Goal: Task Accomplishment & Management: Use online tool/utility

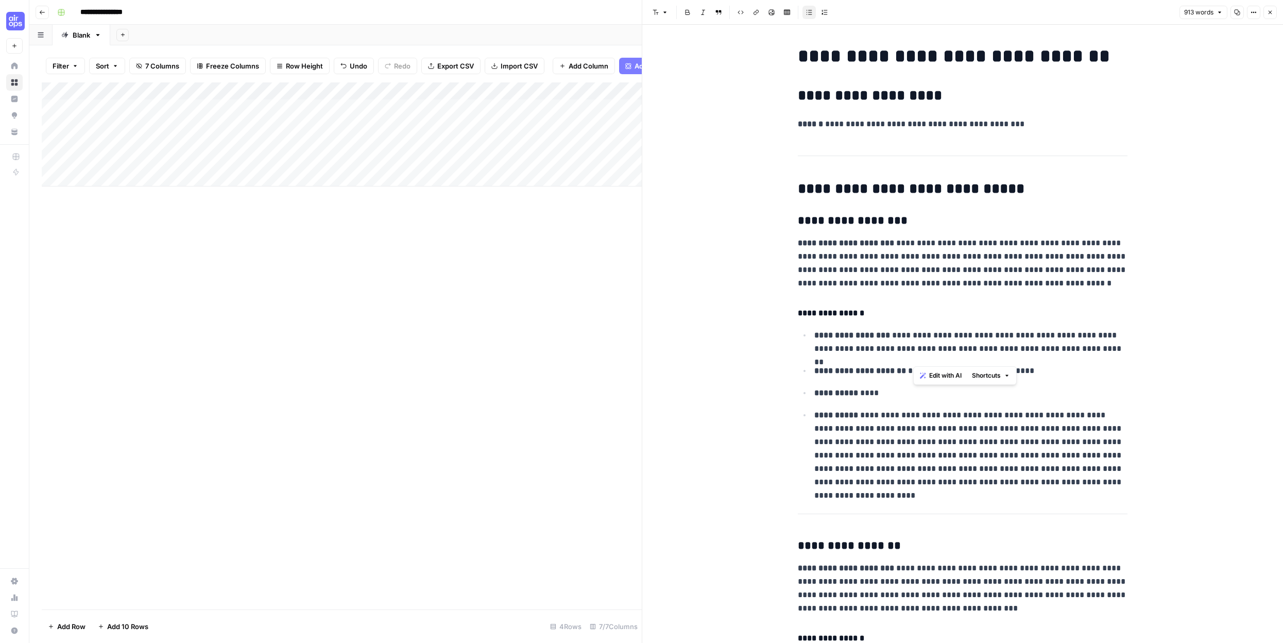
scroll to position [538, 0]
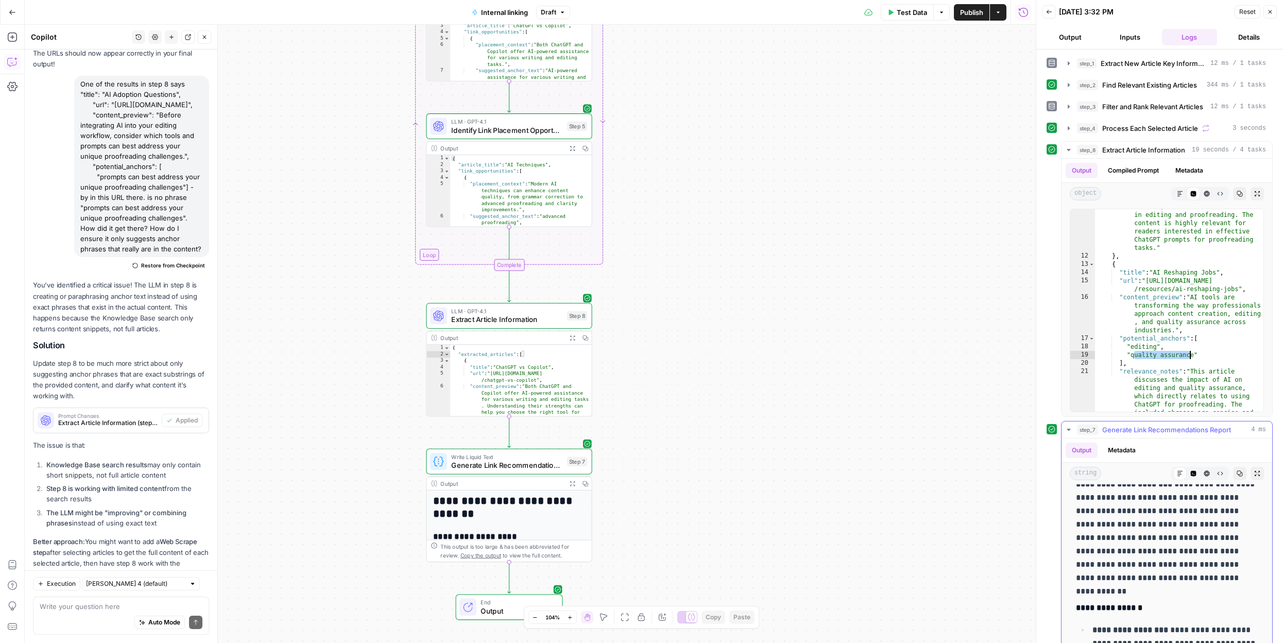
scroll to position [307, 0]
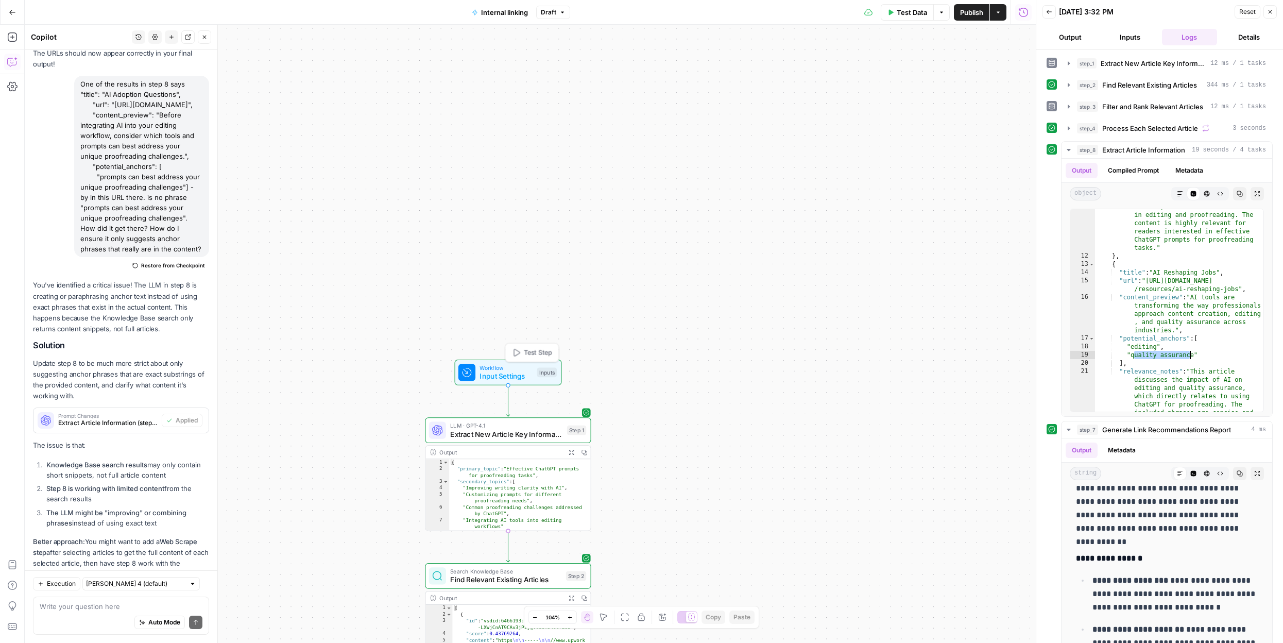
click at [523, 378] on span "Input Settings" at bounding box center [505, 376] width 53 height 11
click at [750, 124] on Base "Blog Knowledge Base" at bounding box center [835, 124] width 370 height 10
click at [778, 124] on Base "Blog Knowledge Base" at bounding box center [835, 124] width 370 height 10
click at [1266, 12] on button "Close" at bounding box center [1269, 11] width 13 height 13
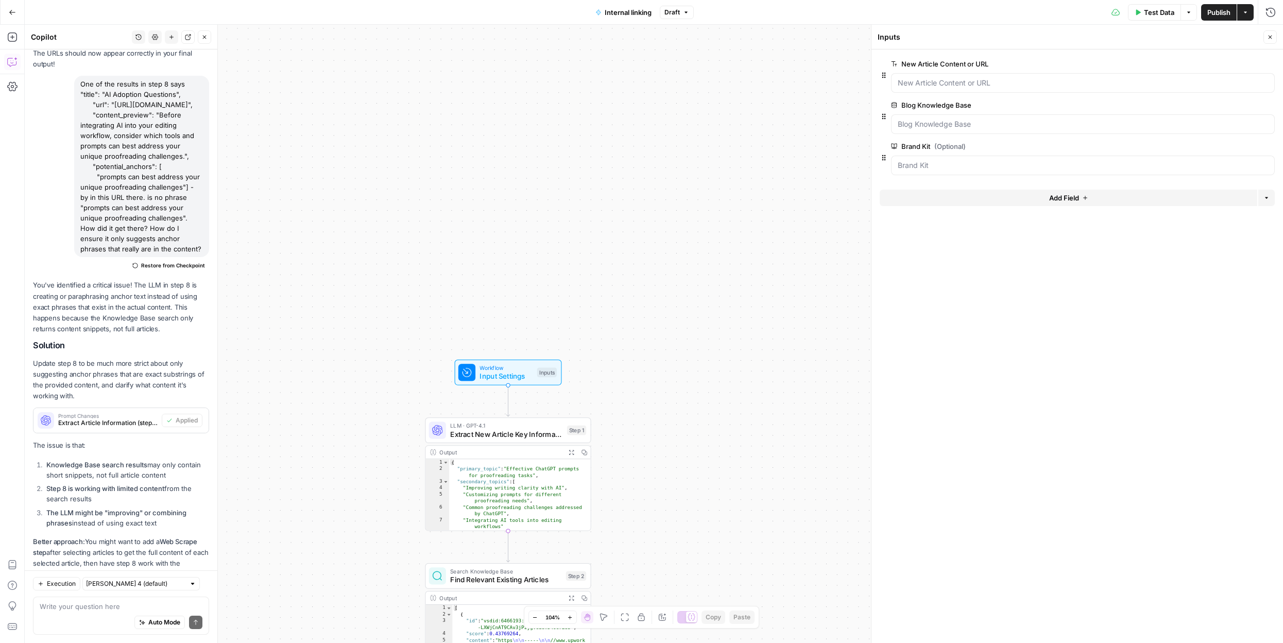
click at [1245, 11] on icon "button" at bounding box center [1245, 12] width 6 height 6
click at [978, 12] on div "Test Data Options Publish Actions Run History" at bounding box center [988, 12] width 589 height 24
click at [1273, 10] on icon "button" at bounding box center [1270, 12] width 10 height 10
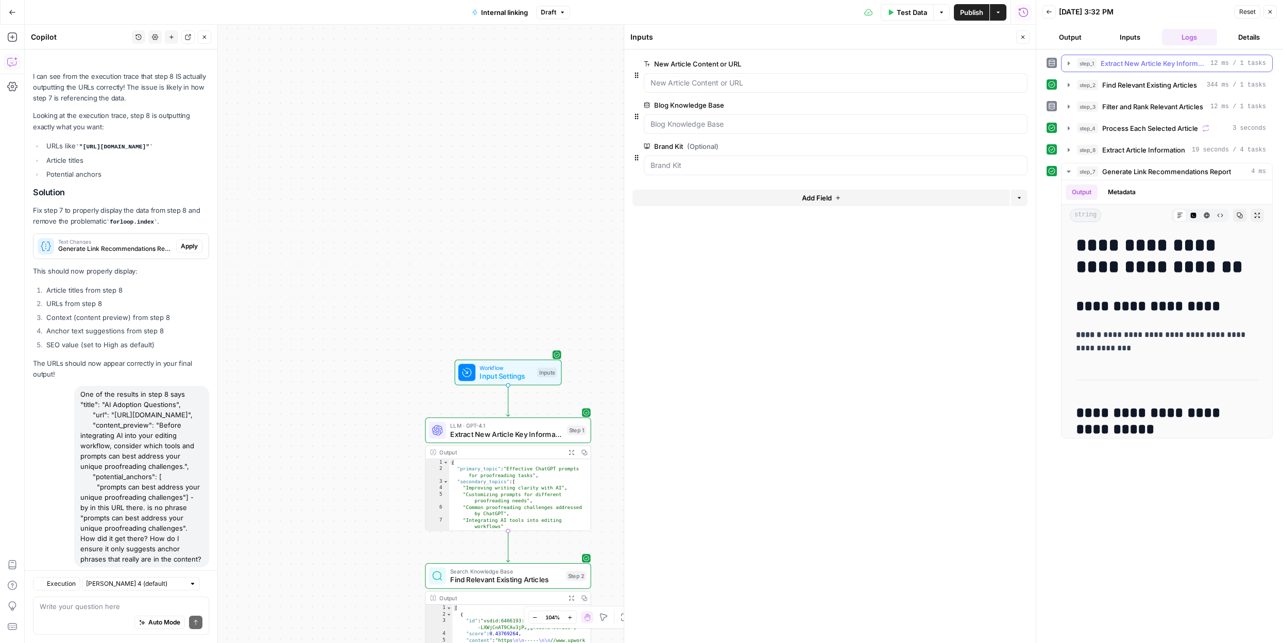
scroll to position [7434, 0]
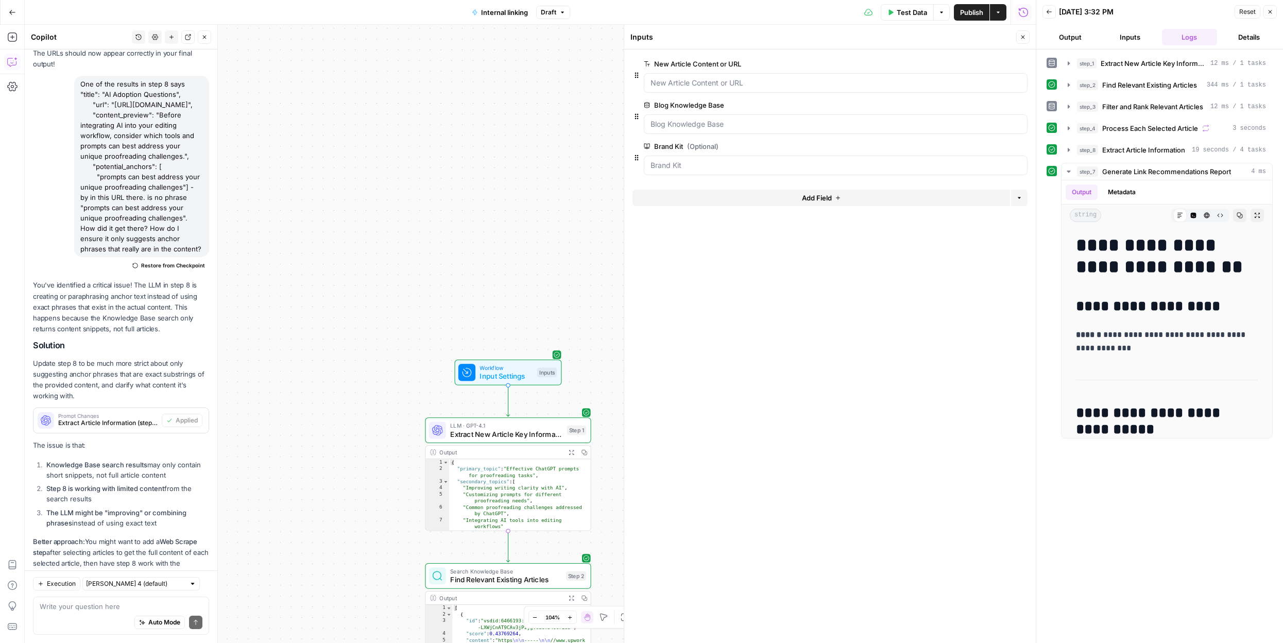
click at [1269, 11] on icon "button" at bounding box center [1270, 12] width 6 height 6
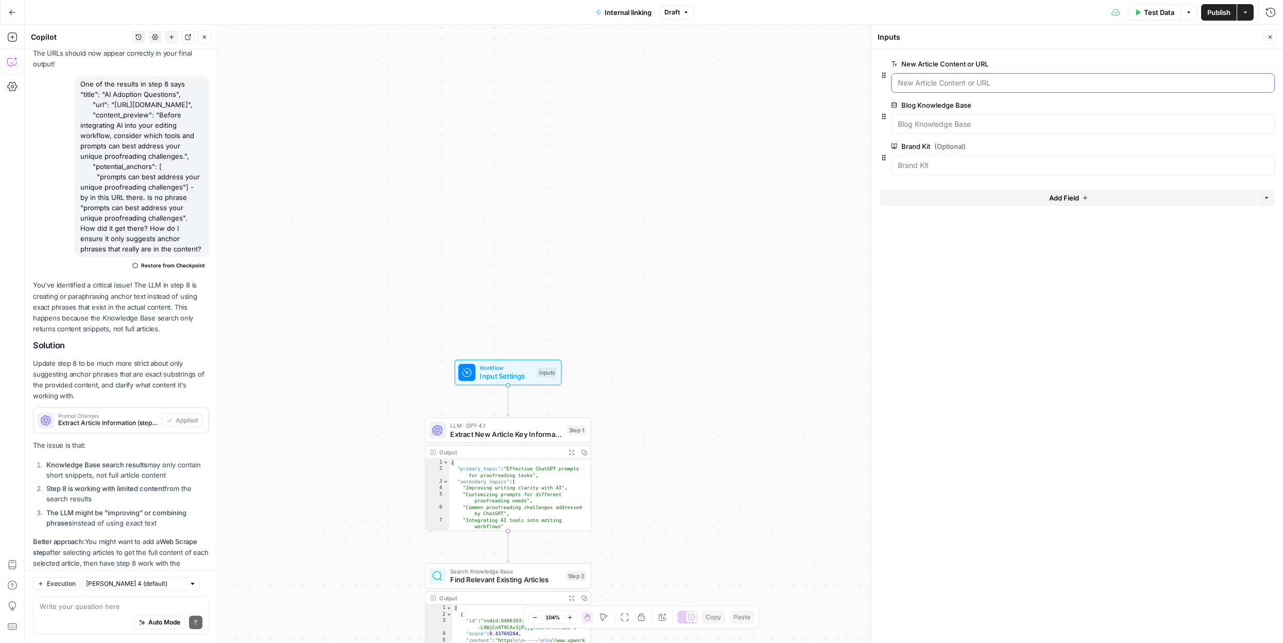
click at [938, 80] on URL "New Article Content or URL" at bounding box center [1083, 83] width 370 height 10
click at [939, 87] on URL "New Article Content or URL" at bounding box center [1083, 83] width 370 height 10
click at [941, 85] on URL "New Article Content or URL" at bounding box center [1083, 83] width 370 height 10
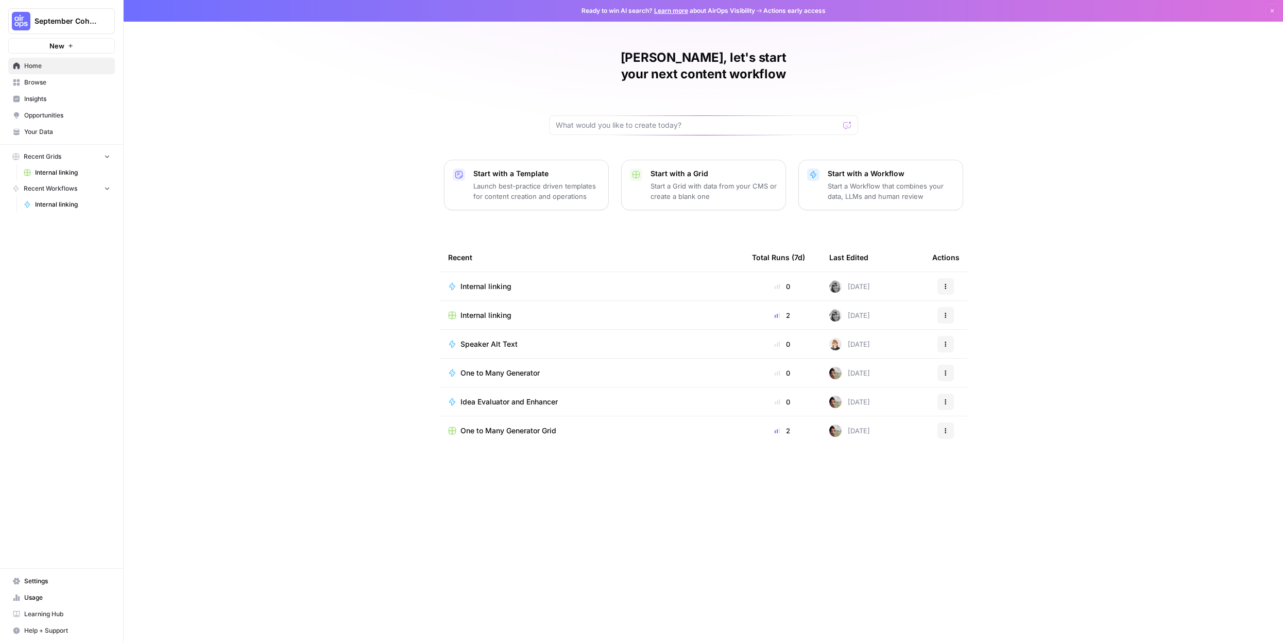
click at [69, 129] on span "Your Data" at bounding box center [67, 131] width 86 height 9
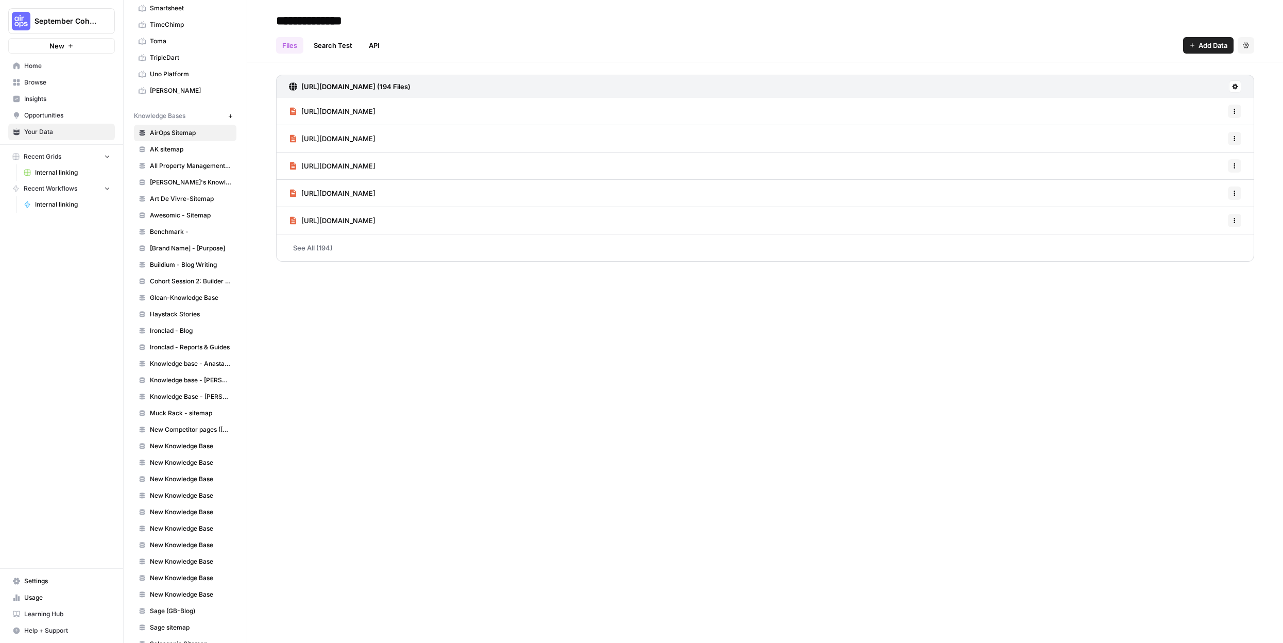
scroll to position [669, 0]
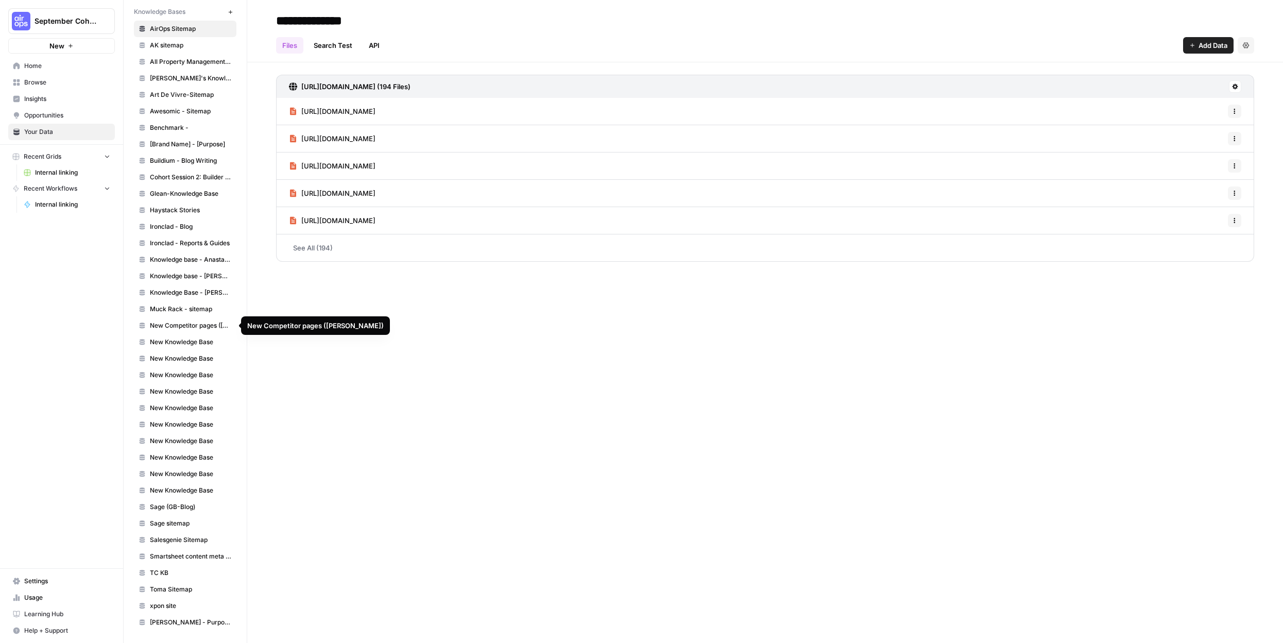
click at [197, 255] on span "Knowledge base - Anastasia" at bounding box center [191, 259] width 82 height 9
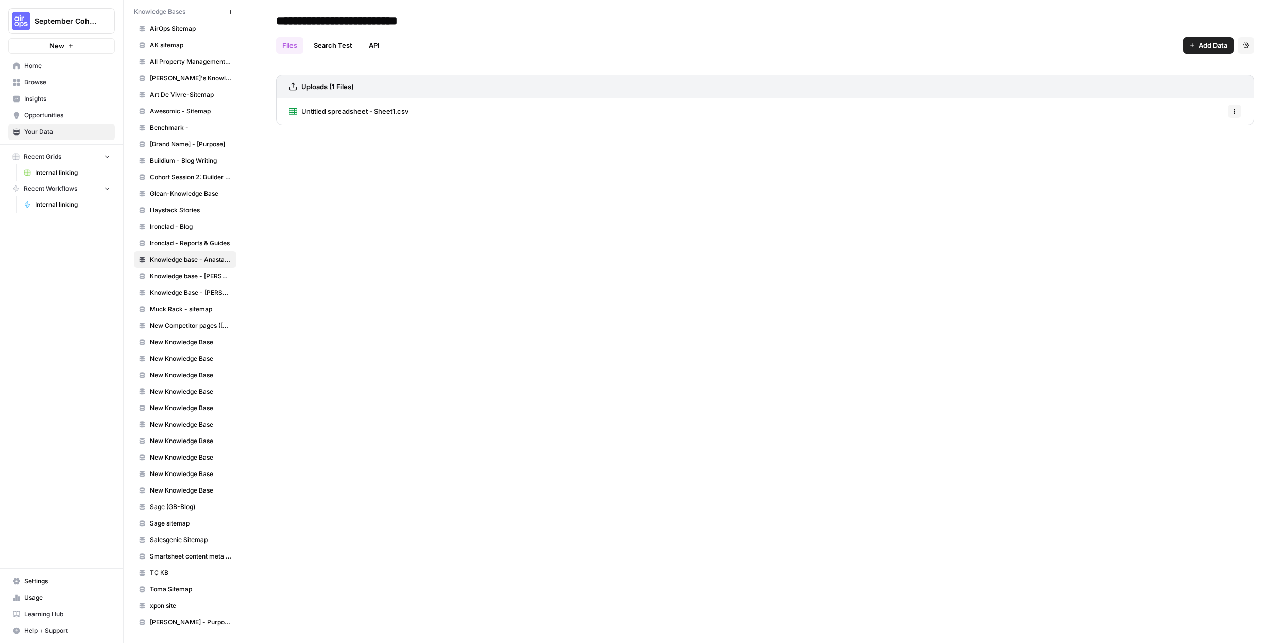
click at [404, 116] on span "Untitled spreadsheet - Sheet1.csv" at bounding box center [354, 111] width 107 height 10
click at [290, 16] on button "Go back" at bounding box center [284, 16] width 16 height 16
click at [1235, 112] on icon "button" at bounding box center [1234, 111] width 6 height 6
click at [1223, 129] on span "Delete File" at bounding box center [1211, 134] width 33 height 10
click at [609, 129] on span "Delete" at bounding box center [605, 131] width 22 height 10
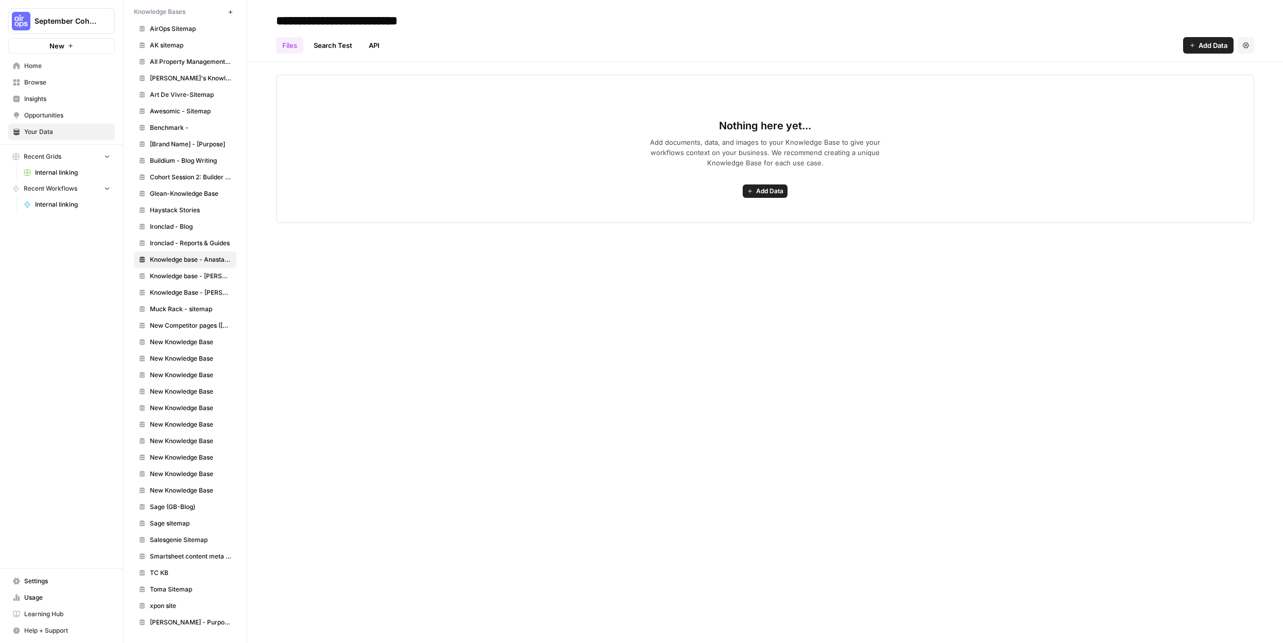
click at [768, 192] on span "Add Data" at bounding box center [769, 190] width 27 height 9
click at [735, 265] on span "Import File from Google Drive" at bounding box center [728, 265] width 94 height 10
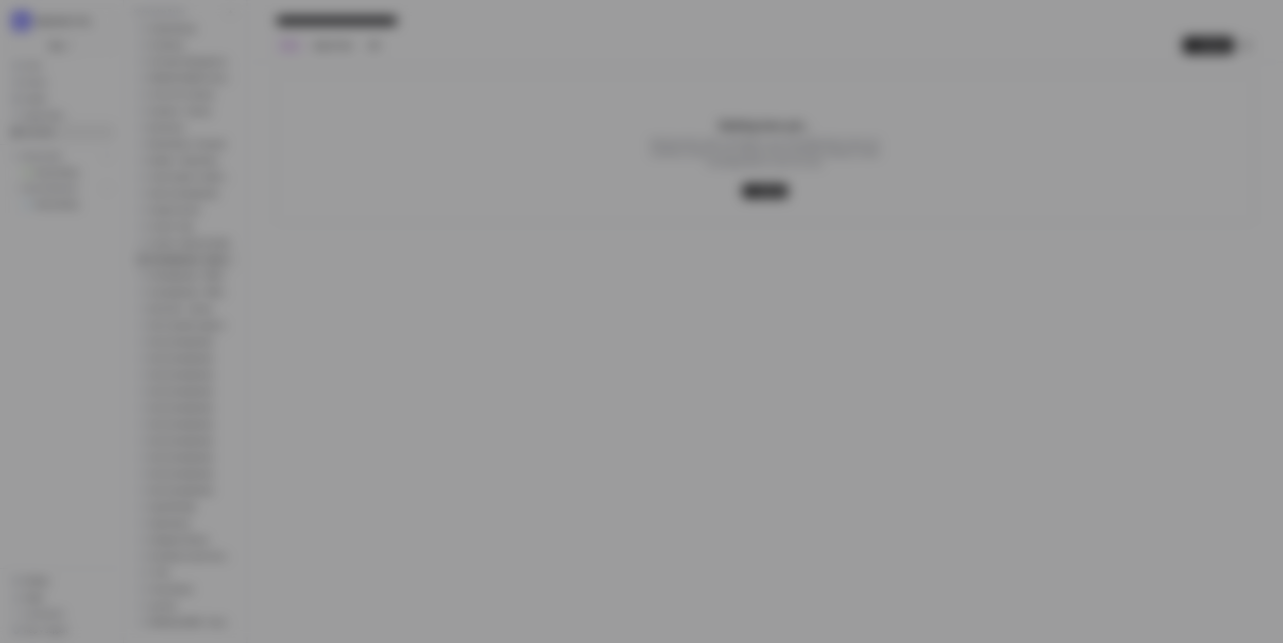
type input "september-cohort-0-yygv-gtujb@airops.iam.gserviceaccount.com"
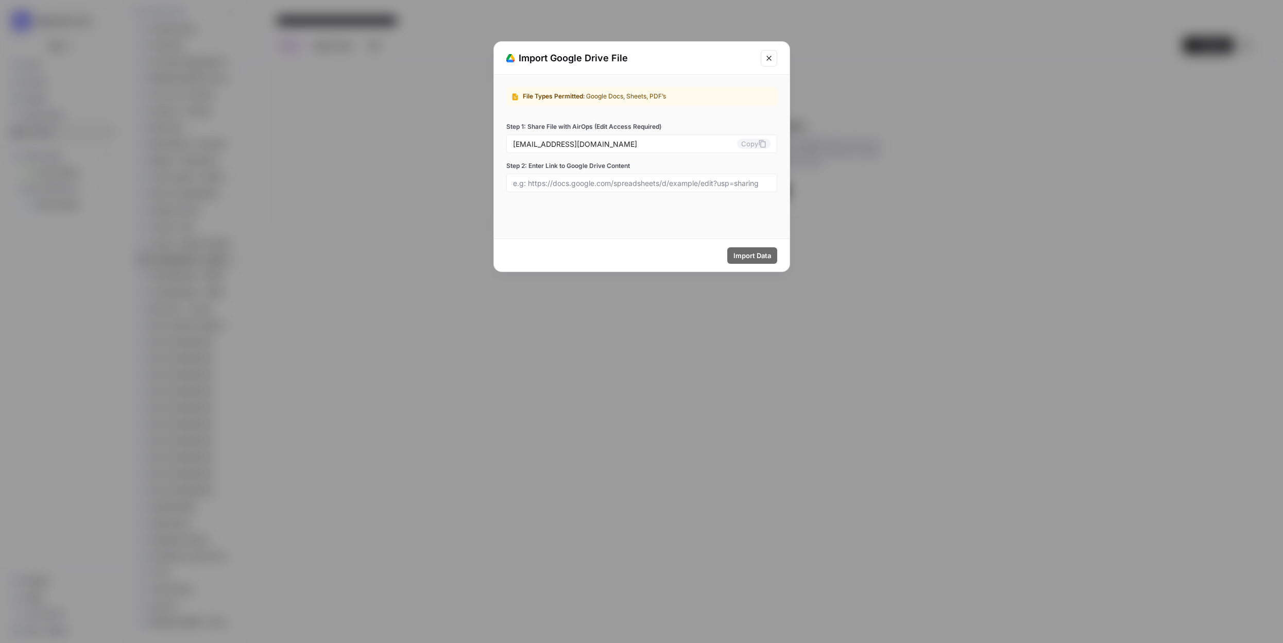
click at [771, 55] on icon "Close modal" at bounding box center [769, 58] width 8 height 8
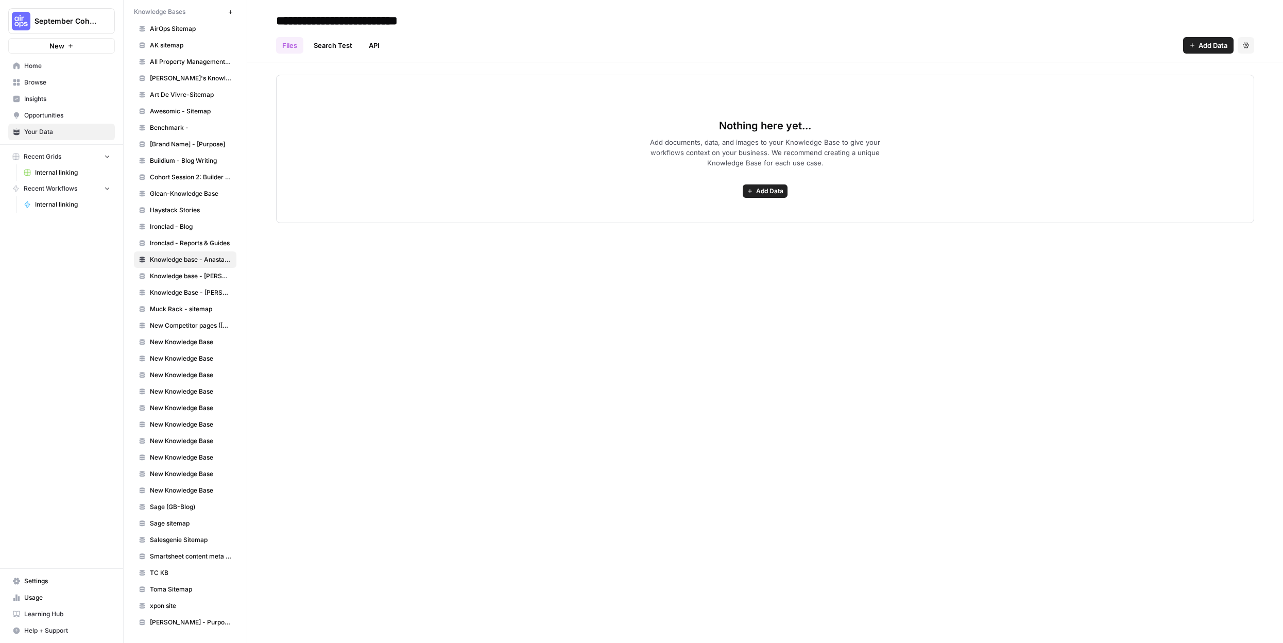
click at [757, 186] on span "Add Data" at bounding box center [769, 190] width 27 height 9
click at [737, 214] on span "Upload Files" at bounding box center [728, 214] width 94 height 10
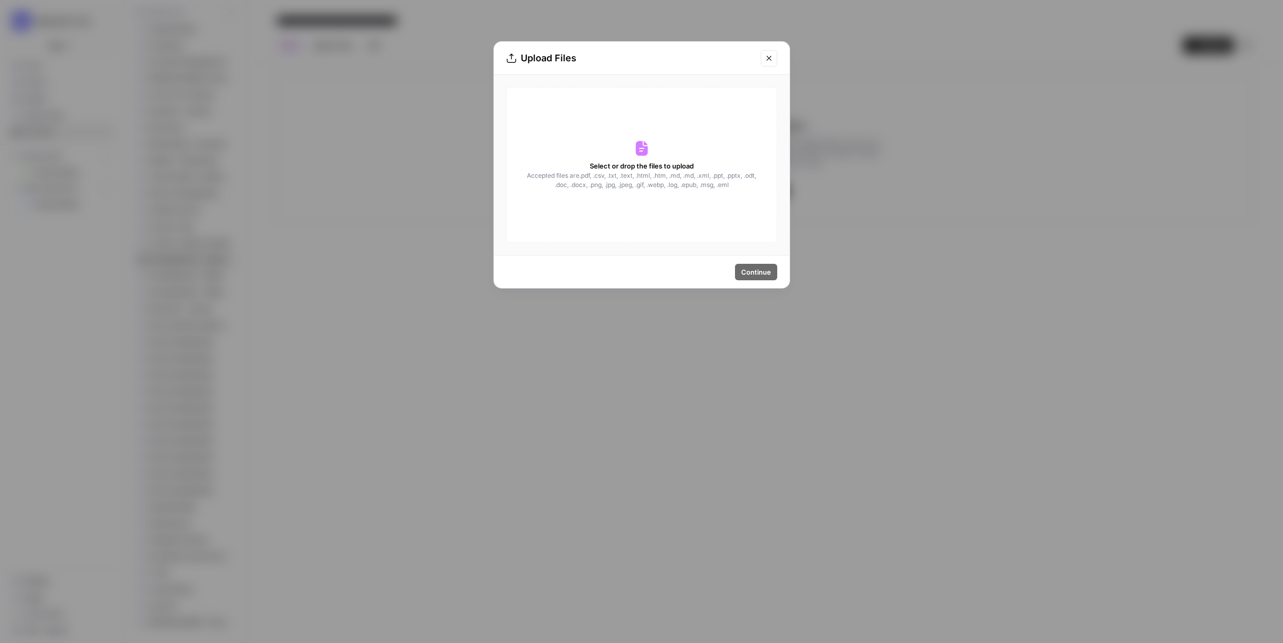
click at [646, 192] on div "Select or drop the files to upload Accepted files are .pdf, .csv, .txt, .text, …" at bounding box center [641, 165] width 271 height 156
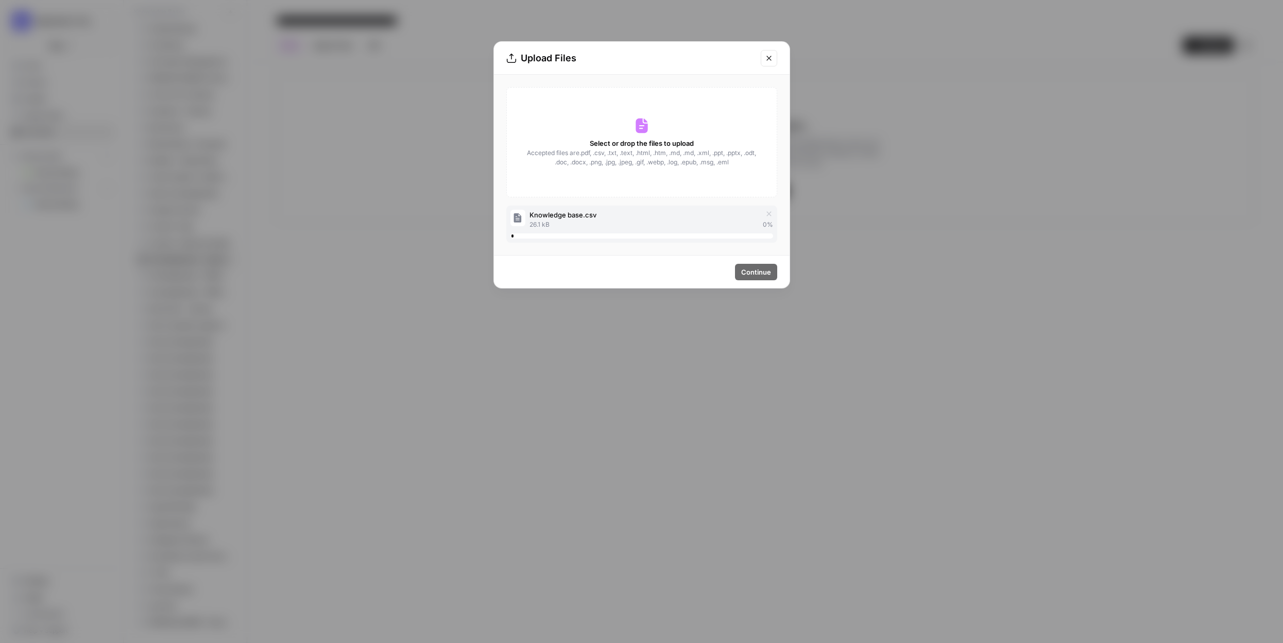
click at [631, 163] on span "Accepted files are .pdf, .csv, .txt, .text, .html, .htm, .md, .md, .xml, .ppt, …" at bounding box center [641, 157] width 231 height 19
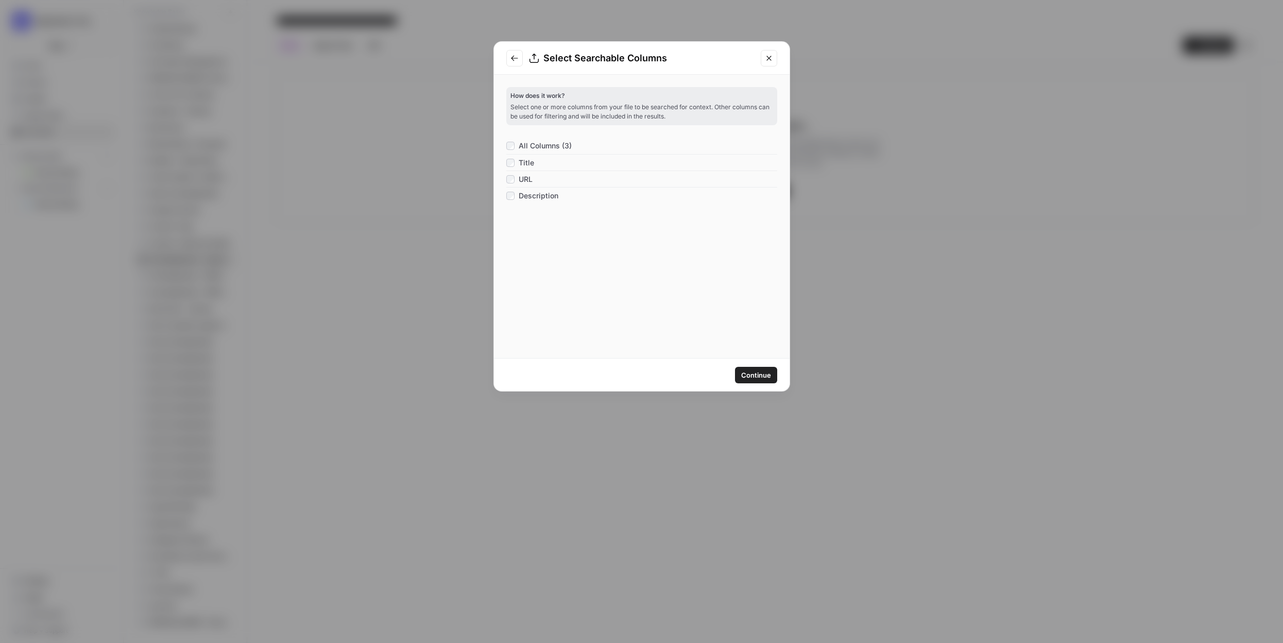
click at [751, 379] on span "Continue" at bounding box center [756, 375] width 30 height 10
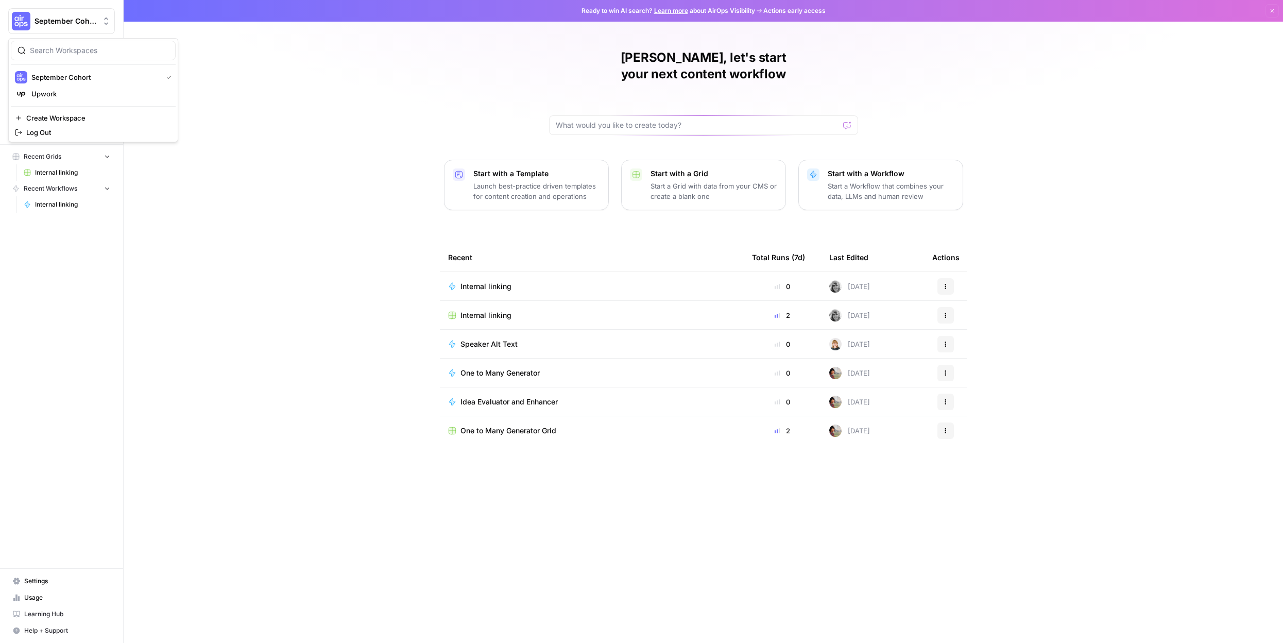
click at [13, 16] on img "Workspace: September Cohort" at bounding box center [21, 21] width 19 height 19
click at [72, 91] on span "Upwork" at bounding box center [99, 94] width 136 height 10
click at [488, 368] on span "Content Refresh" at bounding box center [487, 373] width 55 height 10
click at [509, 368] on span "Content Refresh" at bounding box center [487, 373] width 55 height 10
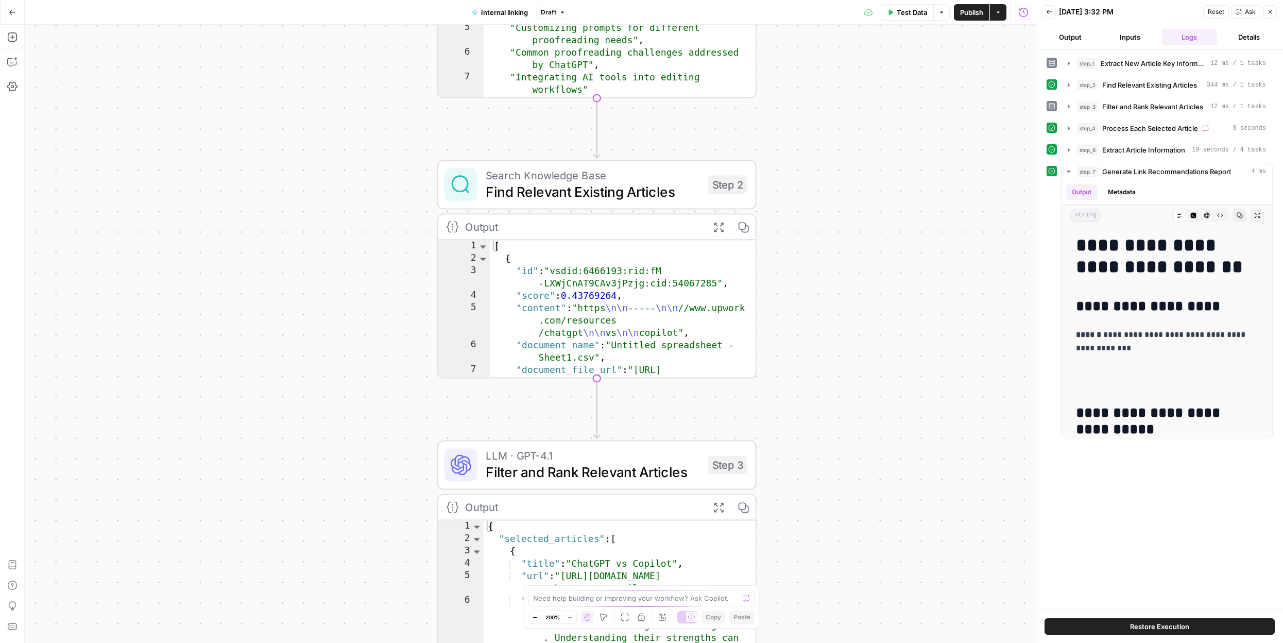
click at [1215, 11] on span "Reset" at bounding box center [1216, 11] width 16 height 9
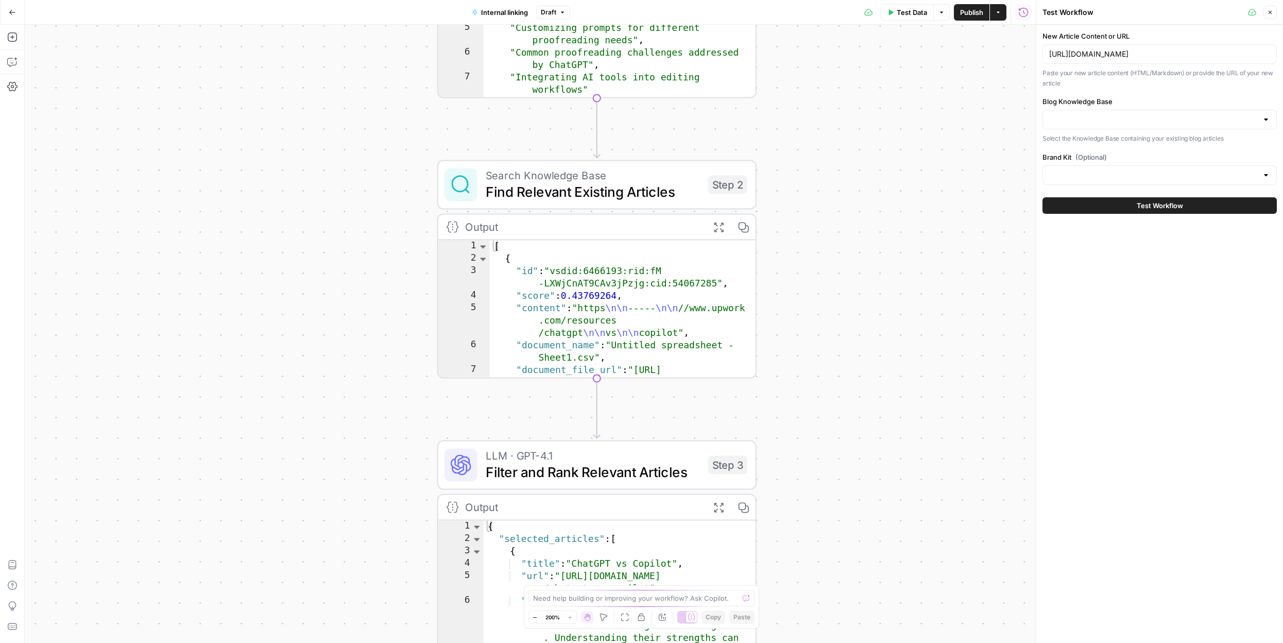
type input "Knowledge base - Anastasia"
click at [1106, 119] on input "Blog Knowledge Base" at bounding box center [1153, 119] width 209 height 10
click at [1127, 152] on div "ID: 12905" at bounding box center [1159, 154] width 217 height 9
type input "Knowledge base - Anastasia"
click at [13, 60] on icon "button" at bounding box center [12, 62] width 10 height 10
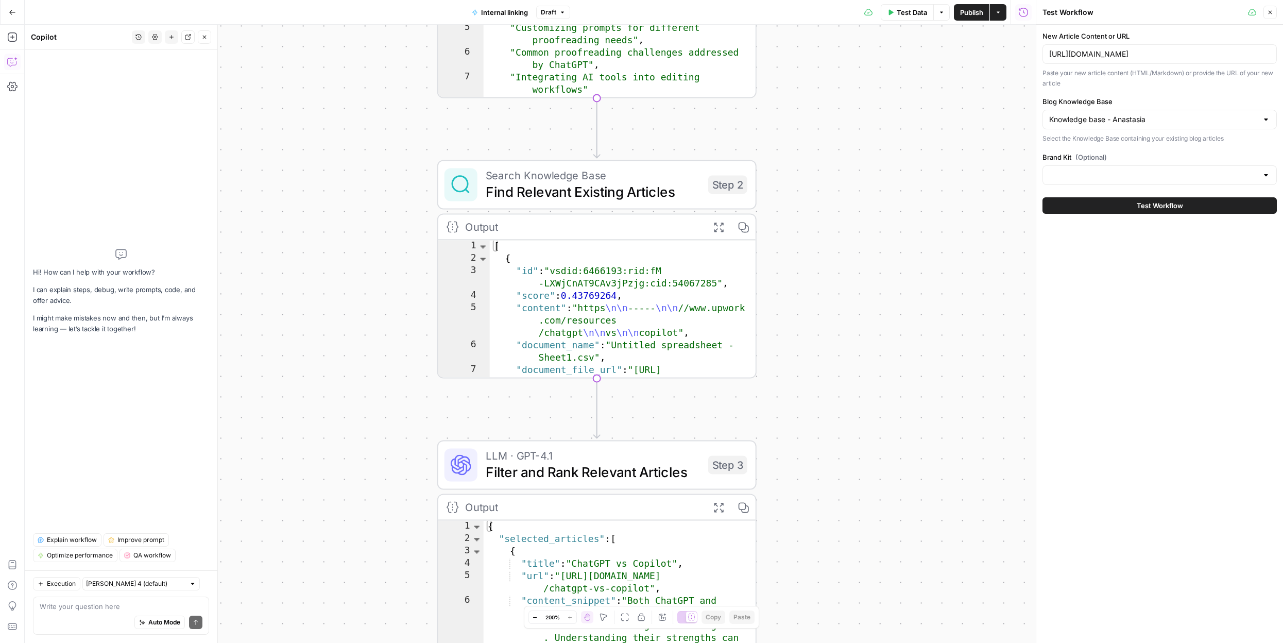
click at [140, 40] on button "History" at bounding box center [138, 36] width 13 height 13
click at [152, 73] on span "I want to create a workflow to improve my internal linking. I have a blog and e…" at bounding box center [136, 73] width 143 height 10
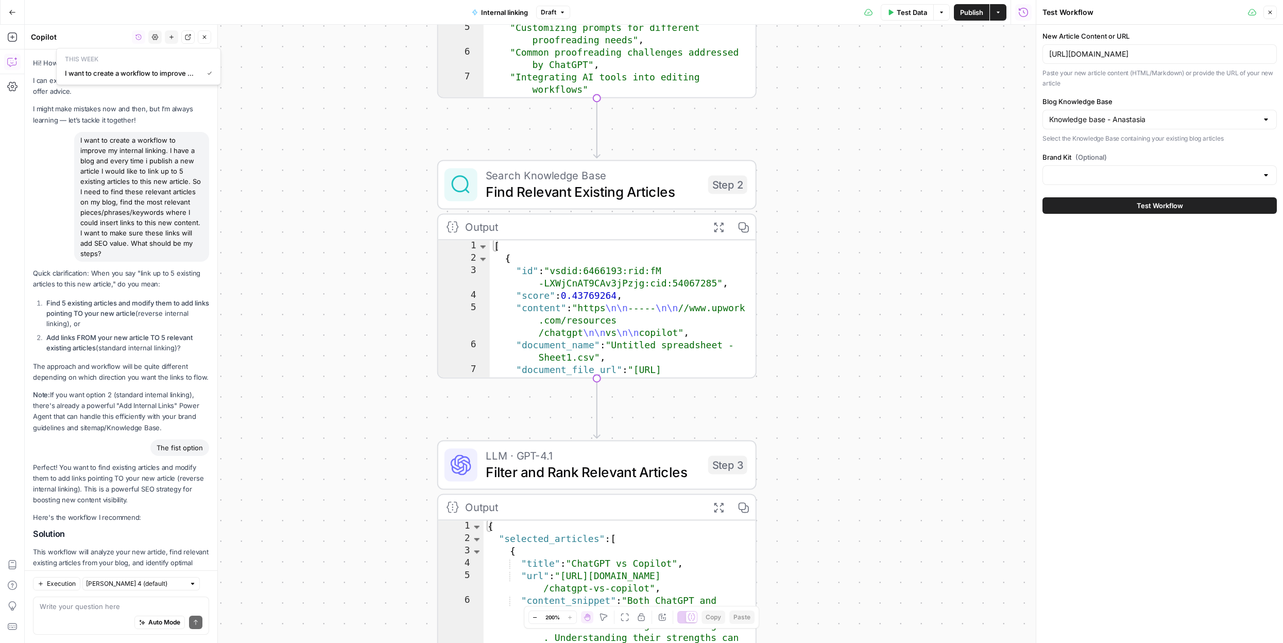
scroll to position [7253, 0]
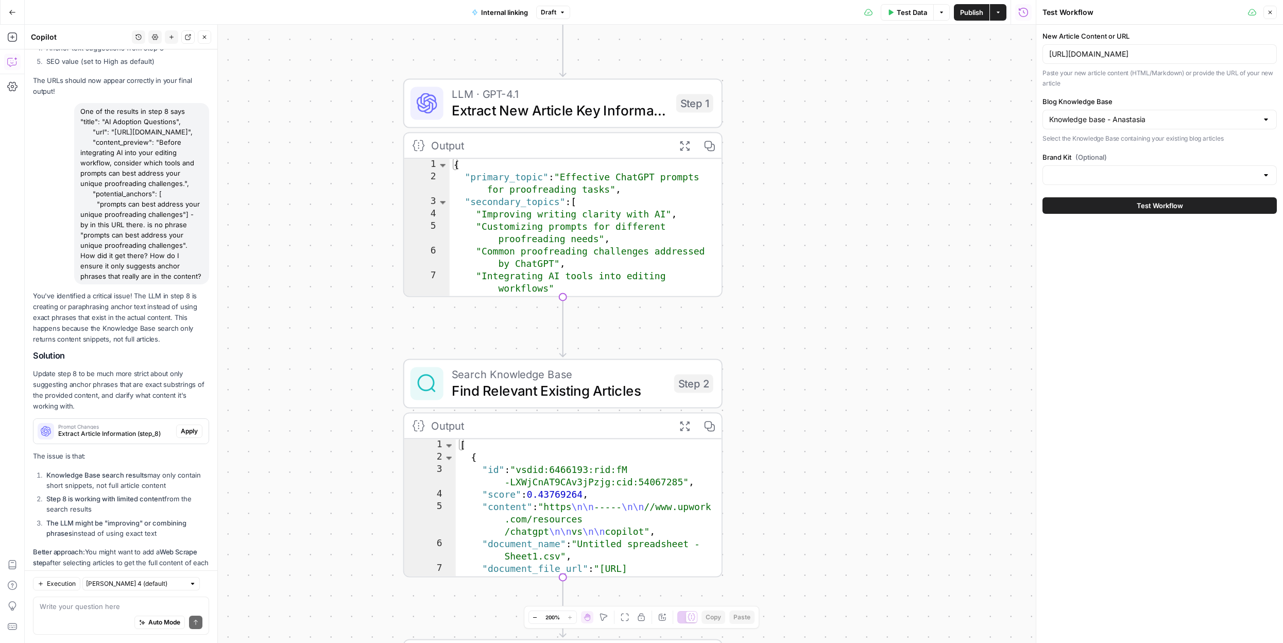
drag, startPoint x: 802, startPoint y: 271, endPoint x: 759, endPoint y: 555, distance: 287.0
click at [759, 555] on div "Workflow Input Settings Inputs LLM · GPT-4.1 Extract New Article Key Informatio…" at bounding box center [530, 334] width 1011 height 618
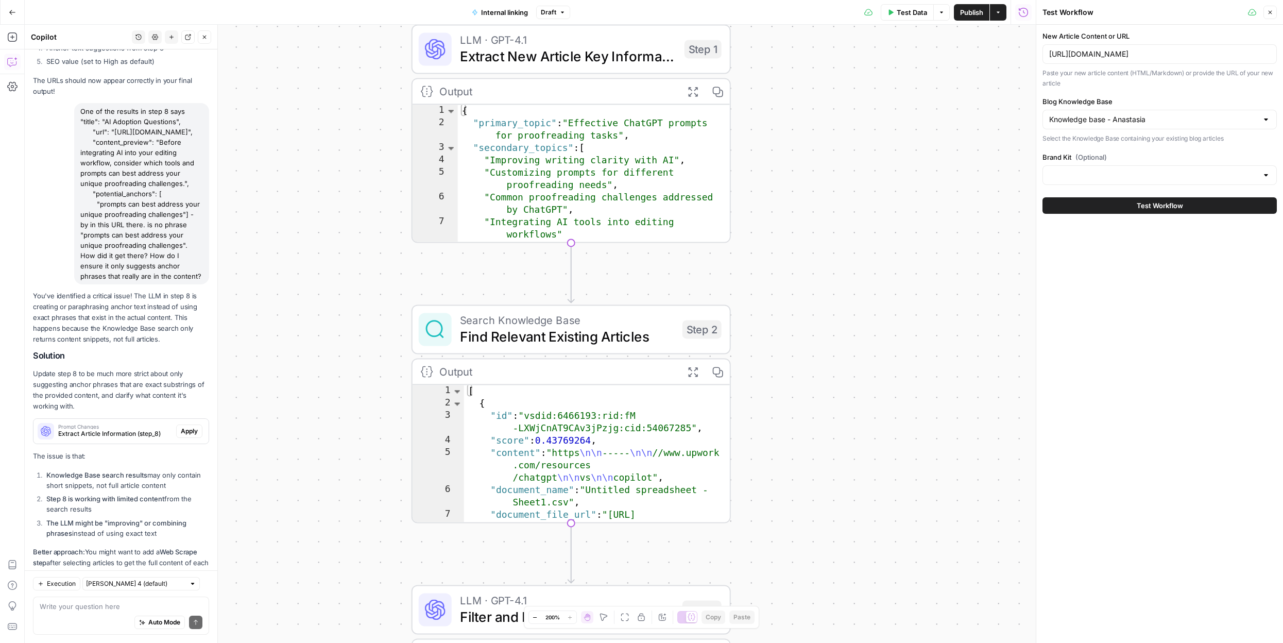
drag, startPoint x: 787, startPoint y: 445, endPoint x: 814, endPoint y: 281, distance: 166.4
click at [812, 285] on div "Workflow Input Settings Inputs LLM · GPT-4.1 Extract New Article Key Informatio…" at bounding box center [530, 334] width 1011 height 618
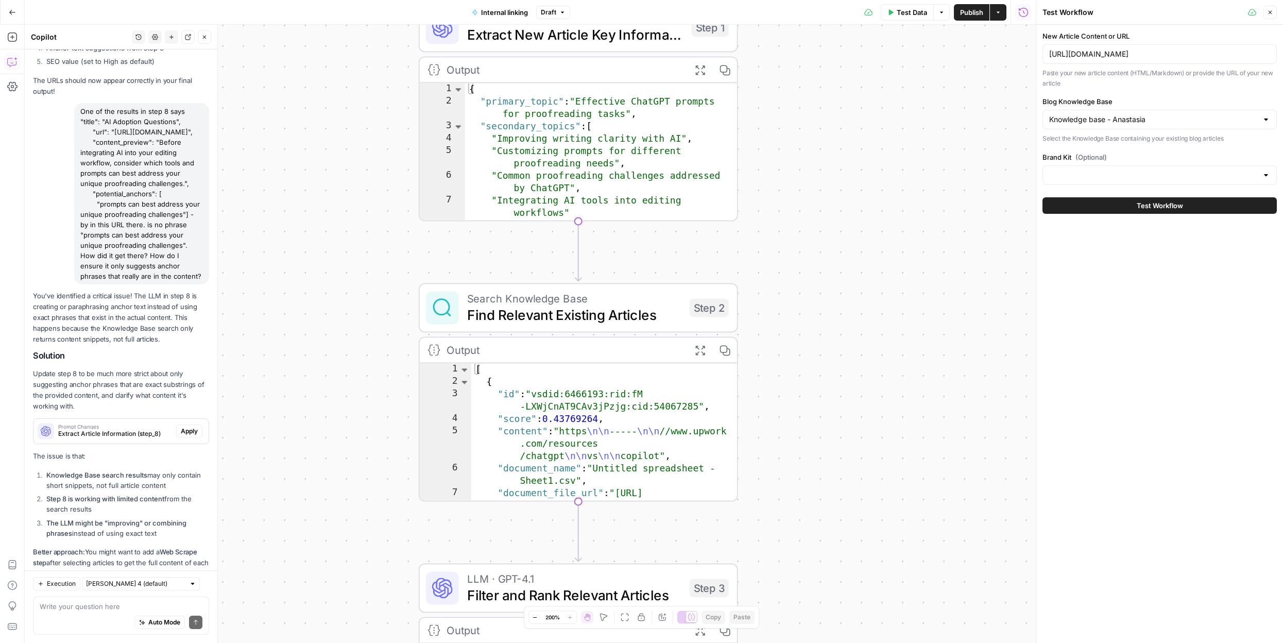
type textarea "**********"
click at [654, 425] on div "[ { "id" : "vsdid:6466193:rid:fM -LXWjCnAT9CAv3jPzjg:cid:54067285" , "score" : …" at bounding box center [604, 481] width 266 height 236
click at [632, 305] on span "Find Relevant Existing Articles" at bounding box center [574, 314] width 214 height 21
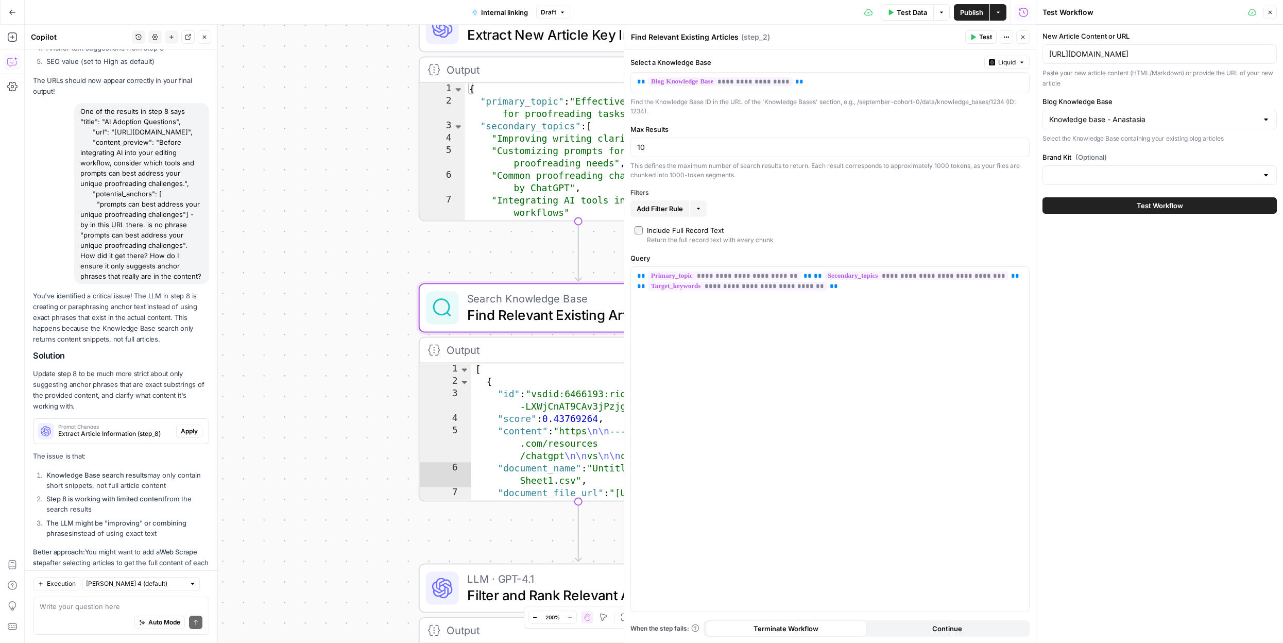
click at [140, 546] on p "Better approach: You might want to add a Web Scrape step after selecting articl…" at bounding box center [121, 573] width 176 height 55
click at [73, 612] on div "Auto Mode Send" at bounding box center [121, 622] width 163 height 23
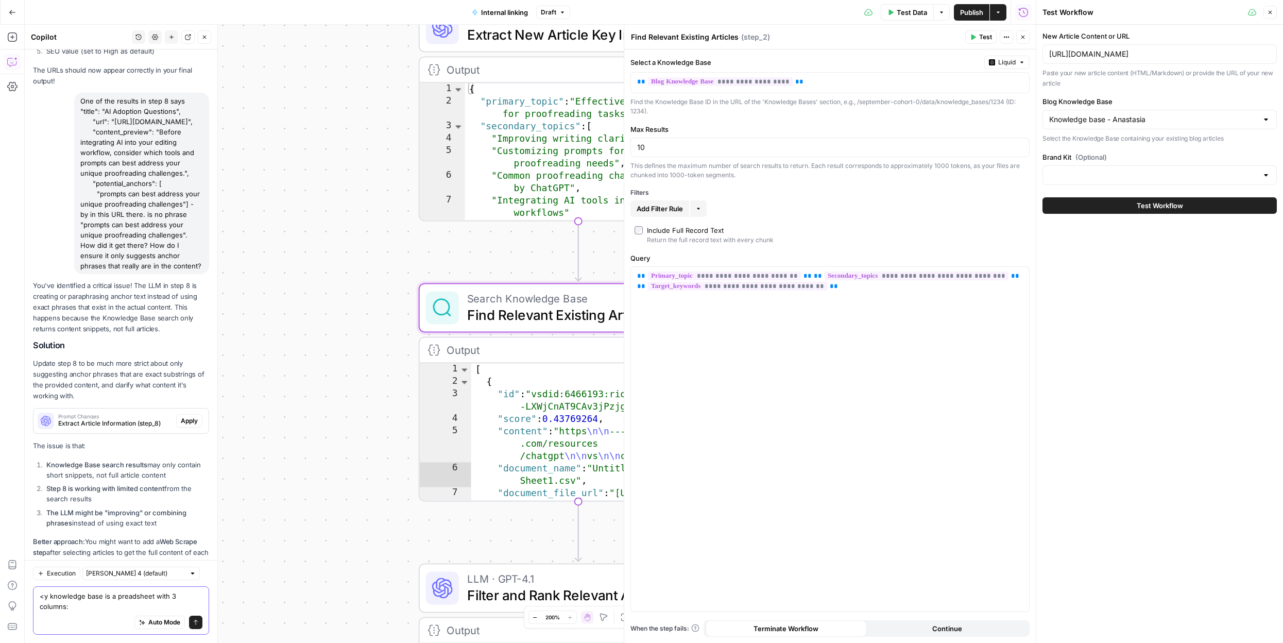
click at [117, 596] on textarea "<y knowledge base is a preadsheet with 3 columns:" at bounding box center [121, 601] width 163 height 21
click at [107, 608] on textarea "<y knowledge base is a spreadsheet with 3 columns:" at bounding box center [121, 601] width 163 height 21
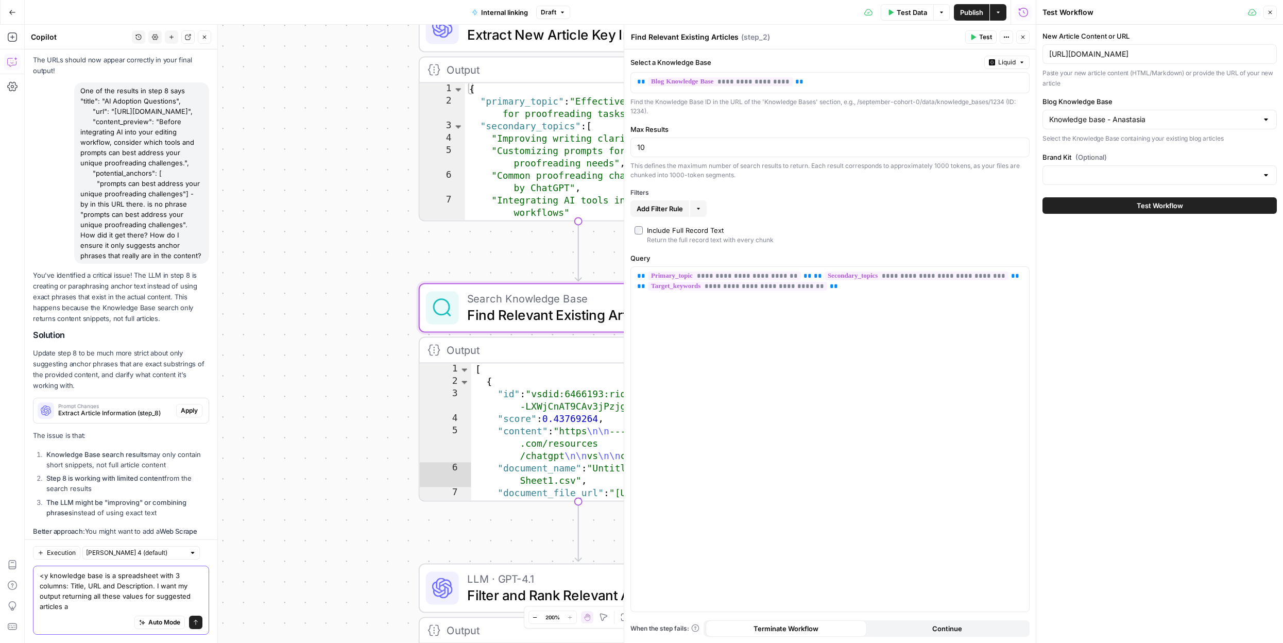
scroll to position [7284, 0]
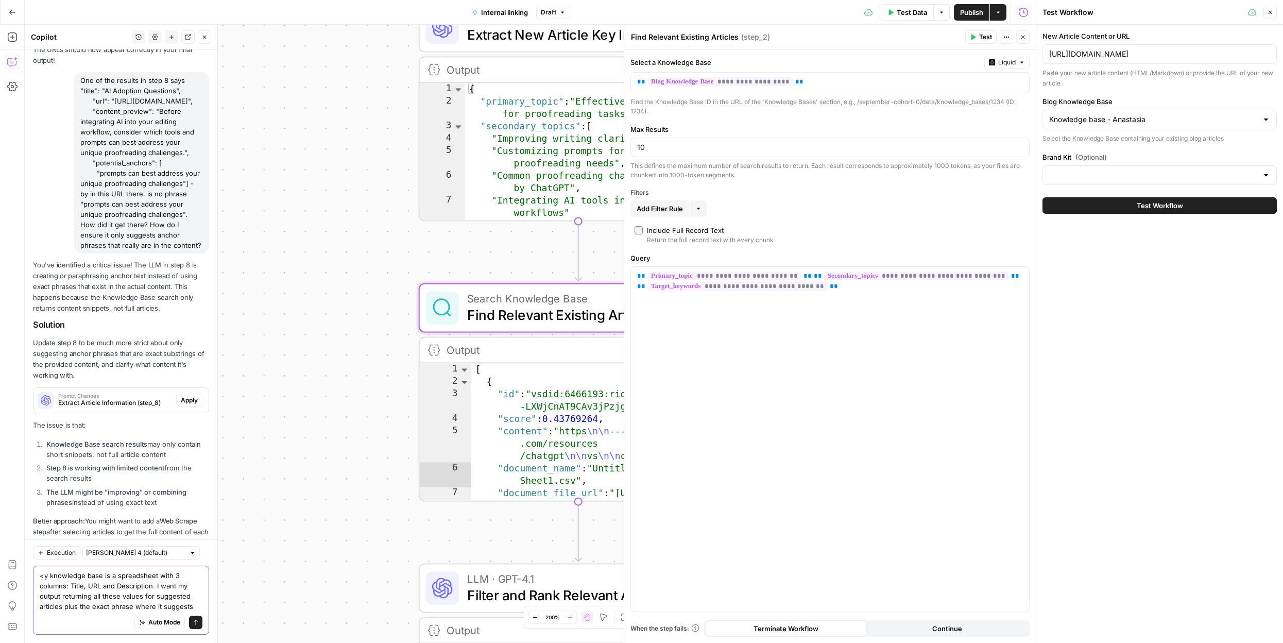
drag, startPoint x: 109, startPoint y: 608, endPoint x: 216, endPoint y: 608, distance: 107.1
click at [216, 608] on div "Copilot History Settings New chat Detach Close Hi! How can I help with your wor…" at bounding box center [121, 334] width 193 height 618
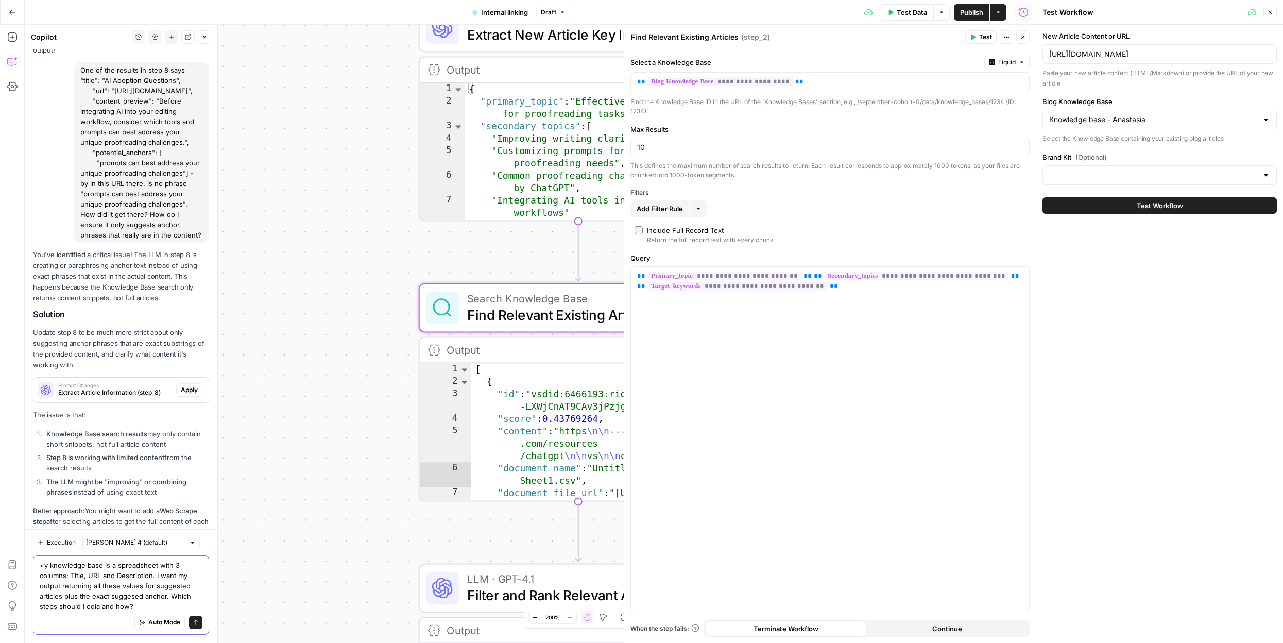
type textarea "<y knowledge base is a spreadsheet with 3 columns: Title, URL and Description. …"
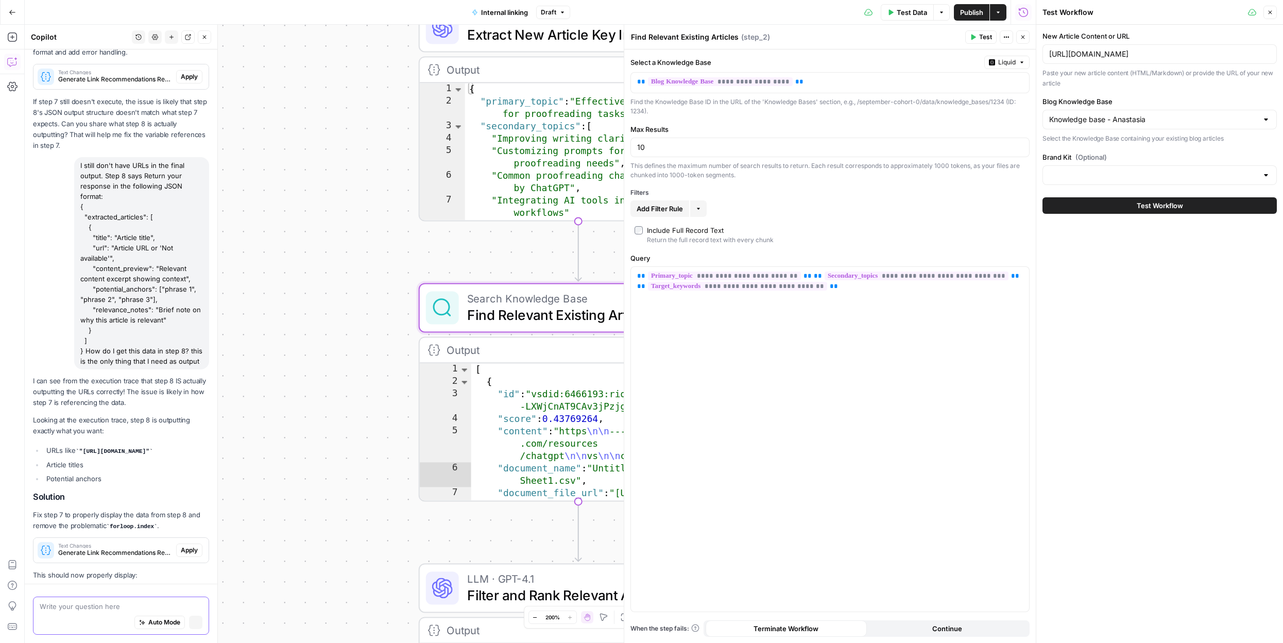
scroll to position [7952, 0]
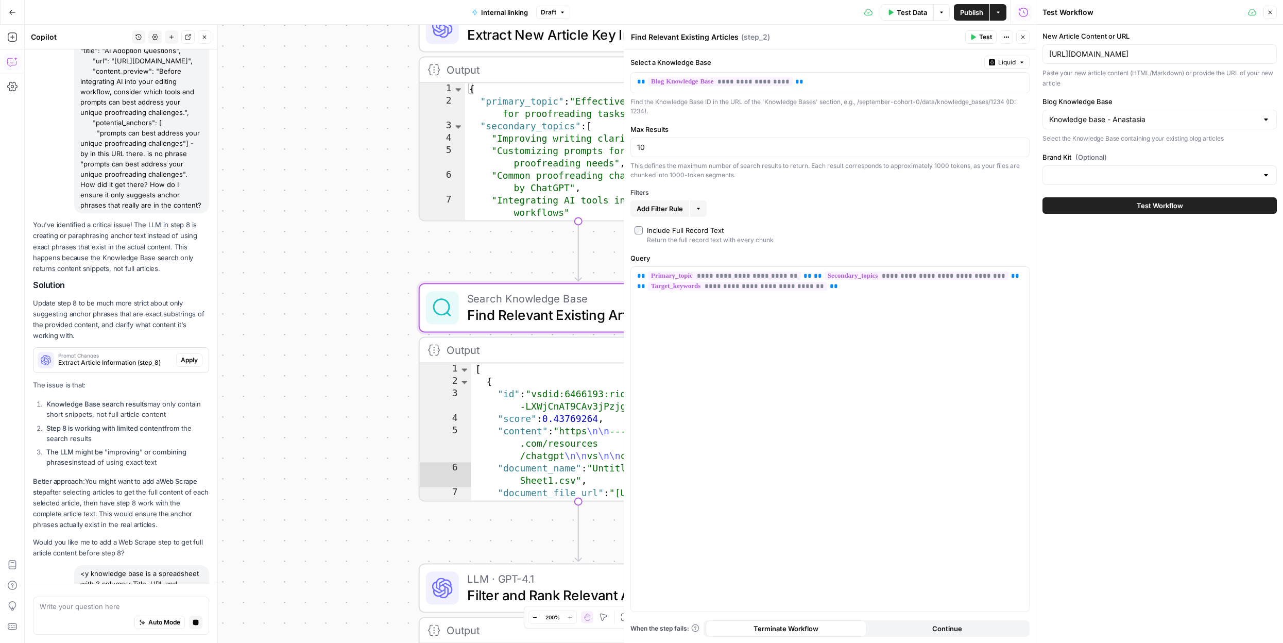
click at [1027, 38] on button "Close" at bounding box center [1022, 36] width 13 height 13
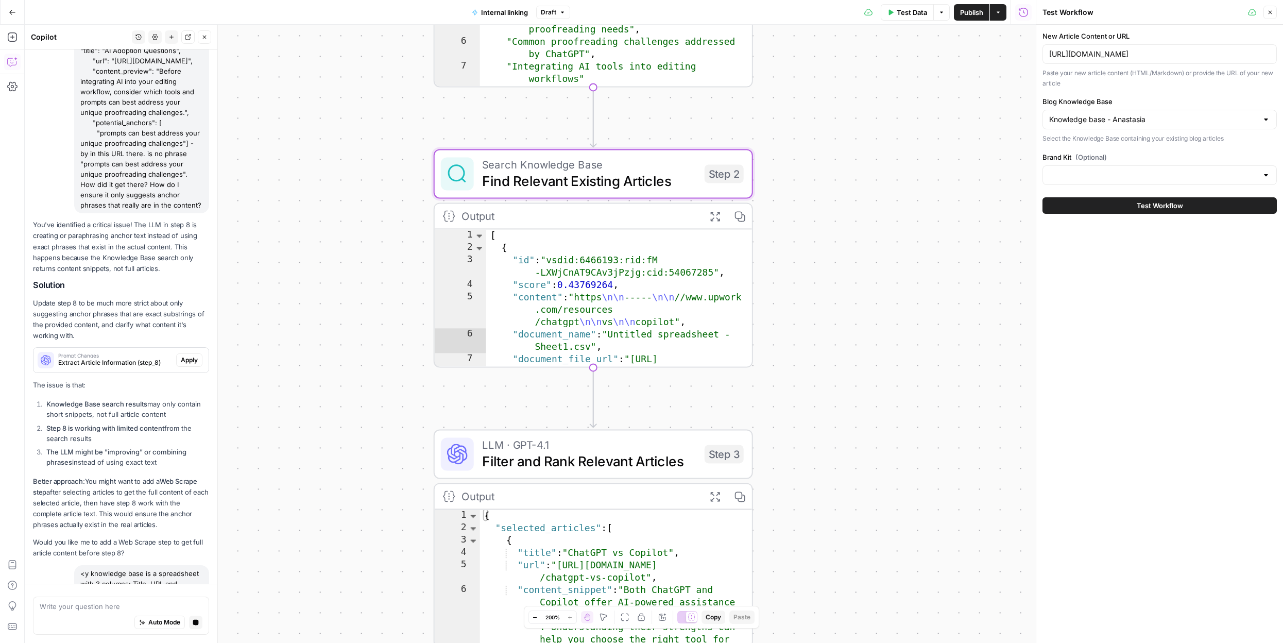
drag, startPoint x: 757, startPoint y: 413, endPoint x: 773, endPoint y: 278, distance: 135.8
click at [773, 278] on div "**********" at bounding box center [530, 334] width 1011 height 618
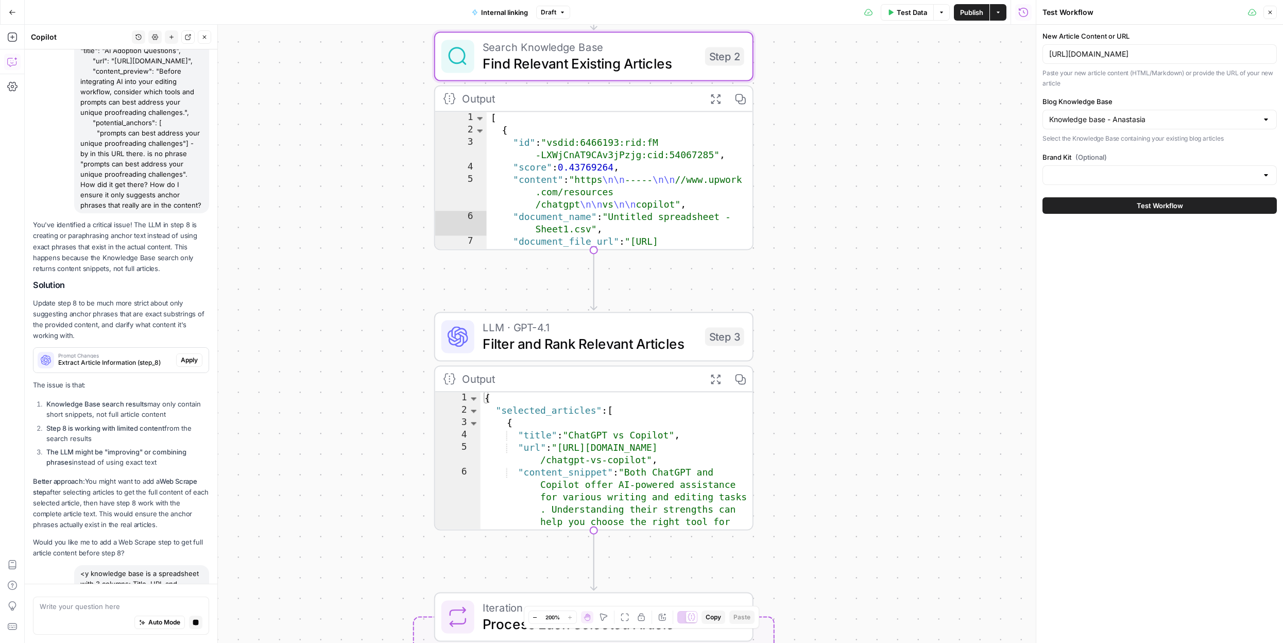
drag, startPoint x: 802, startPoint y: 361, endPoint x: 802, endPoint y: 224, distance: 137.0
click at [802, 223] on div "**********" at bounding box center [530, 334] width 1011 height 618
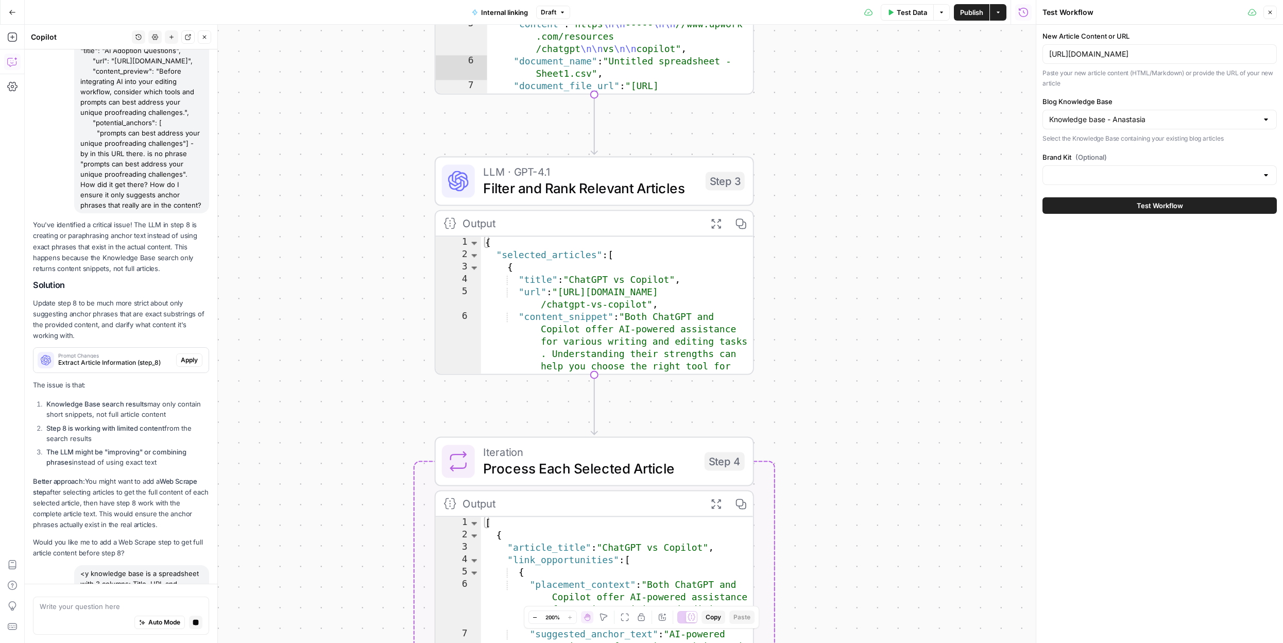
drag, startPoint x: 830, startPoint y: 444, endPoint x: 841, endPoint y: 248, distance: 196.5
click at [840, 250] on div "**********" at bounding box center [530, 334] width 1011 height 618
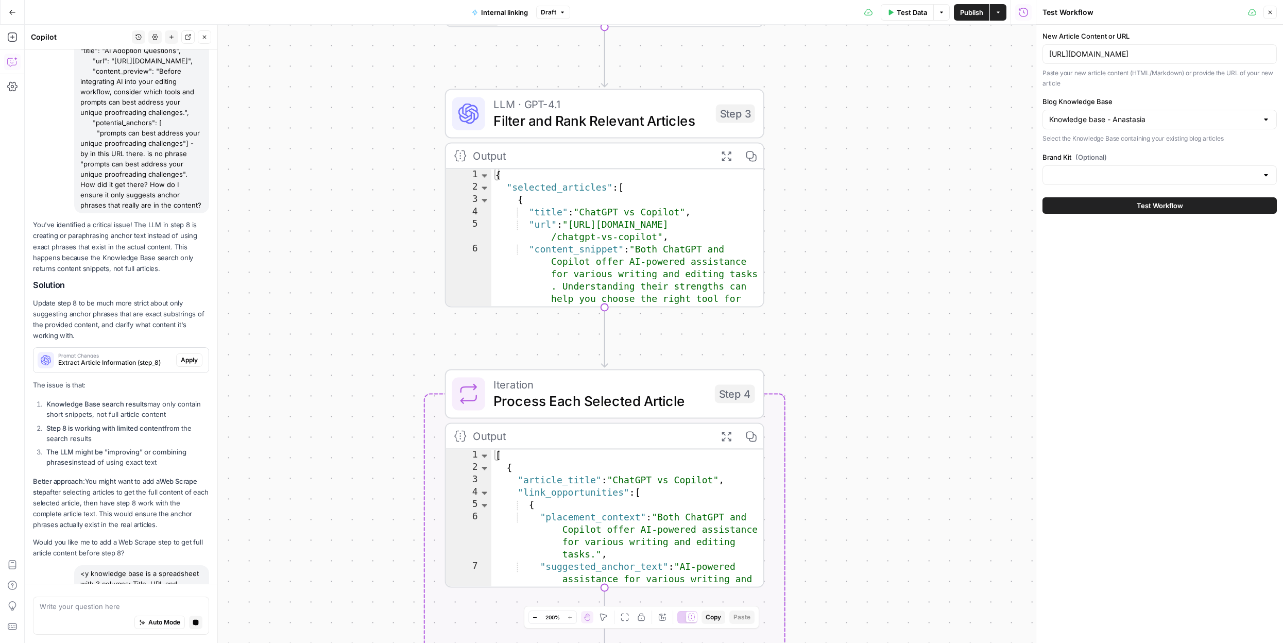
drag, startPoint x: 811, startPoint y: 407, endPoint x: 825, endPoint y: 207, distance: 200.8
click at [825, 207] on div "**********" at bounding box center [530, 334] width 1011 height 618
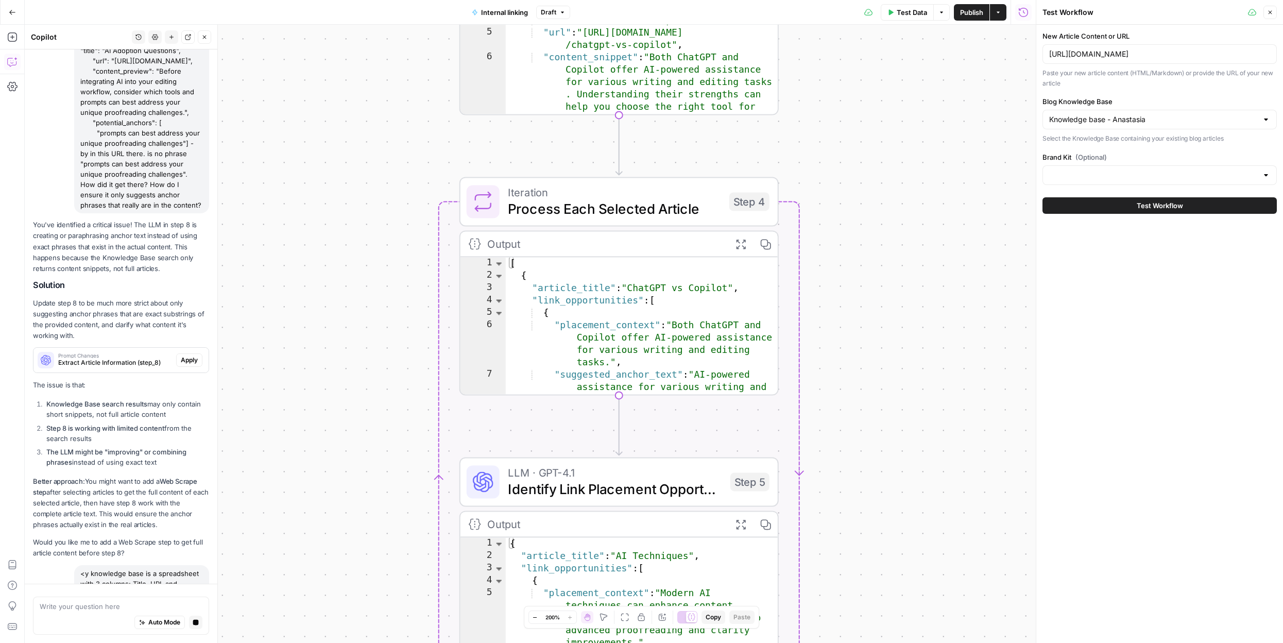
type textarea "**********"
click at [690, 325] on div "[ { "article_title" : "ChatGPT vs Copilot" , "link_opportunities" : [ { "placem…" at bounding box center [642, 430] width 272 height 347
click at [644, 204] on span "Process Each Selected Article" at bounding box center [614, 208] width 213 height 21
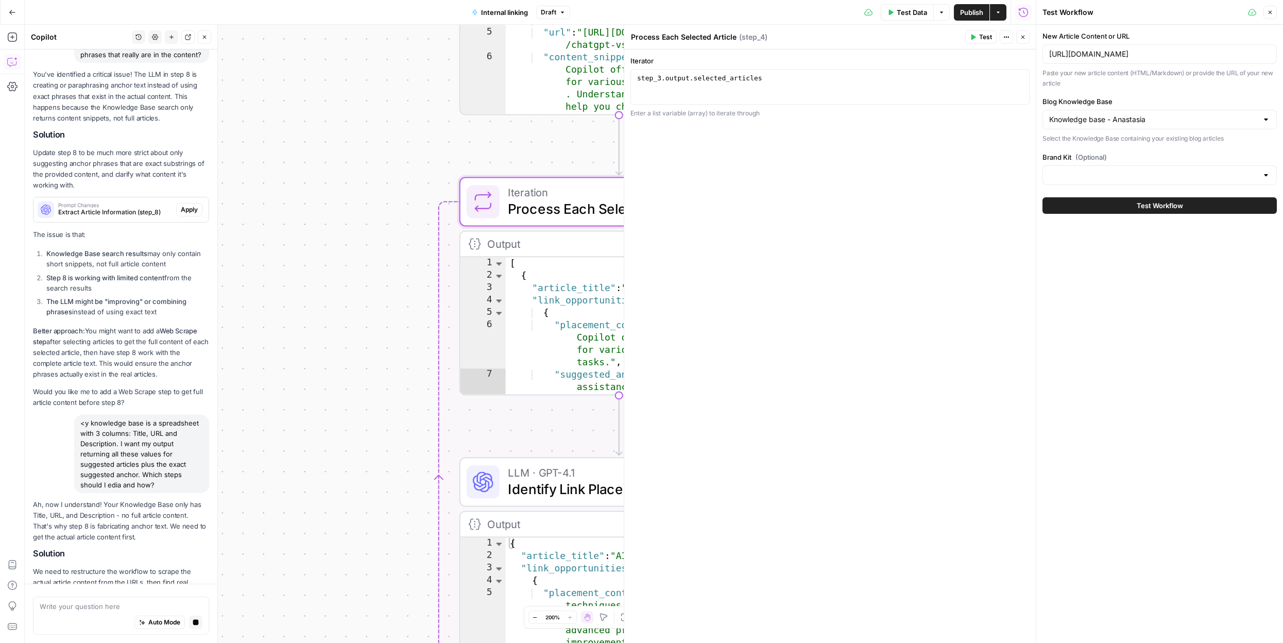
scroll to position [8135, 0]
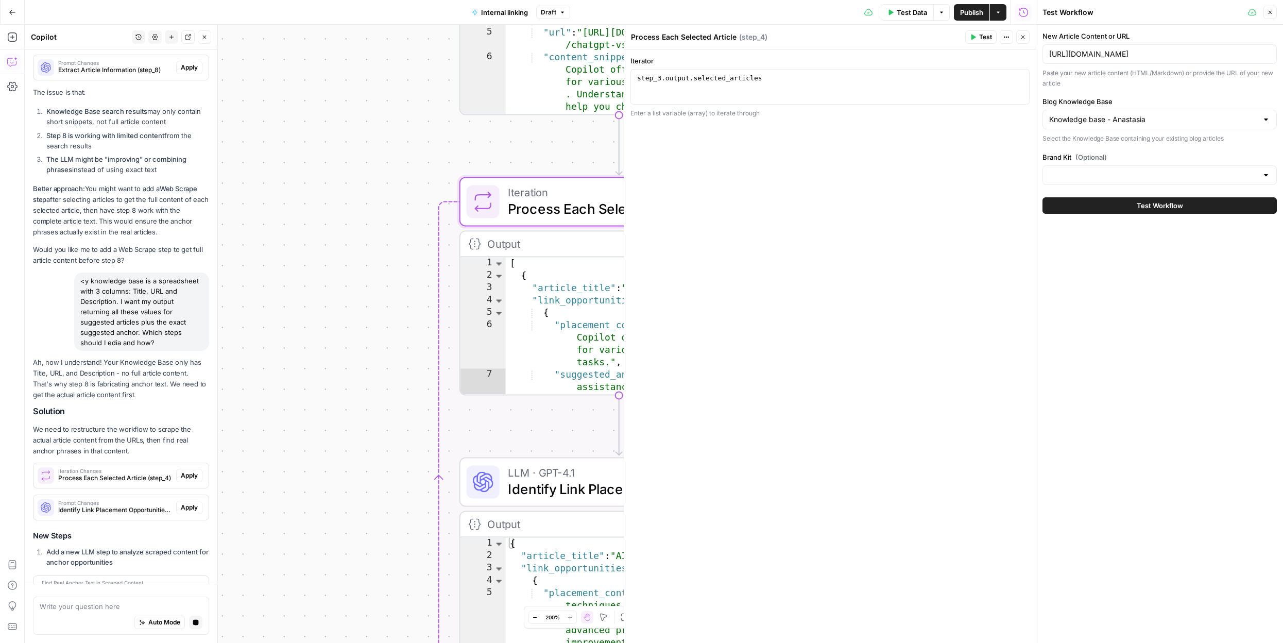
click at [360, 275] on div "**********" at bounding box center [530, 334] width 1011 height 618
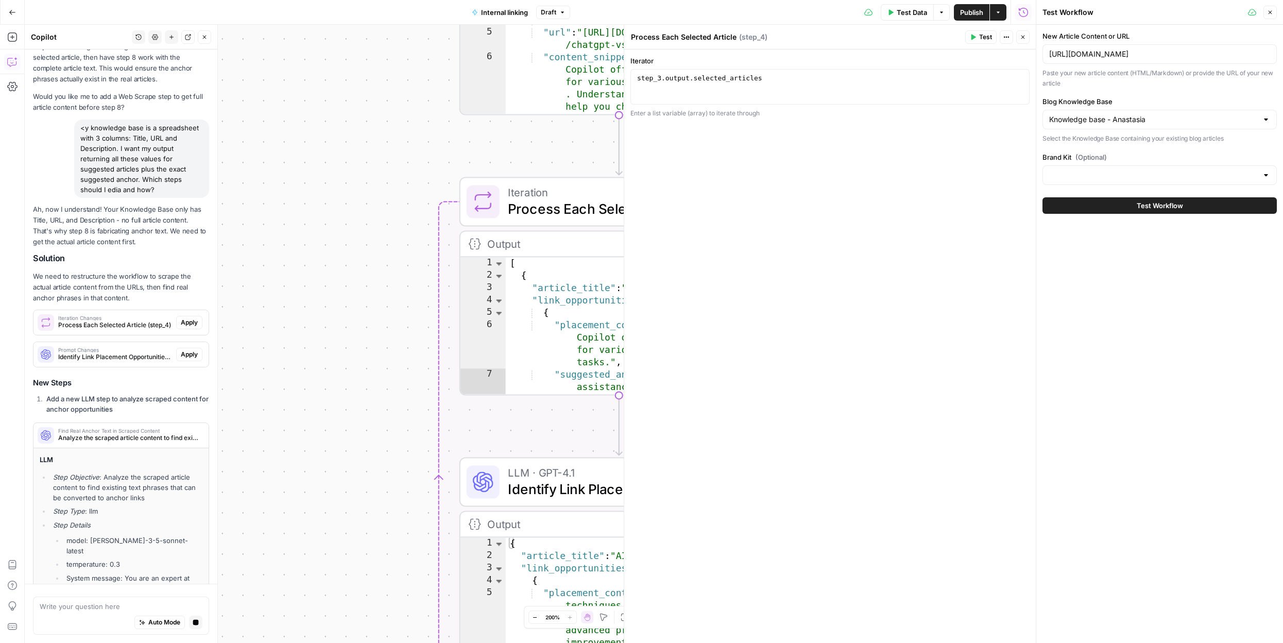
click at [473, 152] on div "**********" at bounding box center [530, 334] width 1011 height 618
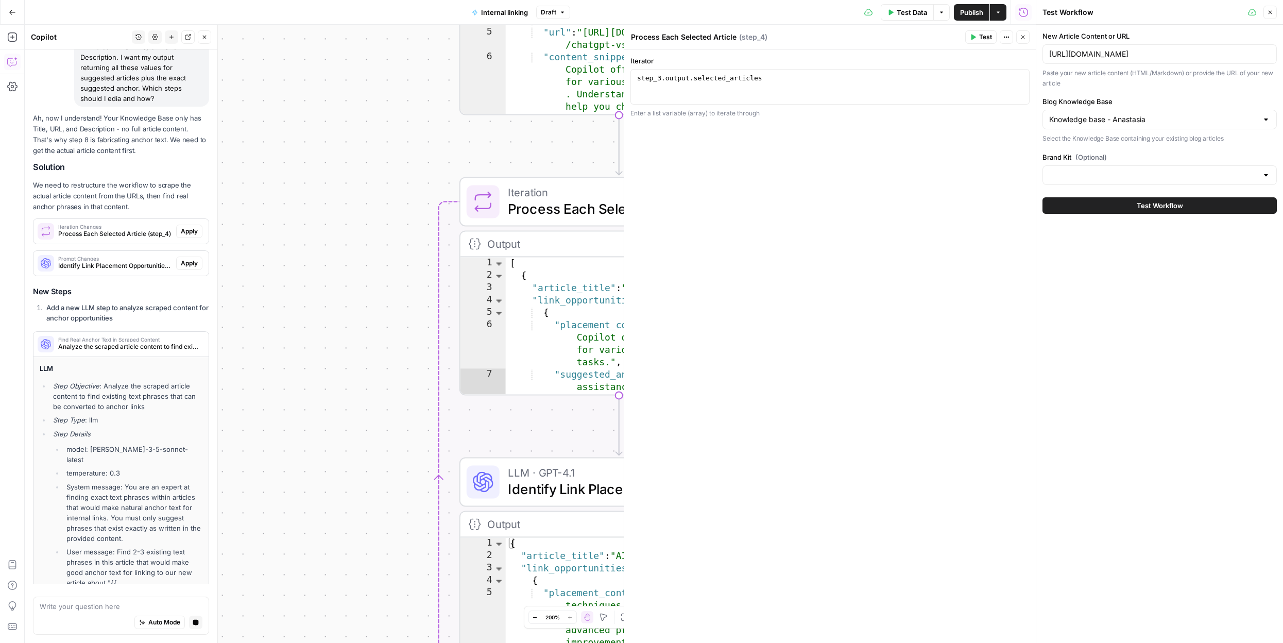
click at [571, 320] on div "[ { "article_title" : "ChatGPT vs Copilot" , "link_opportunities" : [ { "placem…" at bounding box center [642, 430] width 272 height 347
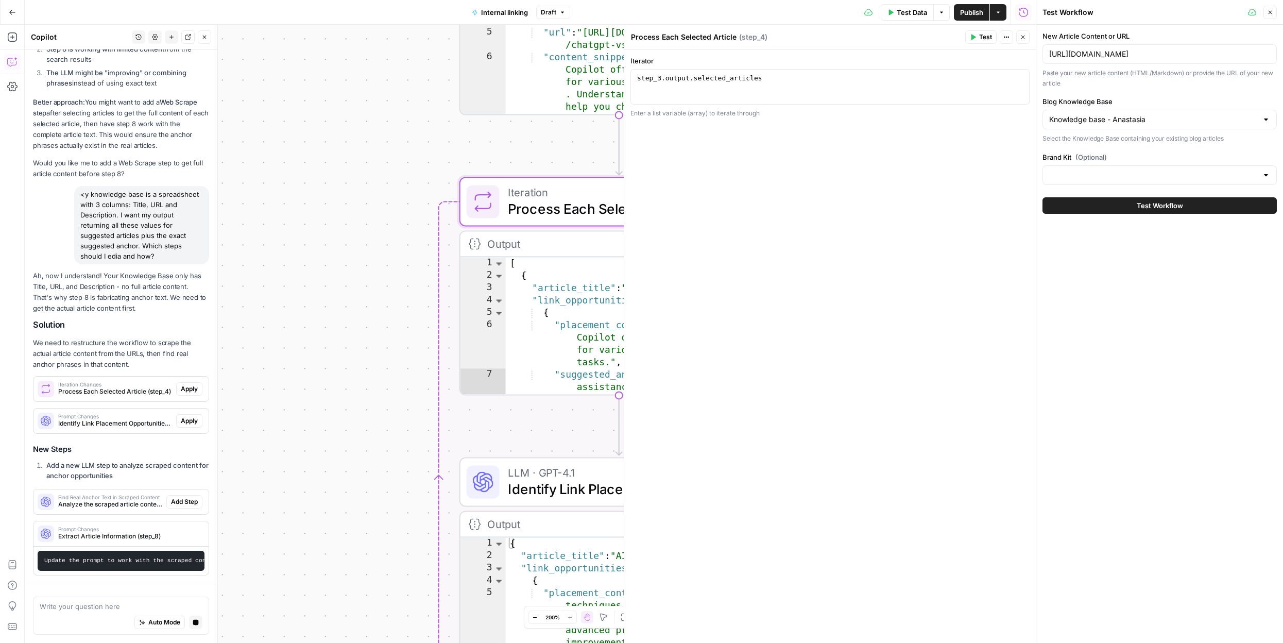
scroll to position [8247, 0]
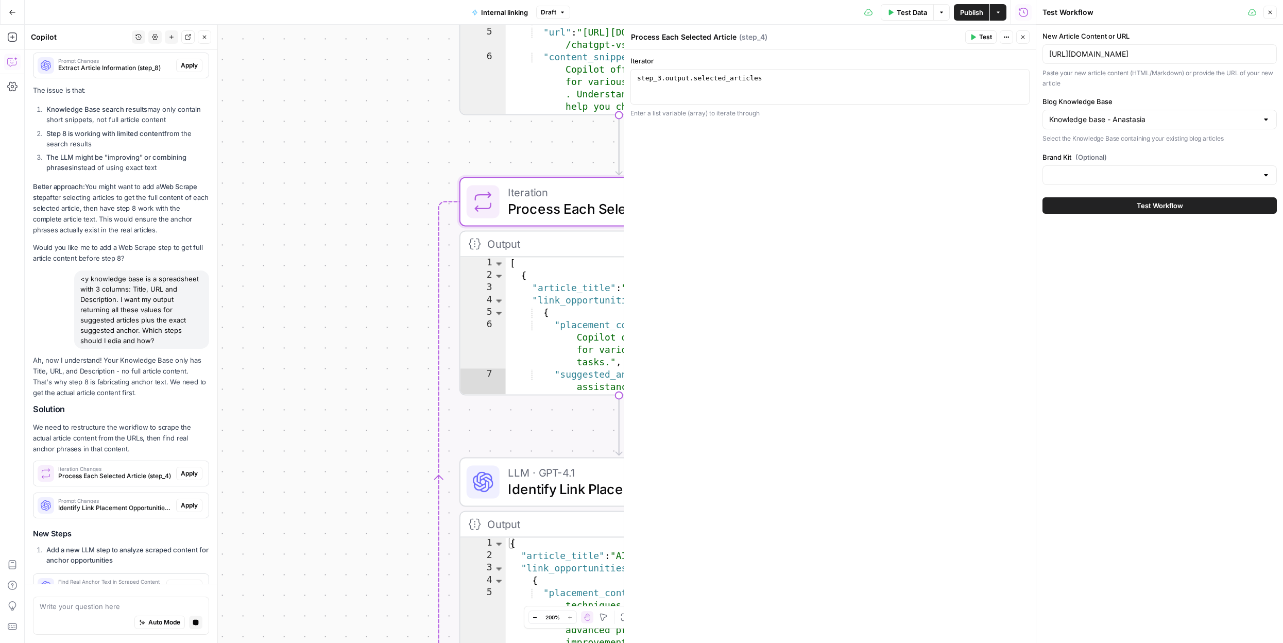
click at [386, 307] on div "**********" at bounding box center [530, 334] width 1011 height 618
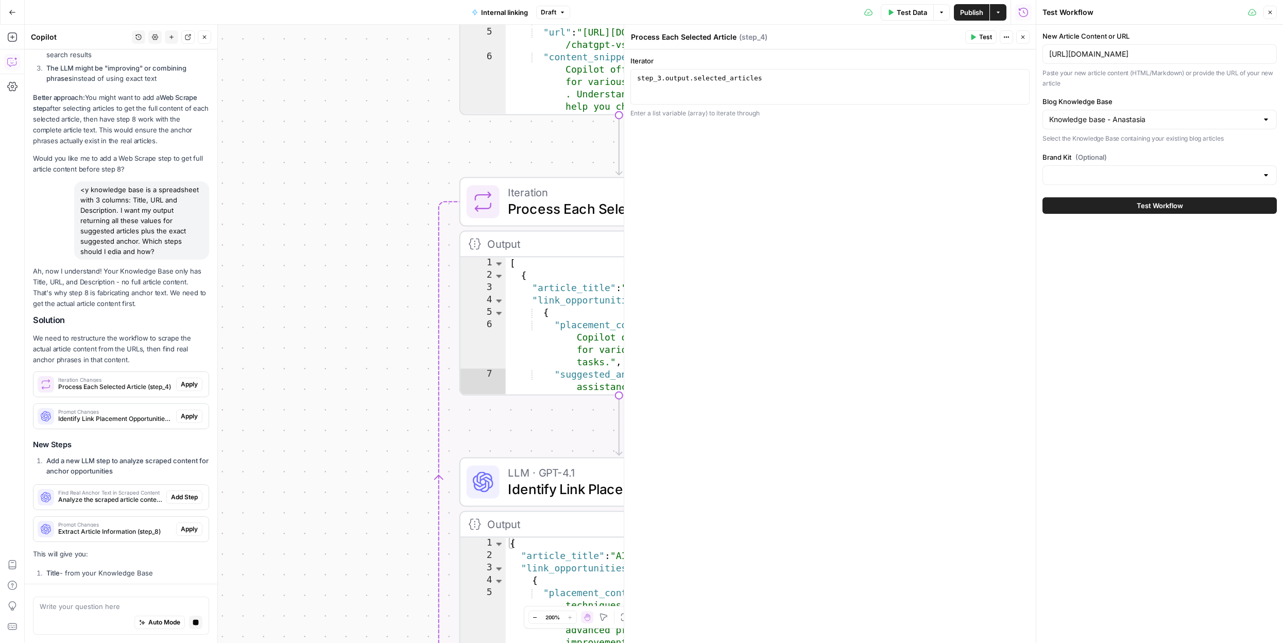
click at [1022, 38] on icon "button" at bounding box center [1023, 38] width 4 height 4
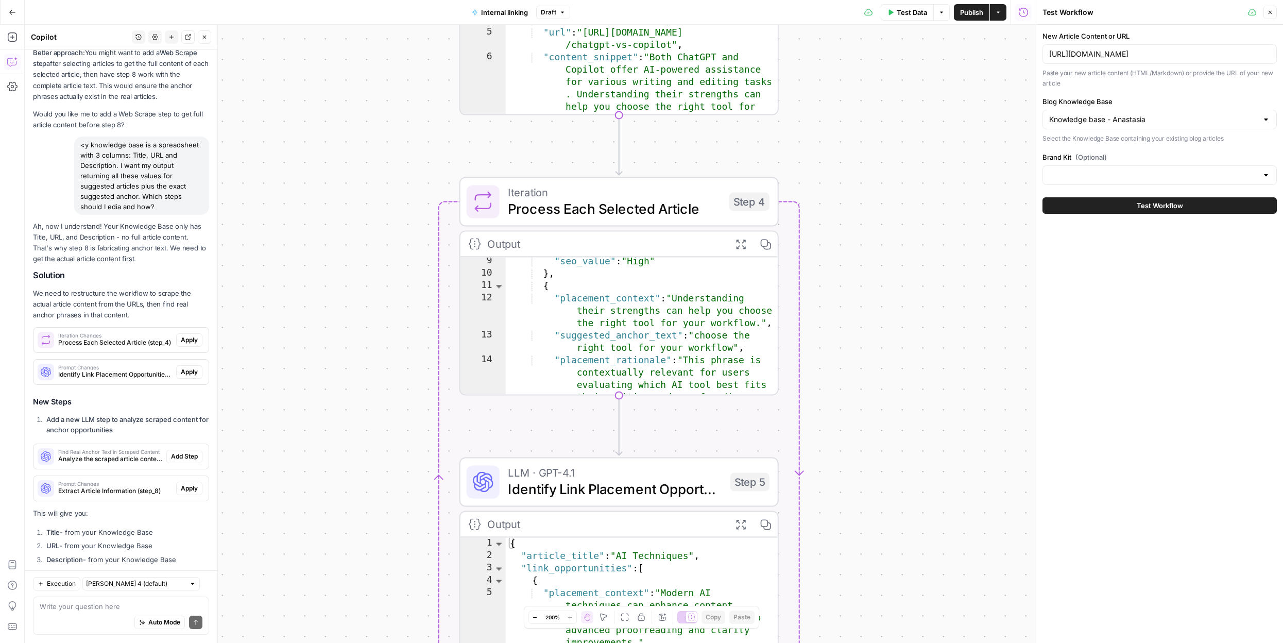
scroll to position [187, 0]
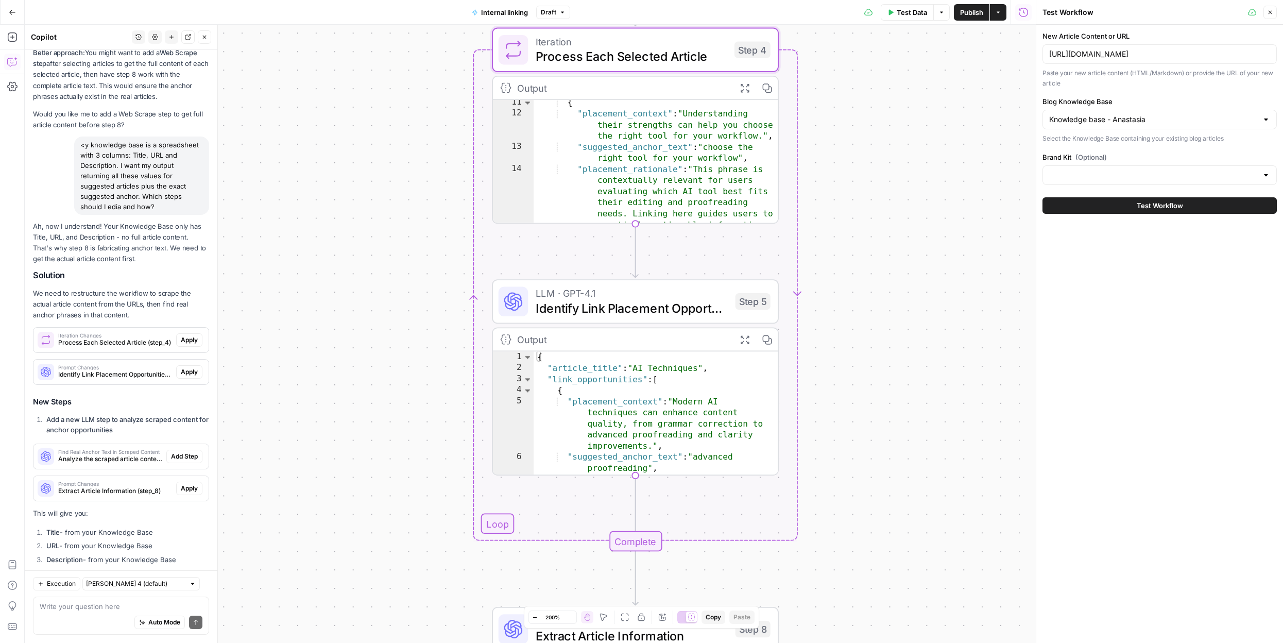
click at [194, 335] on span "Apply" at bounding box center [189, 339] width 17 height 9
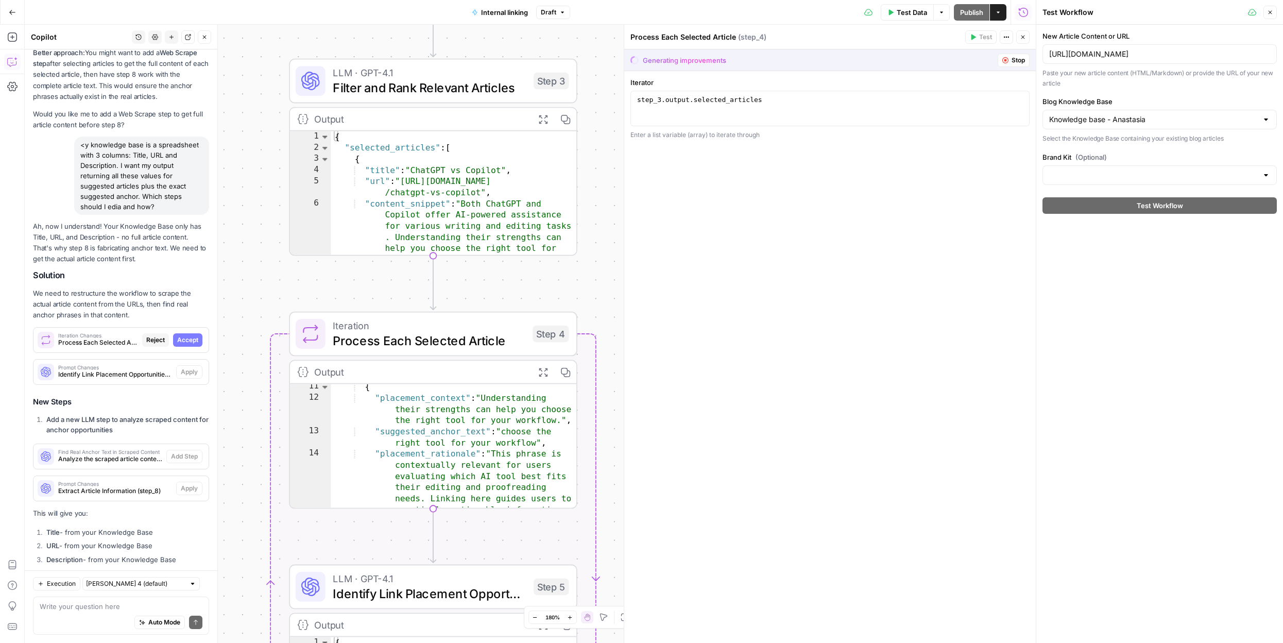
click at [1004, 62] on icon "button" at bounding box center [1005, 60] width 6 height 6
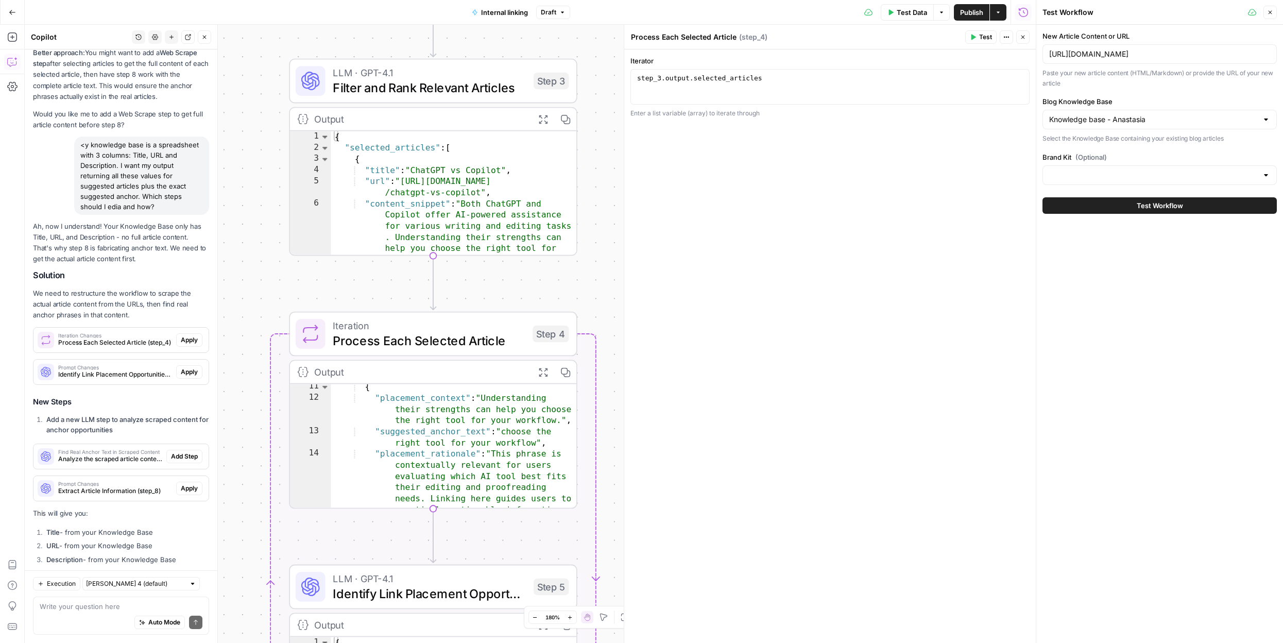
click at [1021, 43] on button "Close" at bounding box center [1022, 36] width 13 height 13
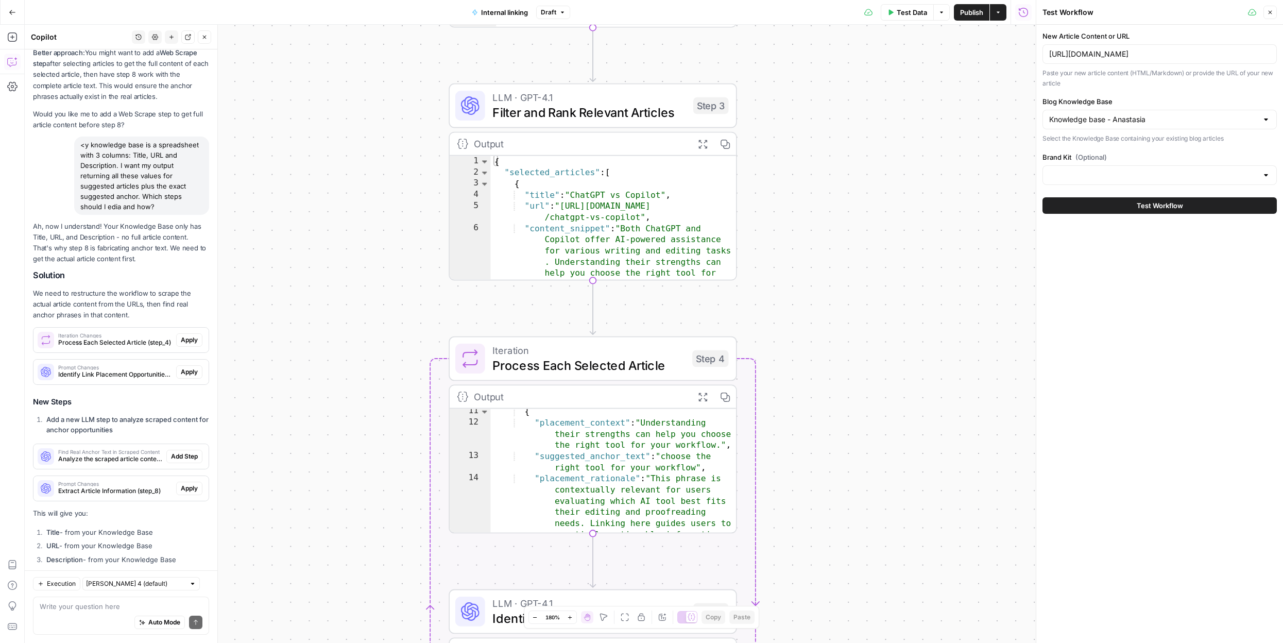
drag, startPoint x: 760, startPoint y: 201, endPoint x: 921, endPoint y: 227, distance: 163.2
click at [921, 227] on div "**********" at bounding box center [530, 334] width 1011 height 618
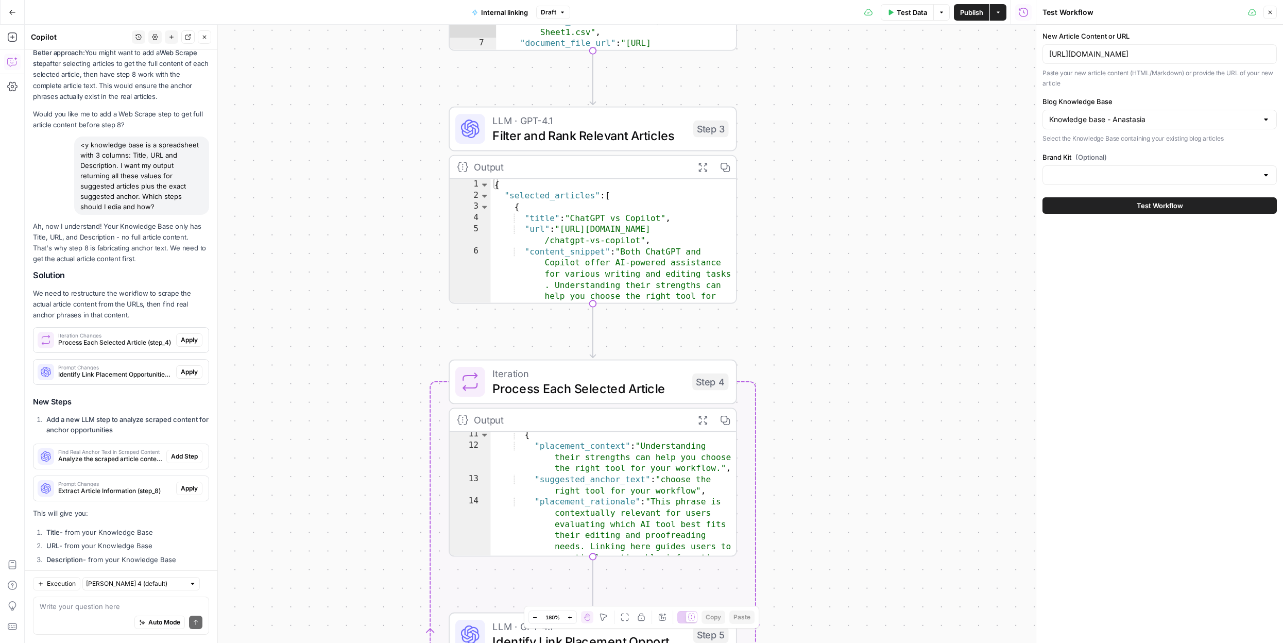
drag, startPoint x: 337, startPoint y: 197, endPoint x: 334, endPoint y: 306, distance: 109.2
click at [334, 310] on div "**********" at bounding box center [530, 334] width 1011 height 618
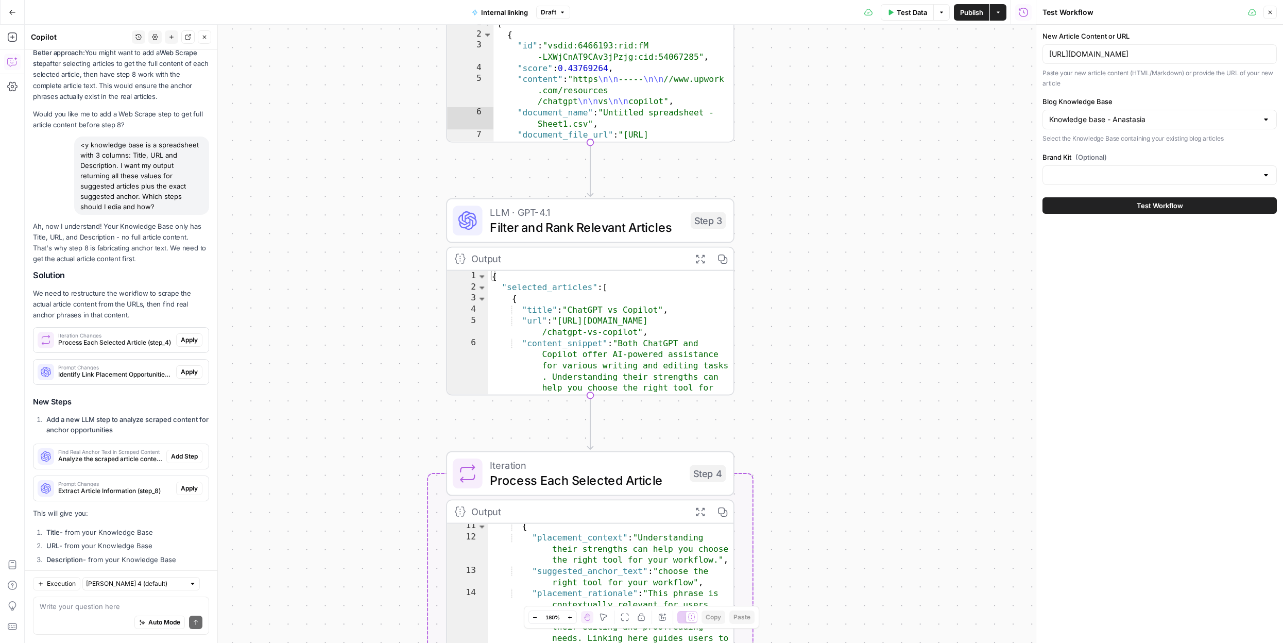
drag, startPoint x: 364, startPoint y: 227, endPoint x: 354, endPoint y: 442, distance: 216.0
click at [354, 436] on div "**********" at bounding box center [530, 334] width 1011 height 618
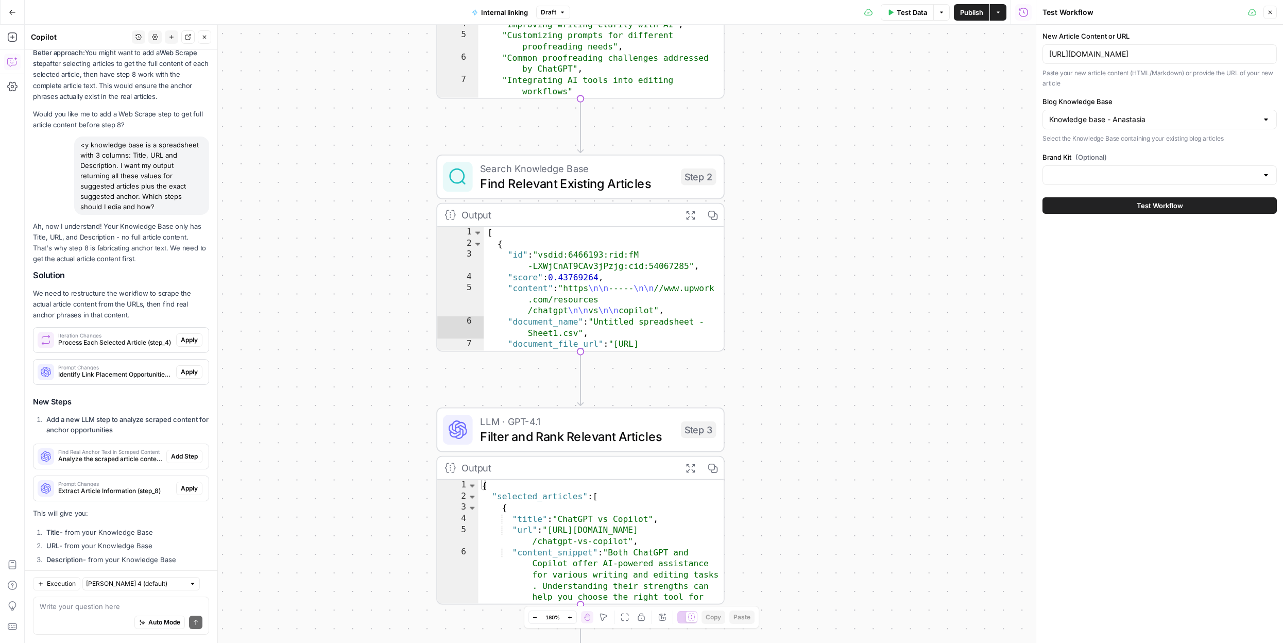
drag, startPoint x: 356, startPoint y: 403, endPoint x: 344, endPoint y: 666, distance: 263.4
click at [344, 642] on html "September Cohort New Home Browse Insights Opportunities Your Data Recent Grids …" at bounding box center [641, 321] width 1283 height 643
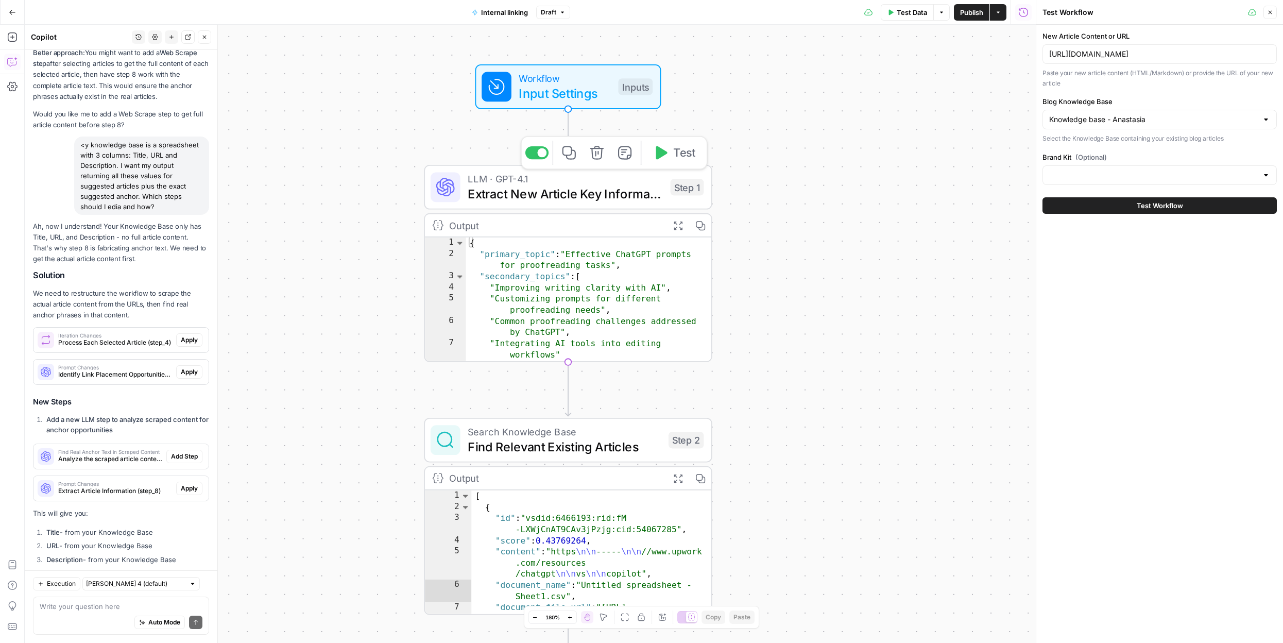
click at [539, 299] on div "{ "primary_topic" : "Effective ChatGPT prompts for proofreading tasks" , "secon…" at bounding box center [588, 310] width 245 height 146
type textarea "**********"
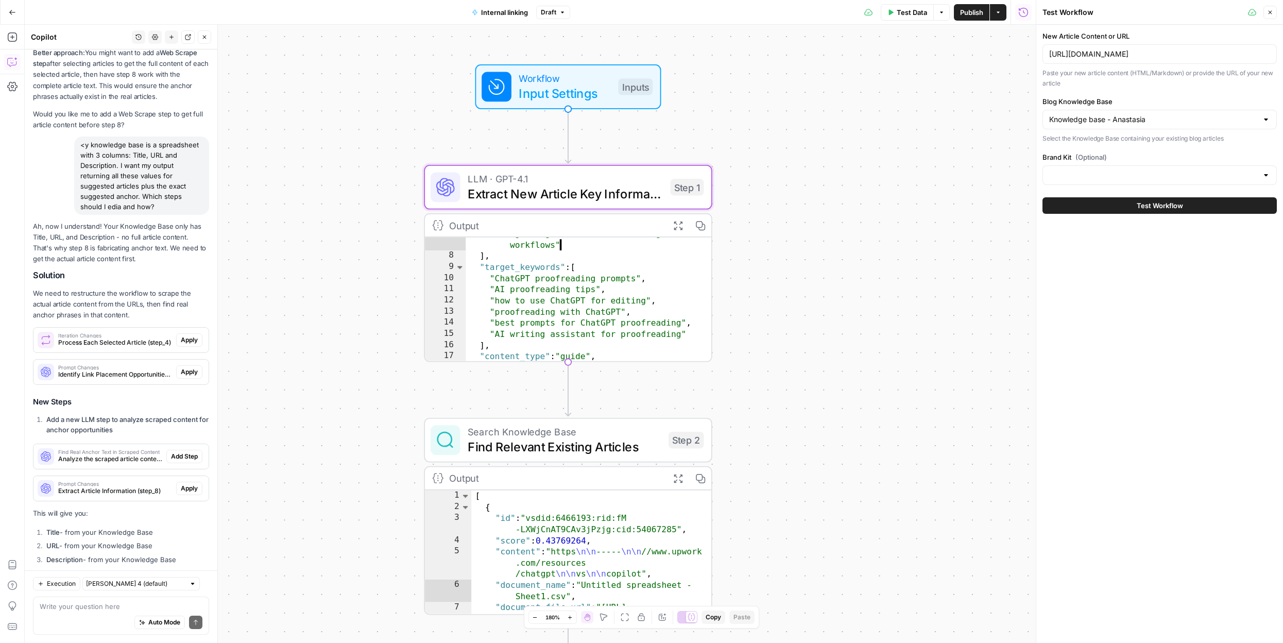
scroll to position [61, 0]
click at [603, 195] on span "Extract New Article Key Information" at bounding box center [565, 193] width 195 height 19
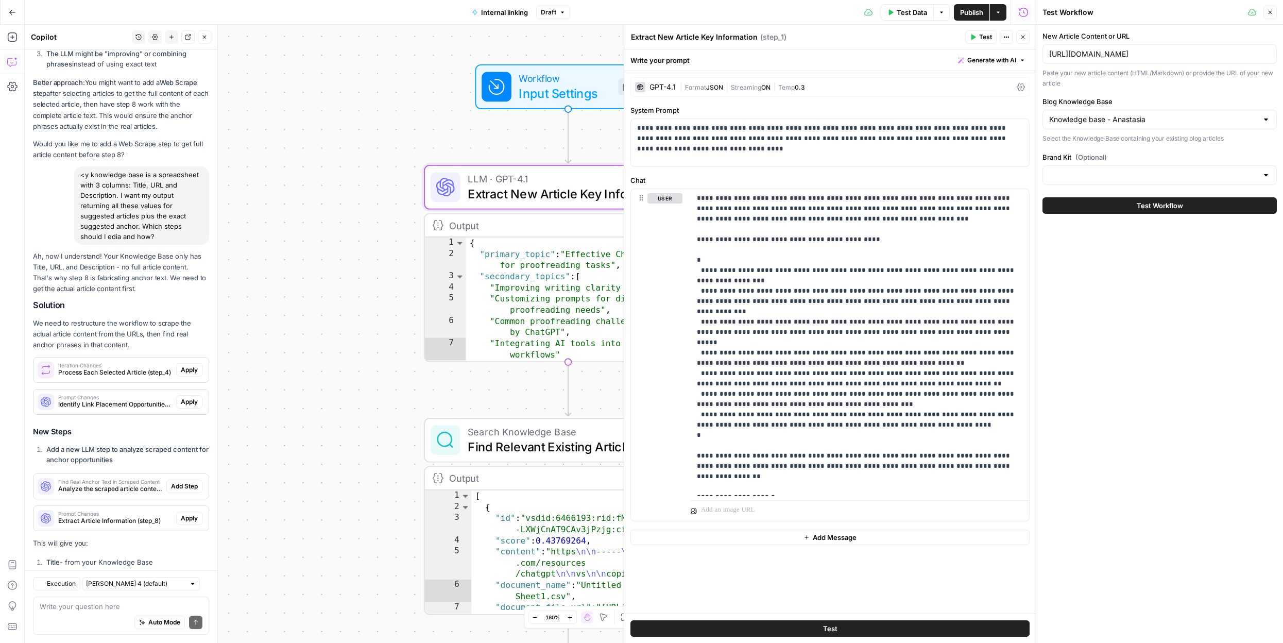
scroll to position [7752, 0]
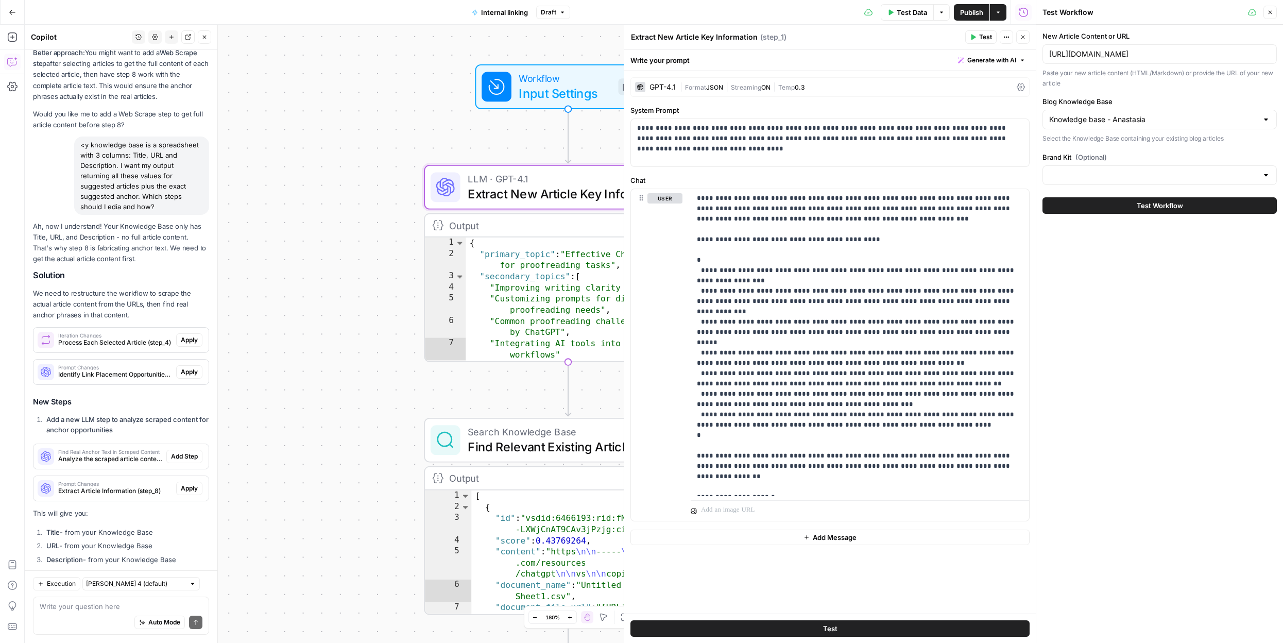
click at [1271, 12] on icon "button" at bounding box center [1270, 12] width 6 height 6
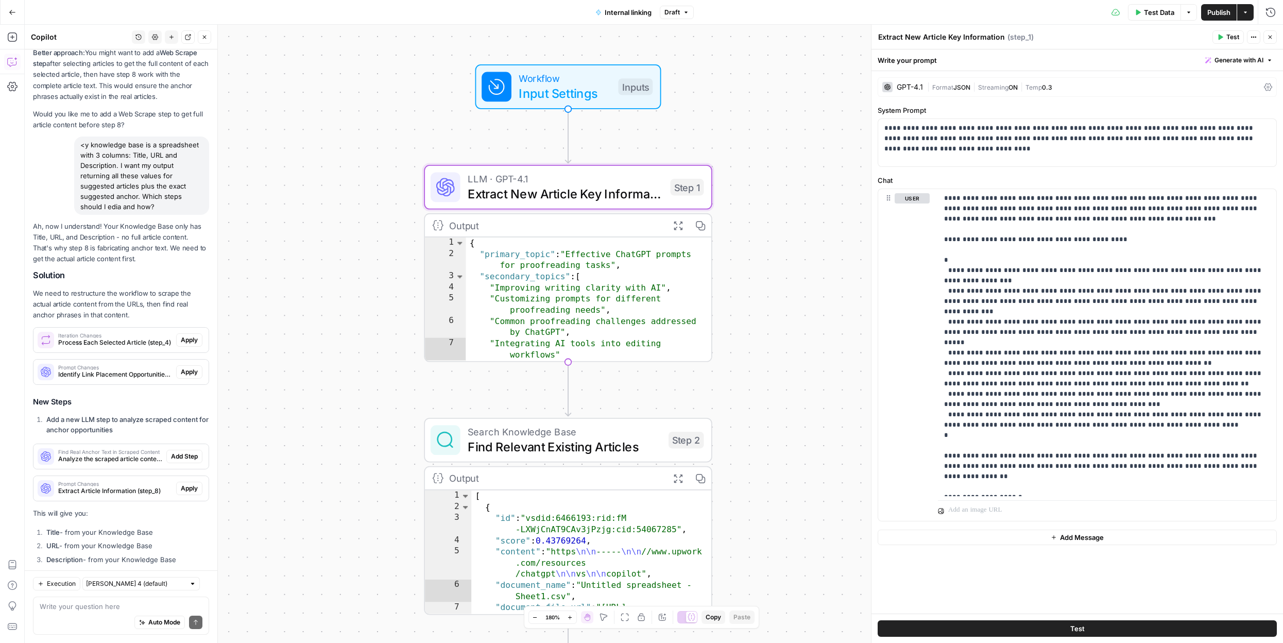
click at [1059, 626] on button "Test" at bounding box center [1076, 628] width 399 height 16
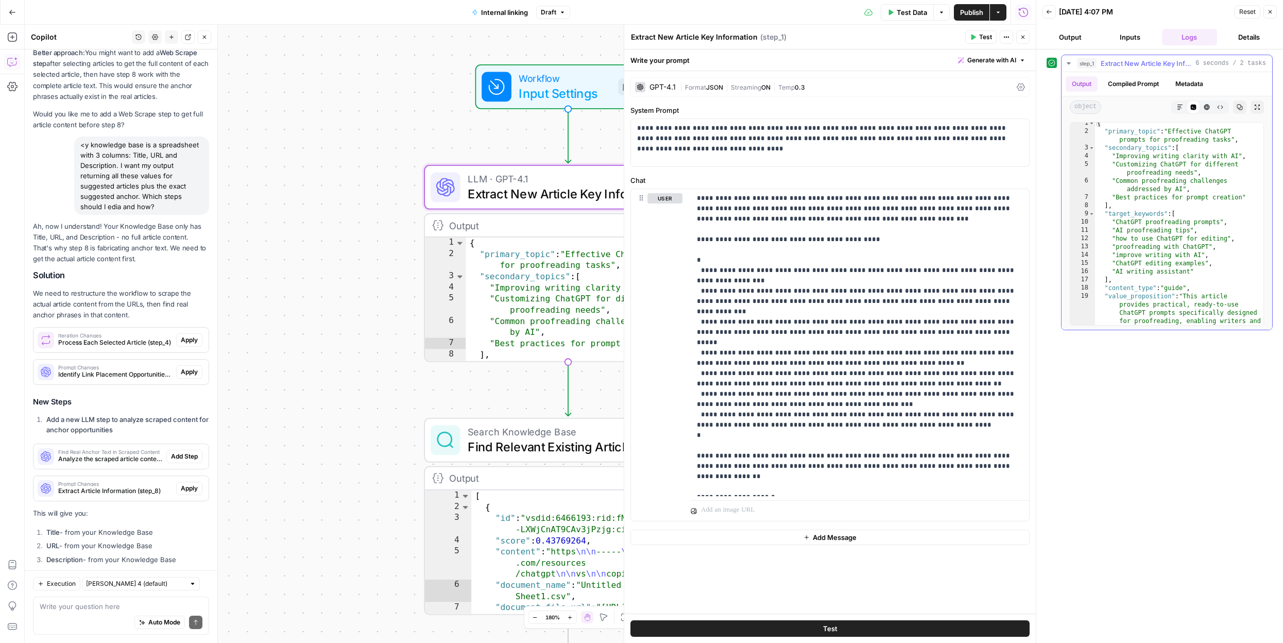
scroll to position [4, 0]
click at [1131, 82] on button "Compiled Prompt" at bounding box center [1132, 83] width 63 height 15
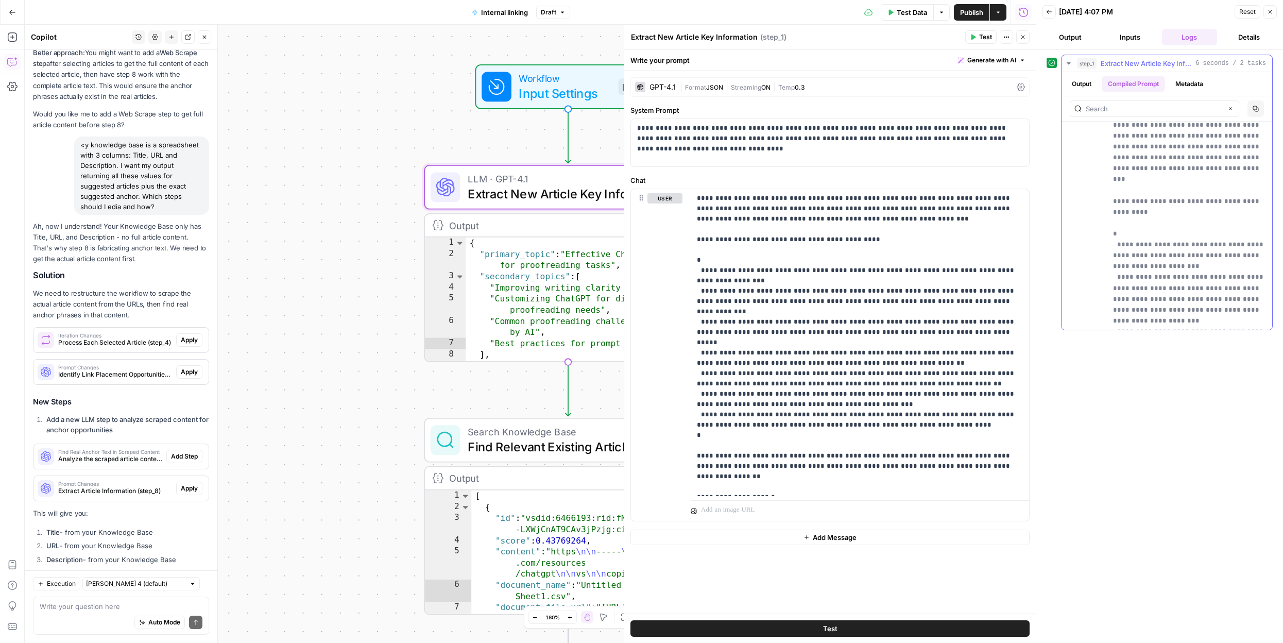
scroll to position [0, 0]
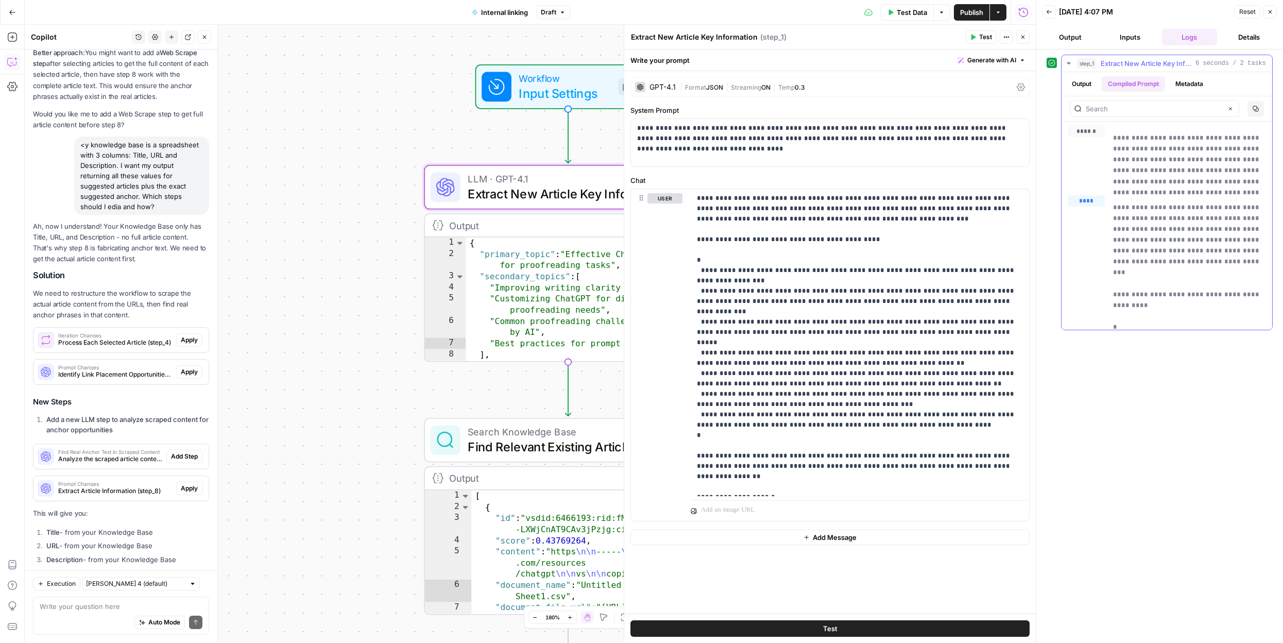
click at [1197, 84] on button "Metadata" at bounding box center [1189, 83] width 40 height 15
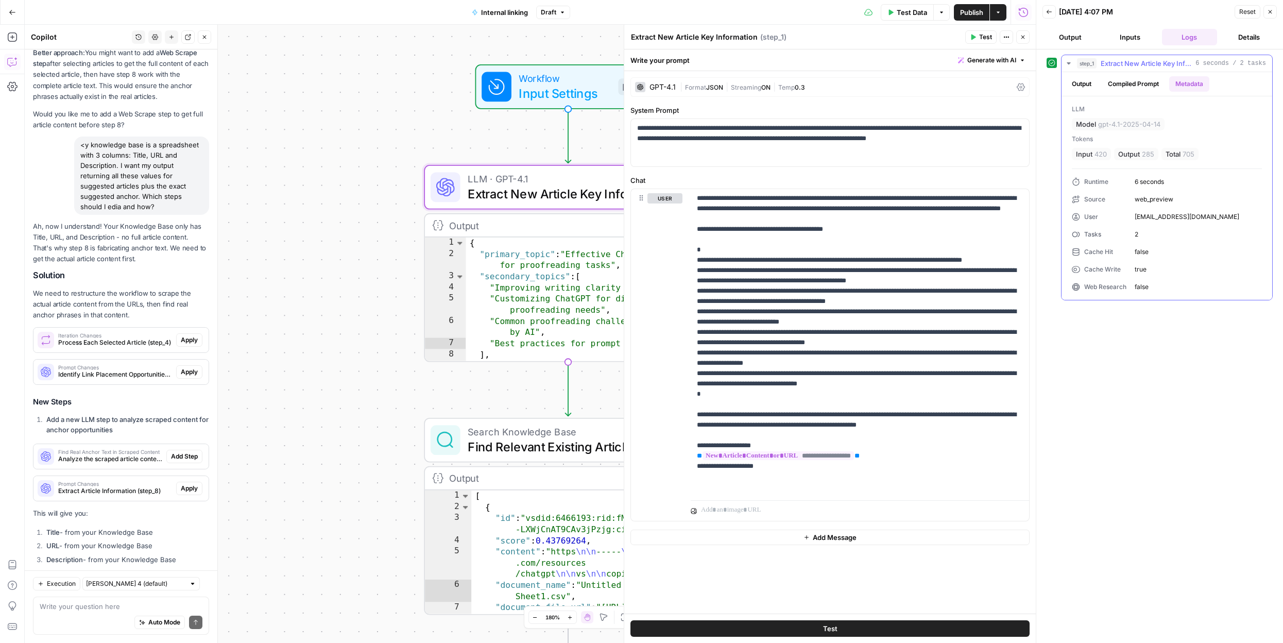
click at [1085, 88] on button "Output" at bounding box center [1081, 83] width 32 height 15
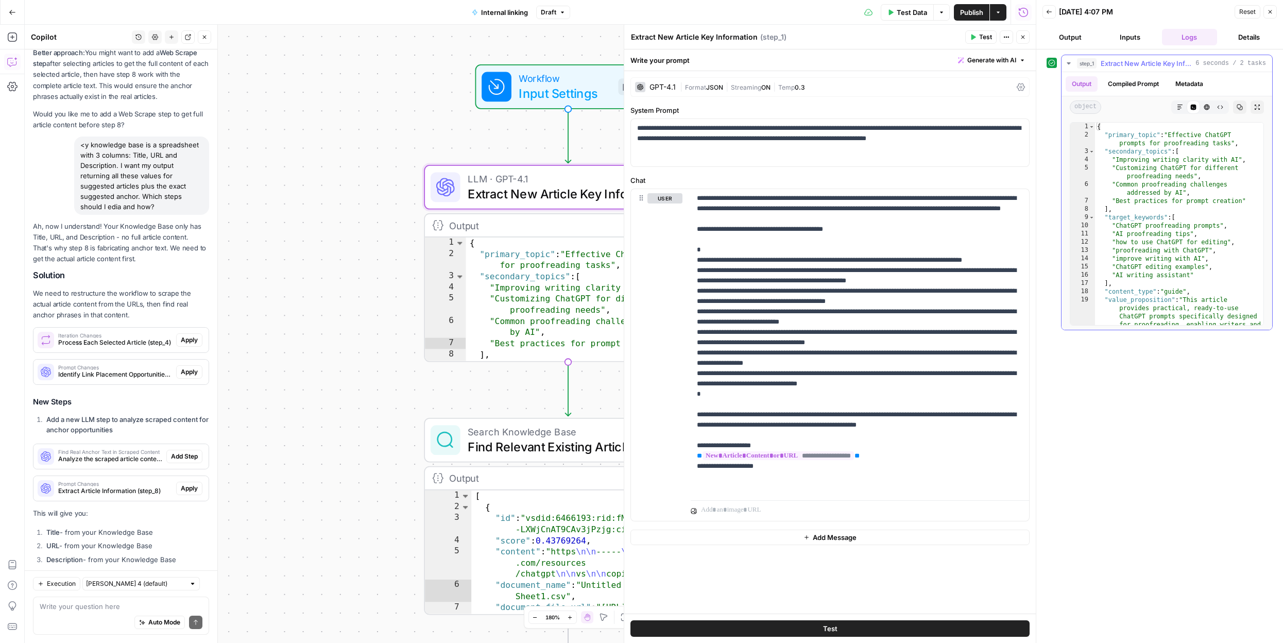
click at [1179, 106] on icon "button" at bounding box center [1179, 107] width 5 height 5
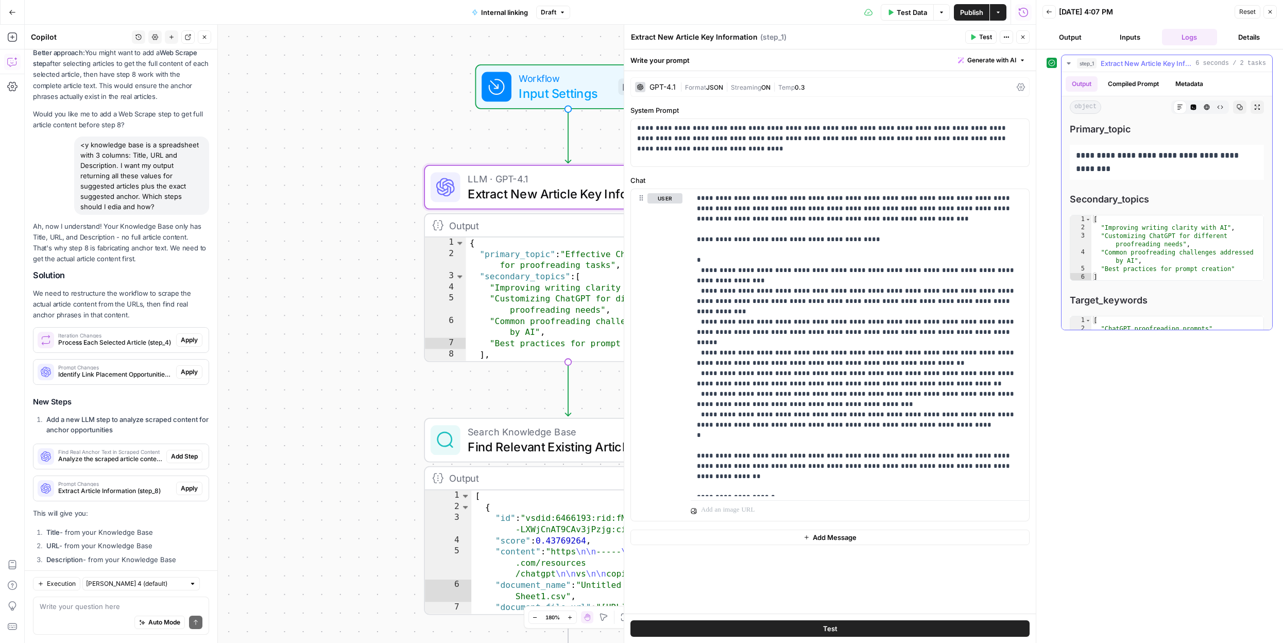
click at [1193, 106] on icon "button" at bounding box center [1194, 108] width 6 height 6
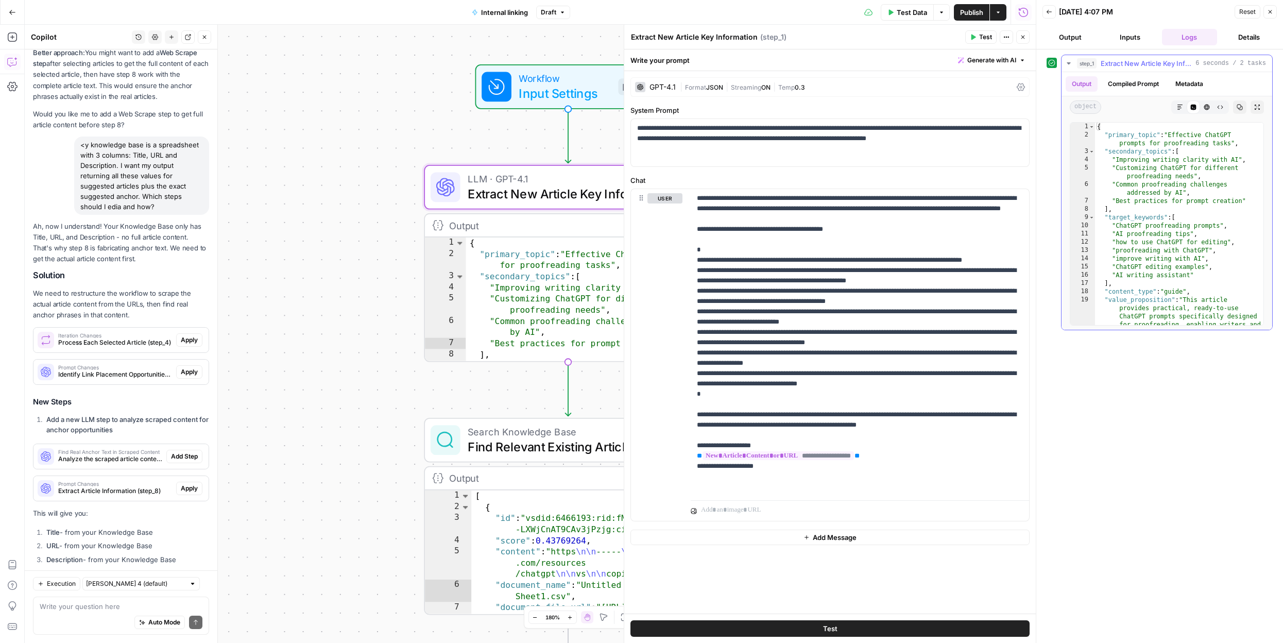
click at [1193, 106] on icon at bounding box center [1194, 108] width 6 height 6
click at [1206, 108] on icon "button" at bounding box center [1207, 108] width 6 height 6
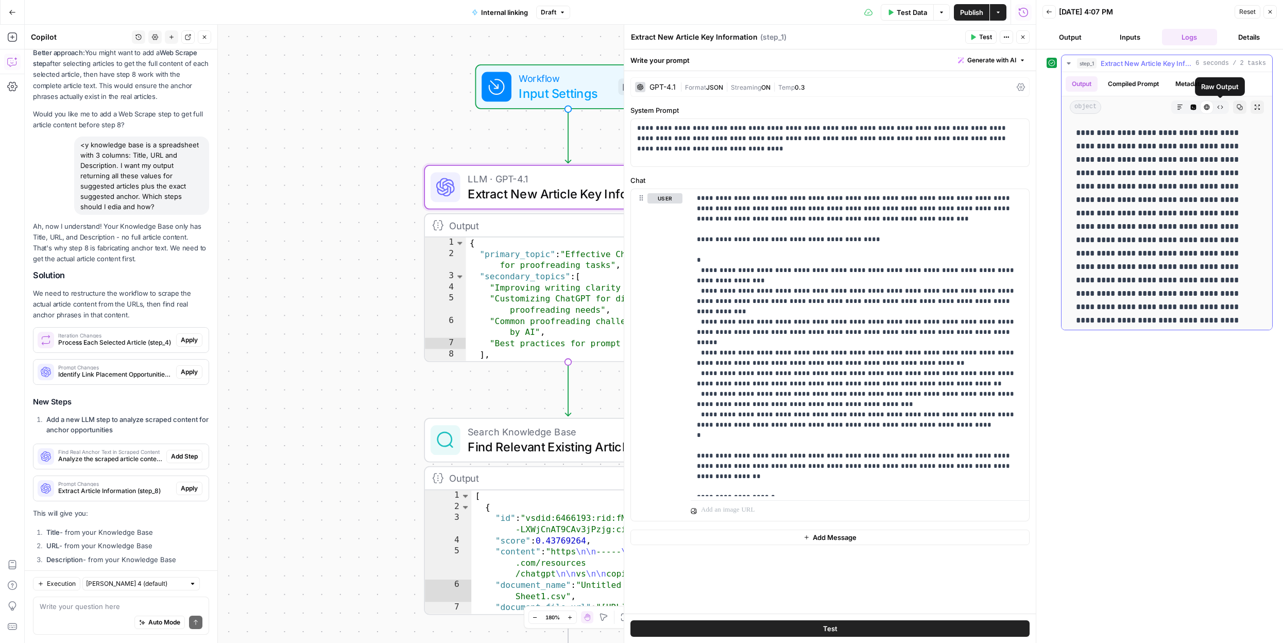
click at [1220, 109] on icon "button" at bounding box center [1220, 108] width 6 height 4
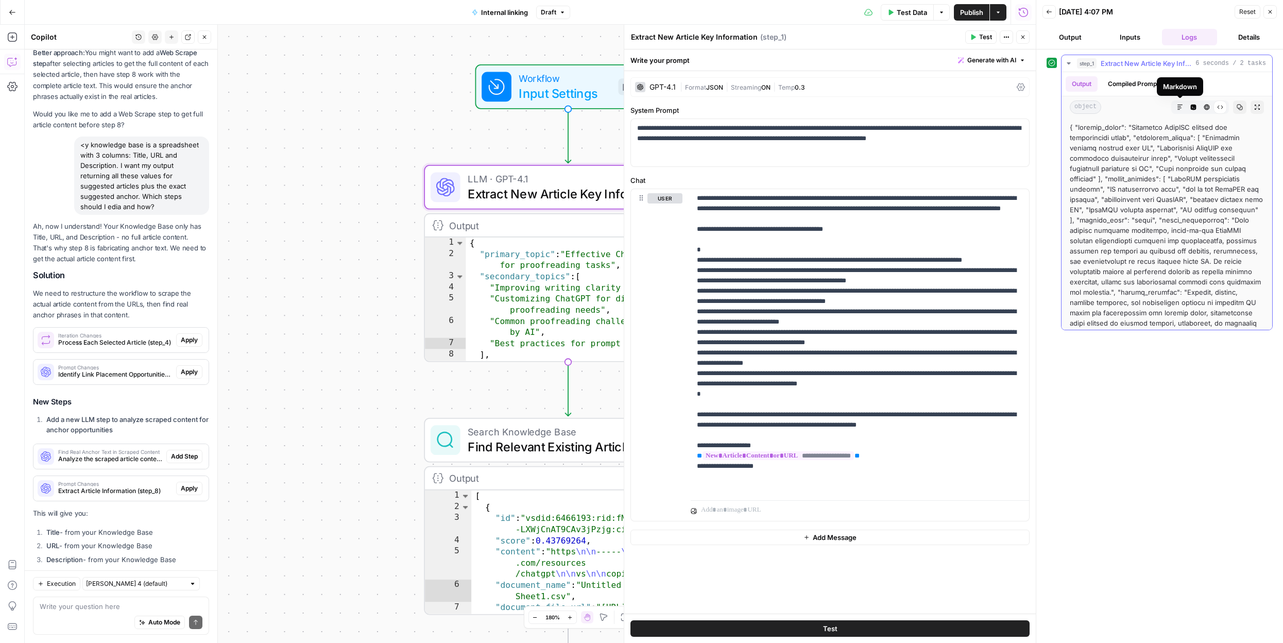
click at [1193, 107] on icon "button" at bounding box center [1194, 108] width 6 height 6
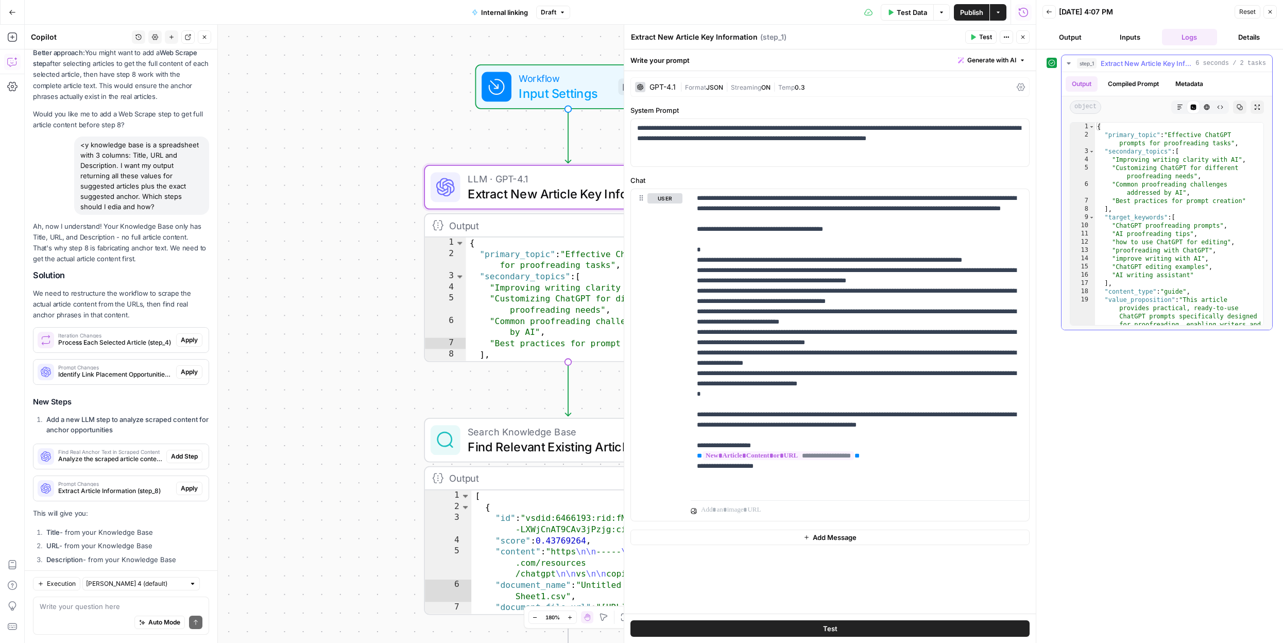
click at [1181, 108] on icon "button" at bounding box center [1179, 107] width 5 height 5
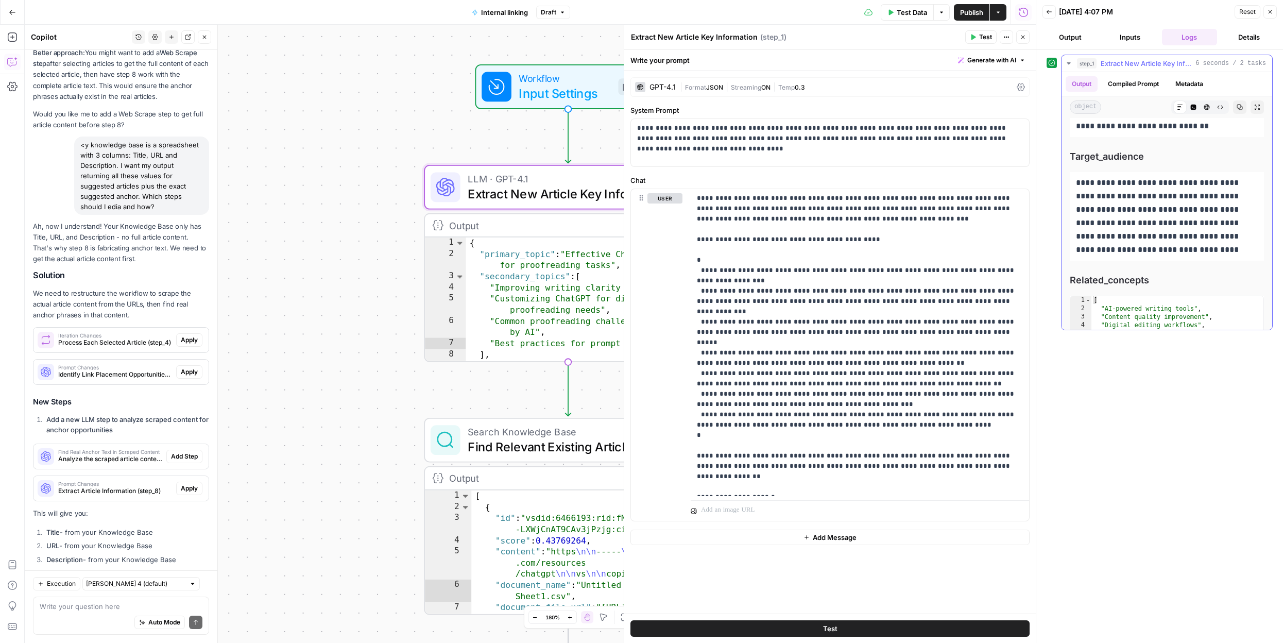
scroll to position [501, 0]
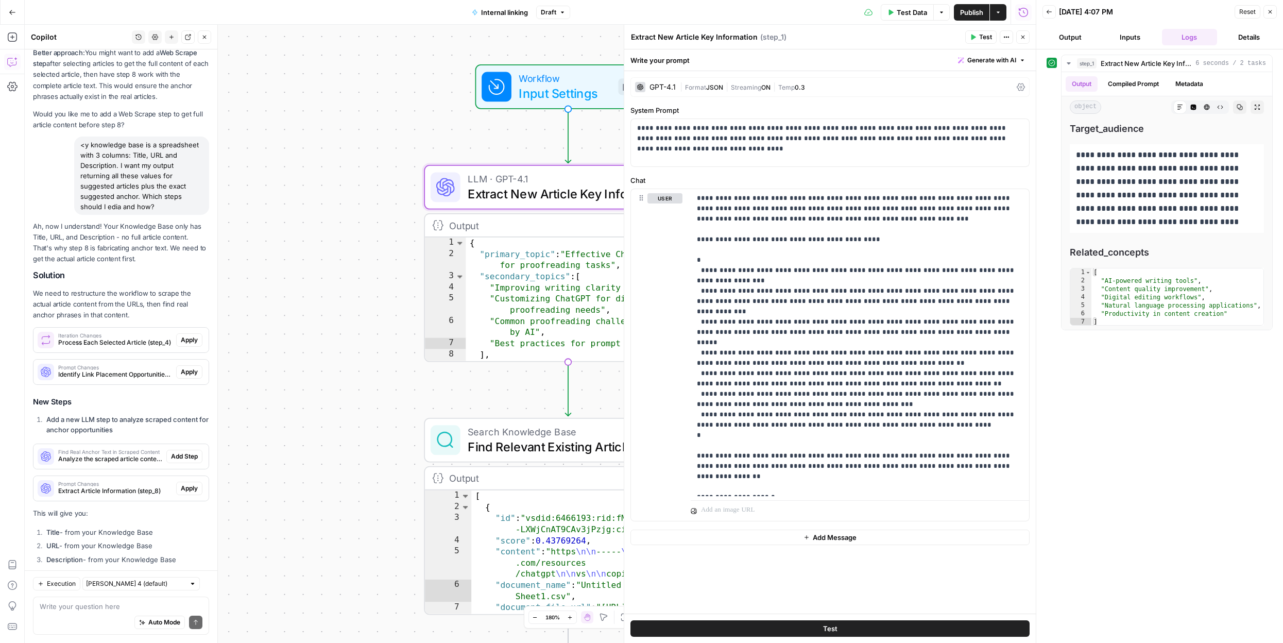
click at [1271, 12] on icon "button" at bounding box center [1270, 12] width 6 height 6
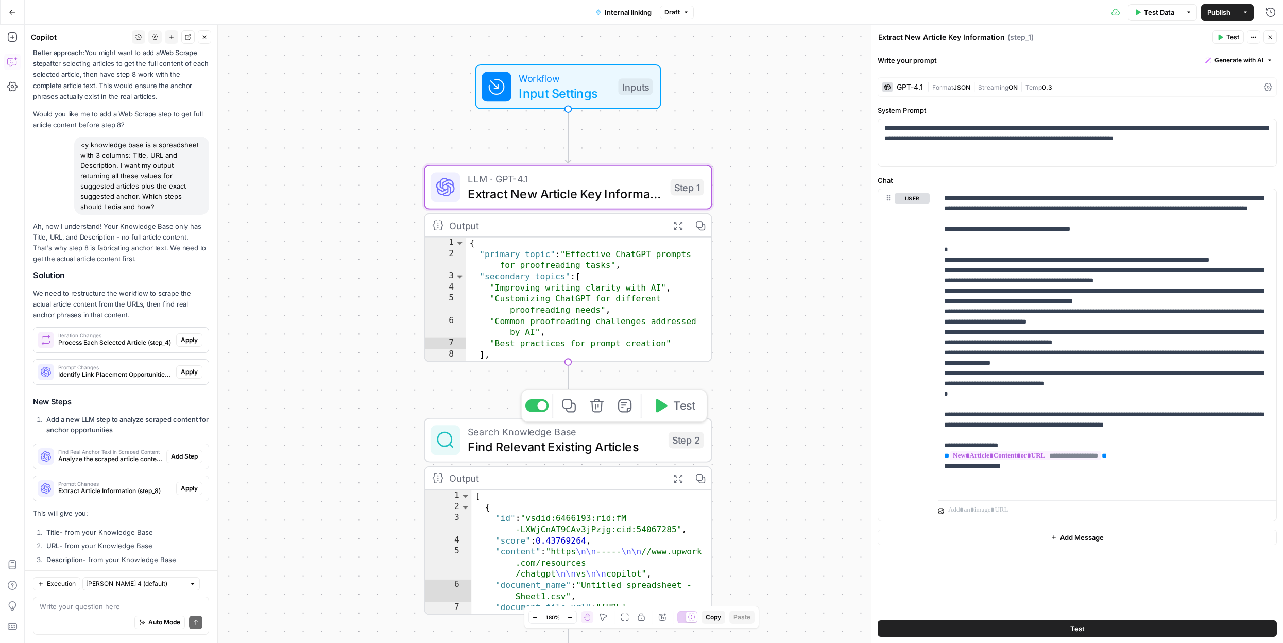
click at [593, 455] on span "Find Relevant Existing Articles" at bounding box center [564, 446] width 193 height 19
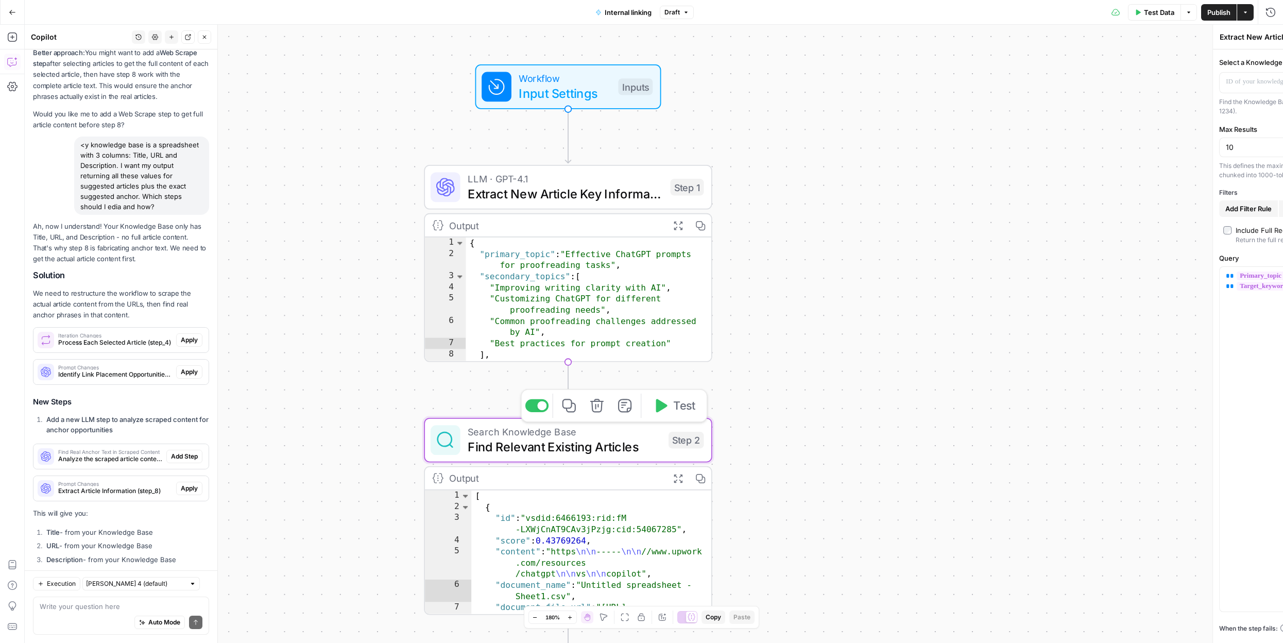
type textarea "Find Relevant Existing Articles"
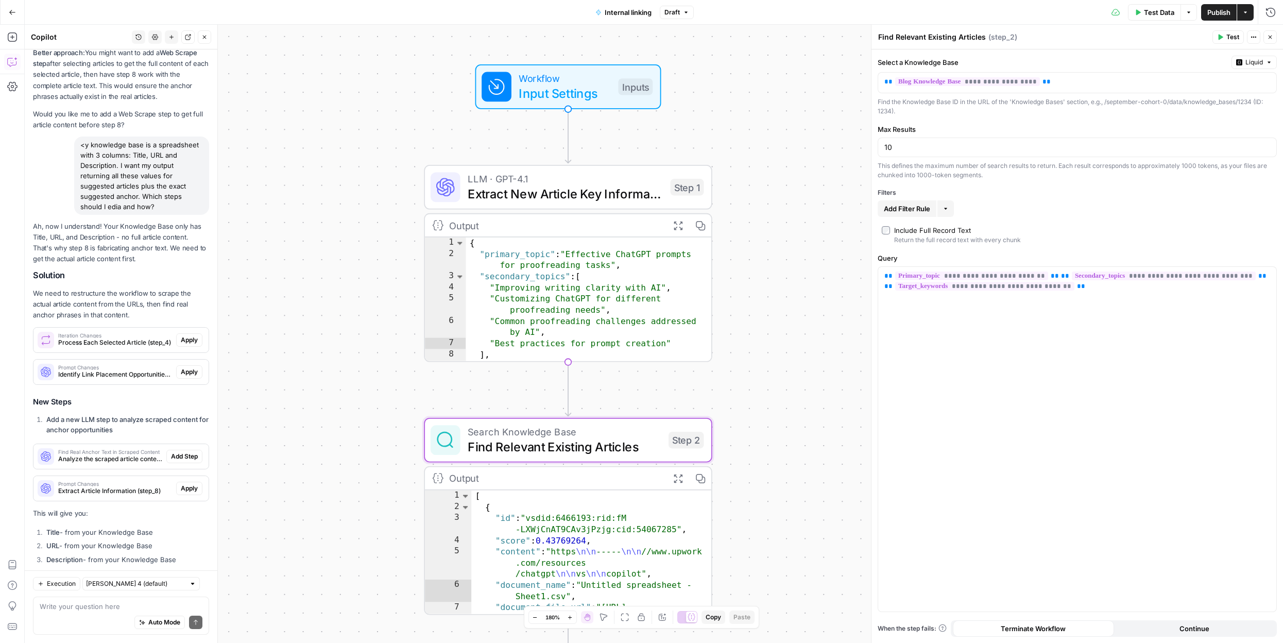
click at [1229, 40] on span "Test" at bounding box center [1232, 36] width 13 height 9
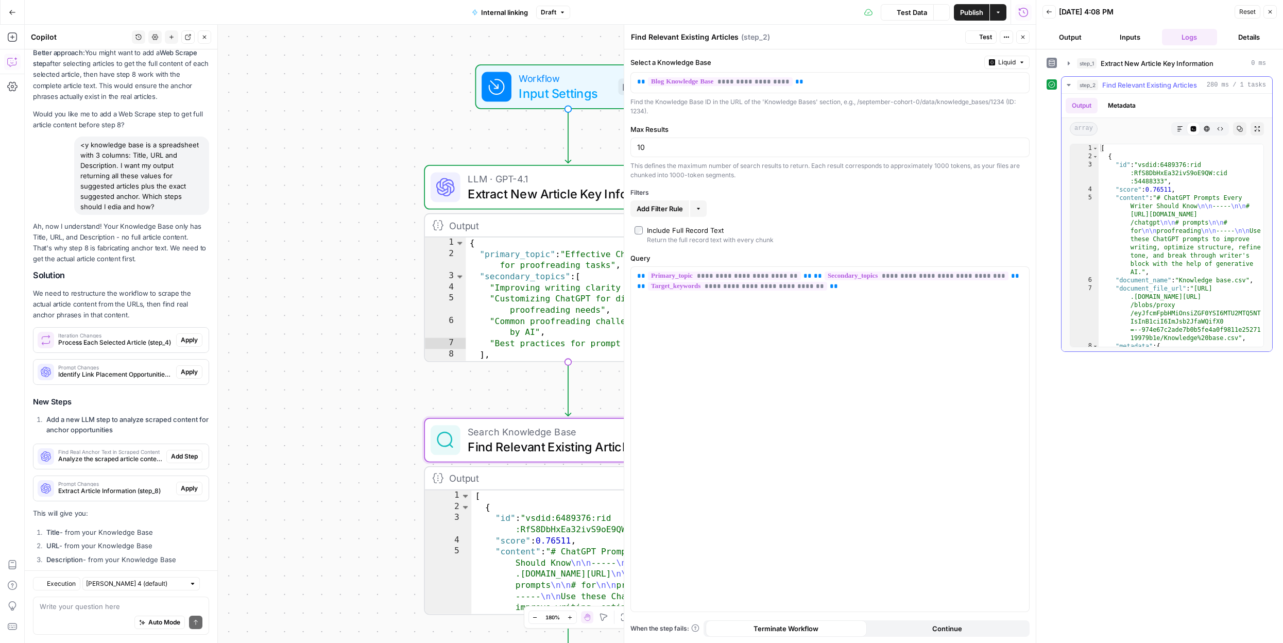
scroll to position [7752, 0]
click at [1181, 129] on icon "button" at bounding box center [1180, 129] width 6 height 6
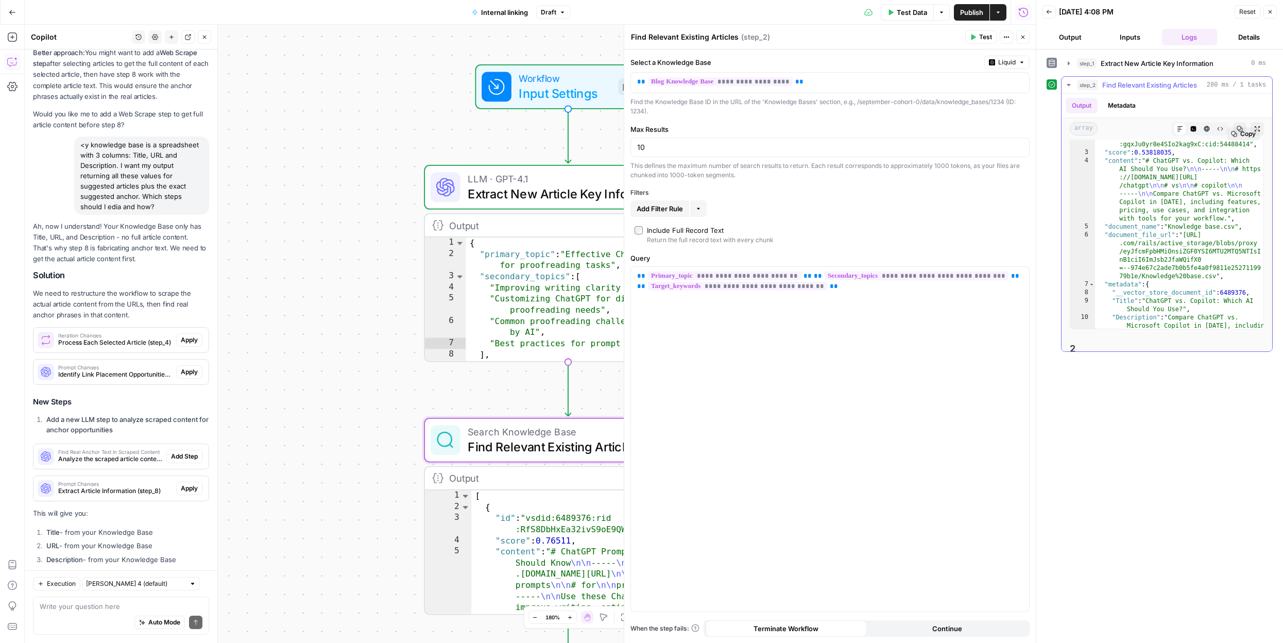
scroll to position [0, 0]
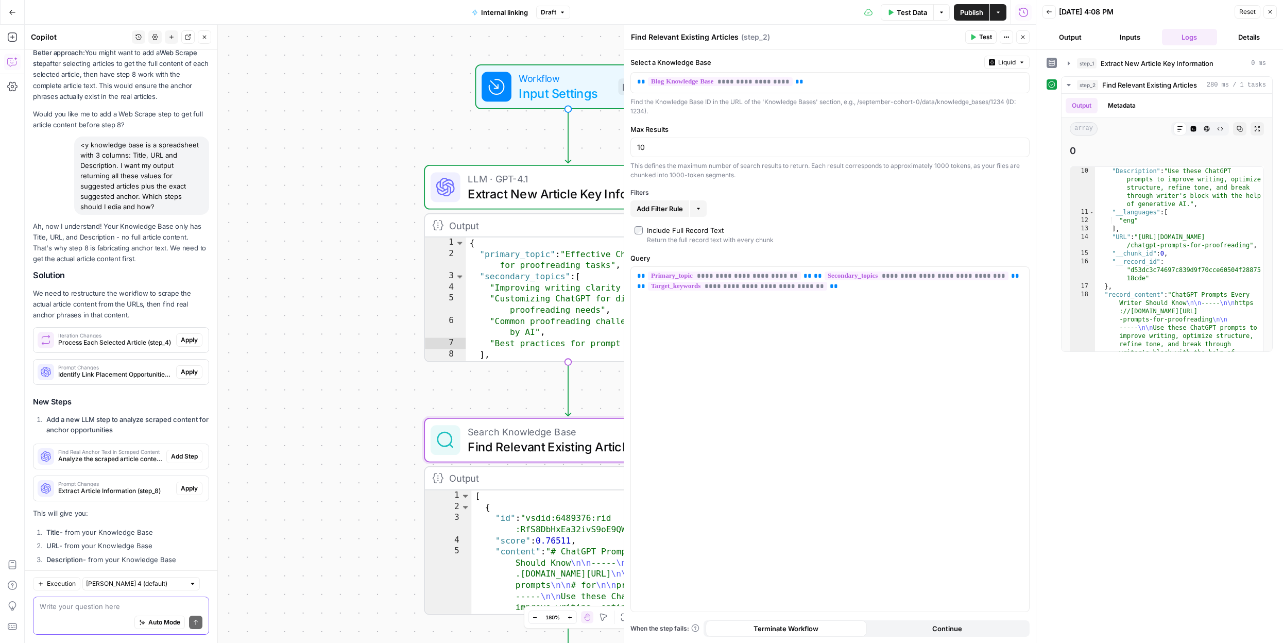
click at [85, 610] on div "Write your question here Auto Mode Send" at bounding box center [121, 615] width 176 height 38
click at [372, 463] on div "**********" at bounding box center [530, 334] width 1011 height 618
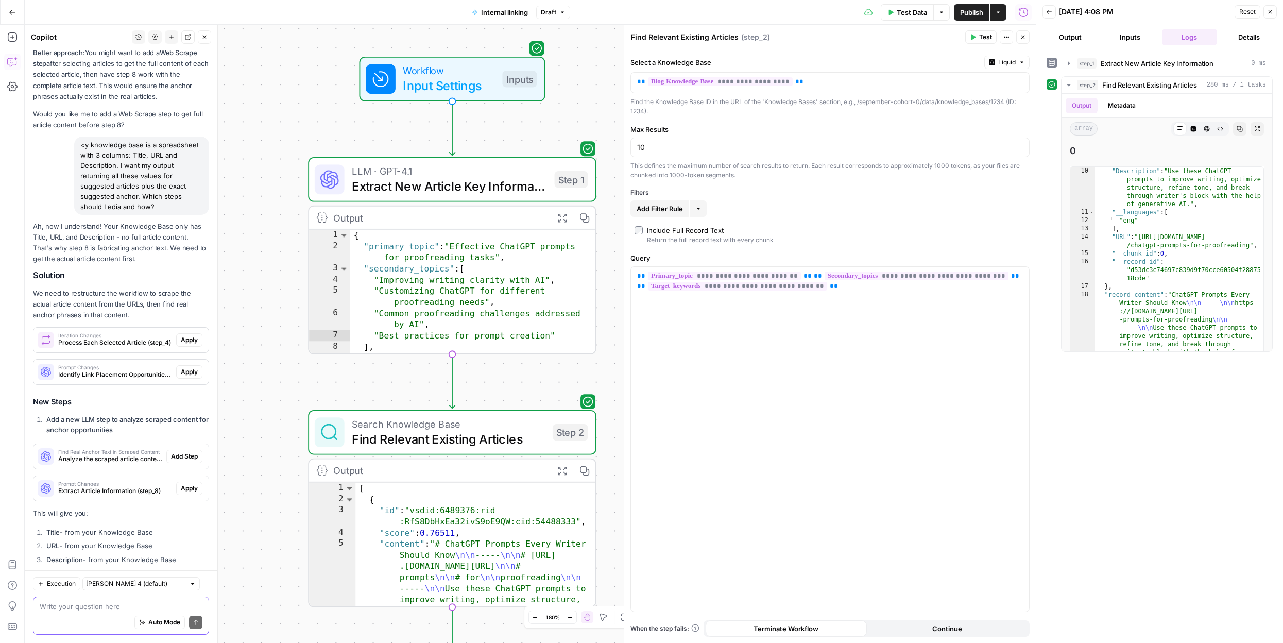
click at [126, 605] on textarea at bounding box center [121, 606] width 163 height 10
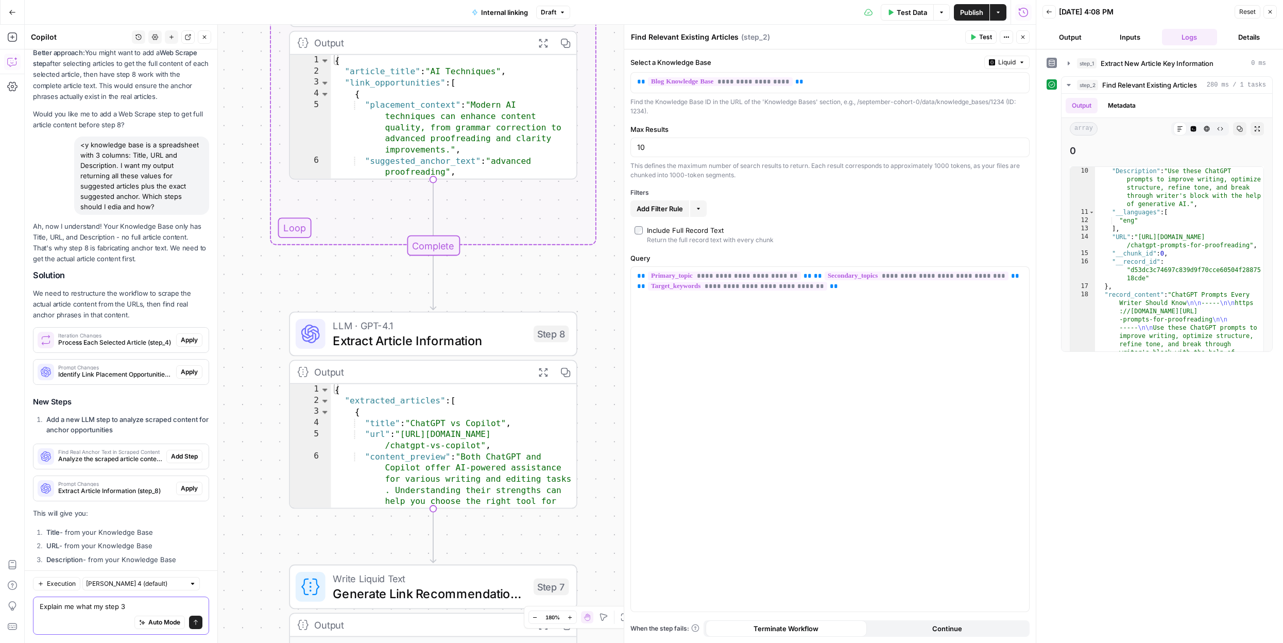
type textarea "Explain me what my step 3"
click at [205, 35] on icon "button" at bounding box center [204, 37] width 6 height 6
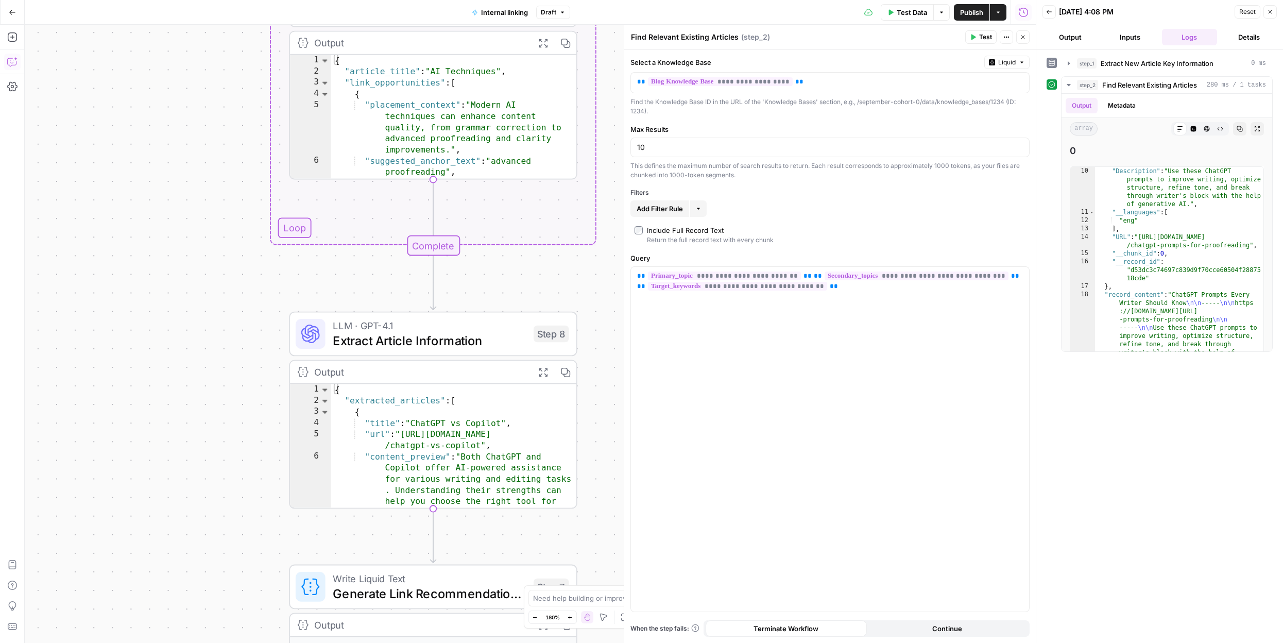
click at [11, 57] on icon "button" at bounding box center [12, 62] width 10 height 10
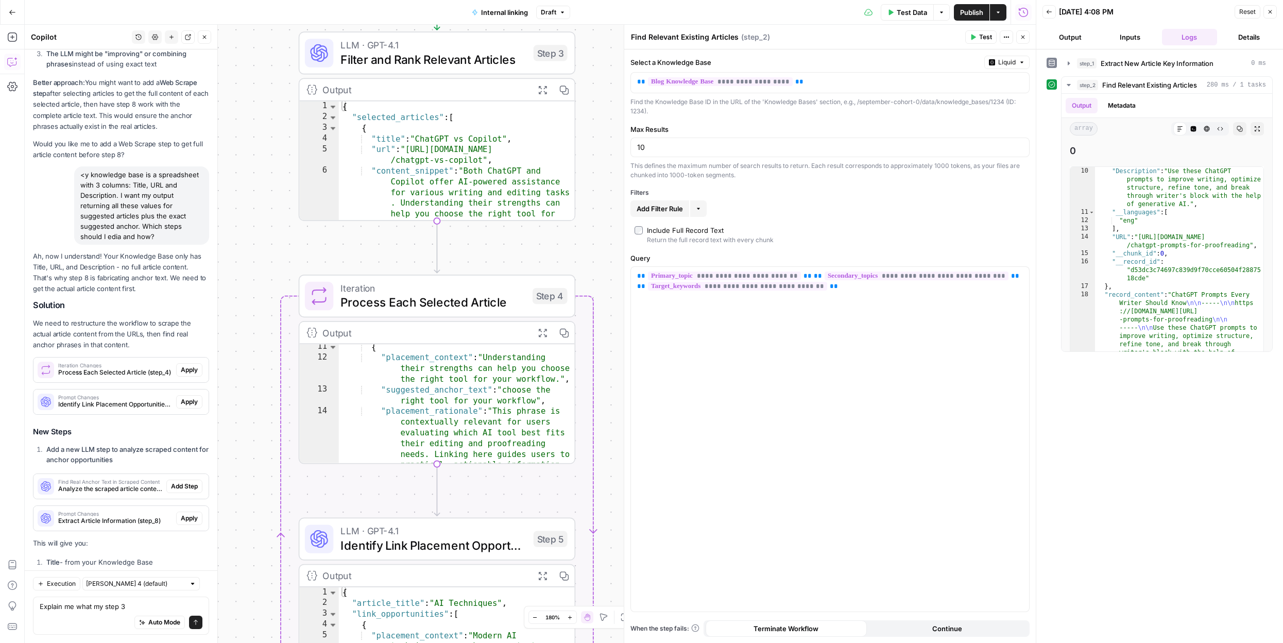
scroll to position [7752, 0]
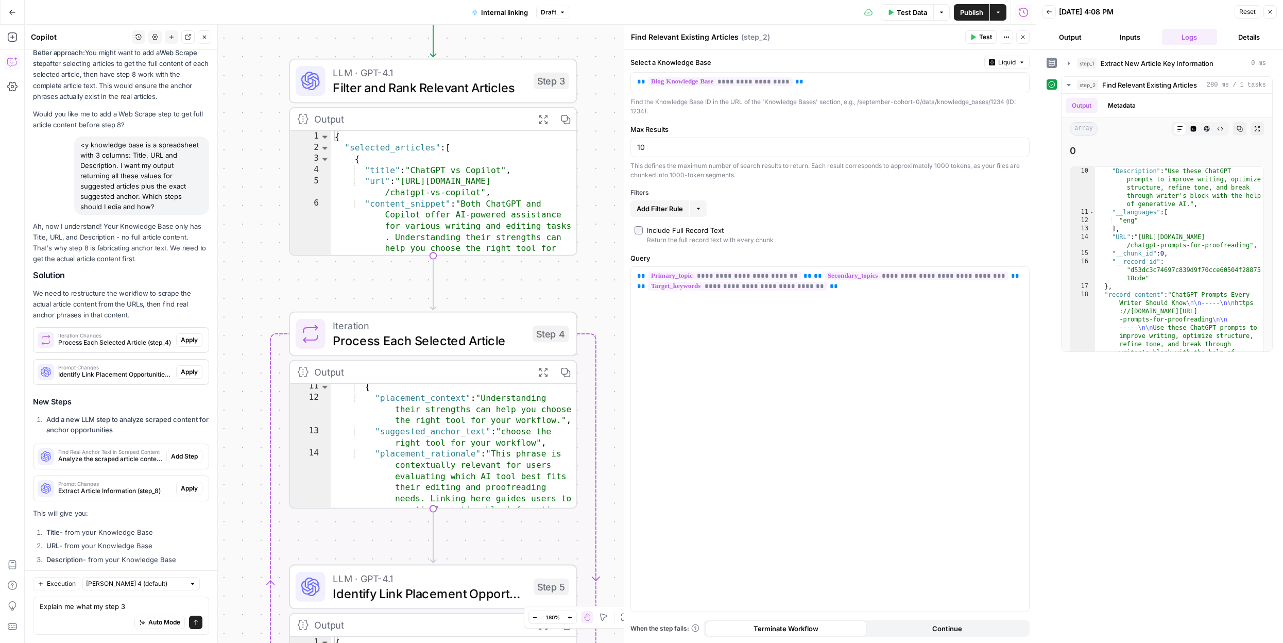
click at [94, 609] on textarea "Explain me what my step 3" at bounding box center [121, 606] width 163 height 10
click at [138, 605] on textarea "Explain me what my step 3" at bounding box center [121, 606] width 163 height 10
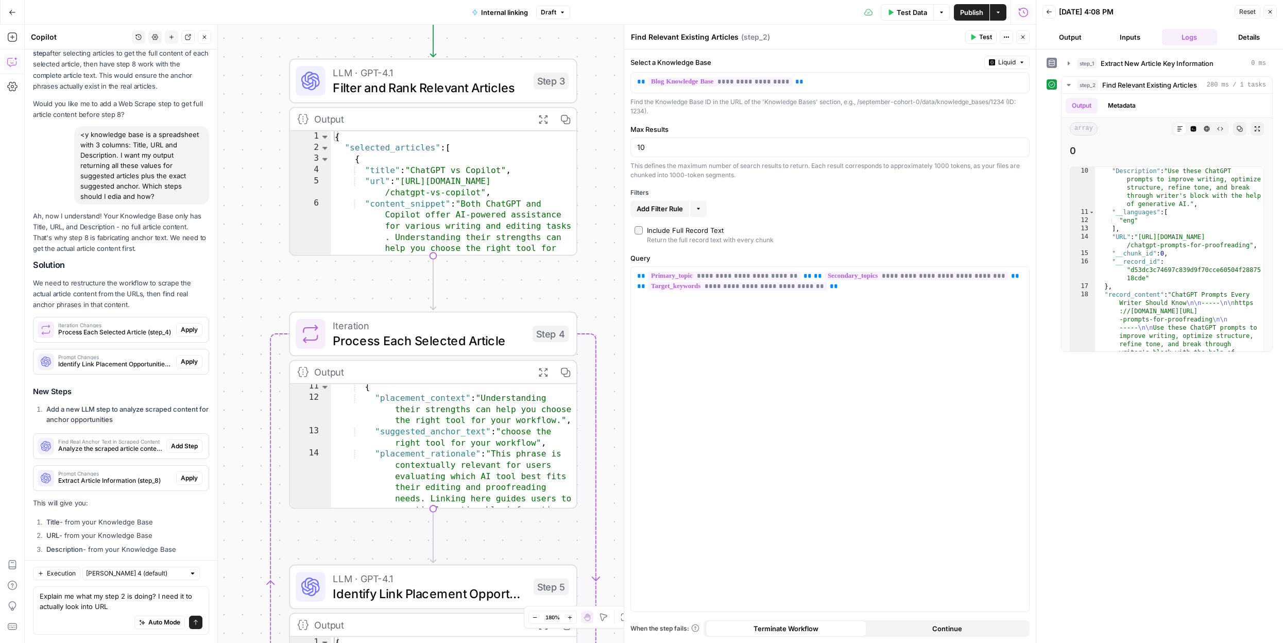
drag, startPoint x: 156, startPoint y: 596, endPoint x: 164, endPoint y: 610, distance: 16.4
click at [164, 610] on textarea "Explain me what my step 2 is doing? I need it to actually look into URL" at bounding box center [121, 601] width 163 height 21
drag, startPoint x: 156, startPoint y: 596, endPoint x: 168, endPoint y: 616, distance: 24.0
click at [168, 616] on div "Explain me what my step 2 is doing? My knowledge base has a sprea Explain me wh…" at bounding box center [121, 610] width 176 height 48
type textarea "Explain me what my step 2 is doing?"
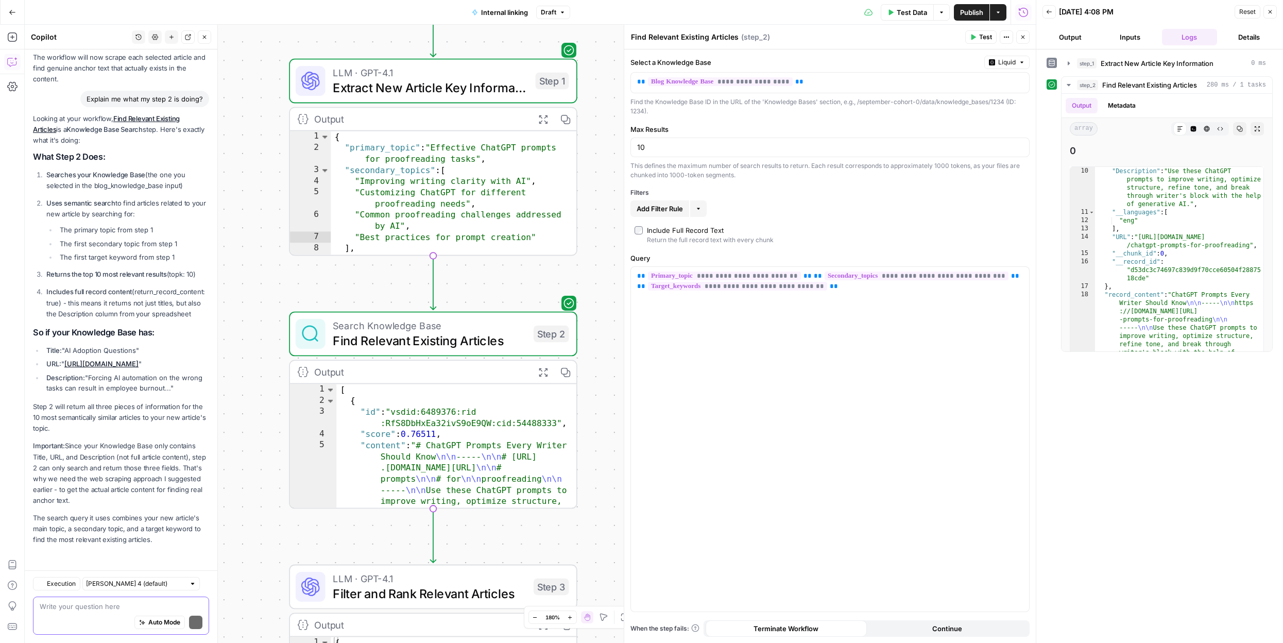
scroll to position [8223, 0]
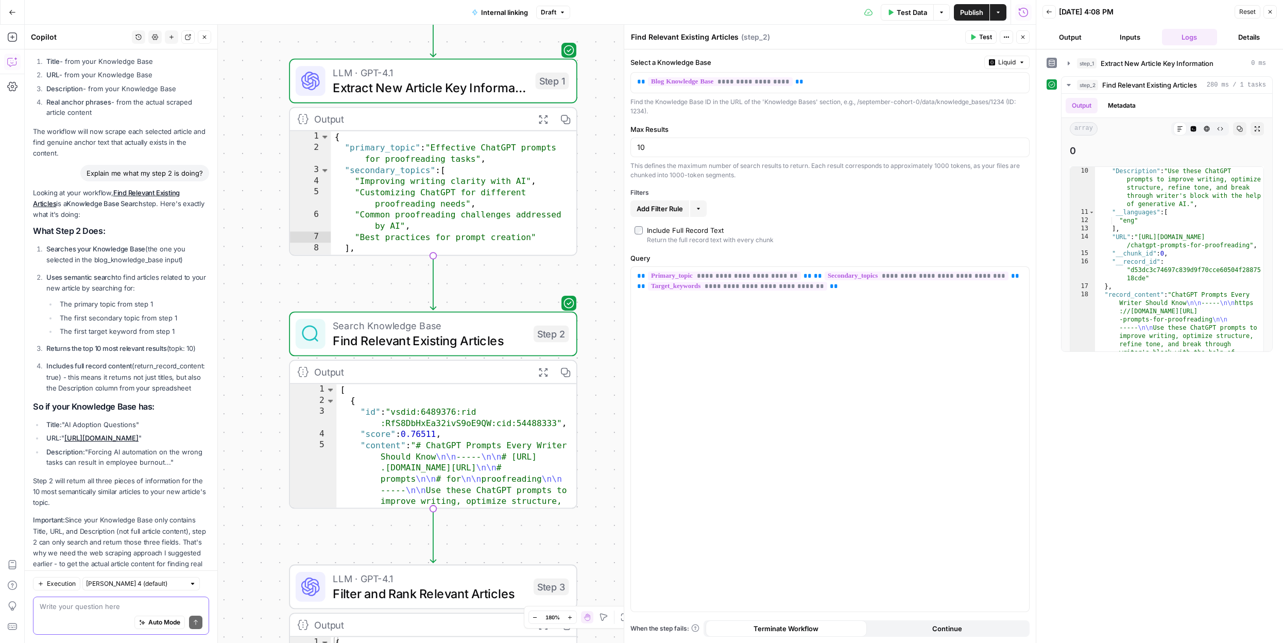
click at [74, 609] on textarea at bounding box center [121, 606] width 163 height 10
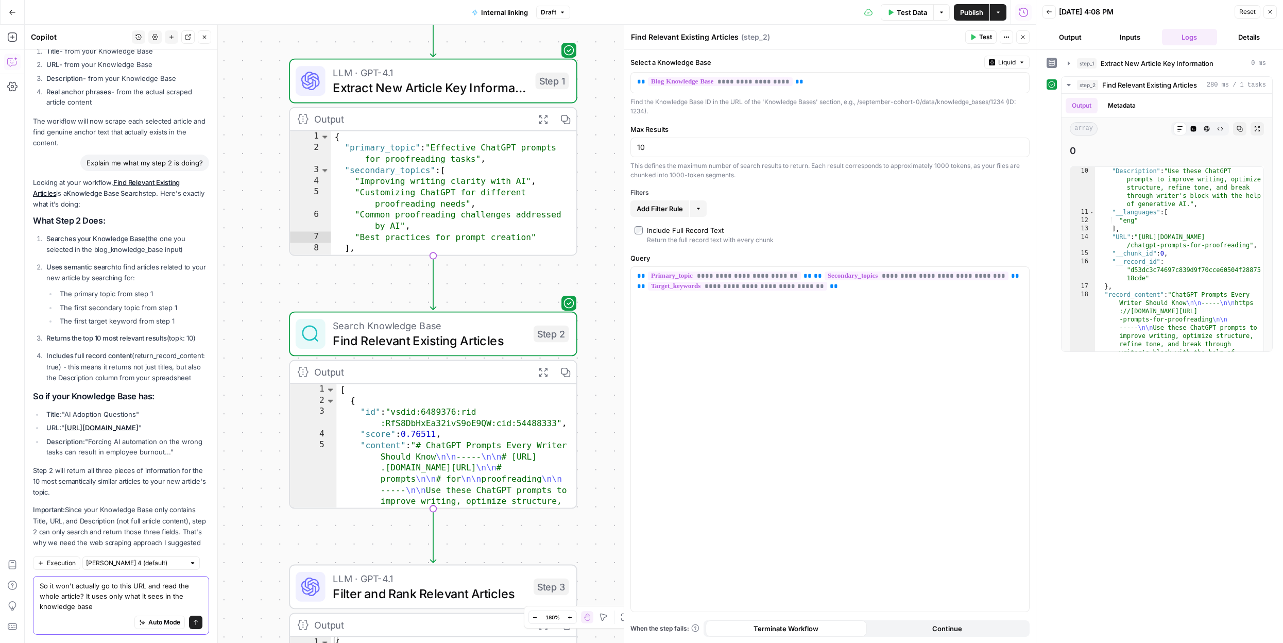
type textarea "So it won't actually go to this URL and read the whole article? It uses only wh…"
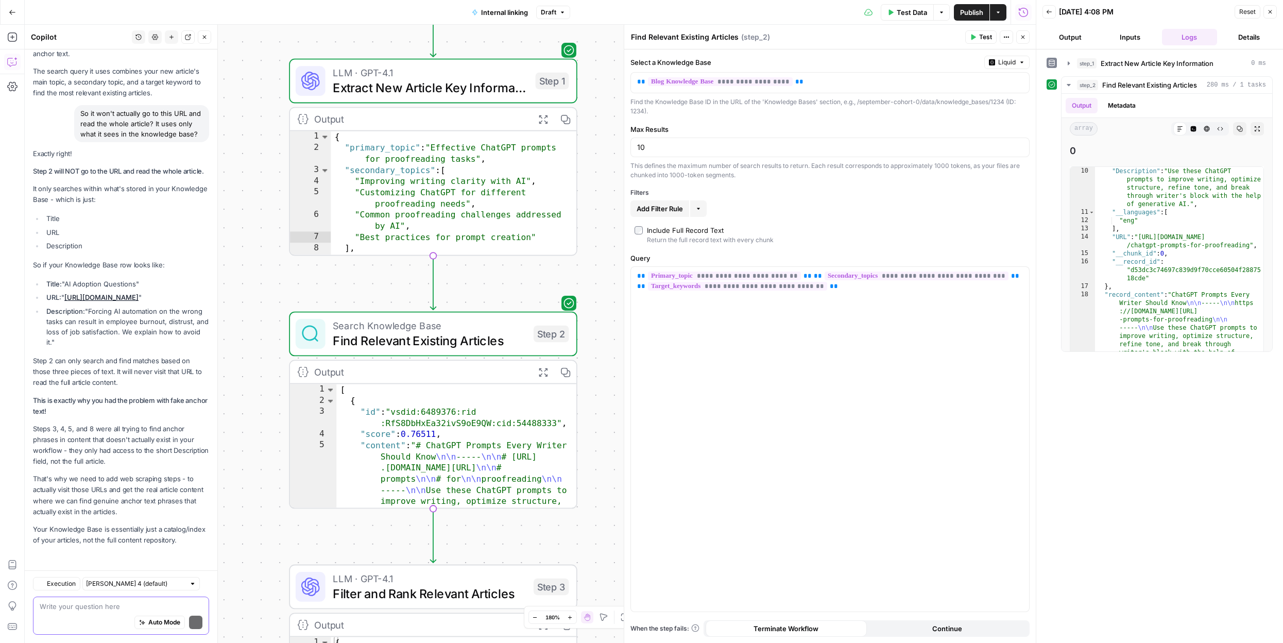
scroll to position [8670, 0]
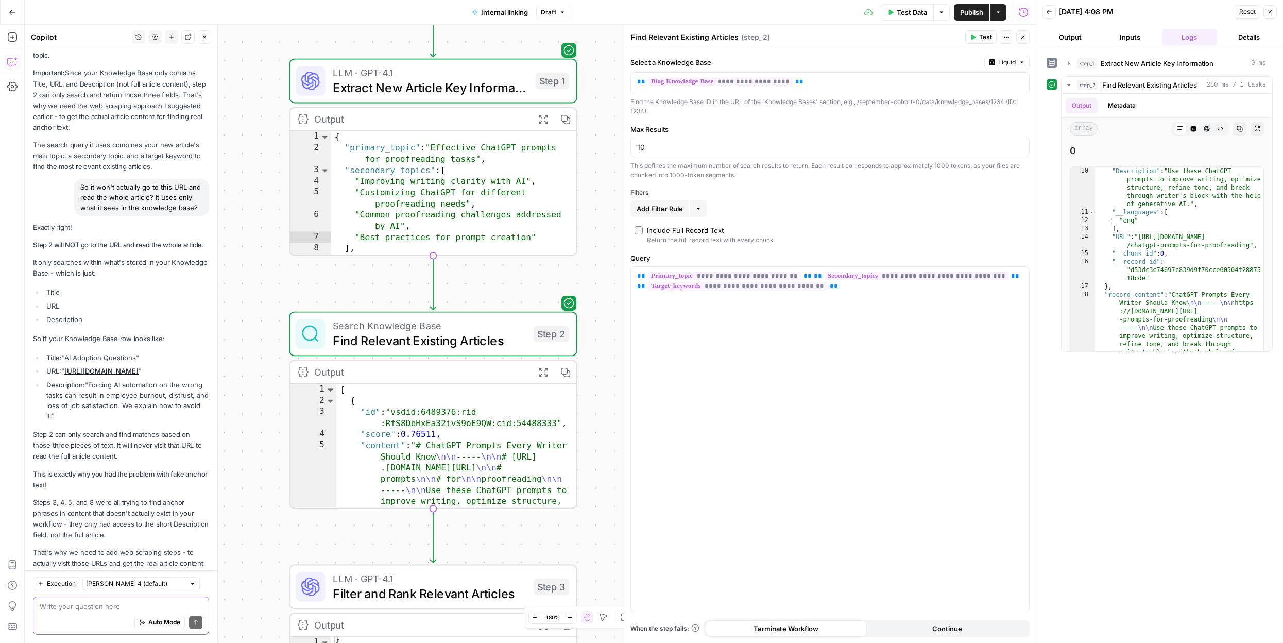
click at [74, 609] on textarea at bounding box center [121, 606] width 163 height 10
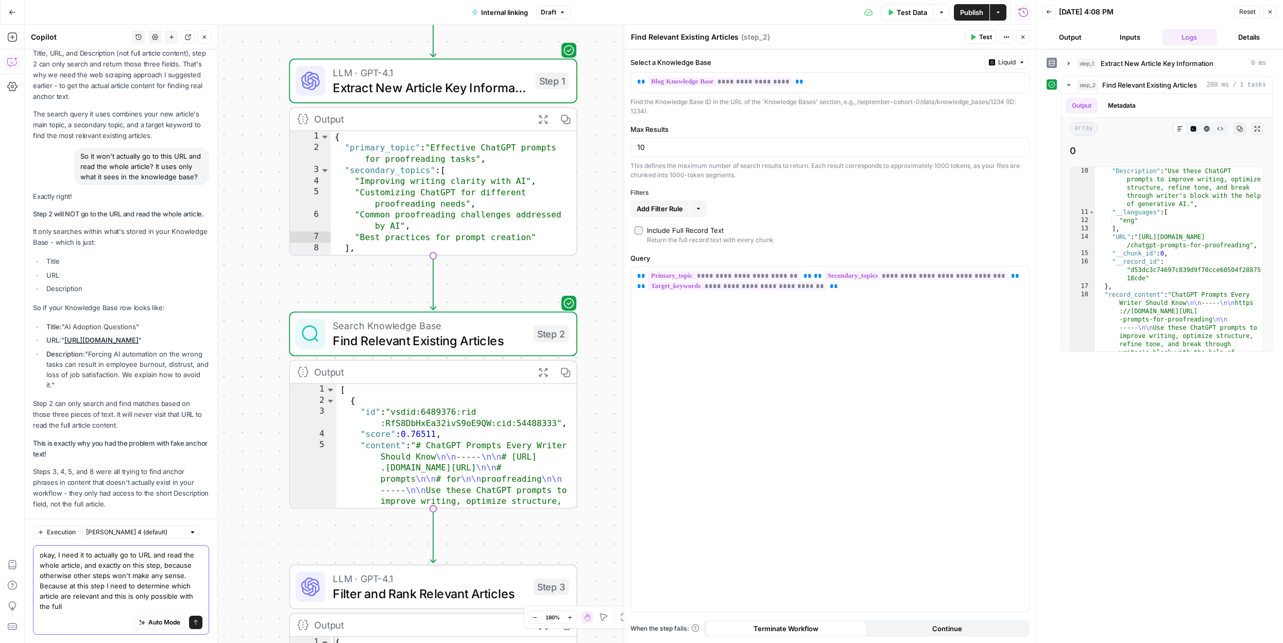
scroll to position [8721, 0]
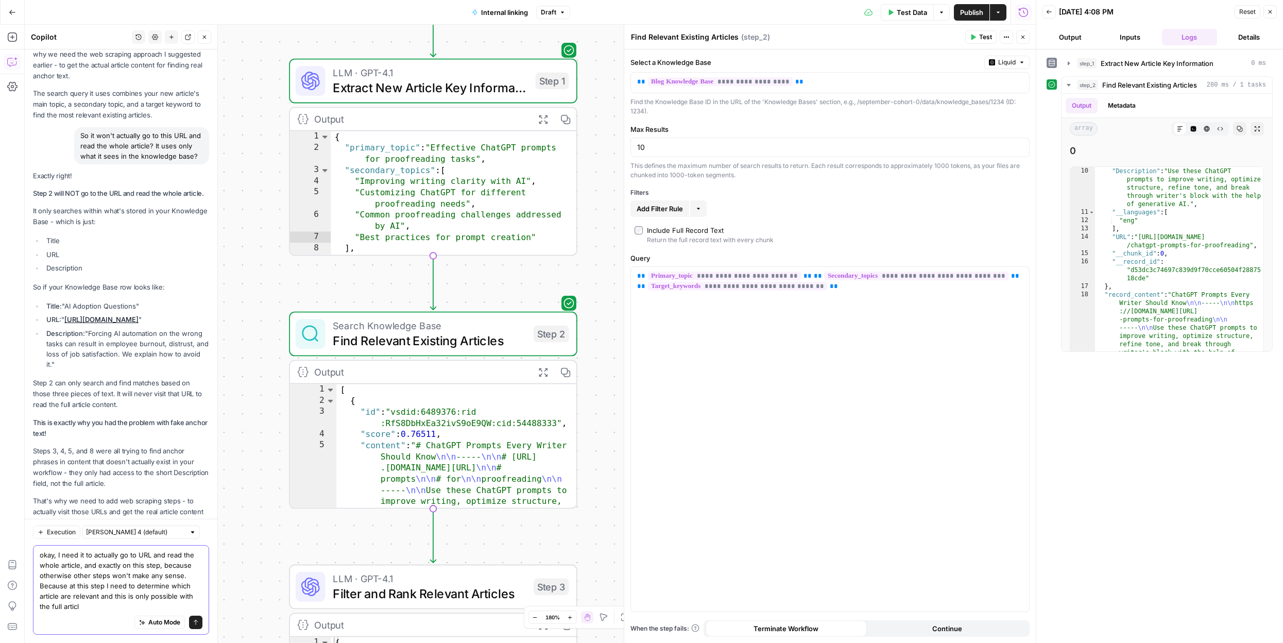
type textarea "okay, I need it to actually go to URL and read the whole article, and exactly o…"
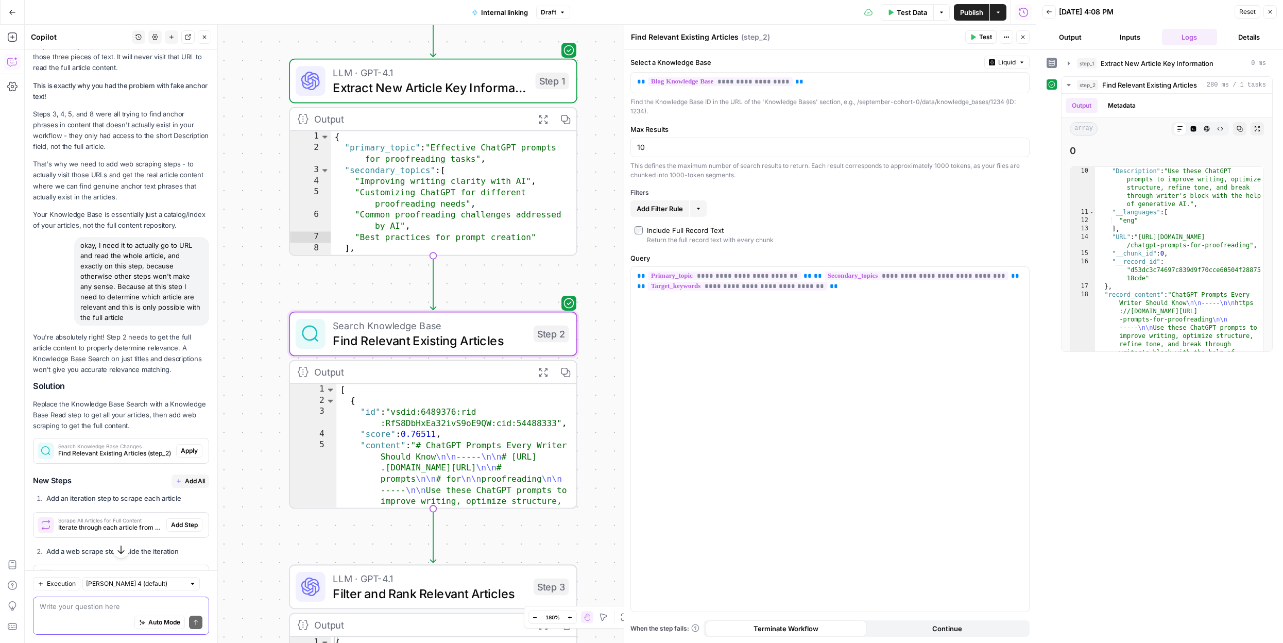
scroll to position [9069, 0]
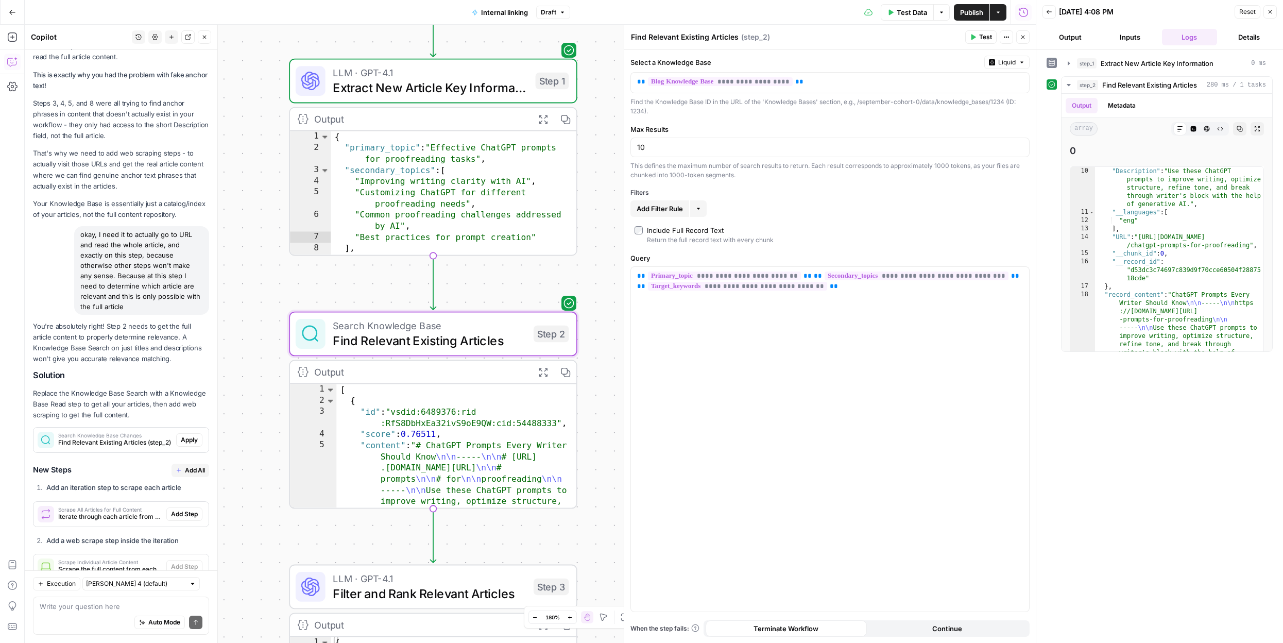
click at [181, 435] on span "Apply" at bounding box center [189, 439] width 17 height 9
click at [464, 304] on icon "button" at bounding box center [462, 299] width 15 height 15
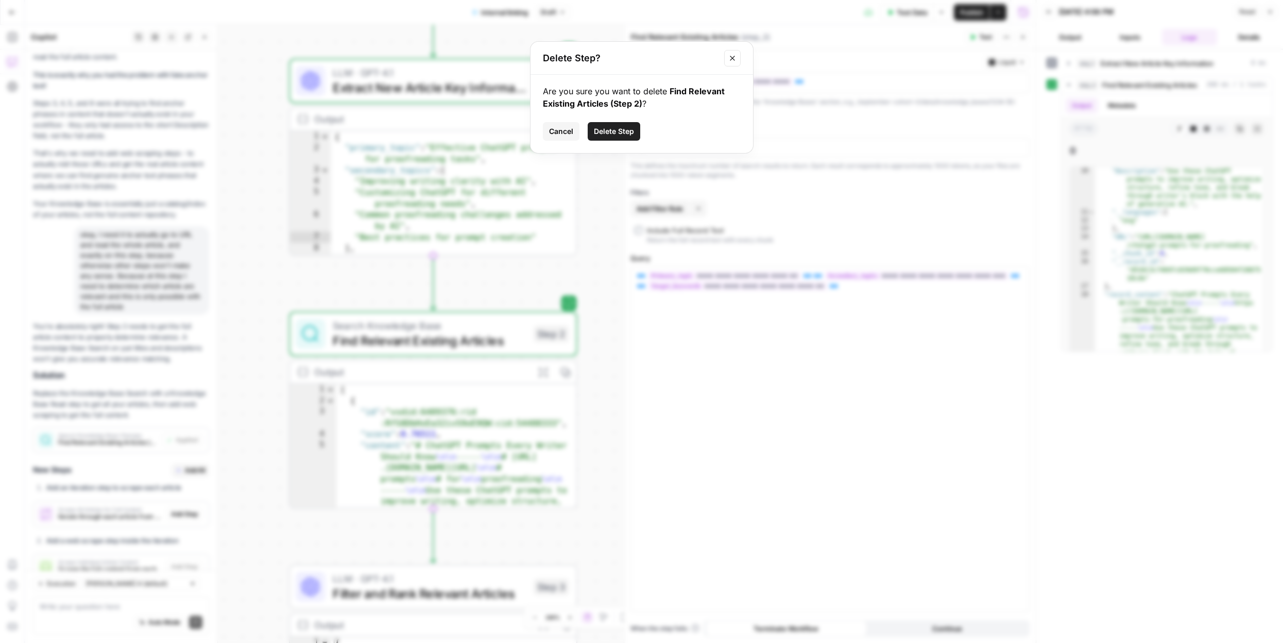
click at [558, 125] on button "Cancel" at bounding box center [561, 131] width 37 height 19
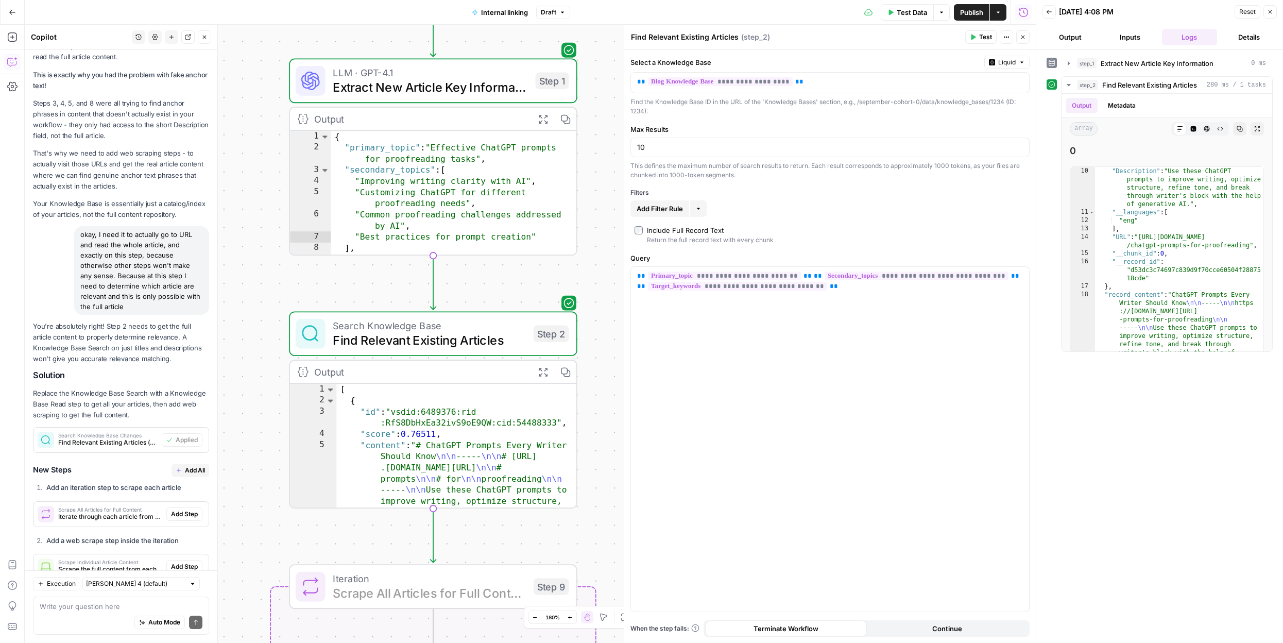
click at [181, 509] on span "Add Step" at bounding box center [184, 513] width 27 height 9
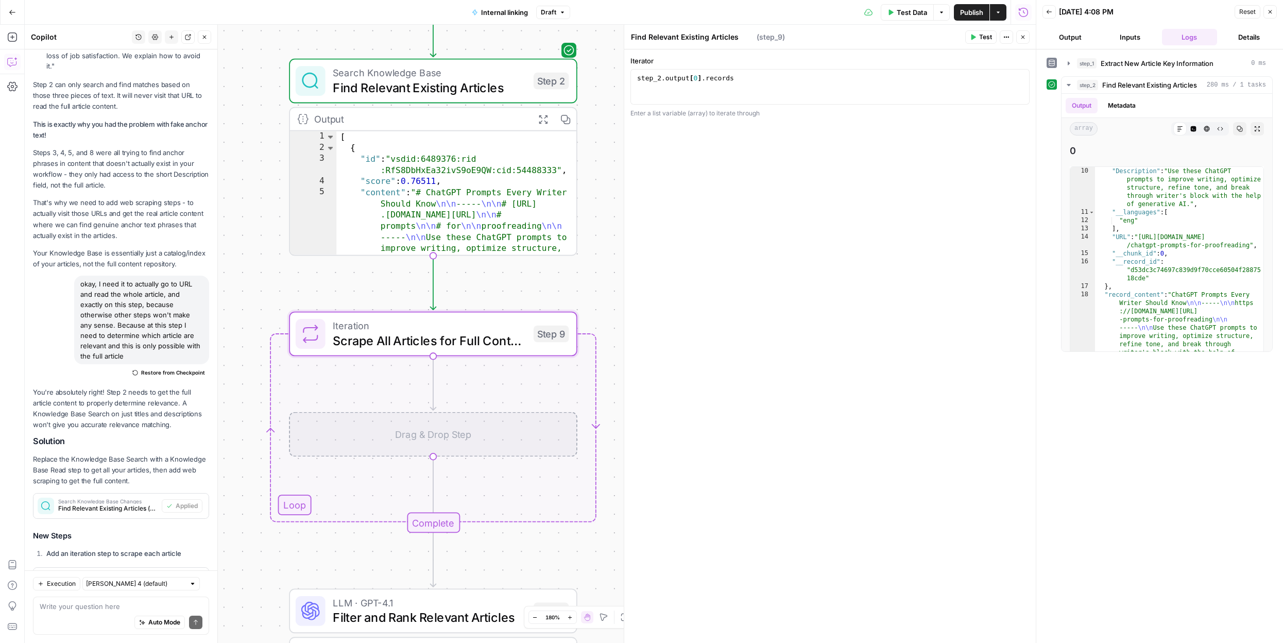
type textarea "Scrape All Articles for Full Content"
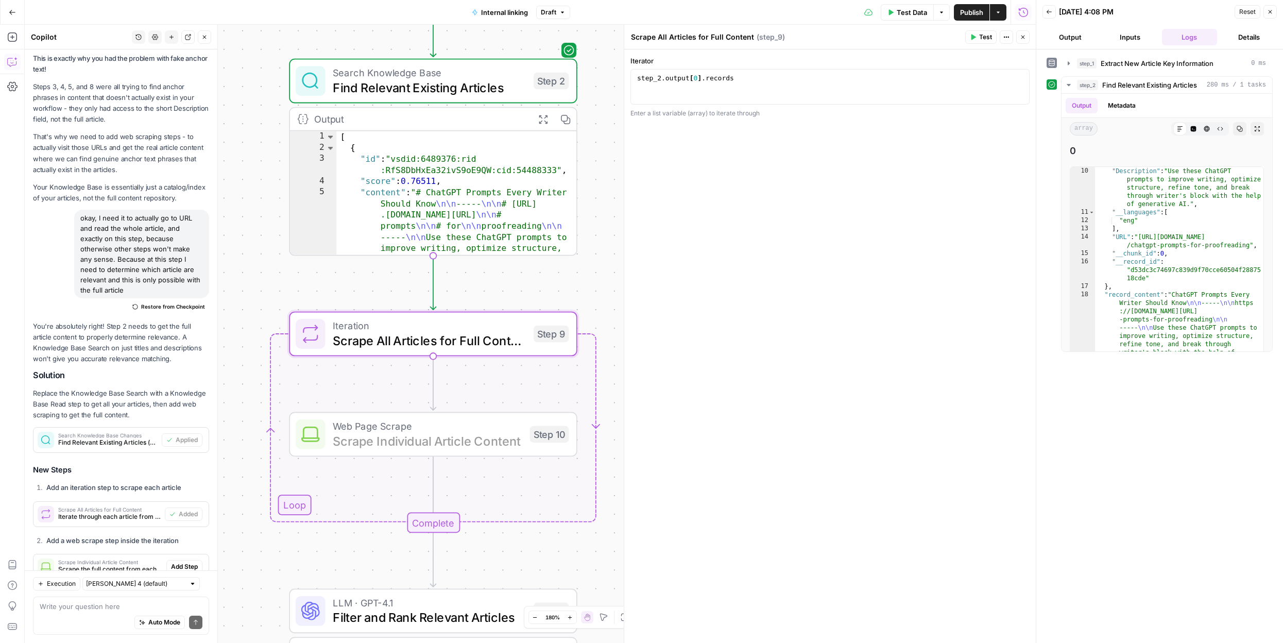
click at [192, 562] on span "Add Step" at bounding box center [184, 566] width 27 height 9
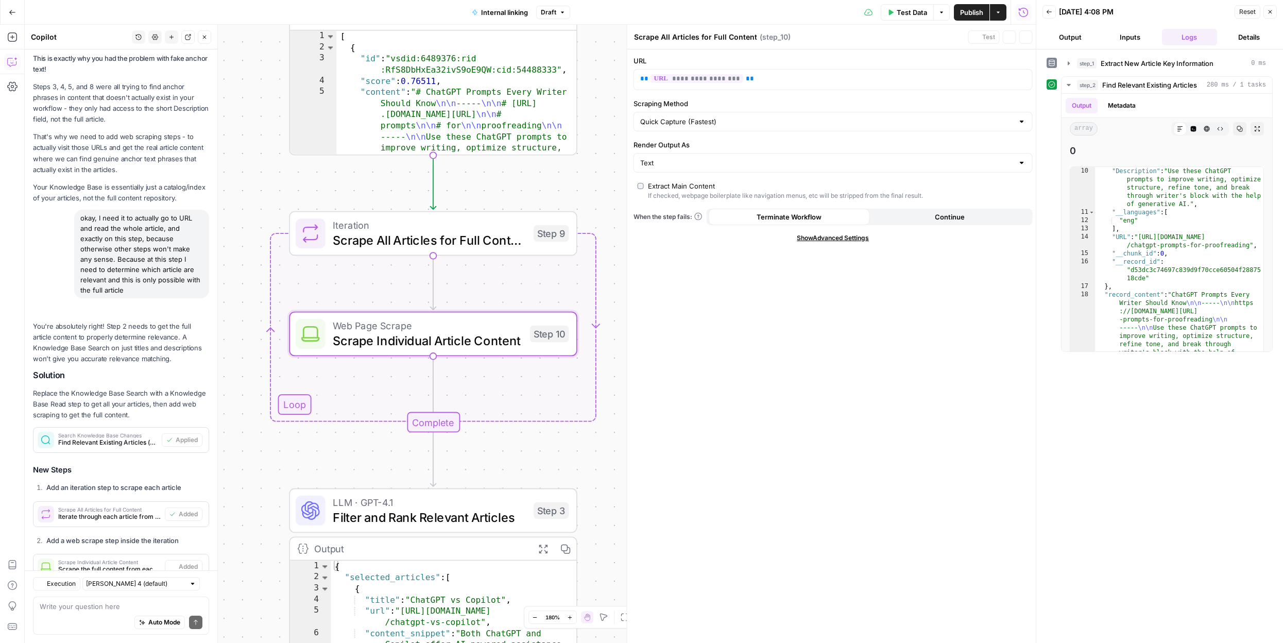
type textarea "Scrape Individual Article Content"
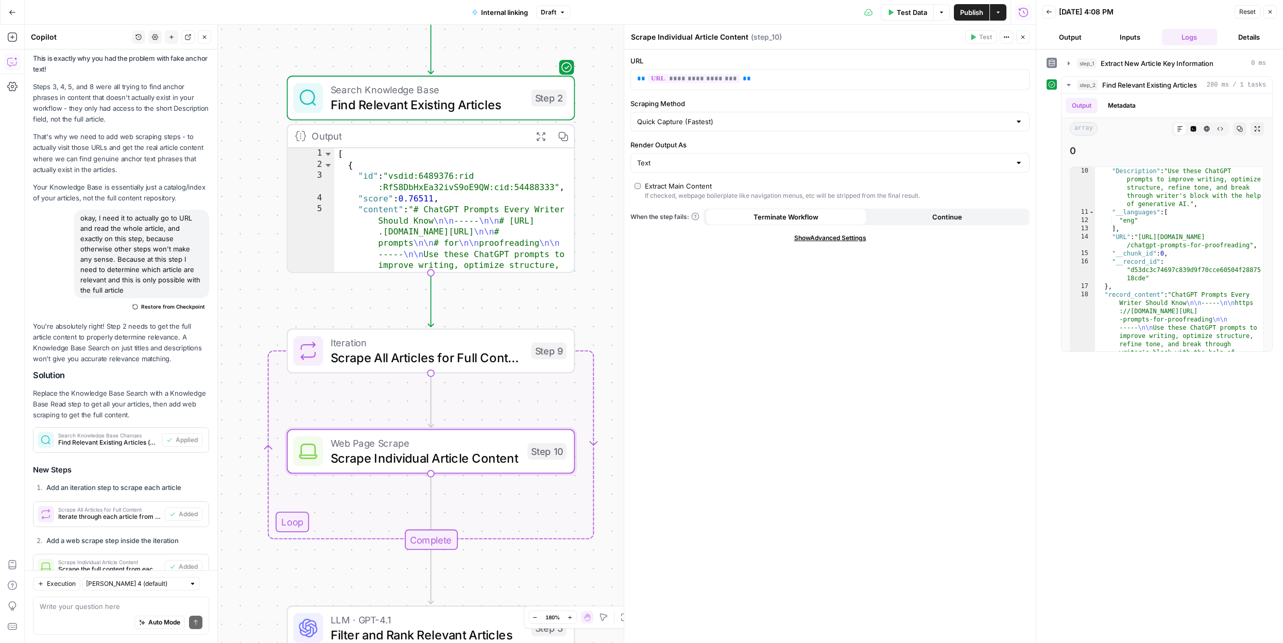
drag, startPoint x: 252, startPoint y: 182, endPoint x: 253, endPoint y: 248, distance: 65.9
click at [253, 248] on div "**********" at bounding box center [530, 334] width 1011 height 618
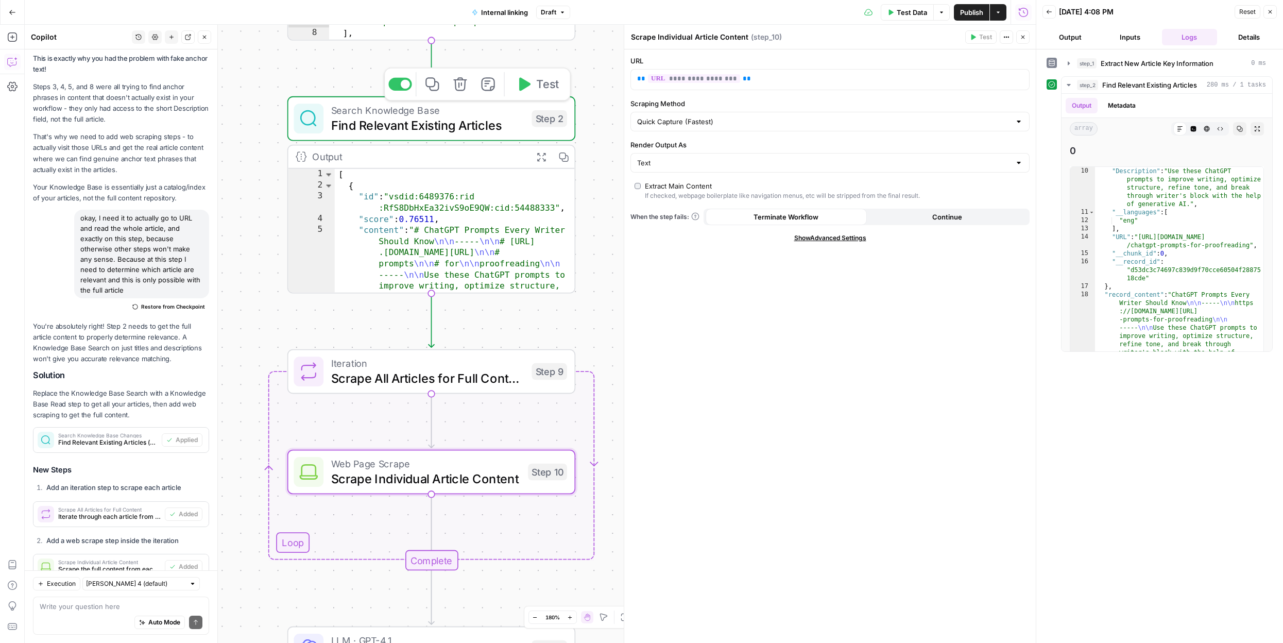
click at [459, 87] on icon "button" at bounding box center [460, 84] width 15 height 15
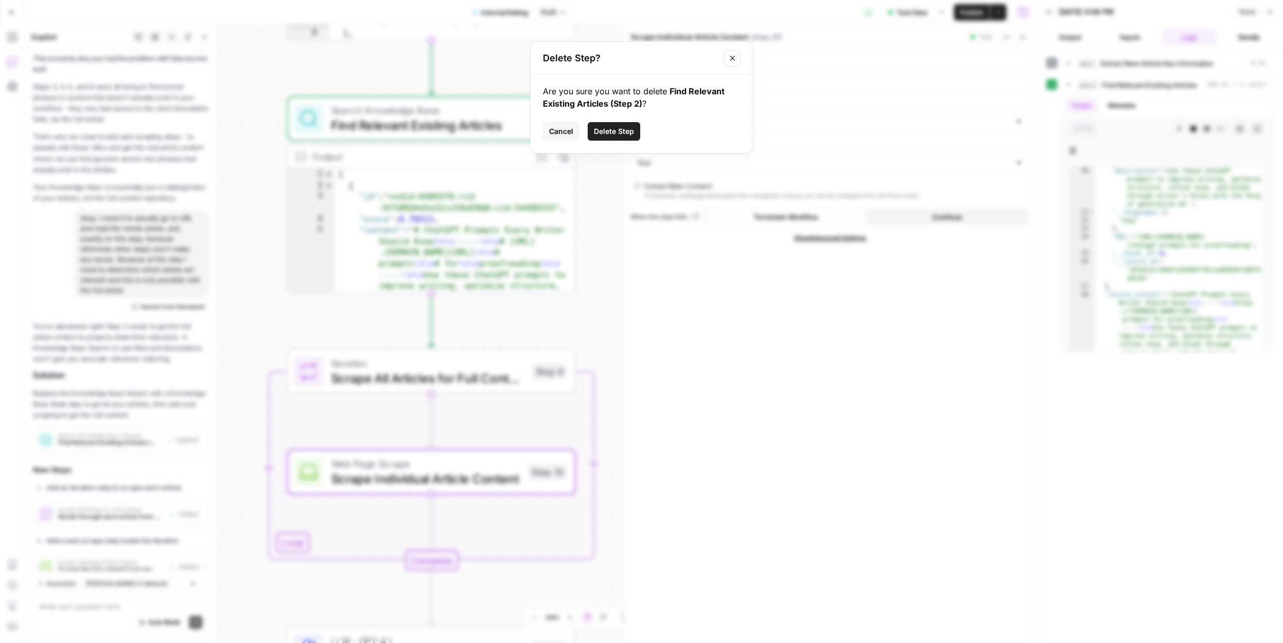
click at [559, 134] on span "Cancel" at bounding box center [561, 131] width 24 height 10
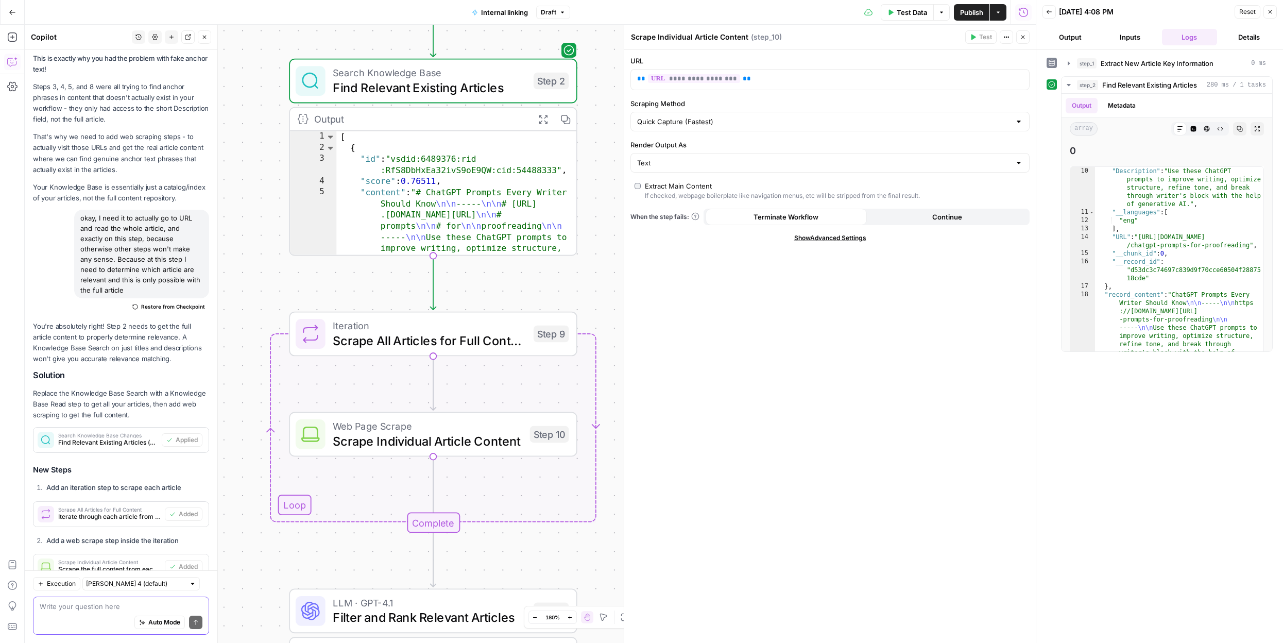
click at [80, 609] on textarea at bounding box center [121, 606] width 163 height 10
type textarea "whold I delete my Step 2? it makes no sense now"
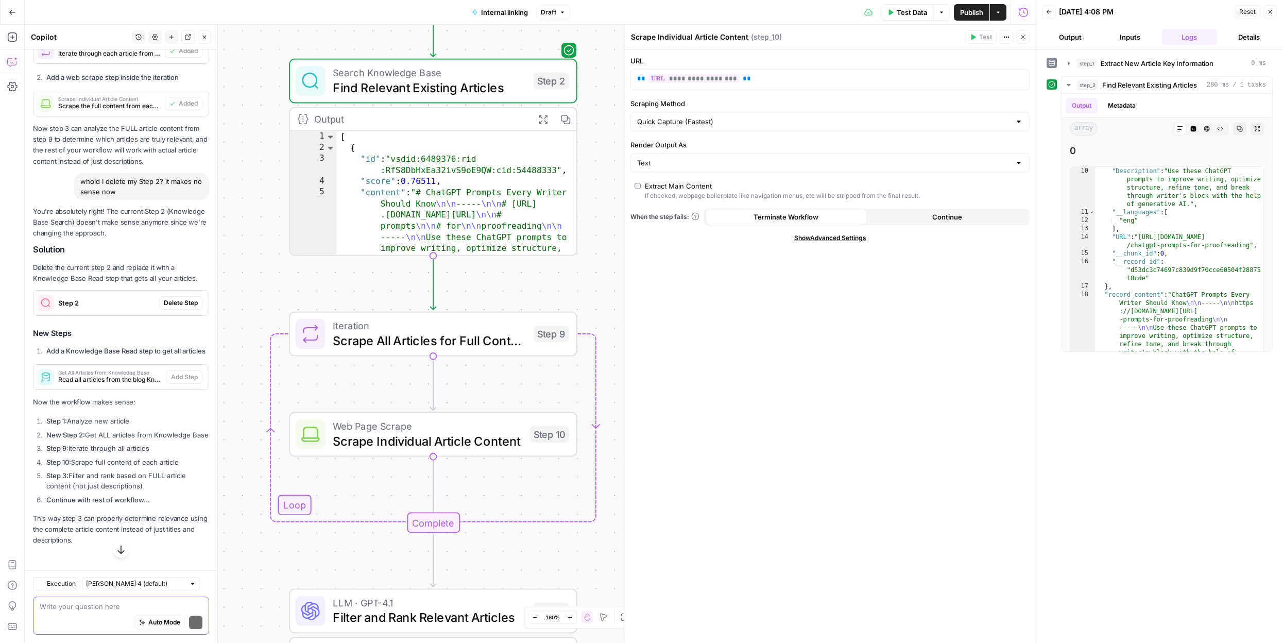
scroll to position [9430, 0]
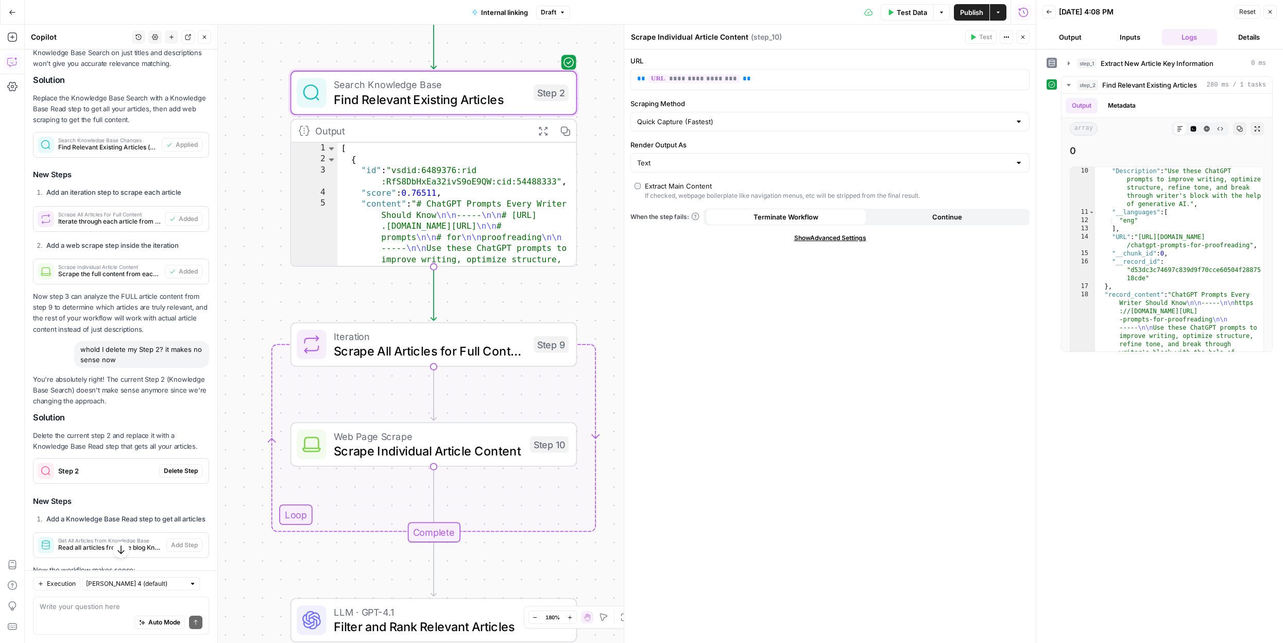
click at [183, 466] on span "Delete Step" at bounding box center [181, 470] width 34 height 9
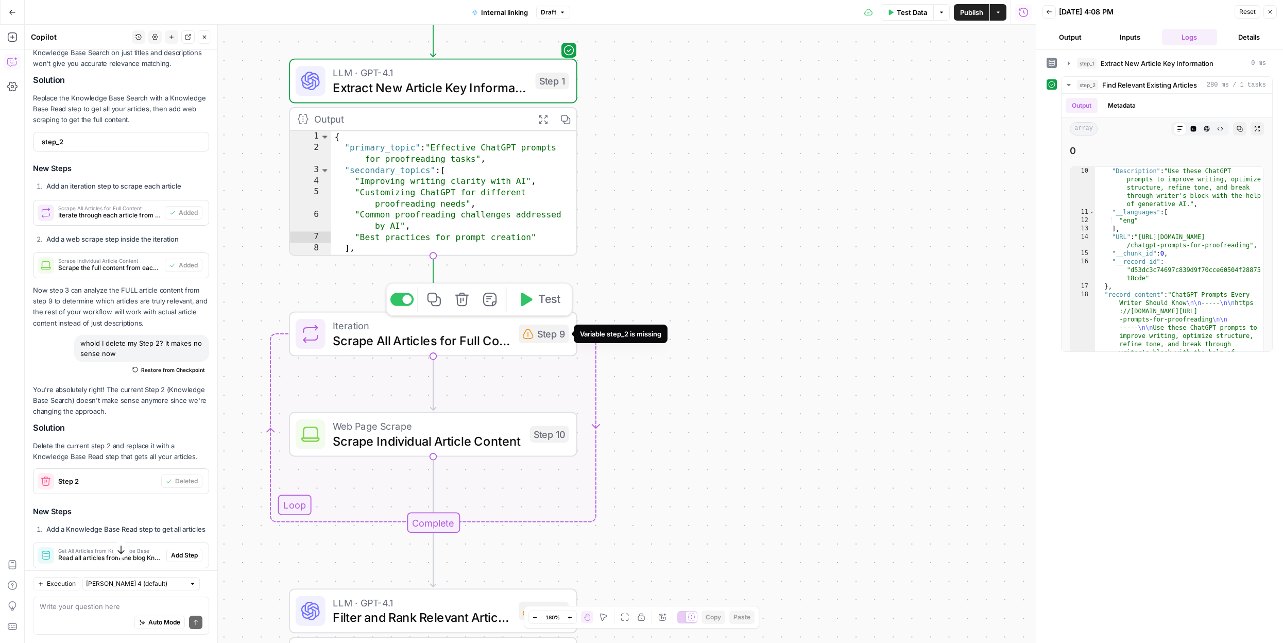
click at [537, 341] on div "Step 9" at bounding box center [544, 333] width 50 height 19
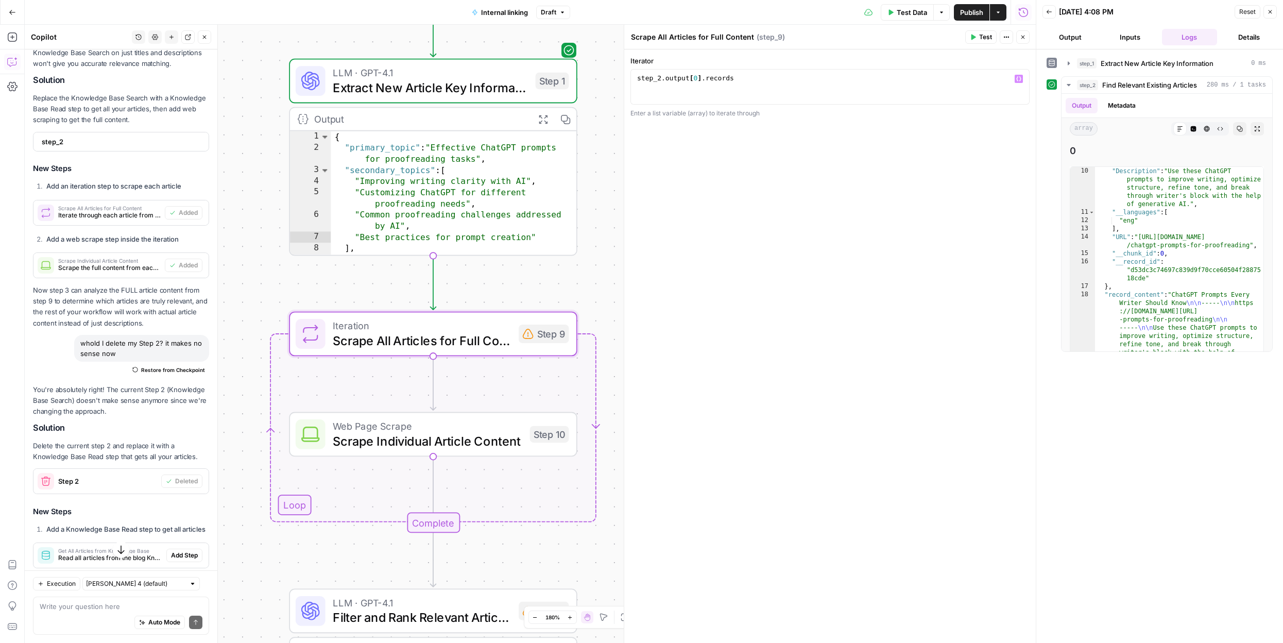
type textarea "**********"
click at [705, 79] on div "step_2 . output [ 0 ] . records" at bounding box center [830, 96] width 390 height 44
click at [1022, 78] on button "Variables Menu" at bounding box center [1018, 79] width 8 height 8
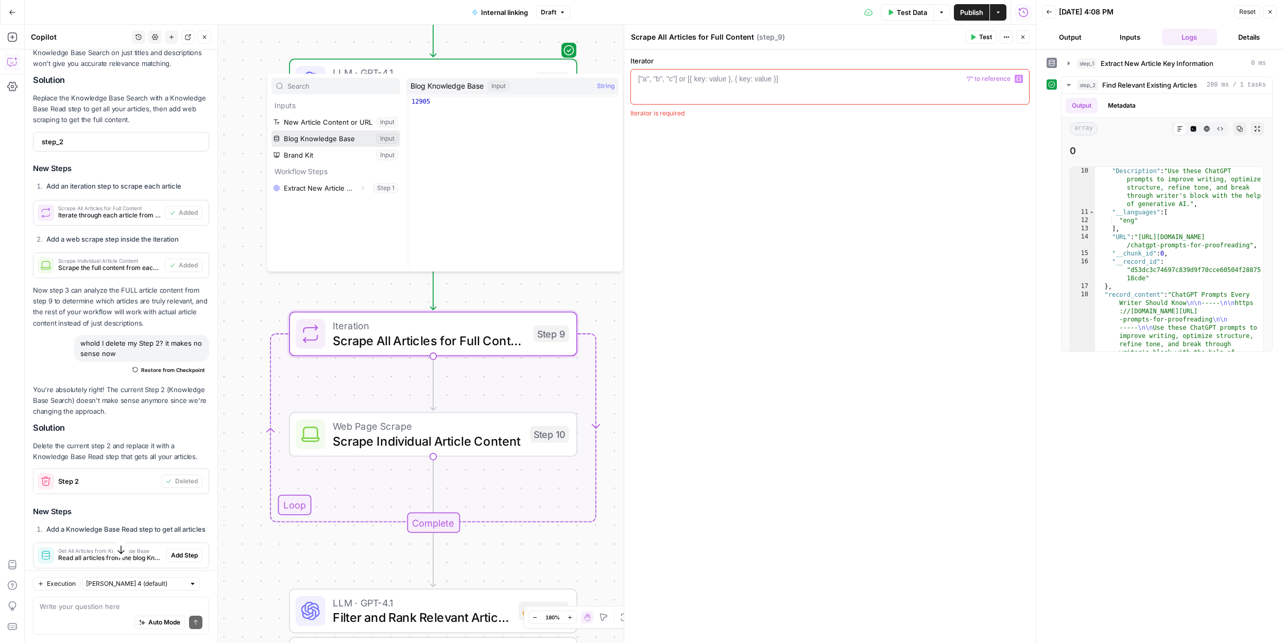
click at [335, 139] on button "Select variable Blog Knowledge Base" at bounding box center [335, 138] width 129 height 16
type textarea "**********"
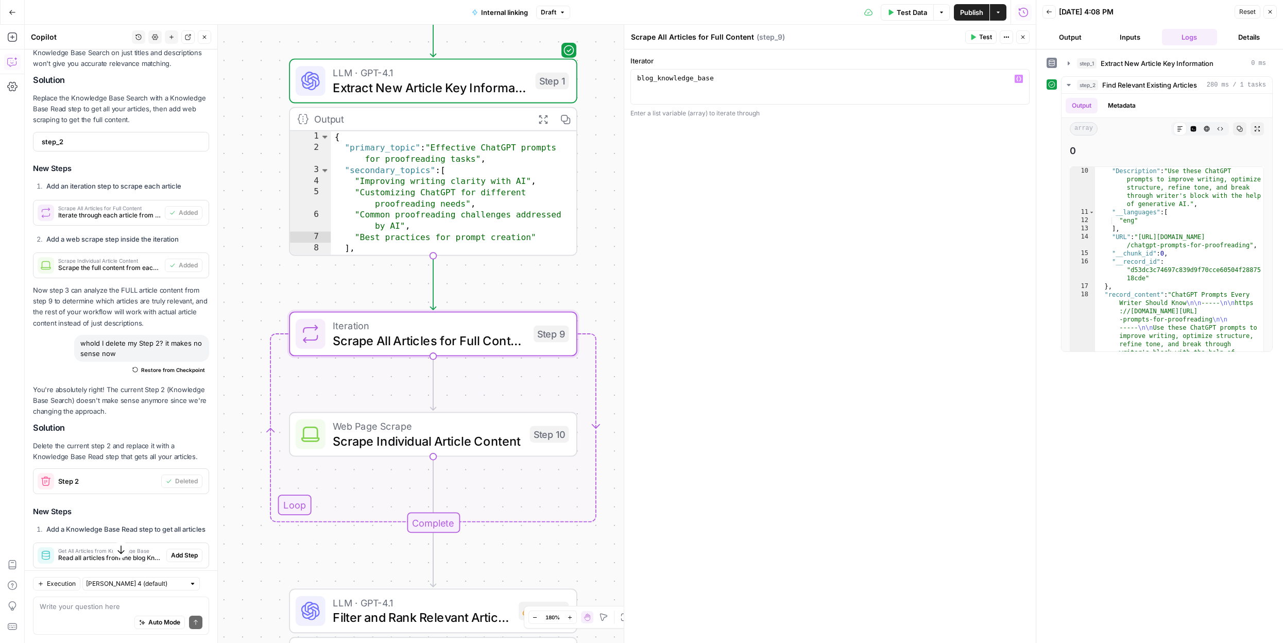
click at [667, 162] on div "**********" at bounding box center [829, 345] width 411 height 593
click at [1017, 80] on icon "button" at bounding box center [1018, 79] width 5 height 5
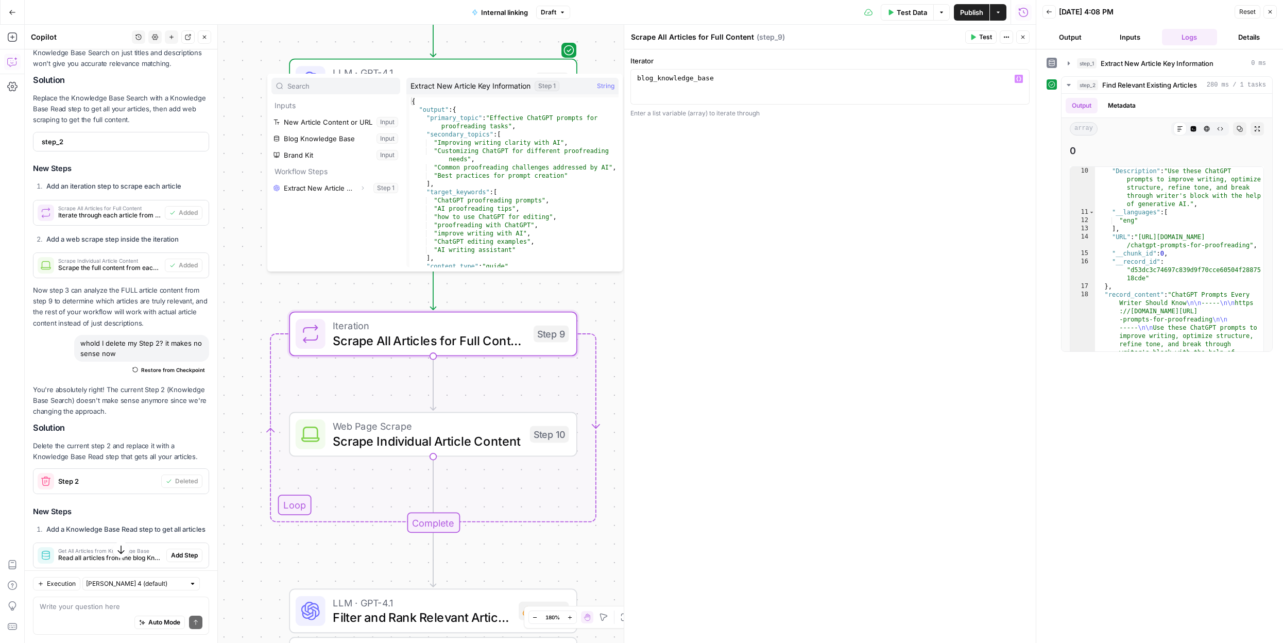
click at [715, 329] on div "**********" at bounding box center [829, 345] width 411 height 593
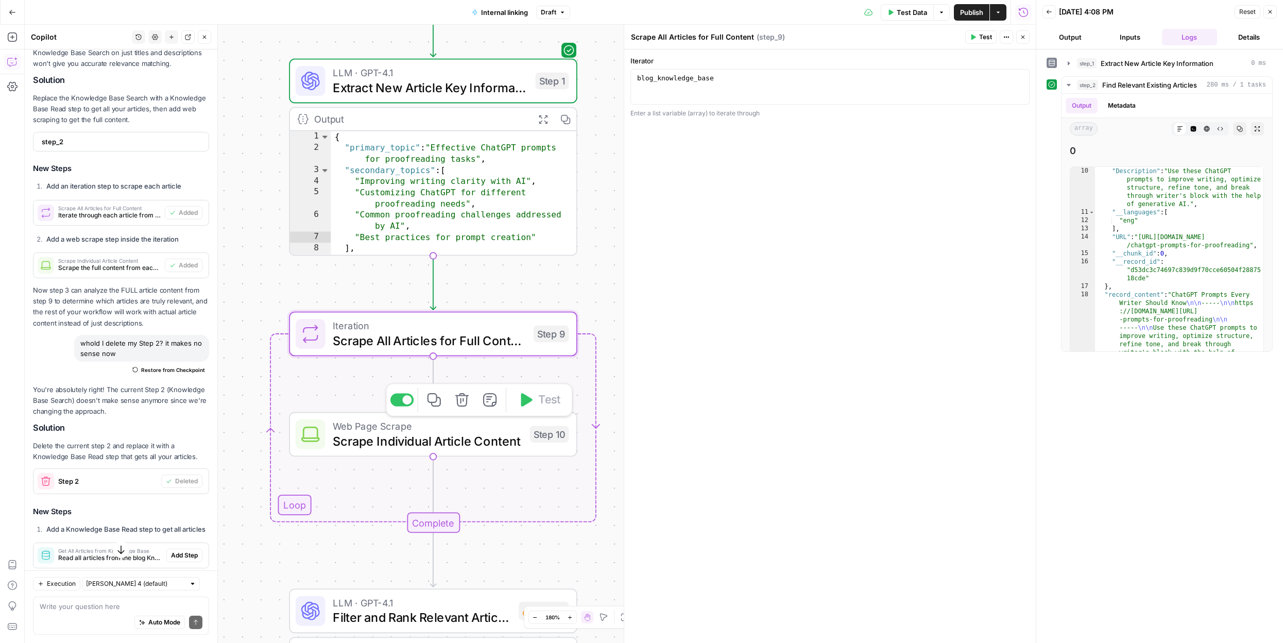
click at [390, 440] on span "Scrape Individual Article Content" at bounding box center [428, 441] width 190 height 19
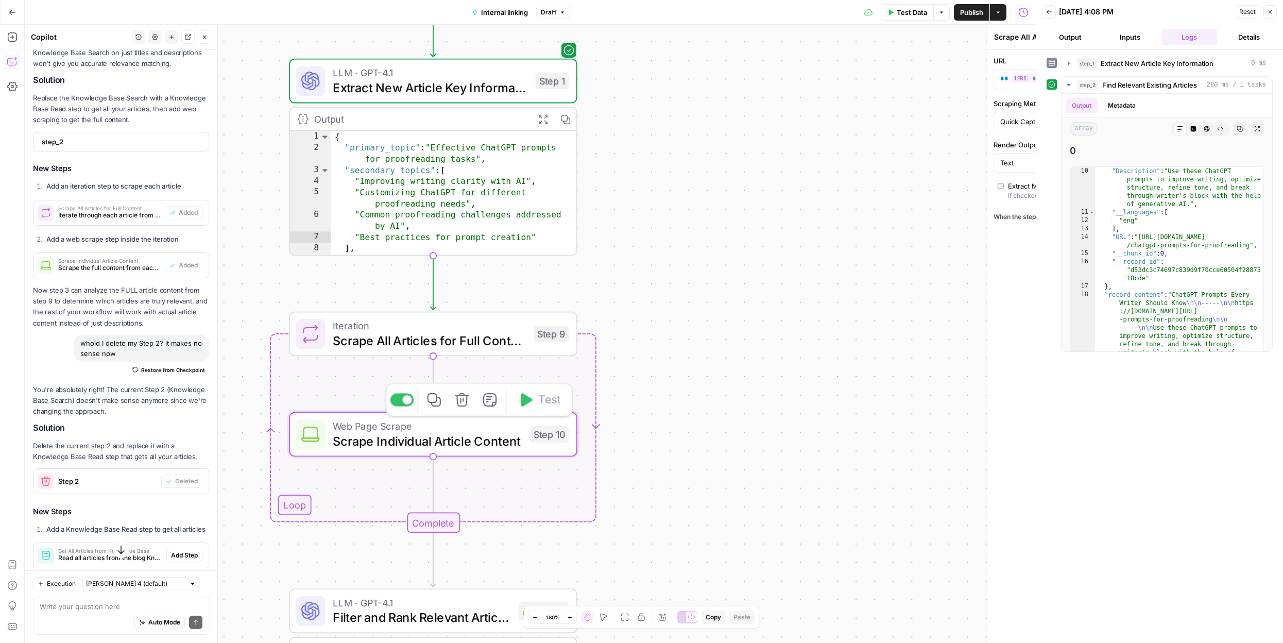
type textarea "Scrape Individual Article Content"
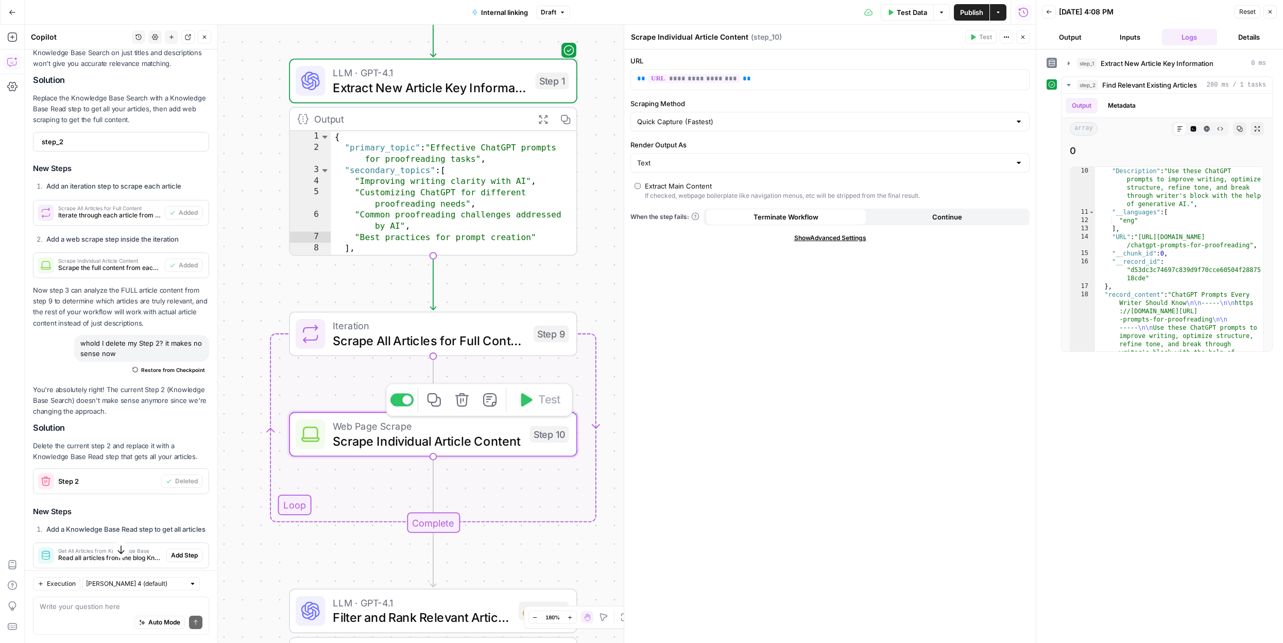
click at [378, 346] on span "Scrape All Articles for Full Content" at bounding box center [429, 340] width 193 height 19
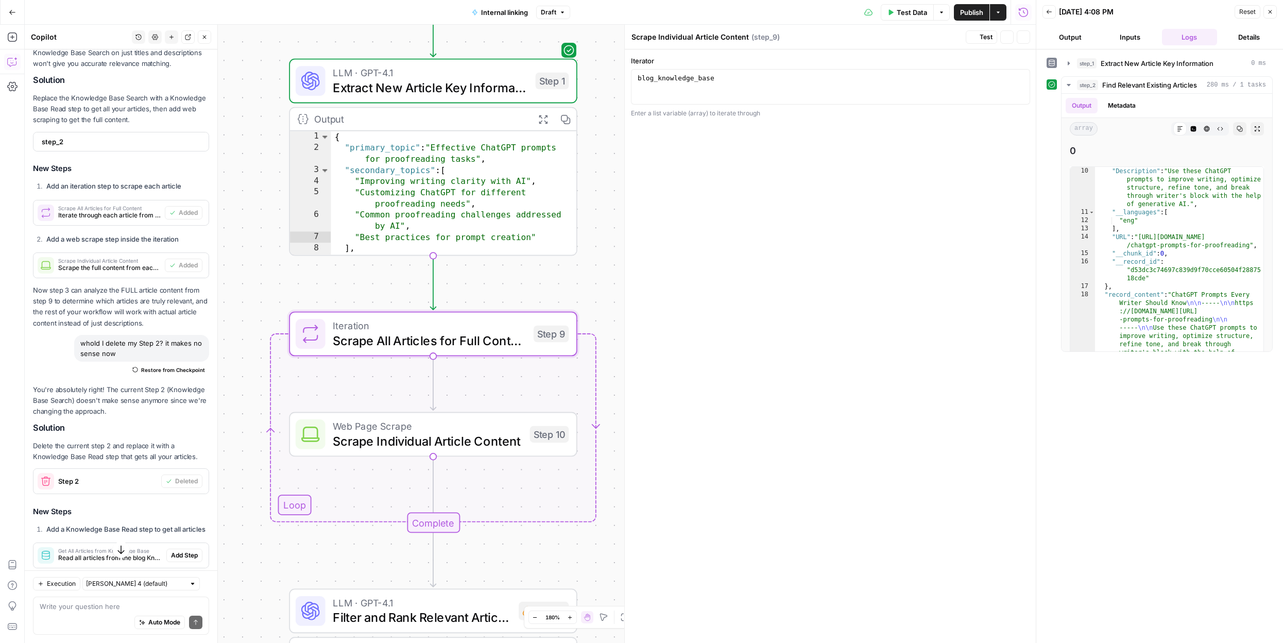
type textarea "Scrape All Articles for Full Content"
click at [987, 38] on span "Test" at bounding box center [985, 36] width 13 height 9
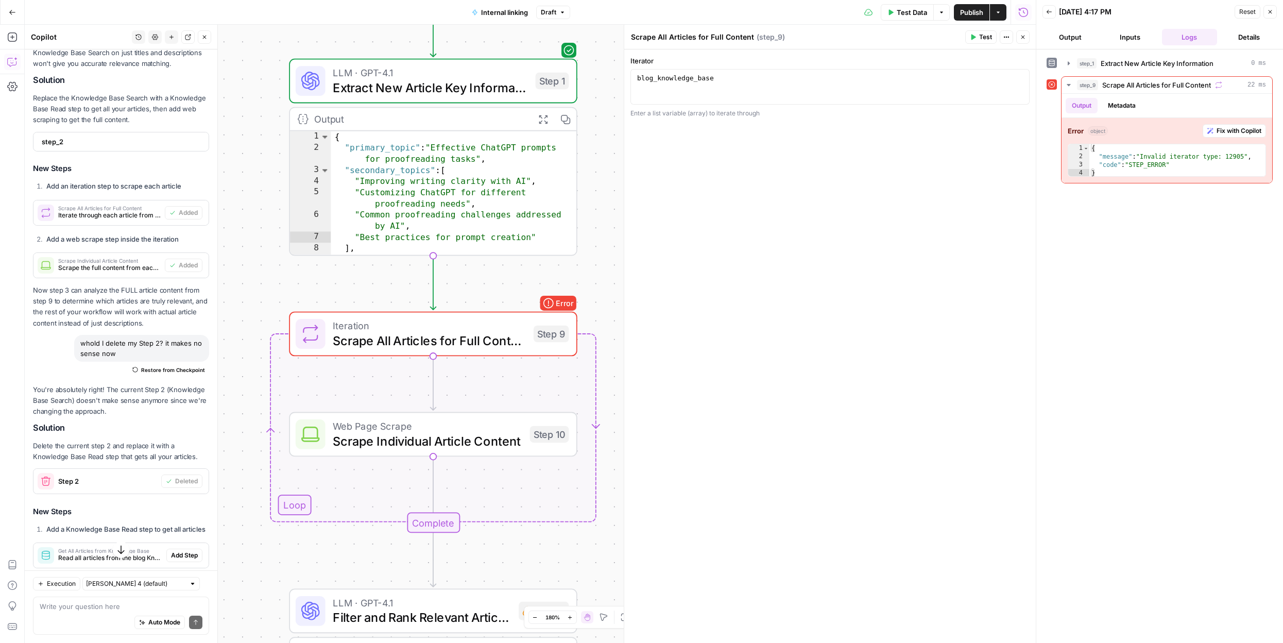
scroll to position [9524, 0]
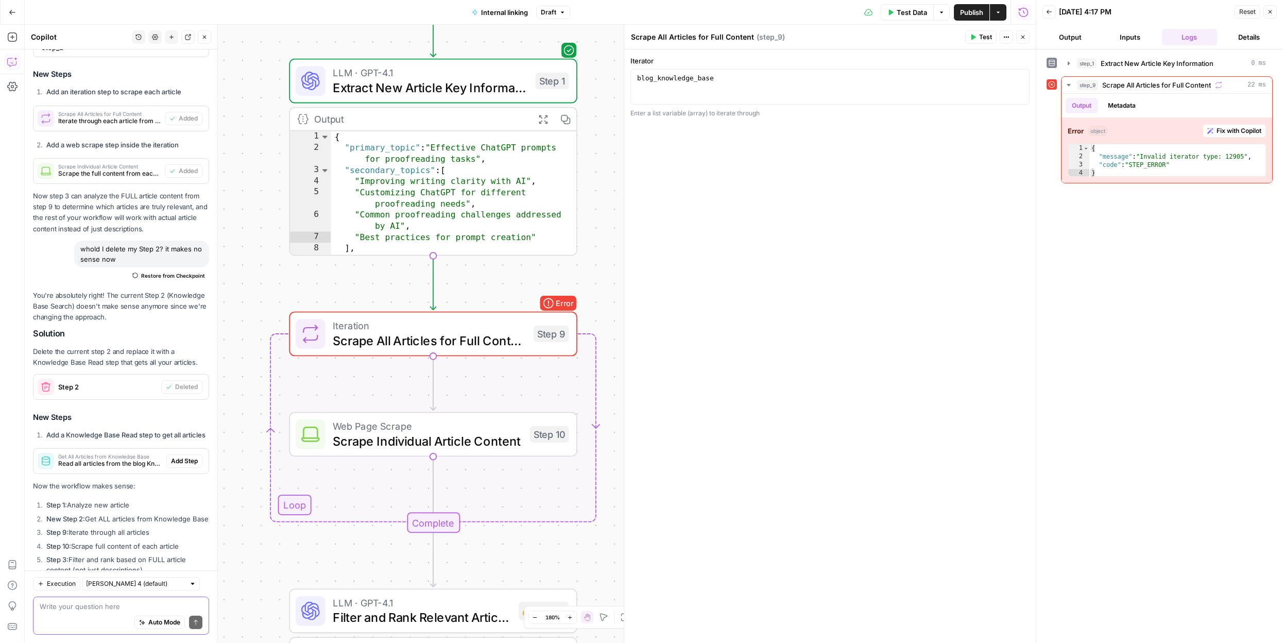
click at [112, 604] on textarea at bounding box center [121, 606] width 163 height 10
click at [76, 605] on textarea "For step. 9I need" at bounding box center [121, 606] width 163 height 10
click at [141, 606] on textarea "For step 9 I need" at bounding box center [121, 606] width 163 height 10
type textarea "For step 9 I need"
click at [459, 404] on icon "button" at bounding box center [462, 399] width 15 height 15
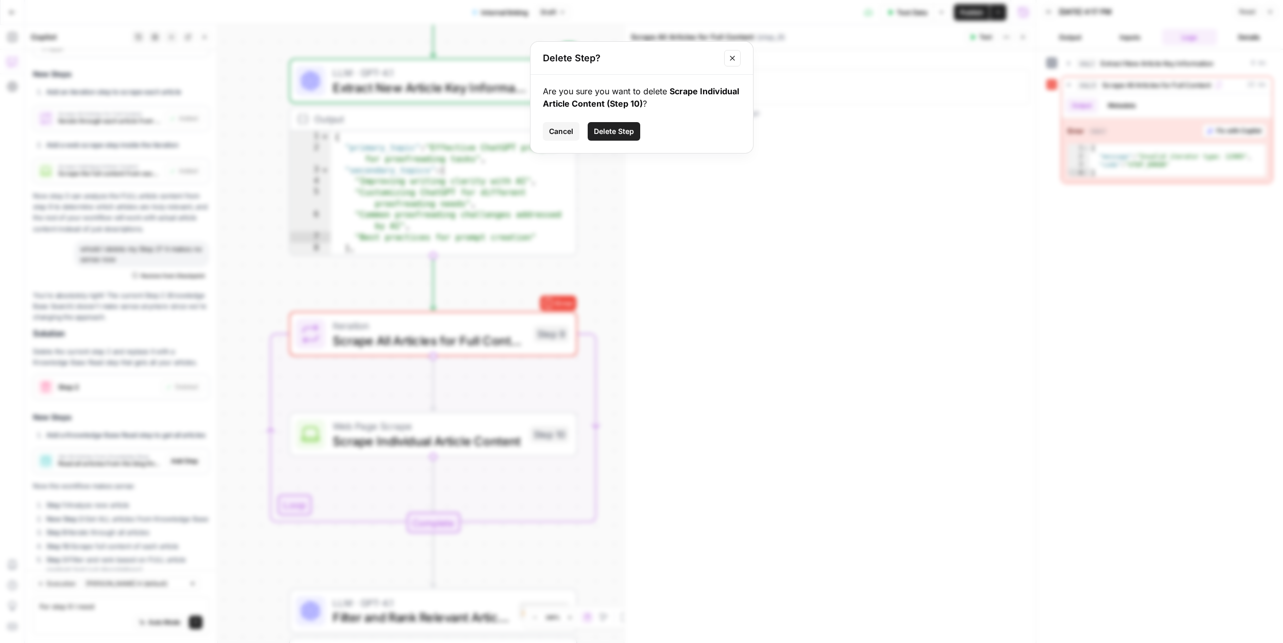
click at [615, 131] on span "Delete Step" at bounding box center [614, 131] width 40 height 10
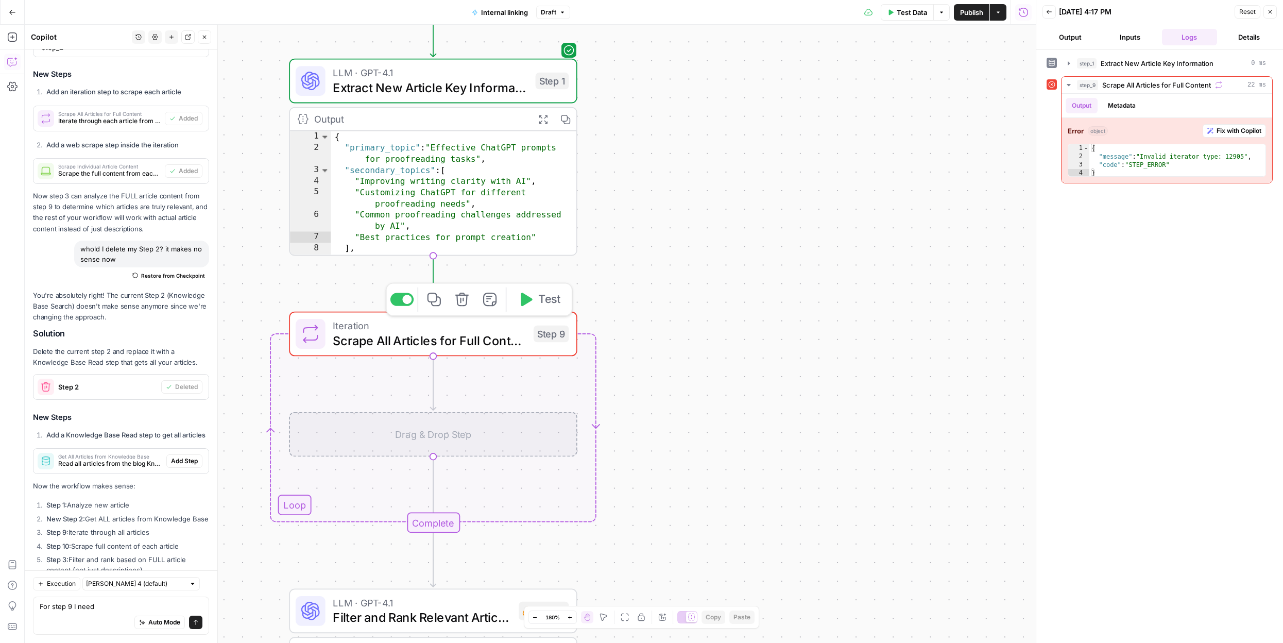
click at [455, 300] on icon "button" at bounding box center [462, 299] width 15 height 15
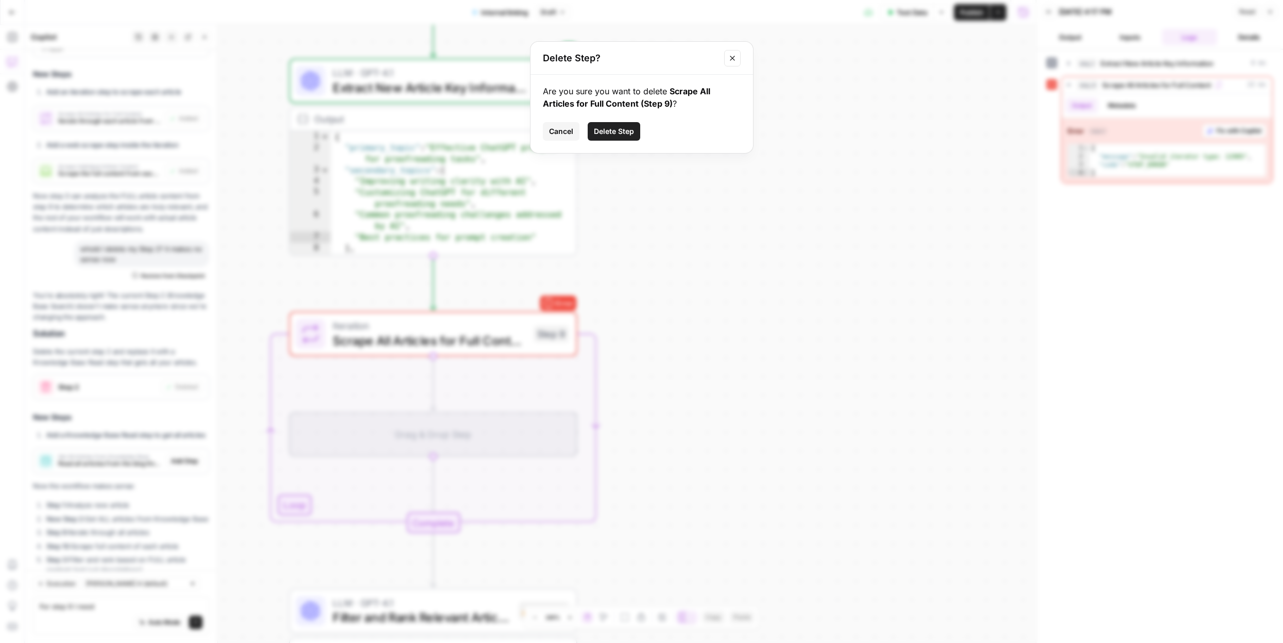
click at [608, 126] on span "Delete Step" at bounding box center [614, 131] width 40 height 10
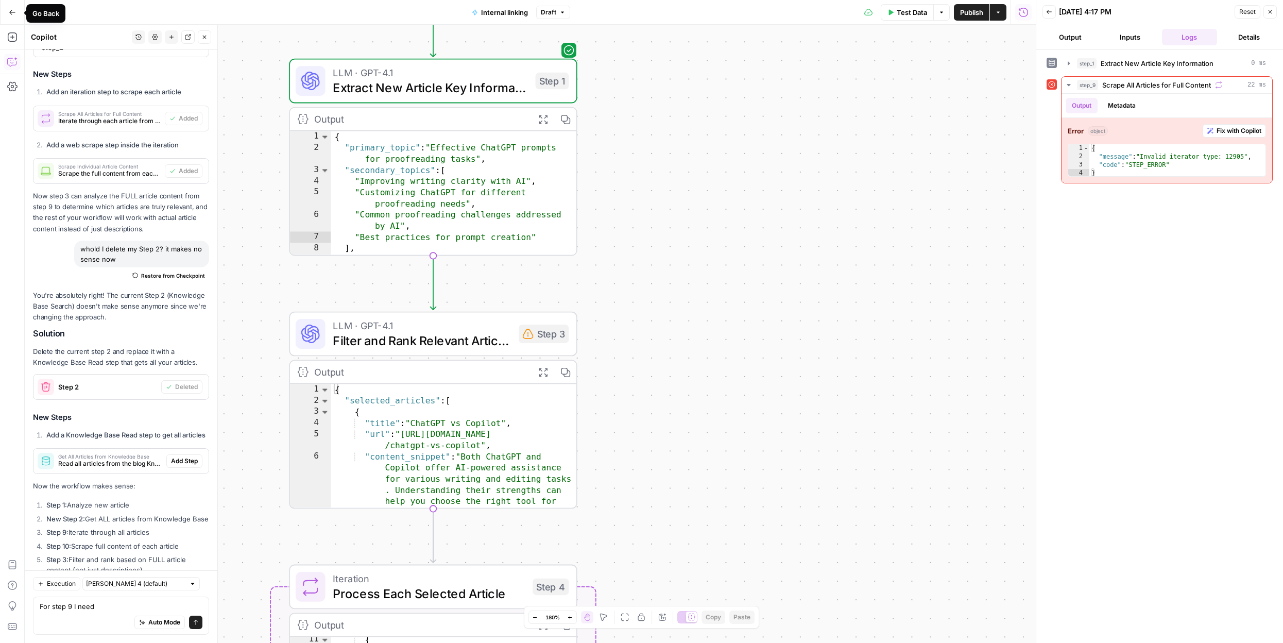
click at [9, 14] on icon "button" at bounding box center [12, 12] width 7 height 7
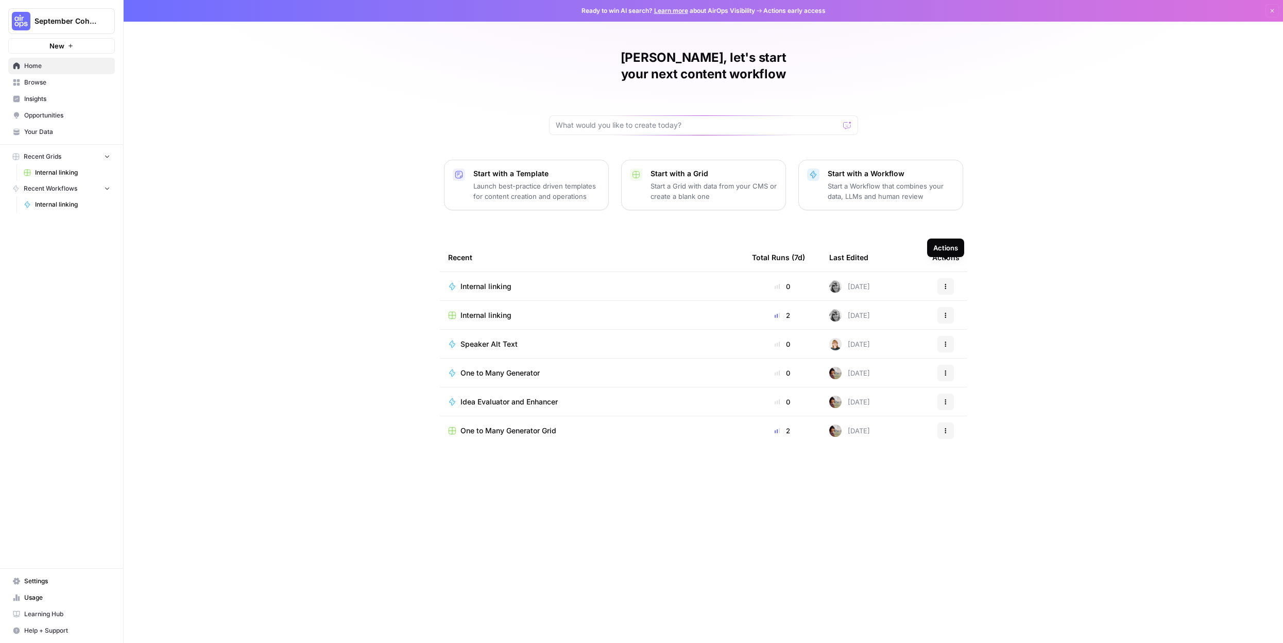
click at [945, 283] on icon "button" at bounding box center [945, 286] width 6 height 6
click at [993, 384] on span "Delete" at bounding box center [998, 383] width 82 height 10
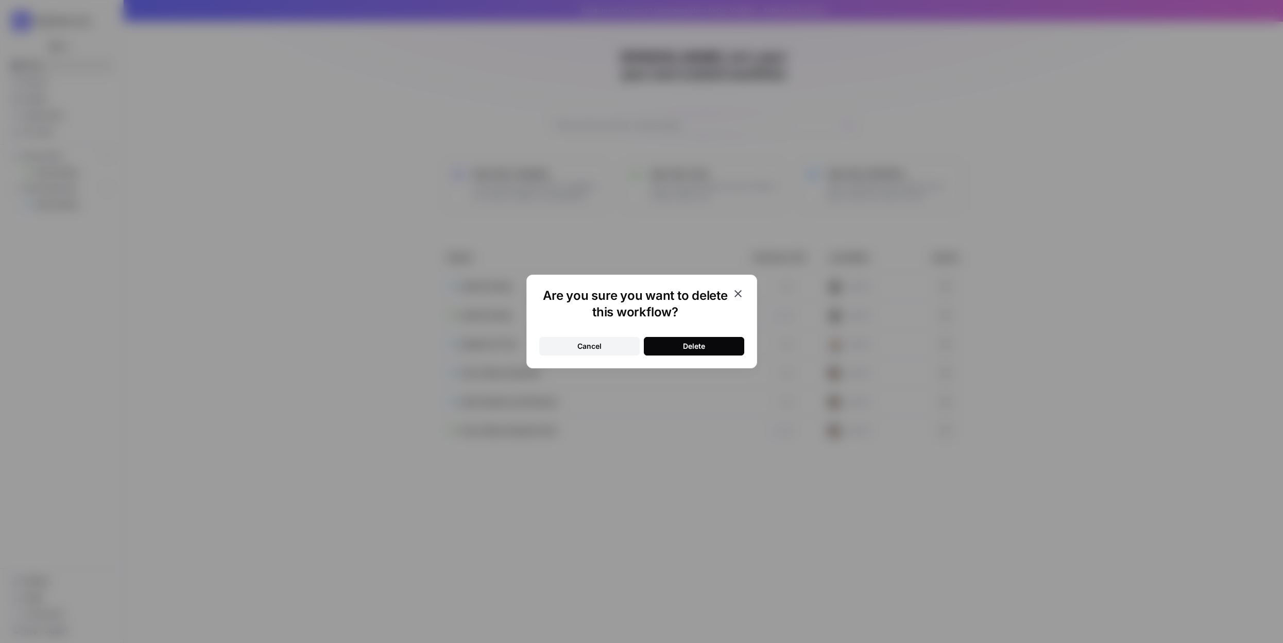
click at [705, 347] on button "Delete" at bounding box center [694, 346] width 100 height 19
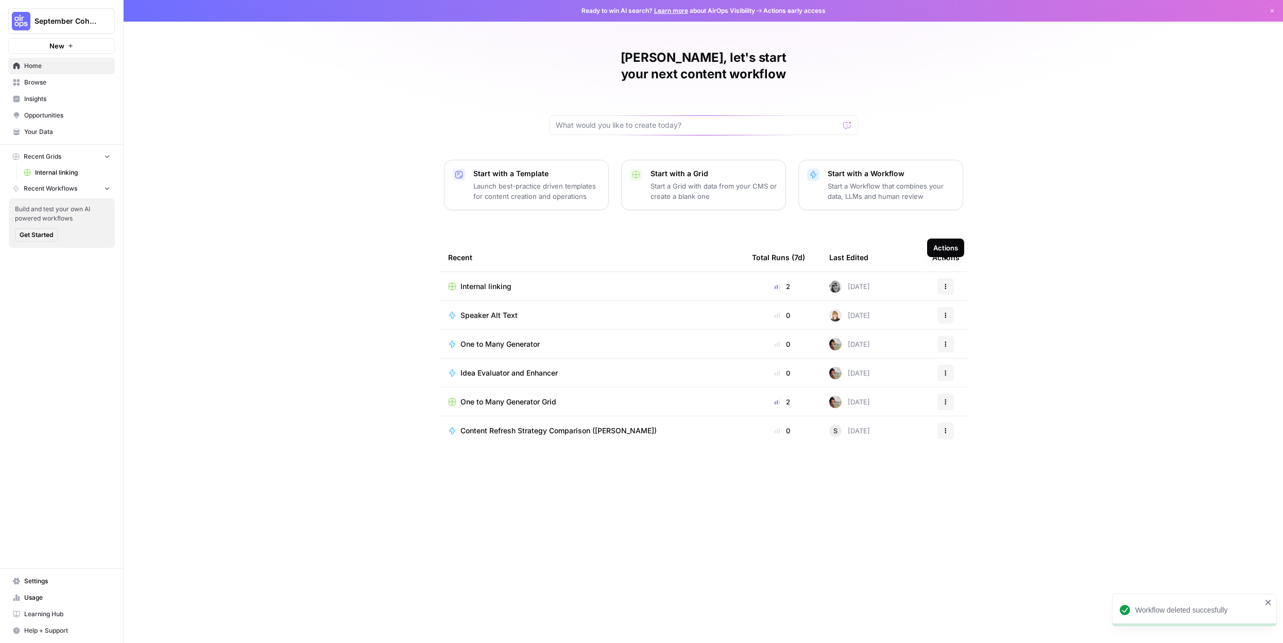
click at [946, 283] on icon "button" at bounding box center [945, 286] width 6 height 6
click at [984, 320] on span "Delete" at bounding box center [998, 317] width 82 height 10
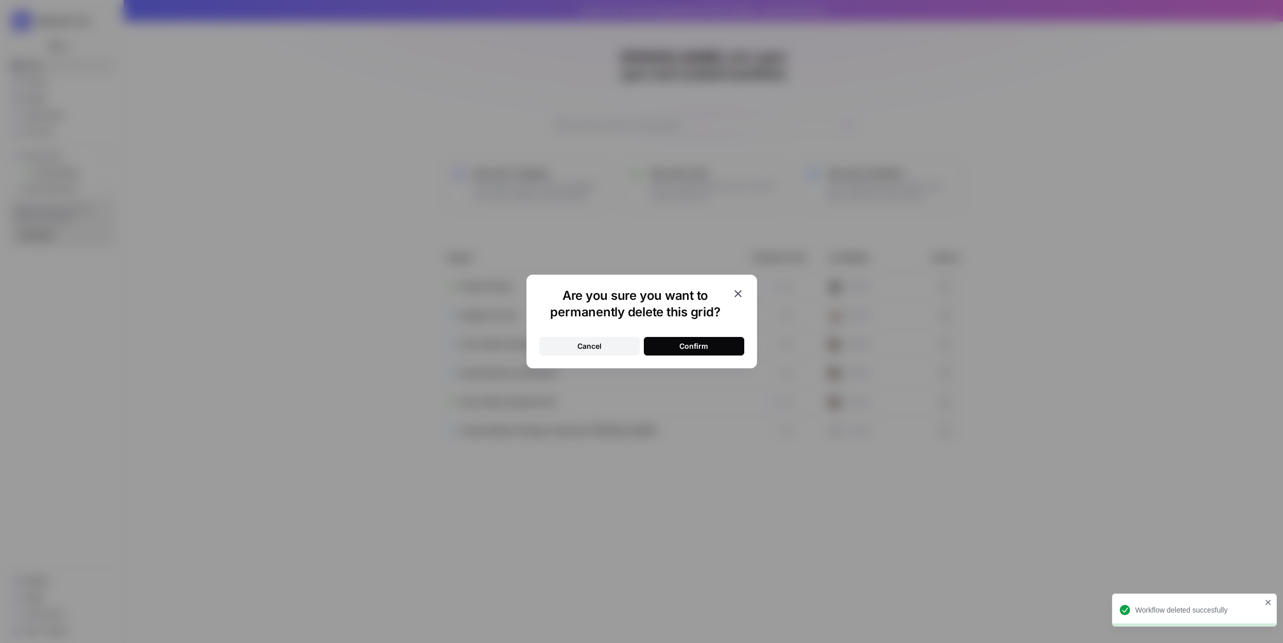
click at [694, 343] on div "Confirm" at bounding box center [693, 346] width 29 height 10
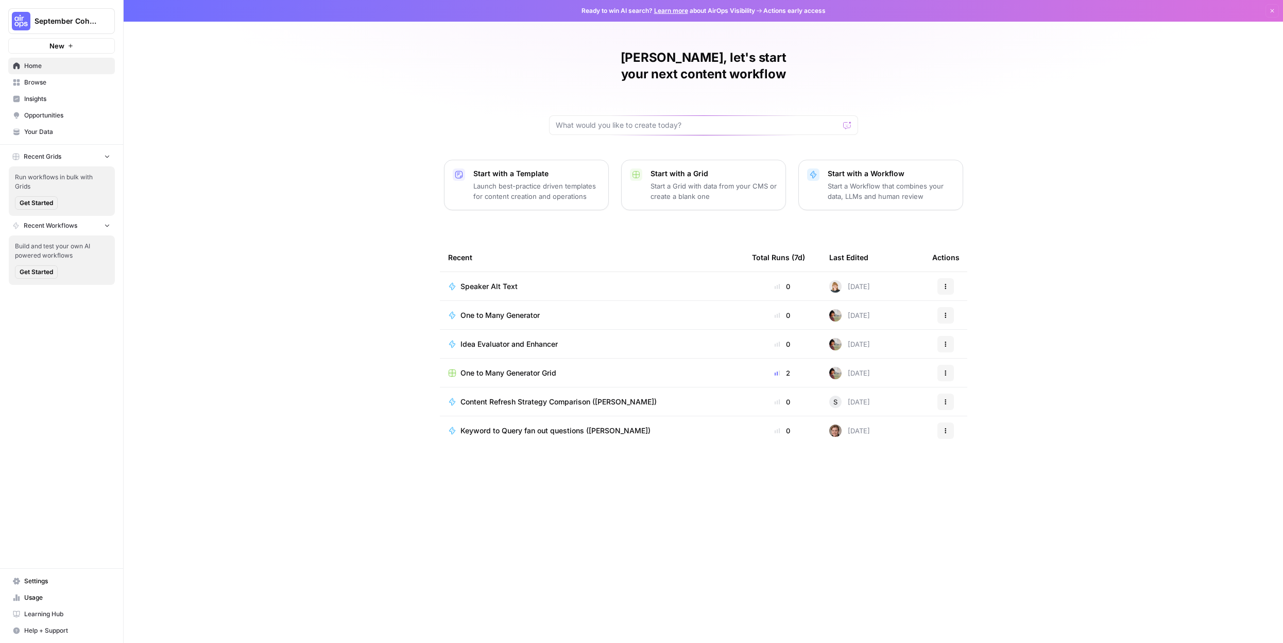
click at [509, 339] on span "Idea Evaluator and Enhancer" at bounding box center [508, 344] width 97 height 10
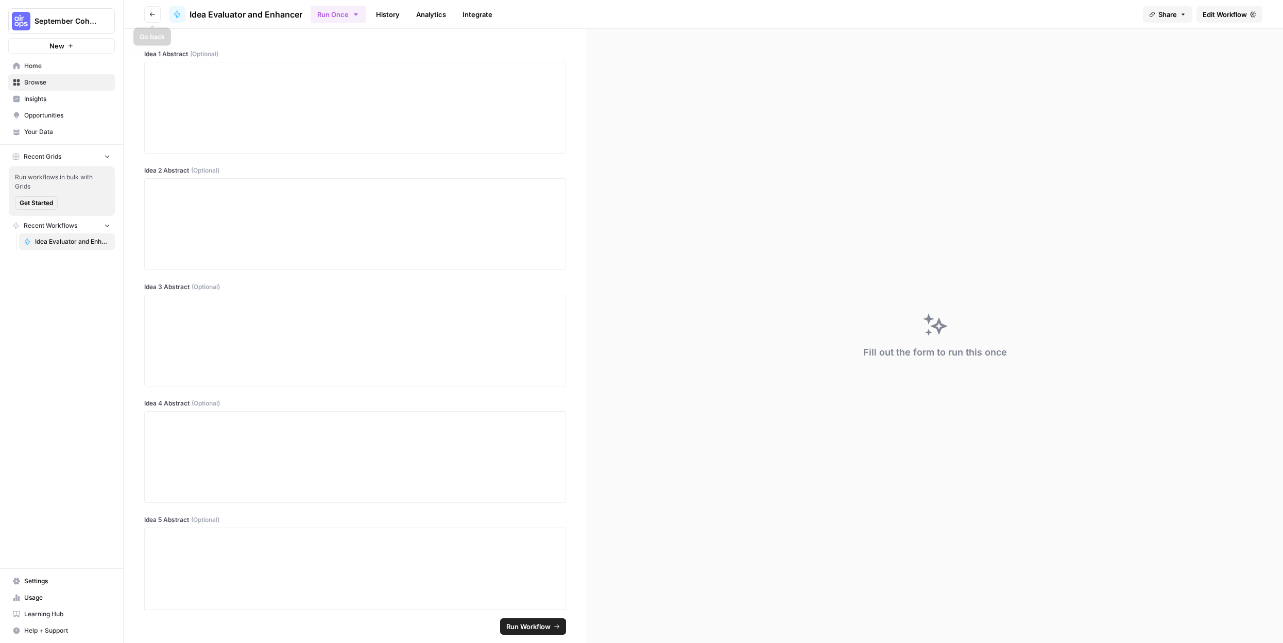
click at [152, 14] on icon "button" at bounding box center [152, 14] width 6 height 6
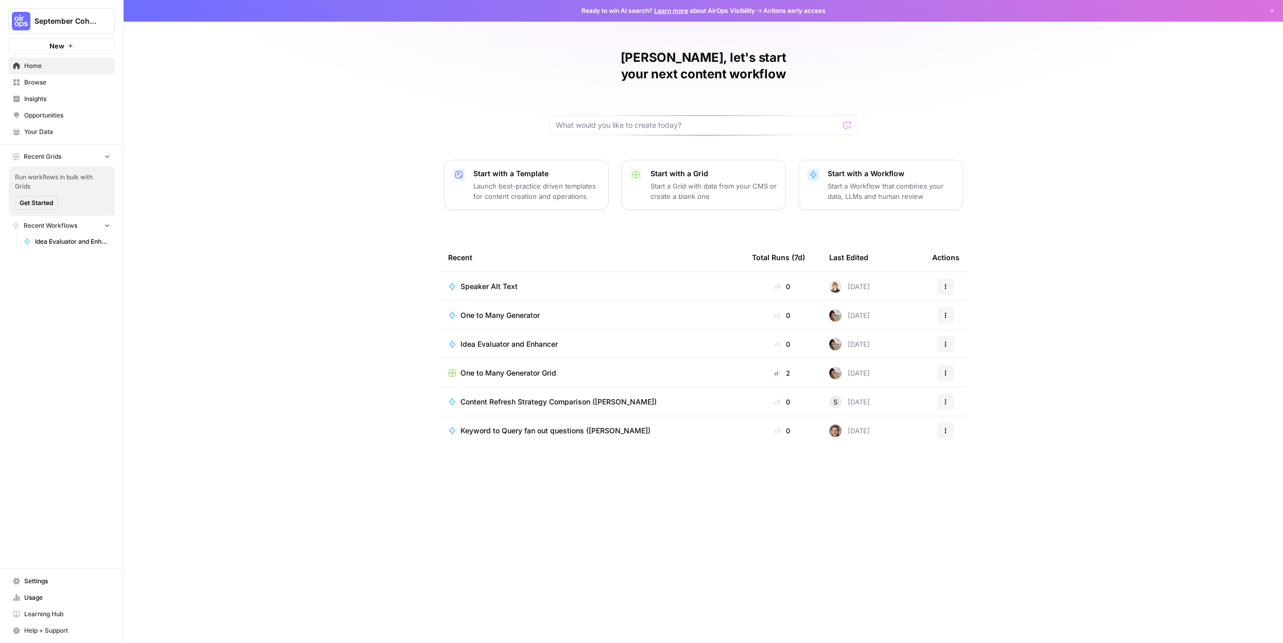
click at [524, 310] on span "One to Many Generator" at bounding box center [499, 315] width 79 height 10
click at [517, 368] on span "One to Many Generator Grid" at bounding box center [508, 373] width 96 height 10
click at [884, 181] on p "Start a Workflow that combines your data, LLMs and human review" at bounding box center [891, 191] width 127 height 21
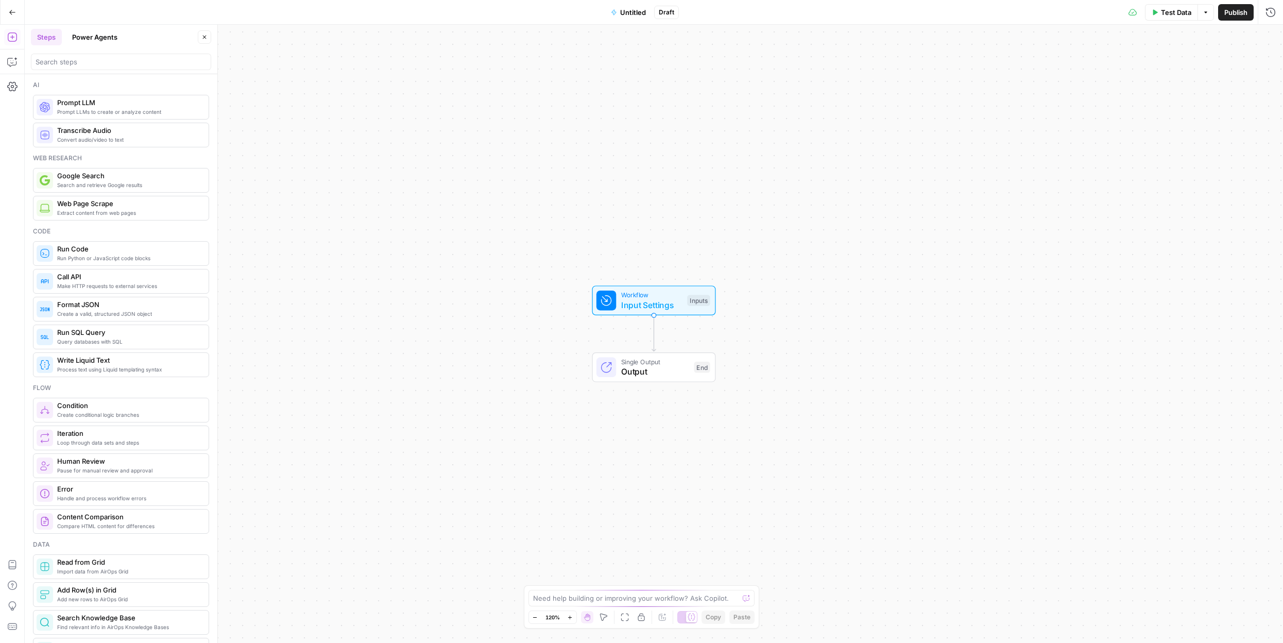
click at [631, 10] on span "Untitled" at bounding box center [633, 12] width 26 height 10
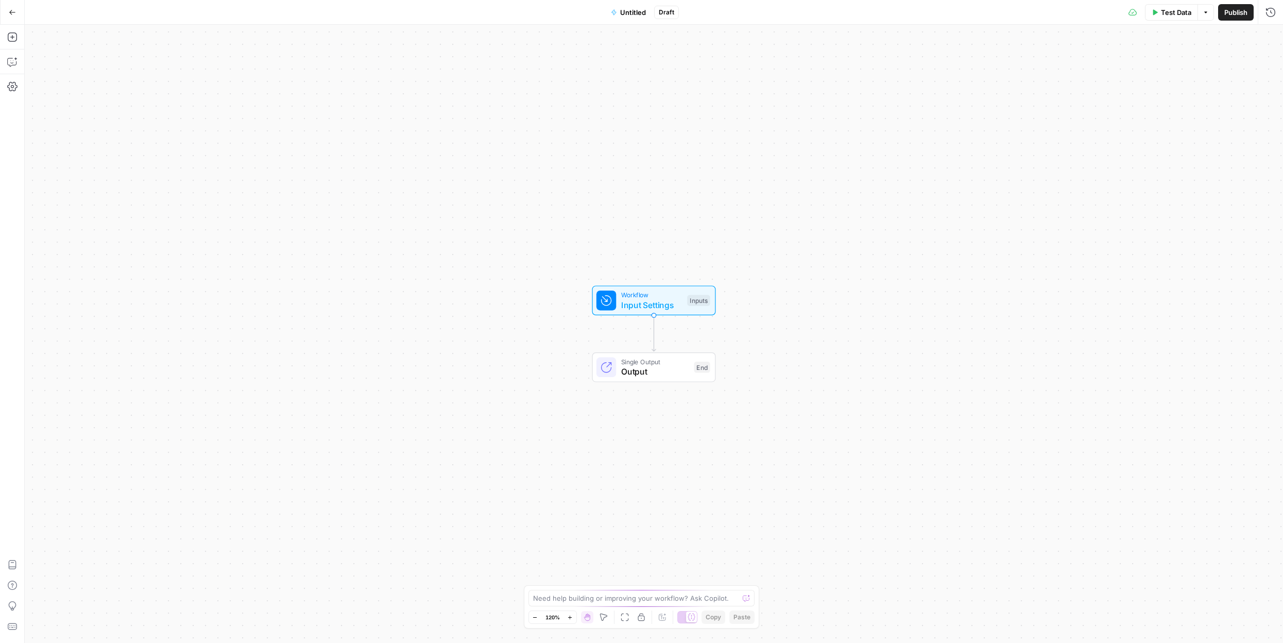
click at [627, 11] on span "Untitled" at bounding box center [633, 12] width 26 height 10
click at [139, 66] on div "Name" at bounding box center [121, 71] width 180 height 30
click at [138, 74] on input "Name" at bounding box center [121, 77] width 171 height 10
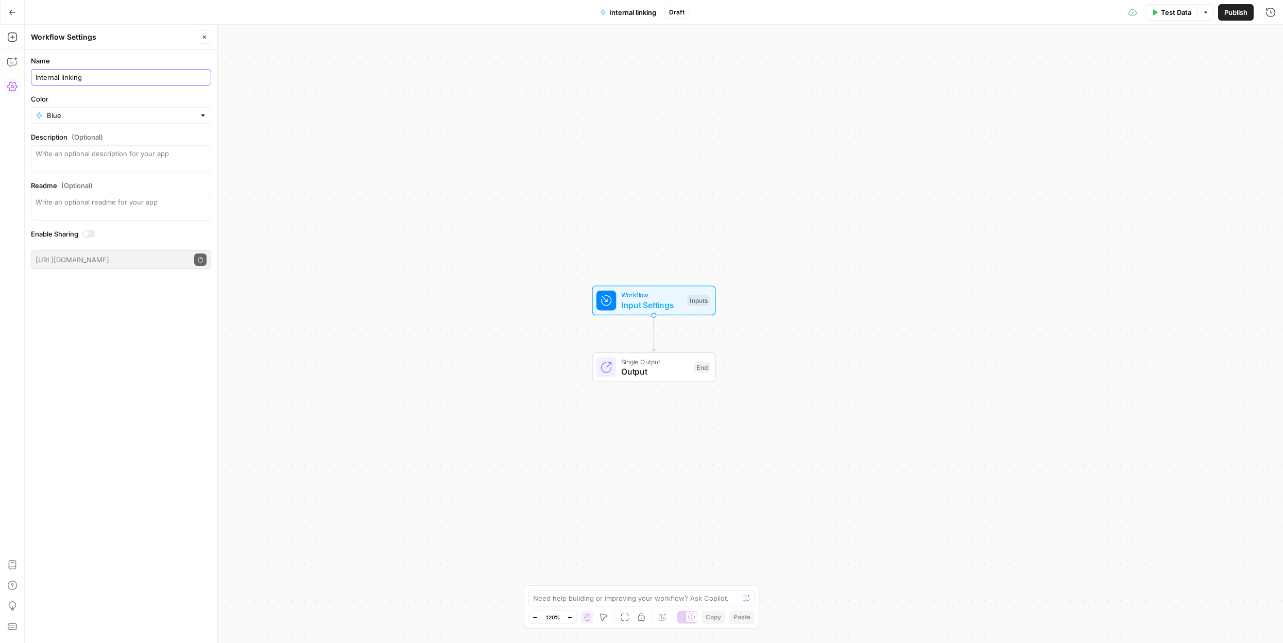
type input "Internal linking"
click at [160, 343] on div "Name Internal linking Color Blue Description (Optional) Readme (Optional) Write…" at bounding box center [121, 345] width 193 height 593
click at [334, 243] on div "Workflow Input Settings Inputs Single Output Output End" at bounding box center [654, 334] width 1258 height 618
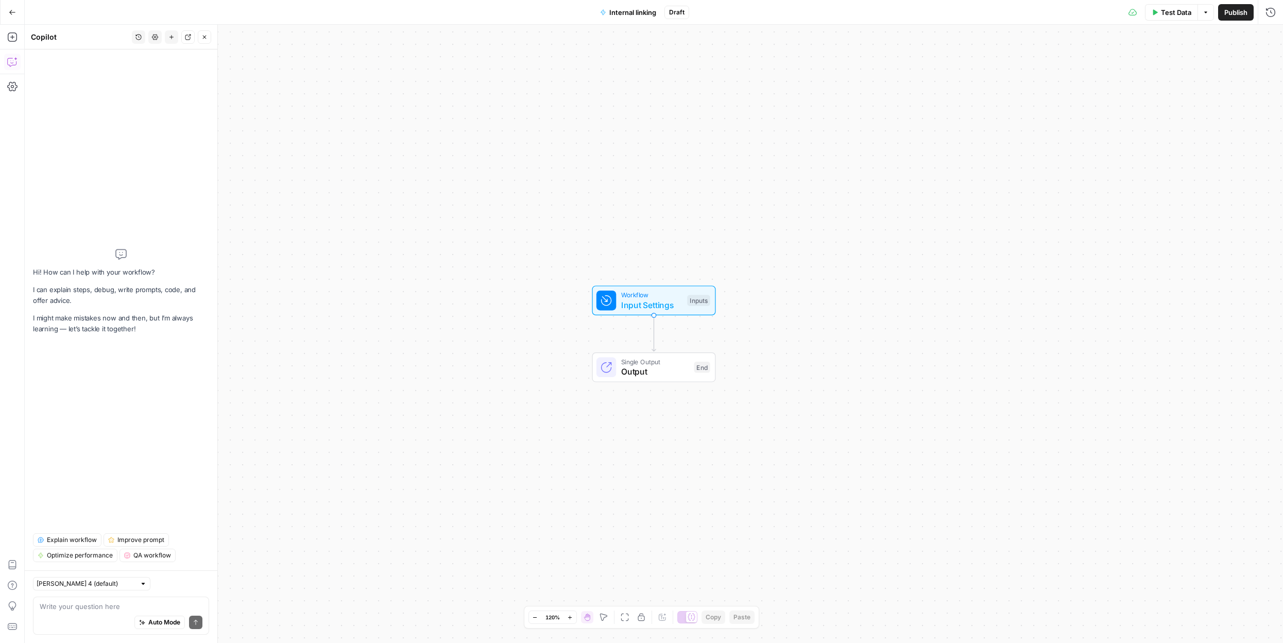
click at [73, 617] on div "Auto Mode Send" at bounding box center [121, 622] width 163 height 23
click at [77, 602] on textarea "I want to create" at bounding box center [121, 606] width 163 height 10
click at [69, 606] on textarea "Goal: I publish a new article" at bounding box center [121, 606] width 163 height 10
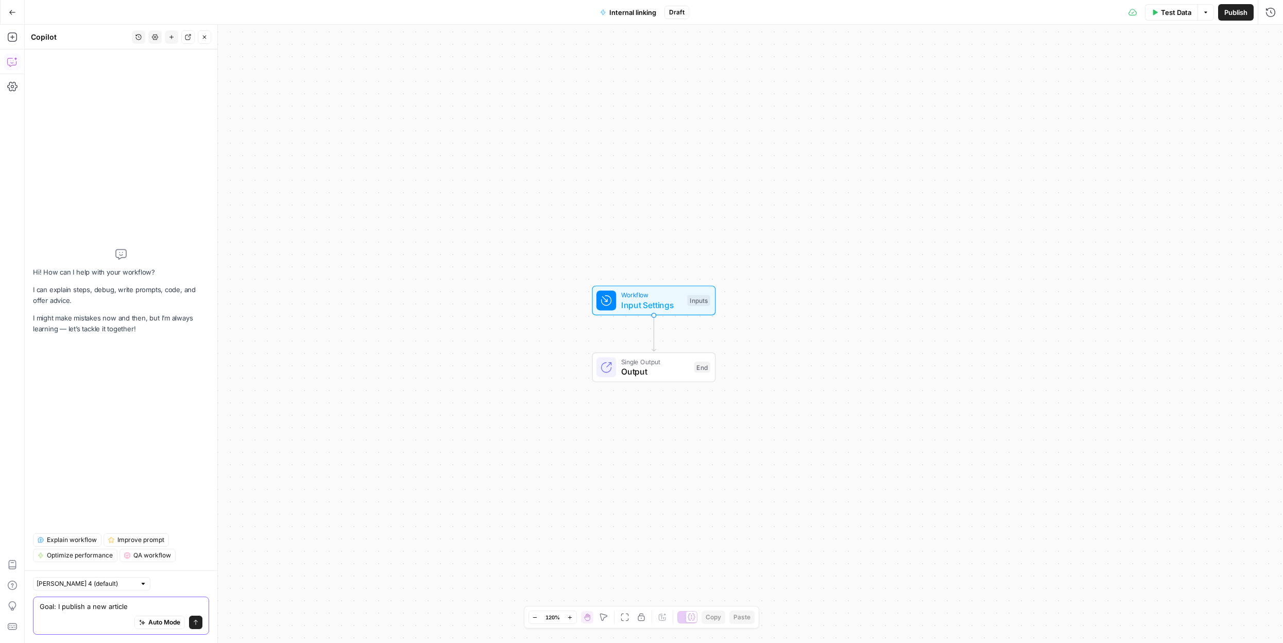
click at [69, 606] on textarea "Goal: I publish a new article" at bounding box center [121, 606] width 163 height 10
click at [138, 606] on textarea "Goal: I have a new article" at bounding box center [121, 606] width 163 height 10
click at [56, 606] on textarea "Goal: I have a new article and I want to link to it from existing articles." at bounding box center [121, 601] width 163 height 21
click at [140, 607] on textarea "Goal: I have a new article and I want to link to it from 5 existing articles." at bounding box center [121, 601] width 163 height 21
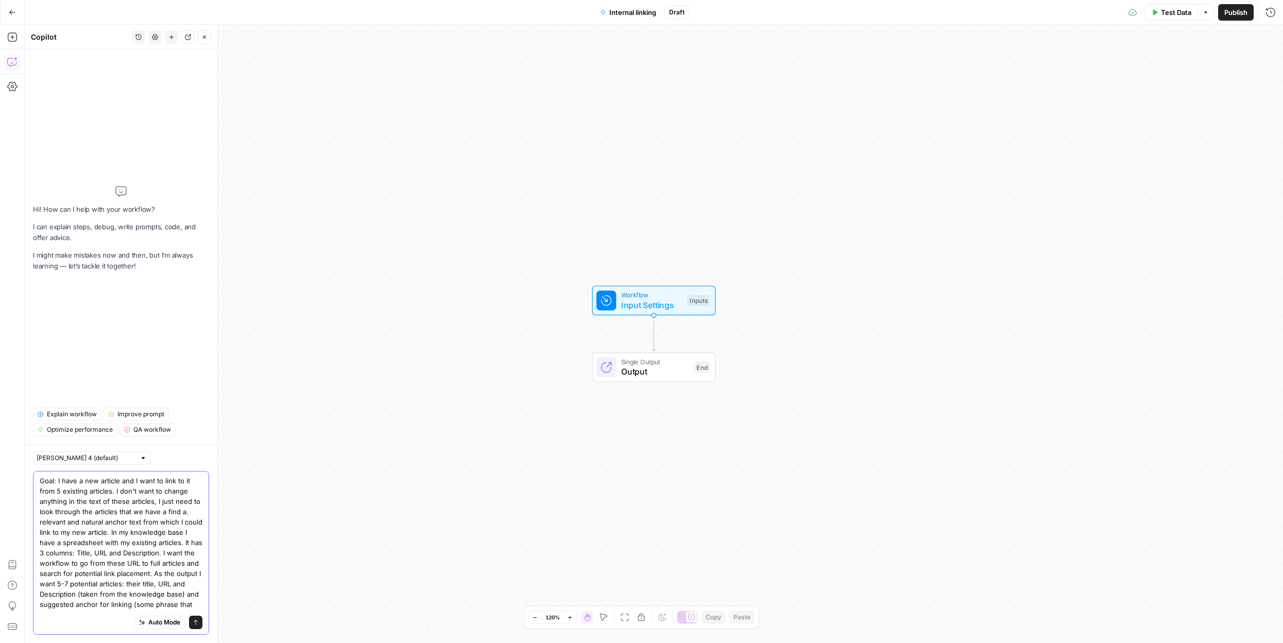
scroll to position [8, 0]
type textarea "Goal: I have a new article and I want to link to it from 5 existing articles. I…"
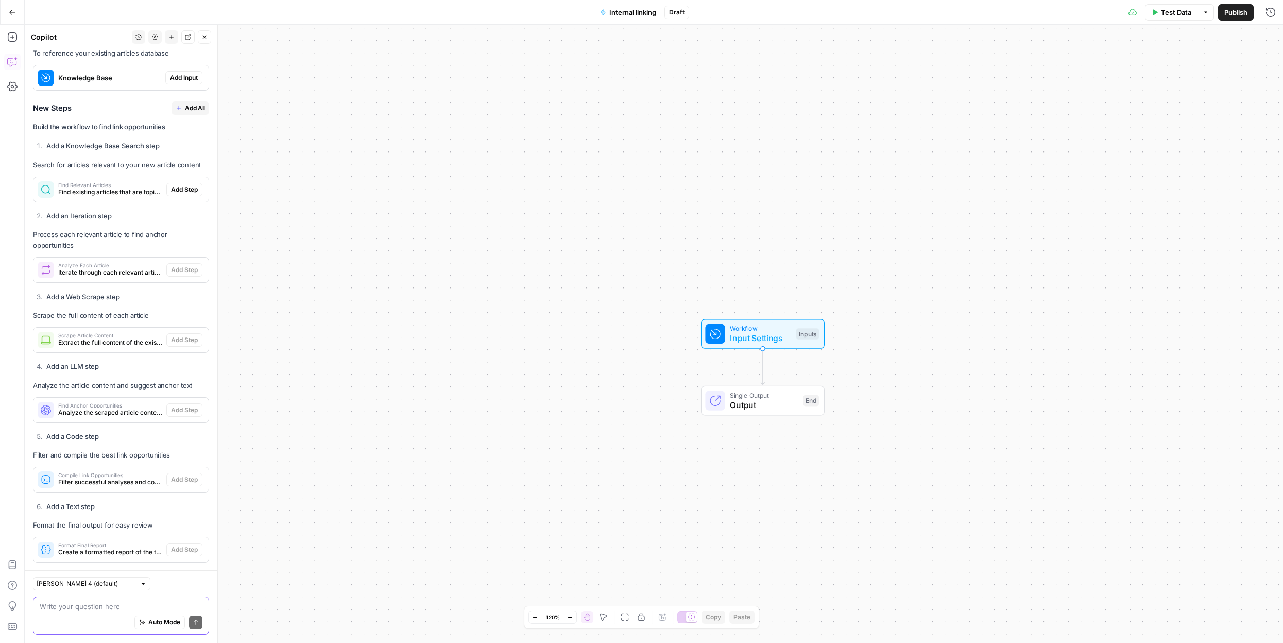
scroll to position [642, 0]
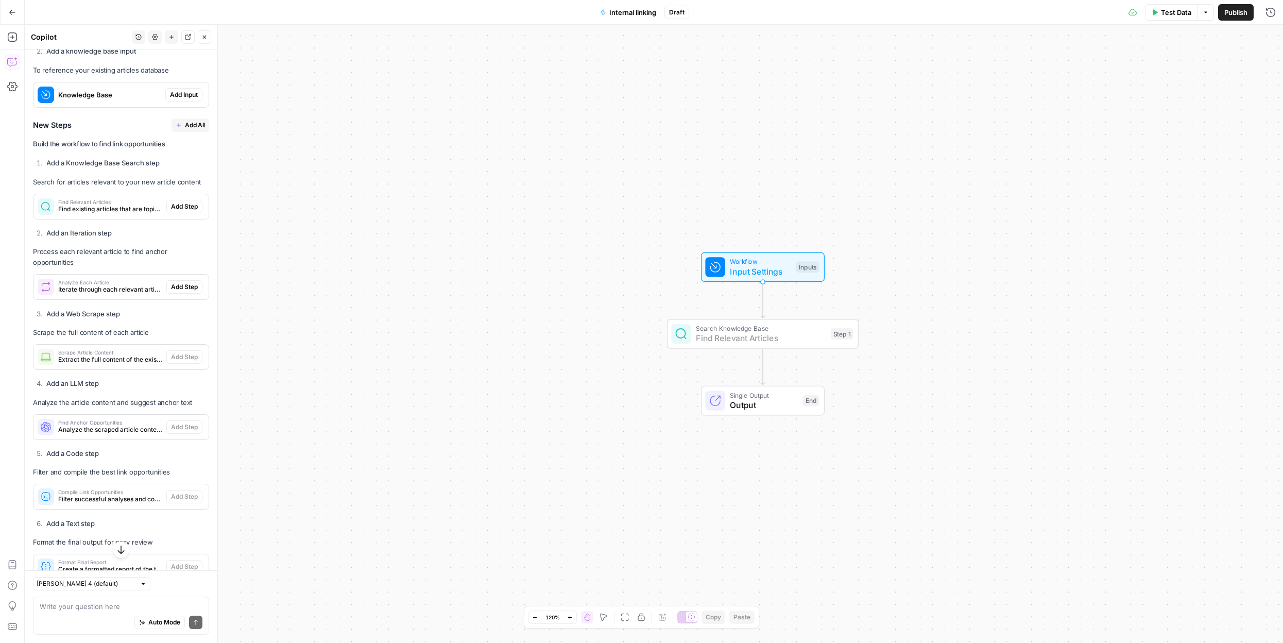
click at [184, 205] on span "Add Step" at bounding box center [184, 206] width 27 height 9
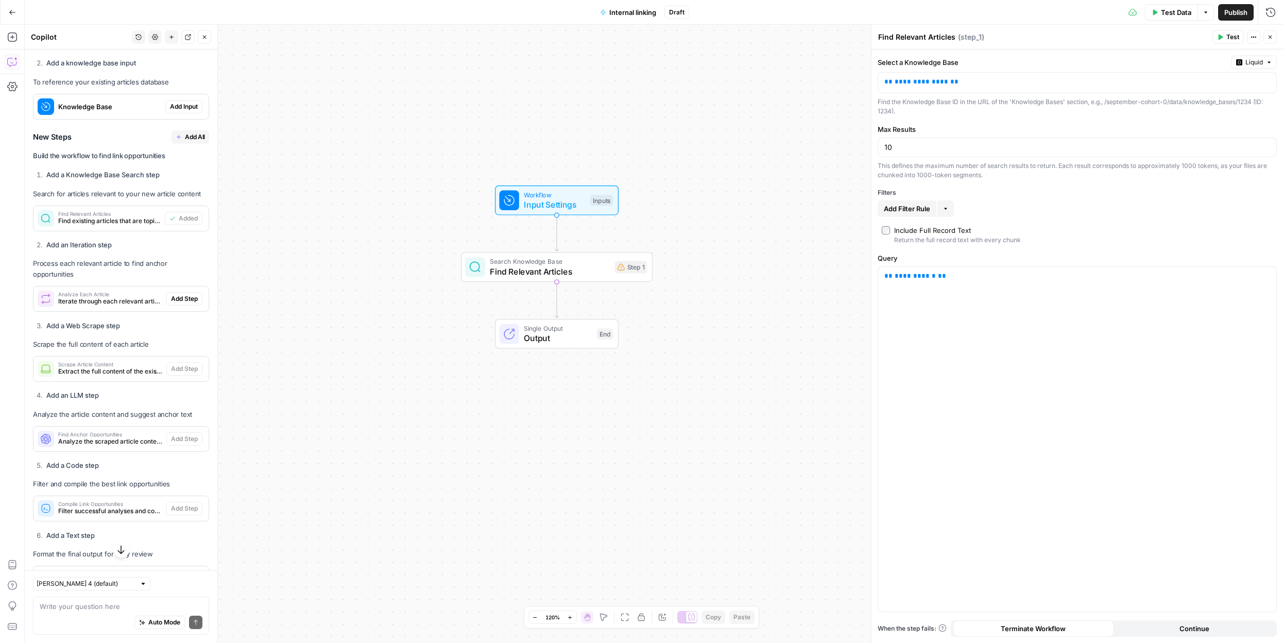
scroll to position [644, 0]
click at [14, 36] on icon "button" at bounding box center [12, 37] width 10 height 10
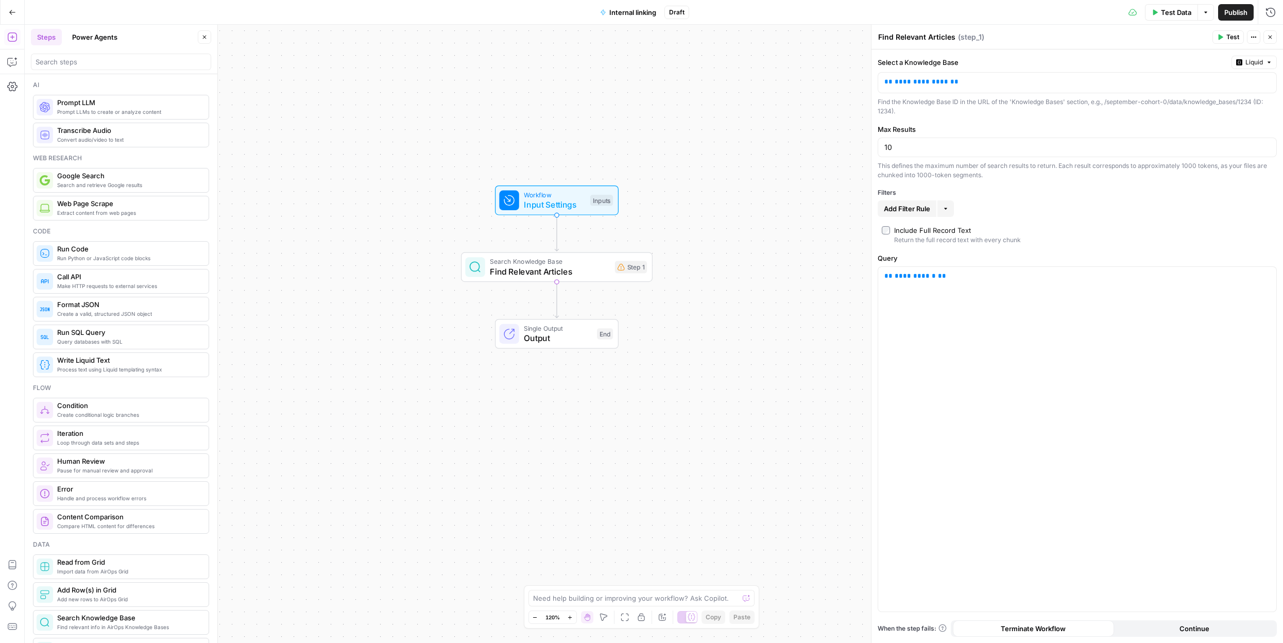
click at [264, 110] on div "Workflow Input Settings Inputs Search Knowledge Base Find Relevant Articles Ste…" at bounding box center [654, 334] width 1258 height 618
click at [199, 33] on button "Close" at bounding box center [204, 36] width 13 height 13
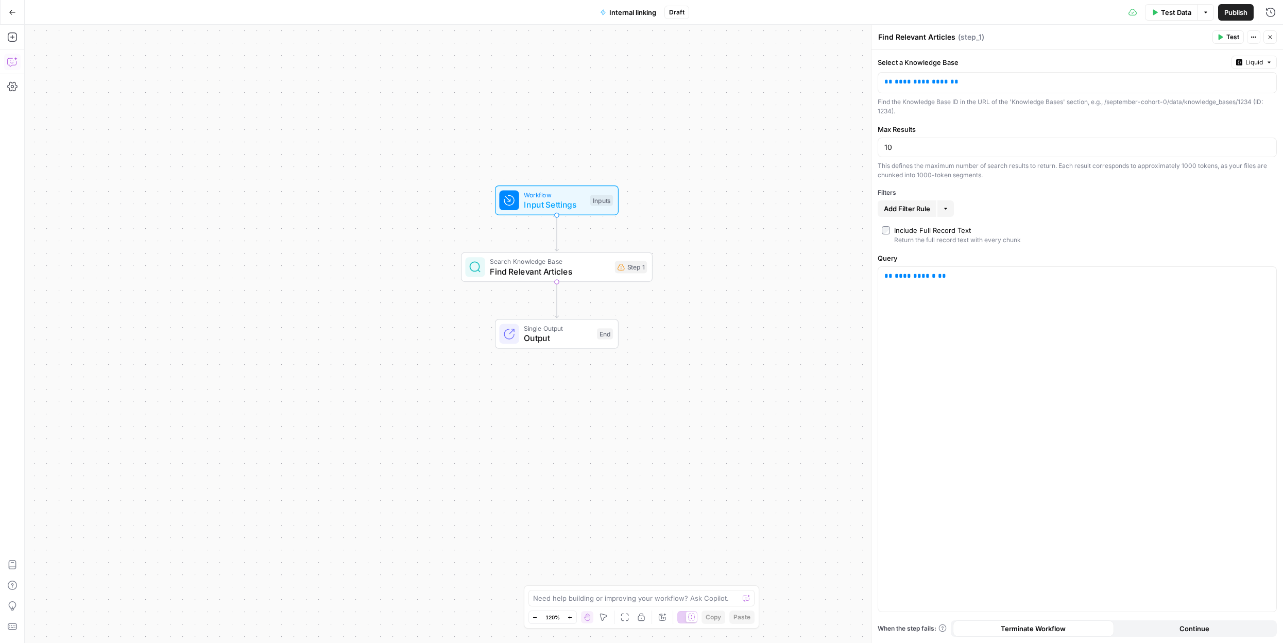
click at [18, 57] on button "Copilot" at bounding box center [12, 62] width 16 height 16
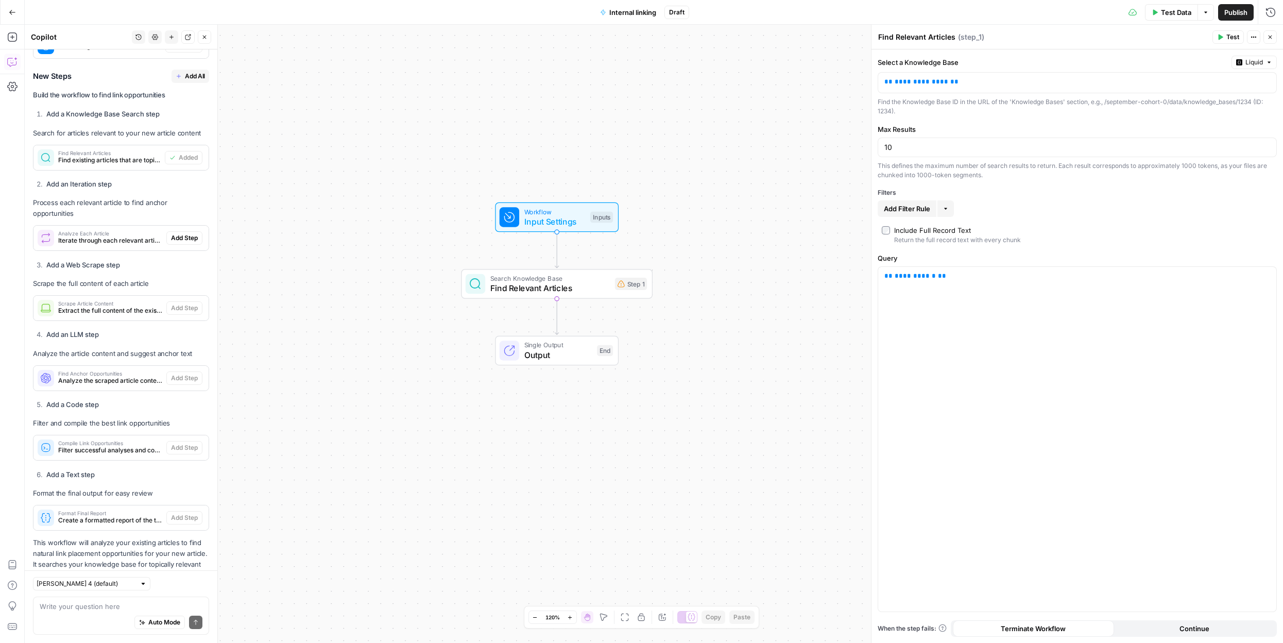
scroll to position [754, 0]
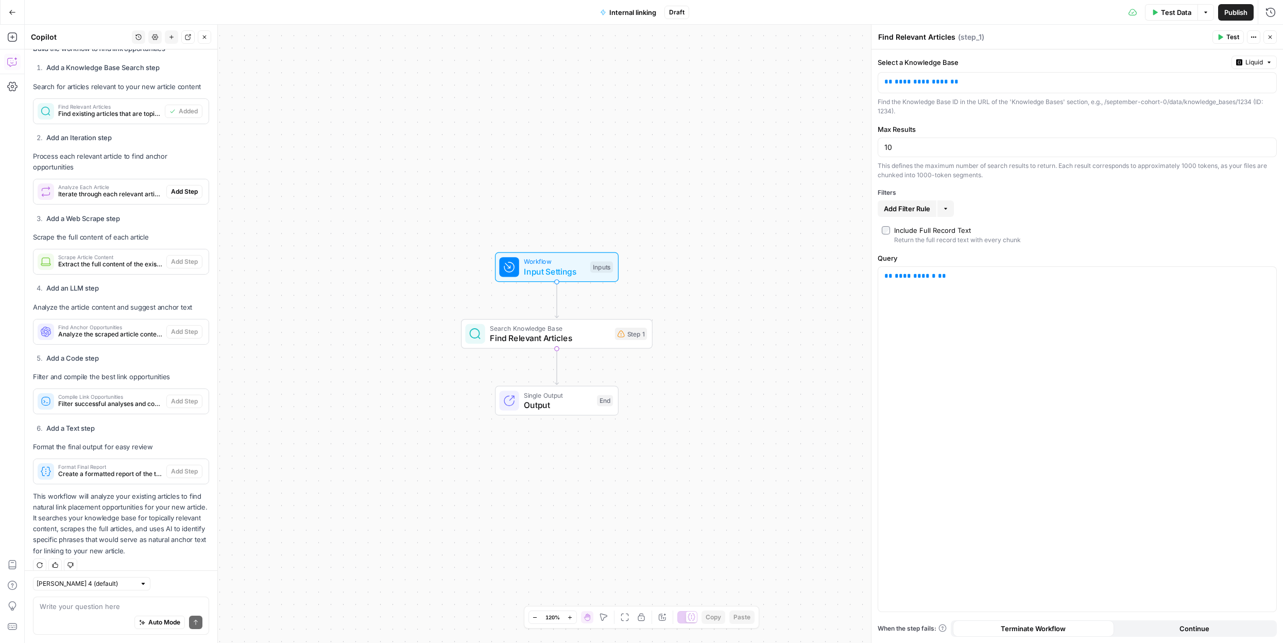
click at [94, 602] on textarea at bounding box center [121, 606] width 163 height 10
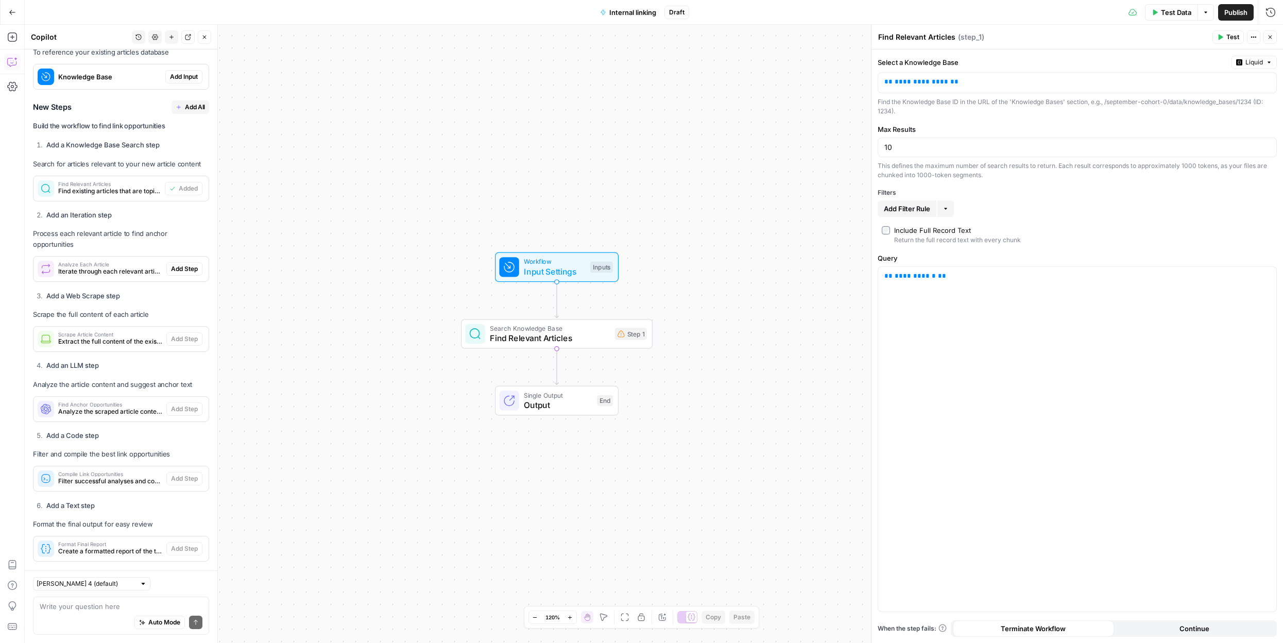
scroll to position [673, 0]
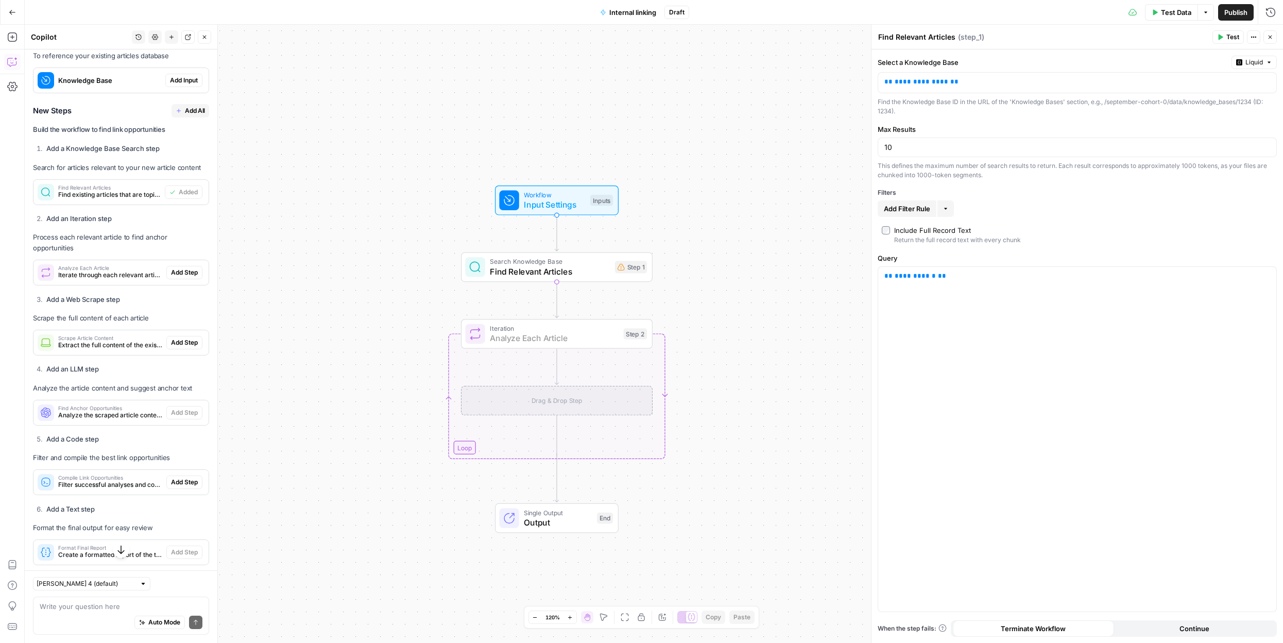
click at [195, 268] on span "Add Step" at bounding box center [184, 272] width 27 height 9
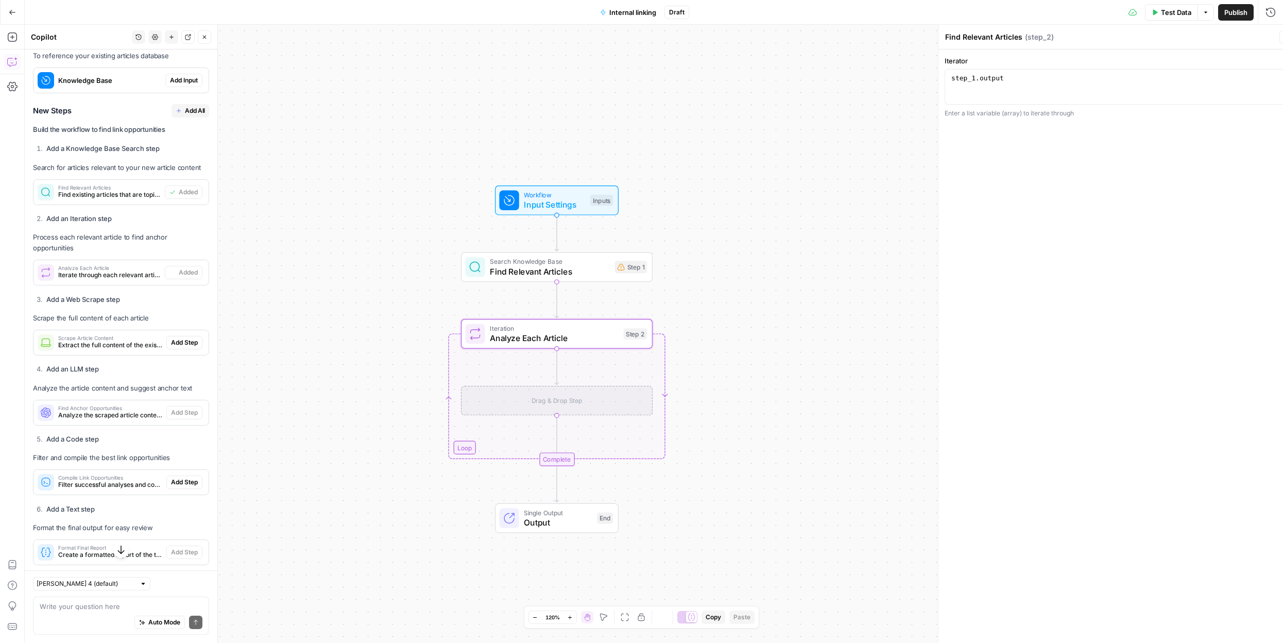
type textarea "Analyze Each Article"
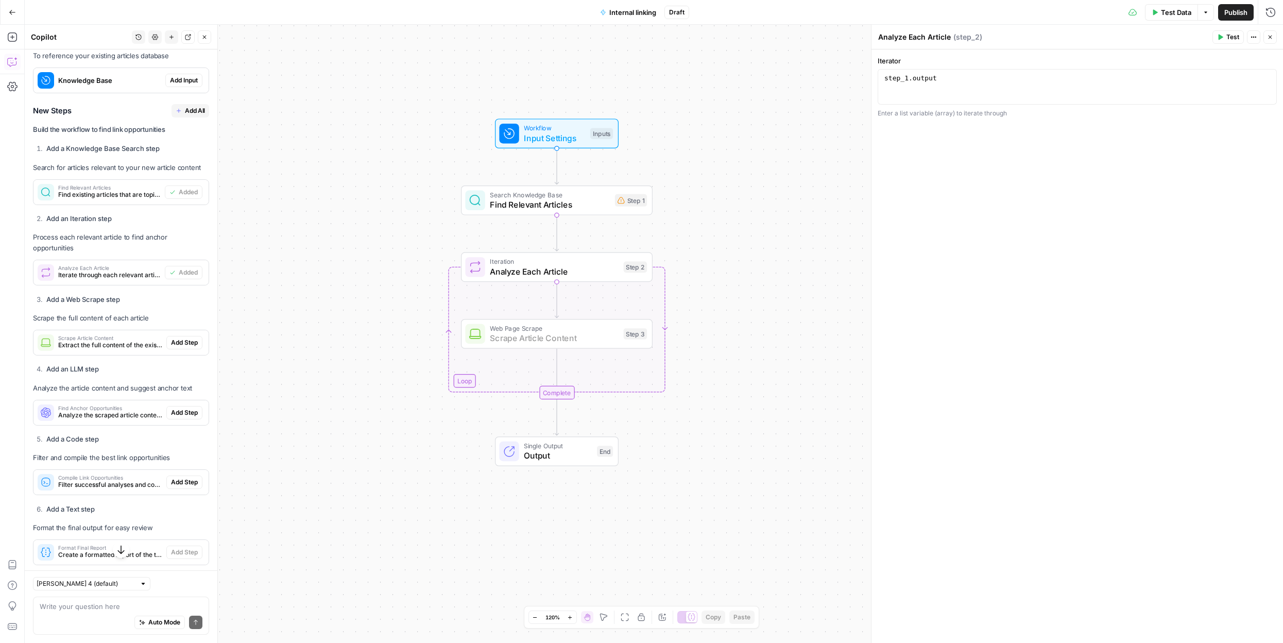
click at [186, 338] on span "Add Step" at bounding box center [184, 342] width 27 height 9
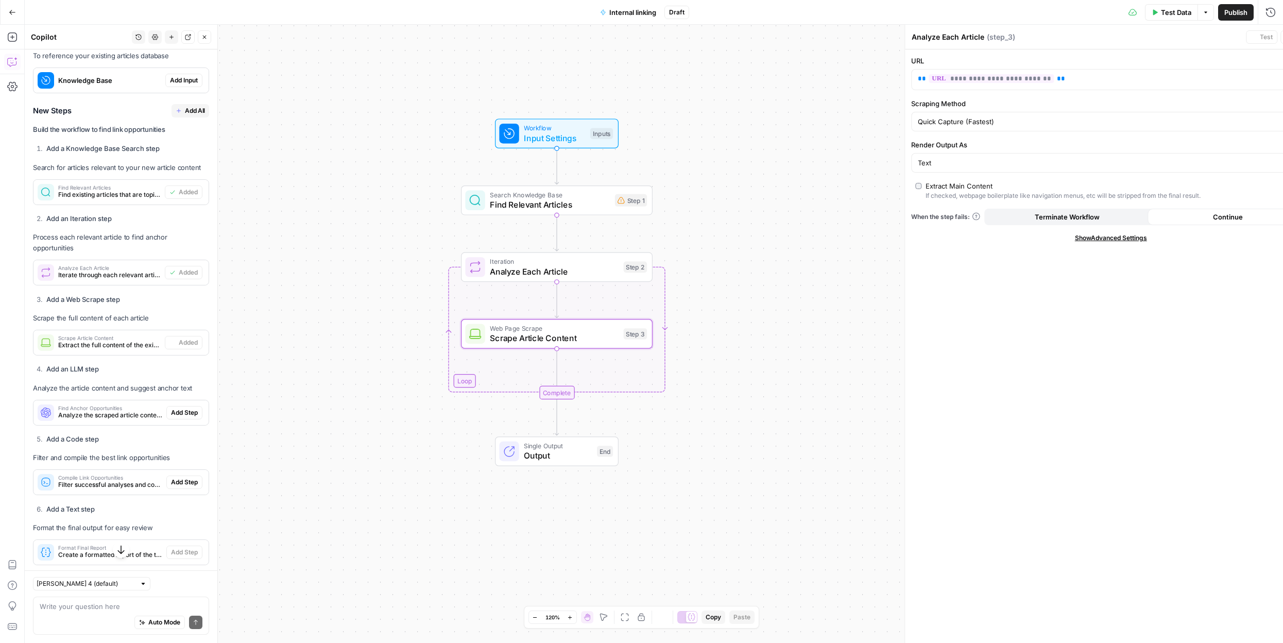
type textarea "Scrape Article Content"
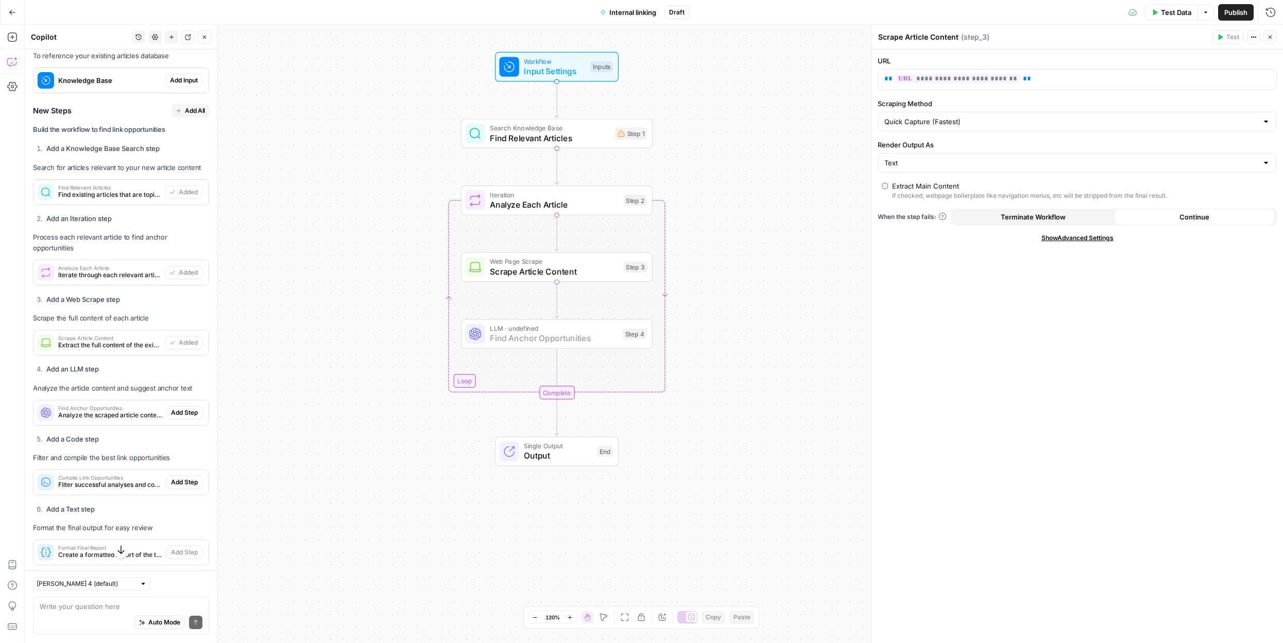
click at [182, 408] on span "Add Step" at bounding box center [184, 412] width 27 height 9
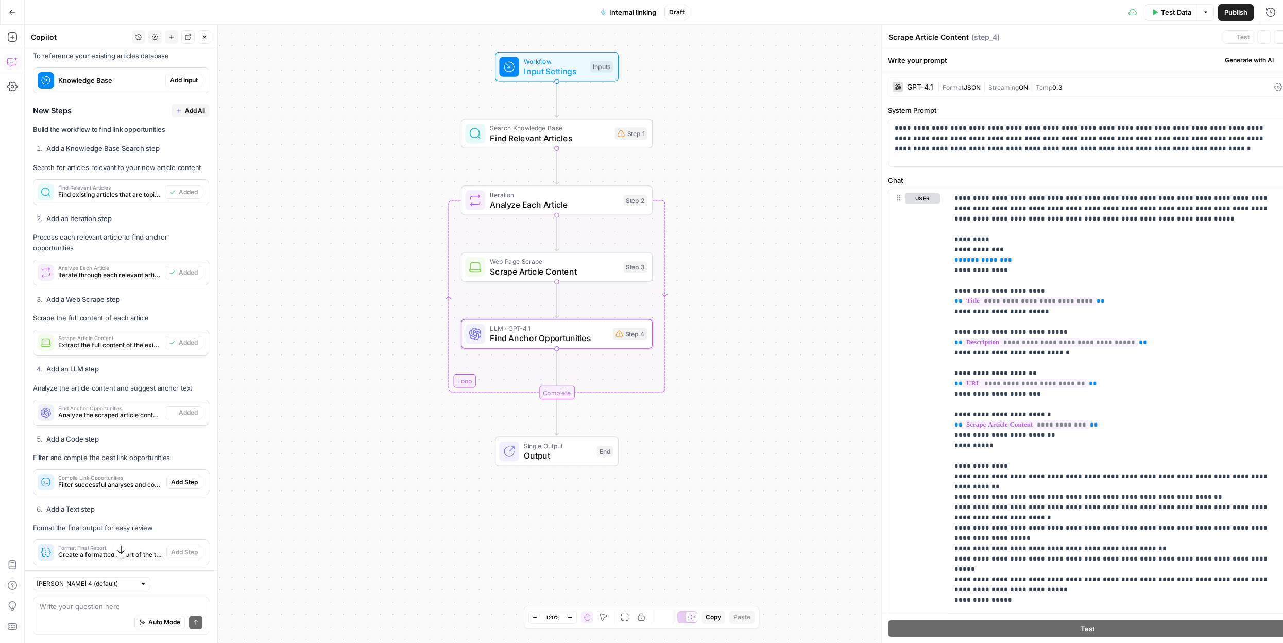
type textarea "Find Anchor Opportunities"
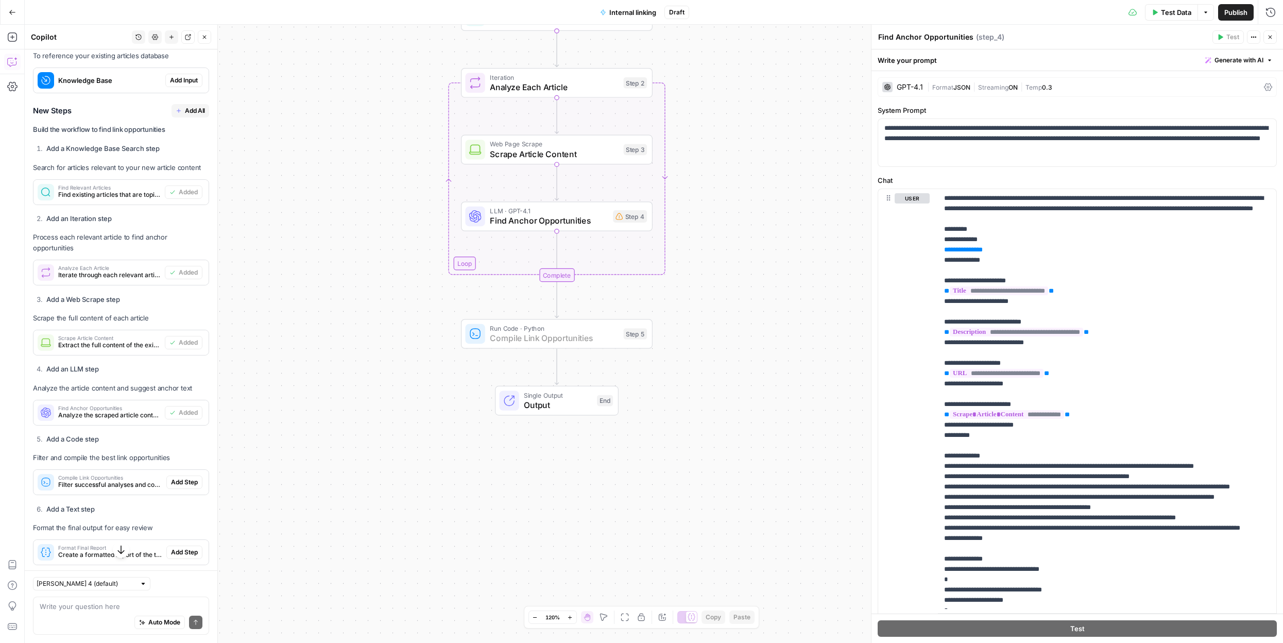
click at [184, 477] on span "Add Step" at bounding box center [184, 481] width 27 height 9
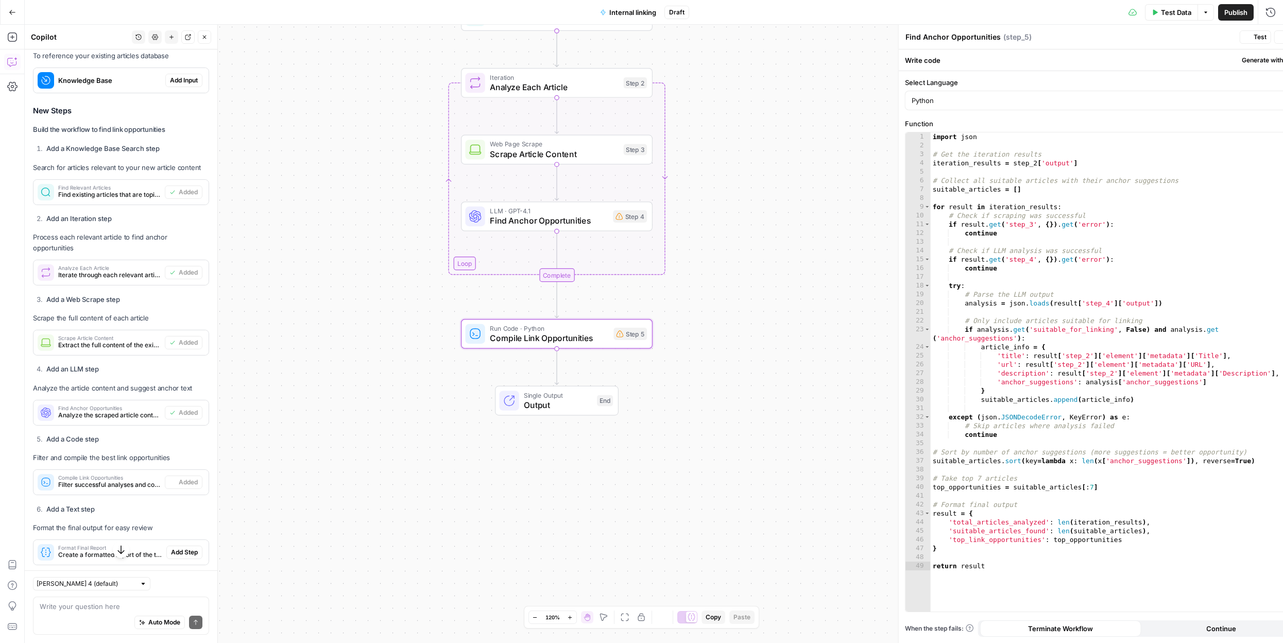
type textarea "Compile Link Opportunities"
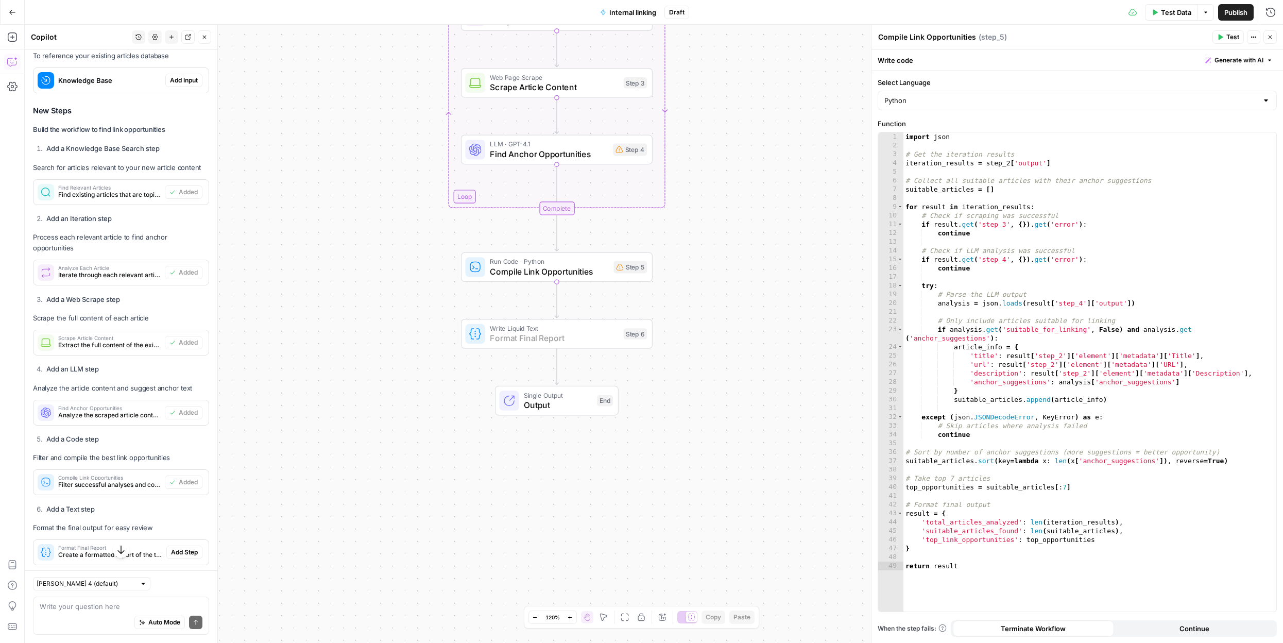
click at [181, 547] on span "Add Step" at bounding box center [184, 551] width 27 height 9
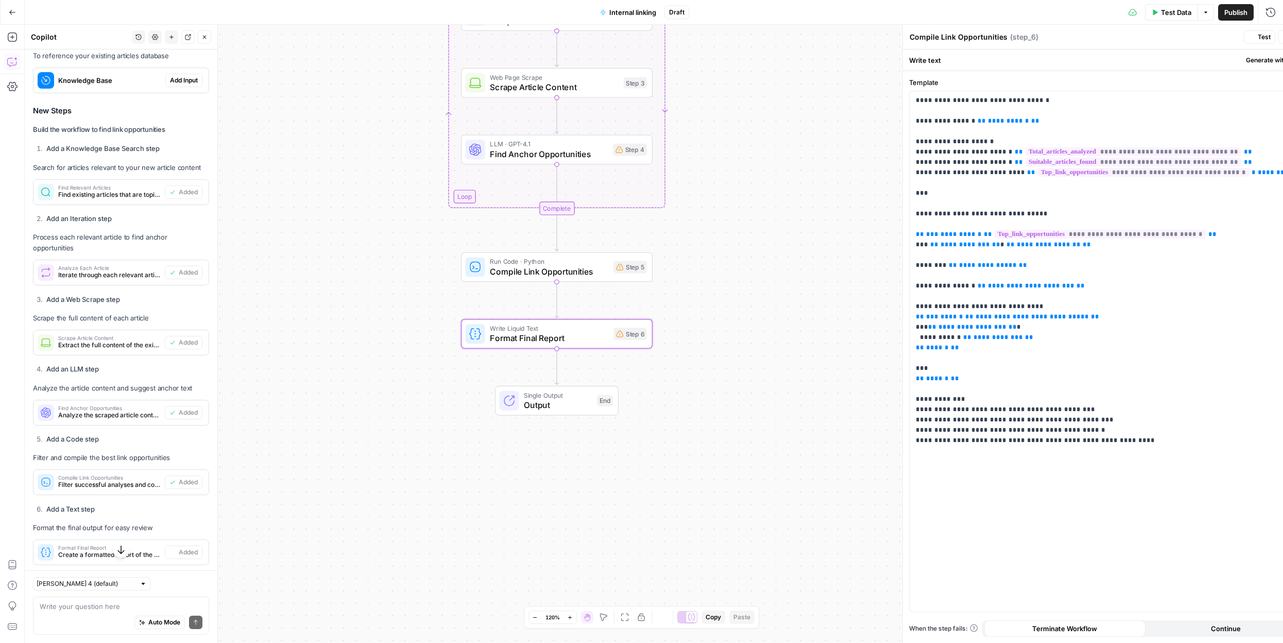
type textarea "Format Final Report"
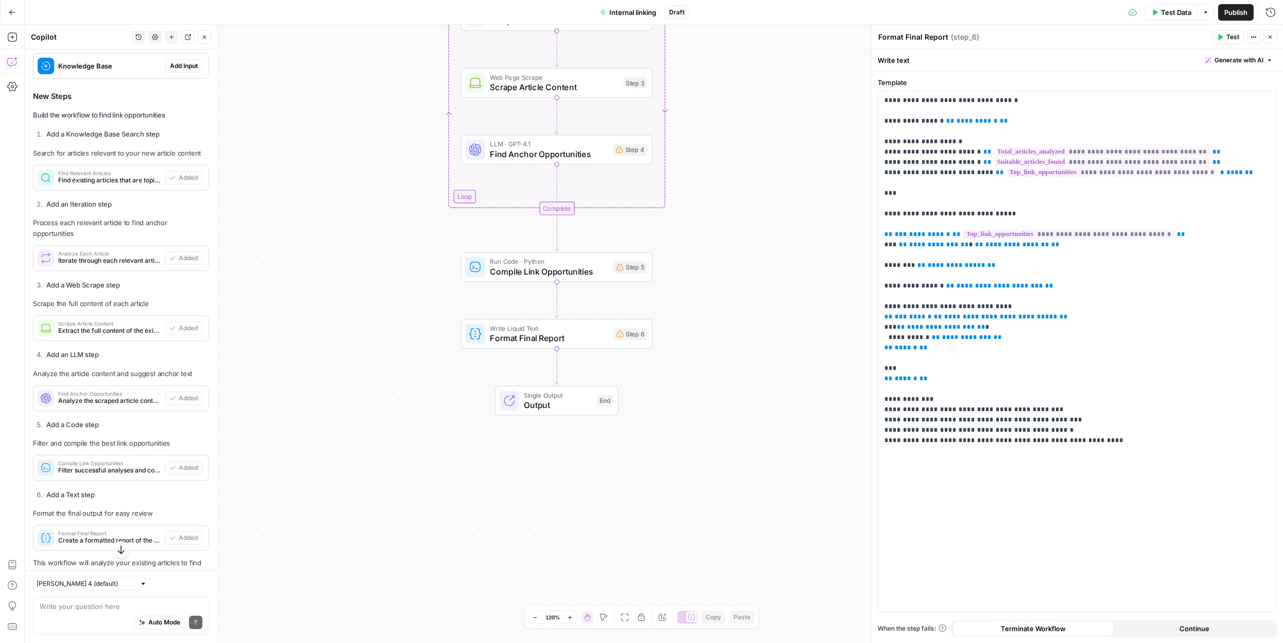
scroll to position [754, 0]
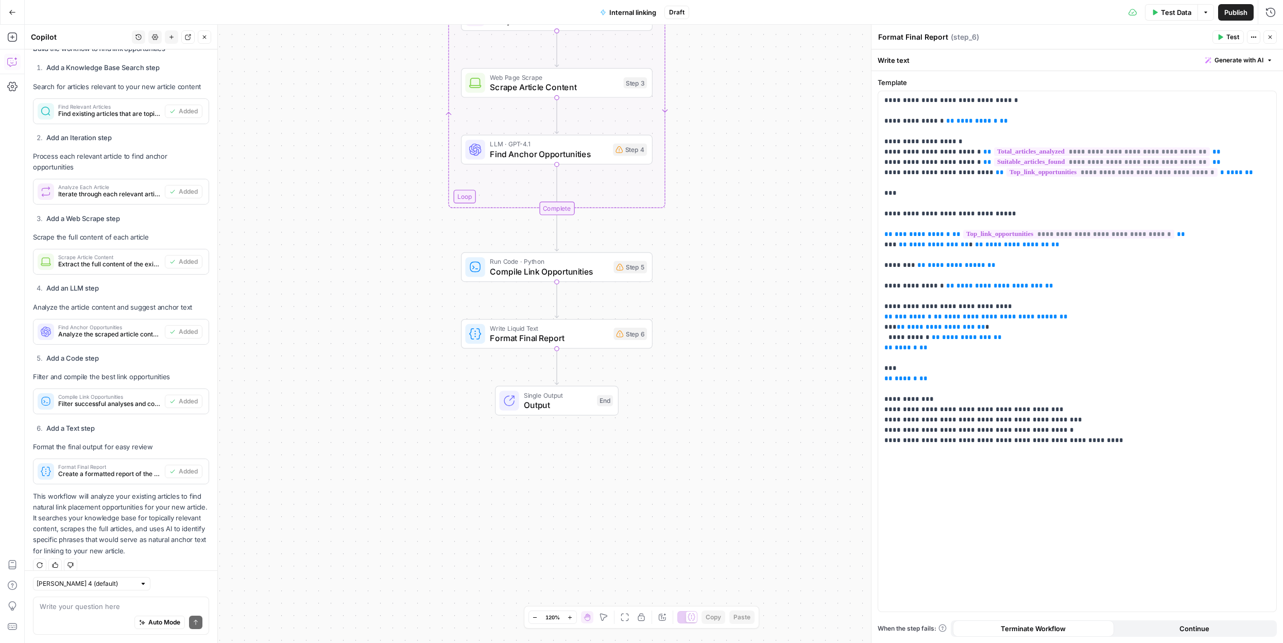
click at [71, 611] on div "Auto Mode Send" at bounding box center [121, 622] width 163 height 23
click at [94, 609] on textarea at bounding box center [121, 606] width 163 height 10
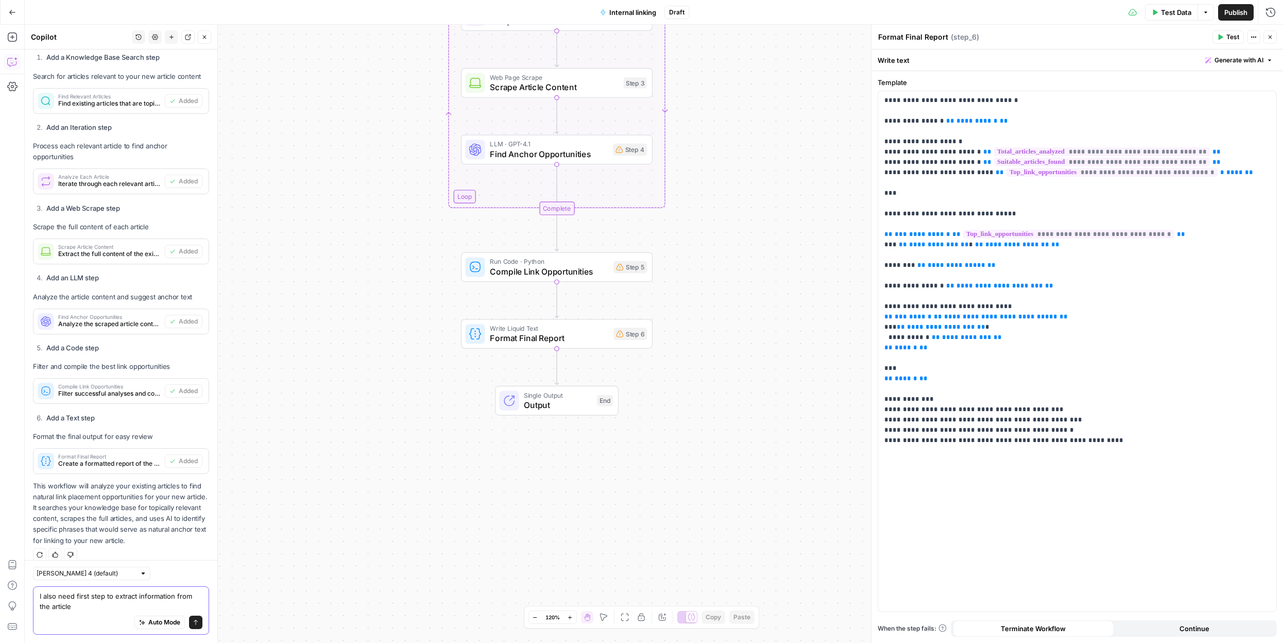
click at [202, 596] on textarea "I also need first step to extract information from the article" at bounding box center [121, 601] width 163 height 21
click at [146, 608] on textarea "I also need first step to extract information from the new article" at bounding box center [121, 601] width 163 height 21
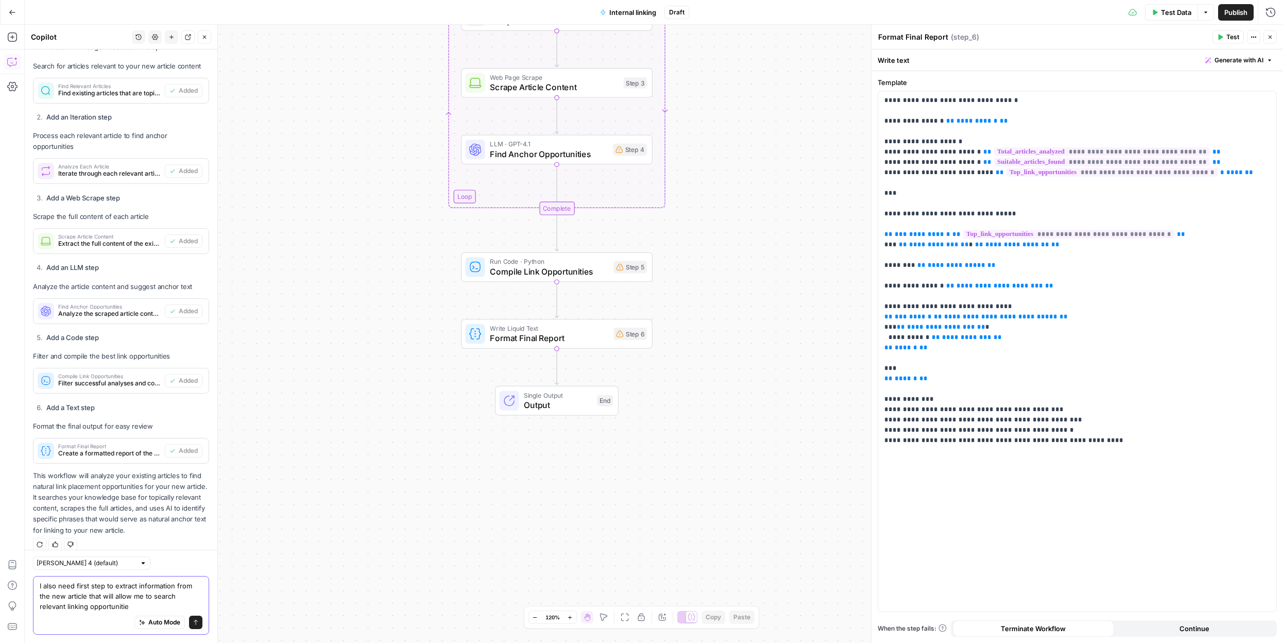
type textarea "I also need first step to extract information from the new article that will al…"
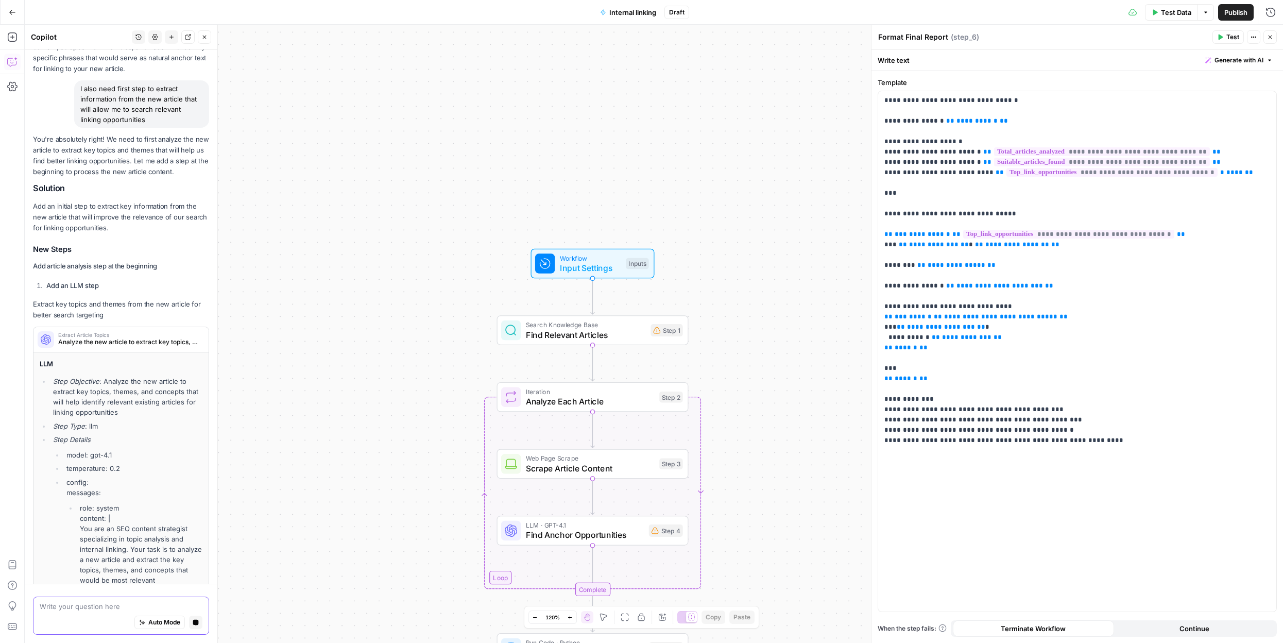
scroll to position [1232, 0]
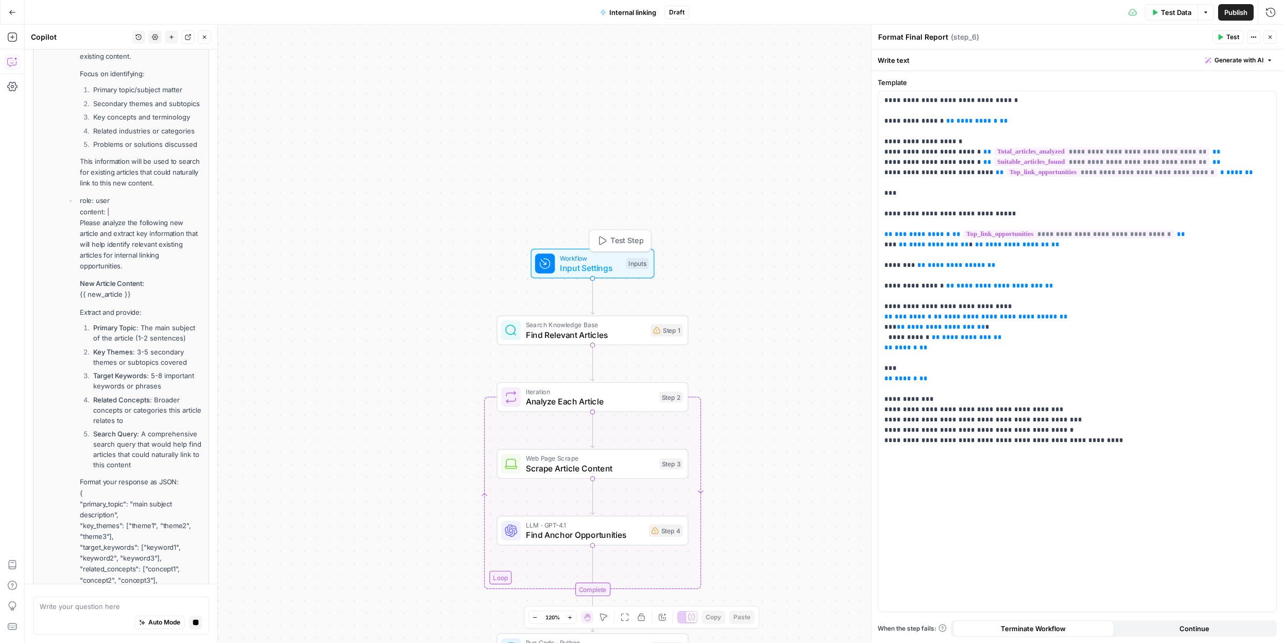
click at [638, 267] on div "Inputs" at bounding box center [637, 263] width 23 height 11
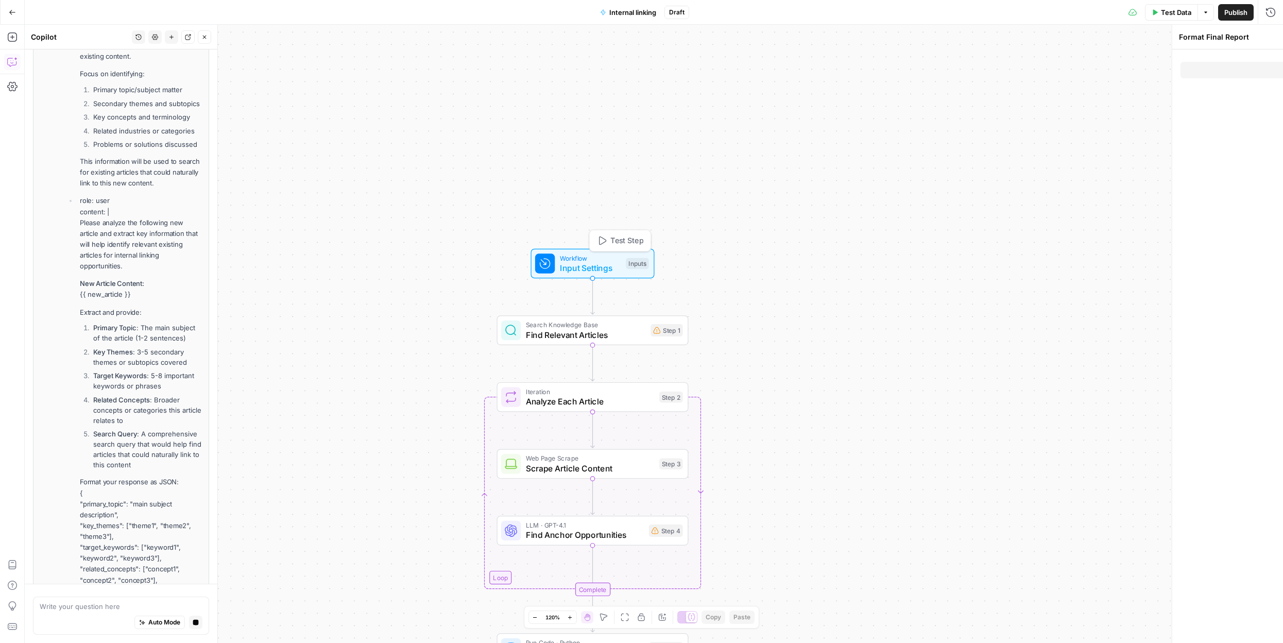
type textarea "Inputs"
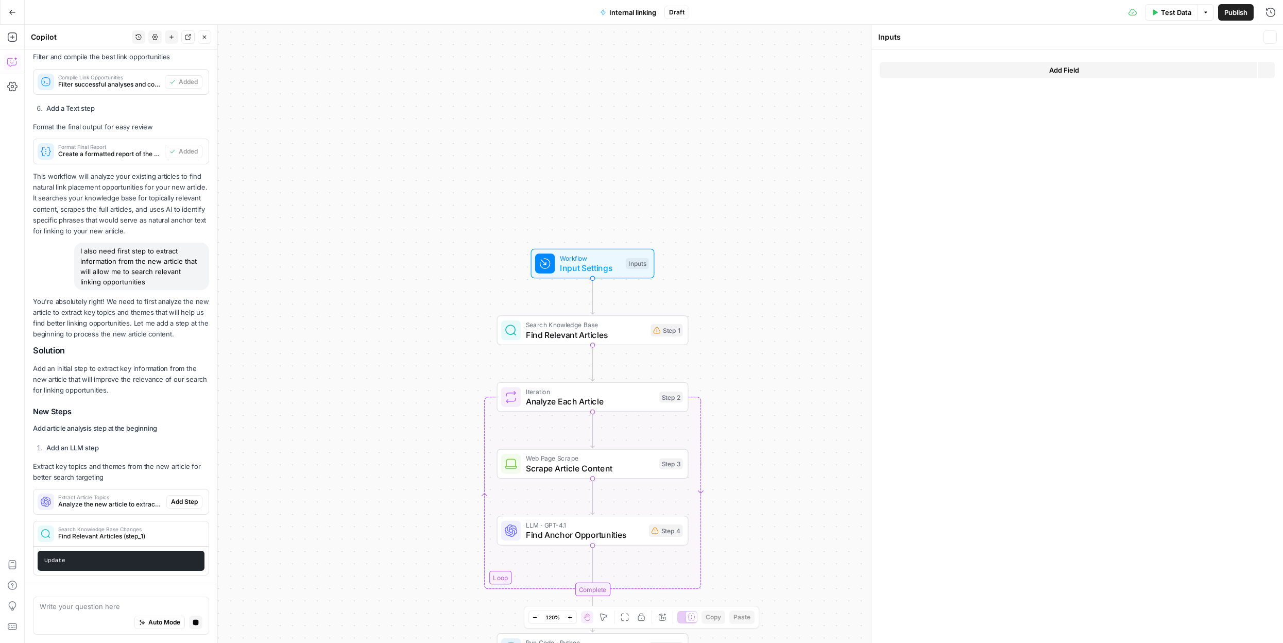
scroll to position [1039, 0]
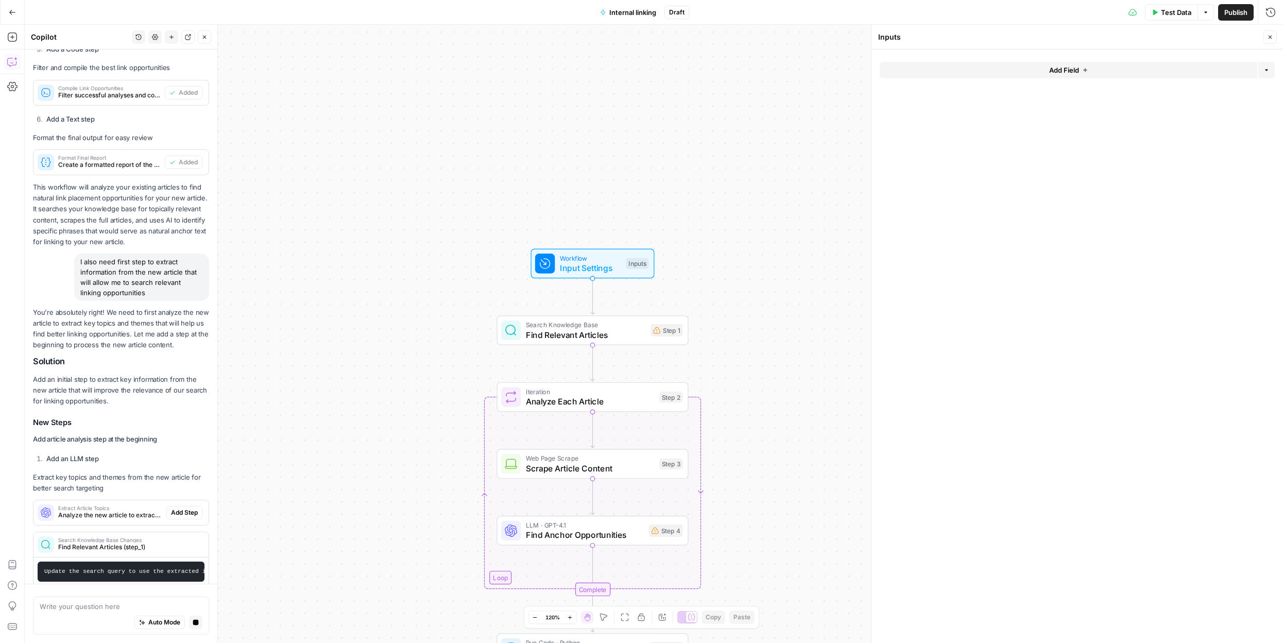
click at [1035, 68] on button "Add Field" at bounding box center [1068, 70] width 377 height 16
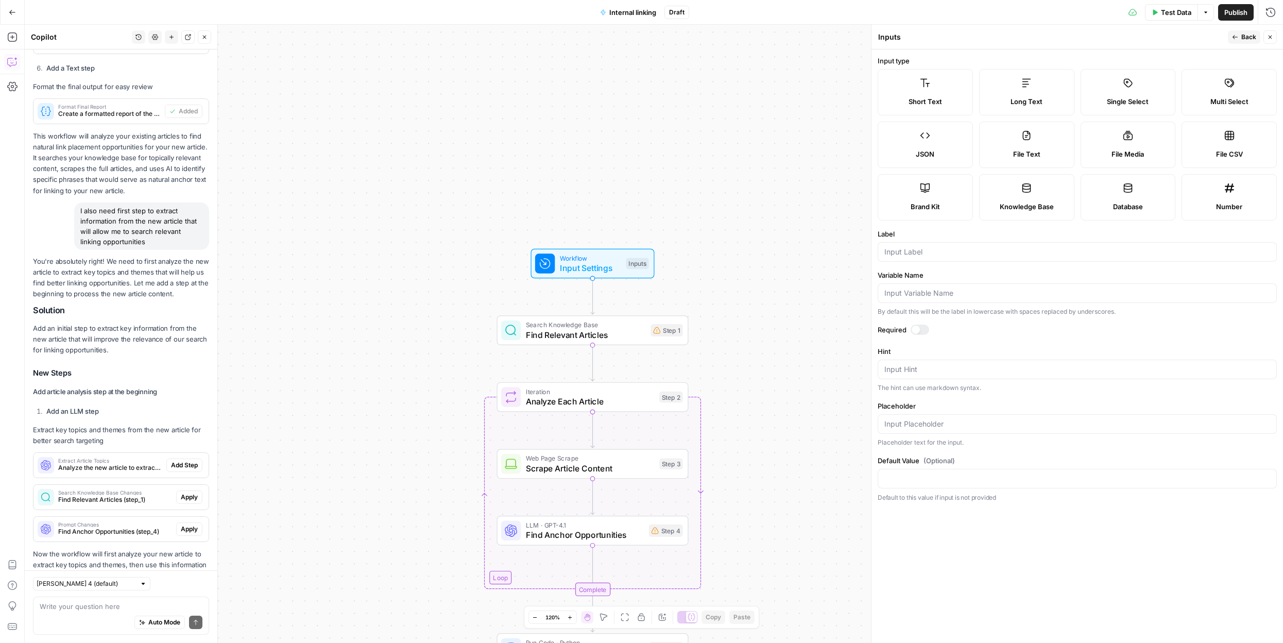
scroll to position [1172, 0]
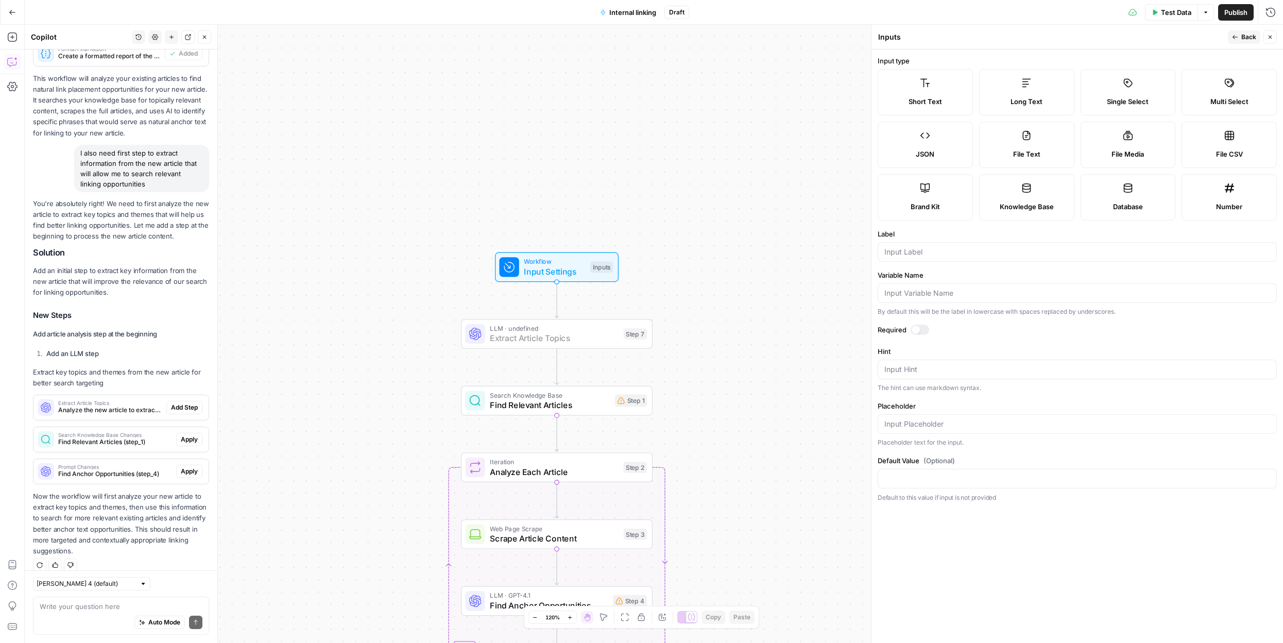
click at [191, 403] on span "Add Step" at bounding box center [184, 407] width 27 height 9
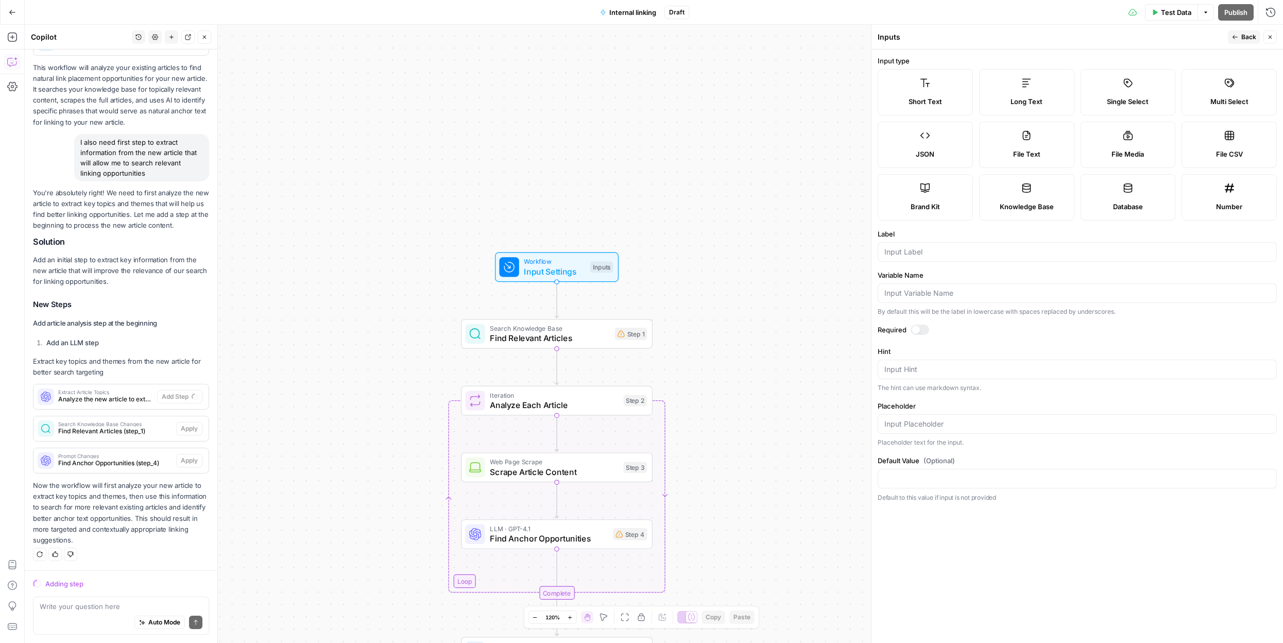
scroll to position [1155, 0]
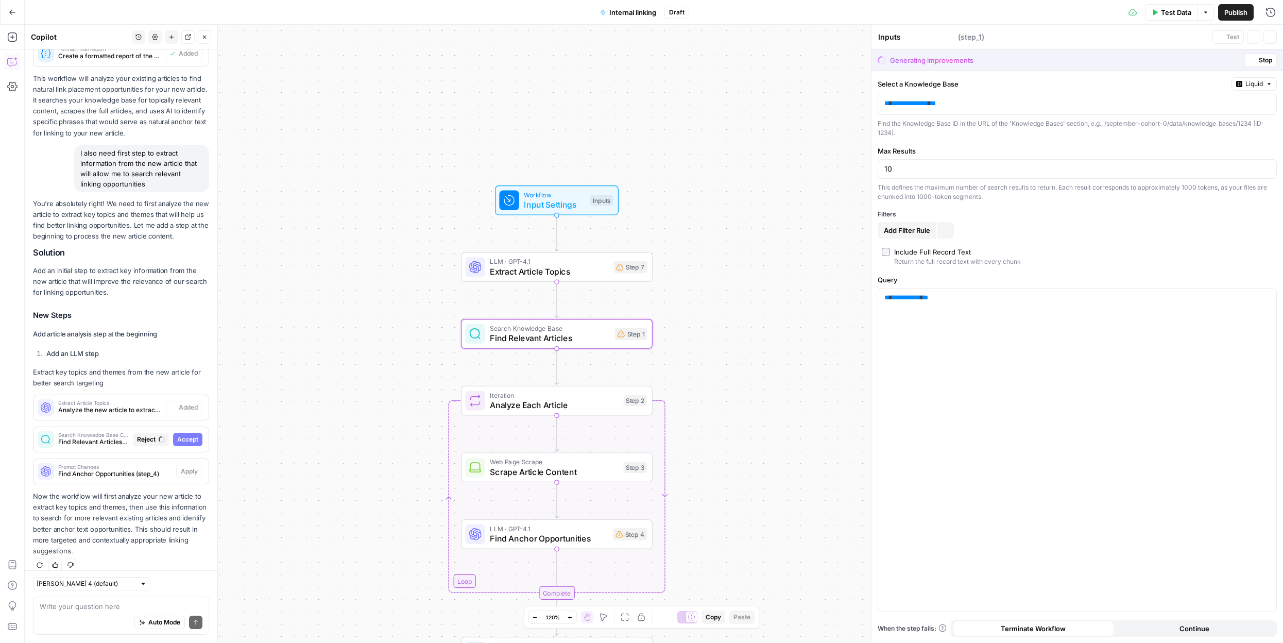
type textarea "Find Relevant Articles"
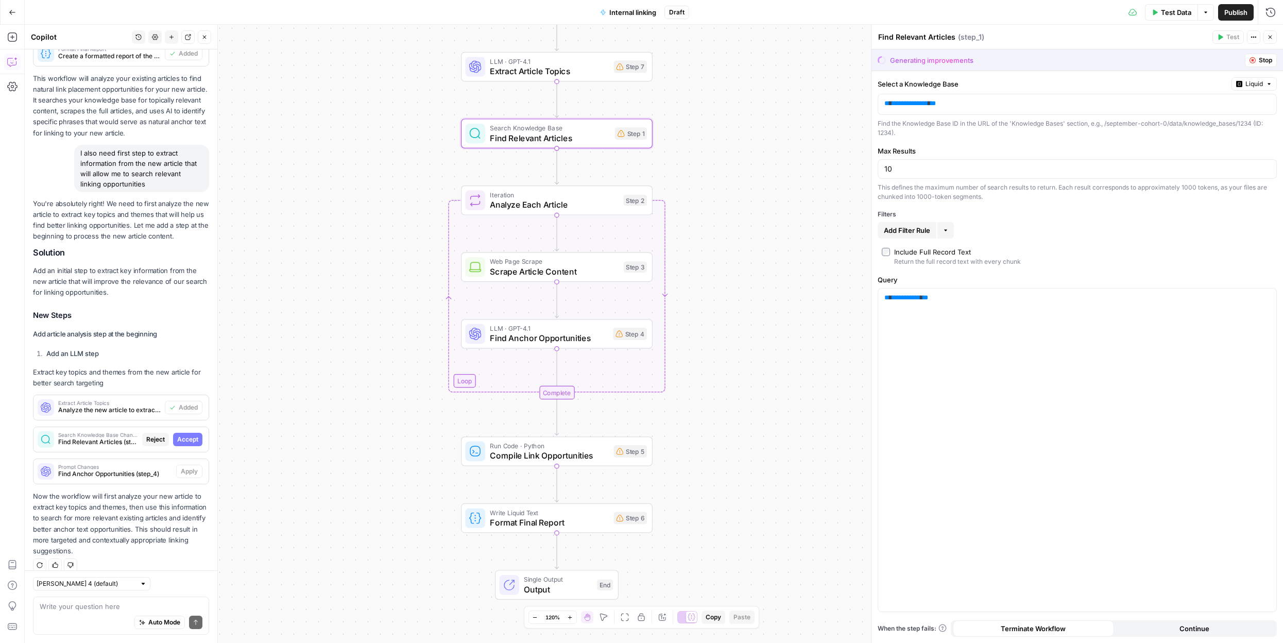
click at [184, 435] on span "Accept" at bounding box center [187, 439] width 21 height 9
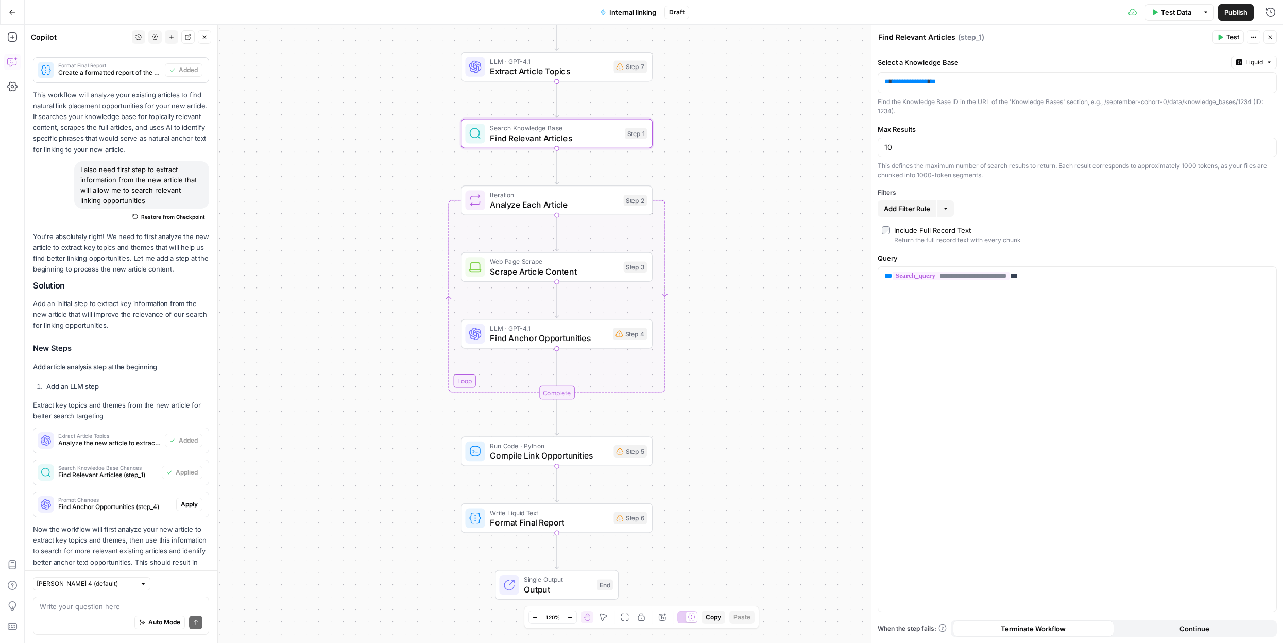
scroll to position [1188, 0]
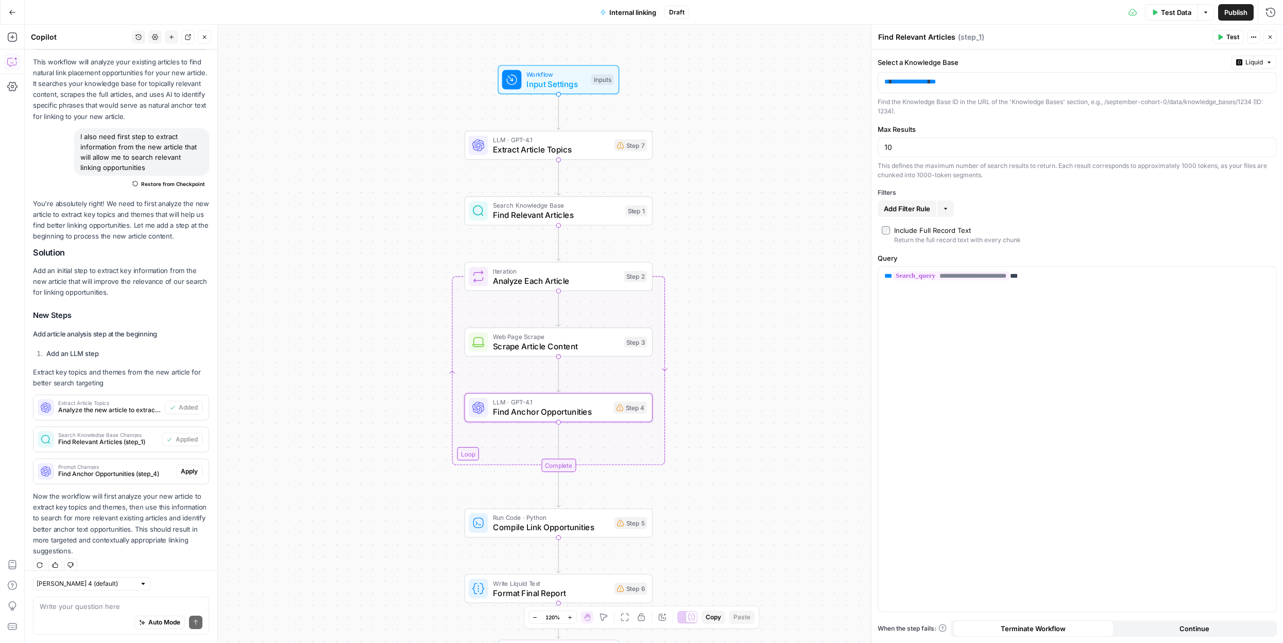
click at [191, 467] on span "Apply" at bounding box center [189, 471] width 17 height 9
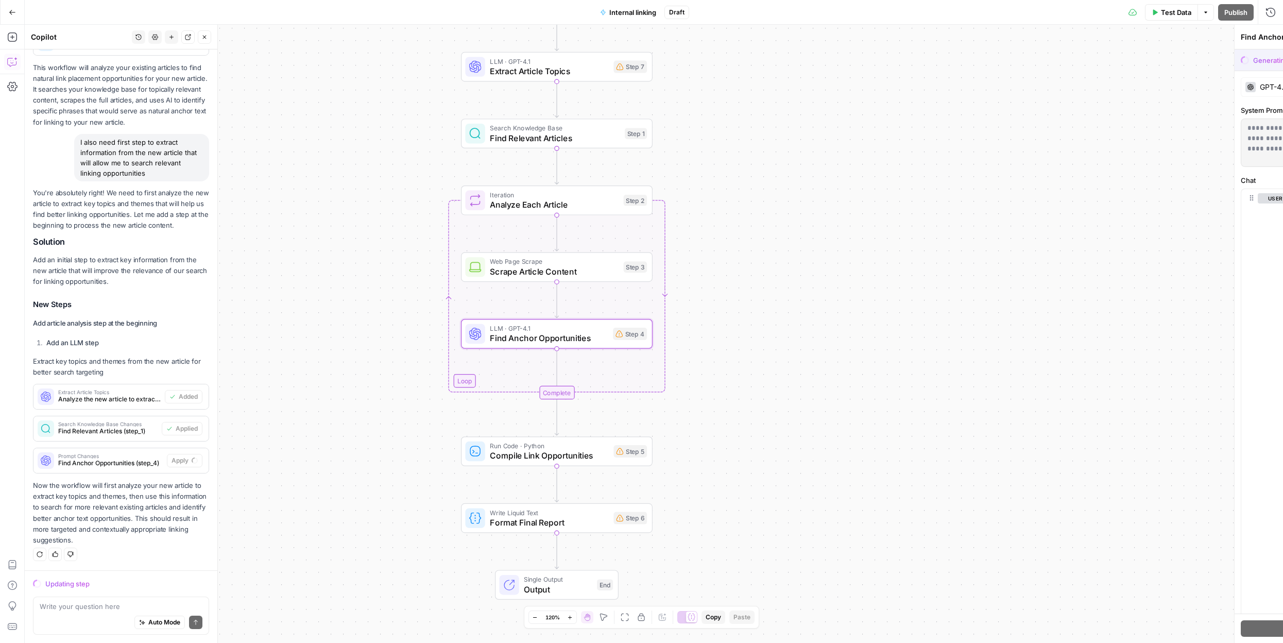
scroll to position [1155, 0]
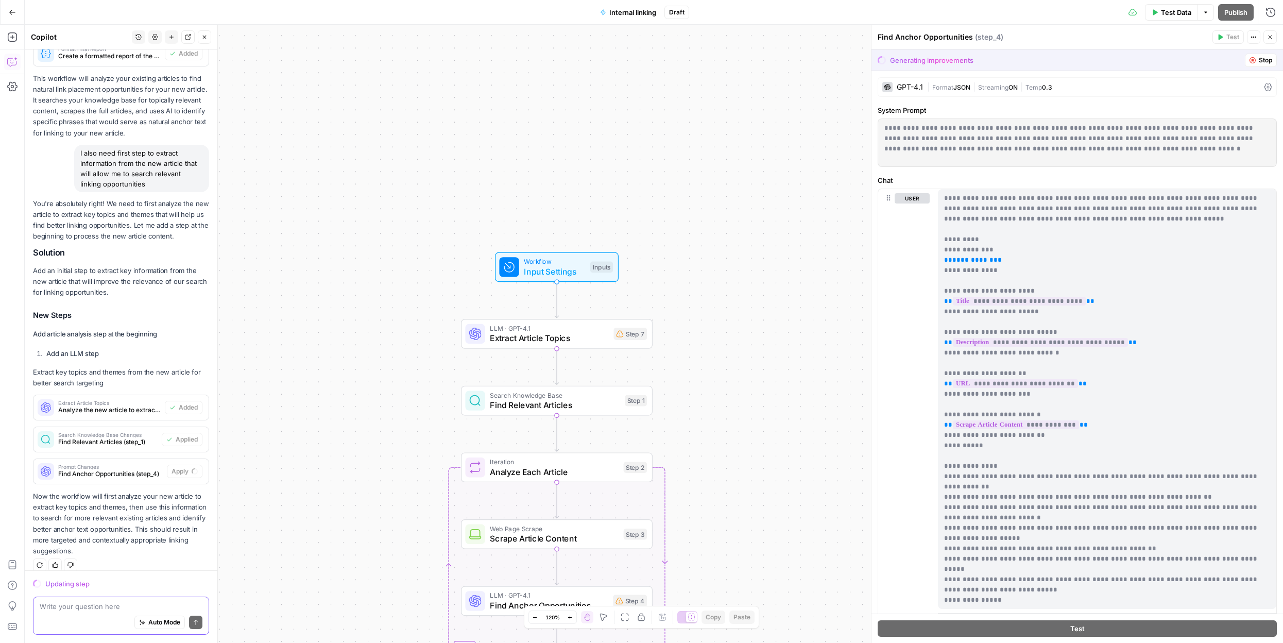
click at [82, 610] on textarea at bounding box center [121, 606] width 163 height 10
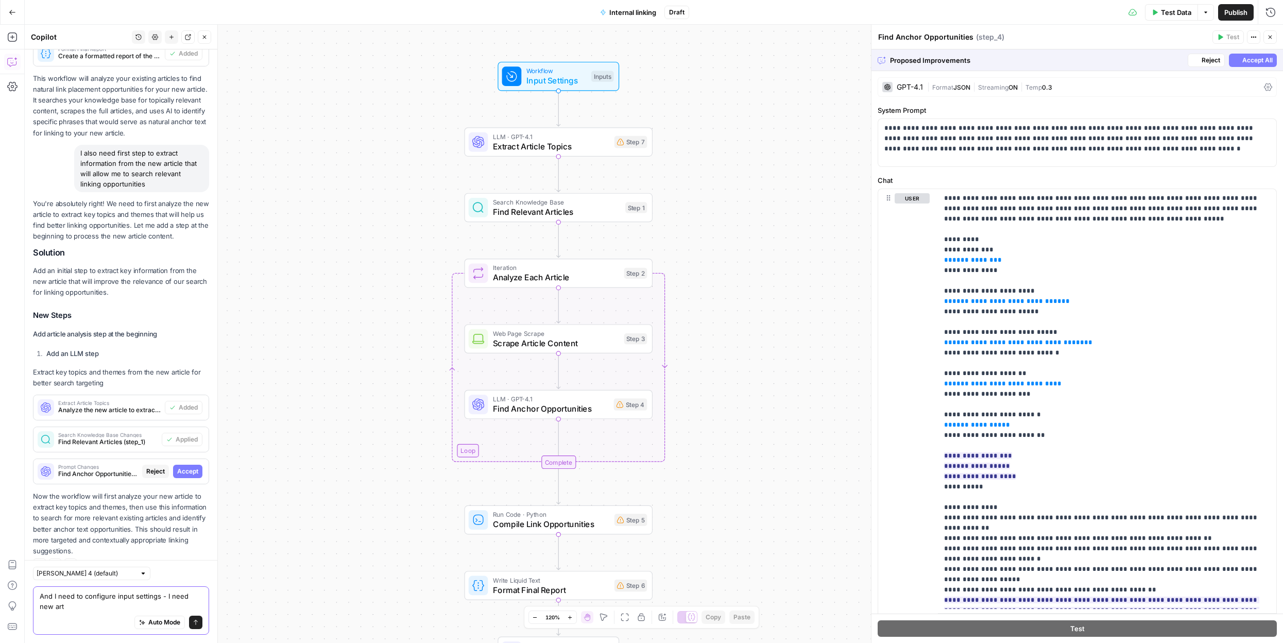
scroll to position [1165, 0]
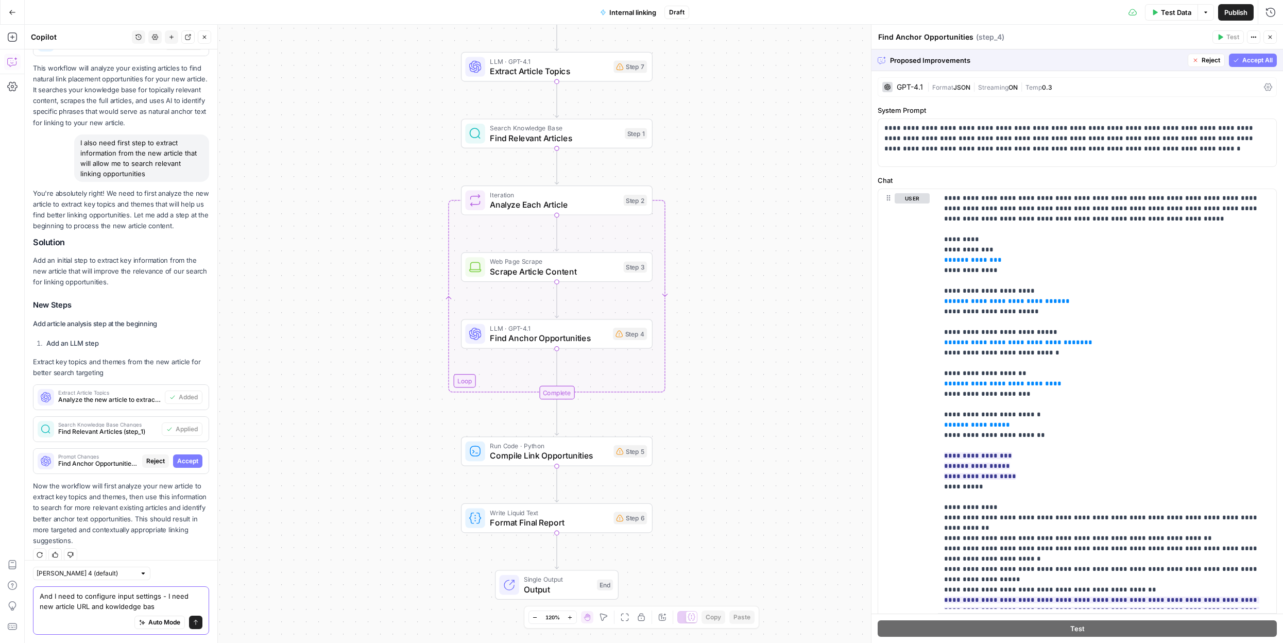
type textarea "And I need to configure input settings - I need new article URL and kowldedge b…"
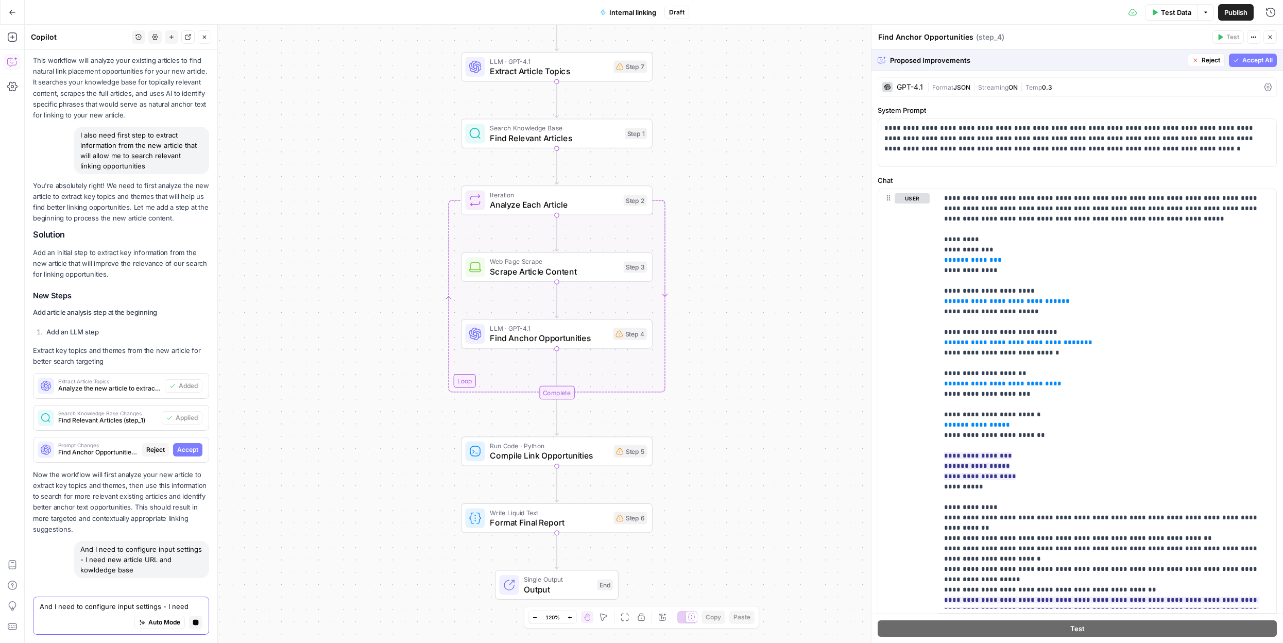
scroll to position [1174, 0]
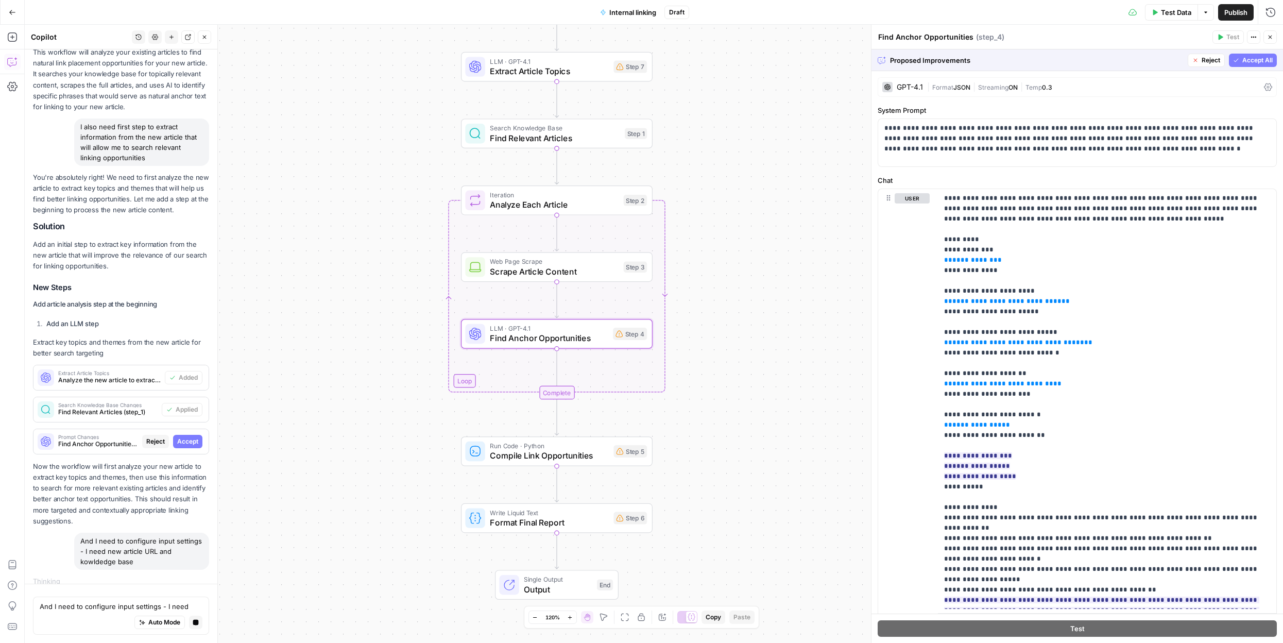
click at [194, 437] on span "Accept" at bounding box center [187, 441] width 21 height 9
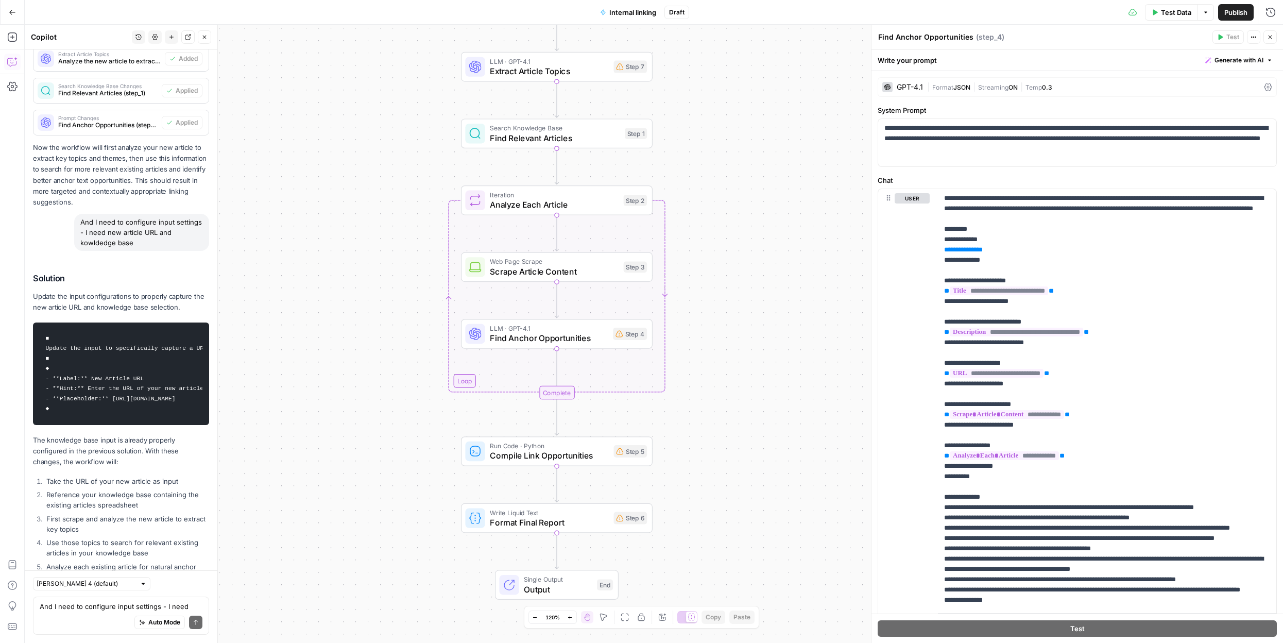
scroll to position [1627, 0]
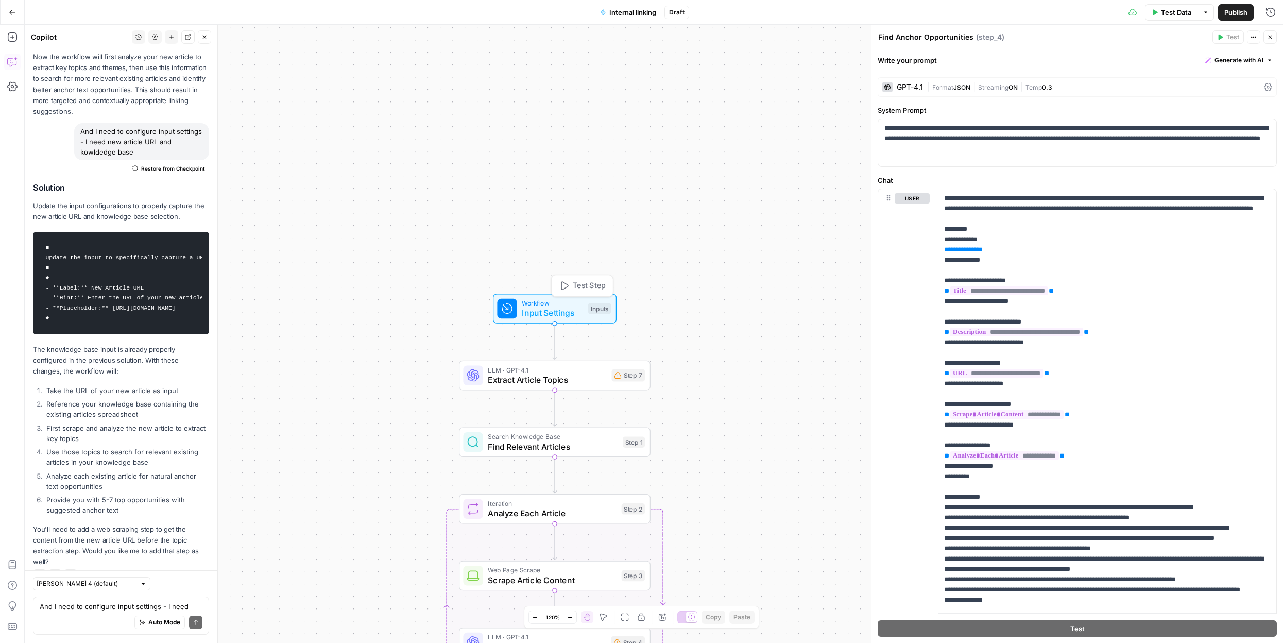
click at [560, 307] on span "Input Settings" at bounding box center [552, 312] width 61 height 12
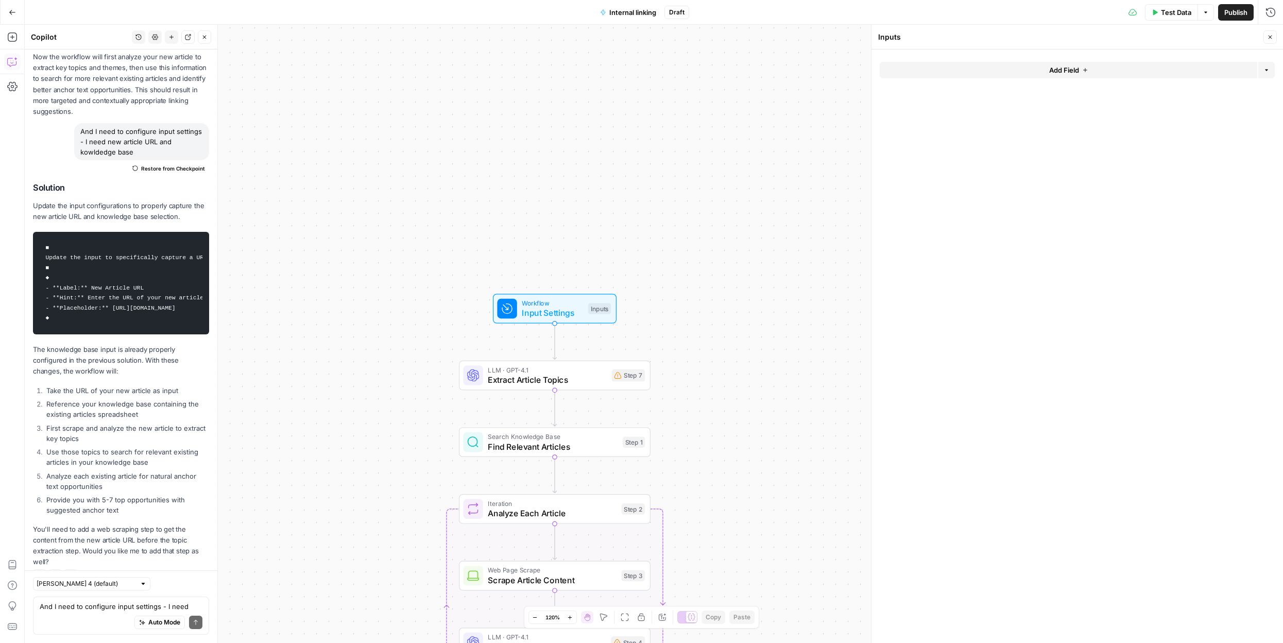
click at [979, 73] on button "Add Field" at bounding box center [1068, 70] width 377 height 16
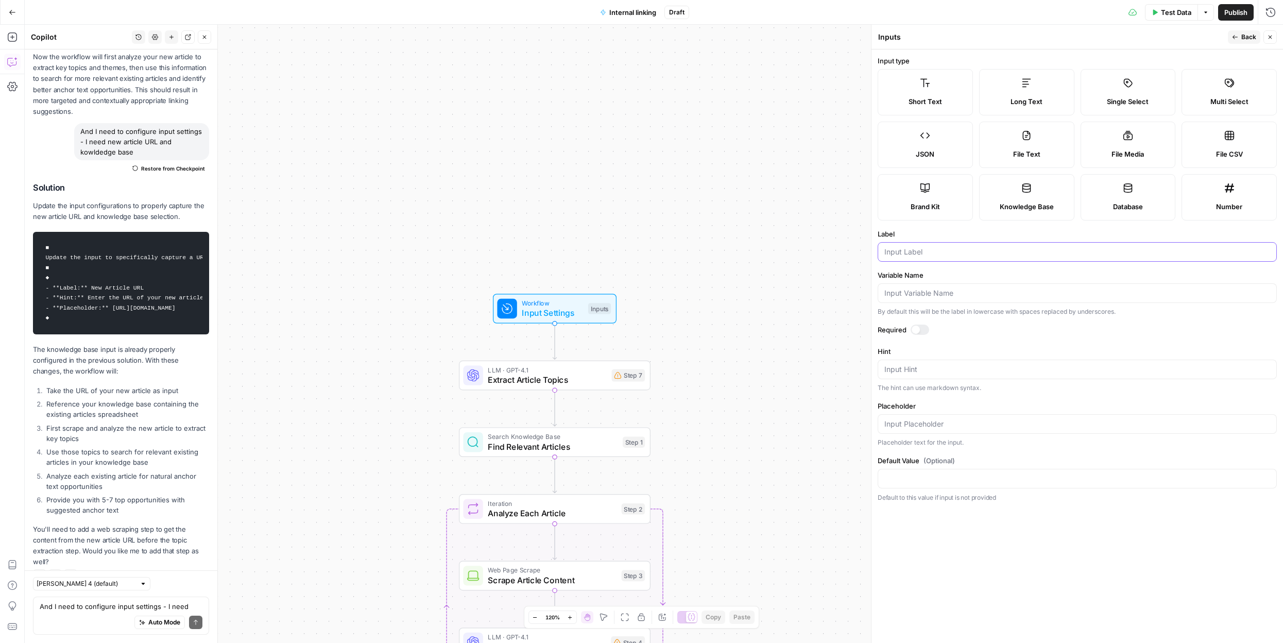
click at [938, 255] on input "Label" at bounding box center [1077, 252] width 386 height 10
type input "New article URL"
click at [923, 329] on div at bounding box center [919, 329] width 19 height 10
click at [971, 472] on div at bounding box center [1076, 479] width 399 height 20
click at [990, 505] on form "Input type Short Text Long Text Single Select Multi Select JSON File Text File …" at bounding box center [1076, 345] width 411 height 593
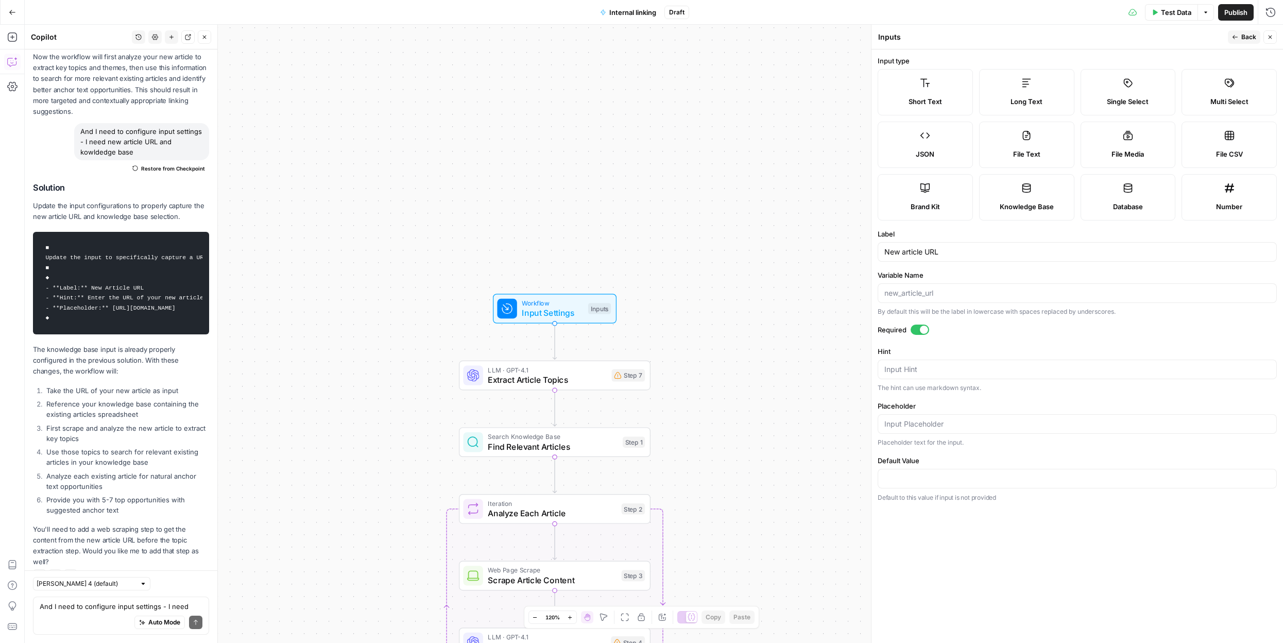
click at [929, 92] on label "Short Text" at bounding box center [924, 92] width 95 height 46
click at [906, 352] on label "Hint" at bounding box center [1076, 351] width 399 height 10
click at [906, 364] on textarea "Hint" at bounding box center [1077, 369] width 386 height 10
click at [902, 436] on div "Placeholder Placeholder text for the input." at bounding box center [1076, 424] width 399 height 46
click at [1046, 539] on form "Input type Short Text Long Text Single Select Multi Select JSON File Text File …" at bounding box center [1076, 345] width 411 height 593
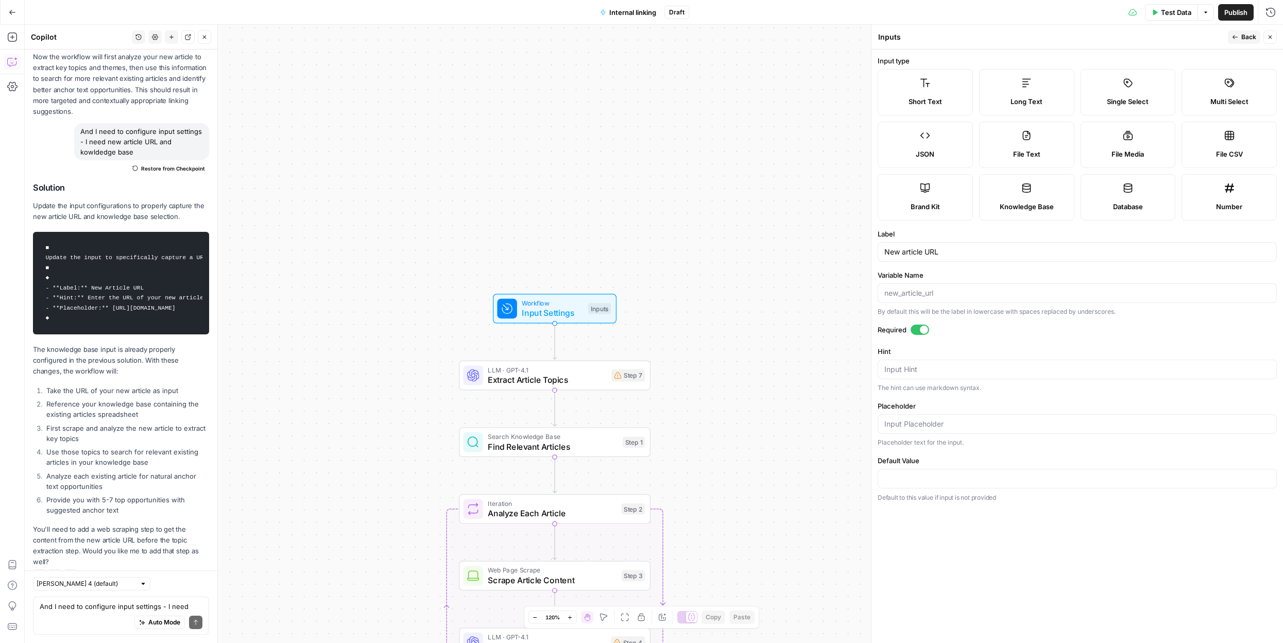
click at [1125, 198] on label "Database" at bounding box center [1127, 197] width 95 height 46
click at [931, 90] on label "Short Text" at bounding box center [924, 92] width 95 height 46
click at [562, 311] on span "Input Settings" at bounding box center [552, 312] width 61 height 12
click at [600, 309] on div "Inputs" at bounding box center [599, 308] width 23 height 11
click at [774, 371] on div "Workflow Input Settings Inputs LLM · GPT-4.1 Extract Article Topics Step 7 Sear…" at bounding box center [654, 334] width 1258 height 618
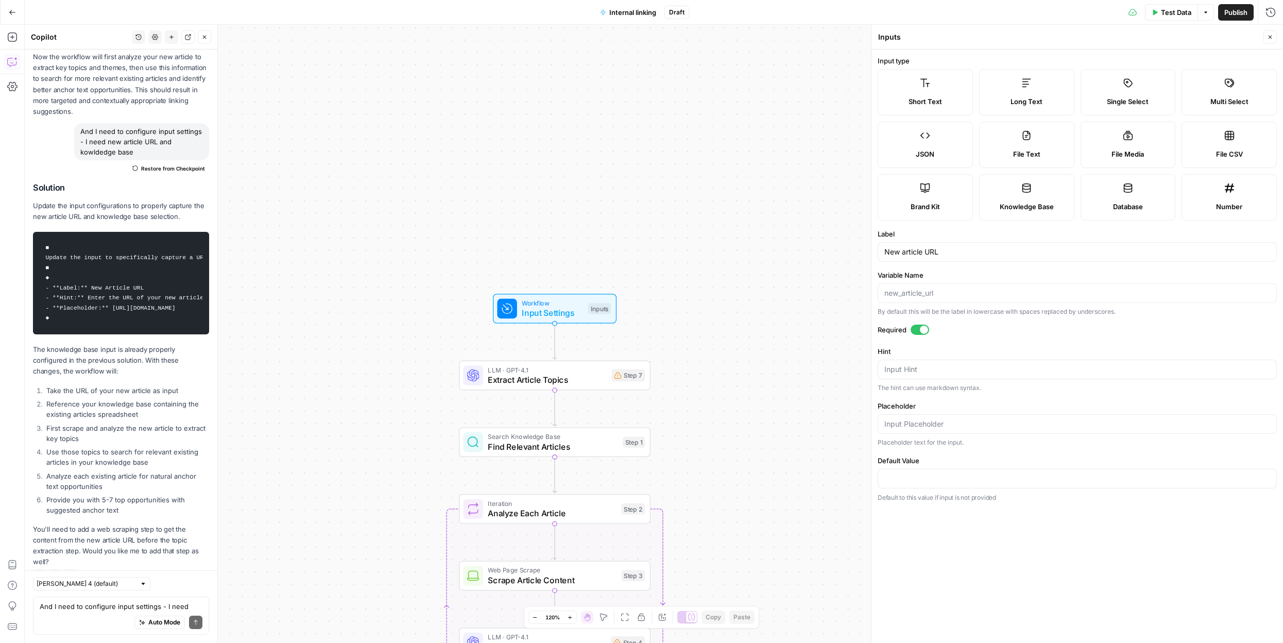
click at [961, 35] on div "Inputs Inputs" at bounding box center [1068, 36] width 383 height 11
click at [1271, 33] on button "Close" at bounding box center [1269, 36] width 13 height 13
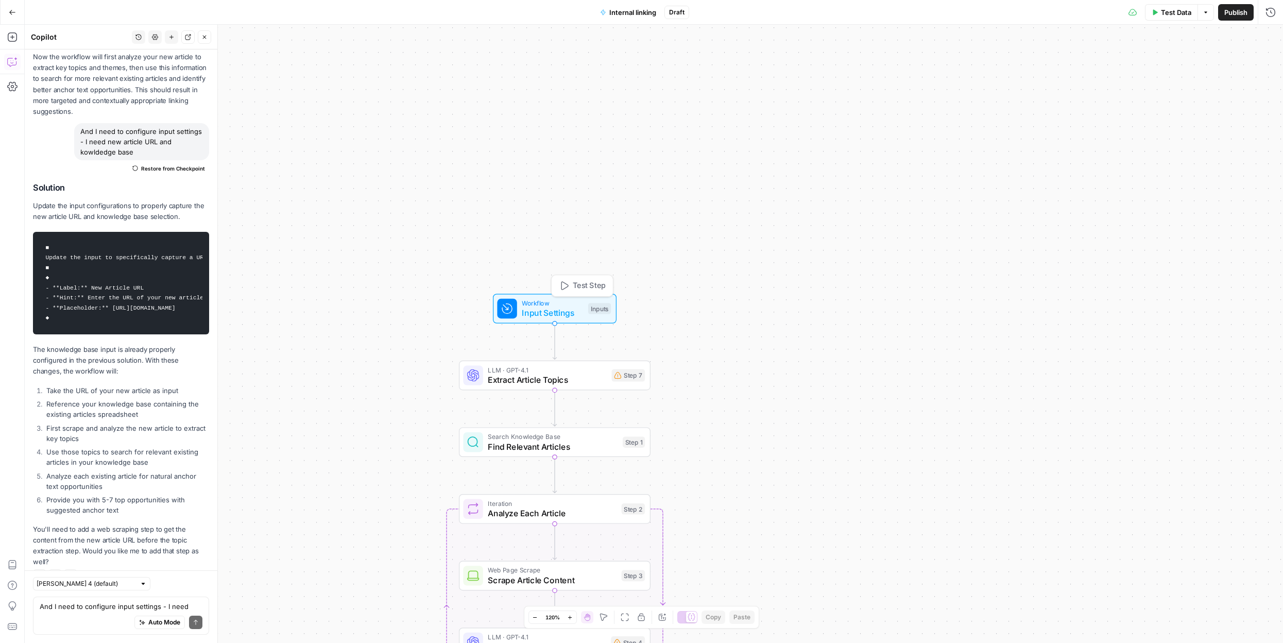
click at [542, 313] on span "Input Settings" at bounding box center [552, 312] width 61 height 12
click at [1066, 113] on span "Add Field" at bounding box center [1064, 115] width 30 height 10
click at [1156, 200] on label "Database" at bounding box center [1127, 197] width 95 height 46
click at [956, 254] on input "Label" at bounding box center [1077, 252] width 386 height 10
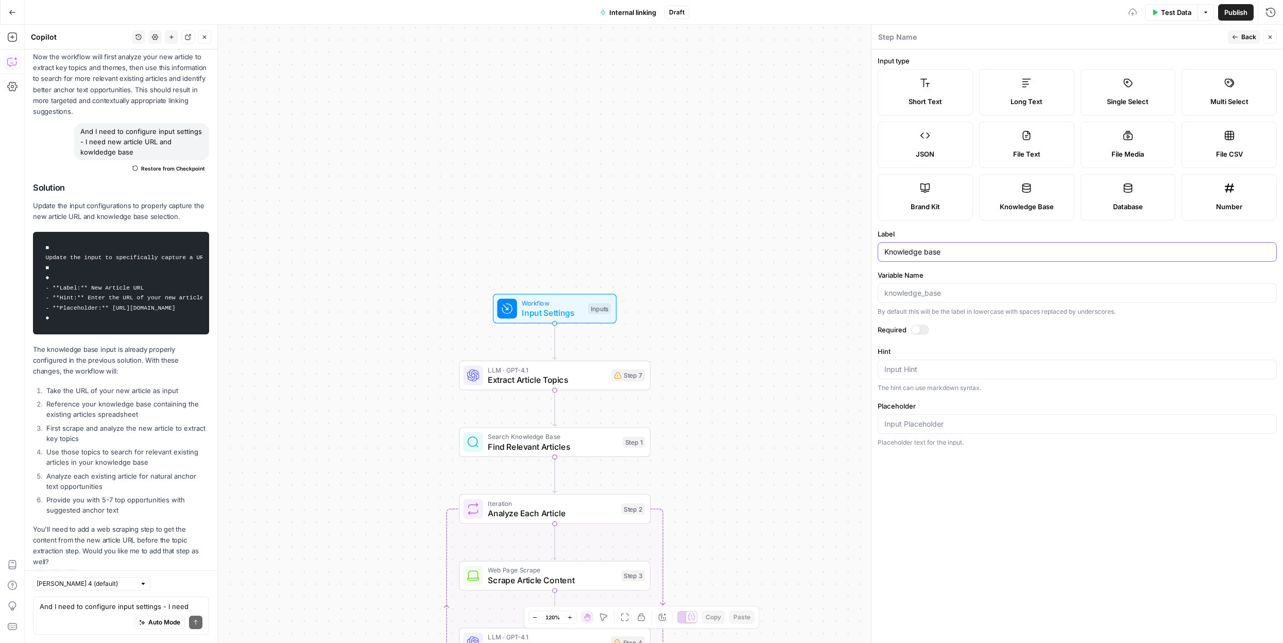
type input "Knowledge base"
click at [923, 328] on div at bounding box center [919, 329] width 19 height 10
click at [1271, 39] on icon "button" at bounding box center [1270, 37] width 6 height 6
click at [596, 311] on div "Inputs" at bounding box center [599, 308] width 23 height 11
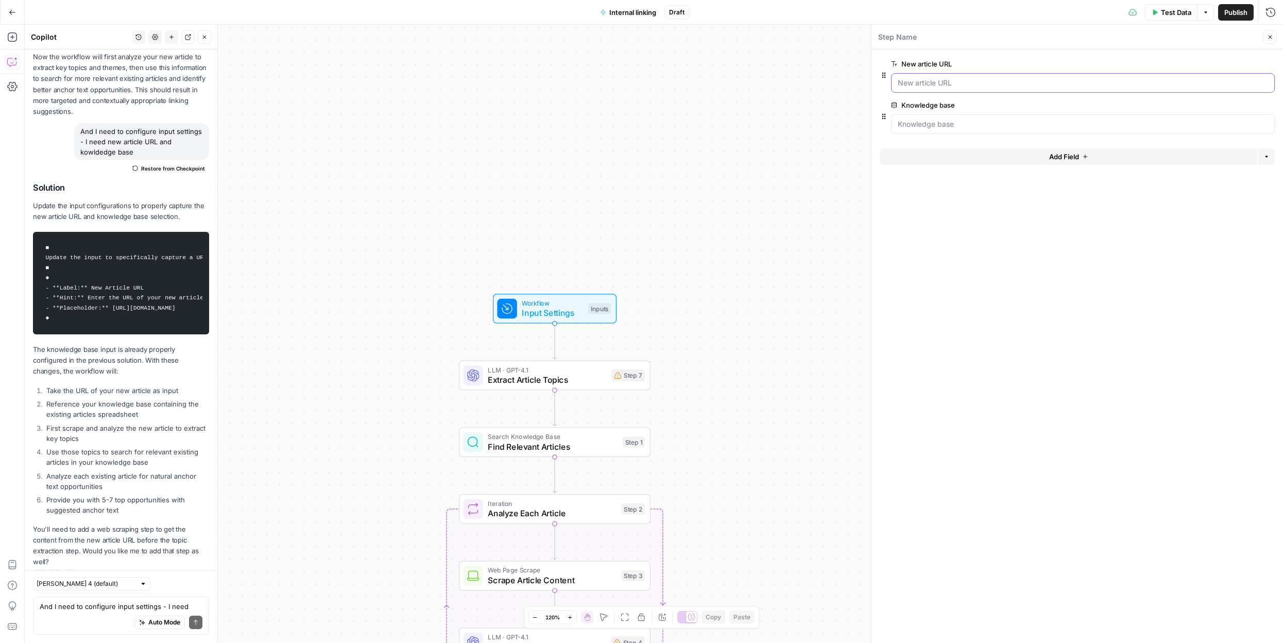
click at [973, 81] on URL "New article URL" at bounding box center [1083, 83] width 370 height 10
click at [962, 124] on base "Knowledge base" at bounding box center [1083, 124] width 370 height 10
click at [990, 73] on div at bounding box center [1083, 83] width 384 height 20
click at [990, 82] on URL "New article URL" at bounding box center [1083, 83] width 370 height 10
click at [971, 81] on URL "New article URL" at bounding box center [1083, 83] width 370 height 10
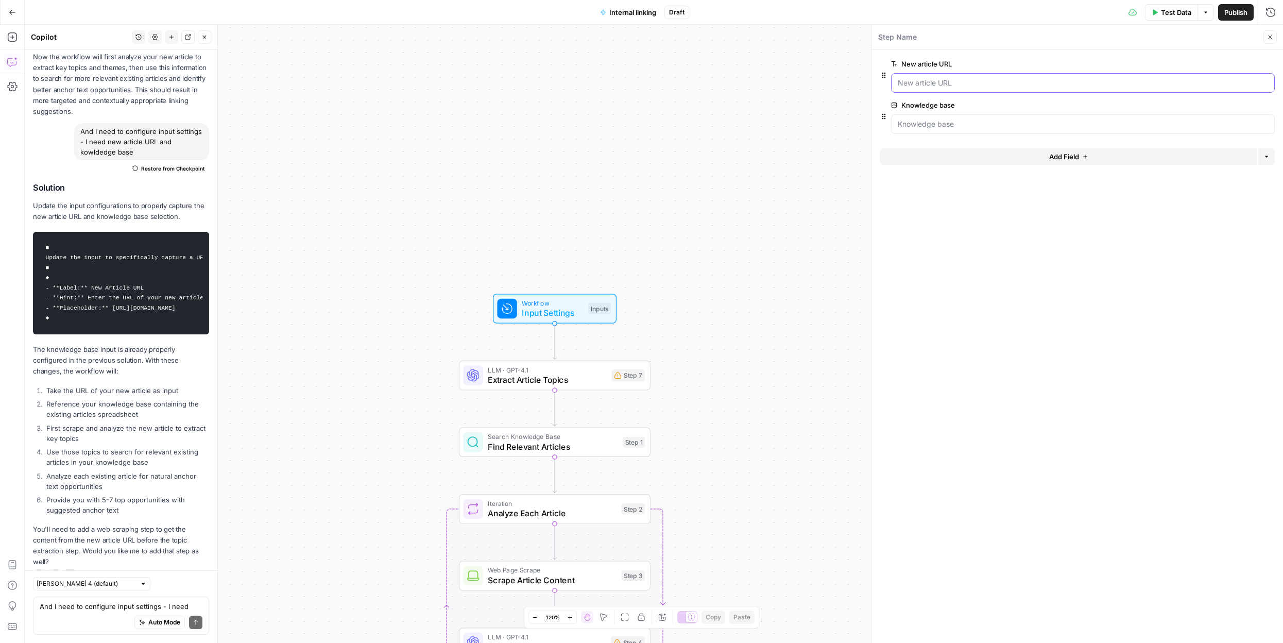
click at [953, 85] on URL "New article URL" at bounding box center [1083, 83] width 370 height 10
click at [1046, 82] on URL "New article URL" at bounding box center [1083, 83] width 370 height 10
click at [1216, 83] on URL "New article URL" at bounding box center [1083, 83] width 370 height 10
click at [941, 122] on base "Knowledge base" at bounding box center [1083, 124] width 370 height 10
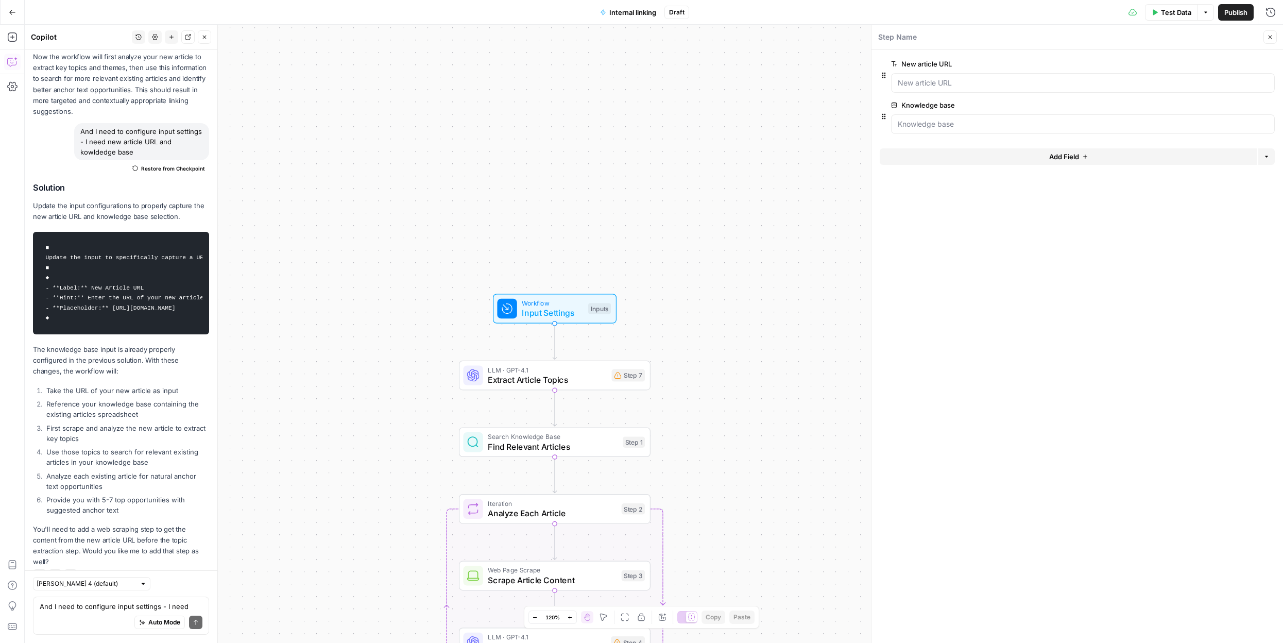
click at [1235, 64] on span "edit field" at bounding box center [1236, 64] width 23 height 8
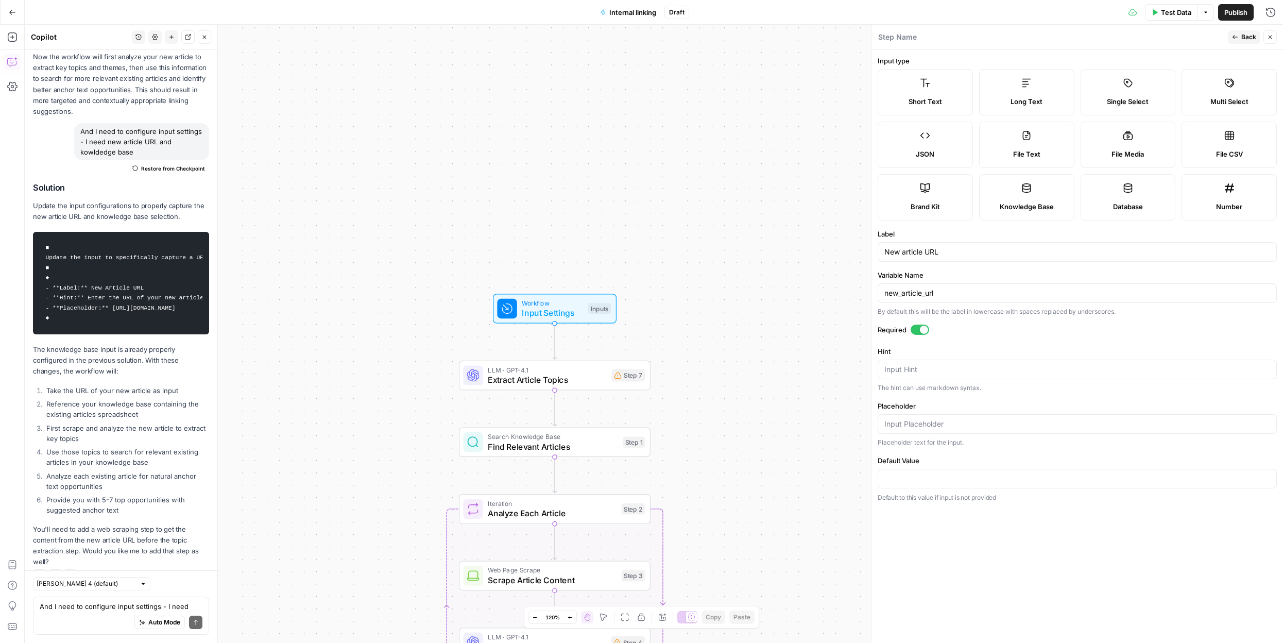
click at [1270, 35] on icon "button" at bounding box center [1270, 37] width 6 height 6
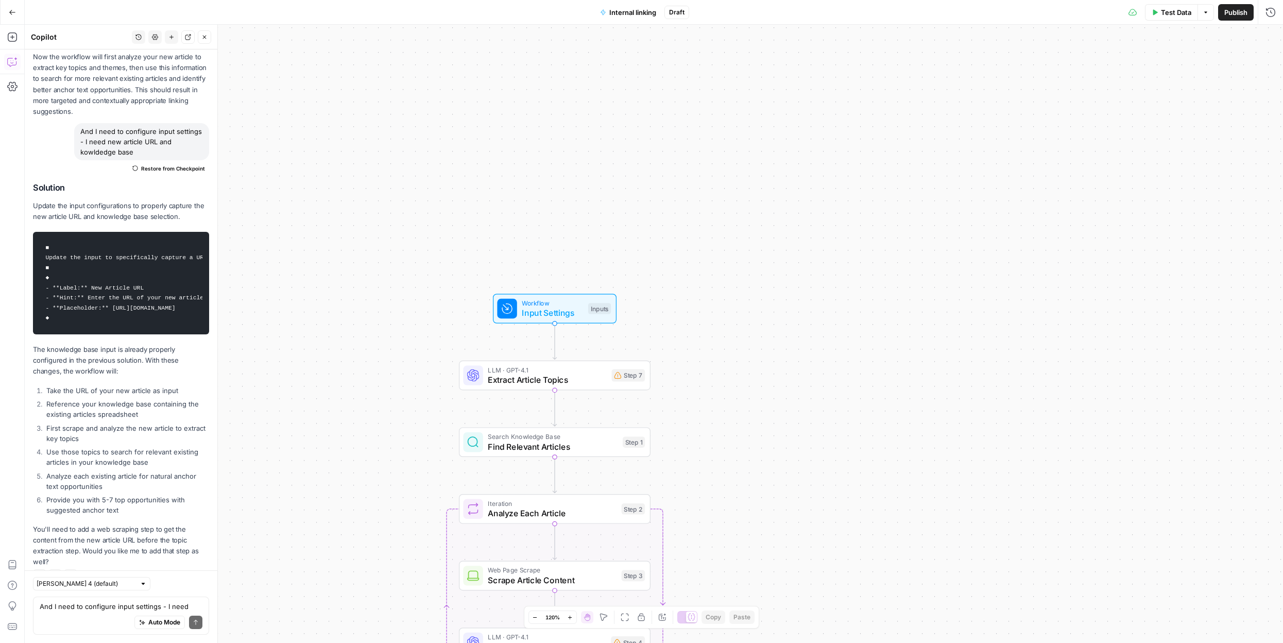
click at [563, 311] on span "Input Settings" at bounding box center [552, 312] width 61 height 12
click at [583, 286] on div "Workflow Input Settings Inputs Test Step LLM · GPT-4.1 Extract Article Topics S…" at bounding box center [654, 334] width 1258 height 618
click at [588, 312] on div "Inputs" at bounding box center [599, 308] width 23 height 11
click at [588, 286] on span "Test Step" at bounding box center [589, 286] width 33 height 11
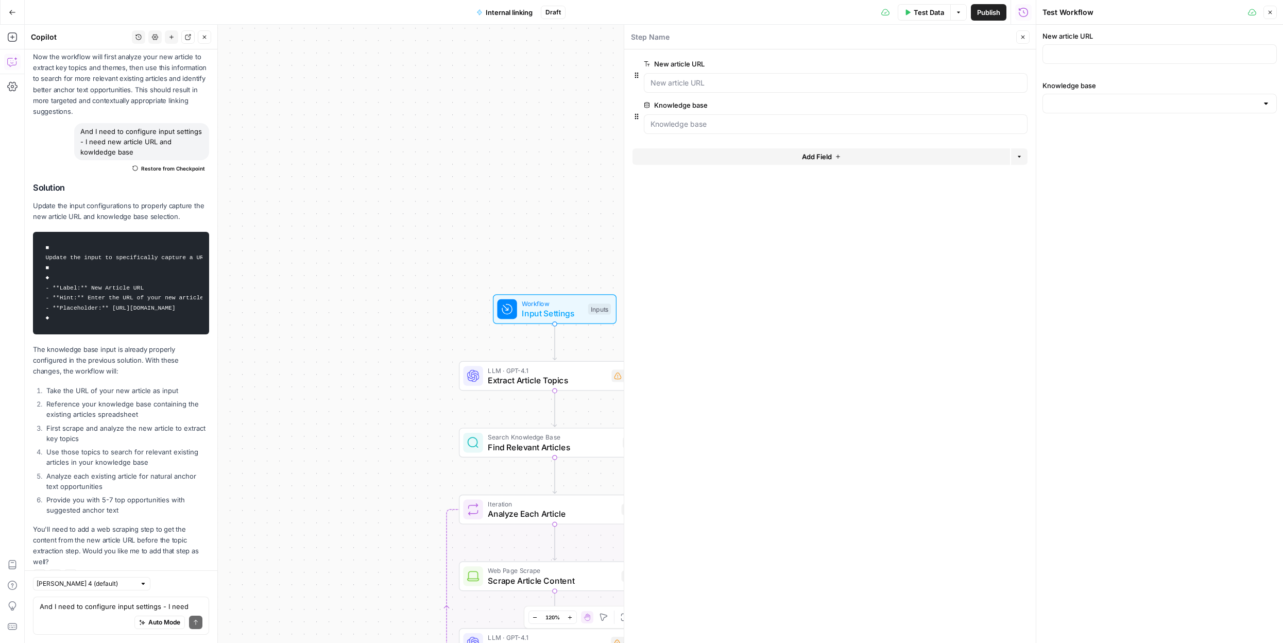
click at [1272, 10] on icon "button" at bounding box center [1270, 12] width 6 height 6
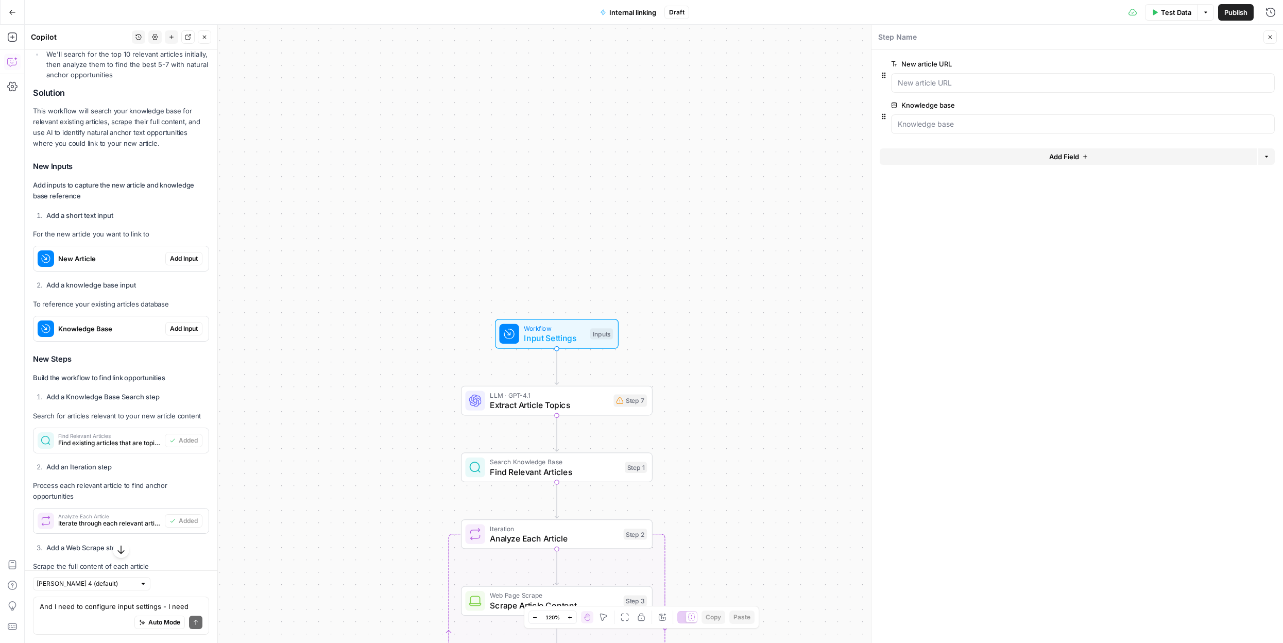
scroll to position [42, 0]
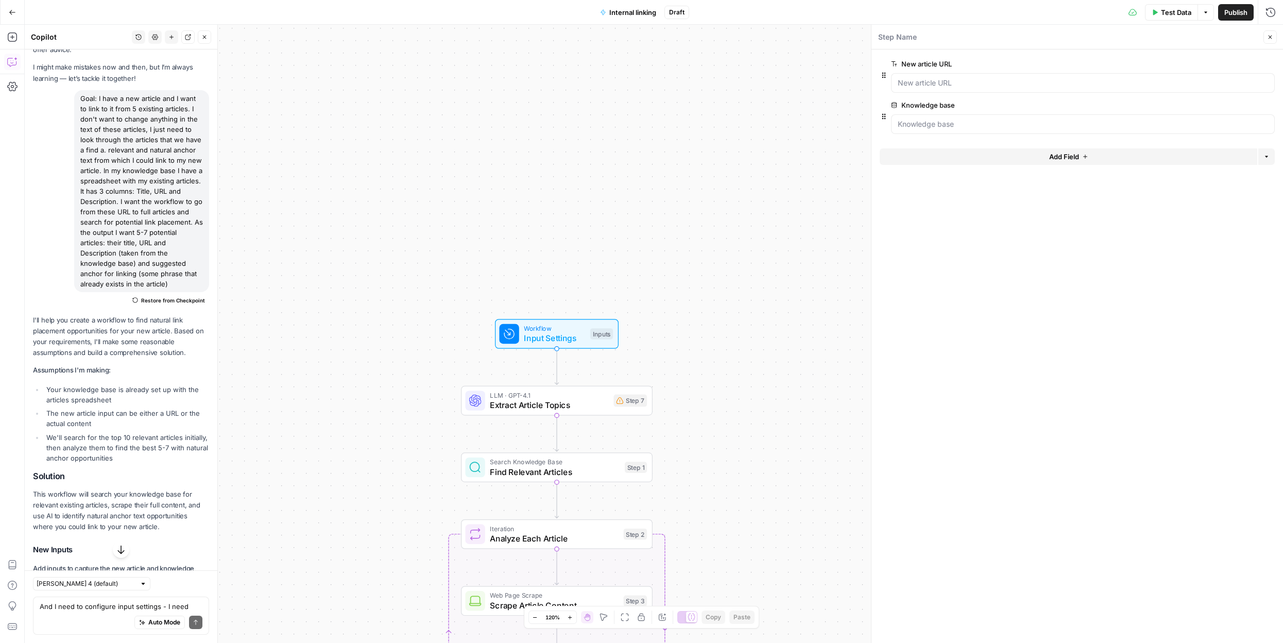
click at [553, 406] on span "Extract Article Topics" at bounding box center [549, 405] width 118 height 12
type textarea "Extract Article Topics"
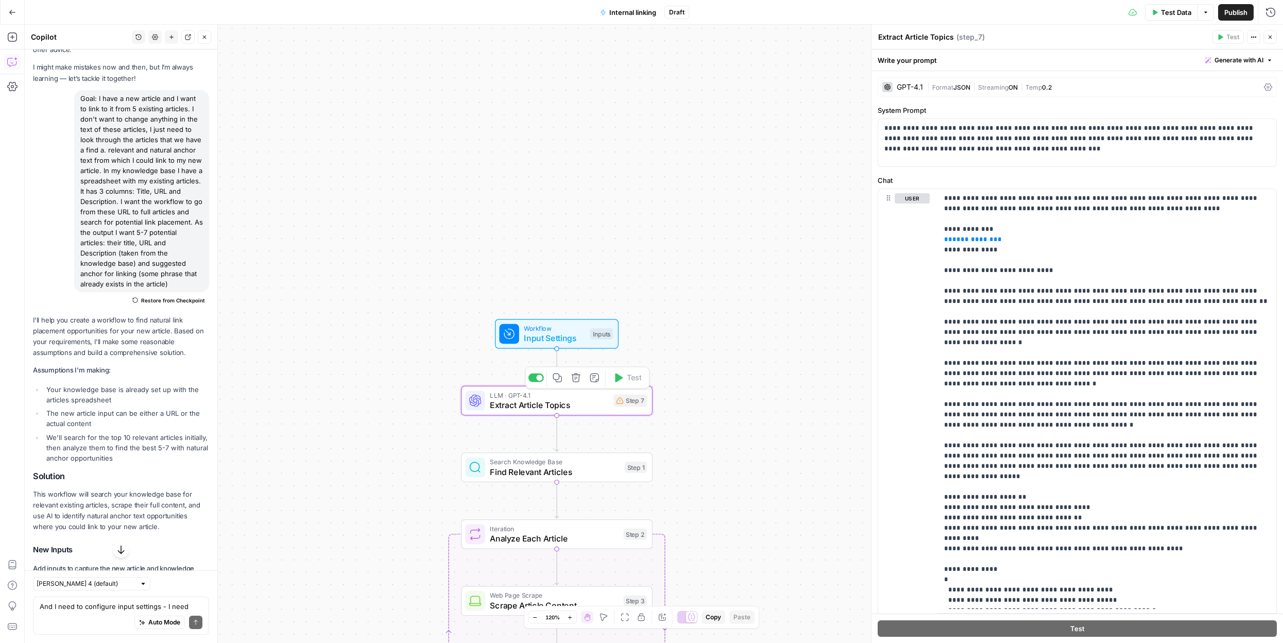
click at [639, 406] on div "Step 7" at bounding box center [629, 400] width 33 height 12
click at [960, 240] on span "**********" at bounding box center [972, 239] width 41 height 7
click at [971, 238] on span "**********" at bounding box center [972, 239] width 41 height 7
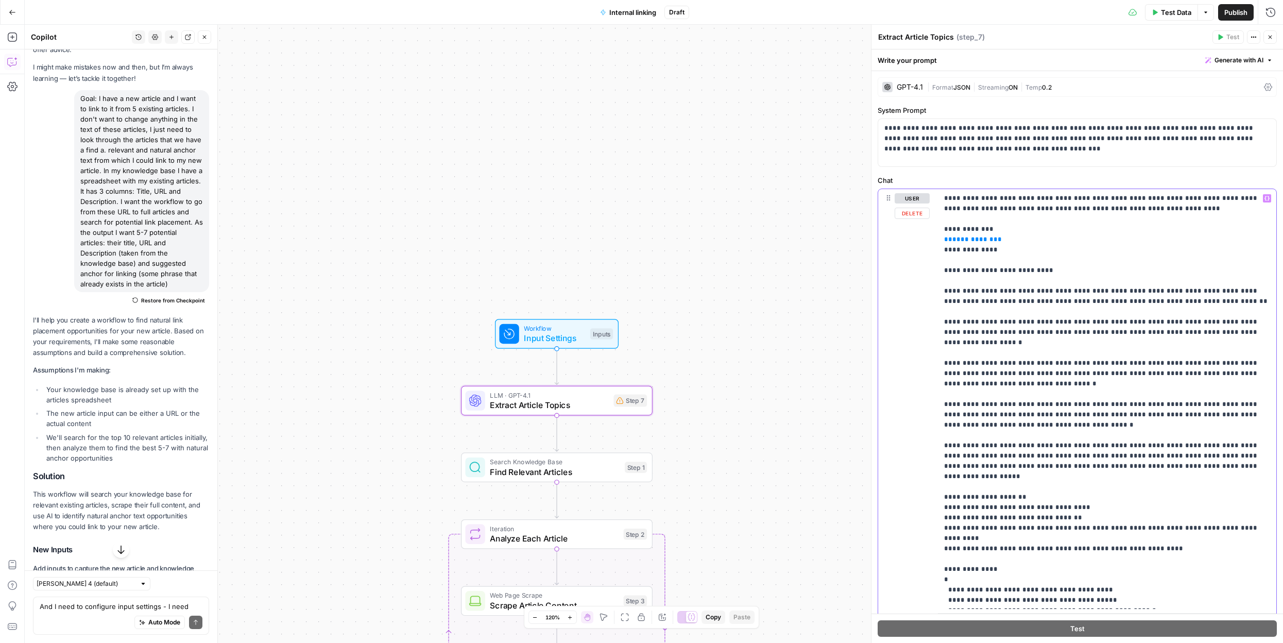
click at [971, 238] on span "**********" at bounding box center [972, 239] width 41 height 7
drag, startPoint x: 984, startPoint y: 239, endPoint x: 950, endPoint y: 239, distance: 34.0
click at [952, 239] on span "**********" at bounding box center [972, 239] width 41 height 7
click at [131, 387] on li "Your knowledge base is already set up with the articles spreadsheet" at bounding box center [126, 394] width 165 height 21
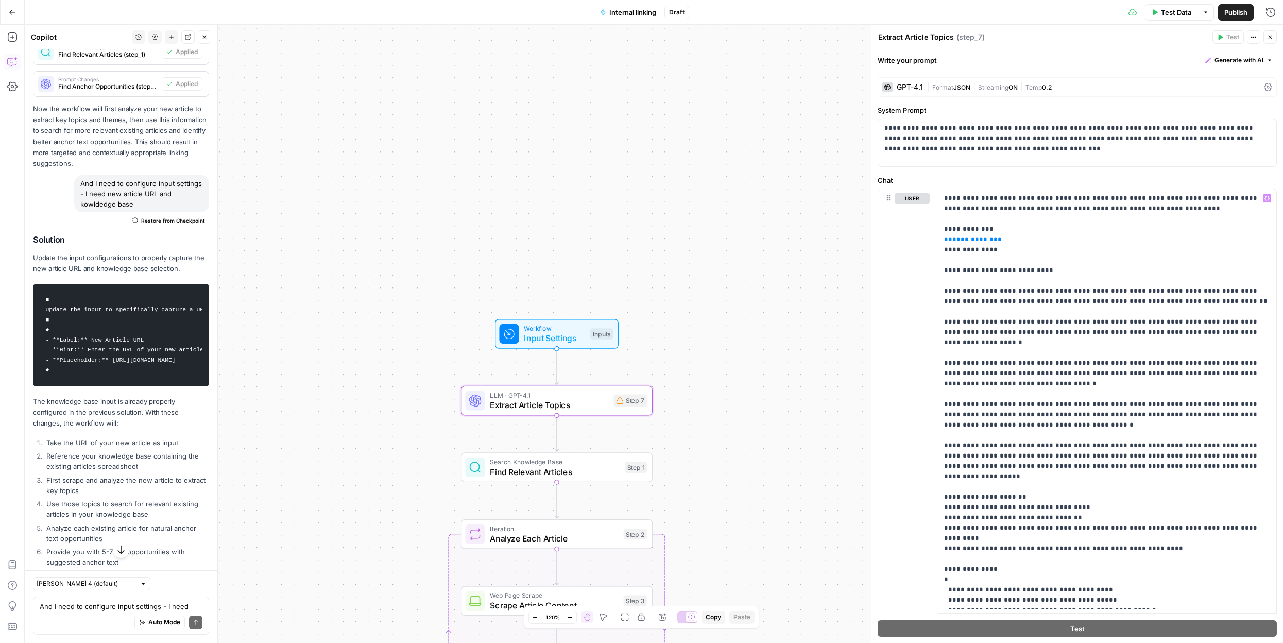
scroll to position [1627, 0]
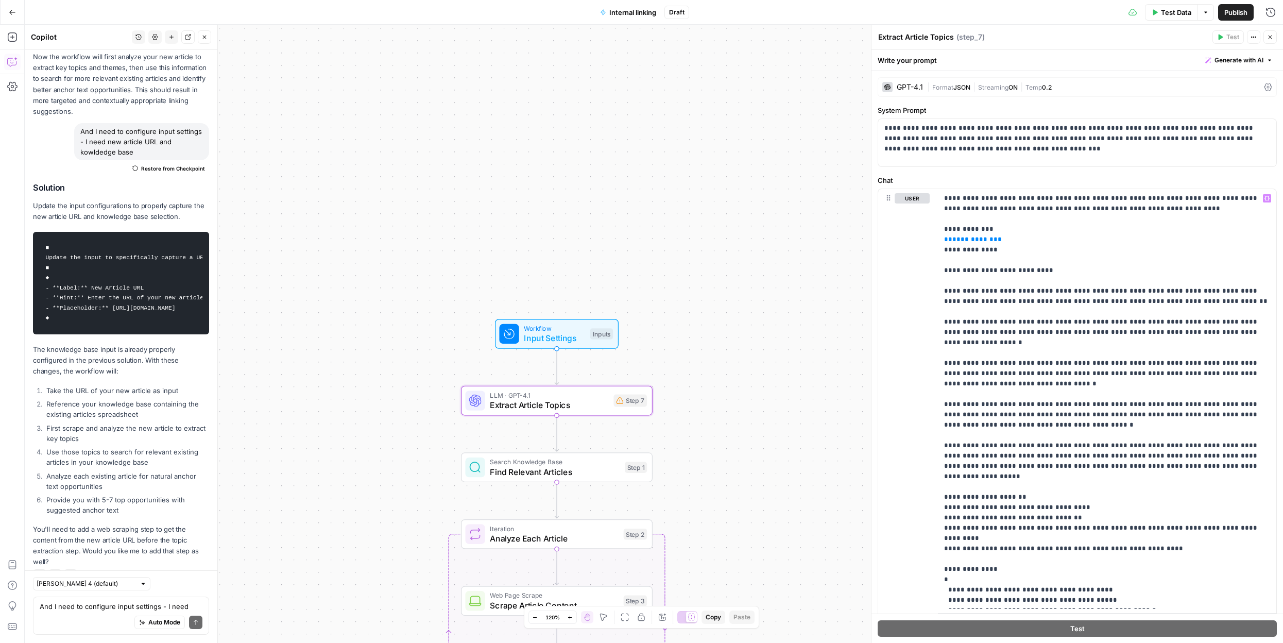
click at [63, 615] on div "Auto Mode Send" at bounding box center [121, 622] width 163 height 23
type textarea "update step 7 to take new article from Inpot"
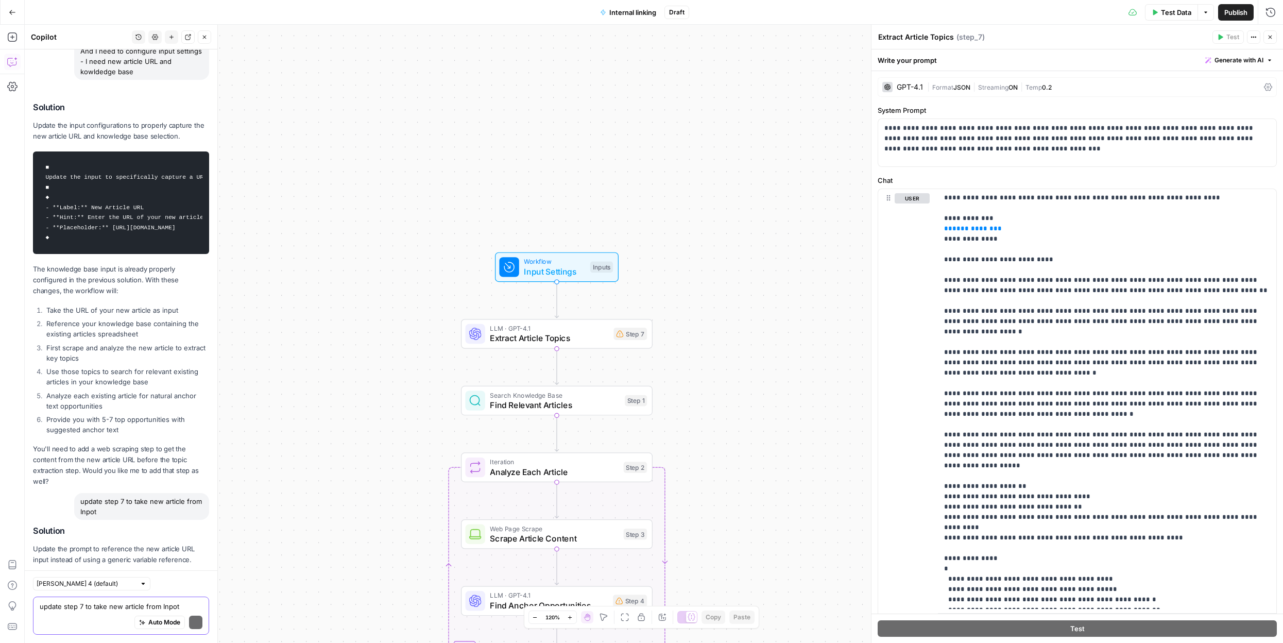
scroll to position [1798, 0]
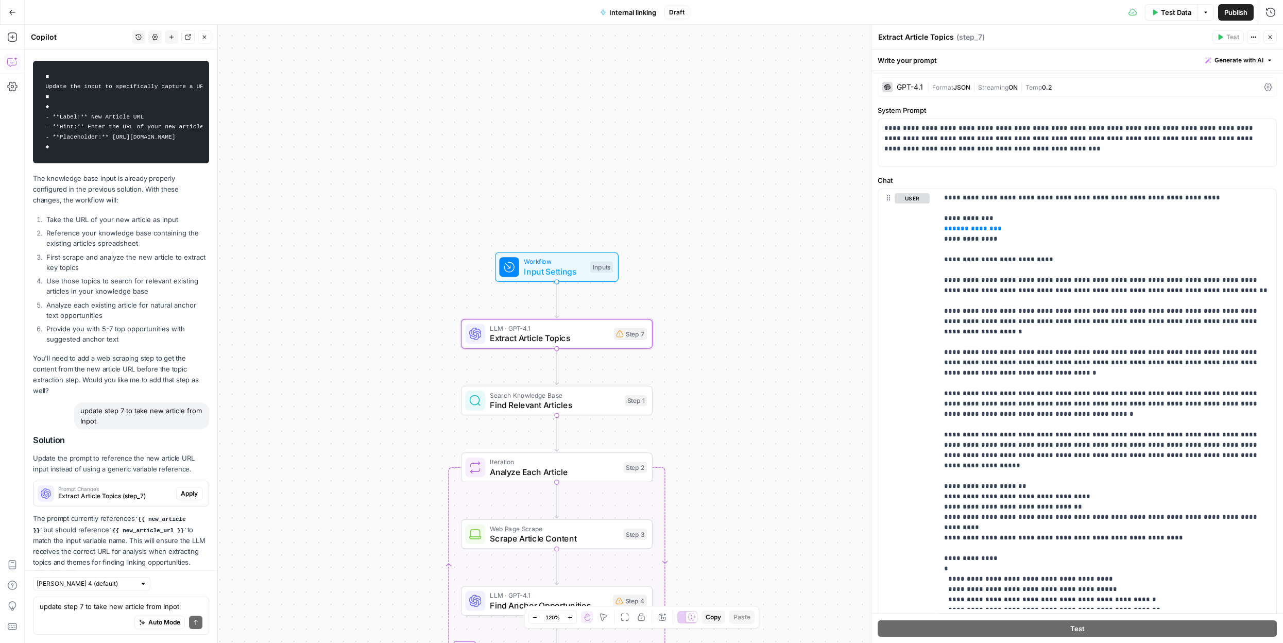
click at [189, 489] on span "Apply" at bounding box center [189, 493] width 17 height 9
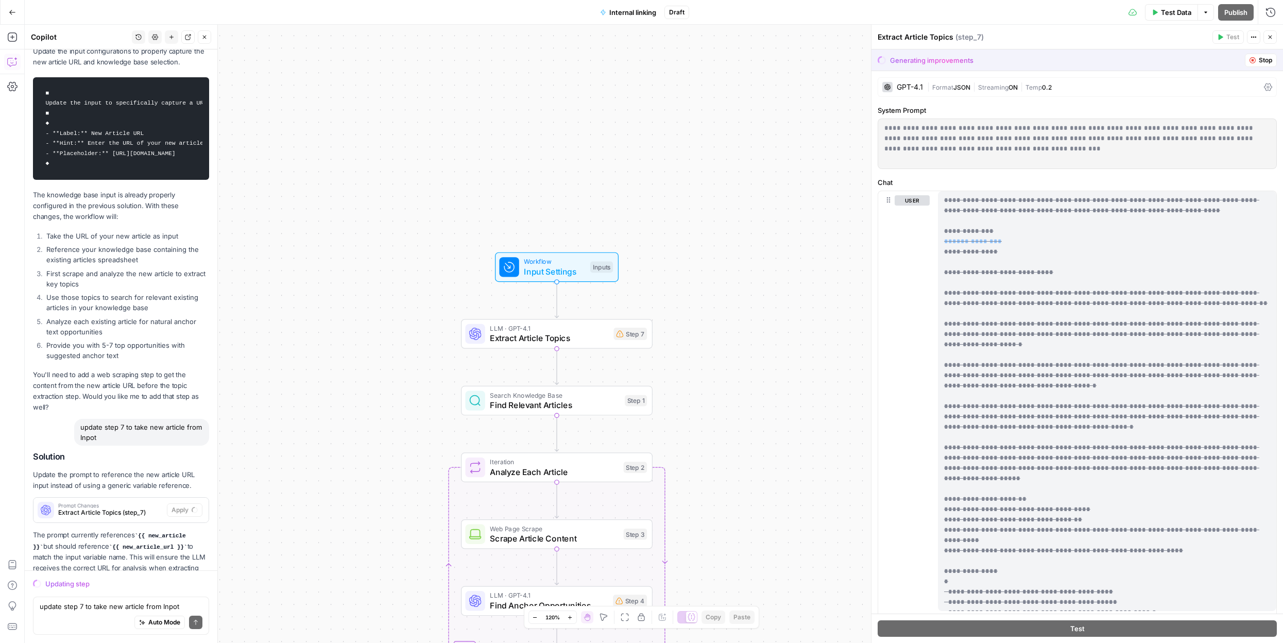
scroll to position [1749, 0]
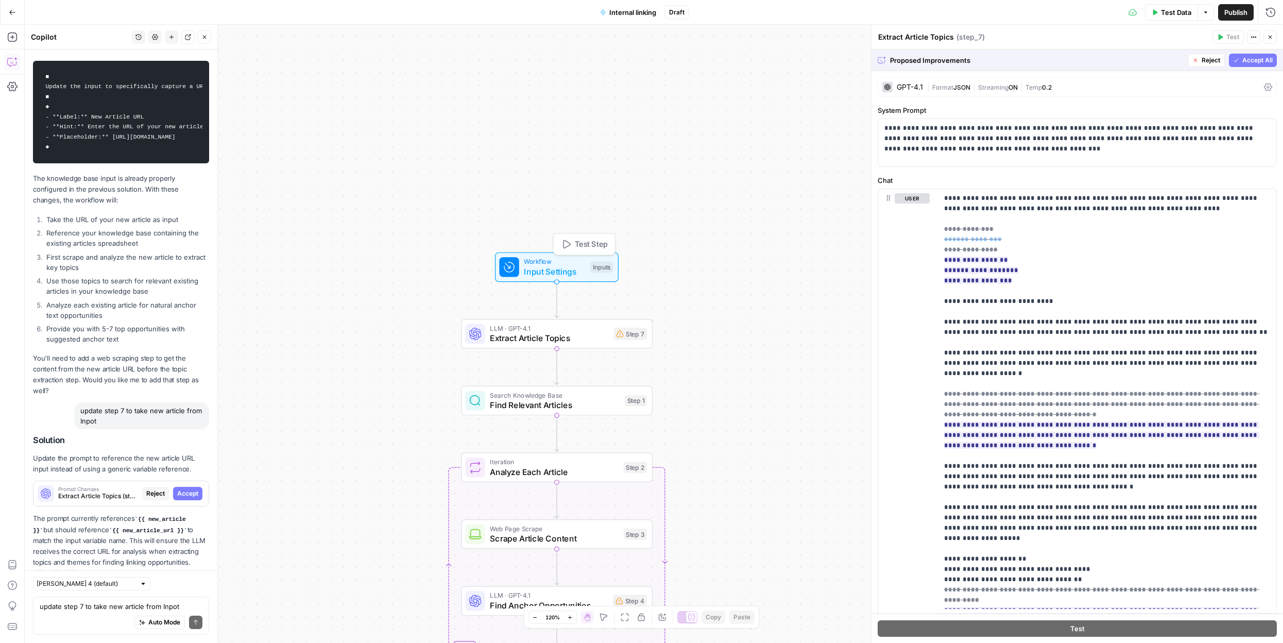
click at [567, 265] on span "Input Settings" at bounding box center [554, 271] width 61 height 12
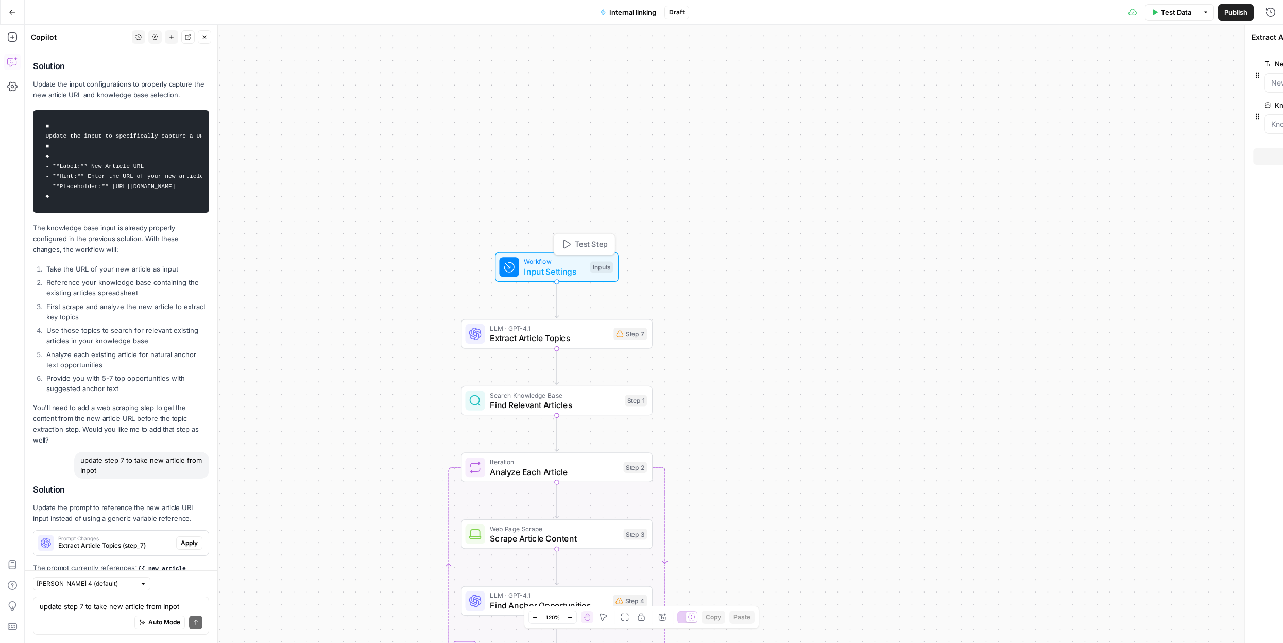
type textarea "Inputs"
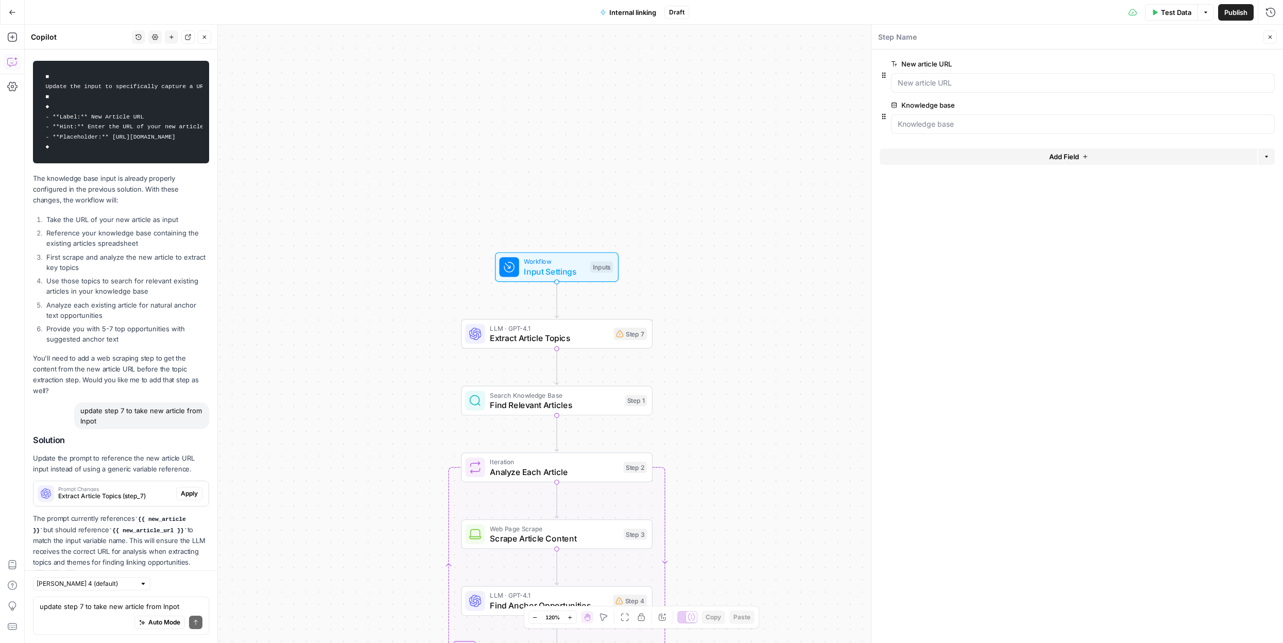
click at [569, 333] on span "Extract Article Topics" at bounding box center [549, 338] width 118 height 12
type textarea "Extract Article Topics"
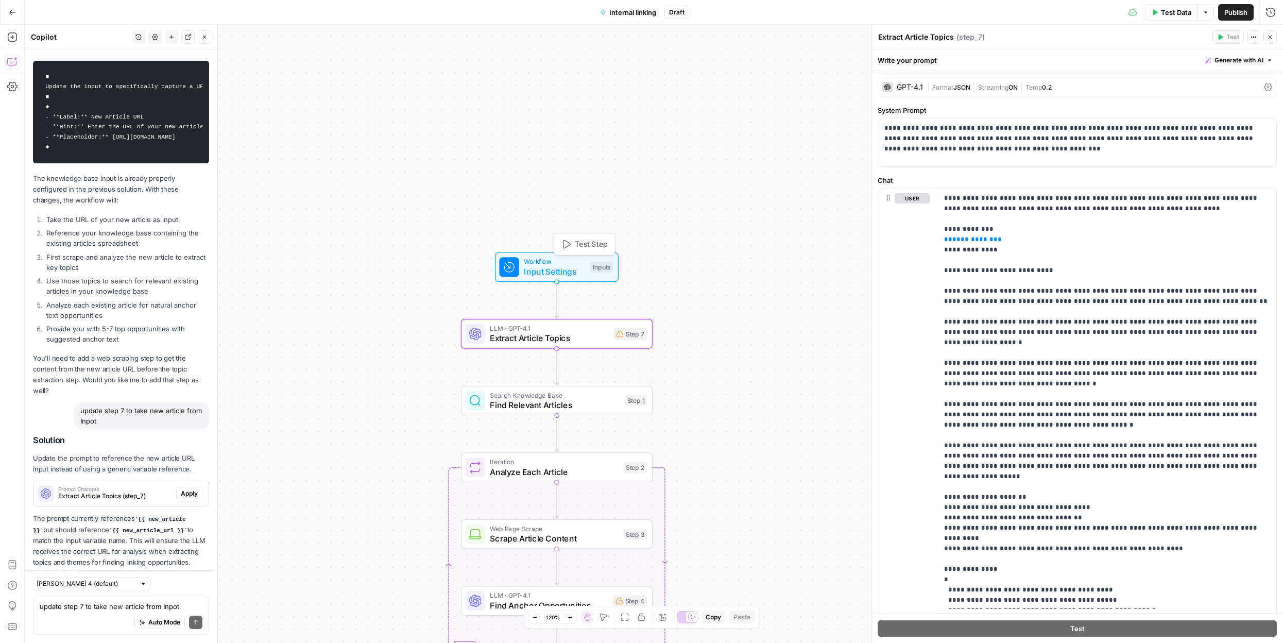
click at [596, 270] on div "Inputs" at bounding box center [601, 267] width 23 height 11
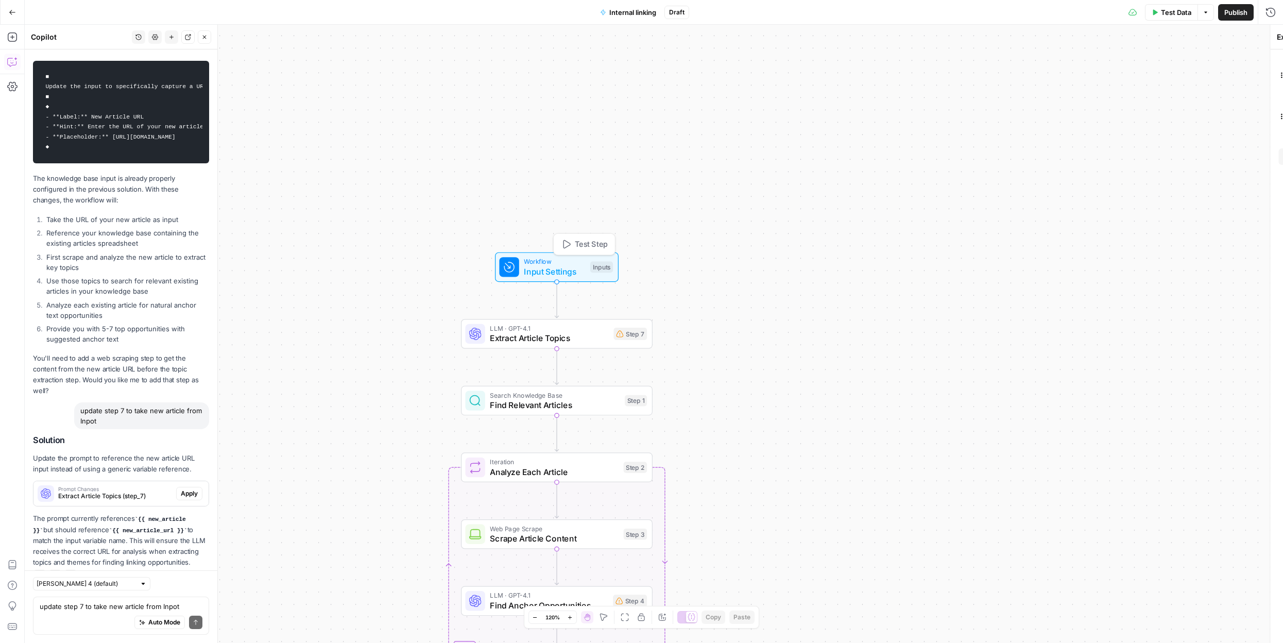
type textarea "Inputs"
click at [962, 85] on URL "New article URL" at bounding box center [1083, 83] width 370 height 10
click at [1256, 63] on button "edit field" at bounding box center [1240, 64] width 40 height 12
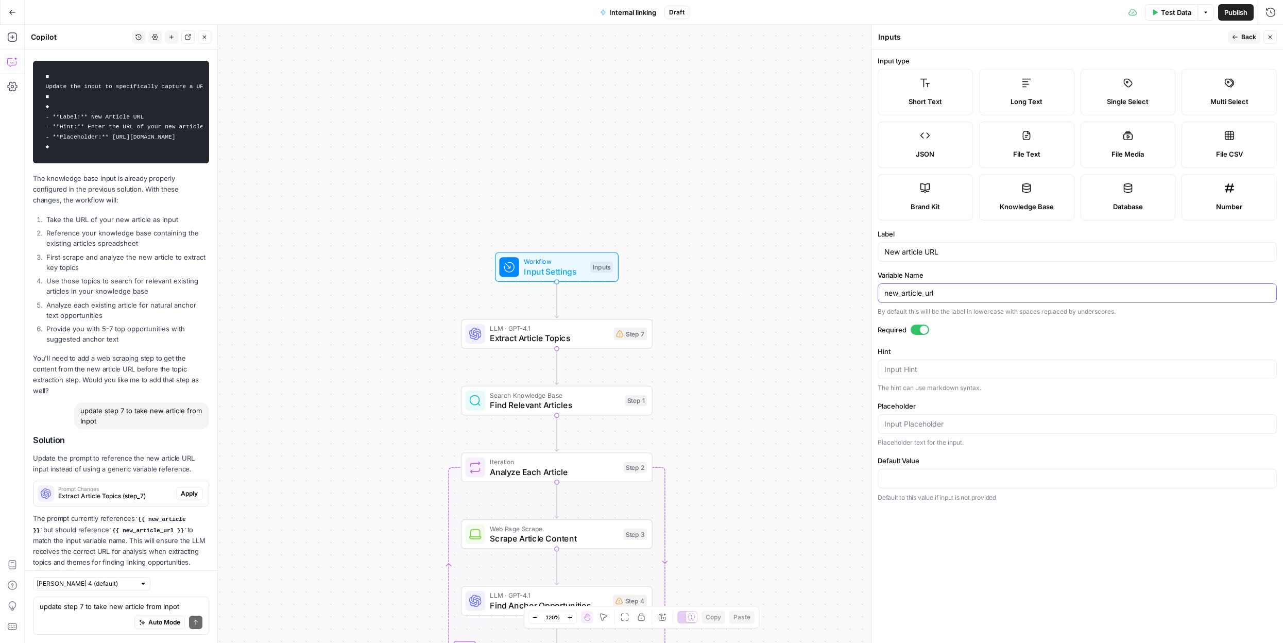
drag, startPoint x: 932, startPoint y: 292, endPoint x: 847, endPoint y: 287, distance: 85.6
click at [847, 287] on body "September Cohort New Home Browse Insights Opportunities Your Data Recent Grids …" at bounding box center [641, 321] width 1283 height 643
click at [902, 293] on input "new_article_url" at bounding box center [1077, 293] width 386 height 10
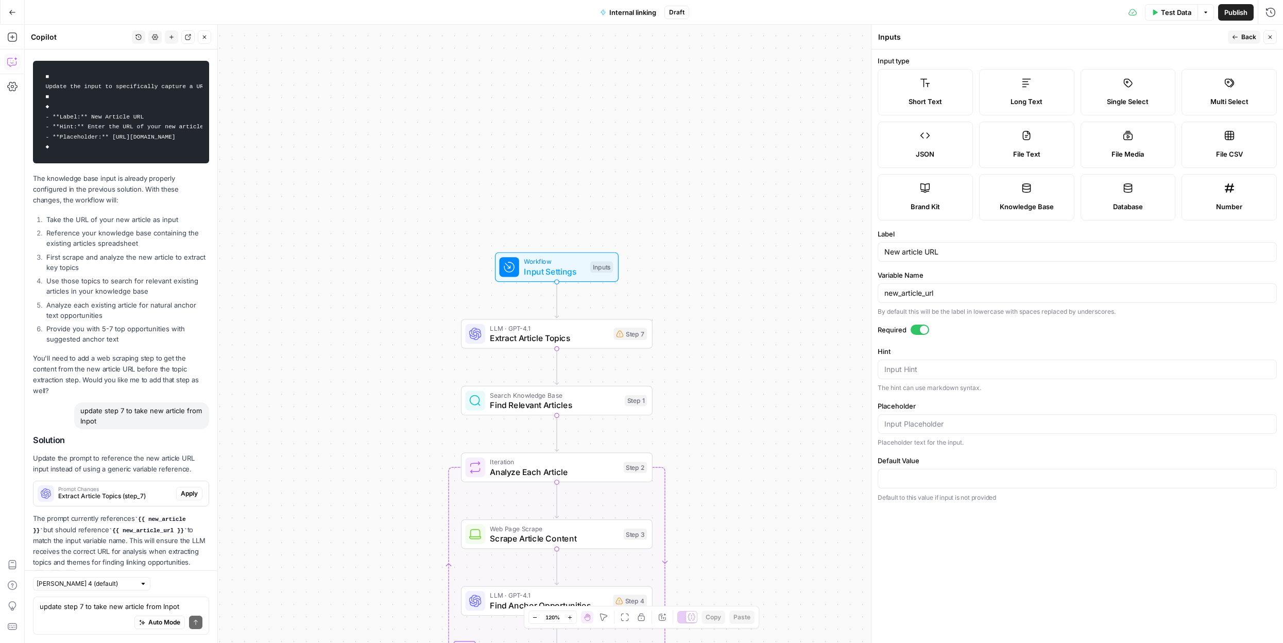
click at [560, 337] on span "Extract Article Topics" at bounding box center [549, 338] width 118 height 12
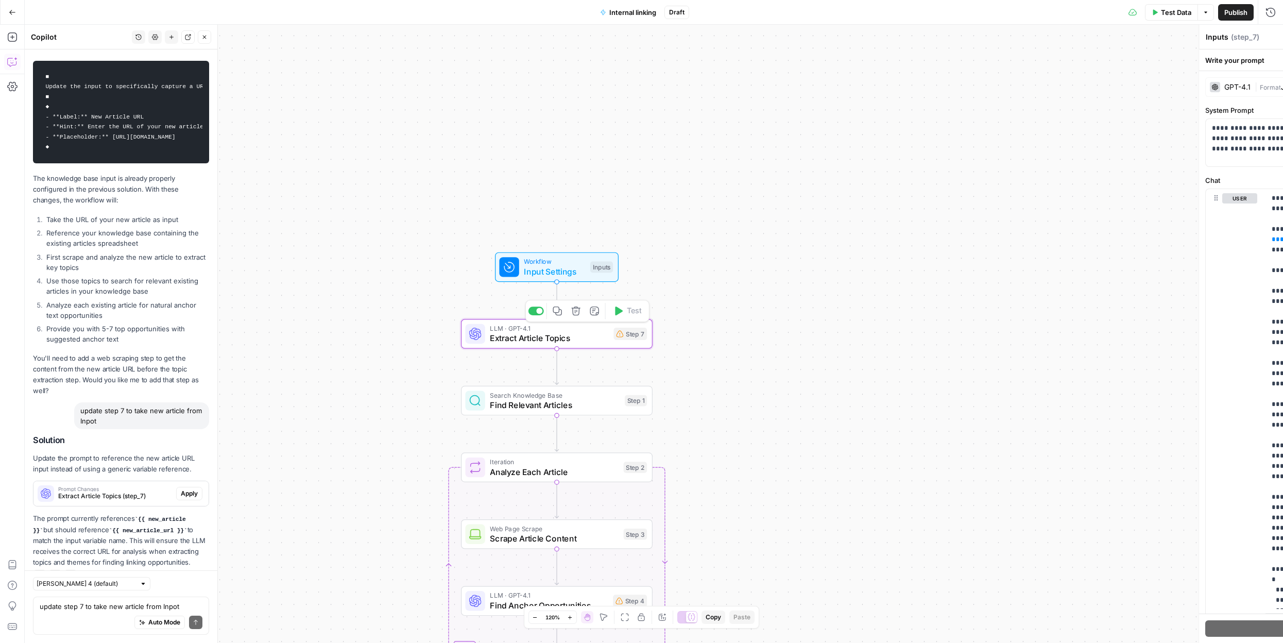
type textarea "Extract Article Topics"
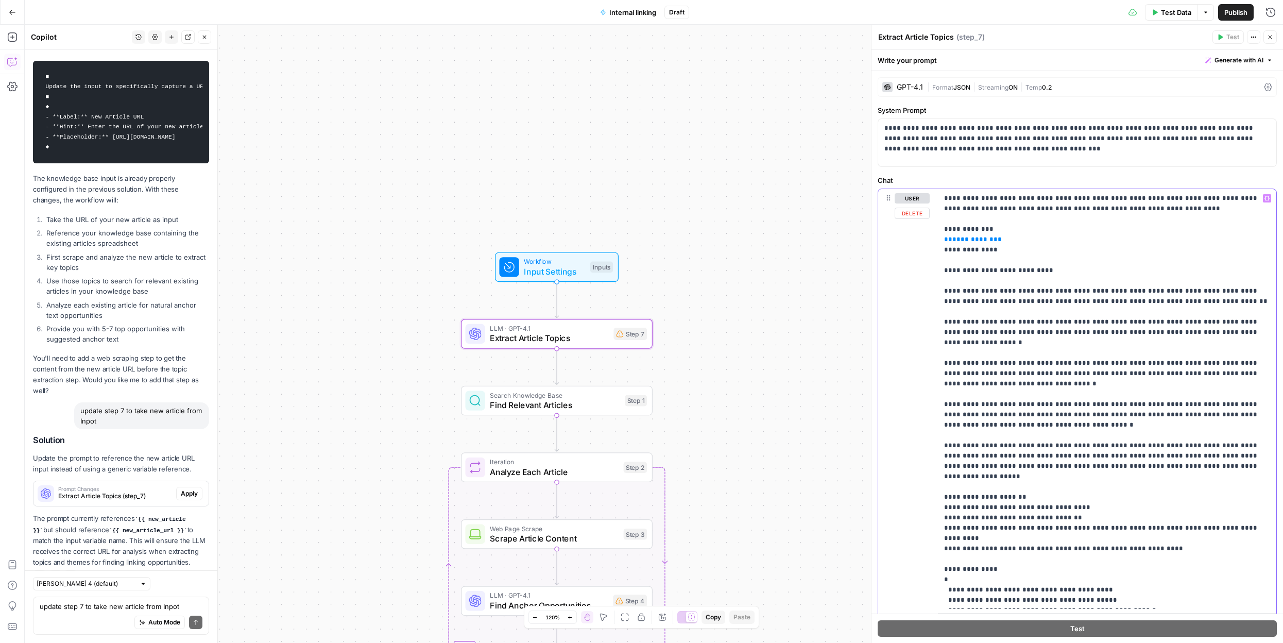
drag, startPoint x: 986, startPoint y: 238, endPoint x: 950, endPoint y: 242, distance: 36.2
click at [950, 242] on p "**********" at bounding box center [1107, 404] width 326 height 422
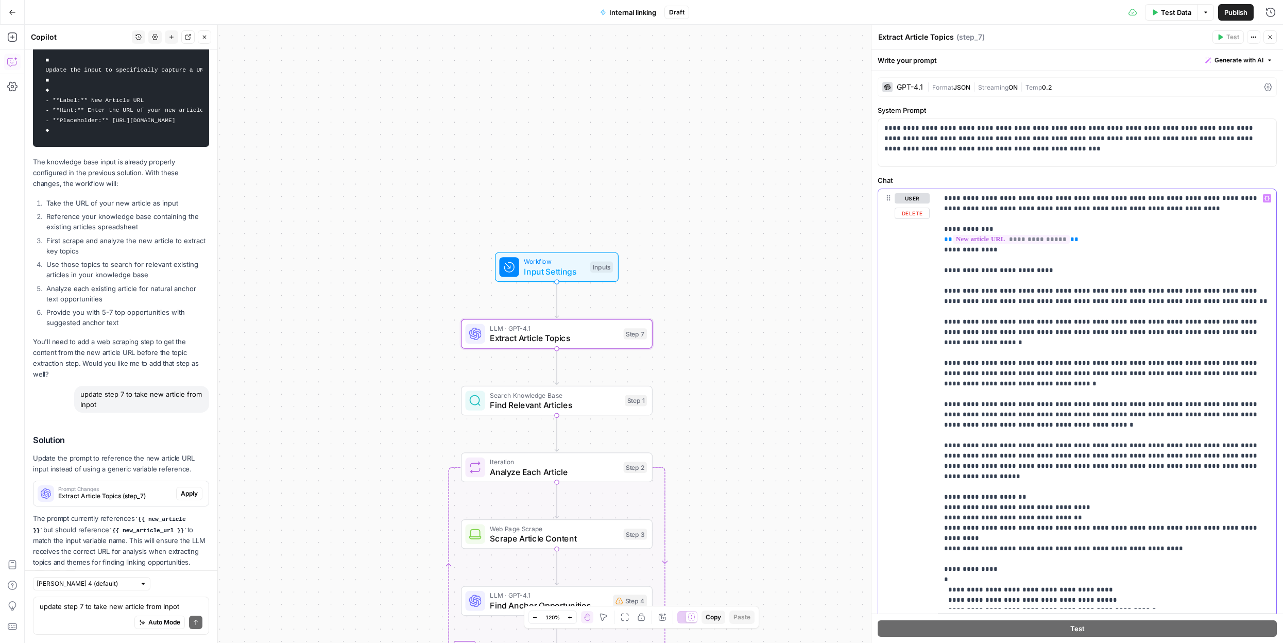
click at [994, 314] on p "**********" at bounding box center [1107, 404] width 326 height 422
click at [1014, 437] on p "**********" at bounding box center [1107, 404] width 326 height 422
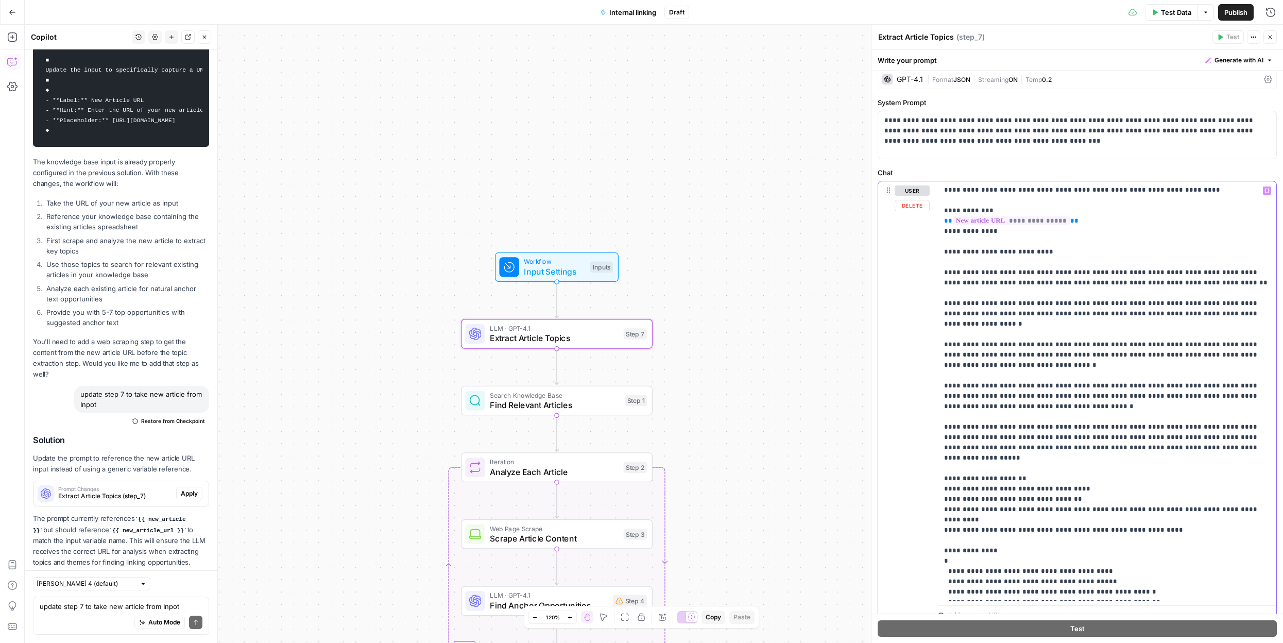
scroll to position [0, 0]
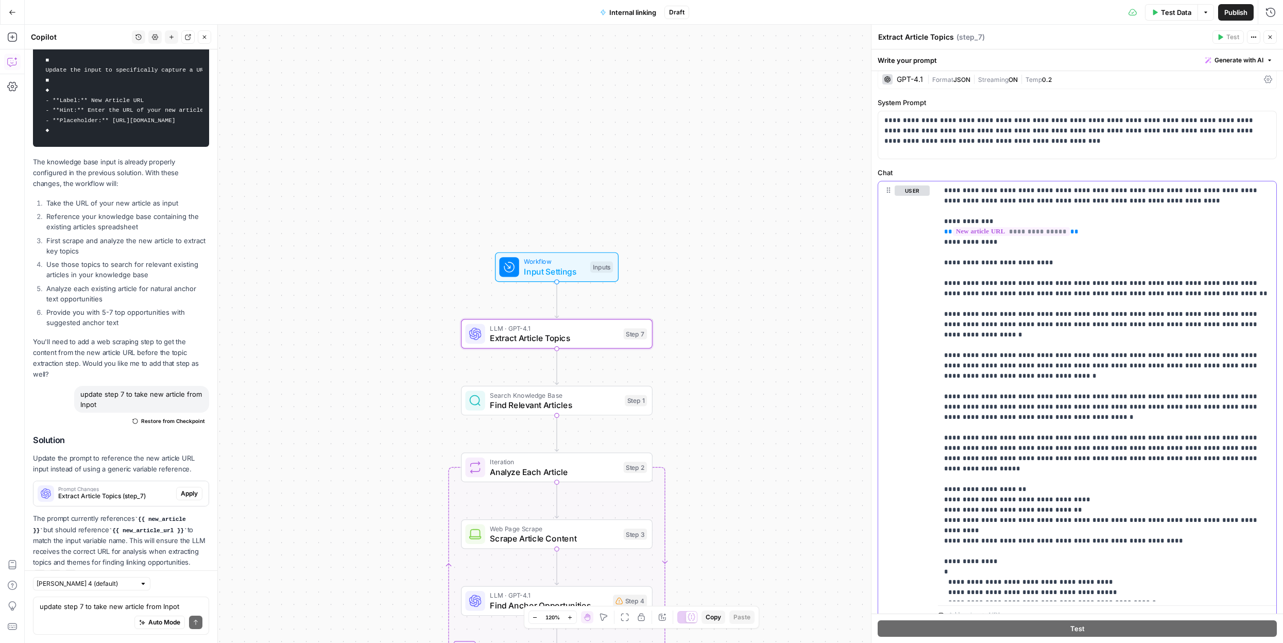
click at [965, 287] on p "**********" at bounding box center [1107, 396] width 326 height 422
click at [609, 266] on div "Inputs" at bounding box center [601, 267] width 23 height 11
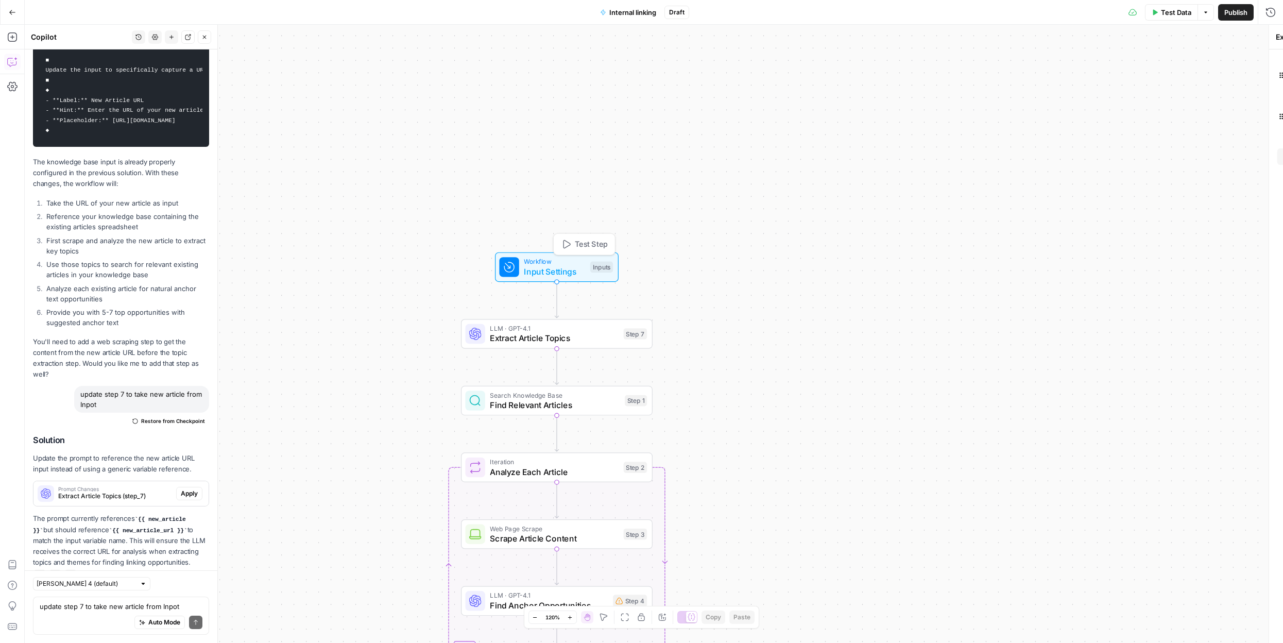
type textarea "Inputs"
click at [956, 84] on URL "New article URL" at bounding box center [1083, 83] width 370 height 10
click at [594, 246] on span "Test Step" at bounding box center [591, 243] width 33 height 11
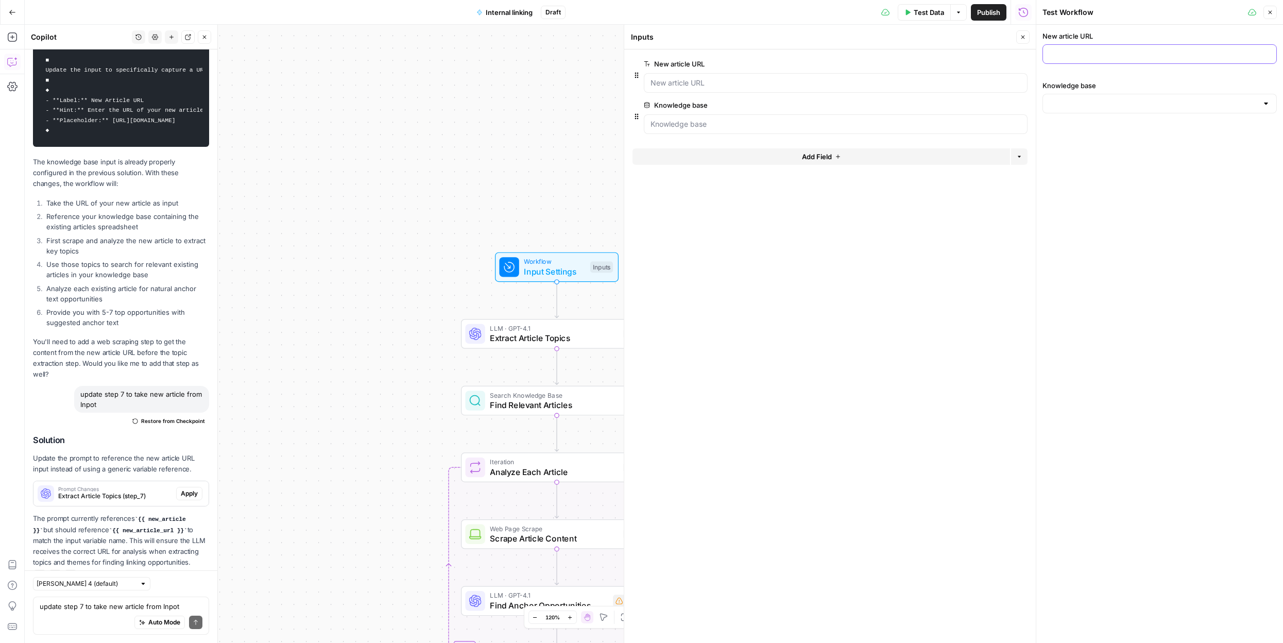
click at [1081, 51] on input "New article URL" at bounding box center [1159, 54] width 221 height 10
paste input "https://www.upwork.com/resources/chatgpt-prompts-for-proofreading"
type input "https://www.upwork.com/resources/chatgpt-prompts-for-proofreading"
click at [1077, 99] on input "Knowledge base" at bounding box center [1153, 103] width 209 height 10
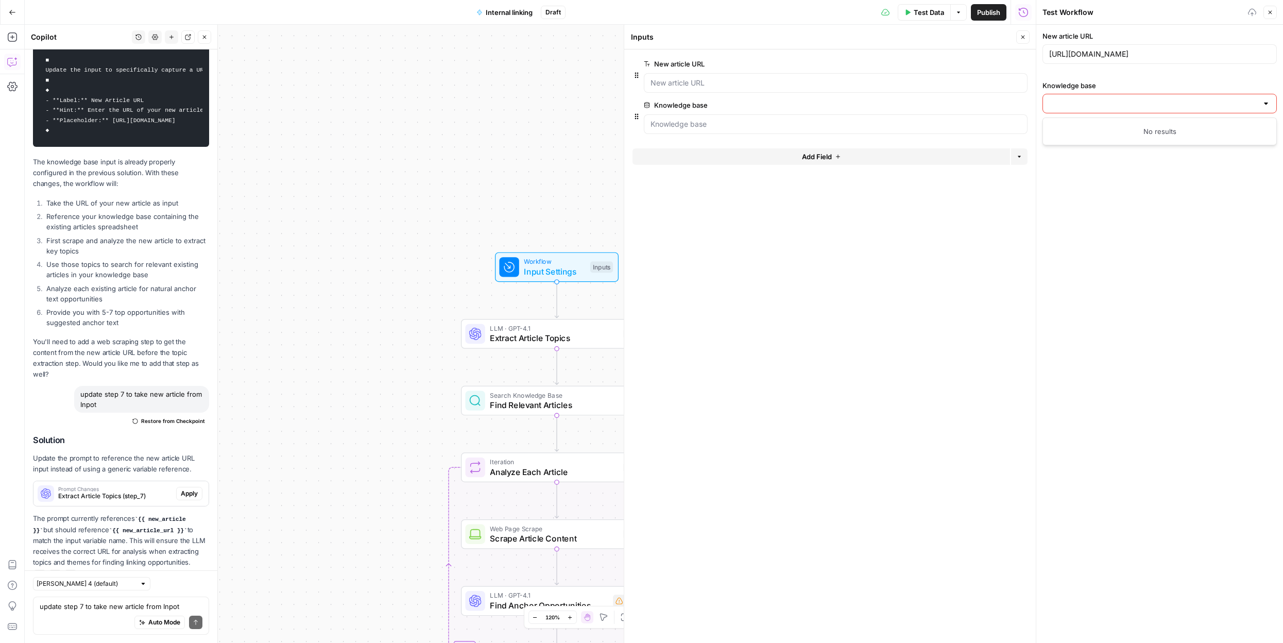
scroll to position [0, 0]
type input "anast"
click at [1087, 102] on input "anast" at bounding box center [1153, 103] width 209 height 10
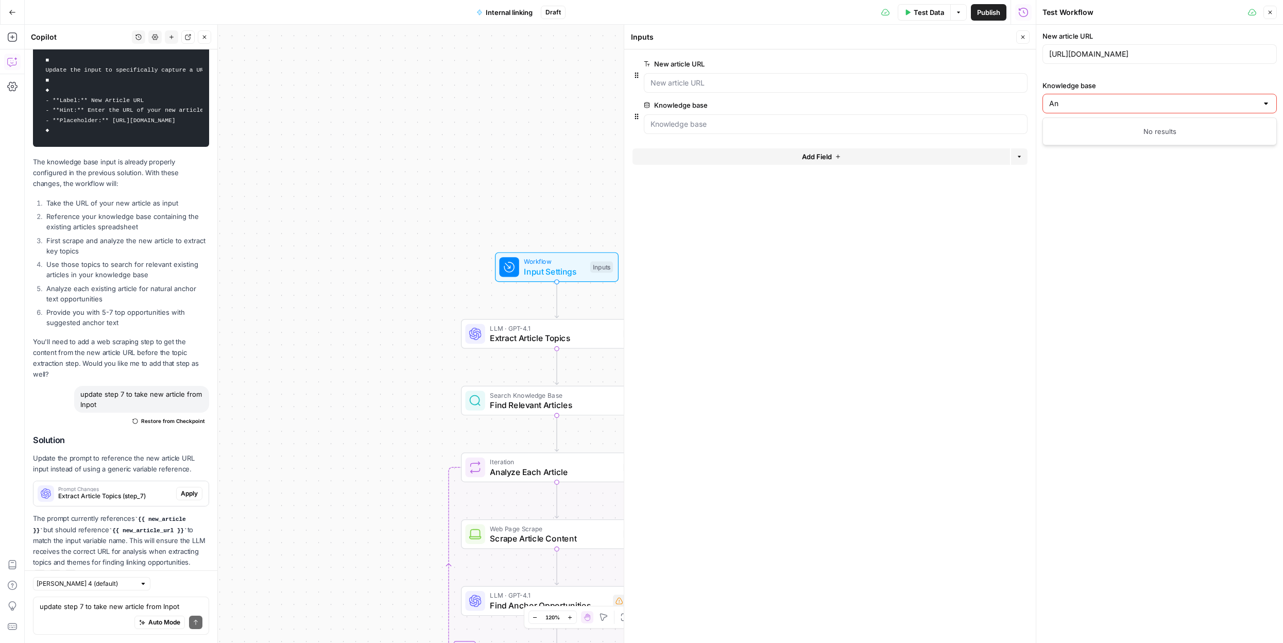
type input "Ana"
click at [1105, 181] on div "New article URL https://www.upwork.com/resources/chatgpt-prompts-for-proofreadi…" at bounding box center [1159, 334] width 247 height 618
click at [1107, 102] on input "Knowledge base" at bounding box center [1153, 103] width 209 height 10
click at [877, 162] on button "Add Field" at bounding box center [820, 156] width 377 height 16
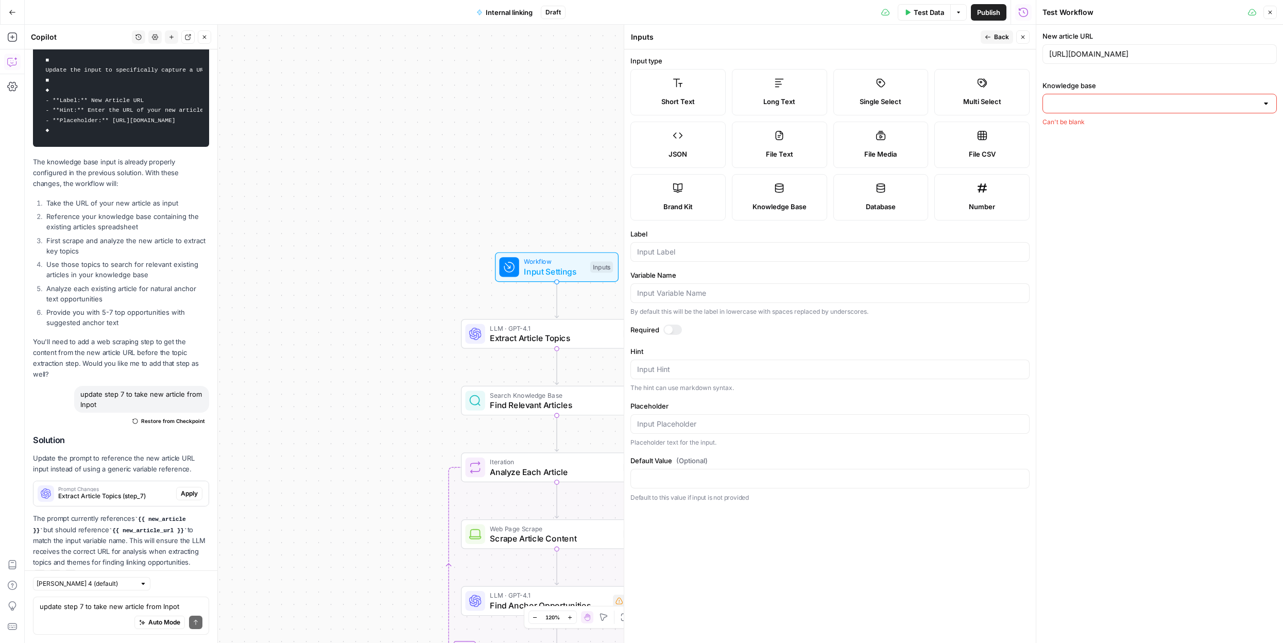
click at [777, 202] on span "Knowledge Base" at bounding box center [779, 206] width 54 height 10
click at [722, 260] on div at bounding box center [829, 252] width 399 height 20
type input "Knowledge base"
click at [679, 328] on div at bounding box center [672, 329] width 19 height 10
click at [996, 33] on span "Back" at bounding box center [1001, 36] width 15 height 9
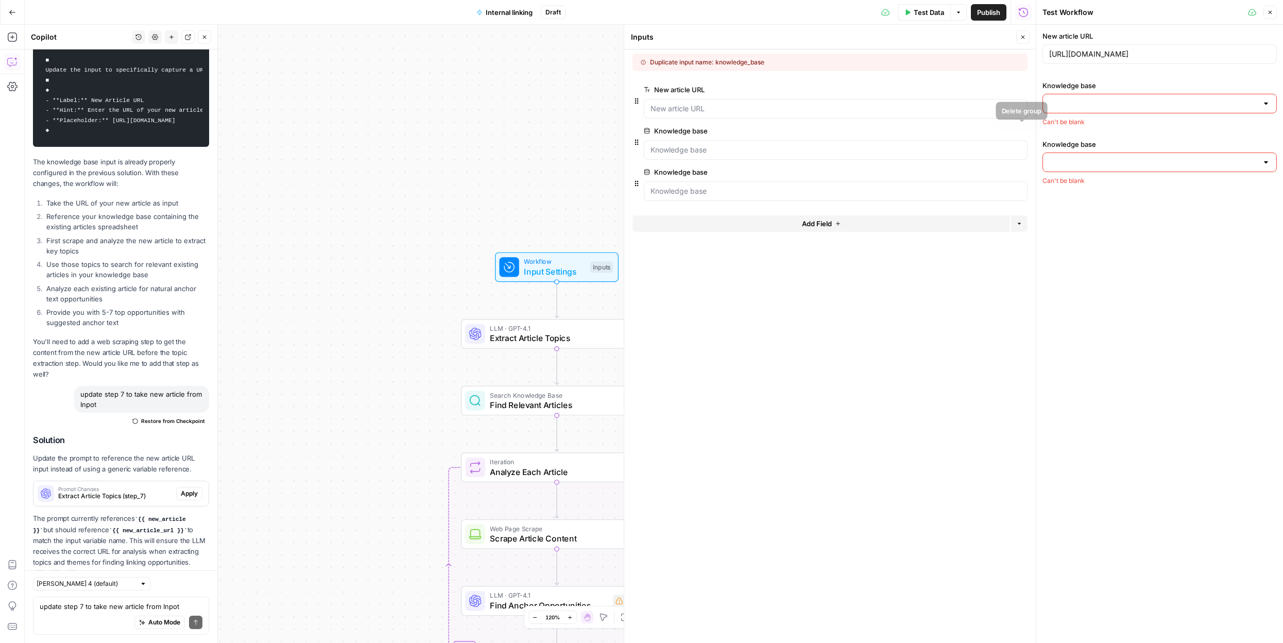
click at [1022, 131] on icon "button" at bounding box center [1022, 131] width 6 height 6
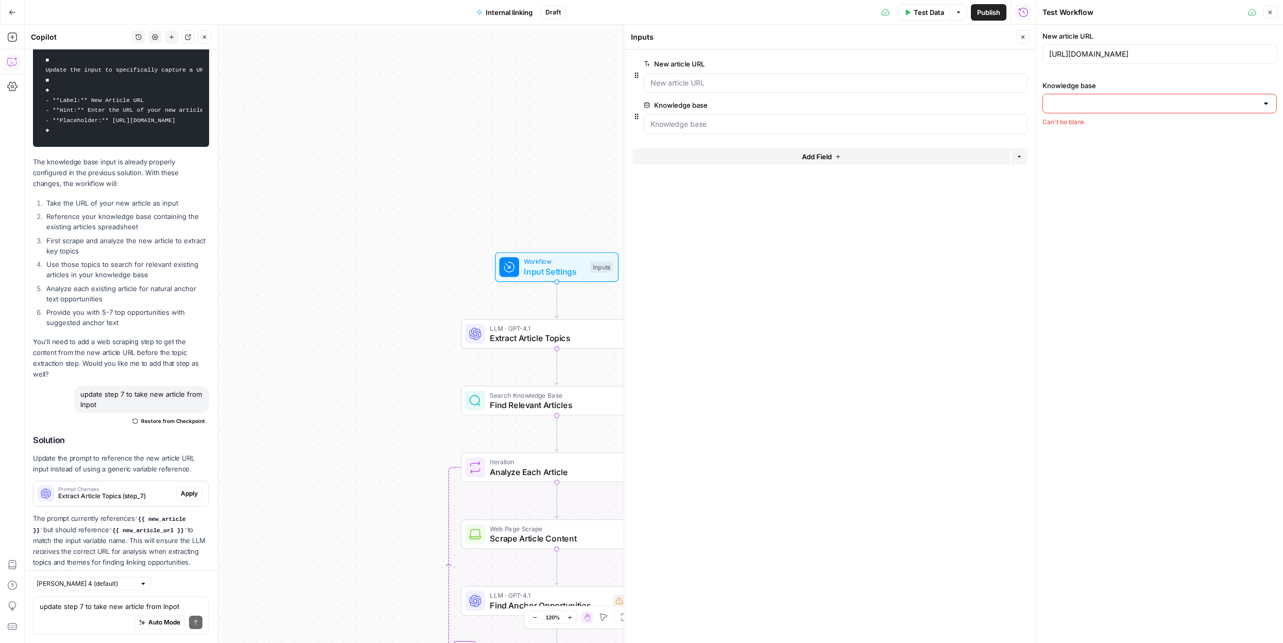
click at [1125, 98] on input "Knowledge base" at bounding box center [1153, 103] width 209 height 10
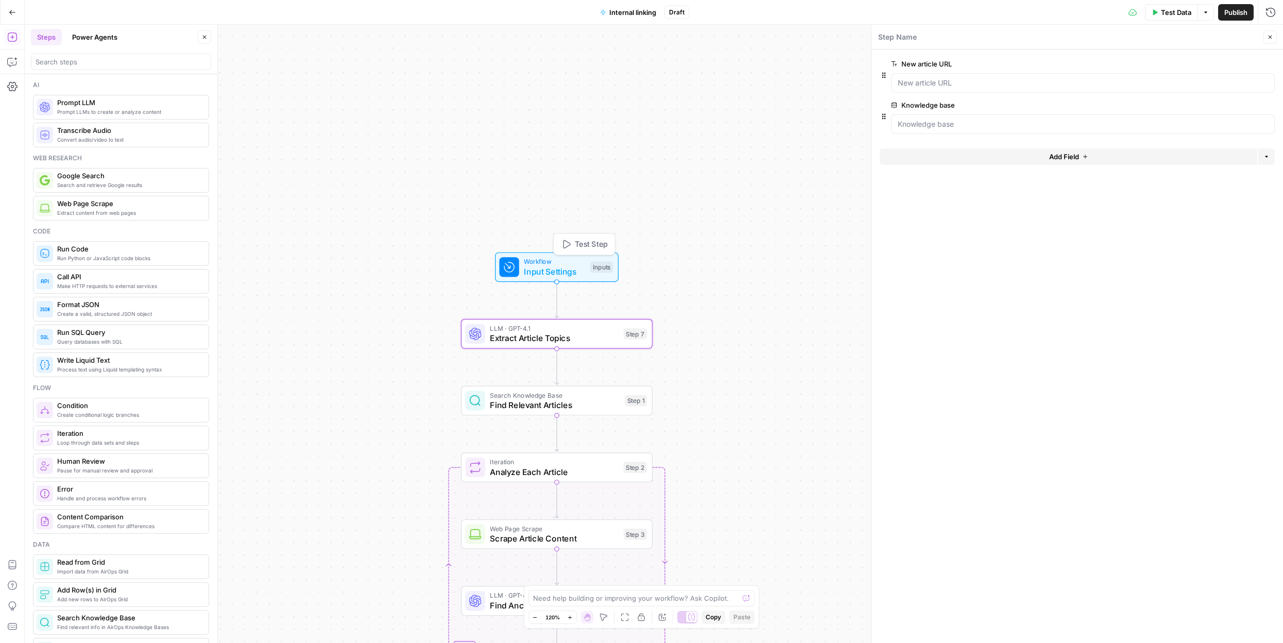
click at [566, 244] on icon "button" at bounding box center [566, 244] width 10 height 10
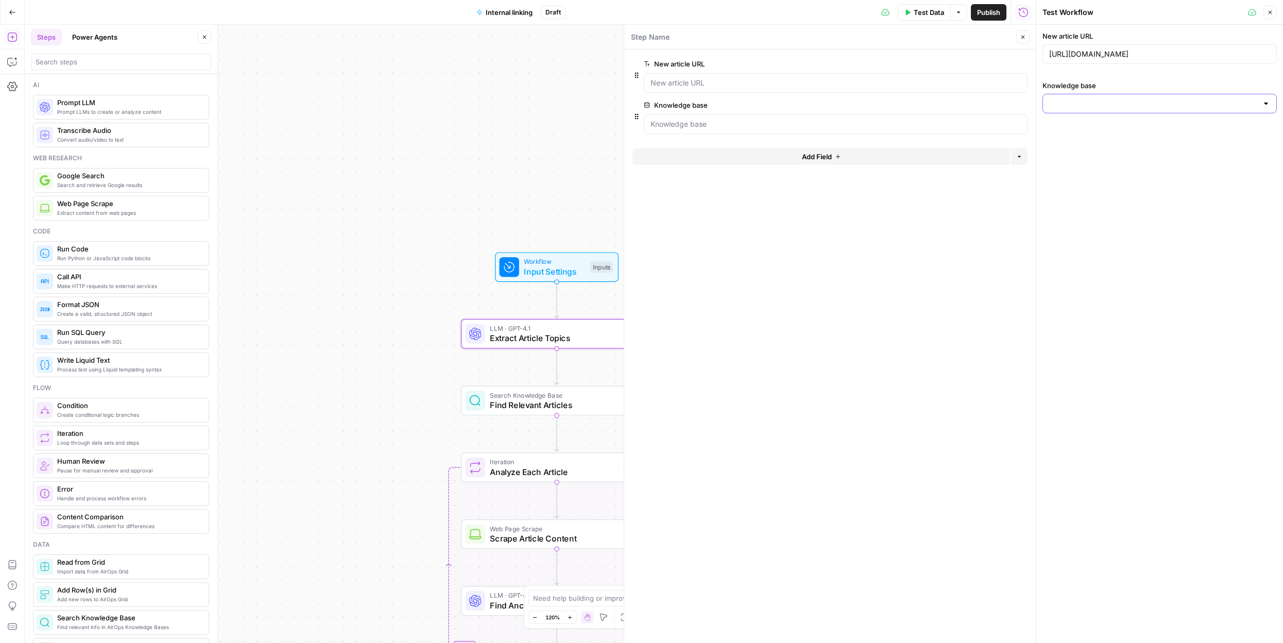
click at [1117, 103] on input "Knowledge base" at bounding box center [1153, 103] width 209 height 10
click at [1134, 128] on span "Knowledge base - Anastasia" at bounding box center [1157, 129] width 213 height 10
type input "Knowledge base - Anastasia"
click at [908, 245] on form "New article URL edit field Delete group Knowledge base edit field Delete group …" at bounding box center [829, 345] width 411 height 593
click at [582, 332] on span "Extract Article Topics" at bounding box center [554, 338] width 129 height 12
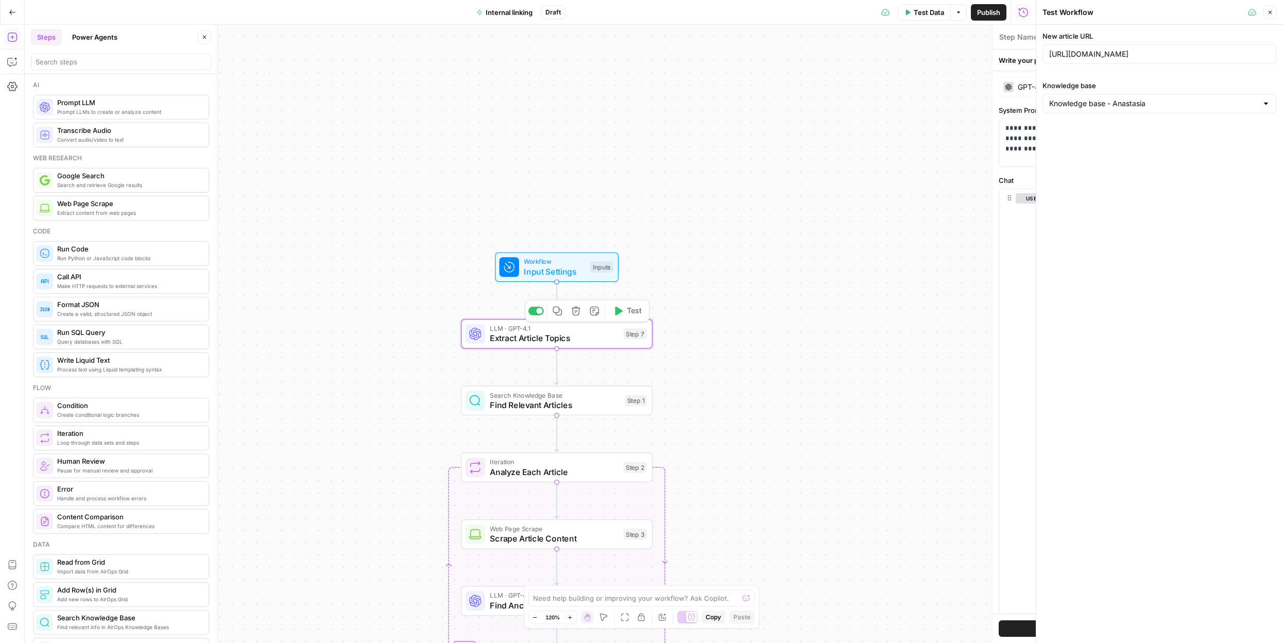
type textarea "Extract Article Topics"
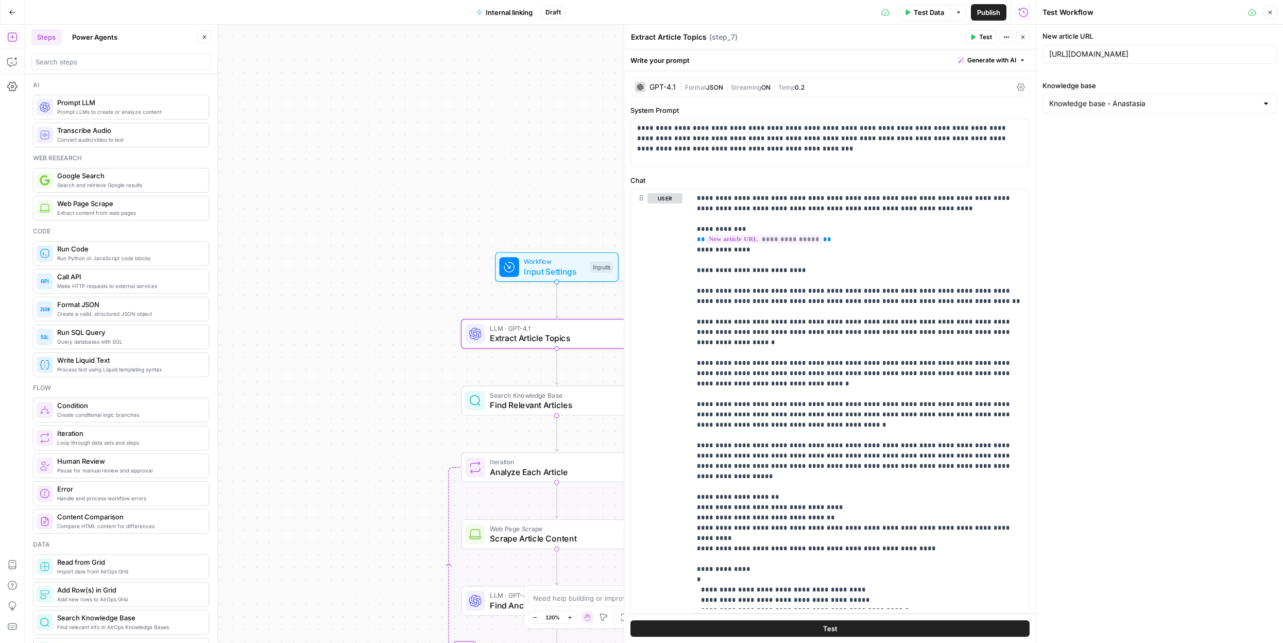
click at [985, 37] on span "Test" at bounding box center [985, 36] width 13 height 9
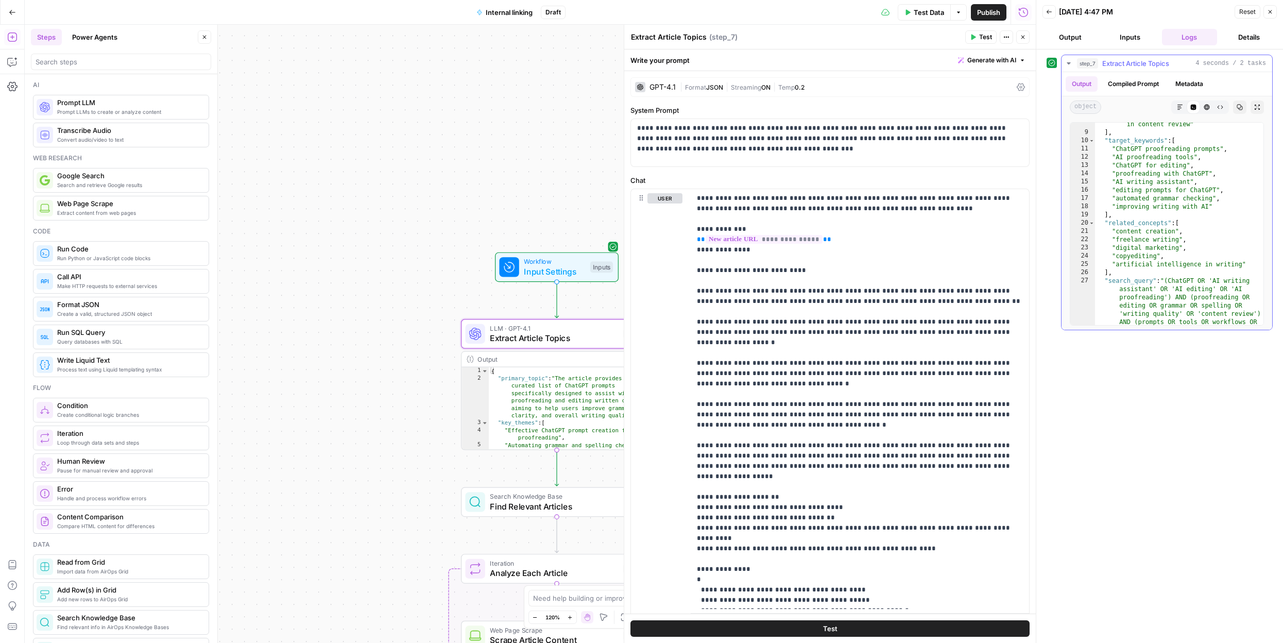
scroll to position [156, 0]
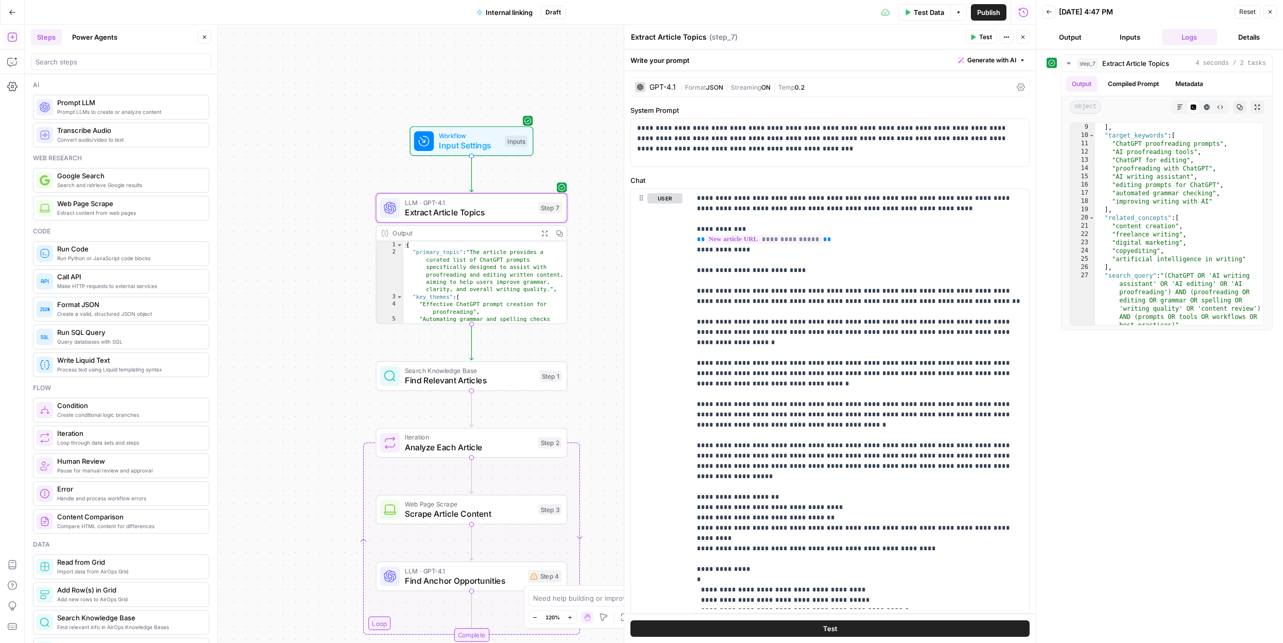
click at [509, 377] on span "Find Relevant Articles" at bounding box center [470, 380] width 130 height 12
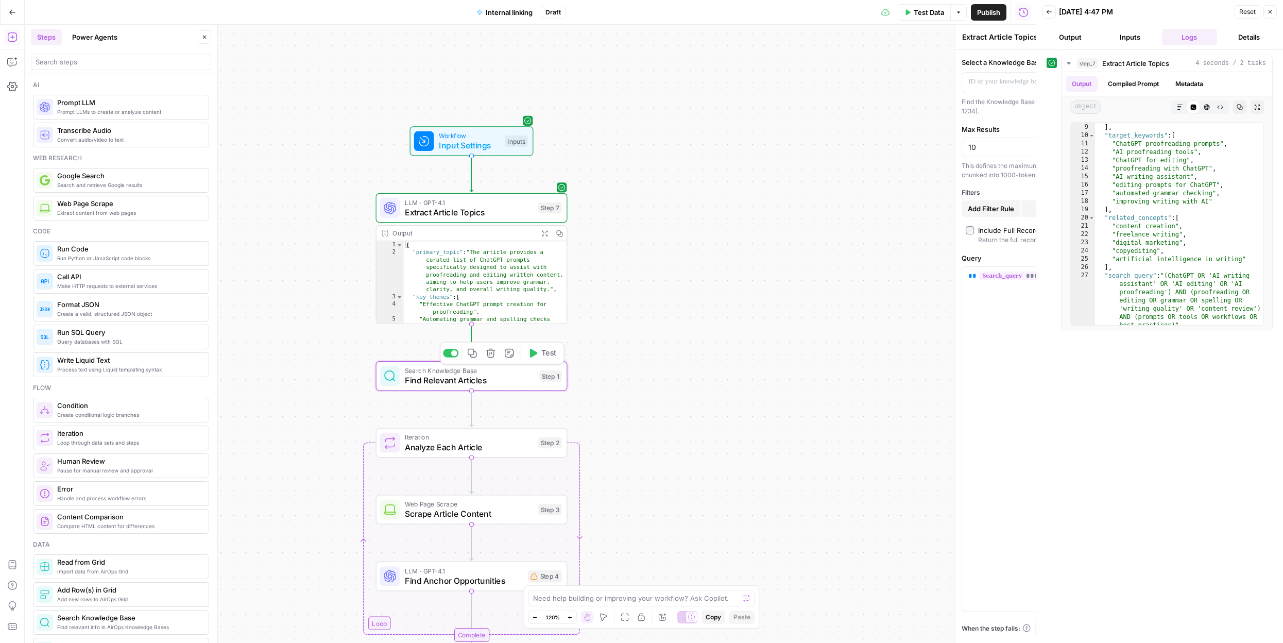
type textarea "Find Relevant Articles"
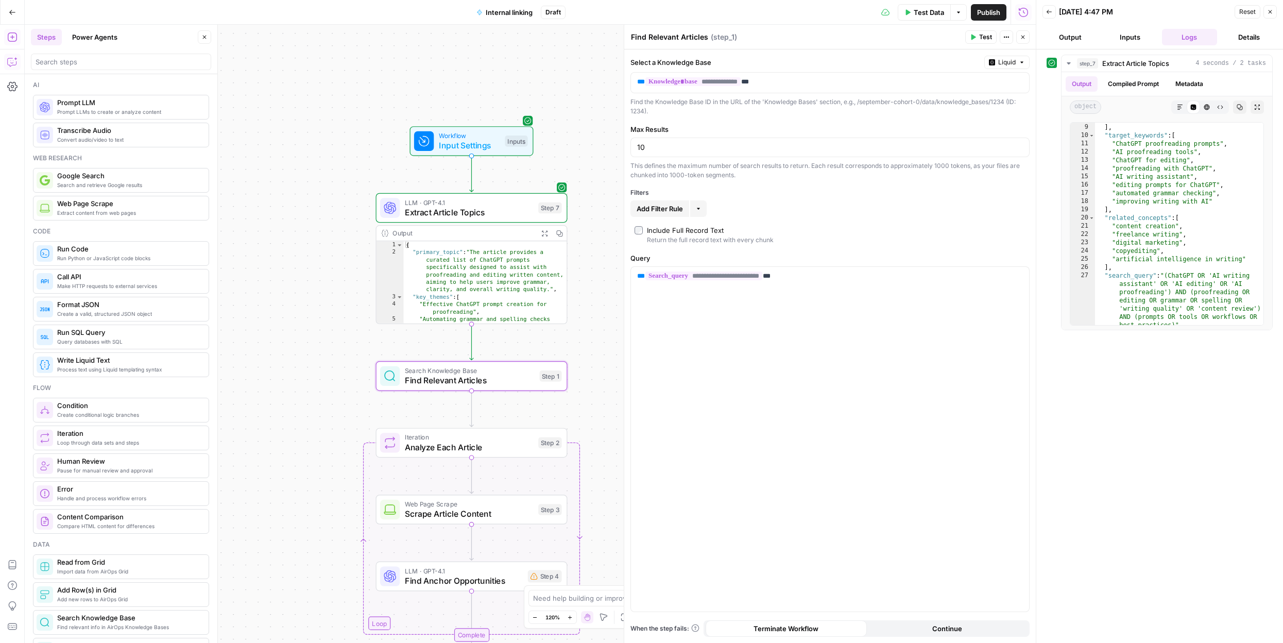
click at [12, 64] on icon "button" at bounding box center [12, 62] width 10 height 10
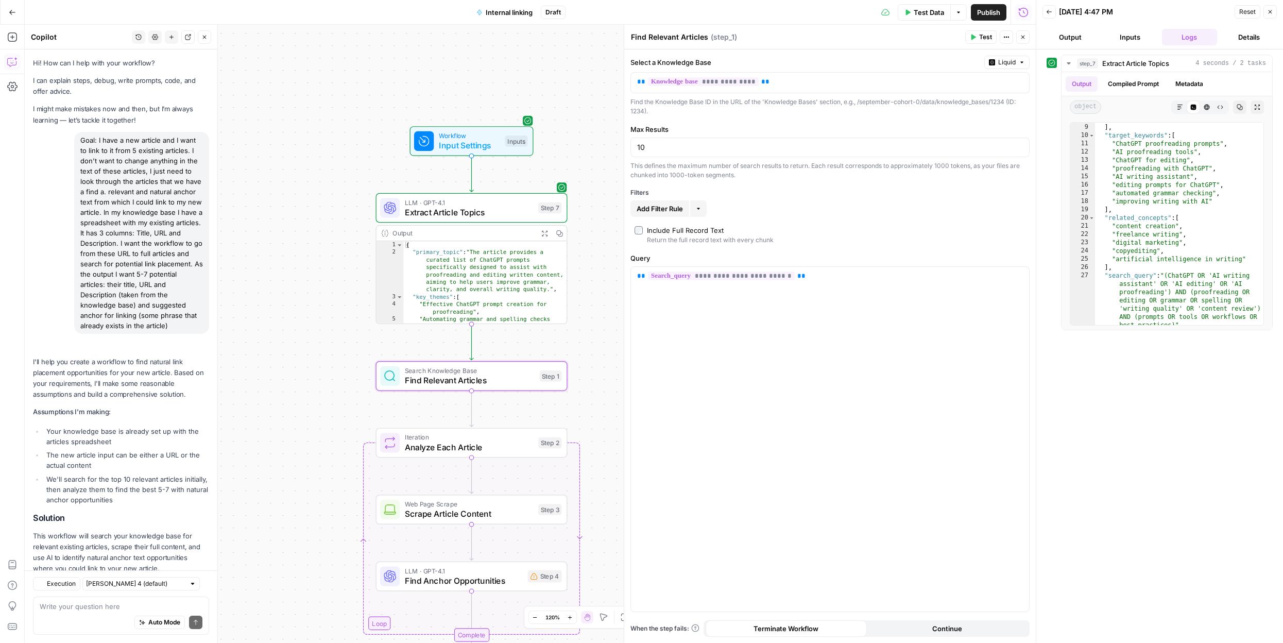
scroll to position [1815, 0]
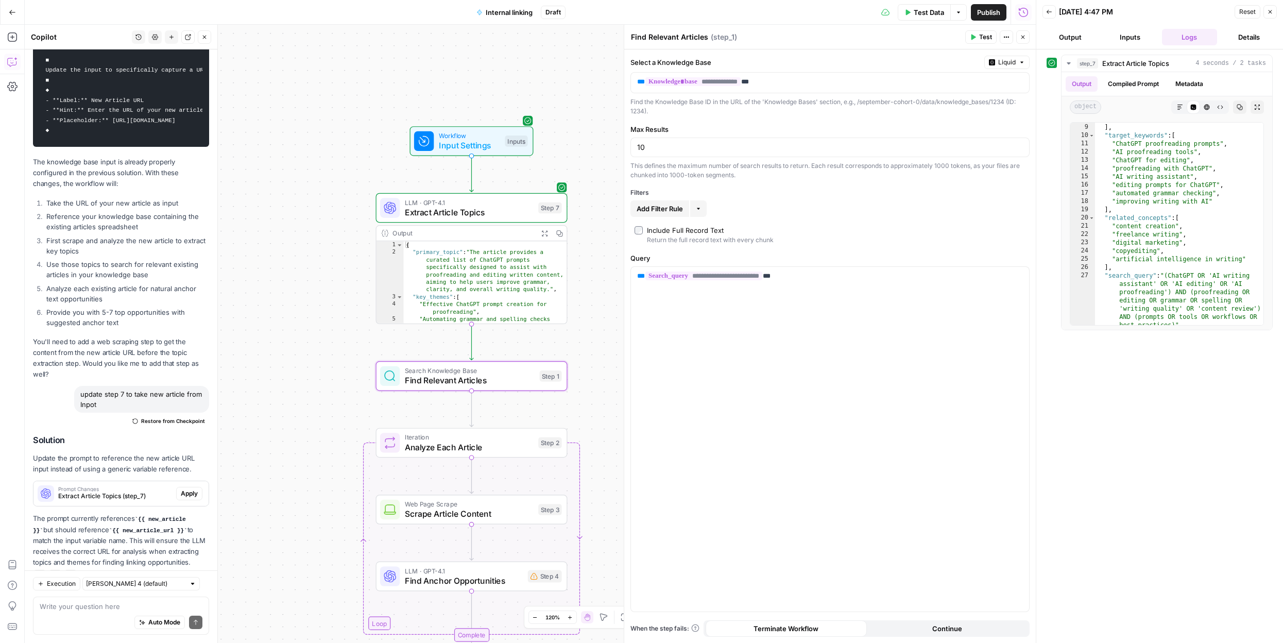
click at [985, 40] on span "Test" at bounding box center [985, 36] width 13 height 9
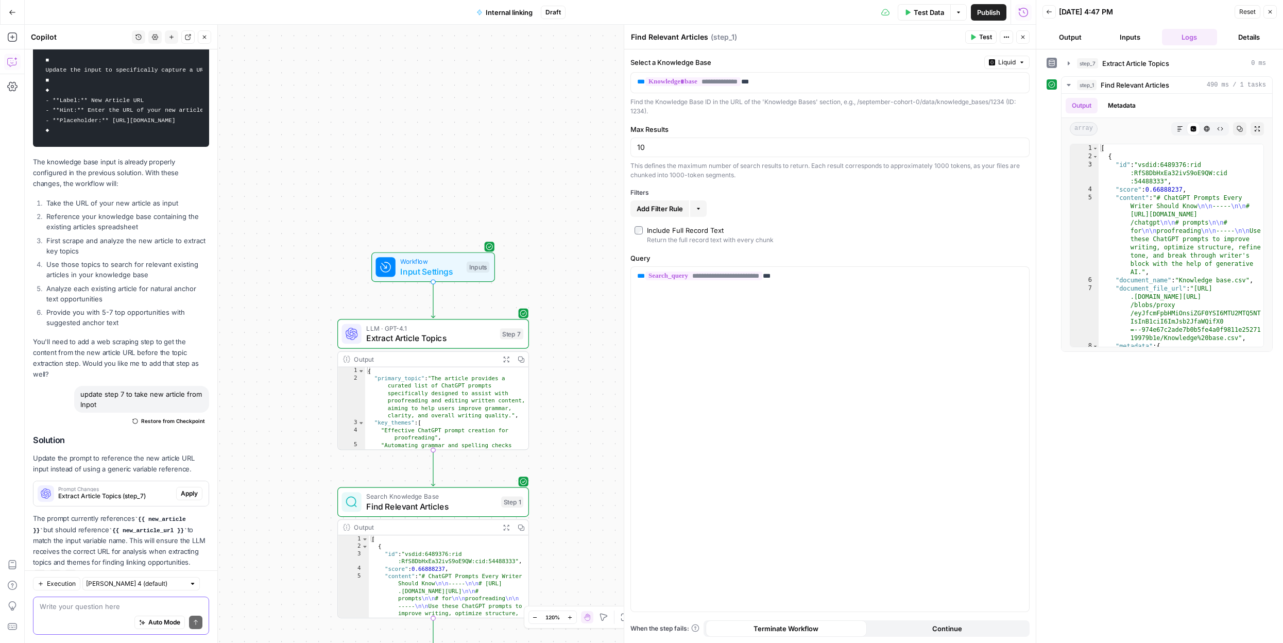
click at [100, 601] on textarea at bounding box center [121, 606] width 163 height 10
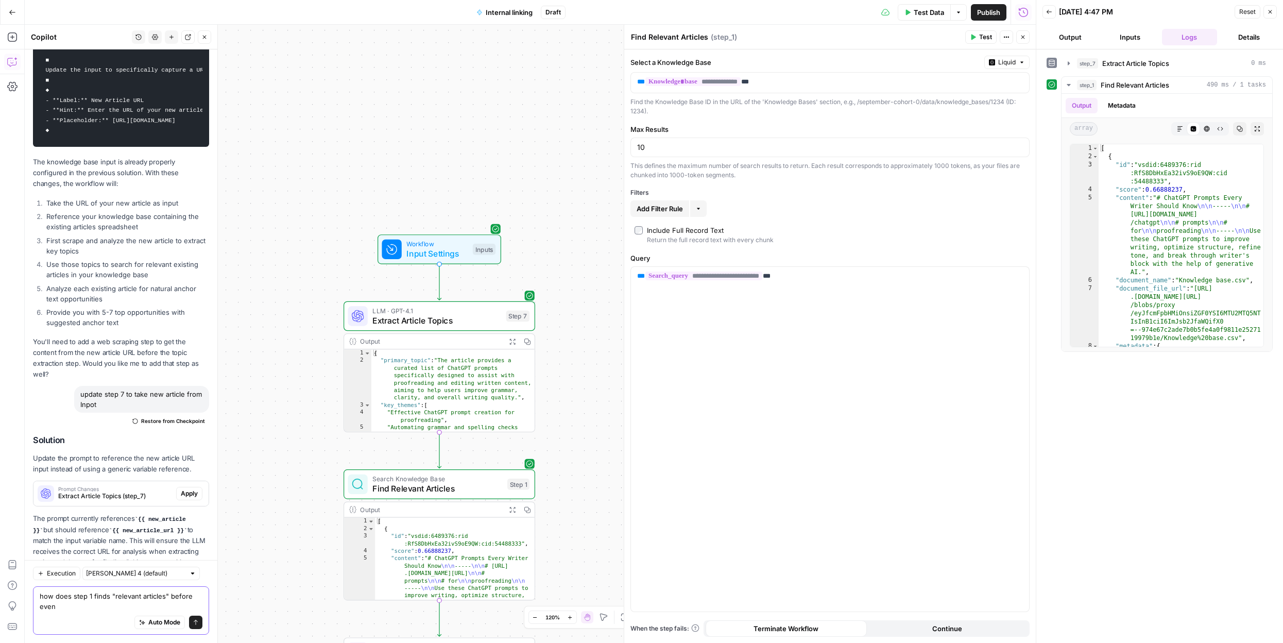
scroll to position [1825, 0]
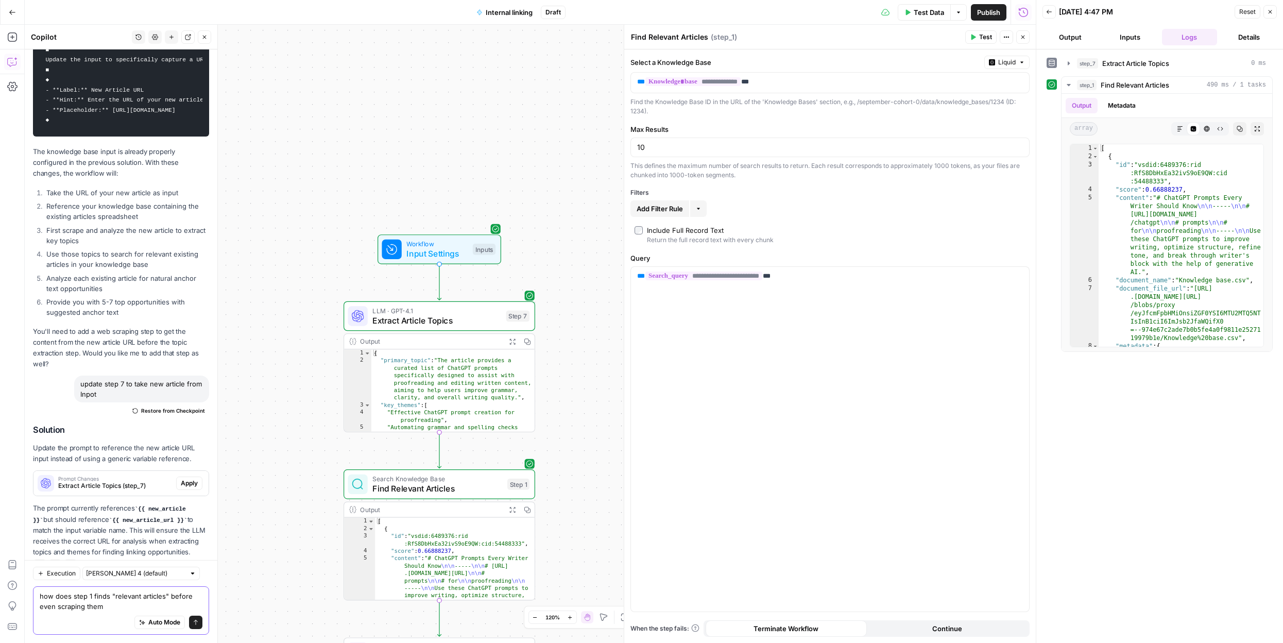
type textarea "how does step 1 finds "relevant articles" before even scraping them?"
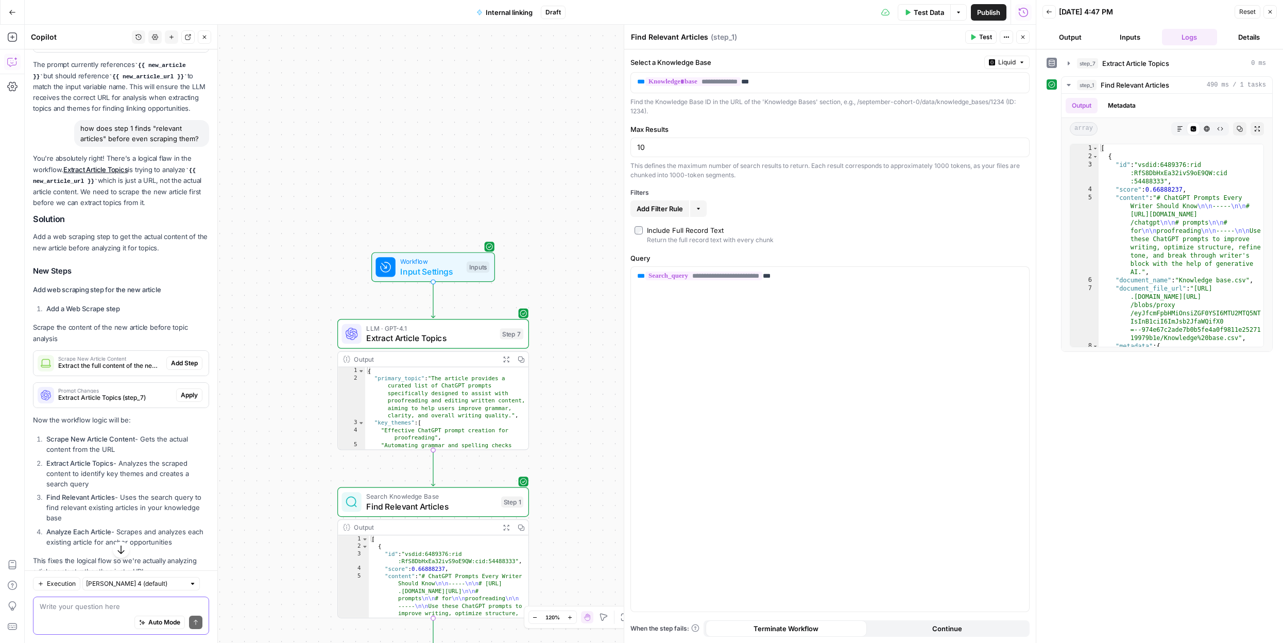
scroll to position [2277, 0]
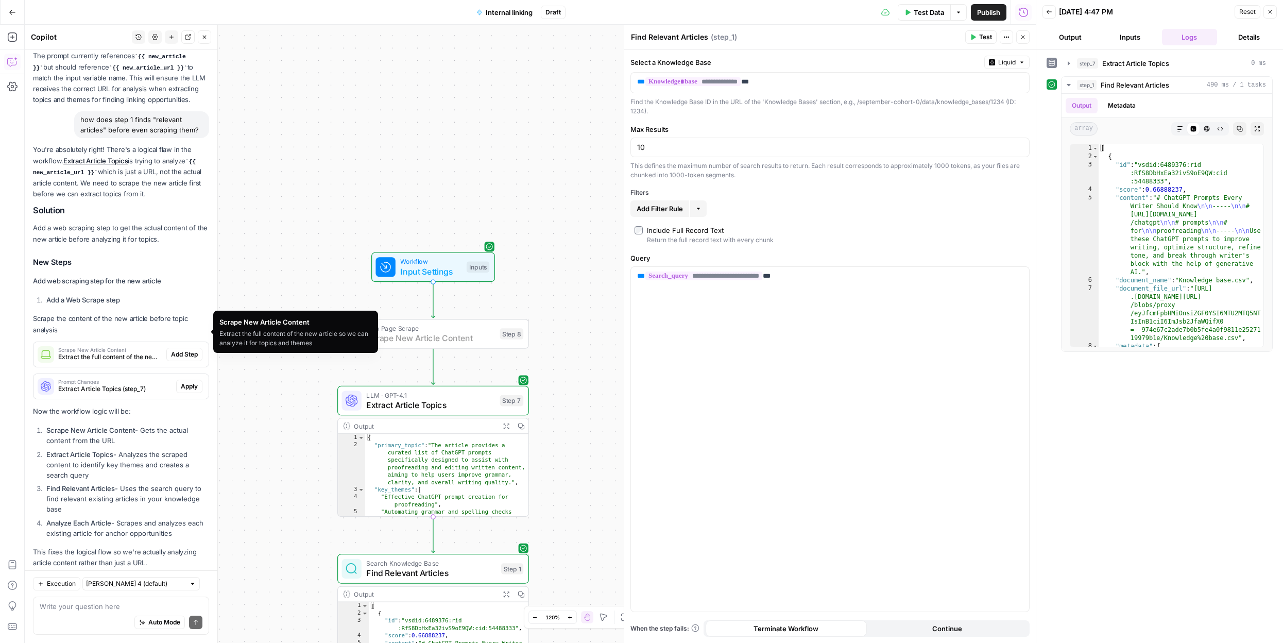
click at [180, 350] on span "Add Step" at bounding box center [184, 354] width 27 height 9
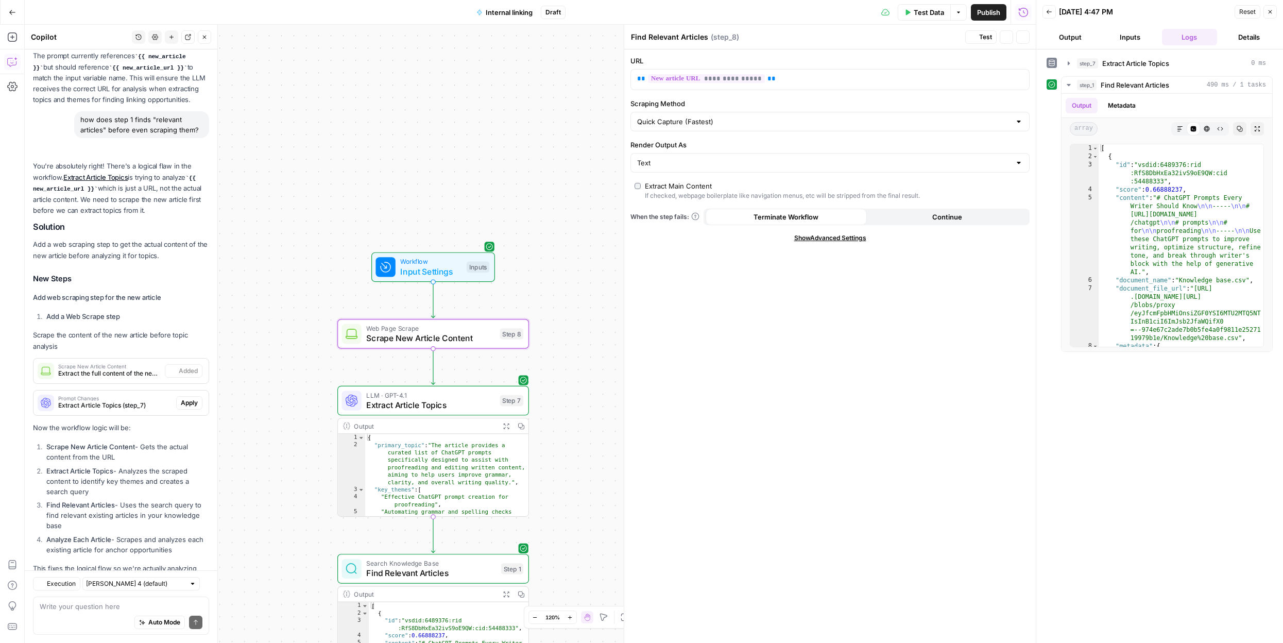
scroll to position [2294, 0]
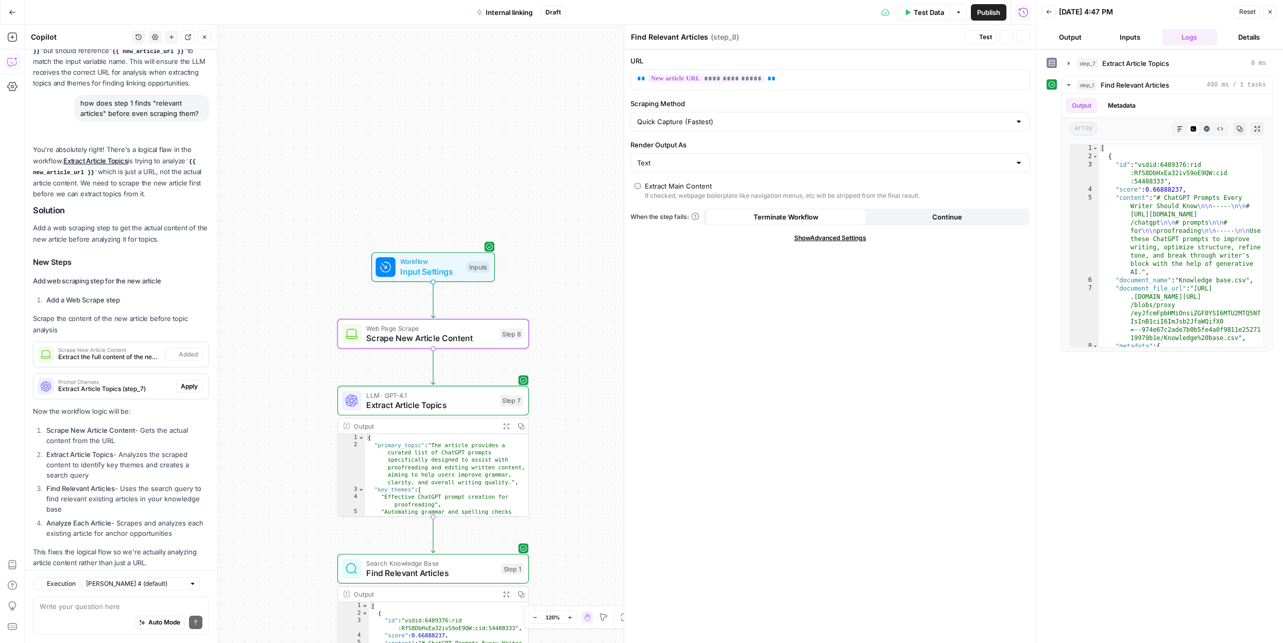
type textarea "Scrape New Article Content"
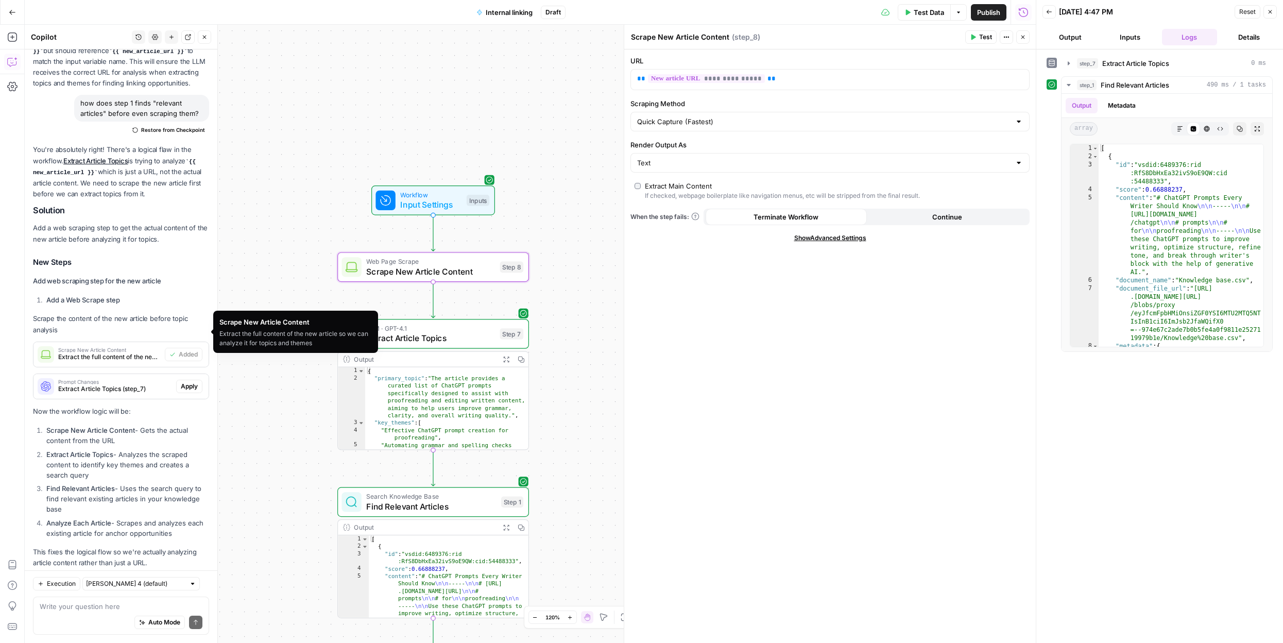
click at [121, 352] on span "Extract the full content of the new article so we can analyze it for topics and…" at bounding box center [109, 356] width 102 height 9
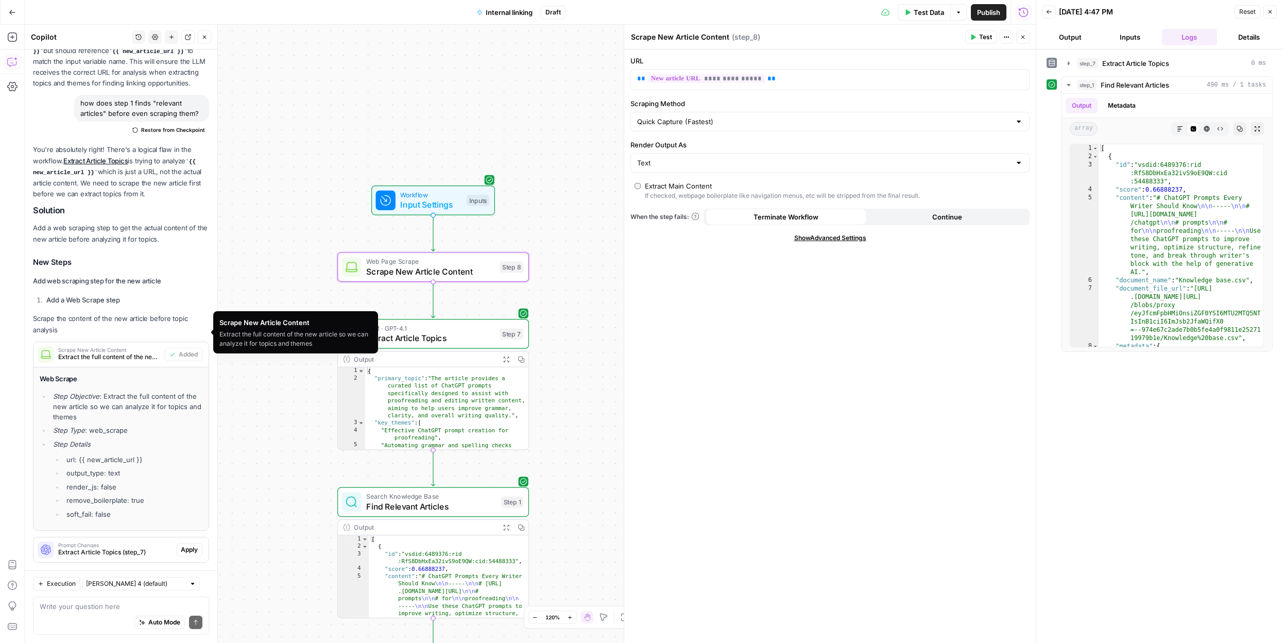
click at [139, 352] on span "Extract the full content of the new article so we can analyze it for topics and…" at bounding box center [109, 356] width 102 height 9
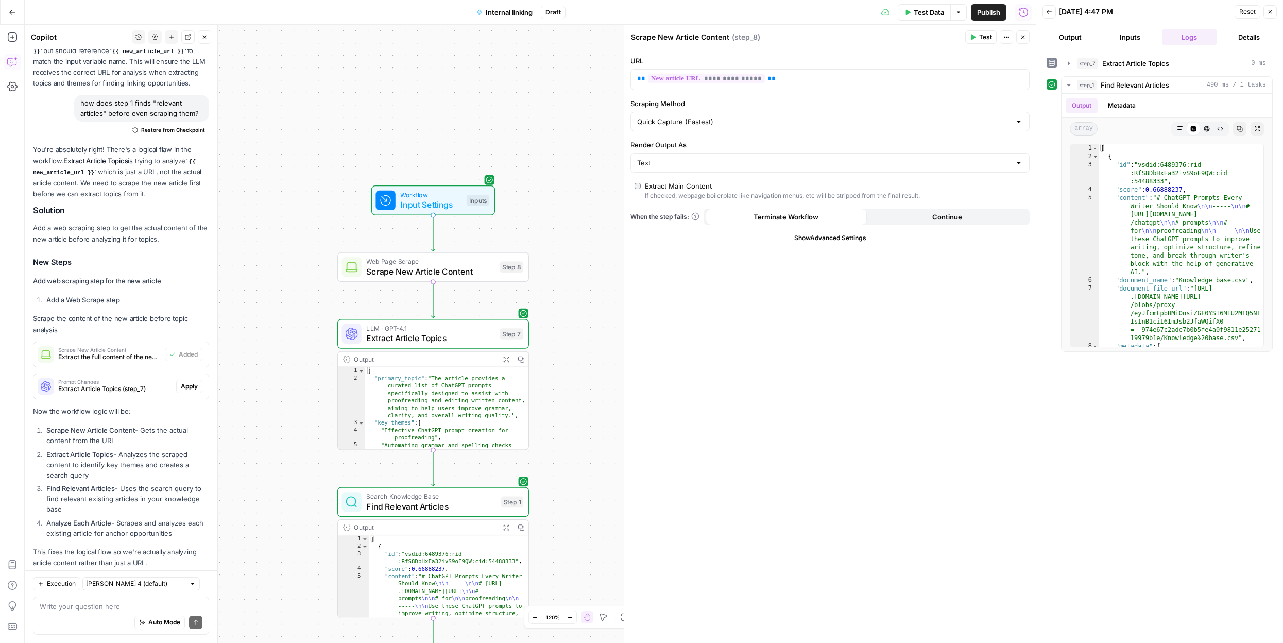
click at [100, 611] on div "Auto Mode Send" at bounding box center [121, 622] width 163 height 23
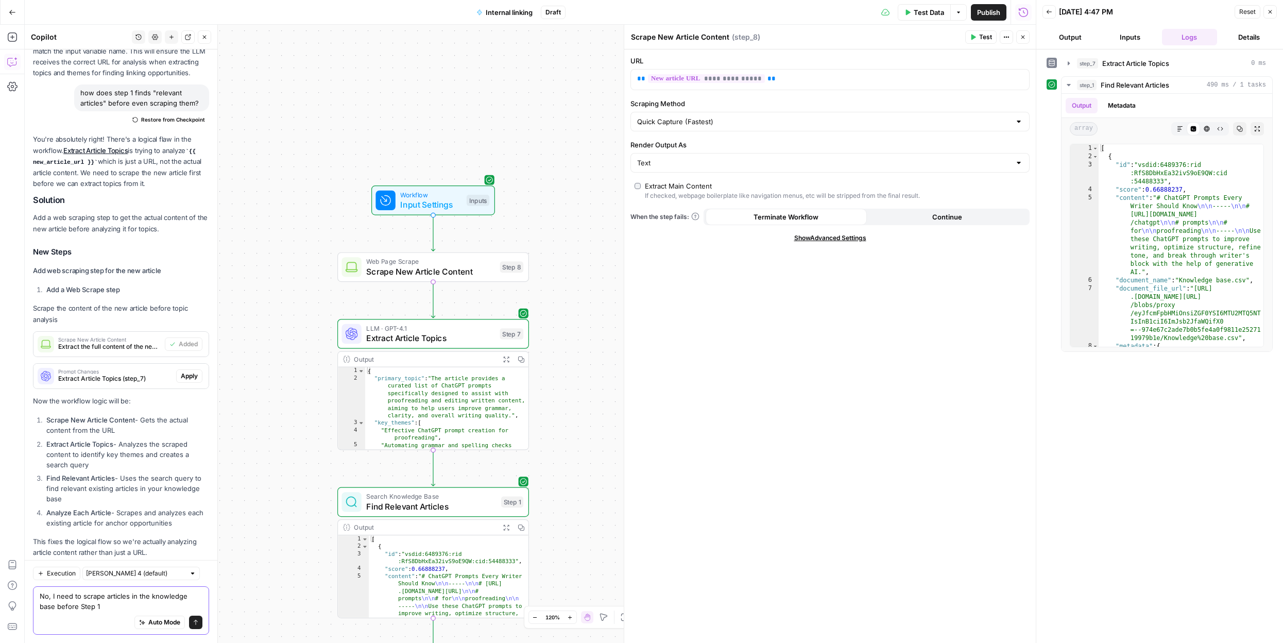
type textarea "No, I need to scrape articles in the knowledge base before Step 1."
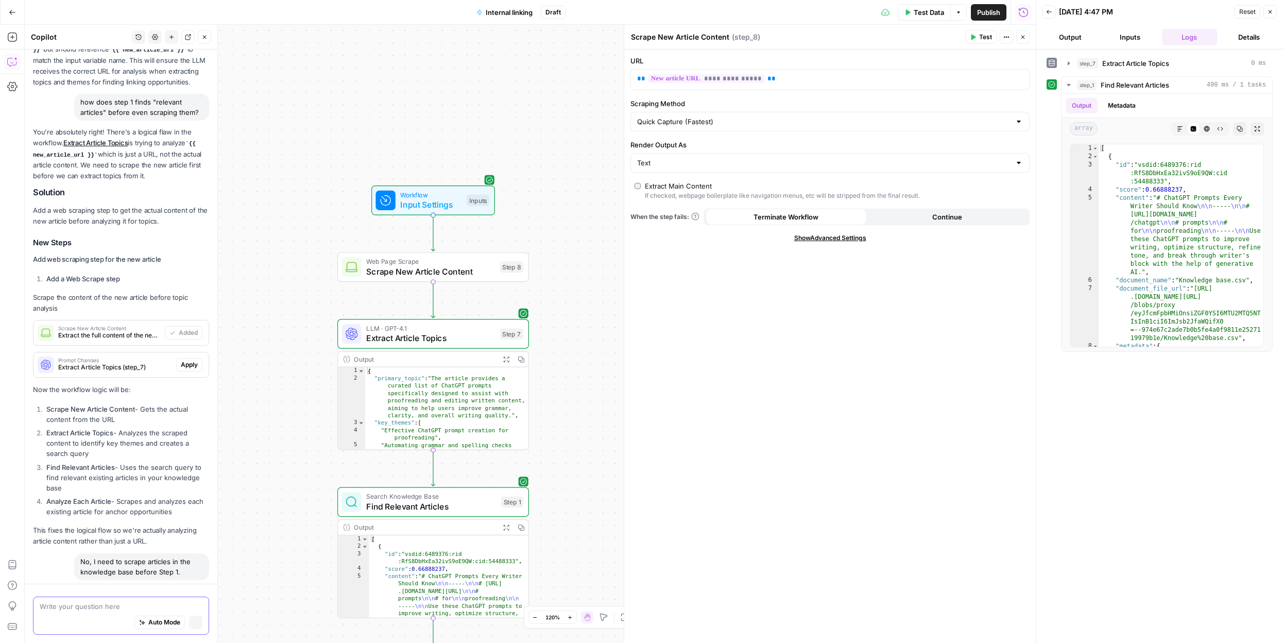
scroll to position [2216, 0]
click at [453, 268] on span "Scrape New Article Content" at bounding box center [430, 271] width 129 height 12
click at [462, 276] on span "Scrape New Article Content" at bounding box center [430, 271] width 129 height 12
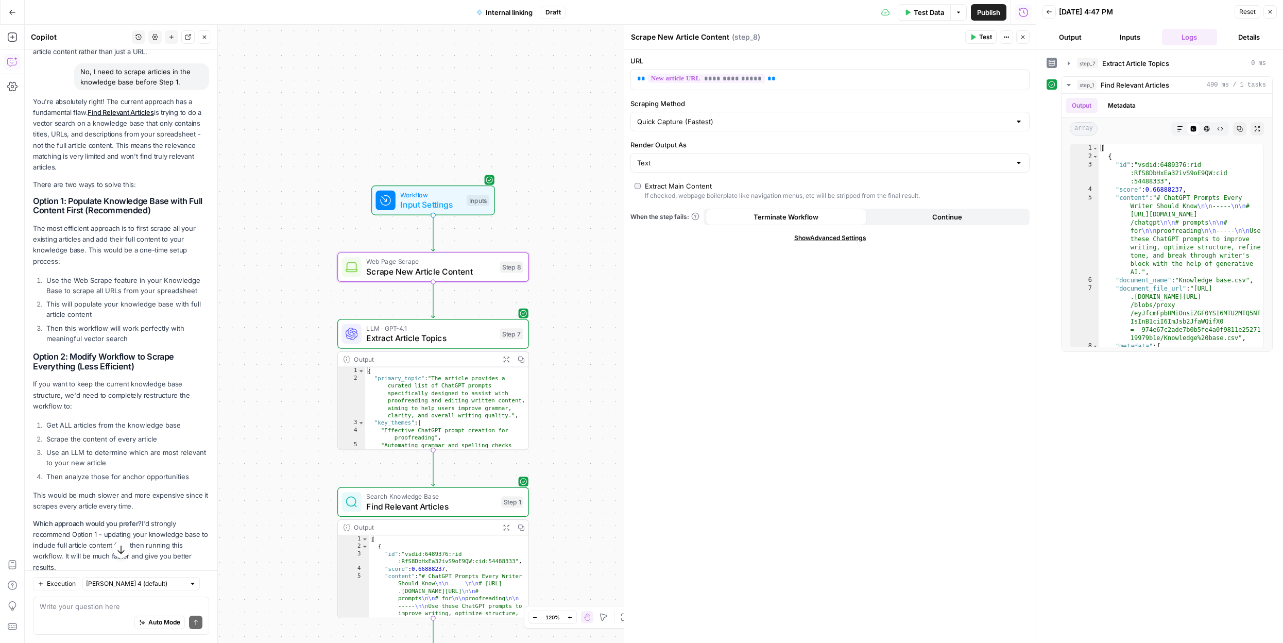
scroll to position [2809, 0]
click at [114, 519] on p "Which approach would you prefer? I'd strongly recommend Option 1 - updating you…" at bounding box center [121, 540] width 176 height 55
click at [93, 608] on textarea at bounding box center [121, 606] width 163 height 10
click at [77, 612] on div "Auto Mode Send" at bounding box center [121, 622] width 163 height 23
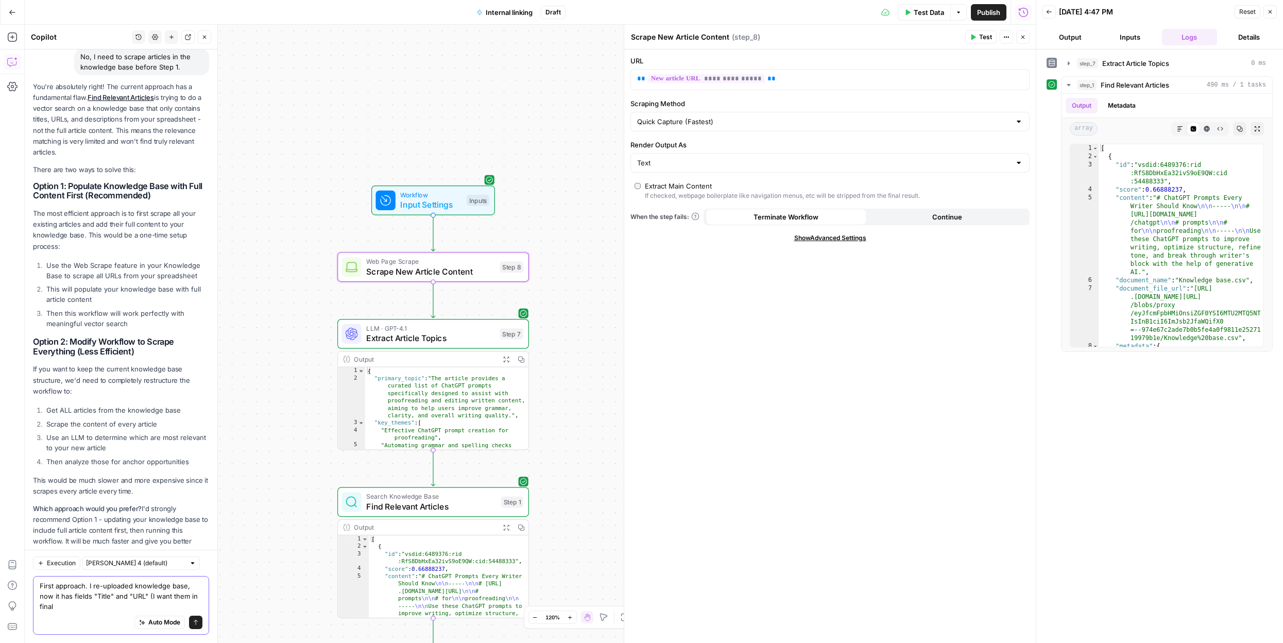
scroll to position [2830, 0]
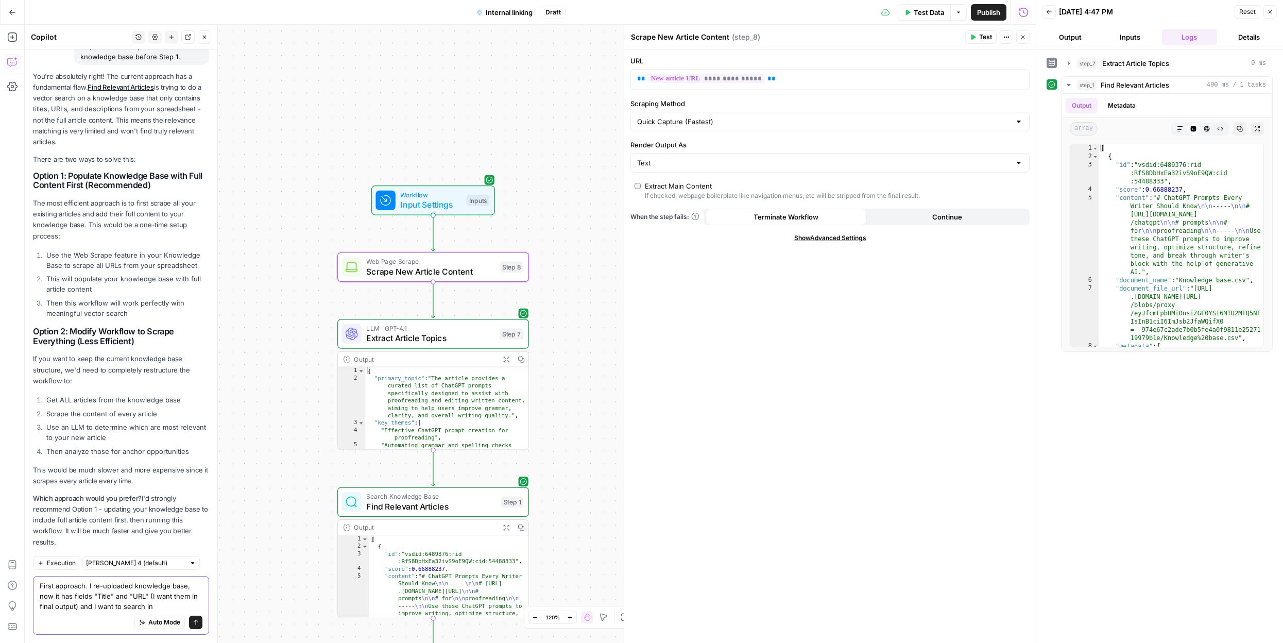
click at [79, 596] on textarea "First approach. I re-uploaded knowledge base, now it has fields "Title" and "UR…" at bounding box center [121, 595] width 163 height 31
click at [184, 609] on textarea "First approach. I re-uploaded knowledge base, now it has columns "Title" and "U…" at bounding box center [121, 595] width 163 height 31
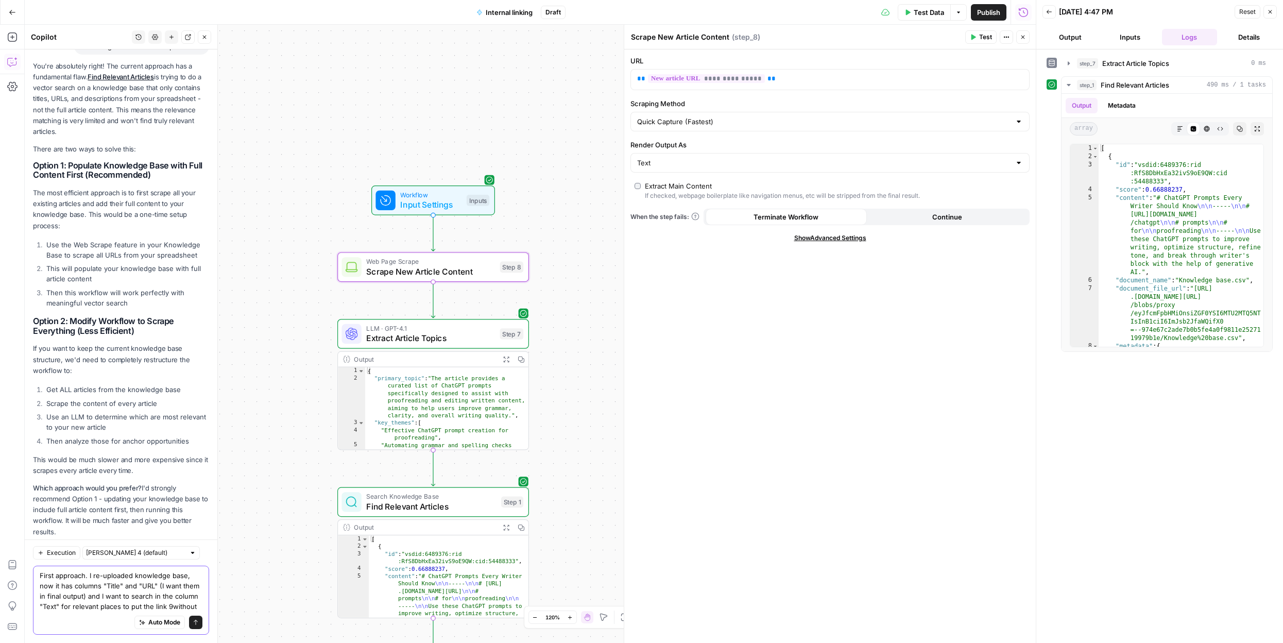
scroll to position [2850, 0]
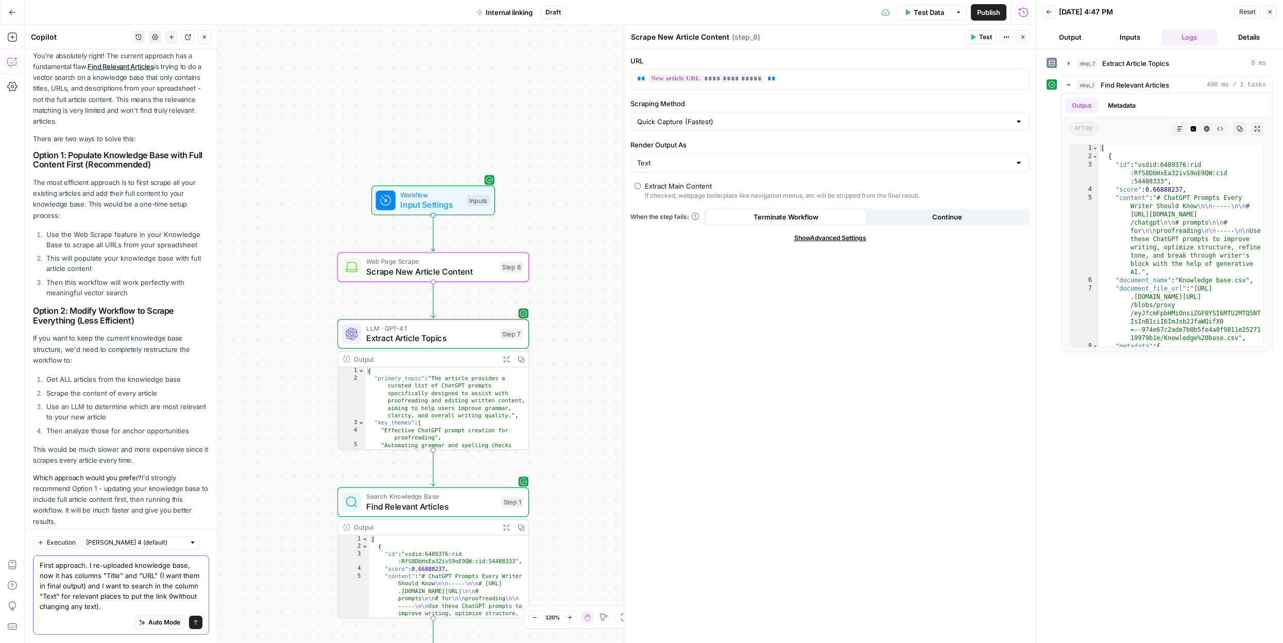
click at [168, 595] on textarea "First approach. I re-uploaded knowledge base, now it has columns "Title" and "U…" at bounding box center [121, 585] width 163 height 51
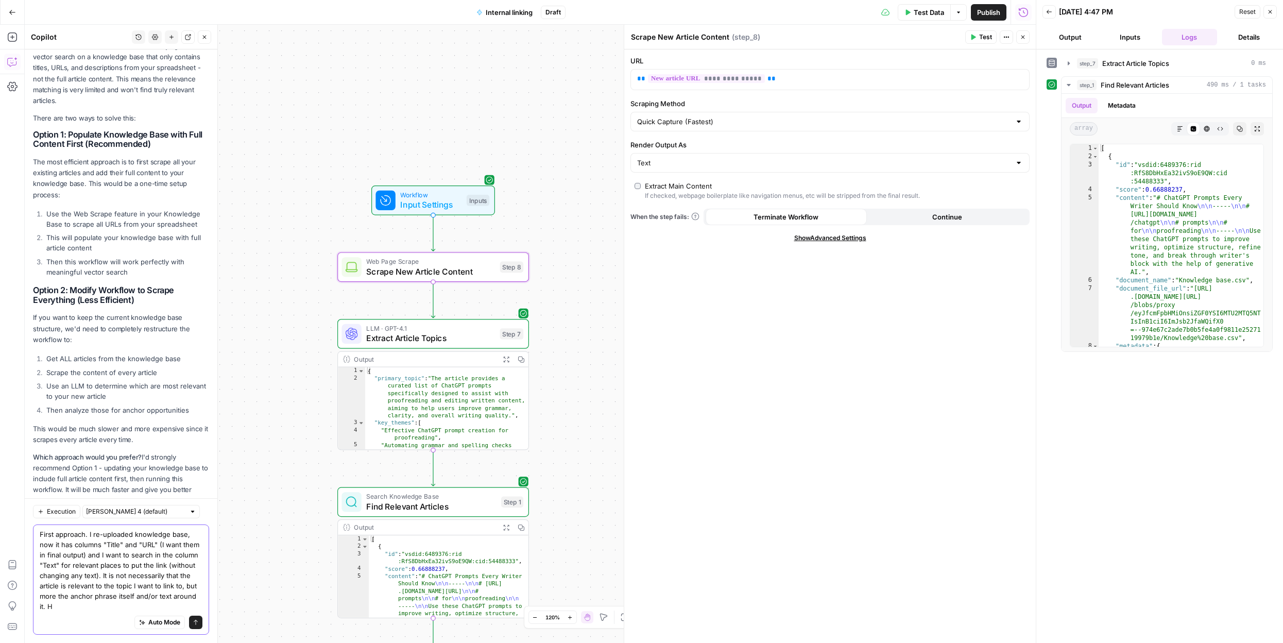
scroll to position [2881, 0]
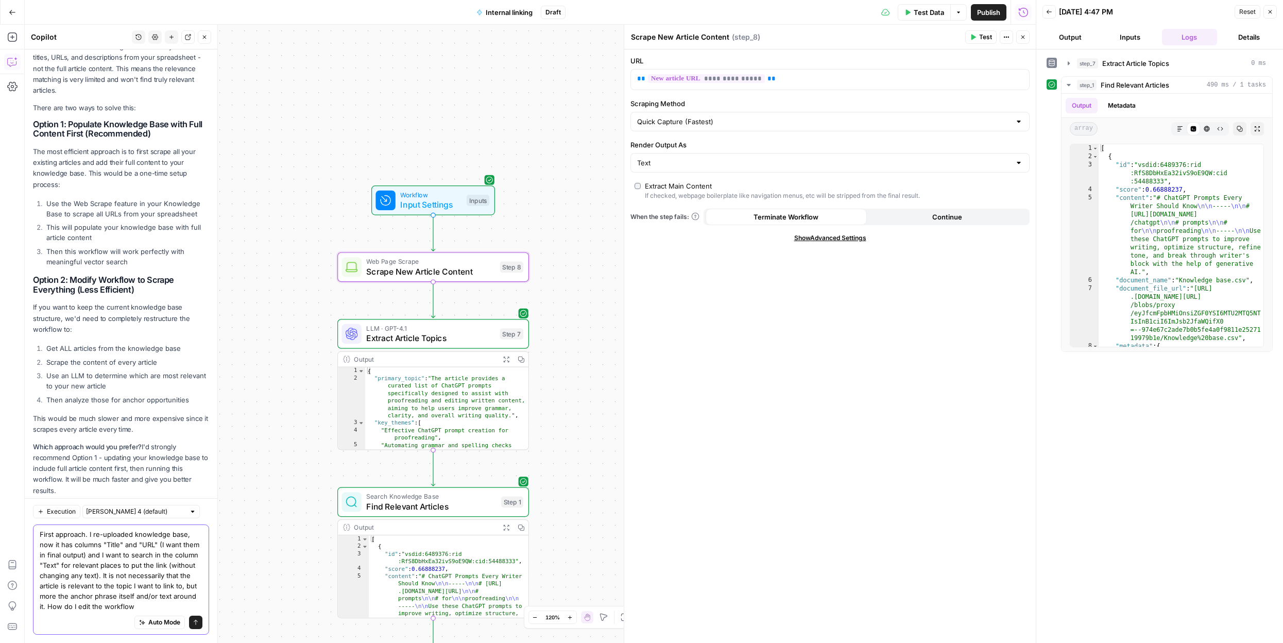
type textarea "First approach. I re-uploaded knowledge base, now it has columns "Title" and "U…"
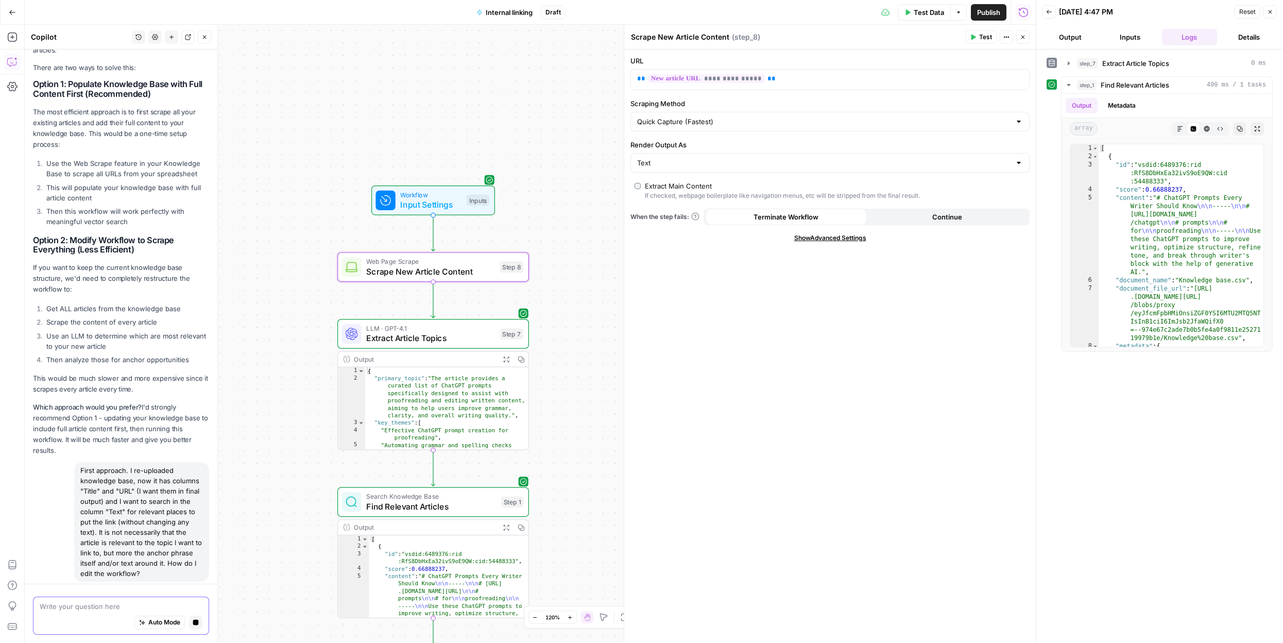
scroll to position [2823, 0]
click at [1025, 37] on span "Close" at bounding box center [1025, 37] width 1 height 1
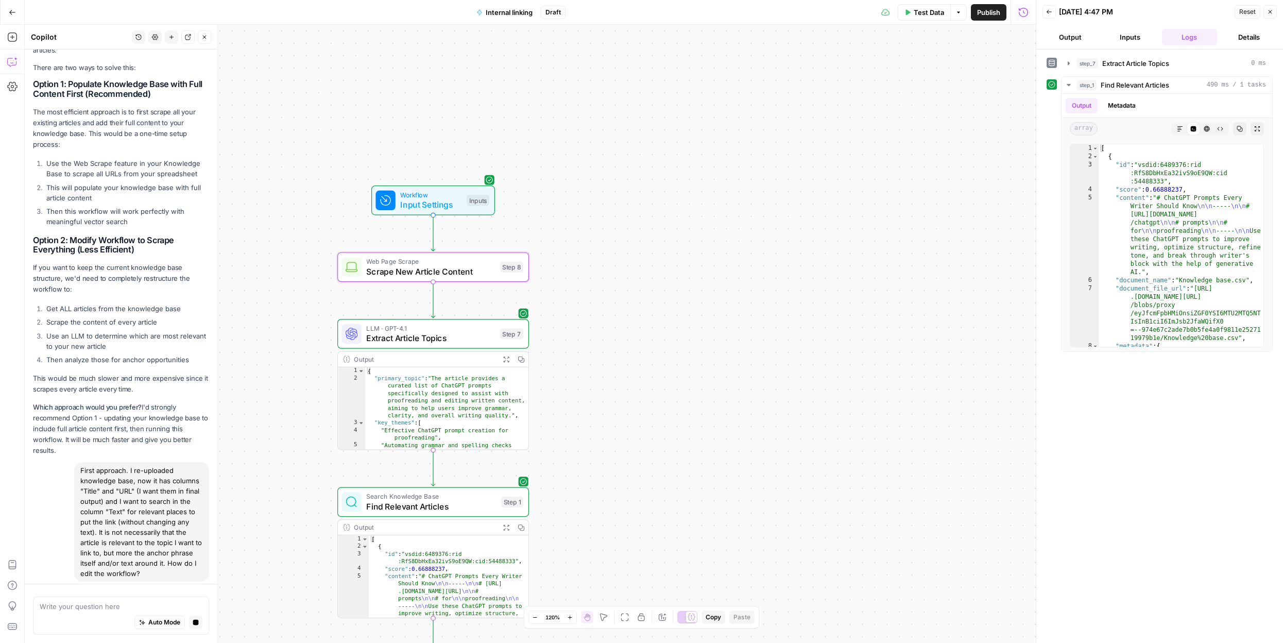
click at [1279, 18] on header "Back 10/04/25 at 4:47 PM Reset Close Output Inputs Logs Details" at bounding box center [1159, 24] width 247 height 49
click at [1270, 11] on icon "button" at bounding box center [1270, 12] width 4 height 4
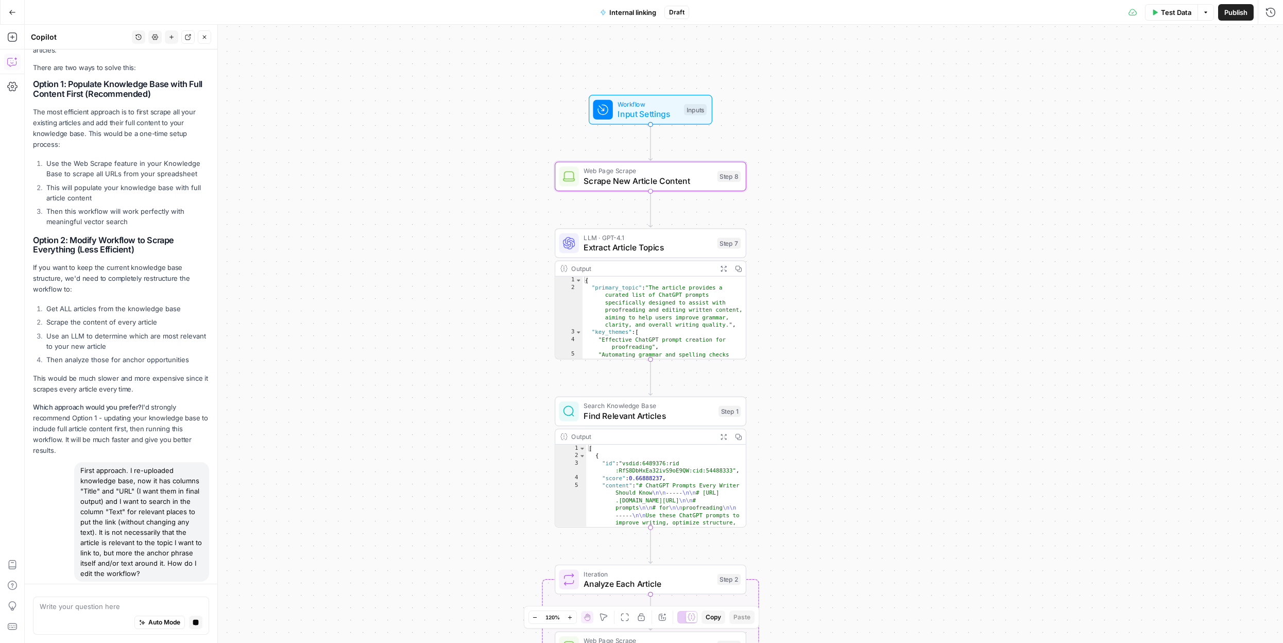
drag, startPoint x: 647, startPoint y: 323, endPoint x: 846, endPoint y: 250, distance: 211.3
click at [846, 250] on div "Workflow Input Settings Inputs Web Page Scrape Scrape New Article Content Step …" at bounding box center [654, 334] width 1258 height 618
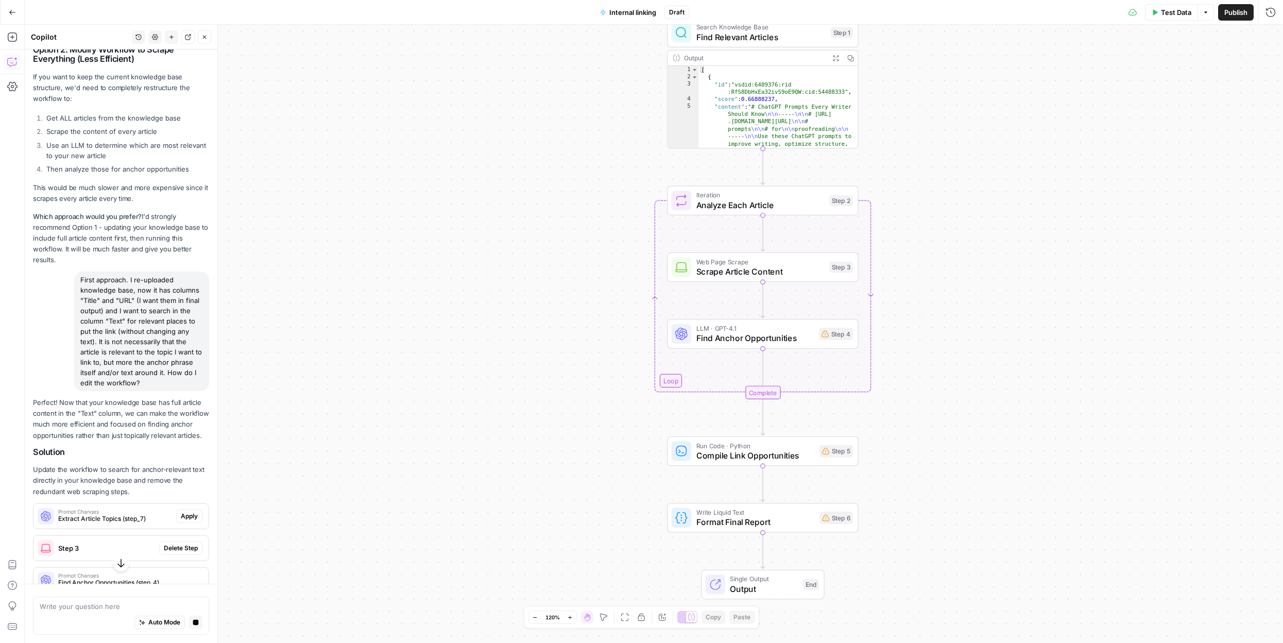
scroll to position [3006, 0]
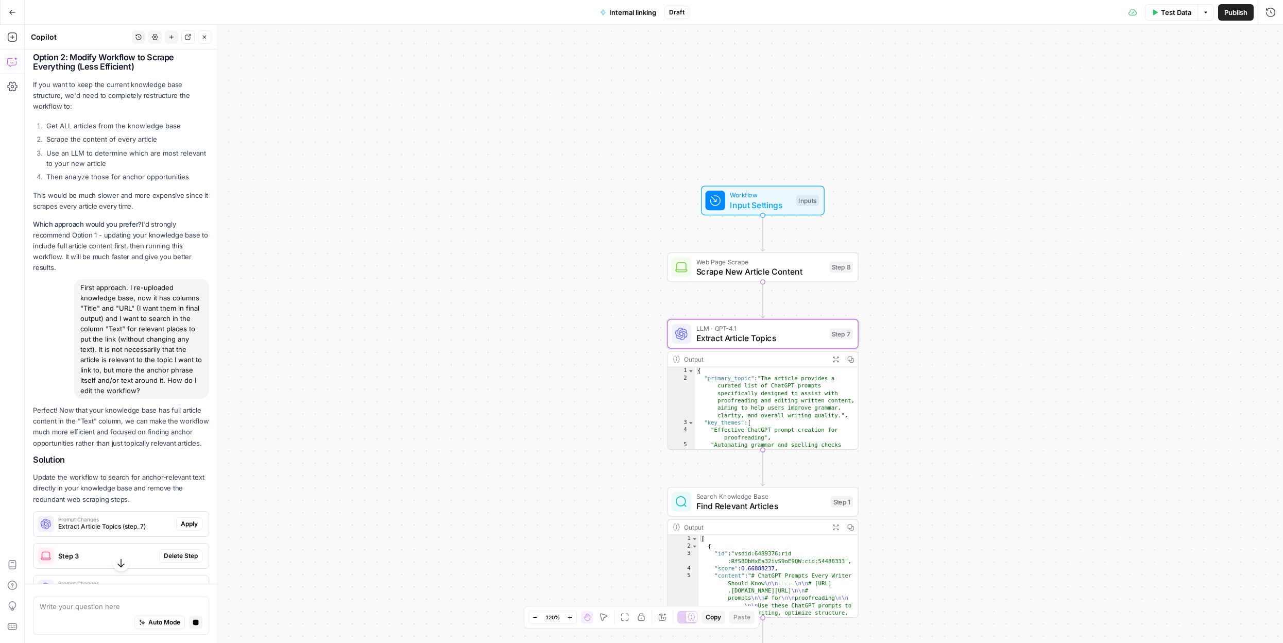
click at [190, 519] on span "Apply" at bounding box center [189, 523] width 17 height 9
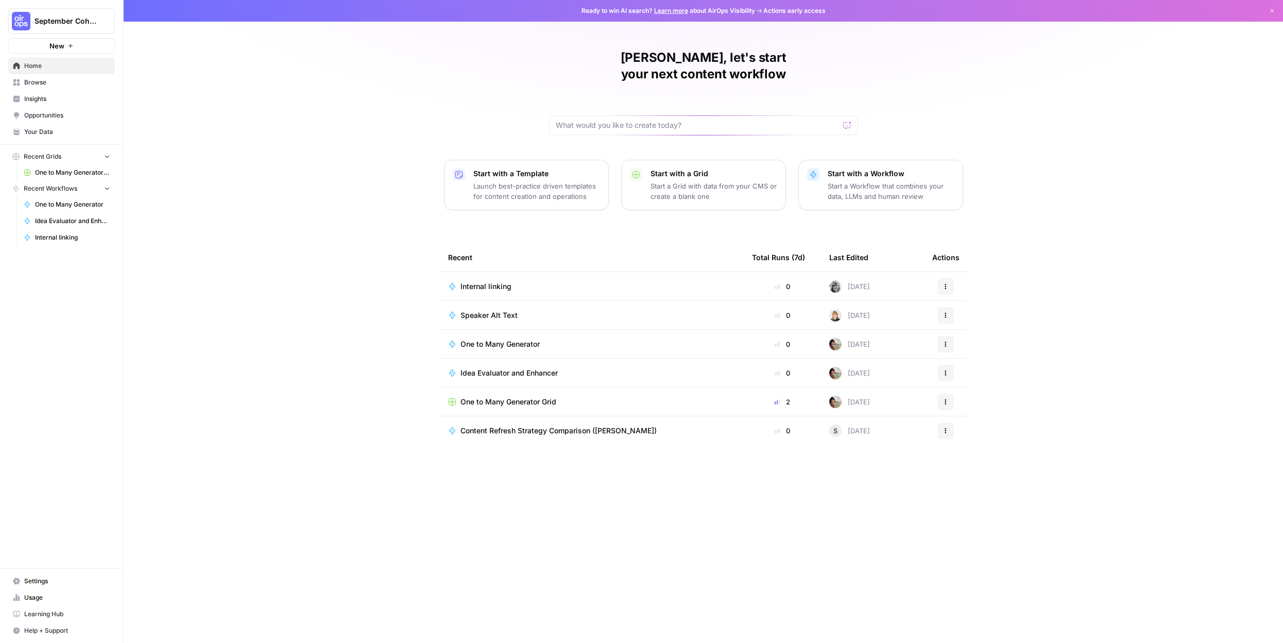
click at [35, 132] on span "Your Data" at bounding box center [67, 131] width 86 height 9
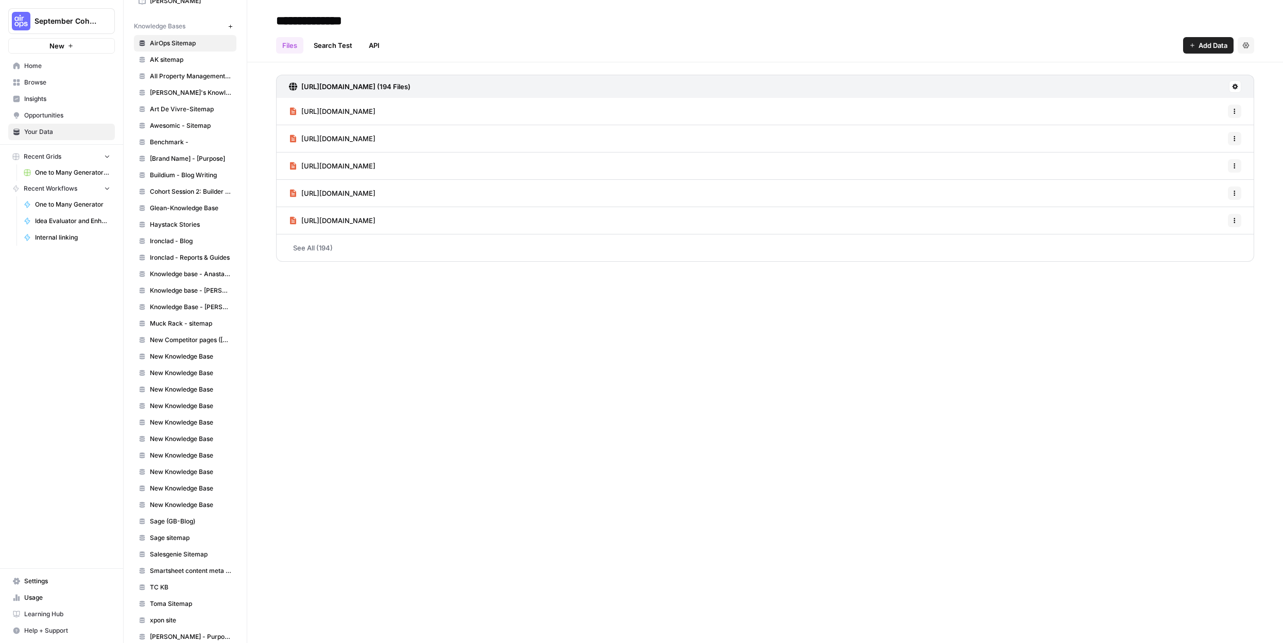
scroll to position [669, 0]
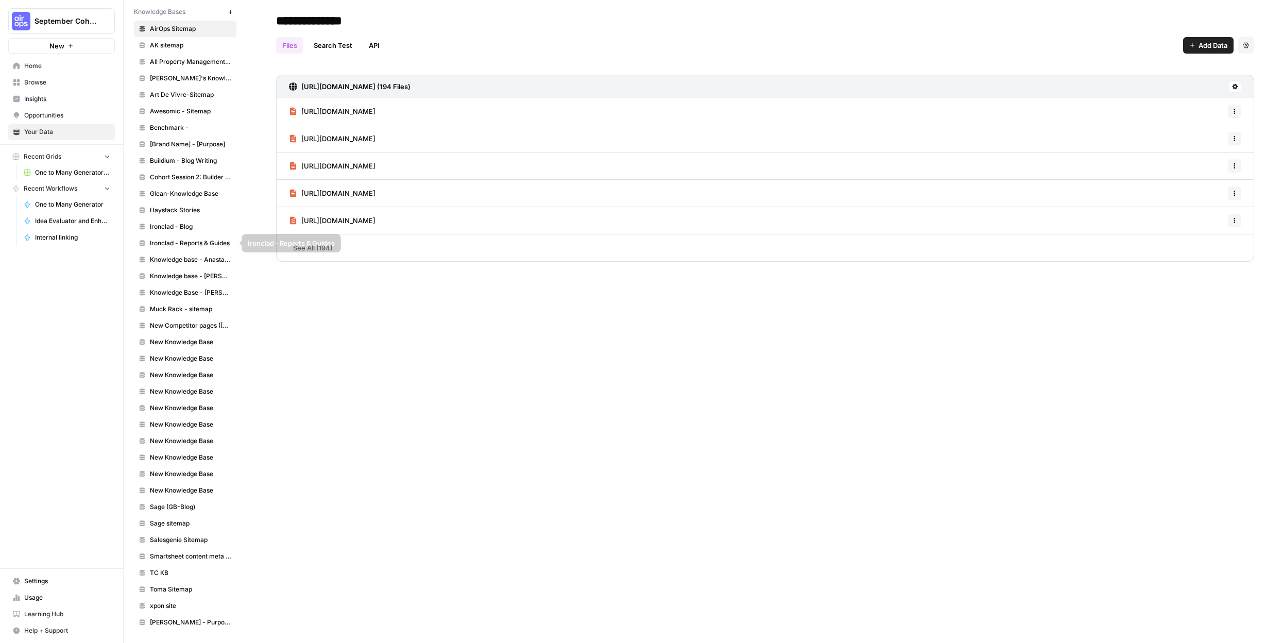
click at [211, 259] on span "Knowledge base - Anastasia" at bounding box center [191, 259] width 82 height 9
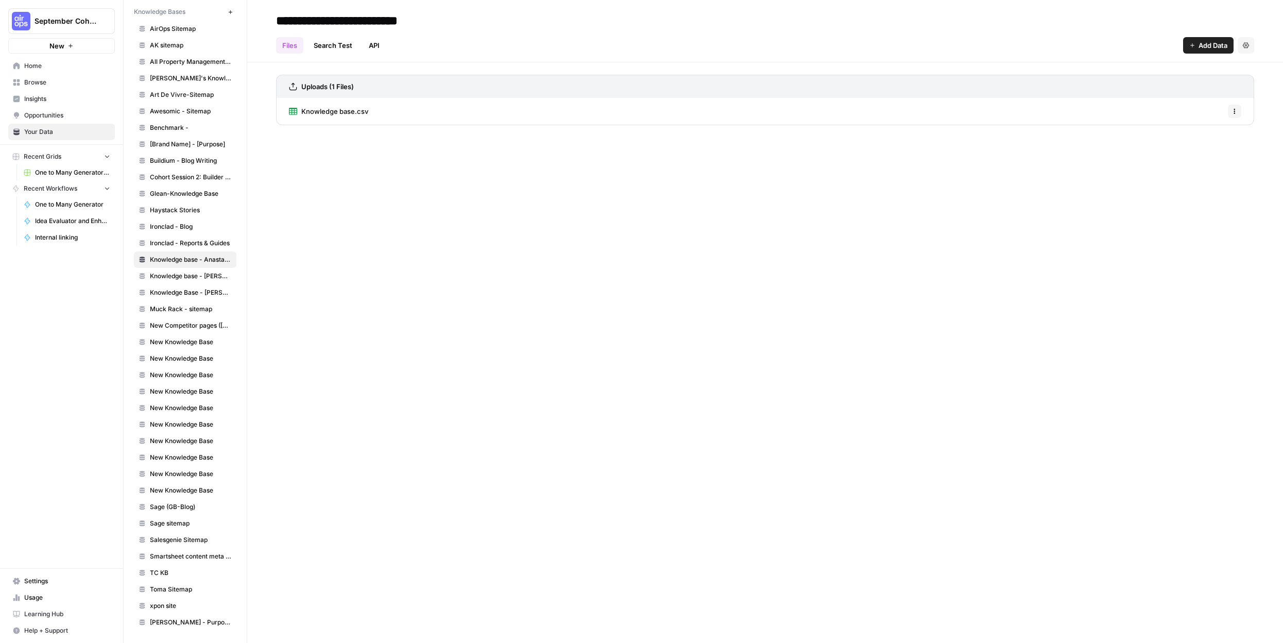
click at [1231, 112] on icon "button" at bounding box center [1234, 111] width 6 height 6
click at [1203, 136] on span "Delete File" at bounding box center [1211, 134] width 33 height 10
click at [614, 137] on button "Delete" at bounding box center [605, 131] width 35 height 19
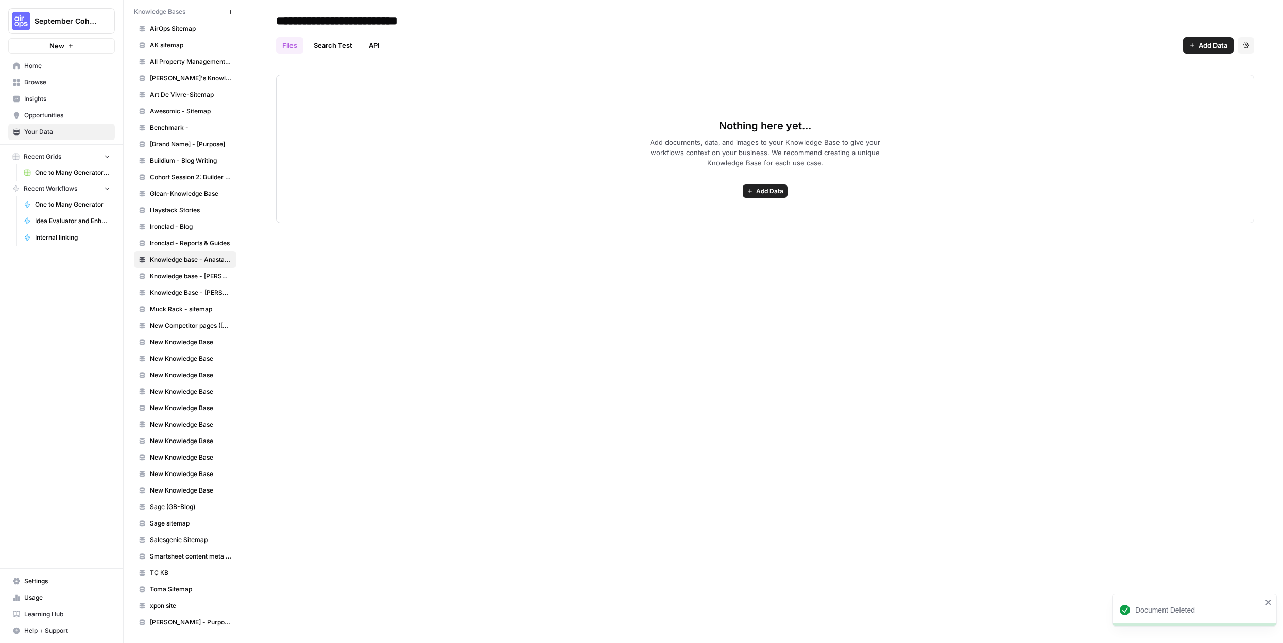
click at [772, 195] on span "Add Data" at bounding box center [769, 190] width 27 height 9
click at [737, 207] on button "Upload Files" at bounding box center [723, 213] width 117 height 14
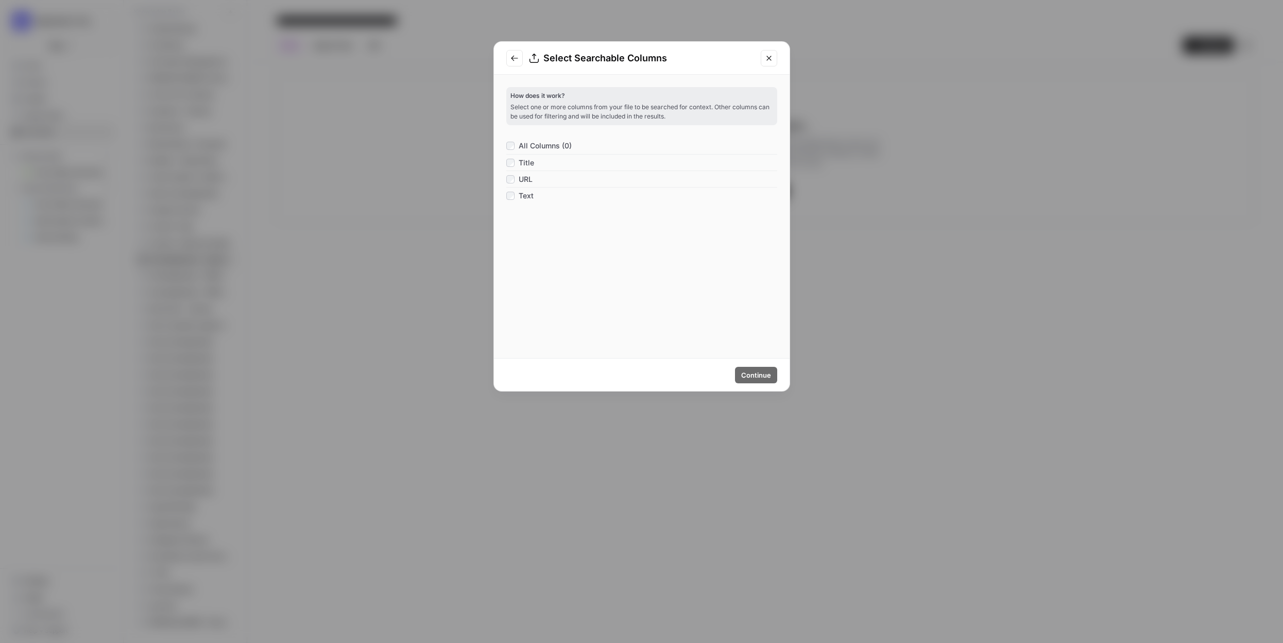
click at [540, 143] on span "All Columns (0)" at bounding box center [545, 146] width 53 height 10
click at [771, 375] on button "Continue" at bounding box center [756, 375] width 42 height 16
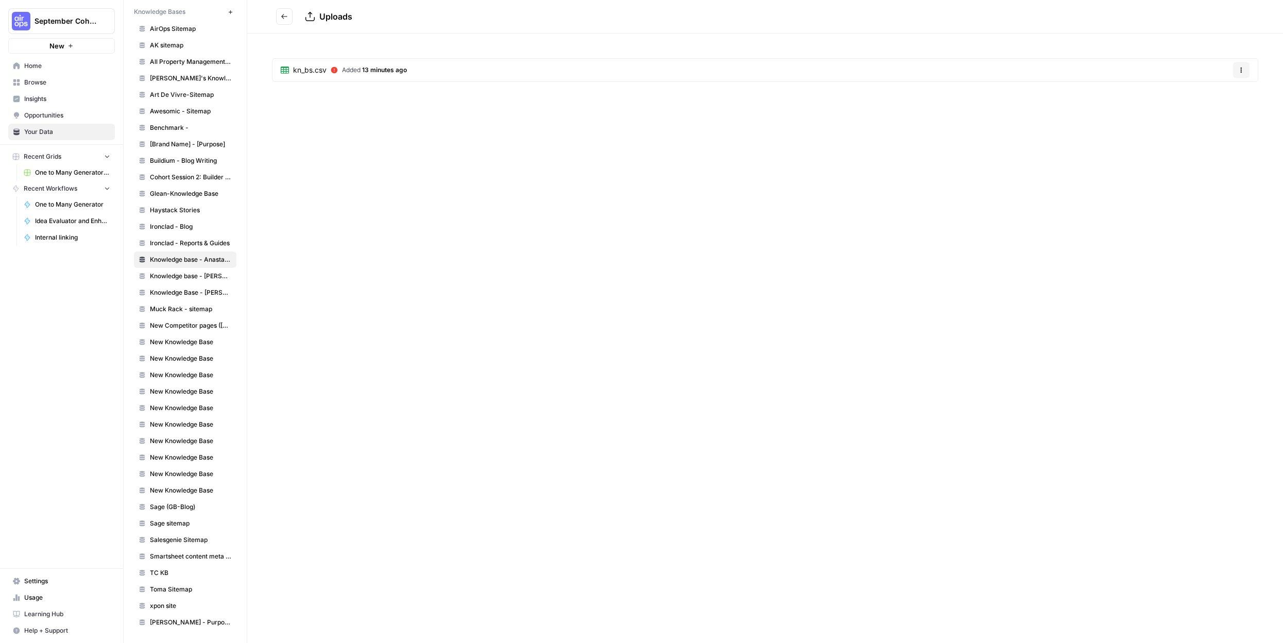
click at [335, 68] on icon at bounding box center [334, 70] width 7 height 7
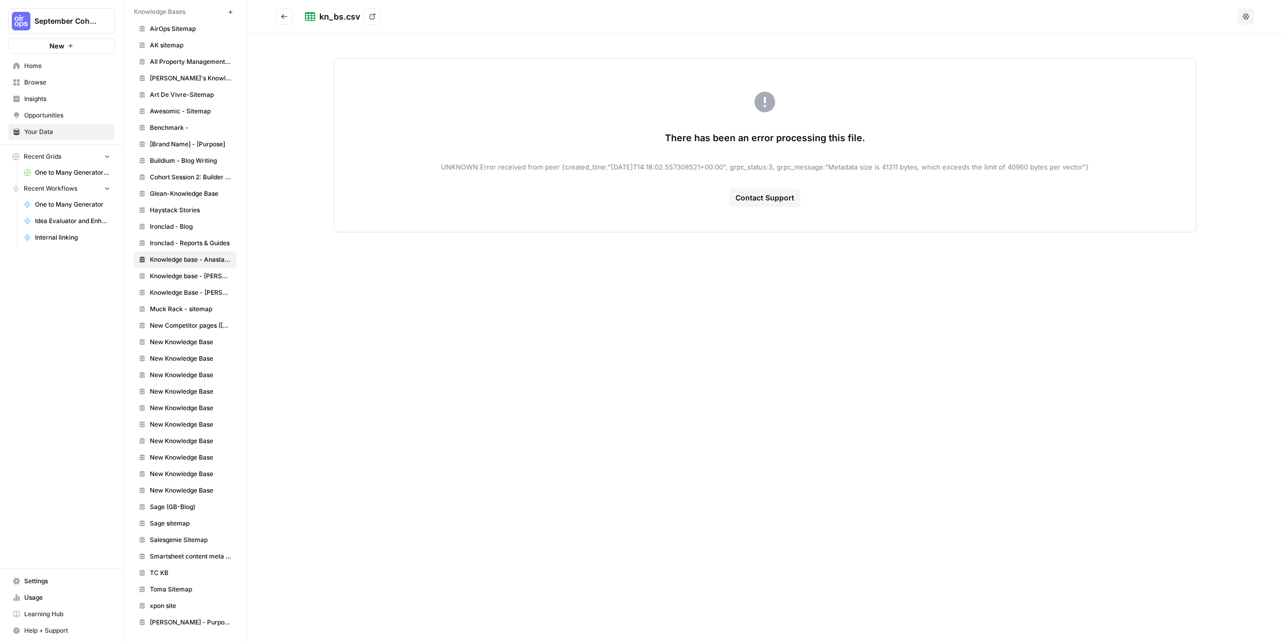
click at [286, 14] on icon "Go back" at bounding box center [284, 16] width 7 height 7
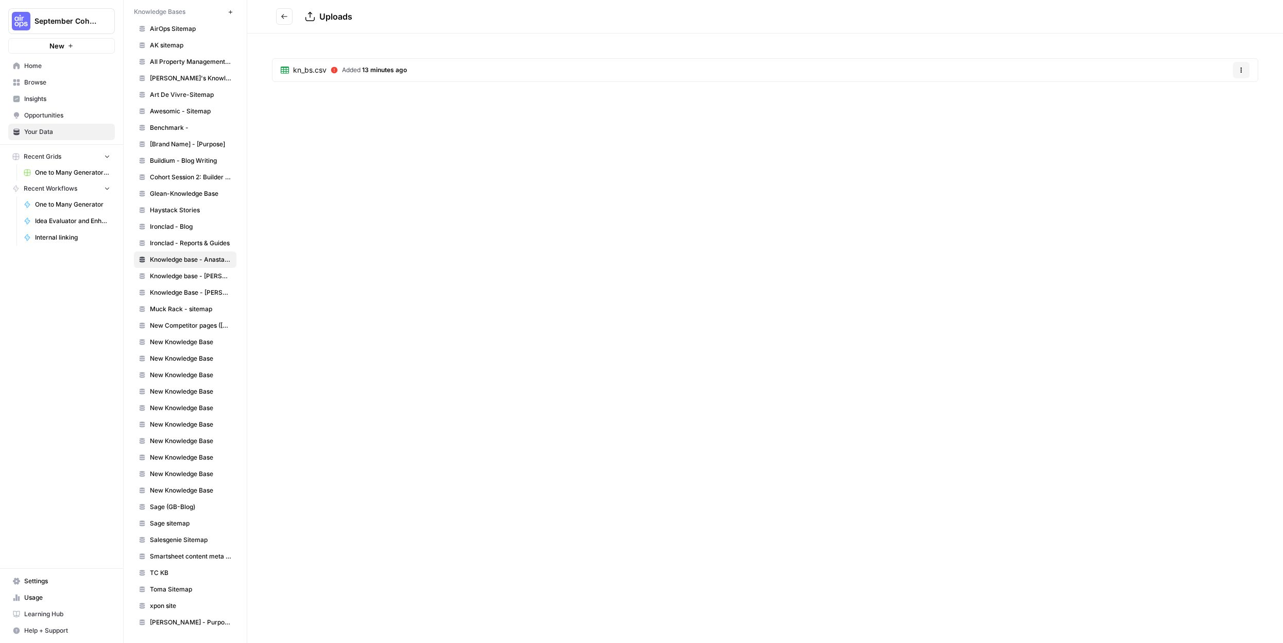
click at [392, 67] on span "13 minutes ago" at bounding box center [384, 70] width 45 height 8
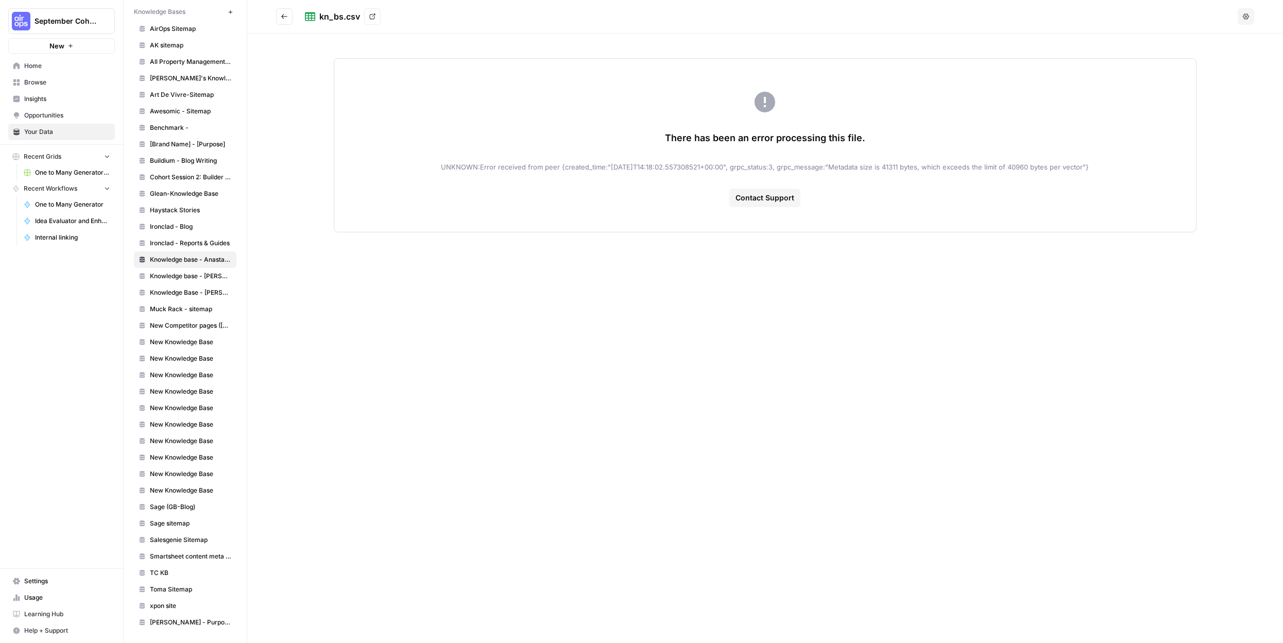
click at [282, 14] on icon "Go back" at bounding box center [284, 16] width 7 height 7
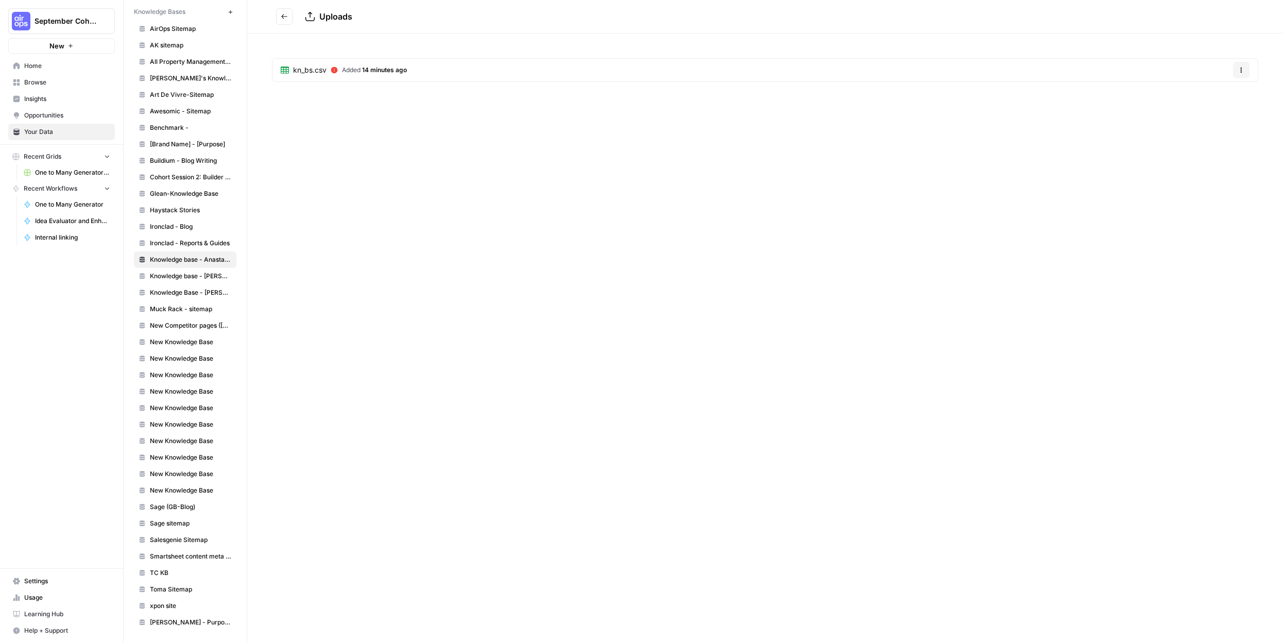
click at [349, 71] on span "Added 14 minutes ago" at bounding box center [374, 69] width 65 height 9
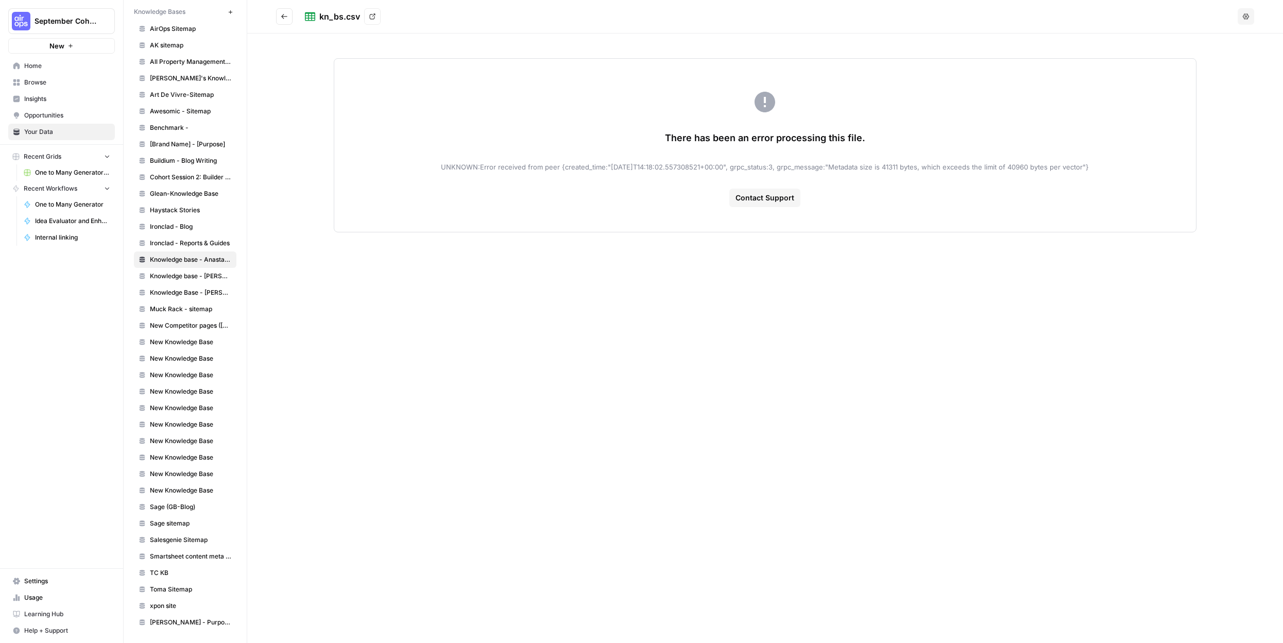
click at [494, 168] on span "UNKNOWN:Error received from peer {created_time:"2025-10-04T14:18:02.557308521+0…" at bounding box center [765, 167] width 648 height 10
copy span "received"
click at [289, 14] on button "Go back" at bounding box center [284, 16] width 16 height 16
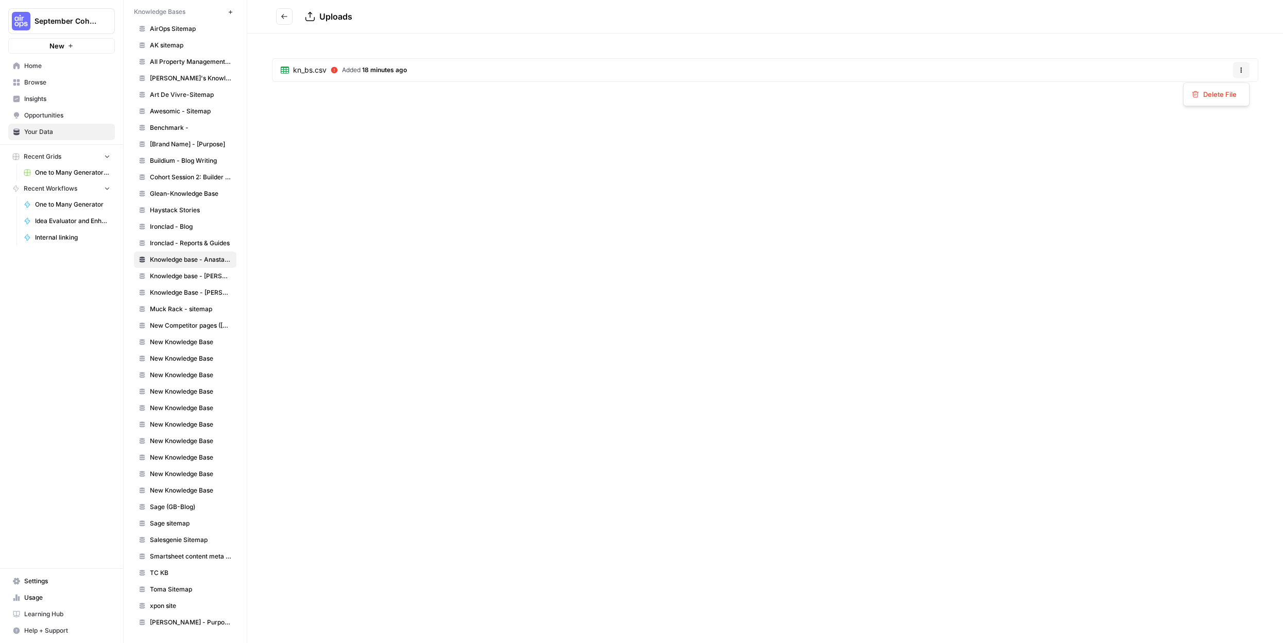
click at [1235, 67] on button "Options" at bounding box center [1241, 70] width 16 height 16
click at [1213, 98] on span "Delete File" at bounding box center [1219, 94] width 33 height 10
click at [607, 134] on span "Delete" at bounding box center [605, 131] width 22 height 10
click at [712, 65] on section "No documents" at bounding box center [765, 64] width 986 height 12
click at [287, 23] on button "Go back" at bounding box center [284, 16] width 16 height 16
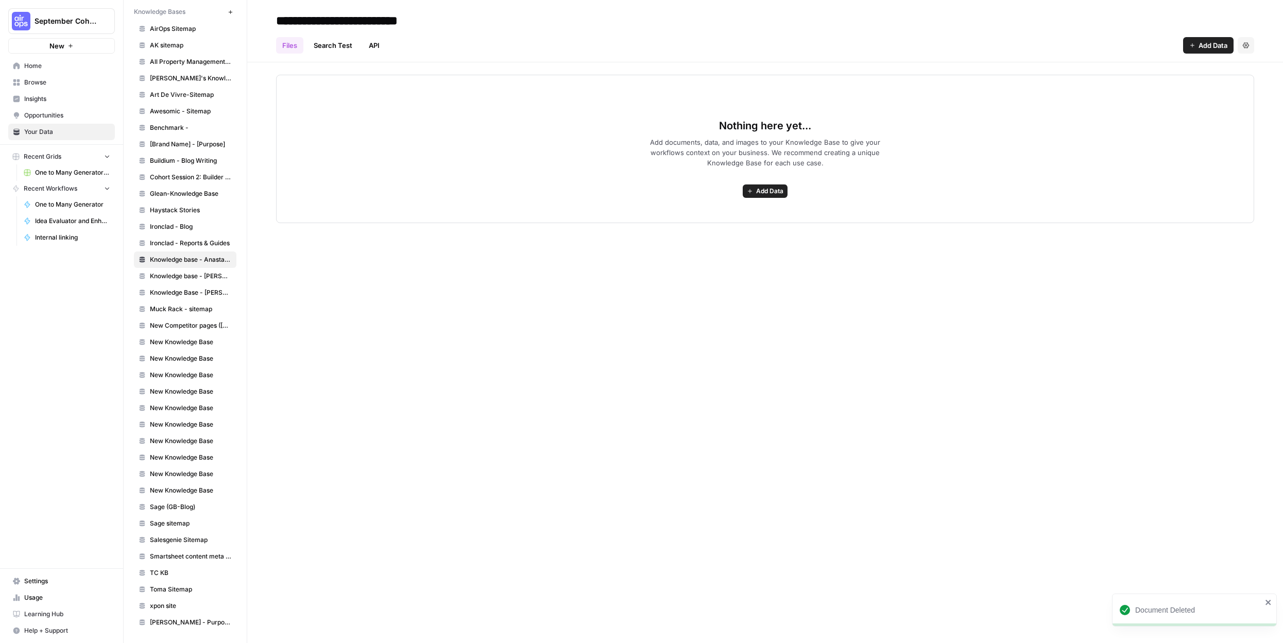
click at [658, 136] on div "Nothing here yet... Add documents, data, and images to your Knowledge Base to g…" at bounding box center [765, 149] width 978 height 148
click at [765, 193] on span "Add Data" at bounding box center [769, 190] width 27 height 9
click at [742, 211] on span "Upload Files" at bounding box center [728, 214] width 94 height 10
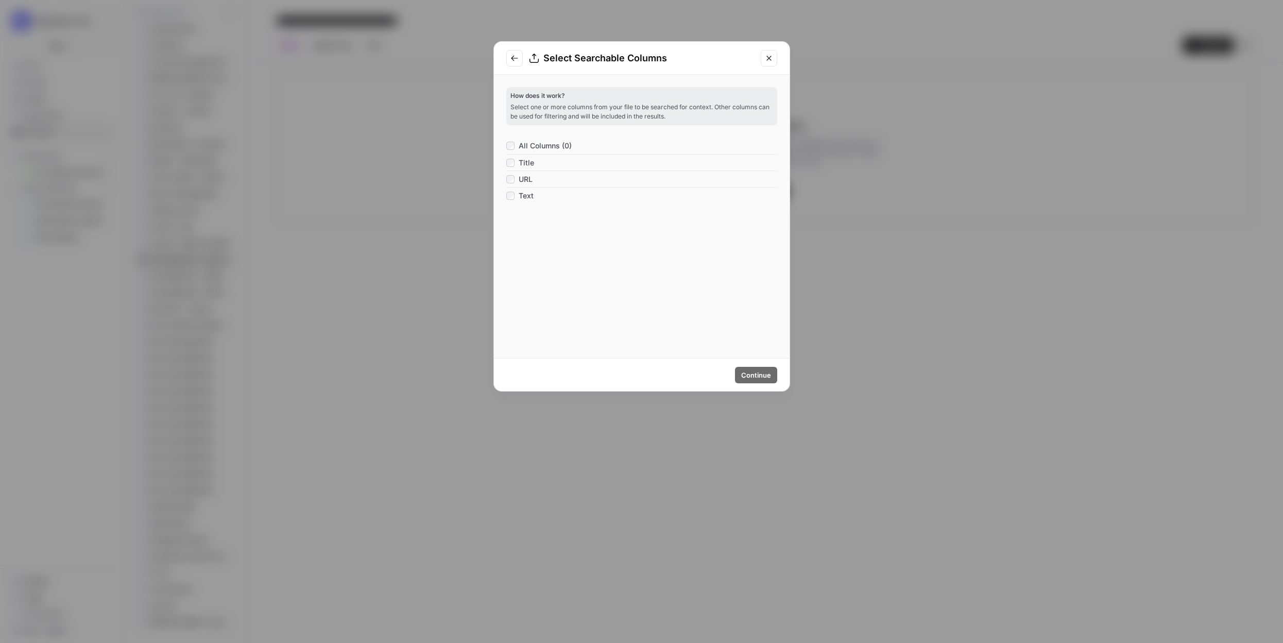
click at [570, 190] on div "Text" at bounding box center [641, 195] width 271 height 16
click at [527, 197] on span "Text" at bounding box center [526, 196] width 15 height 10
click at [753, 378] on span "Continue" at bounding box center [756, 375] width 30 height 10
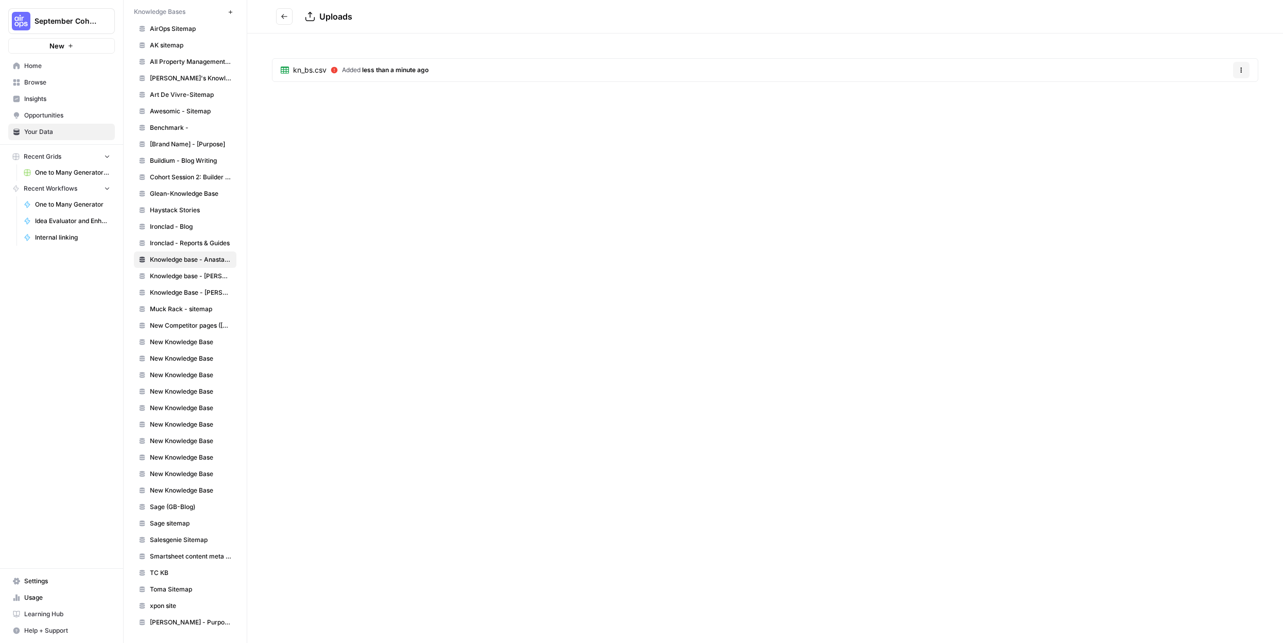
click at [336, 66] on icon at bounding box center [334, 69] width 7 height 7
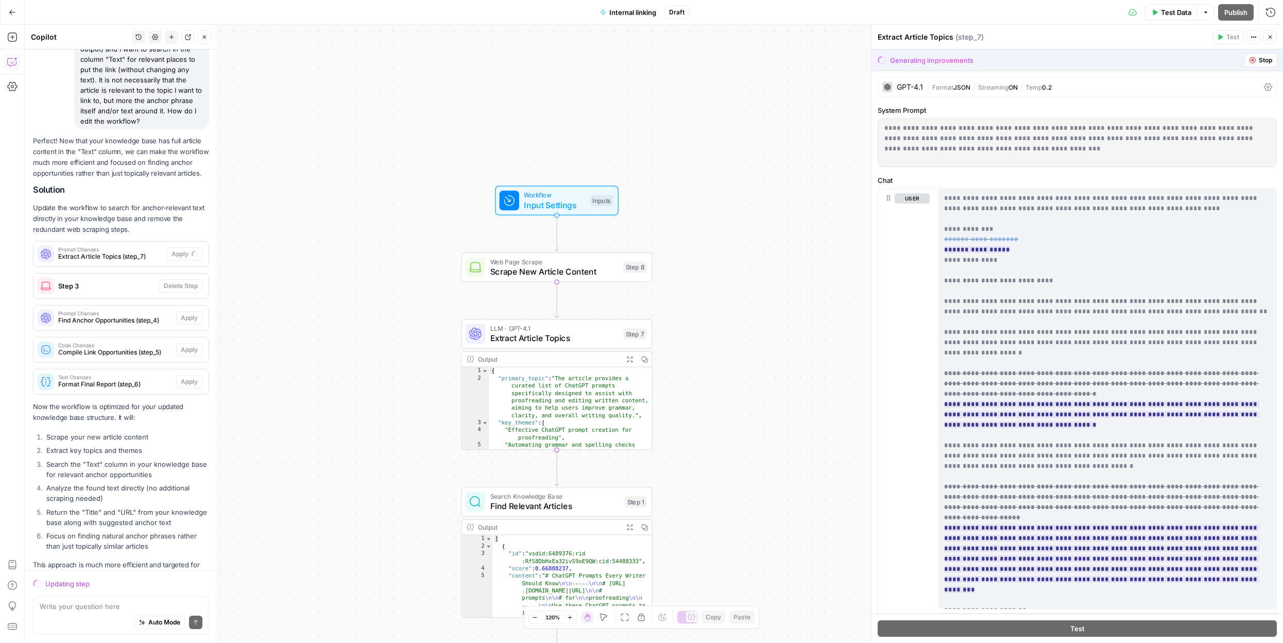
scroll to position [3304, 0]
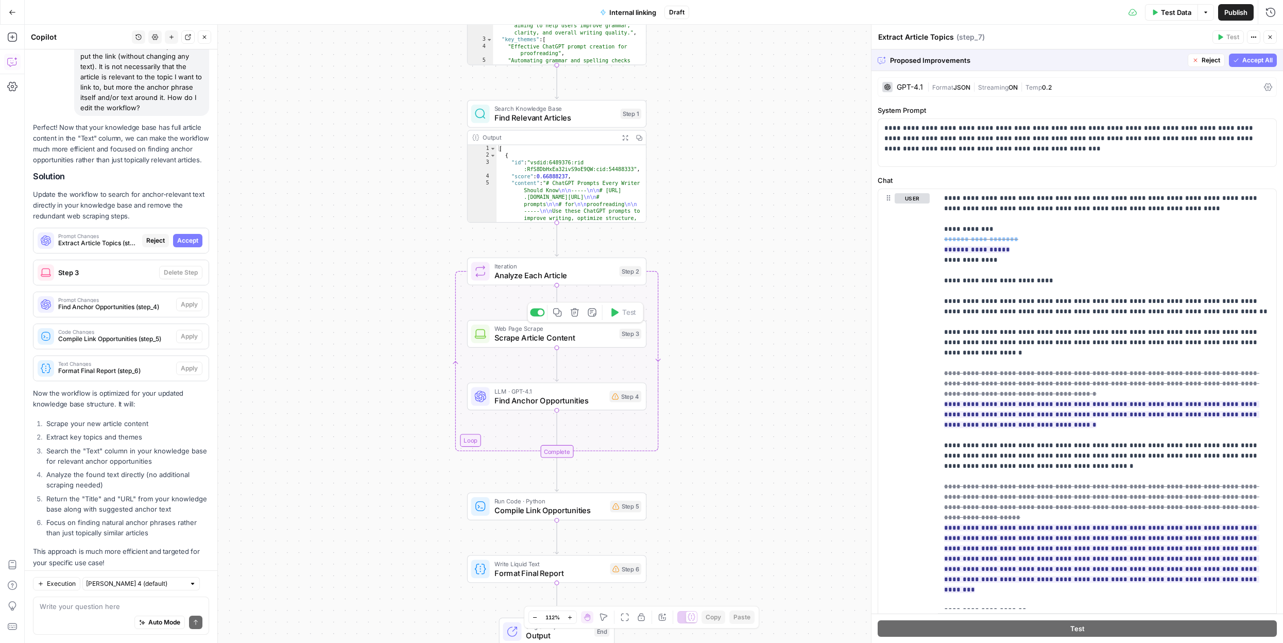
click at [574, 313] on icon "button" at bounding box center [575, 312] width 8 height 8
click at [616, 130] on span "Delete Step" at bounding box center [614, 131] width 40 height 10
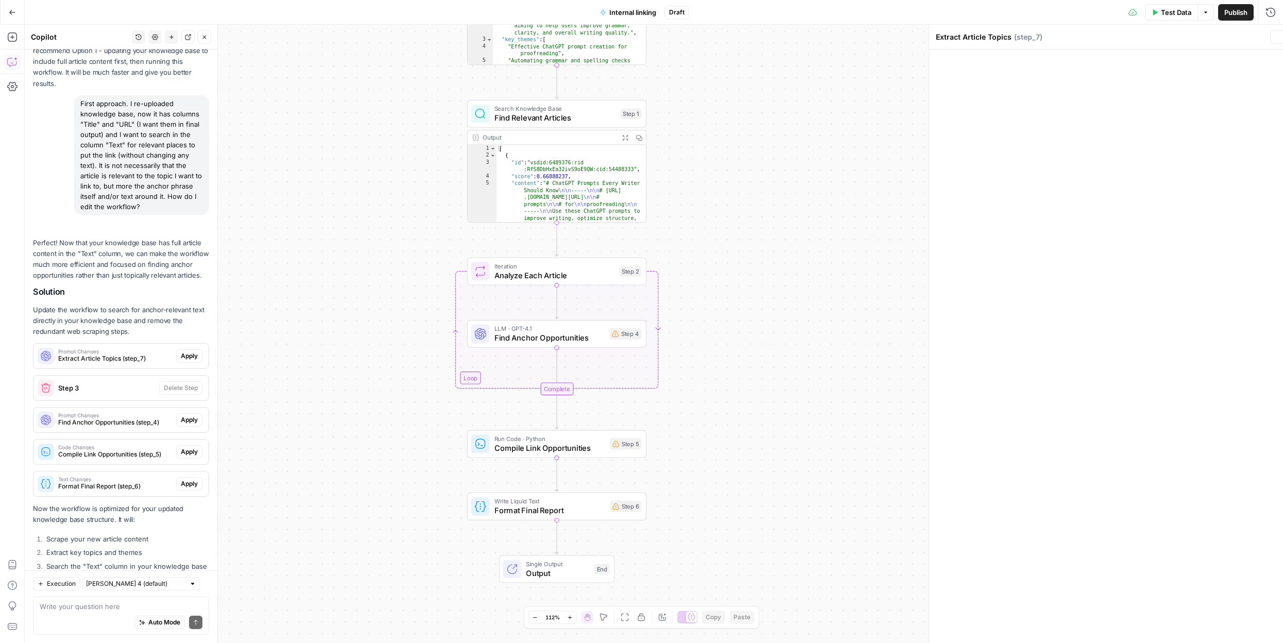
scroll to position [3420, 0]
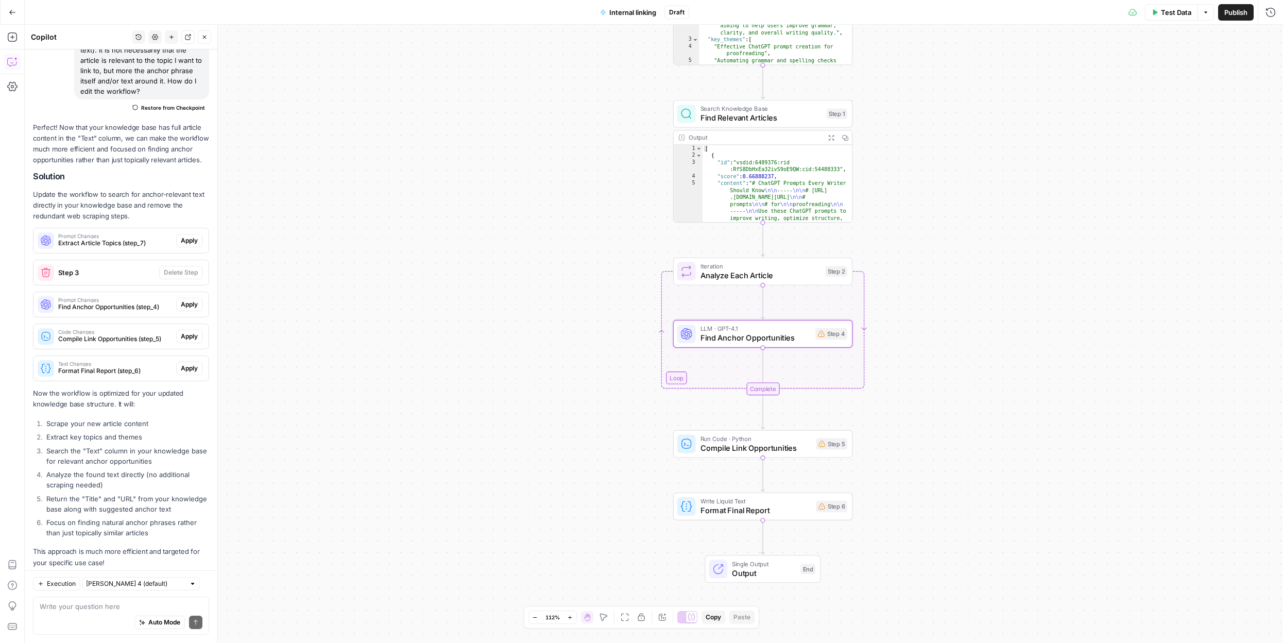
click at [190, 300] on span "Apply" at bounding box center [189, 304] width 17 height 9
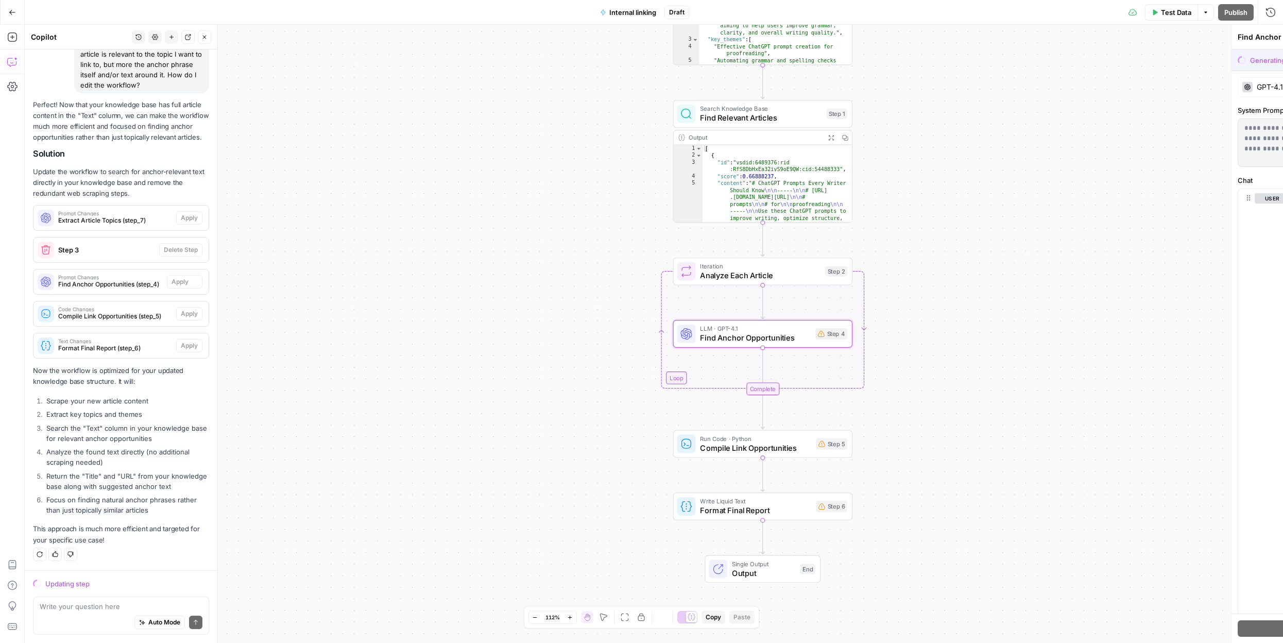
scroll to position [3304, 0]
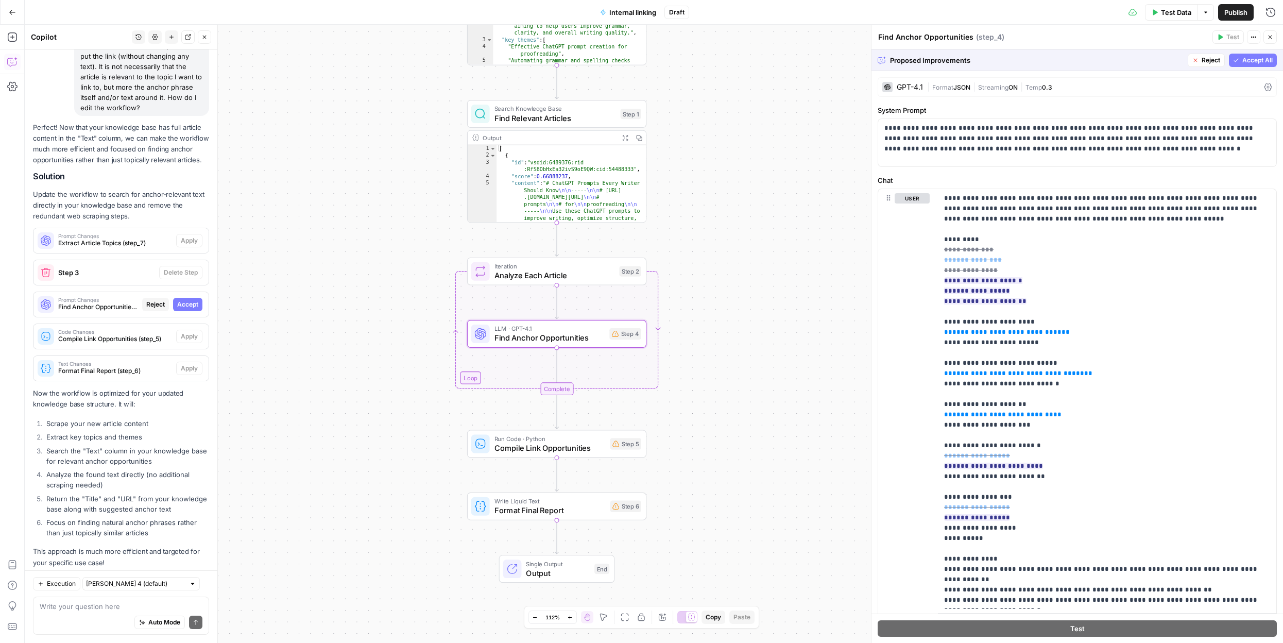
click at [188, 300] on span "Accept" at bounding box center [187, 304] width 21 height 9
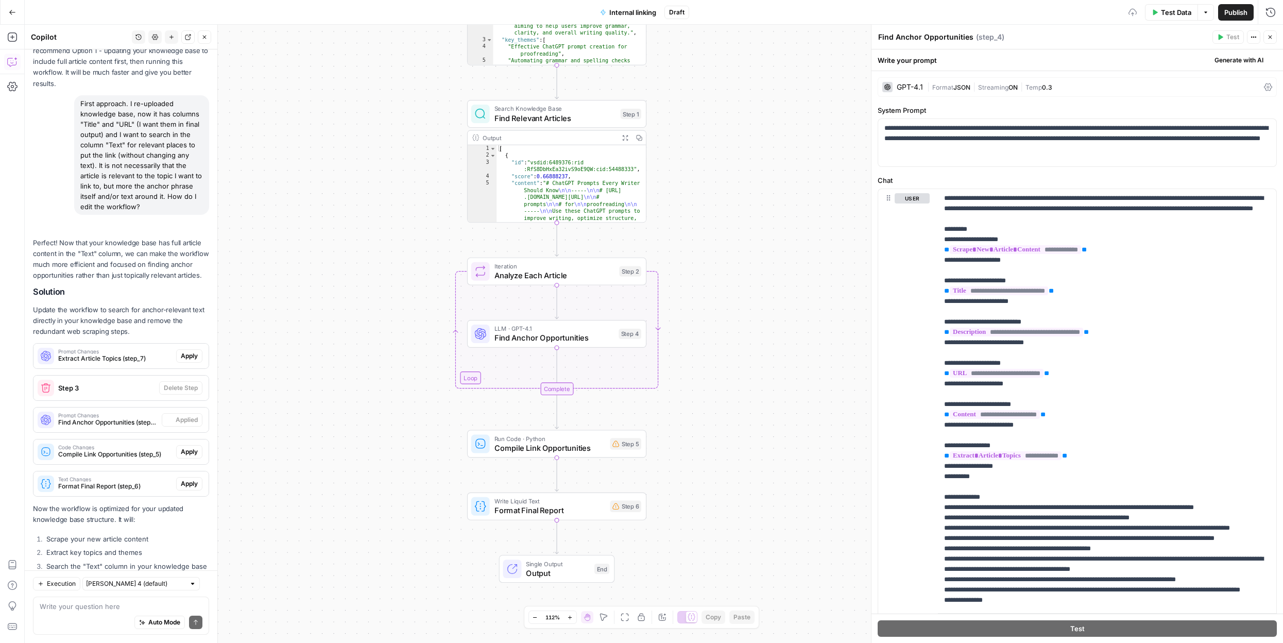
scroll to position [3420, 0]
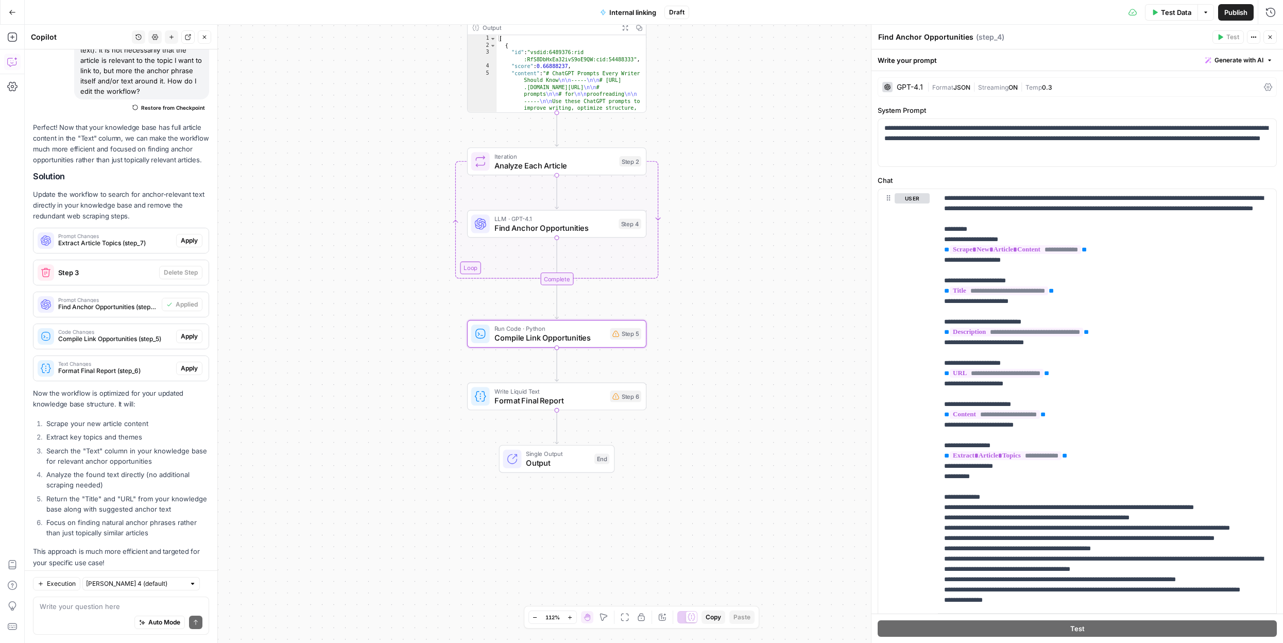
click at [192, 332] on span "Apply" at bounding box center [189, 336] width 17 height 9
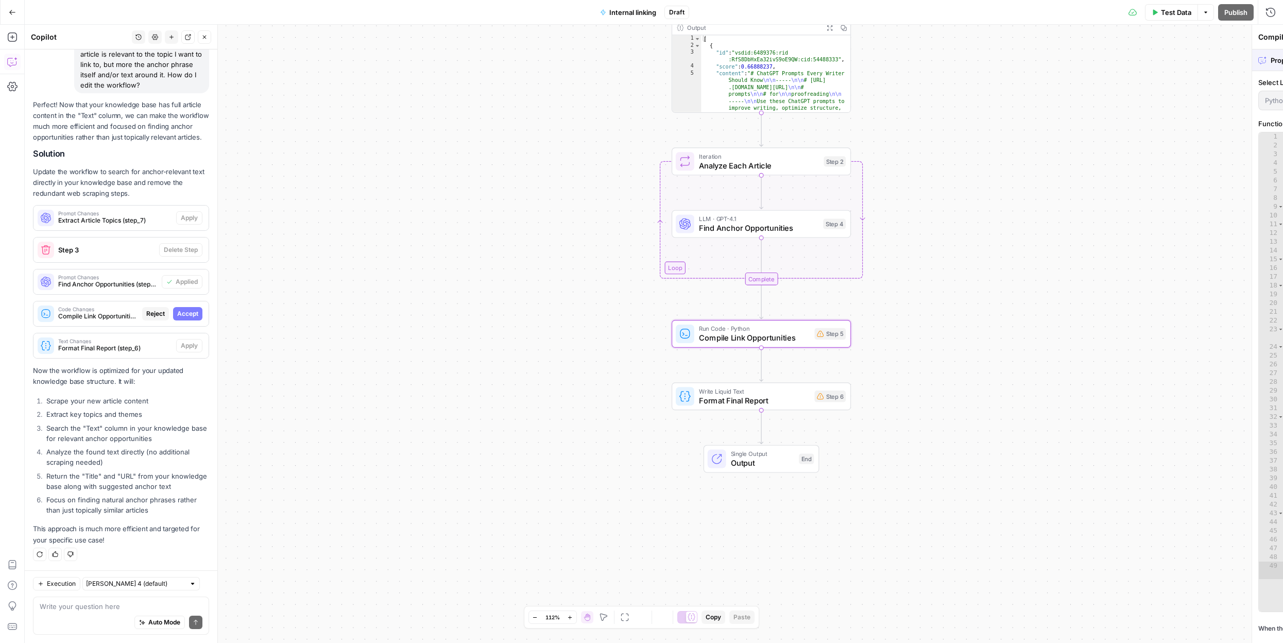
scroll to position [3304, 0]
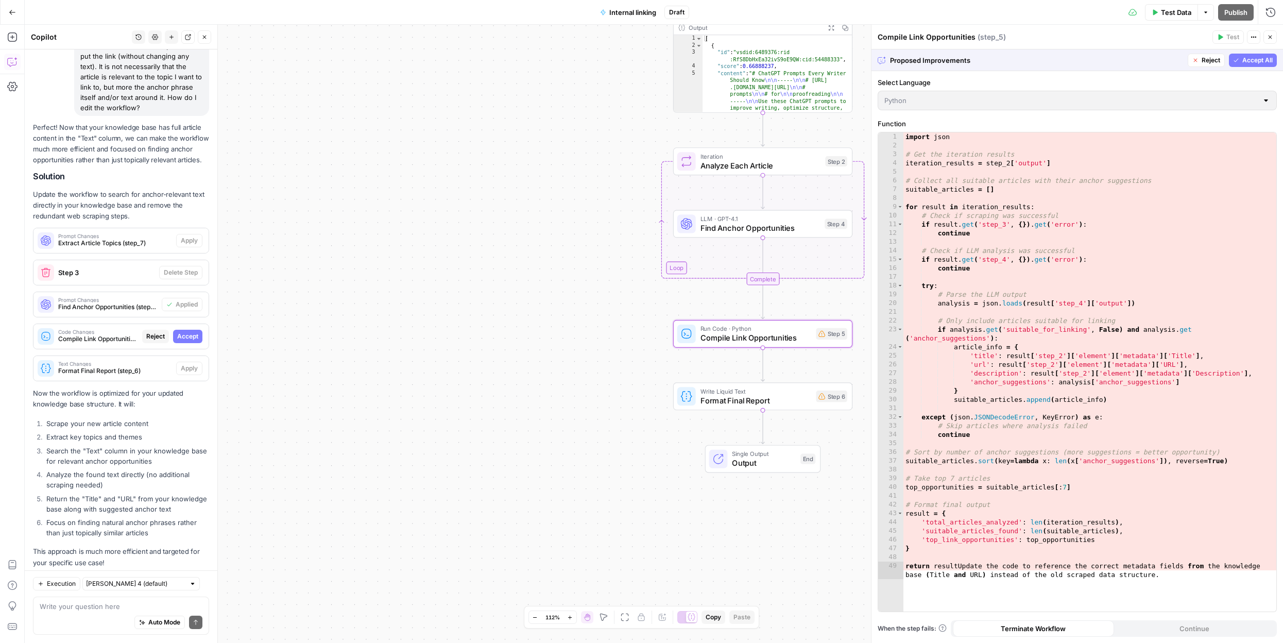
click at [195, 332] on span "Accept" at bounding box center [187, 336] width 21 height 9
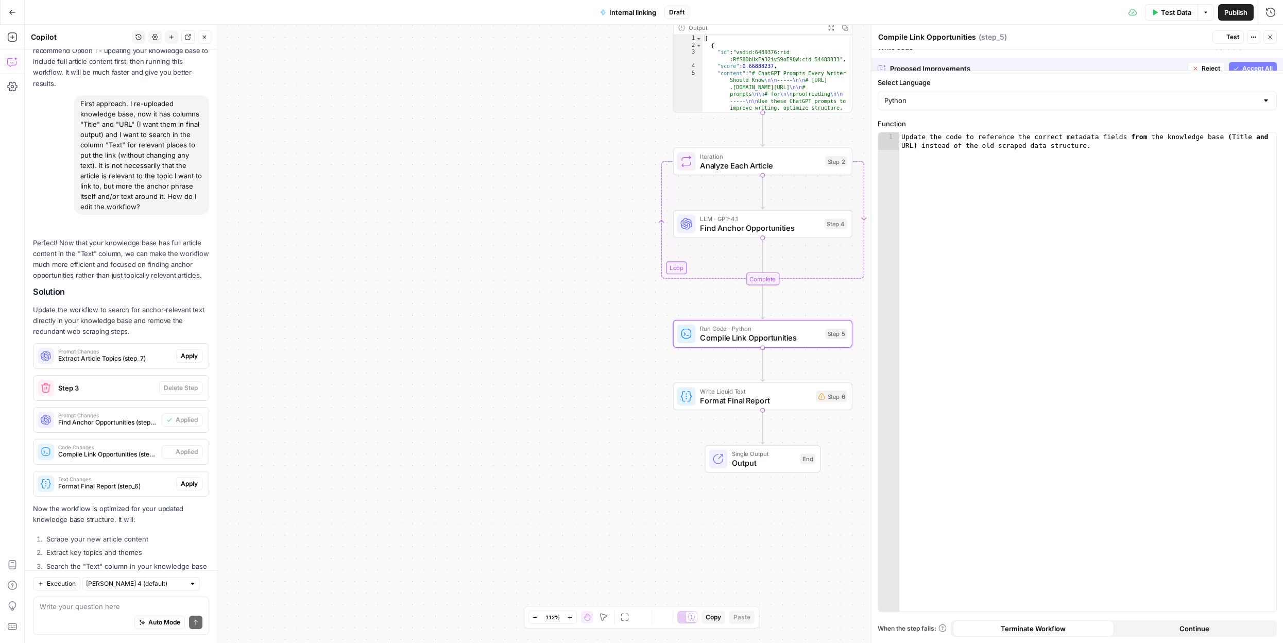
scroll to position [3420, 0]
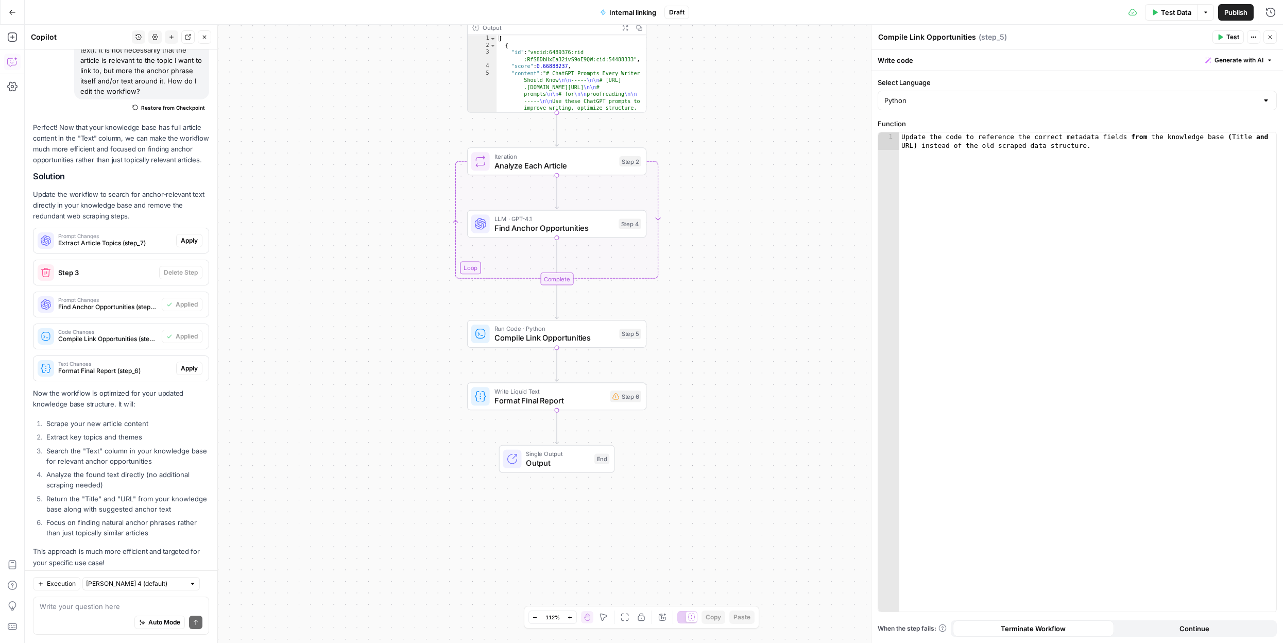
click at [991, 297] on div "Update the code to reference the correct metadata fields from the knowledge bas…" at bounding box center [1087, 389] width 377 height 514
click at [1011, 236] on div "Update the code to reference the correct metadata fields from the knowledge bas…" at bounding box center [1087, 389] width 377 height 514
click at [1266, 142] on icon "button" at bounding box center [1266, 141] width 5 height 5
click at [581, 196] on button "Select variable Knowledge base" at bounding box center [578, 197] width 129 height 16
drag, startPoint x: 1093, startPoint y: 145, endPoint x: 1212, endPoint y: 152, distance: 119.7
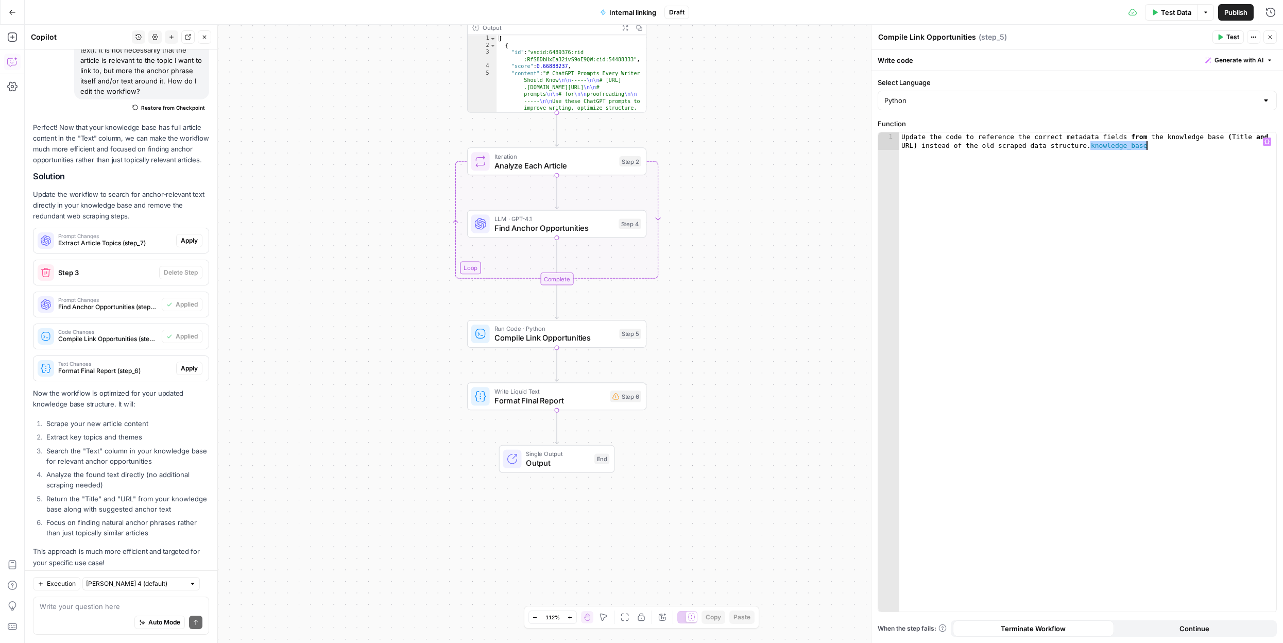
click at [1212, 152] on div "Update the code to reference the correct metadata fields from the knowledge bas…" at bounding box center [1087, 389] width 377 height 514
type textarea "**********"
click at [1132, 146] on div "Update the code to reference the correct metadata fields from the knowledge bas…" at bounding box center [1087, 389] width 377 height 514
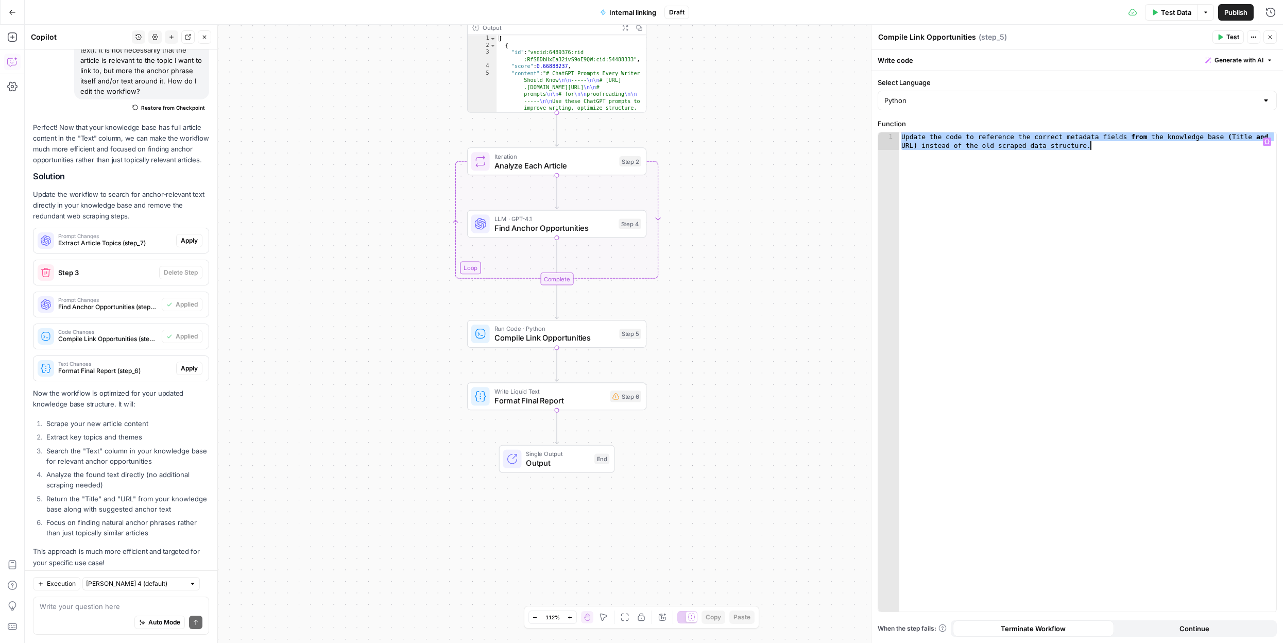
click at [1132, 146] on div "Update the code to reference the correct metadata fields from the knowledge bas…" at bounding box center [1087, 389] width 377 height 514
click at [104, 601] on textarea at bounding box center [121, 606] width 163 height 10
click at [121, 606] on textarea at bounding box center [121, 606] width 163 height 10
paste textarea "Update the code to reference the correct metadata fields from the knowledge bas…"
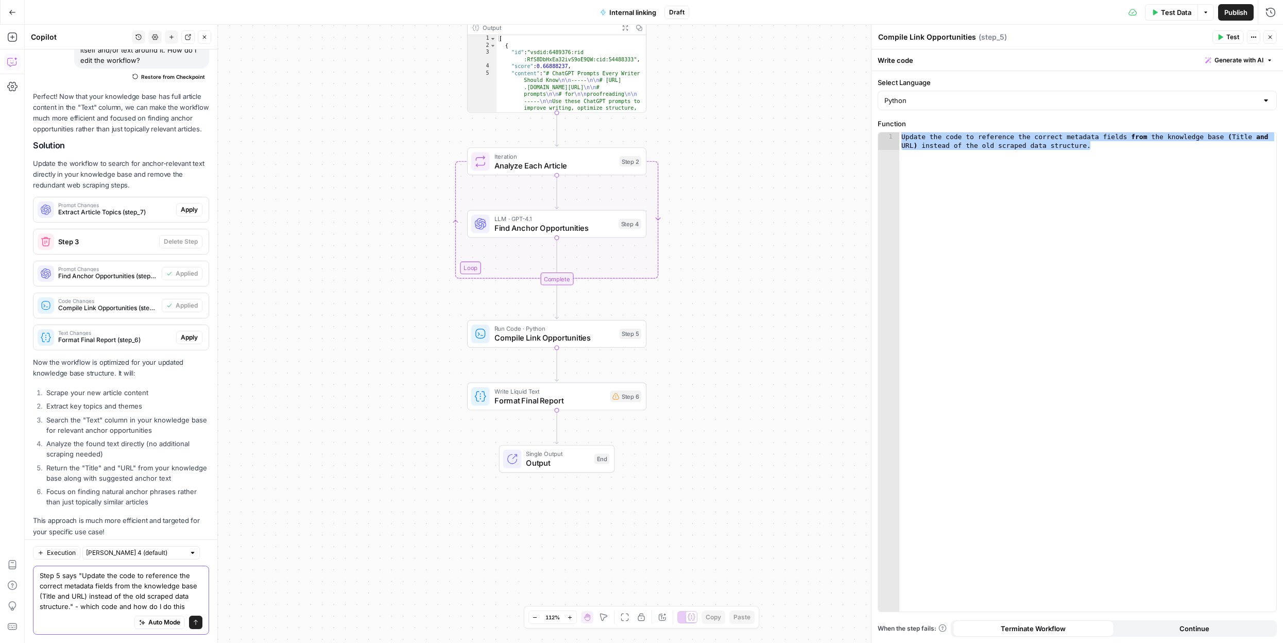
type textarea "Step 5 says "Update the code to reference the correct metadata fields from the …"
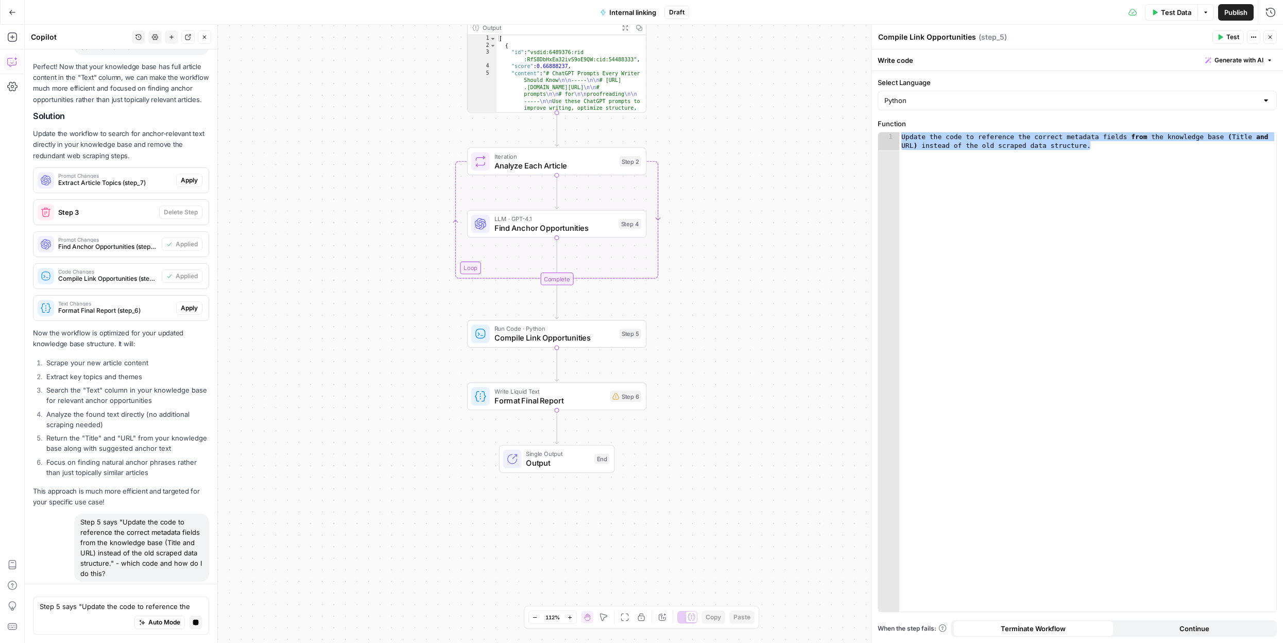
click at [976, 109] on div "Python" at bounding box center [1076, 101] width 399 height 20
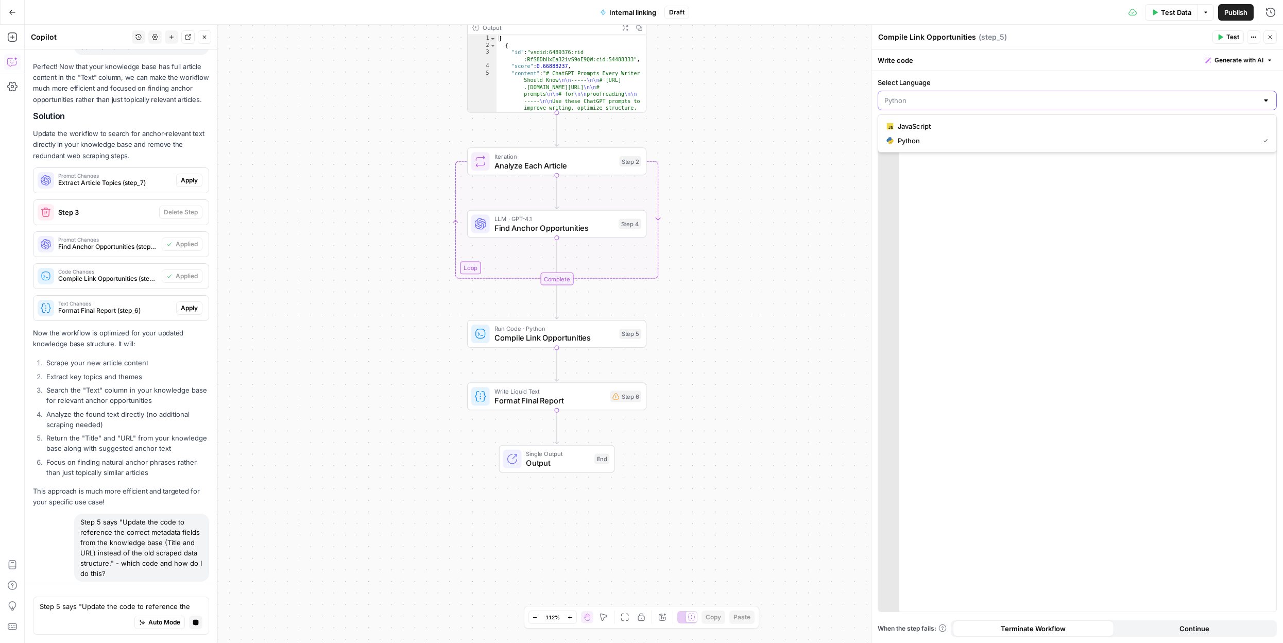
click at [978, 101] on input "Select Language" at bounding box center [1070, 100] width 373 height 10
type input "Python"
click at [968, 230] on div "Update the code to reference the correct metadata fields from the knowledge bas…" at bounding box center [1087, 389] width 377 height 514
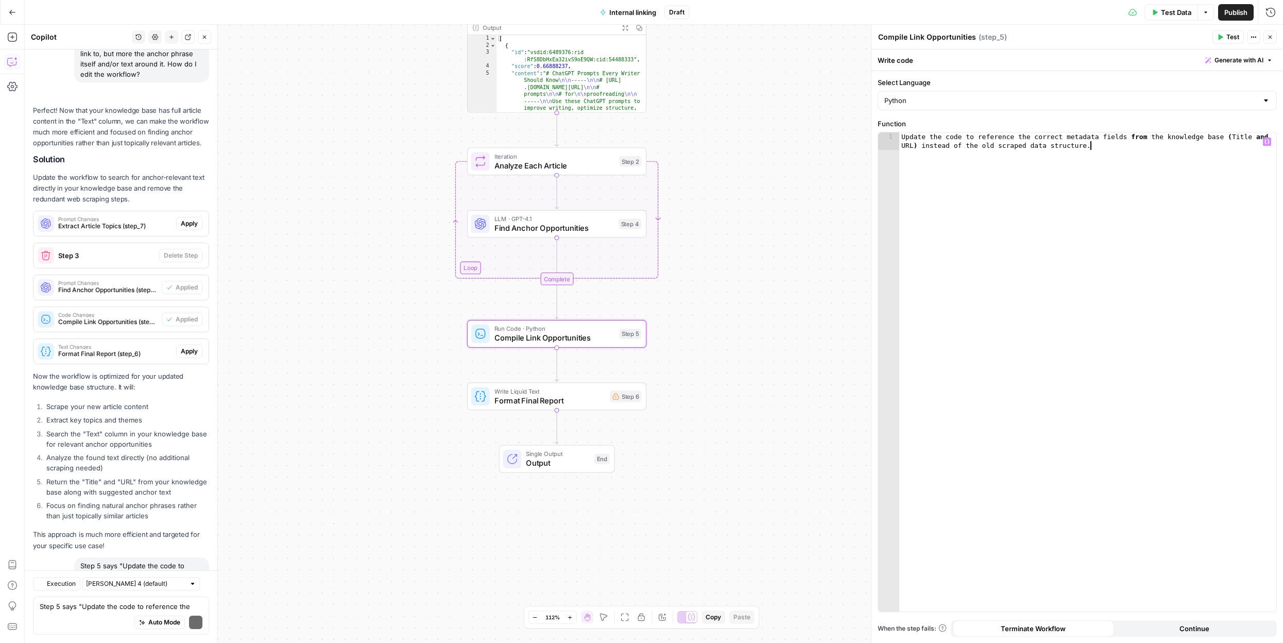
scroll to position [3597, 0]
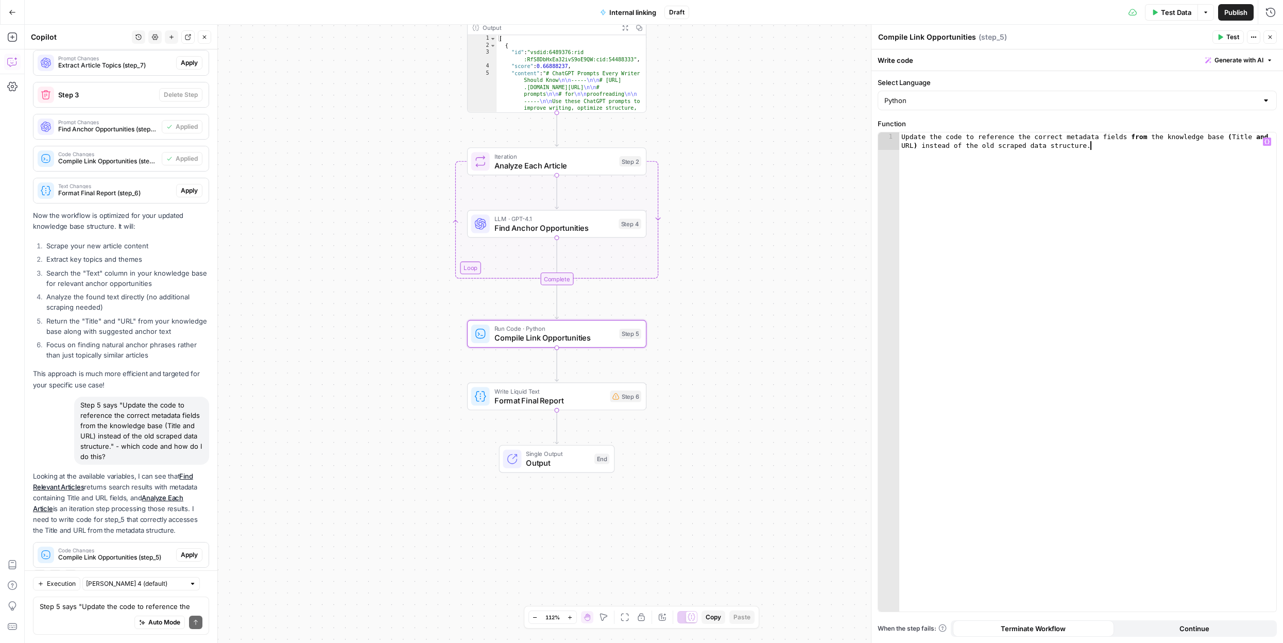
click at [191, 550] on span "Apply" at bounding box center [189, 554] width 17 height 9
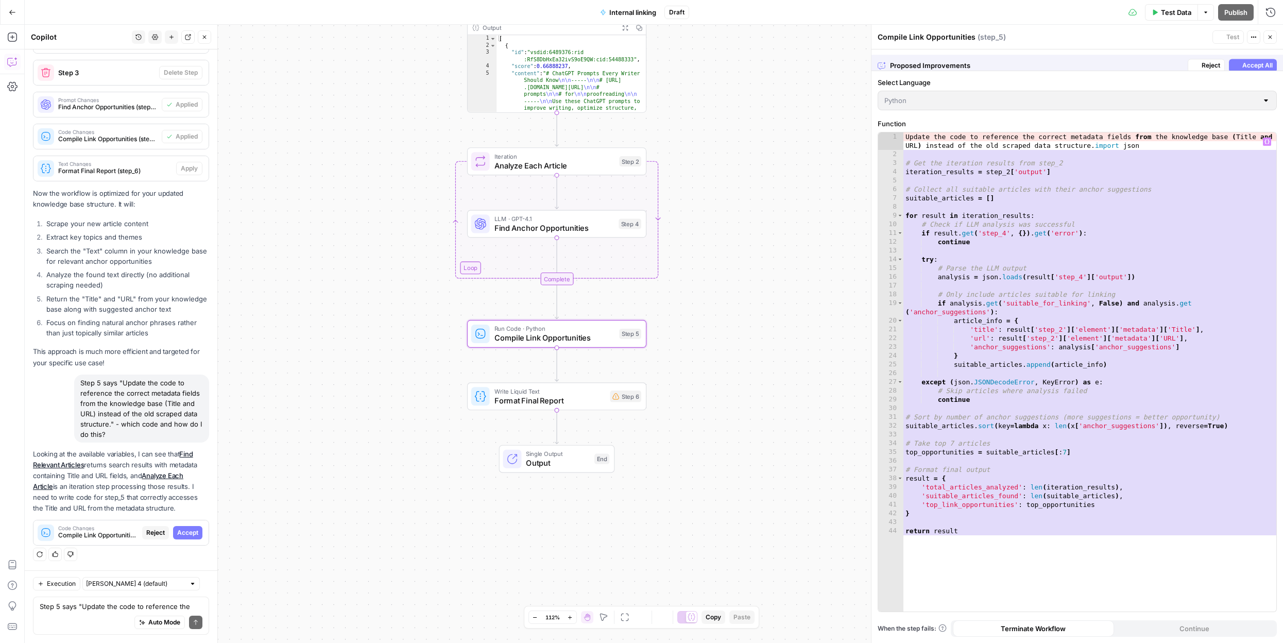
scroll to position [3482, 0]
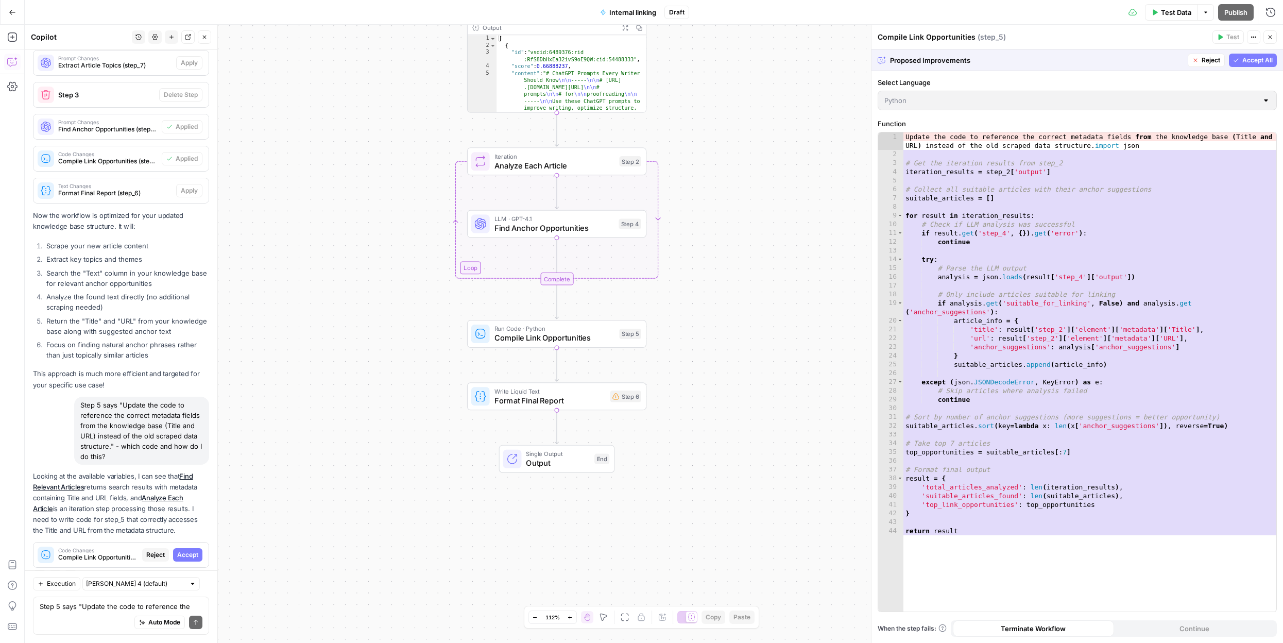
click at [1256, 59] on span "Accept All" at bounding box center [1257, 60] width 30 height 9
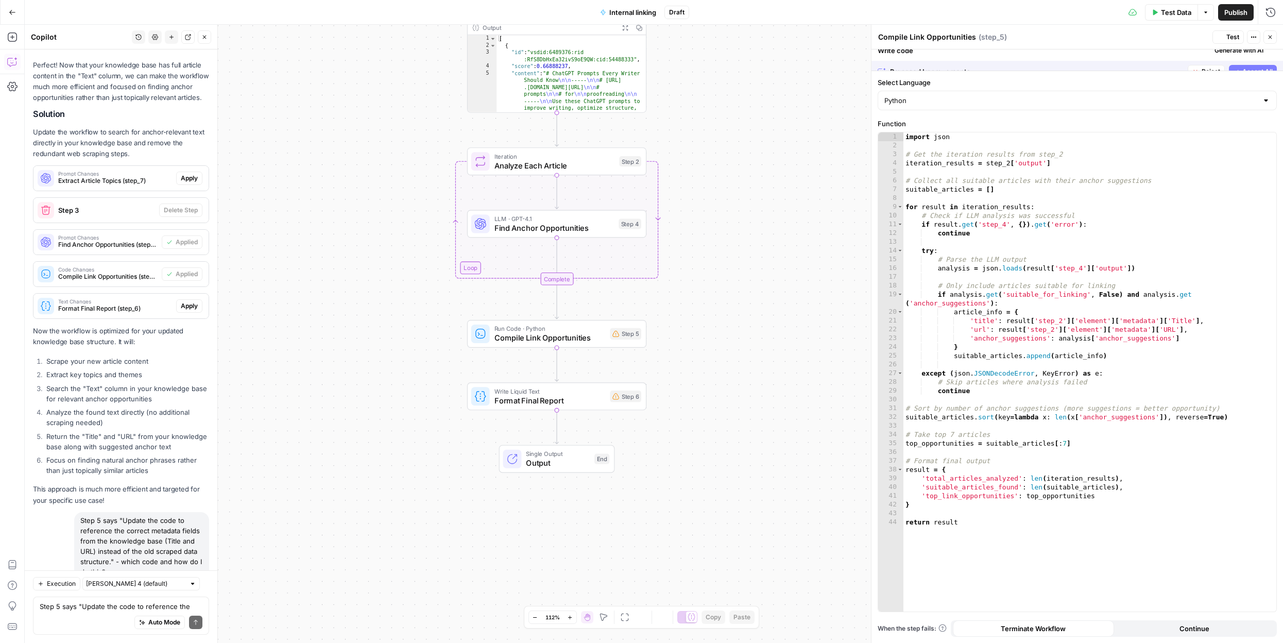
scroll to position [3614, 0]
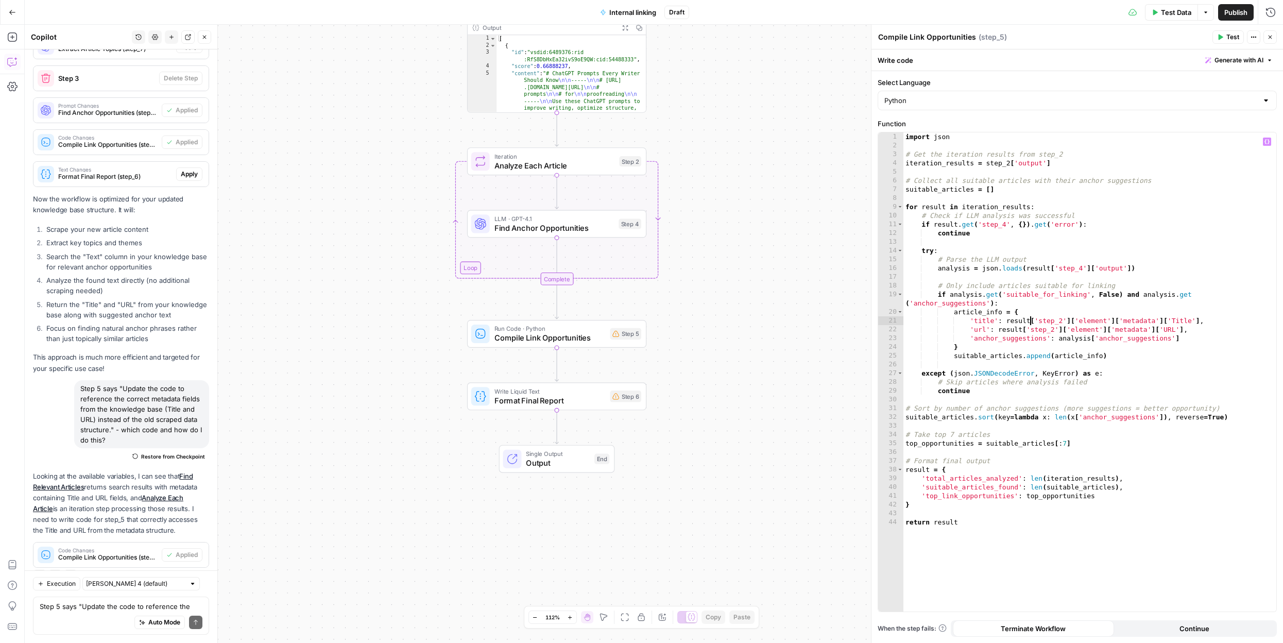
click at [1030, 323] on div "import json # Get the iteration results from step_2 iteration_results = step_2 …" at bounding box center [1089, 380] width 373 height 496
click at [1065, 222] on div "import json # Get the iteration results from step_2 iteration_results = step_2 …" at bounding box center [1089, 380] width 373 height 496
type textarea "**********"
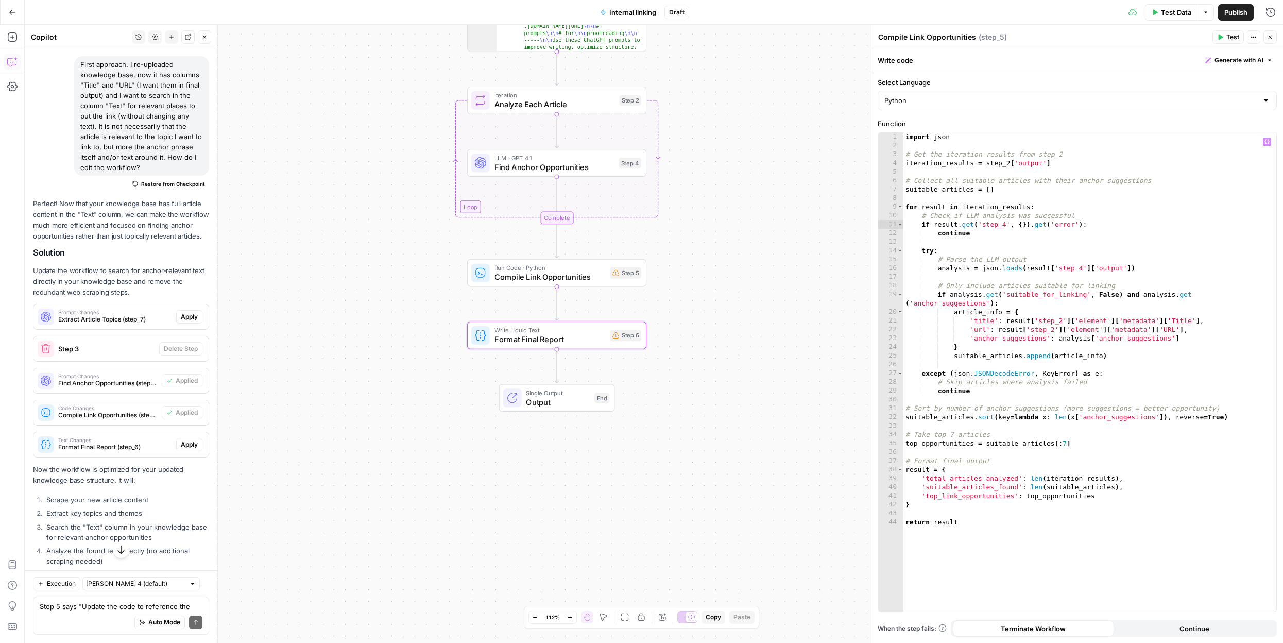
click at [182, 440] on span "Apply" at bounding box center [189, 444] width 17 height 9
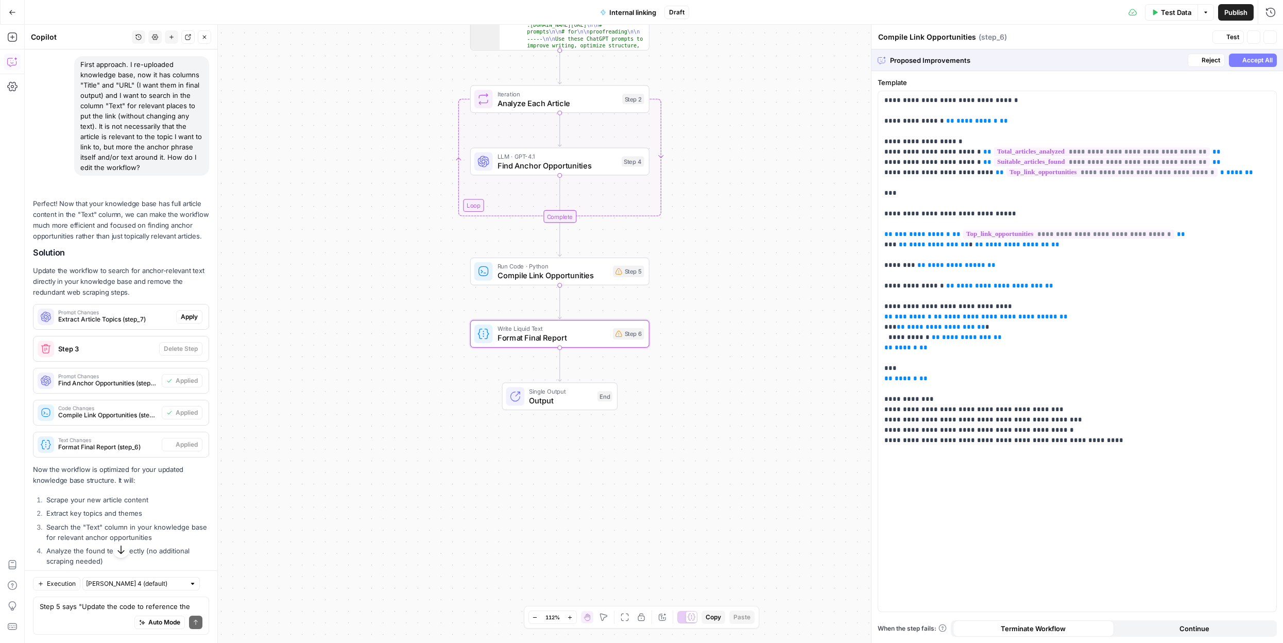
type textarea "Format Final Report"
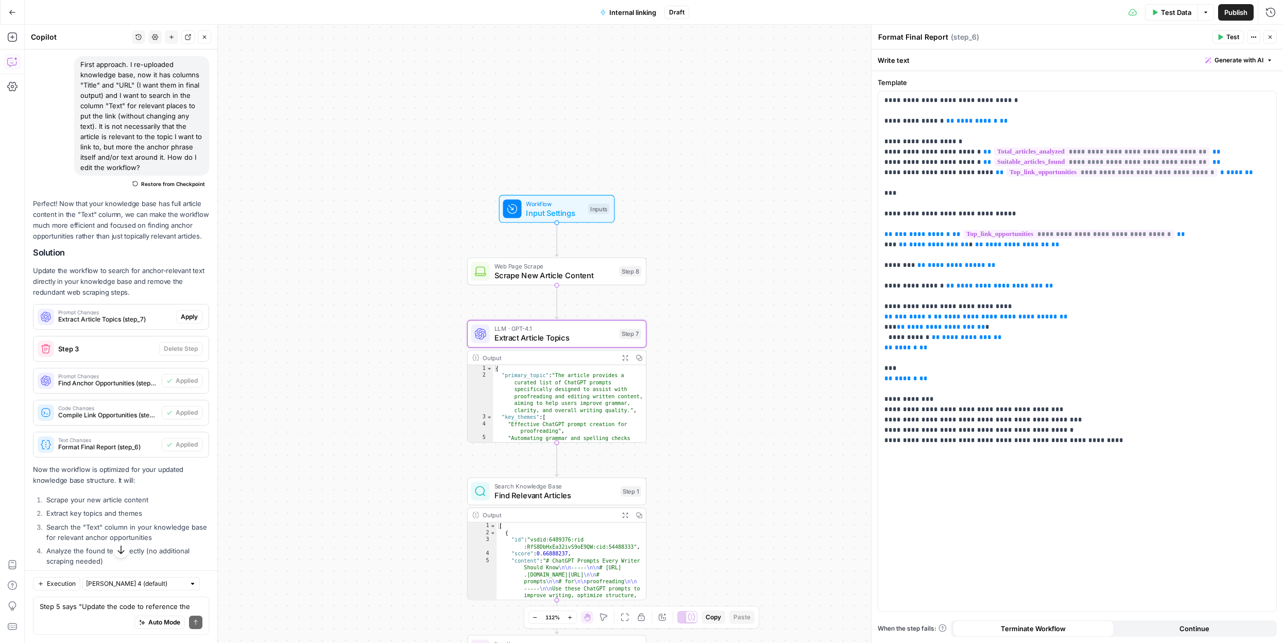
click at [188, 312] on span "Apply" at bounding box center [189, 316] width 17 height 9
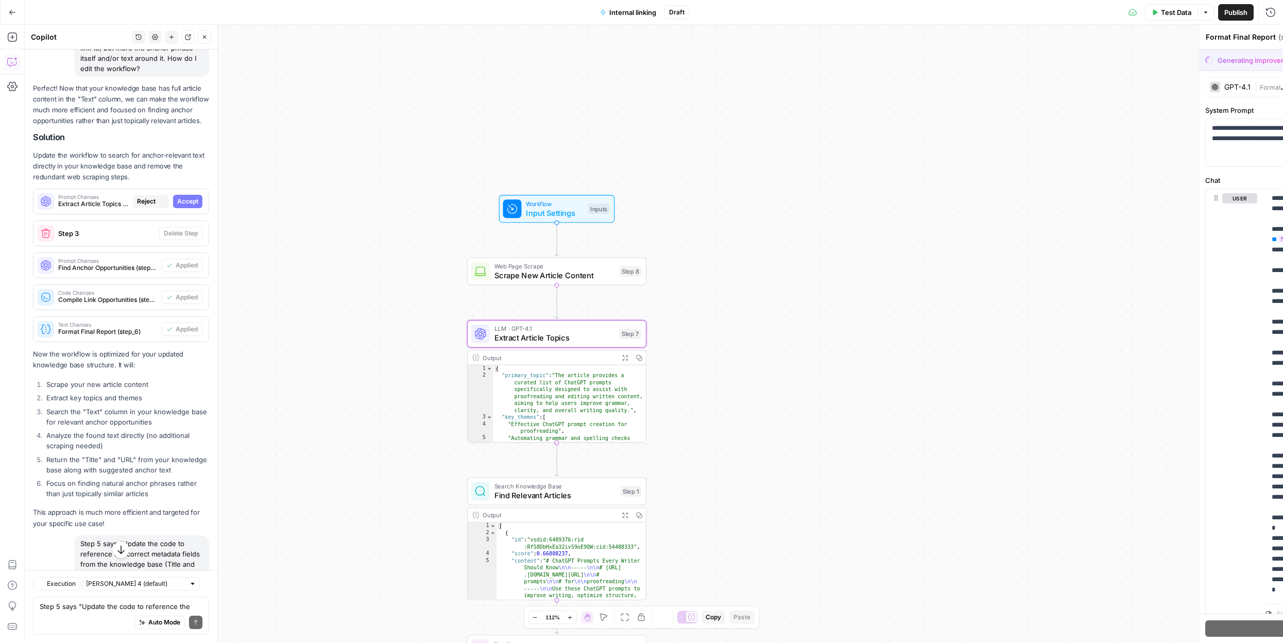
type textarea "Extract Article Topics"
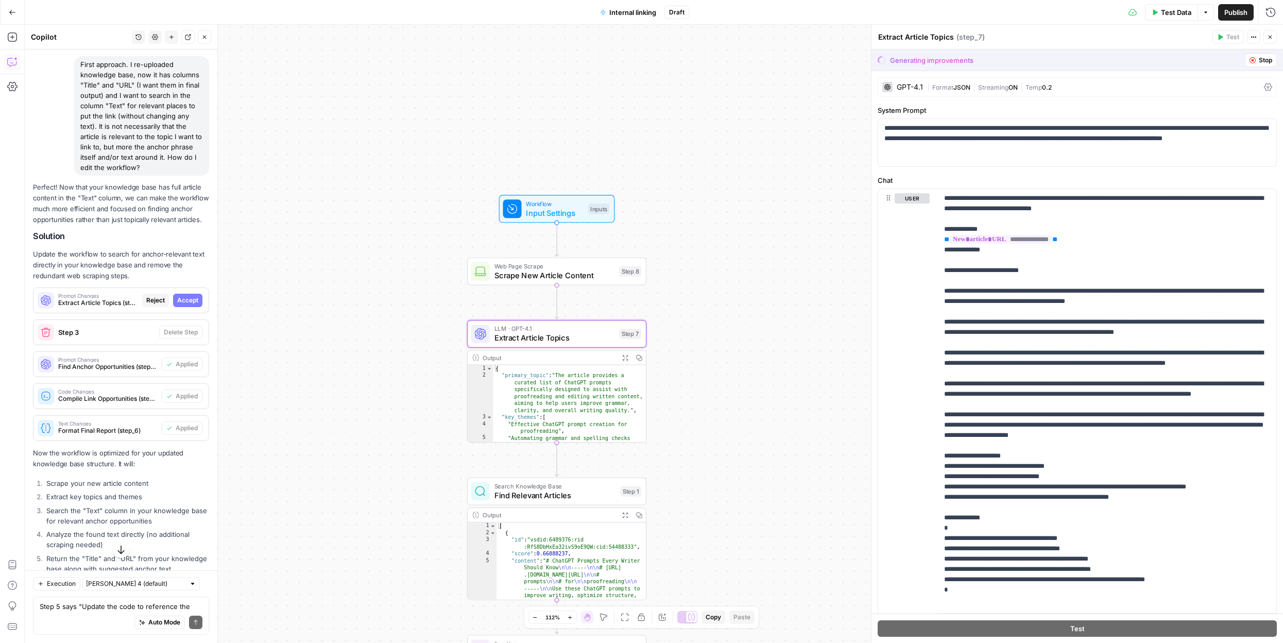
click at [188, 296] on span "Accept" at bounding box center [187, 300] width 21 height 9
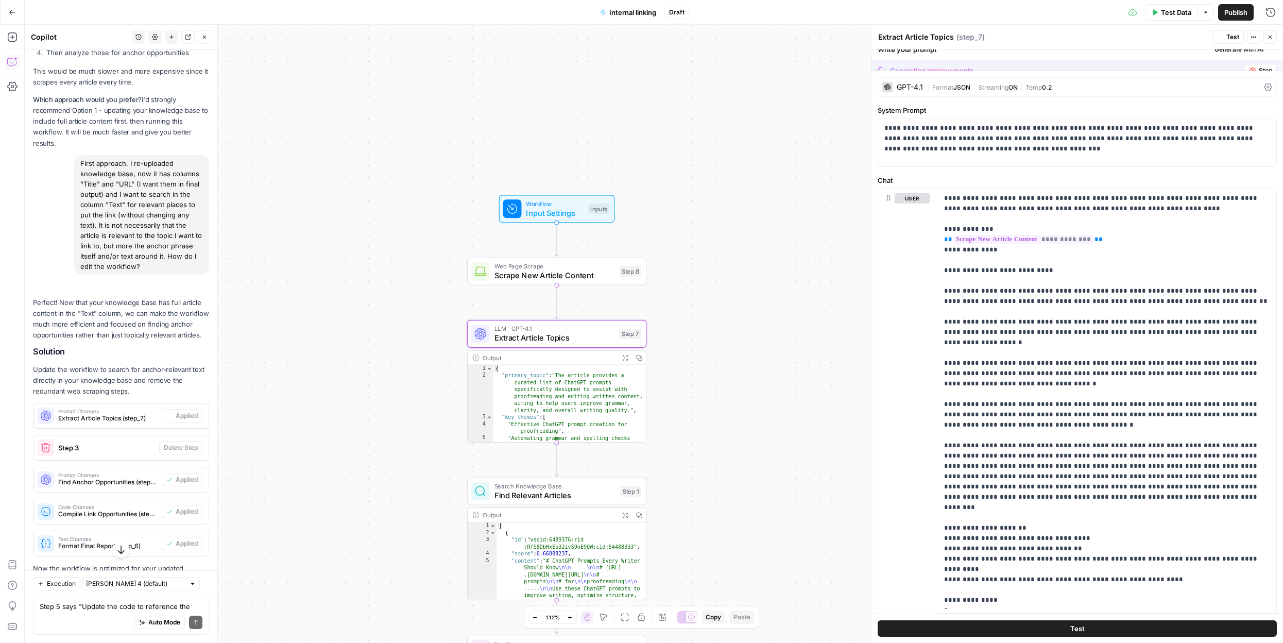
scroll to position [3344, 0]
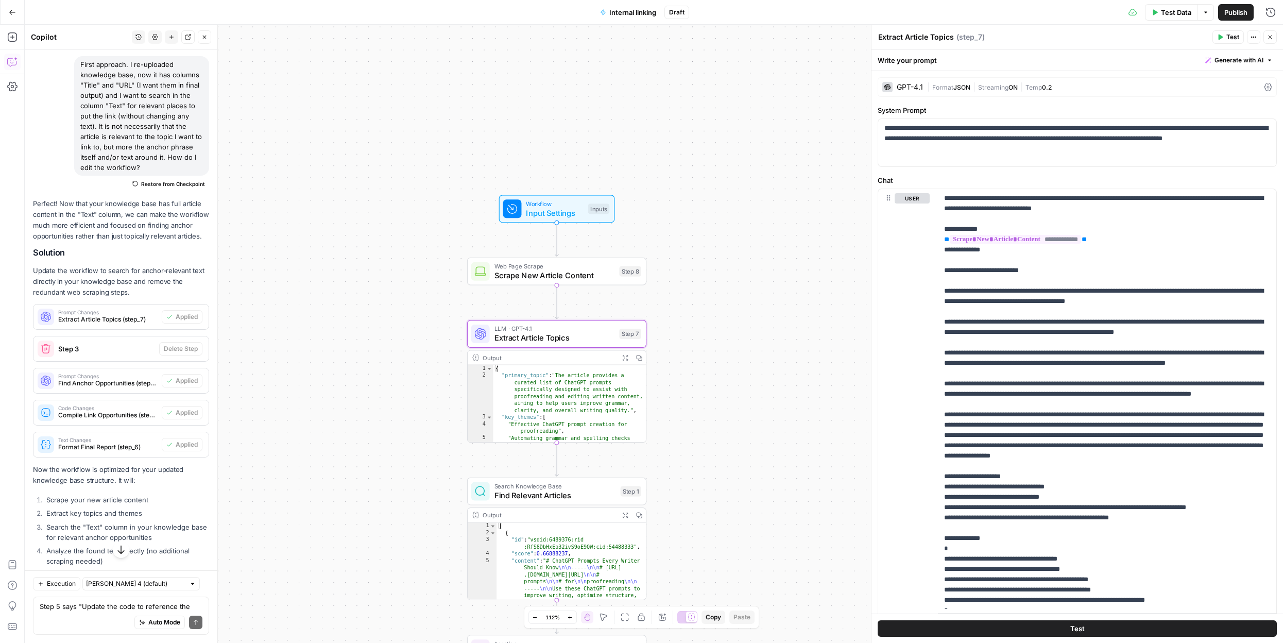
click at [598, 286] on div "Workflow Input Settings Inputs Web Page Scrape Scrape New Article Content Step …" at bounding box center [654, 334] width 1258 height 618
click at [599, 265] on span "Web Page Scrape" at bounding box center [554, 265] width 120 height 9
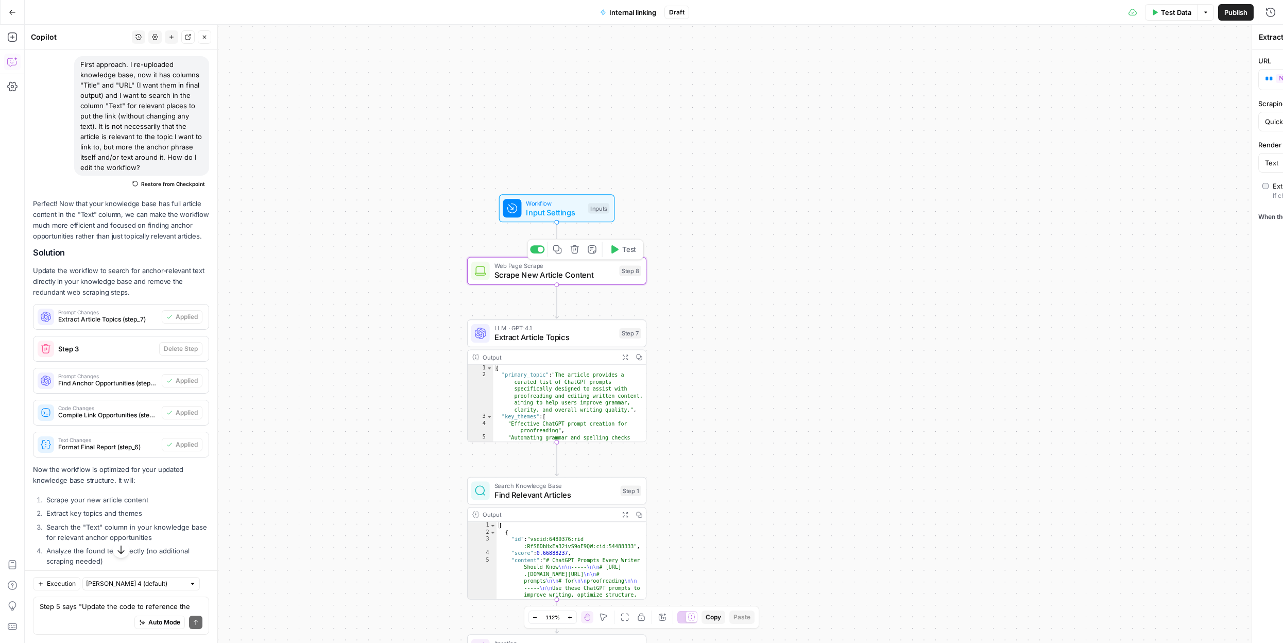
type textarea "Scrape New Article Content"
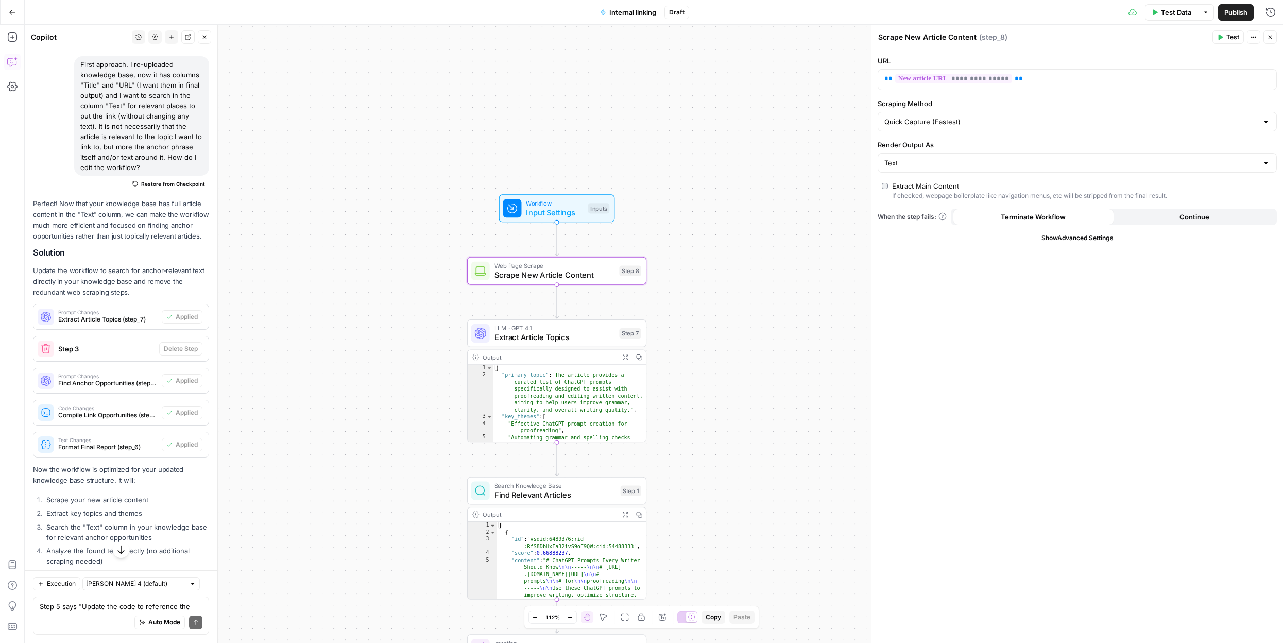
click at [1226, 37] on span "Test" at bounding box center [1232, 36] width 13 height 9
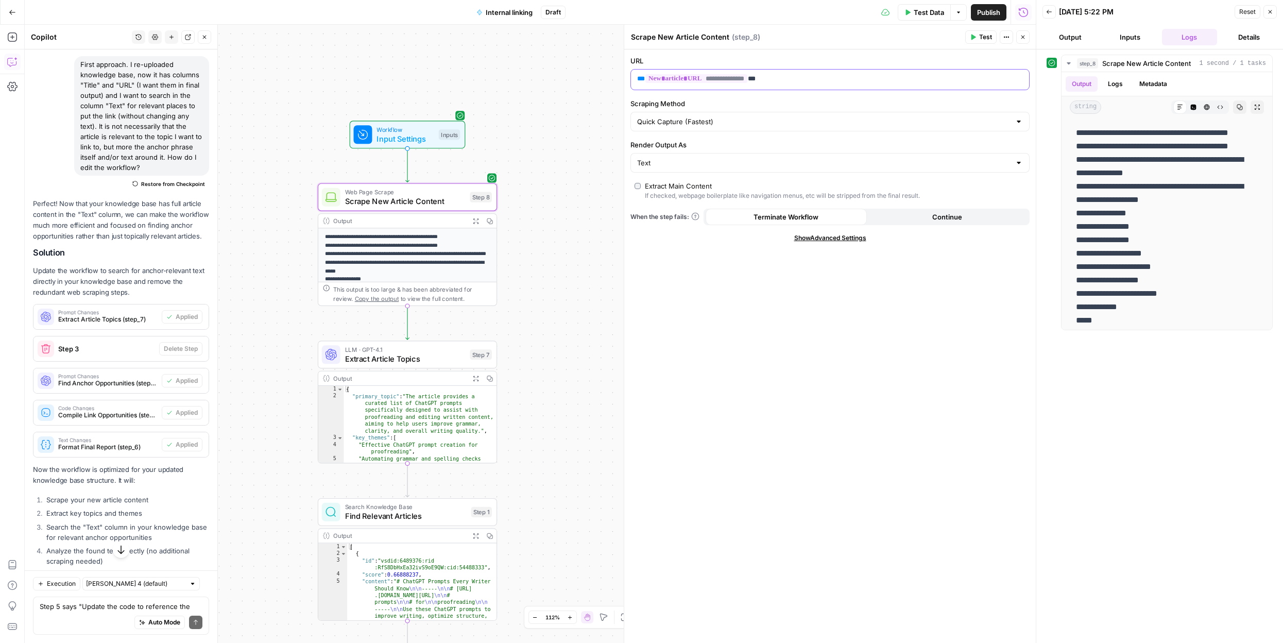
click at [733, 78] on span "**********" at bounding box center [696, 78] width 102 height 9
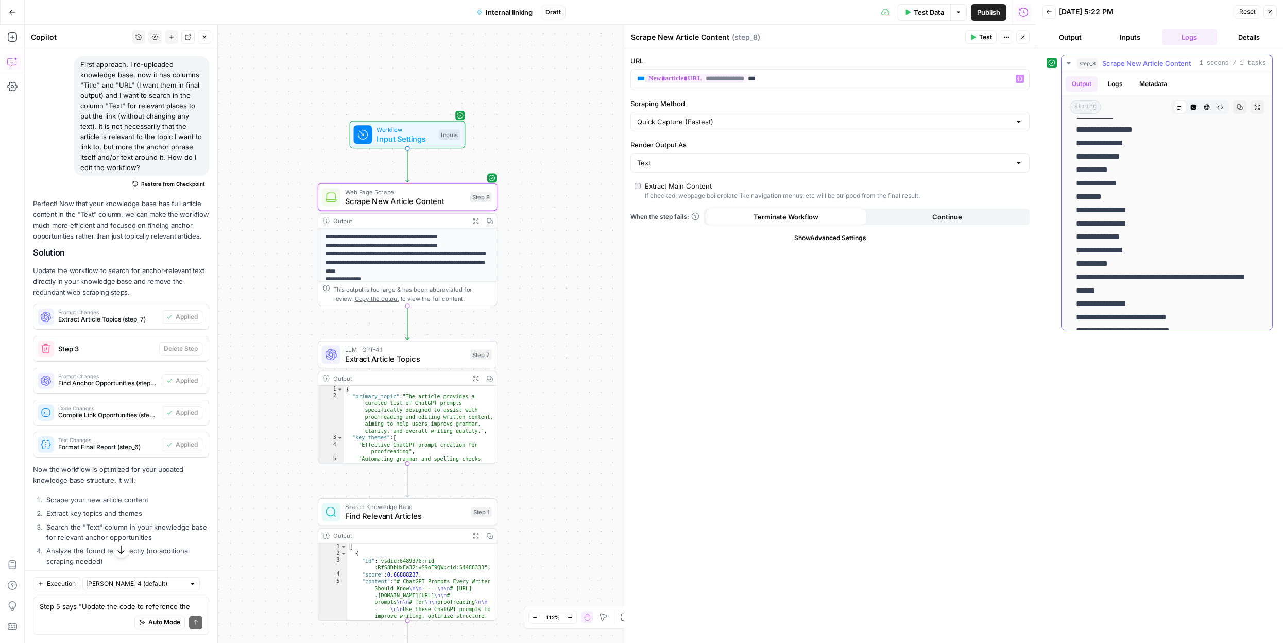
scroll to position [8568, 0]
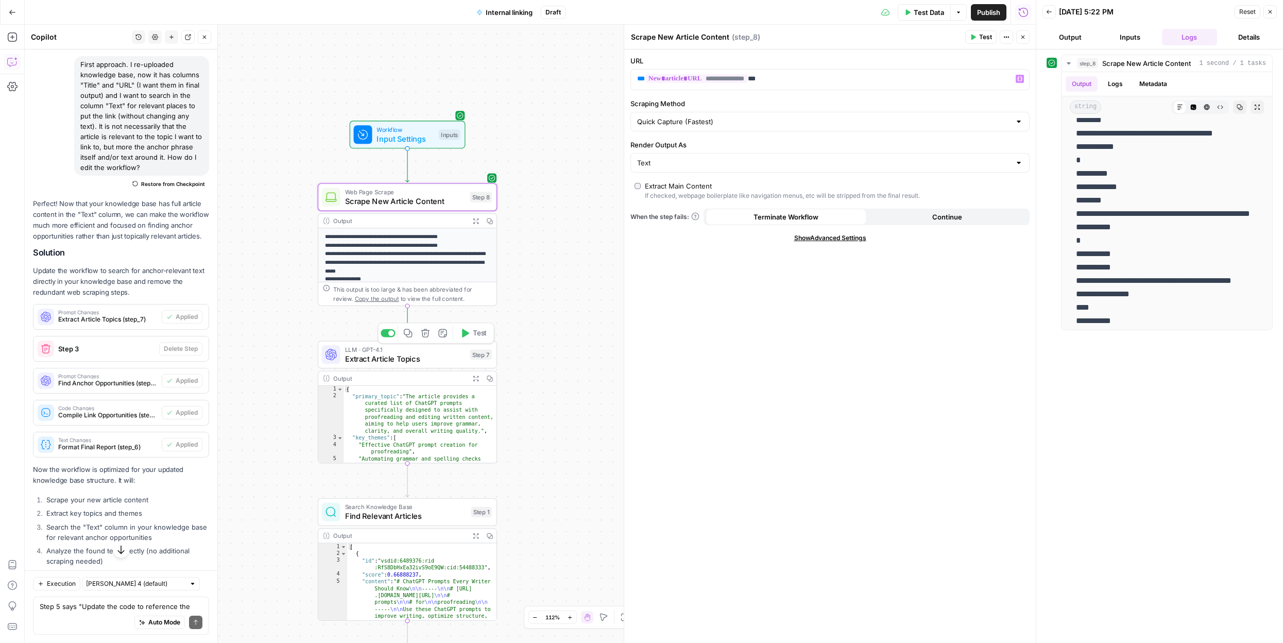
click at [426, 360] on span "Extract Article Topics" at bounding box center [405, 358] width 120 height 11
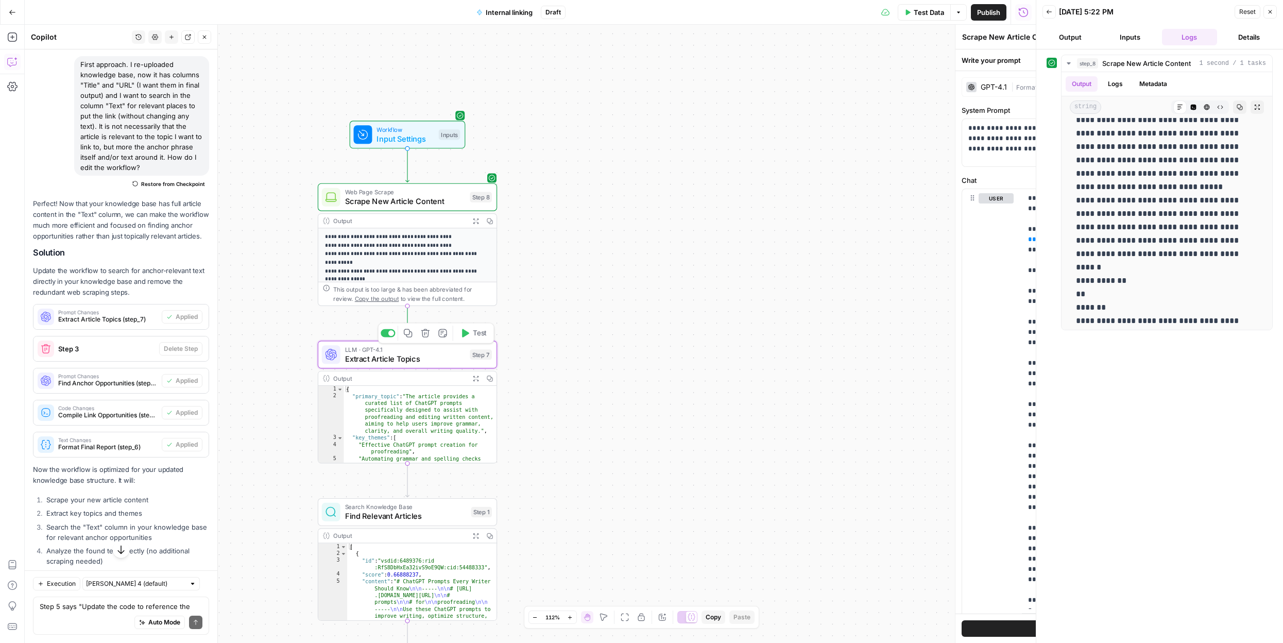
type textarea "Extract Article Topics"
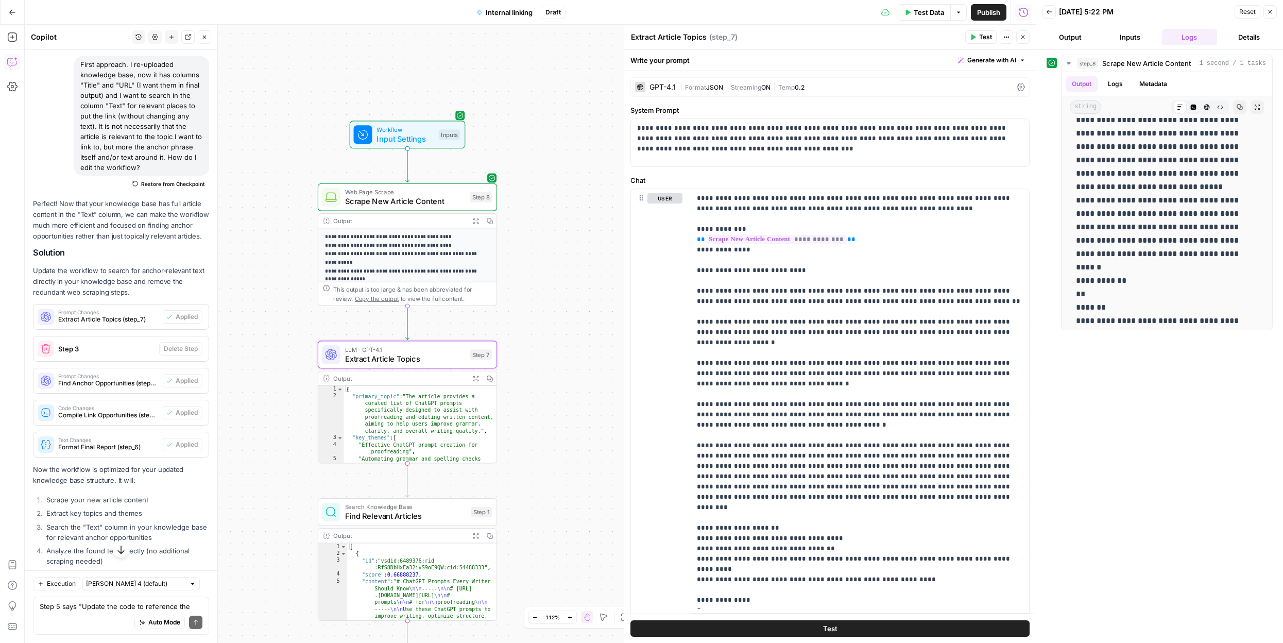
click at [979, 34] on span "Test" at bounding box center [985, 36] width 13 height 9
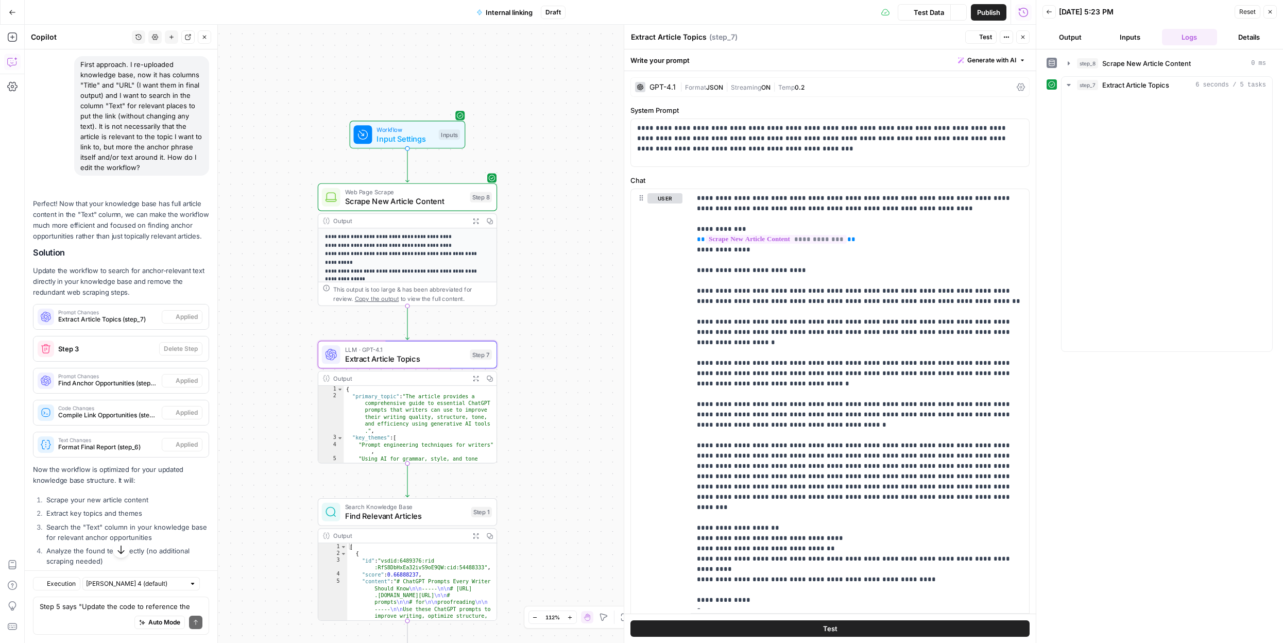
scroll to position [3344, 0]
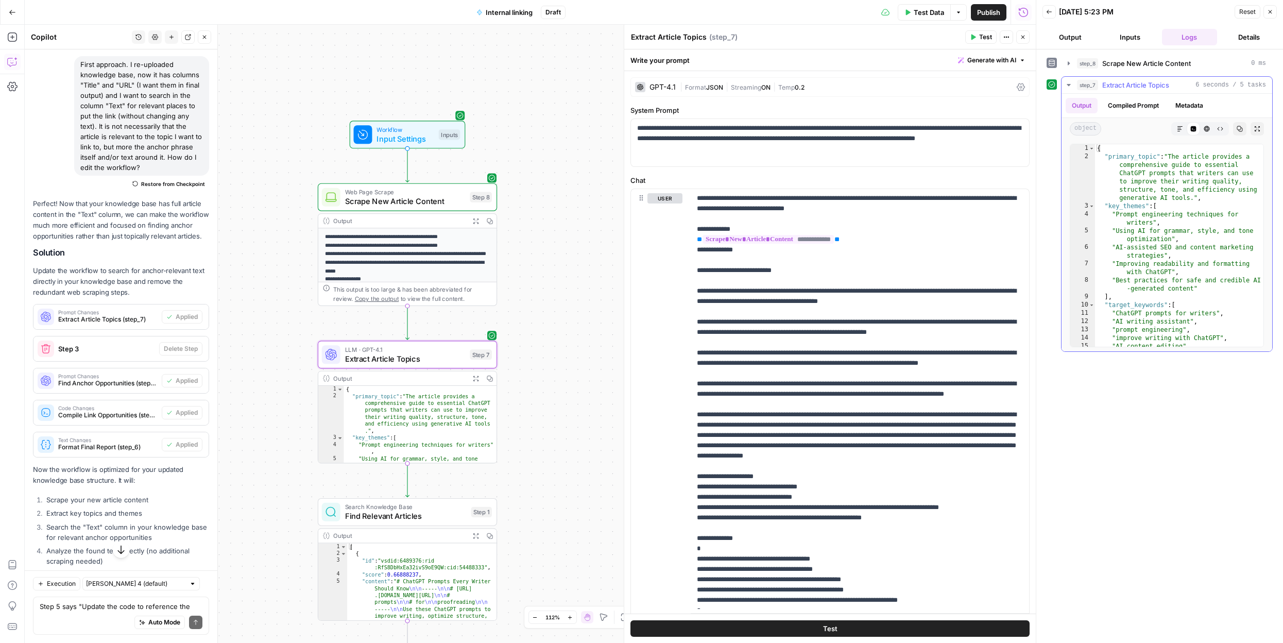
click at [1179, 131] on icon "button" at bounding box center [1180, 129] width 6 height 6
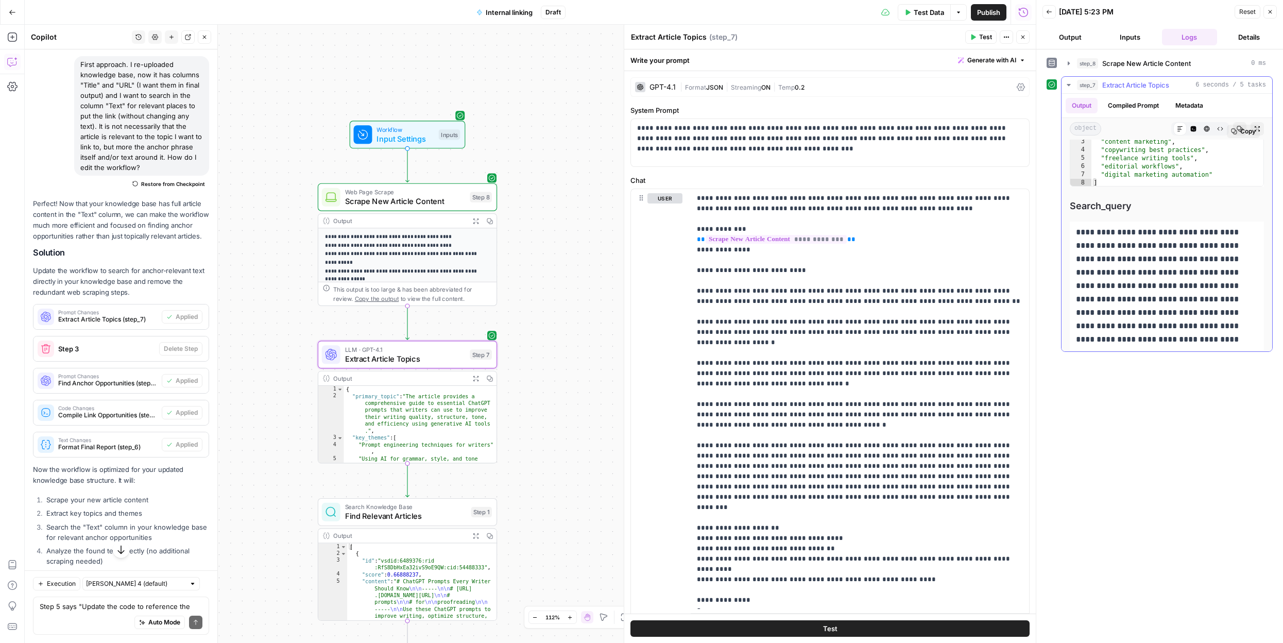
scroll to position [397, 0]
click at [428, 520] on span "Find Relevant Articles" at bounding box center [406, 515] width 122 height 11
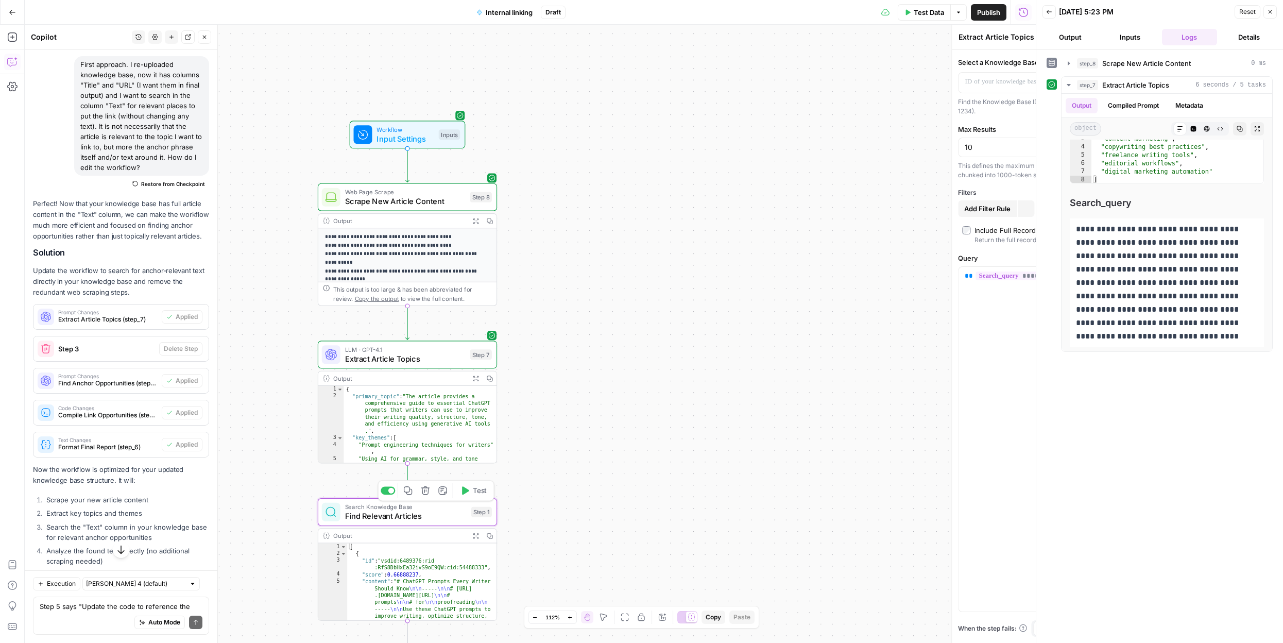
type textarea "Find Relevant Articles"
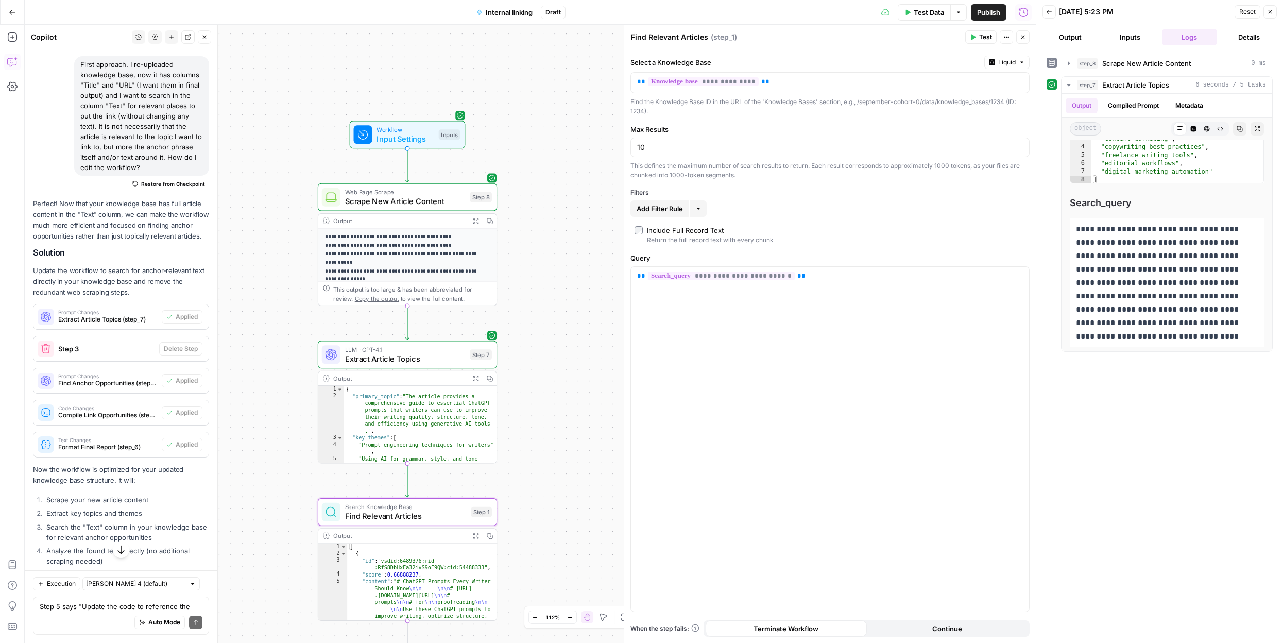
click at [977, 37] on button "Test" at bounding box center [980, 36] width 31 height 13
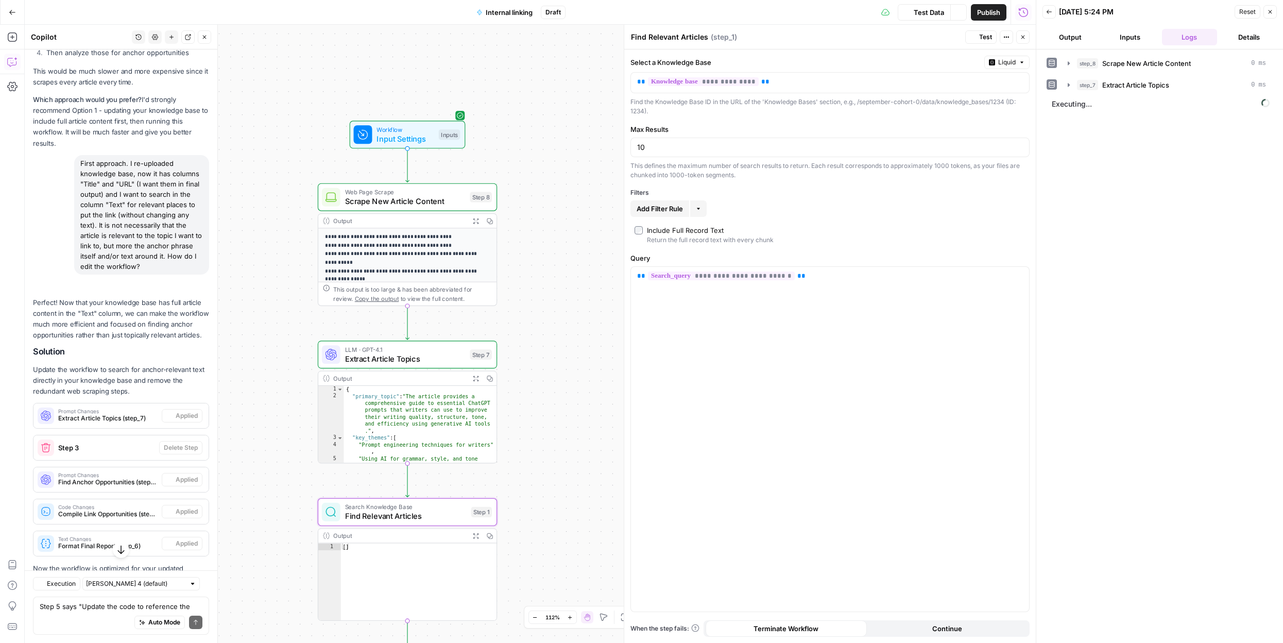
scroll to position [3344, 0]
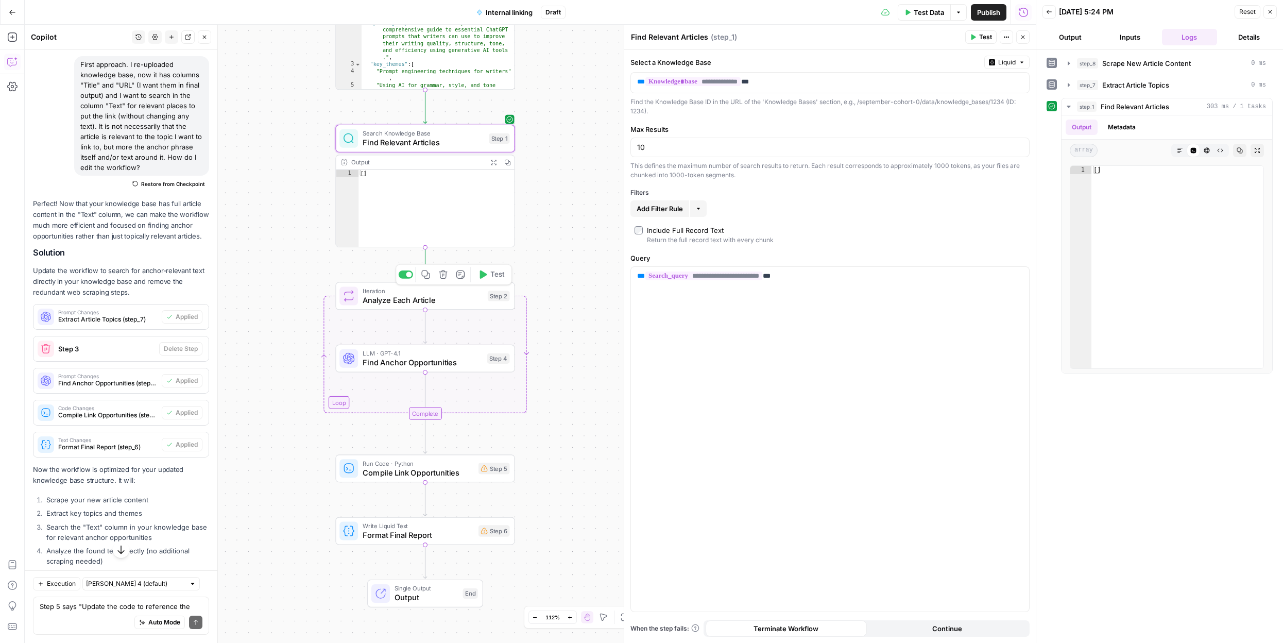
click at [483, 277] on icon "button" at bounding box center [483, 274] width 7 height 8
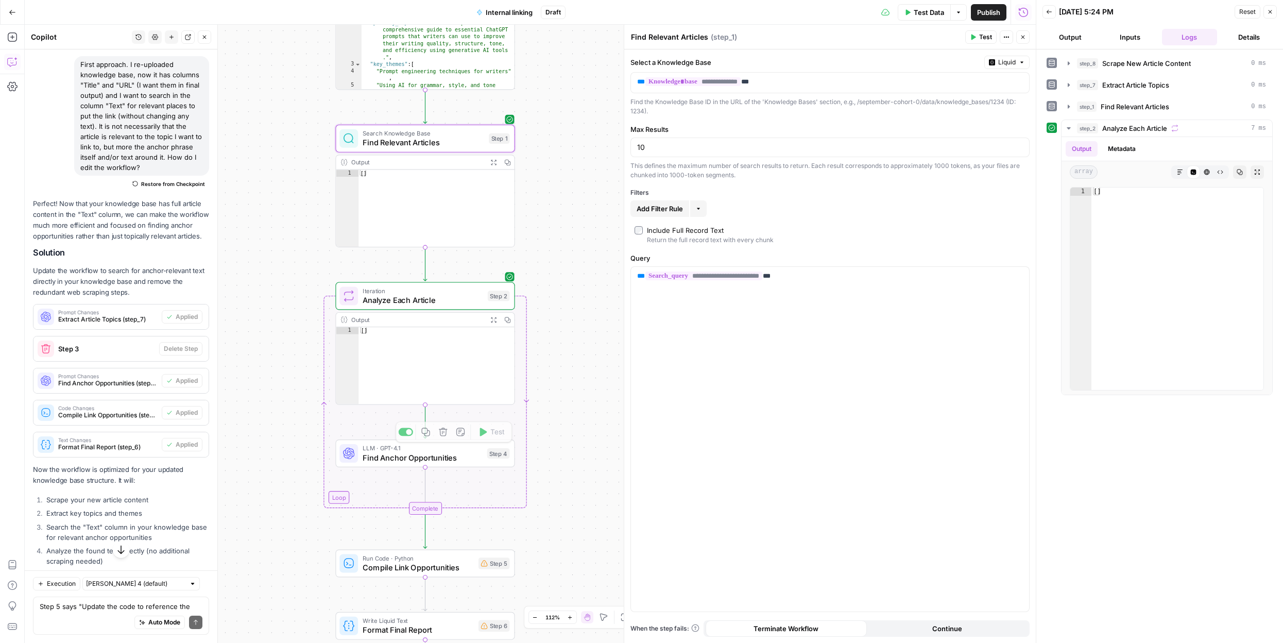
click at [485, 434] on div "**********" at bounding box center [530, 334] width 1011 height 618
click at [980, 30] on button "Test" at bounding box center [980, 36] width 31 height 13
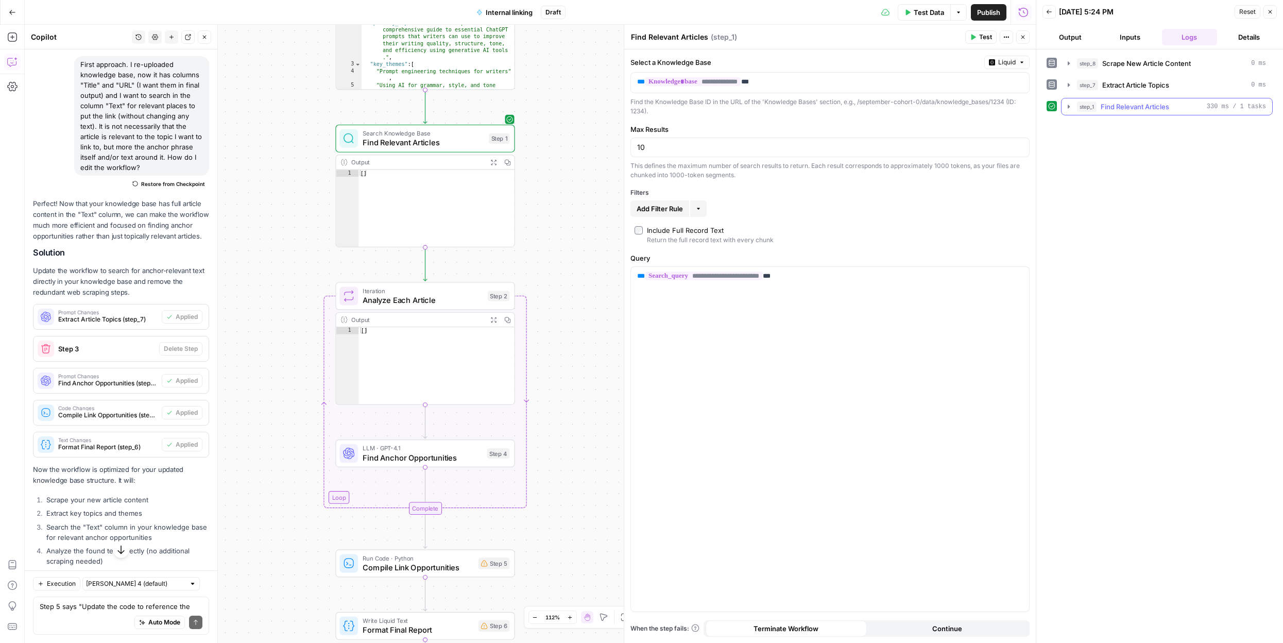
click at [1068, 107] on icon "button" at bounding box center [1068, 107] width 2 height 4
click at [1122, 119] on button "Metadata" at bounding box center [1121, 126] width 40 height 15
click at [1083, 121] on button "Output" at bounding box center [1081, 126] width 32 height 15
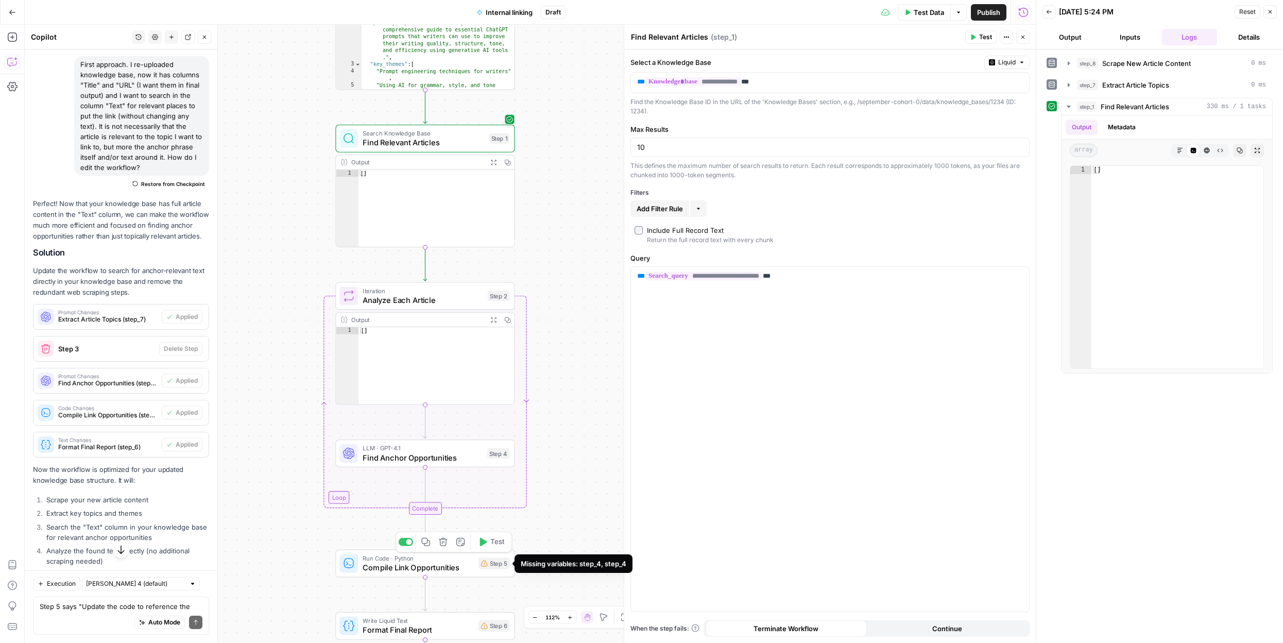
click at [494, 569] on div "Run Code · Python Compile Link Opportunities Step 5 Copy step Delete step Add N…" at bounding box center [424, 563] width 170 height 20
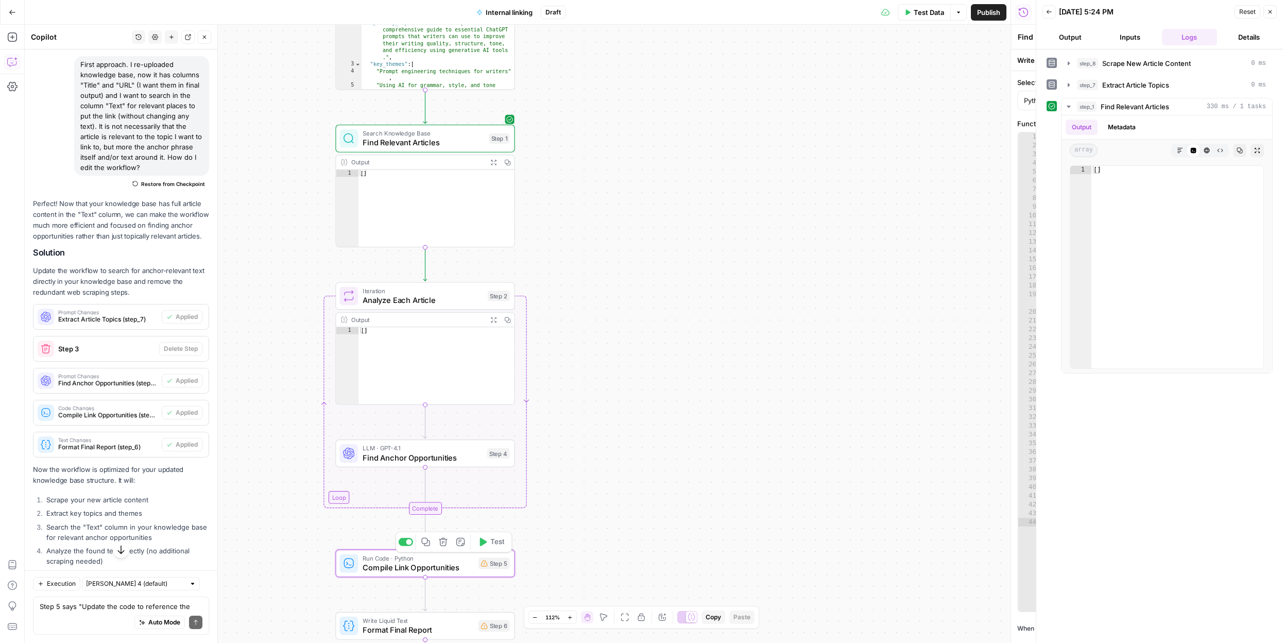
type textarea "Compile Link Opportunities"
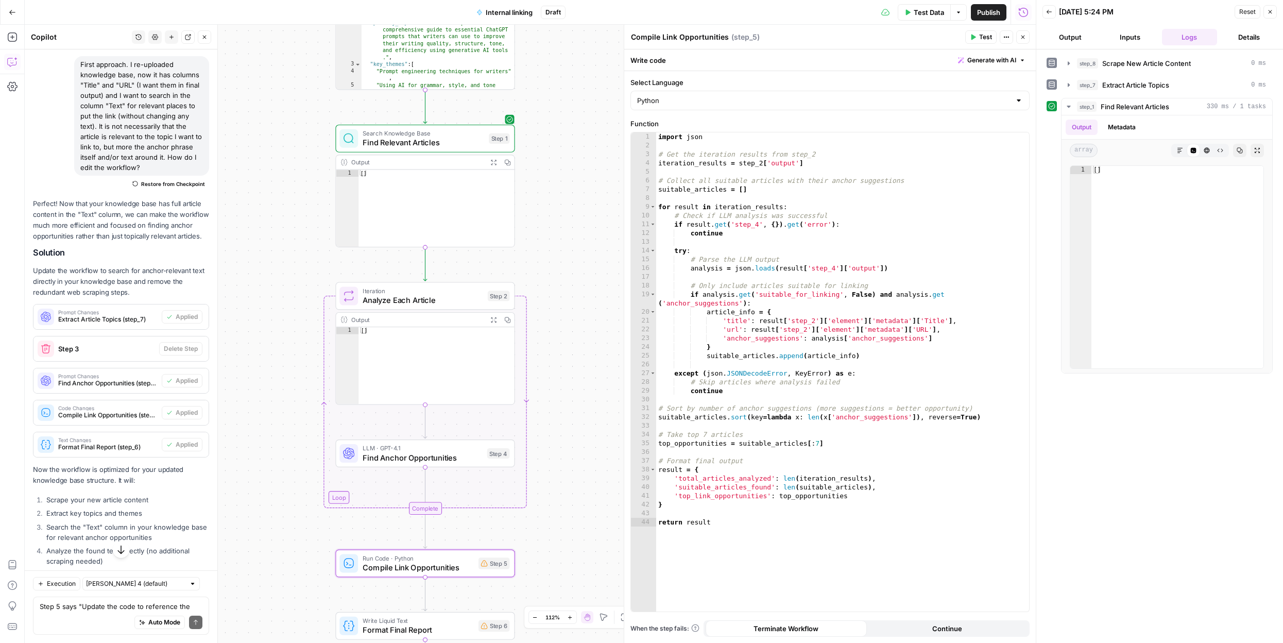
click at [438, 296] on span "Analyze Each Article" at bounding box center [423, 299] width 120 height 11
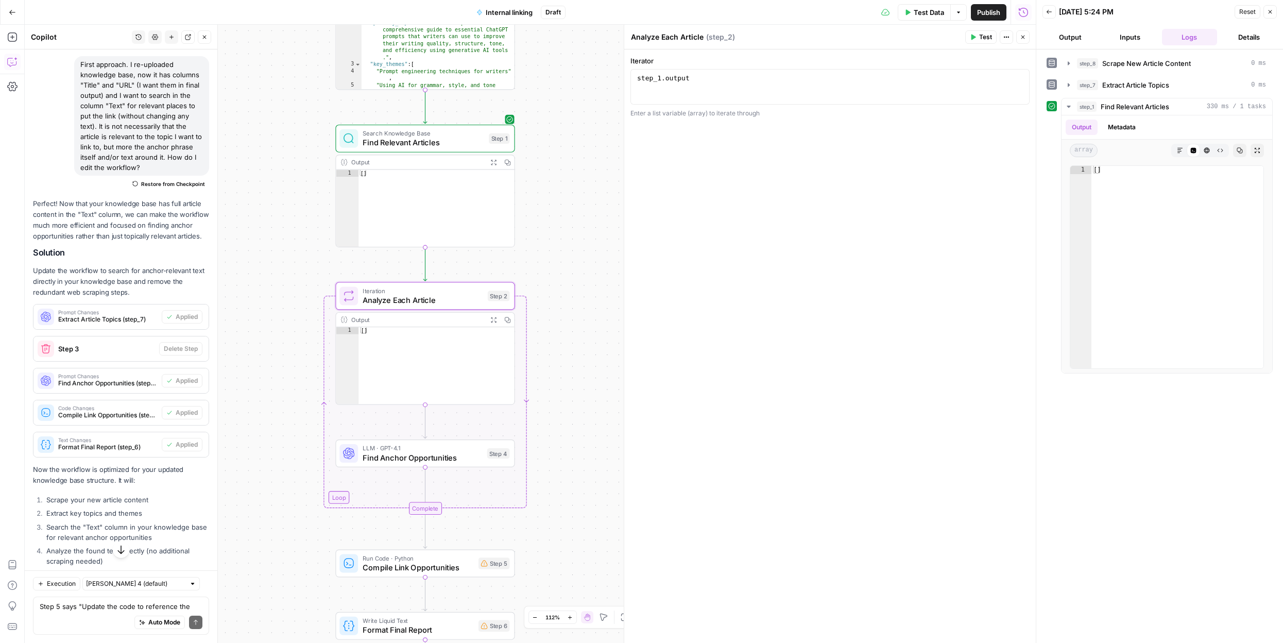
click at [463, 136] on span "Find Relevant Articles" at bounding box center [424, 141] width 122 height 11
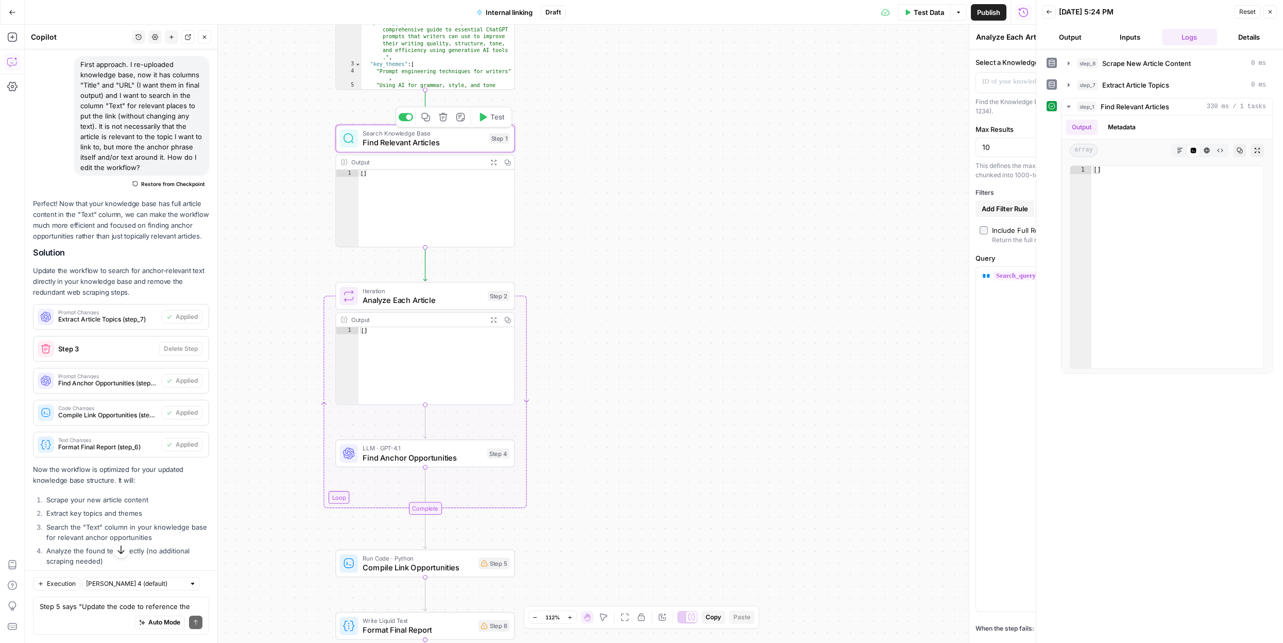
type textarea "Find Relevant Articles"
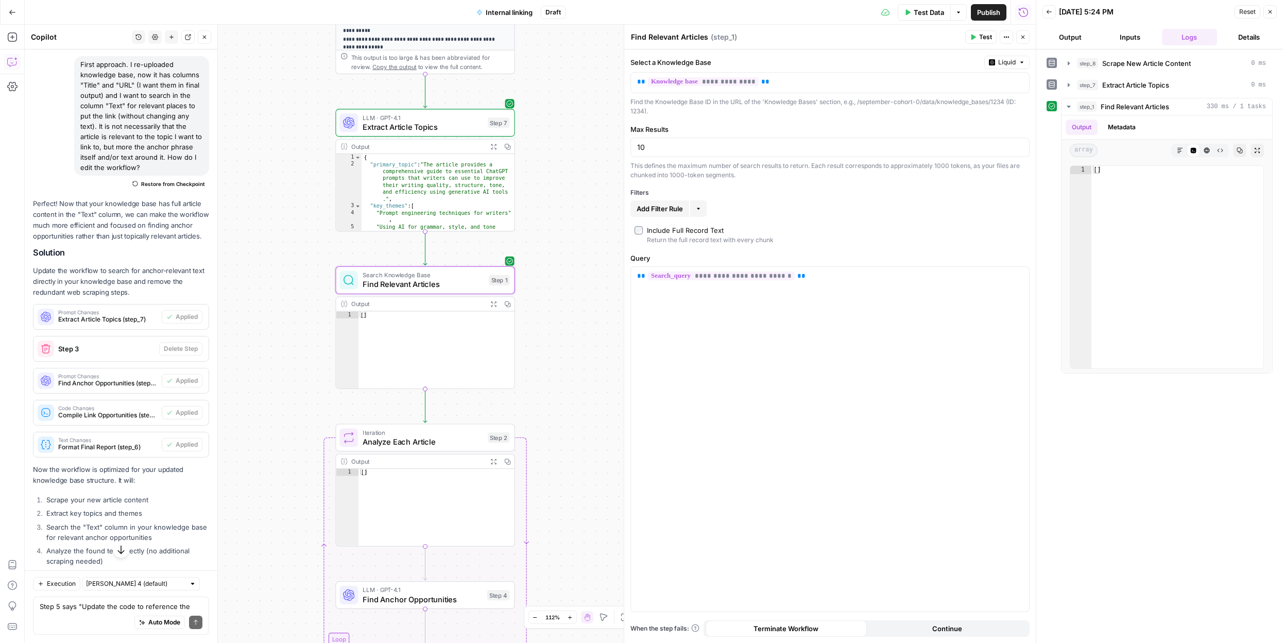
drag, startPoint x: 548, startPoint y: 303, endPoint x: 547, endPoint y: 444, distance: 141.6
click at [547, 444] on div "**********" at bounding box center [530, 334] width 1011 height 618
click at [687, 275] on span "**********" at bounding box center [721, 275] width 147 height 9
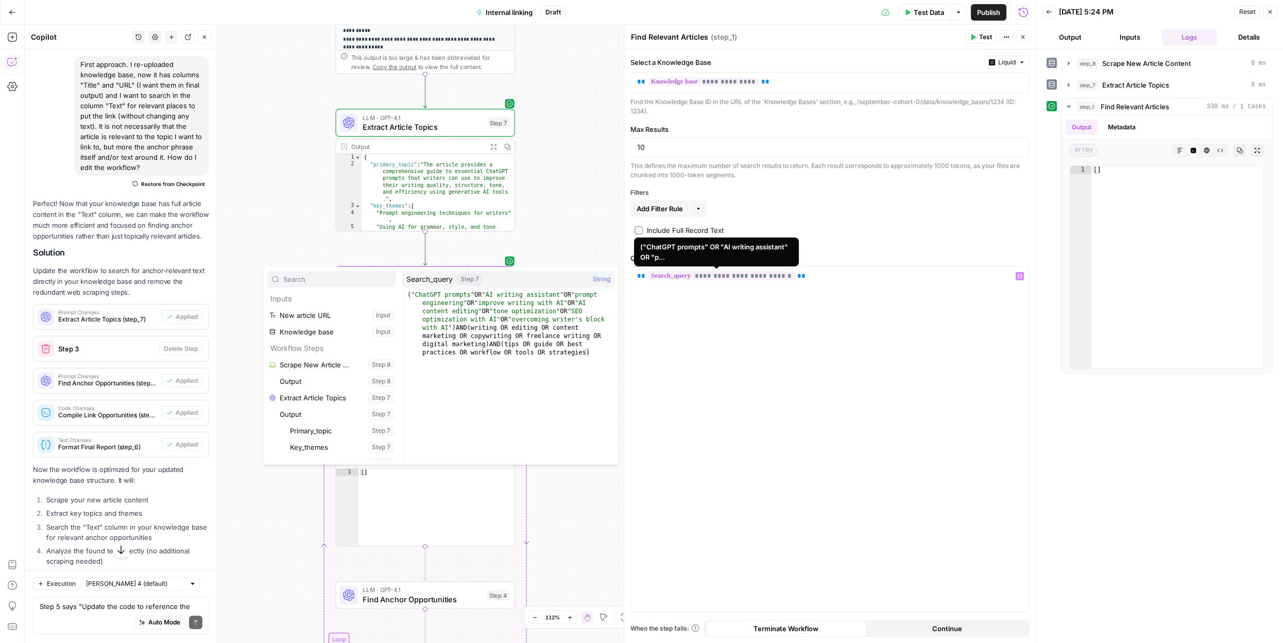
scroll to position [357, 0]
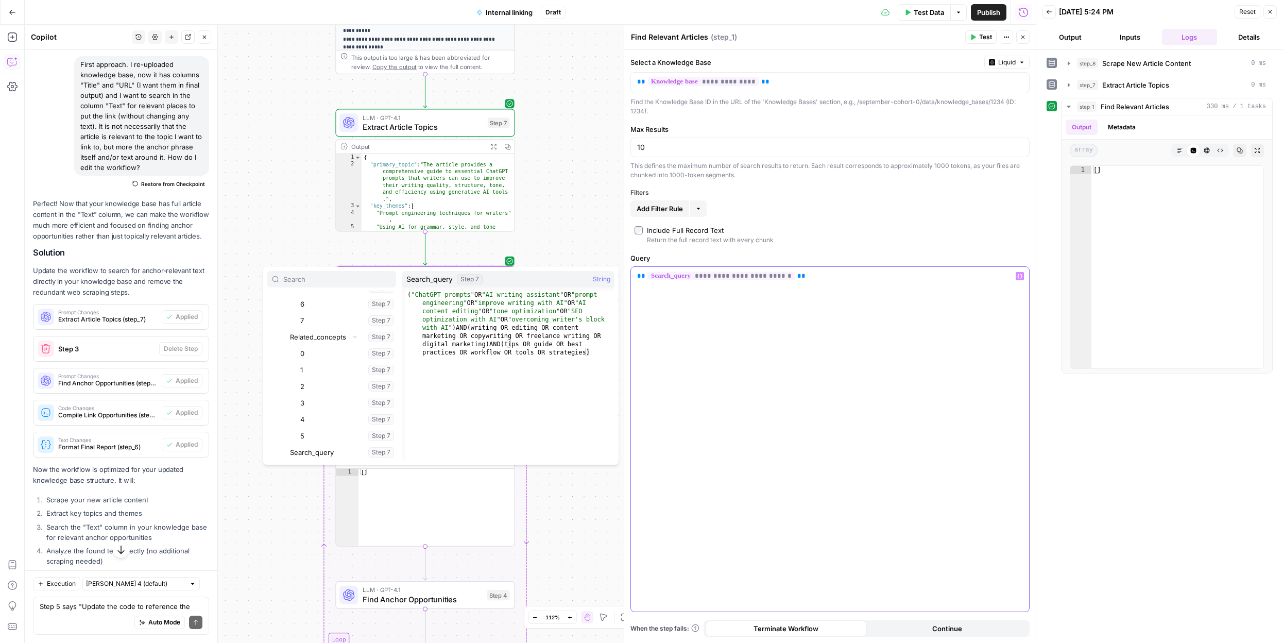
click at [687, 288] on div "**********" at bounding box center [830, 439] width 398 height 345
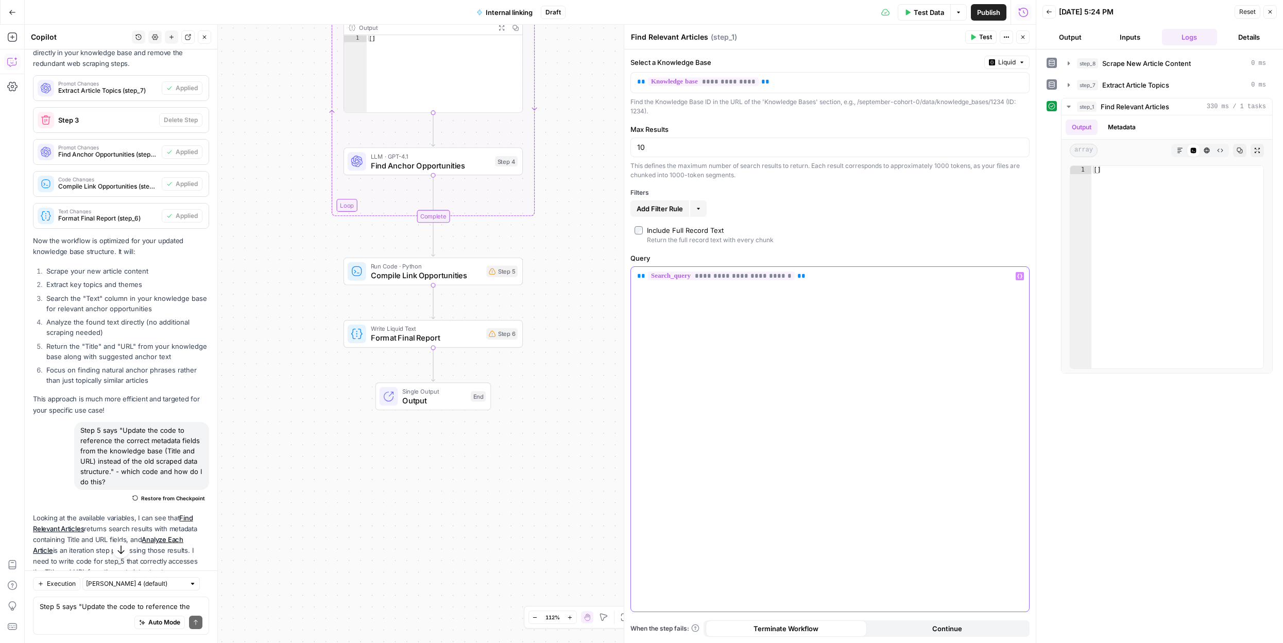
scroll to position [3614, 0]
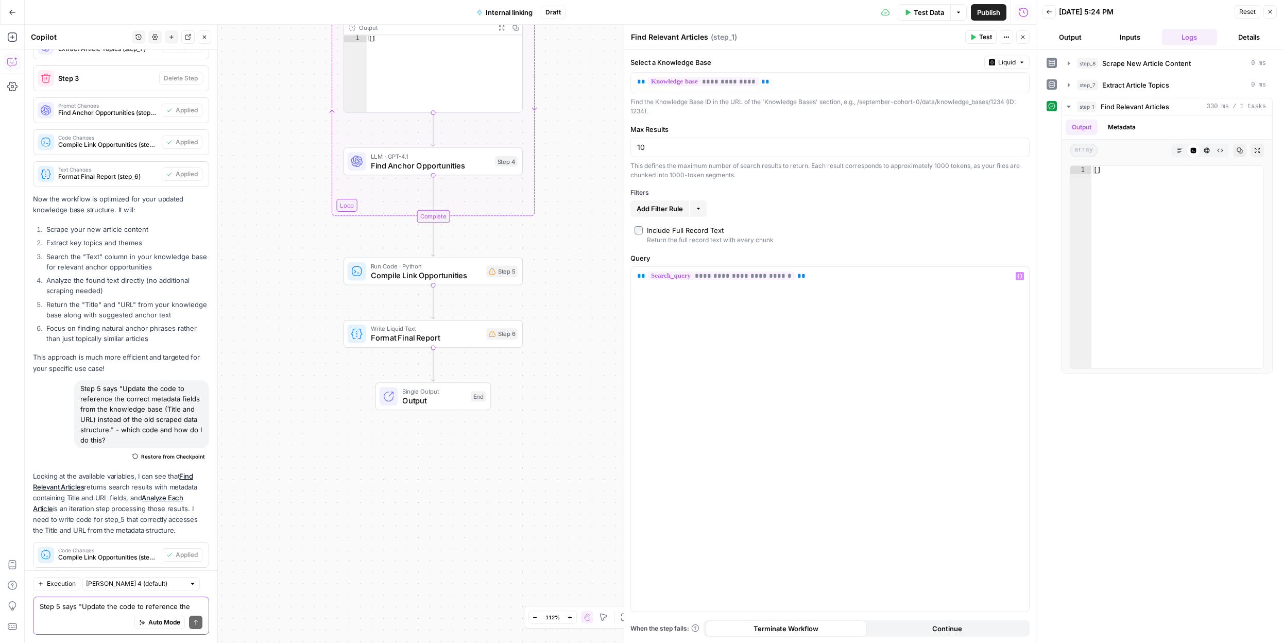
click at [66, 603] on textarea "Step 5 says "Update the code to reference the correct metadata fields from the …" at bounding box center [121, 606] width 163 height 10
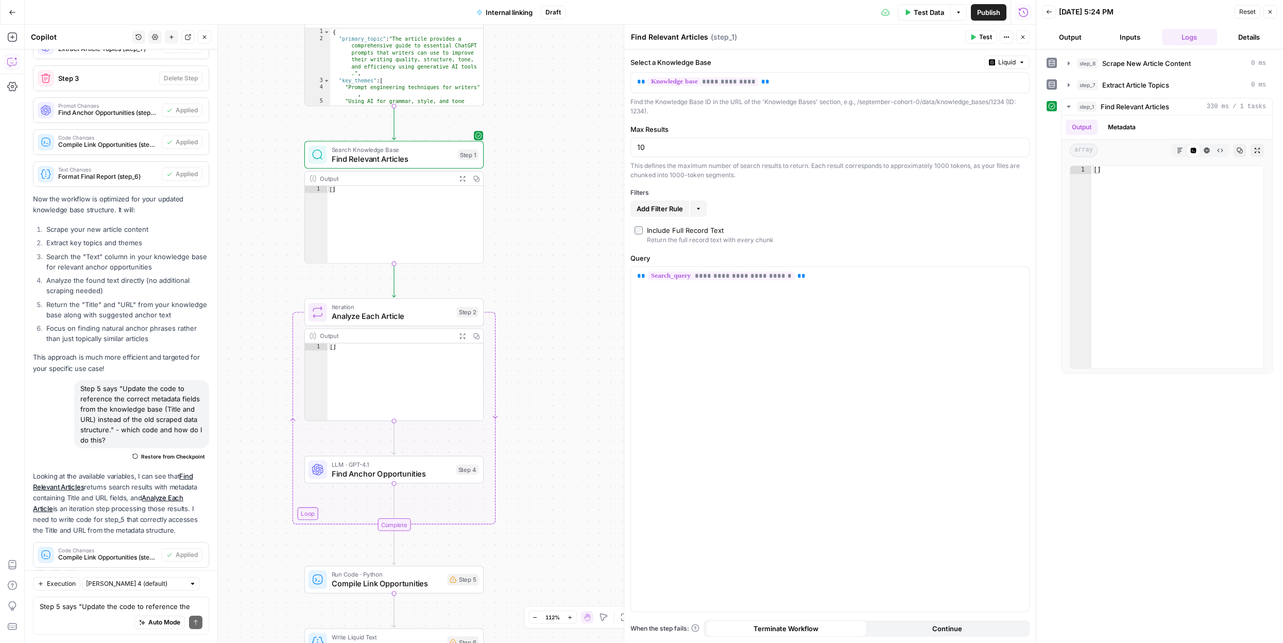
drag, startPoint x: 293, startPoint y: 401, endPoint x: 253, endPoint y: 647, distance: 249.9
click at [253, 642] on html "**********" at bounding box center [641, 321] width 1283 height 643
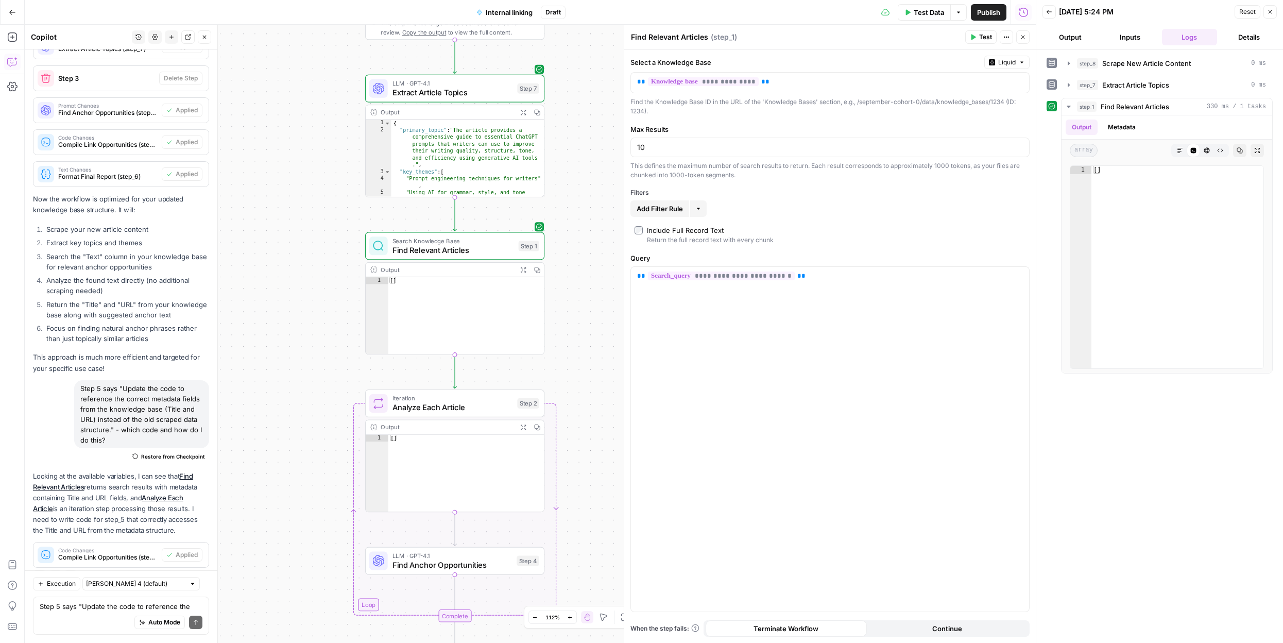
drag, startPoint x: 251, startPoint y: 389, endPoint x: 312, endPoint y: 480, distance: 109.5
click at [312, 480] on div "**********" at bounding box center [530, 334] width 1011 height 618
click at [804, 279] on p "**********" at bounding box center [830, 276] width 386 height 10
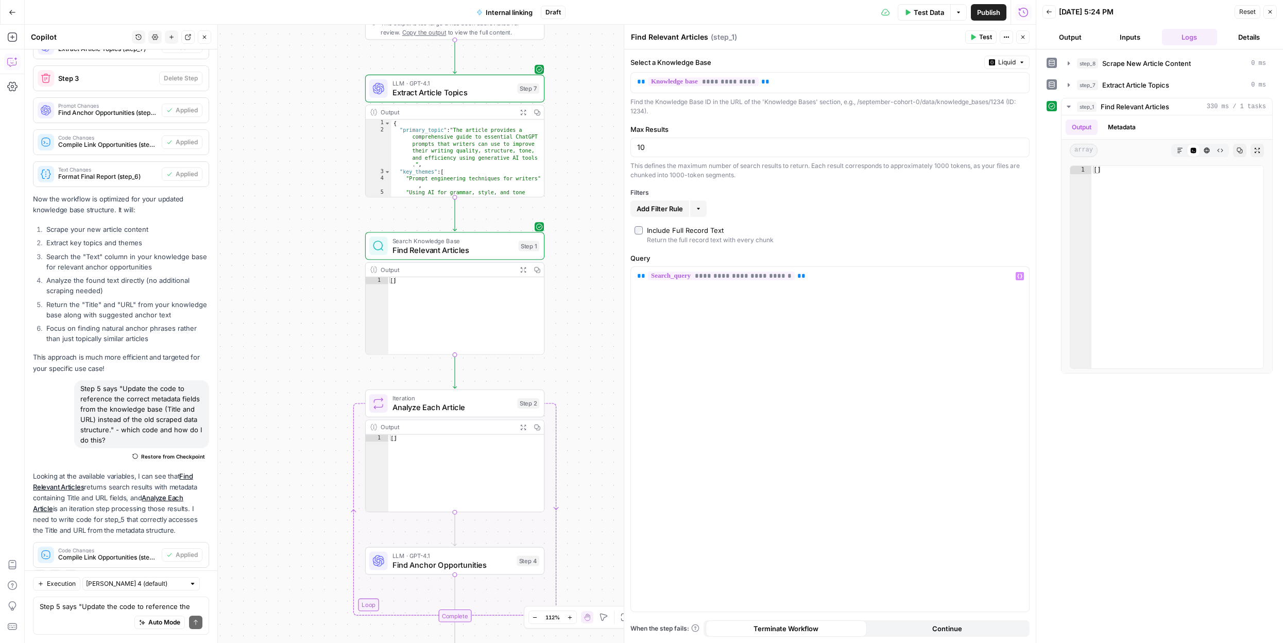
click at [464, 402] on span "Analyze Each Article" at bounding box center [452, 407] width 120 height 11
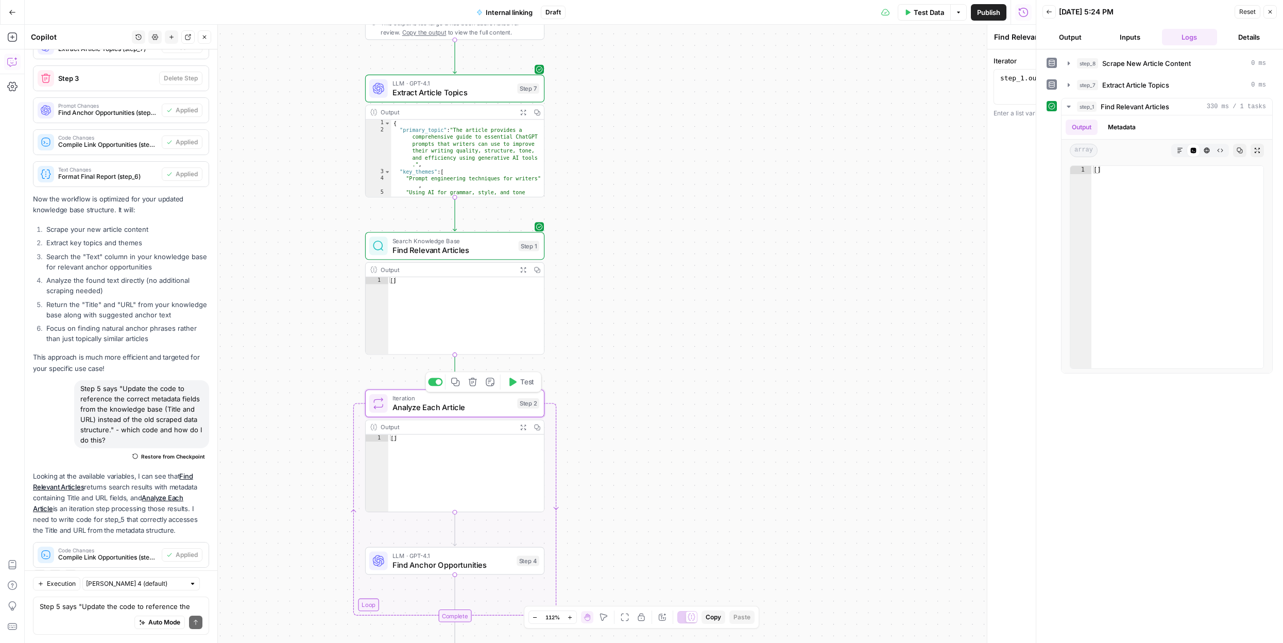
type textarea "Analyze Each Article"
click at [477, 563] on span "Find Anchor Opportunities" at bounding box center [452, 564] width 120 height 11
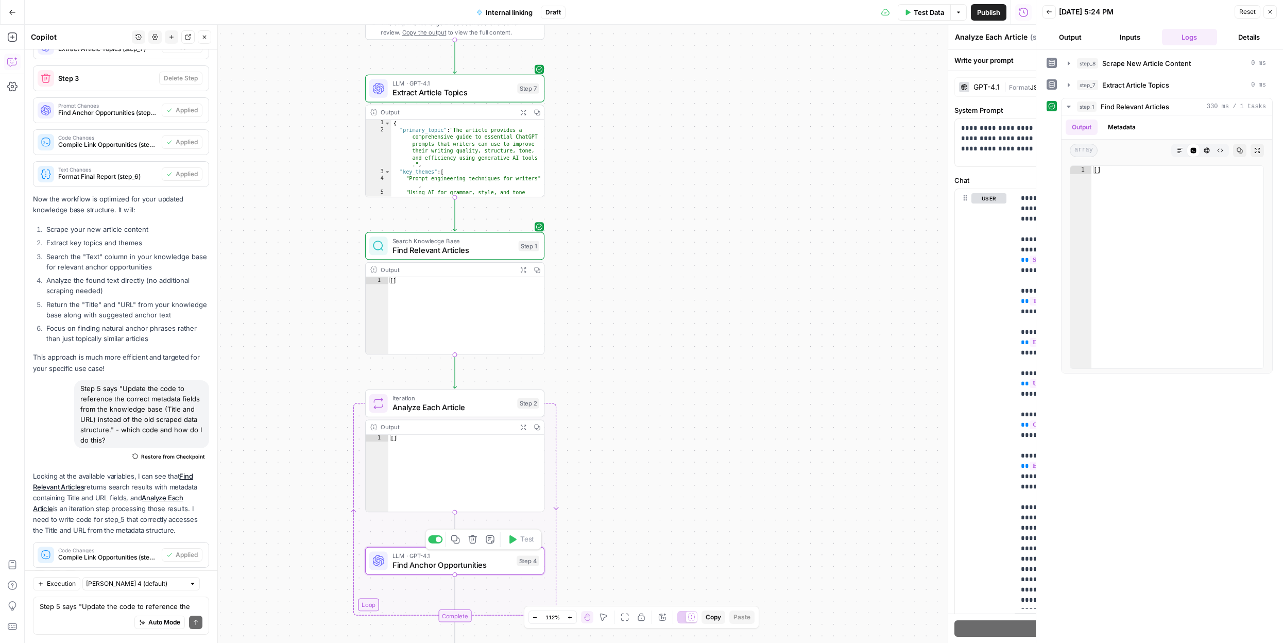
type textarea "Find Anchor Opportunities"
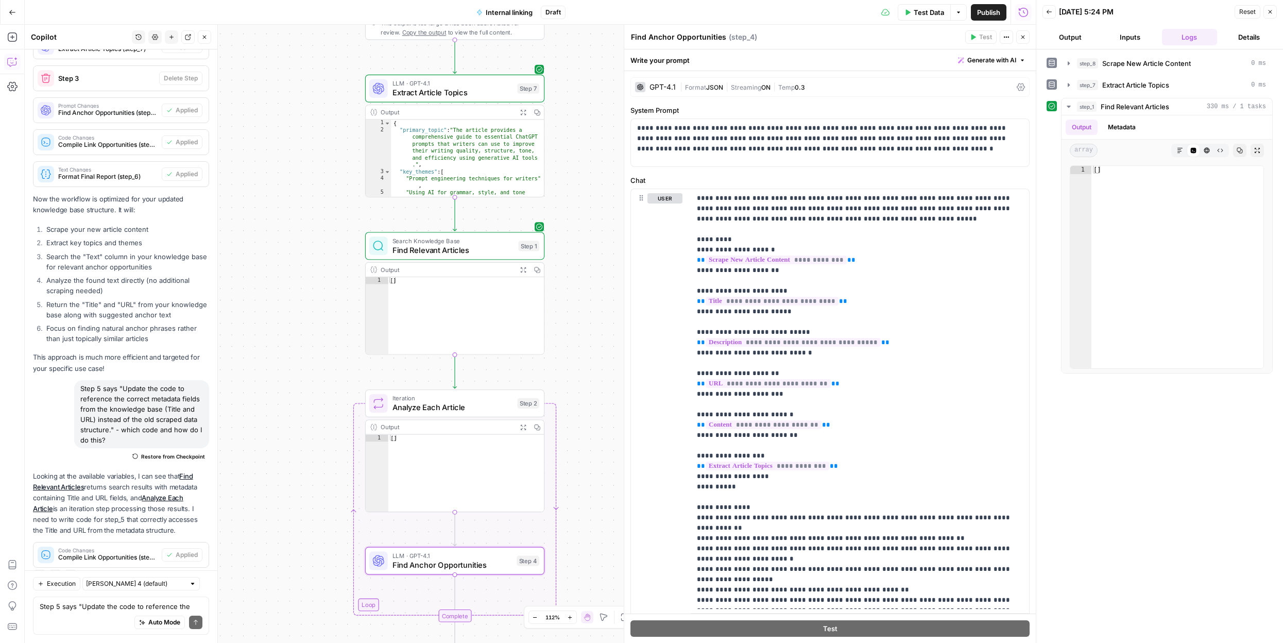
click at [484, 251] on span "Find Relevant Articles" at bounding box center [453, 249] width 122 height 11
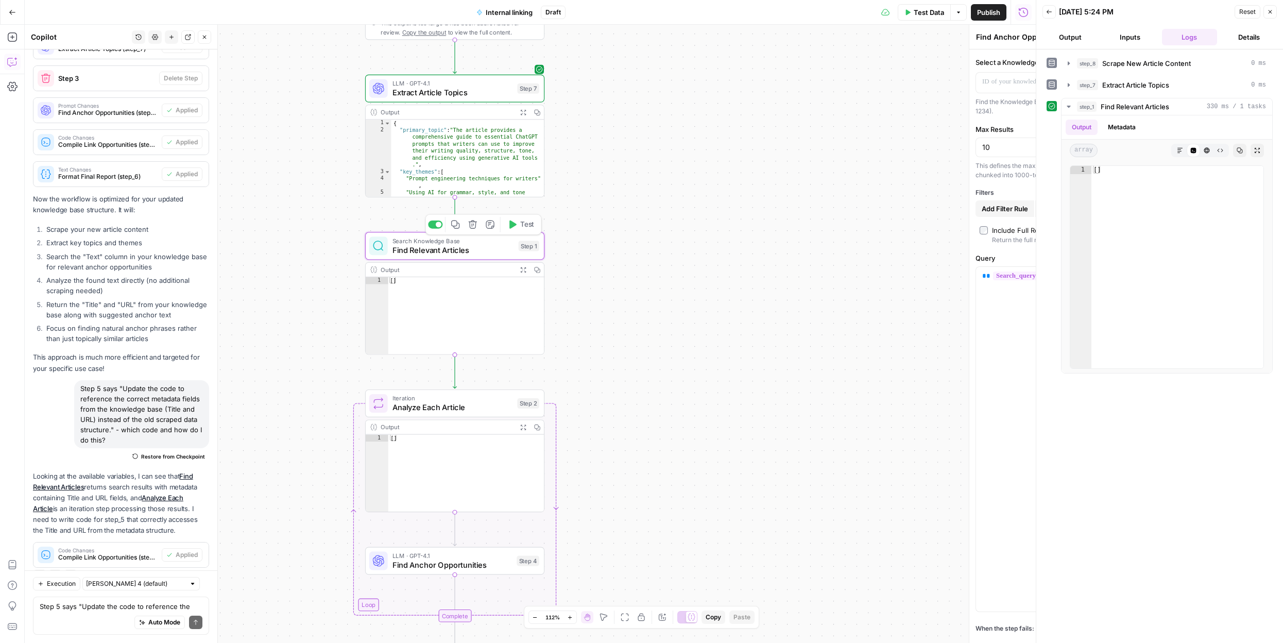
type textarea "Find Relevant Articles"
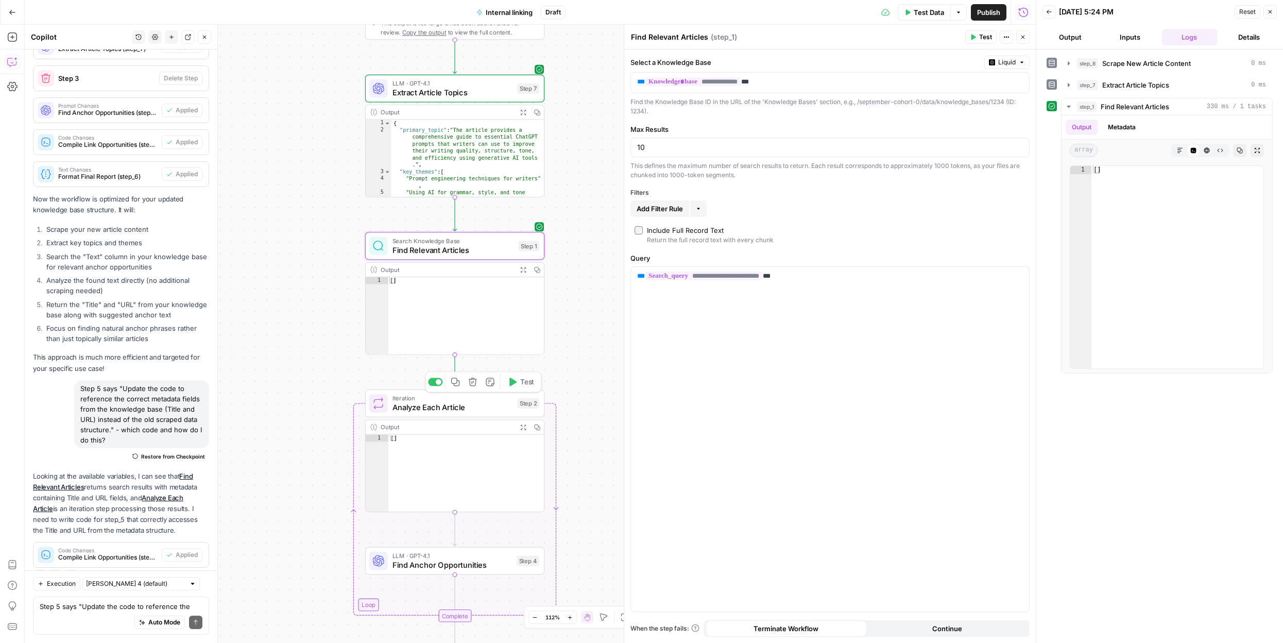
click at [479, 410] on span "Analyze Each Article" at bounding box center [452, 407] width 120 height 11
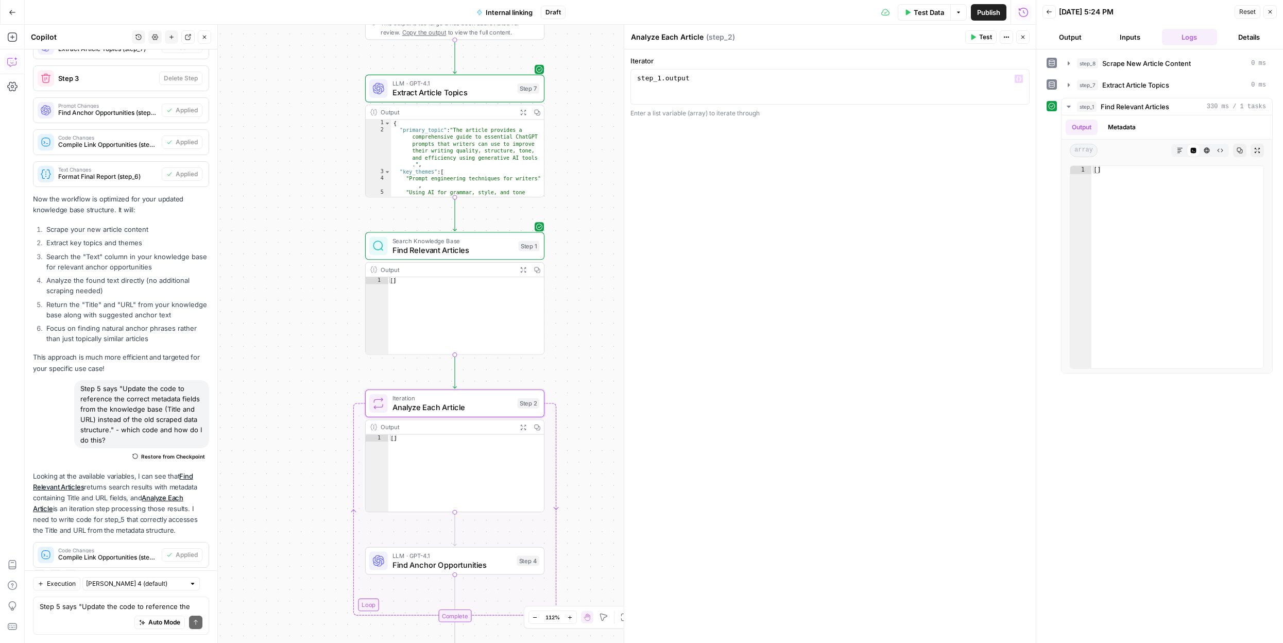
click at [794, 71] on div "1 step_1 . output XXXXXXXXXXXXXXXXXXXXXXXXXXXXXXXXXXXXXXXXXXXXXXXXXXXXXXXXXXXXX…" at bounding box center [829, 87] width 399 height 36
type textarea "**********"
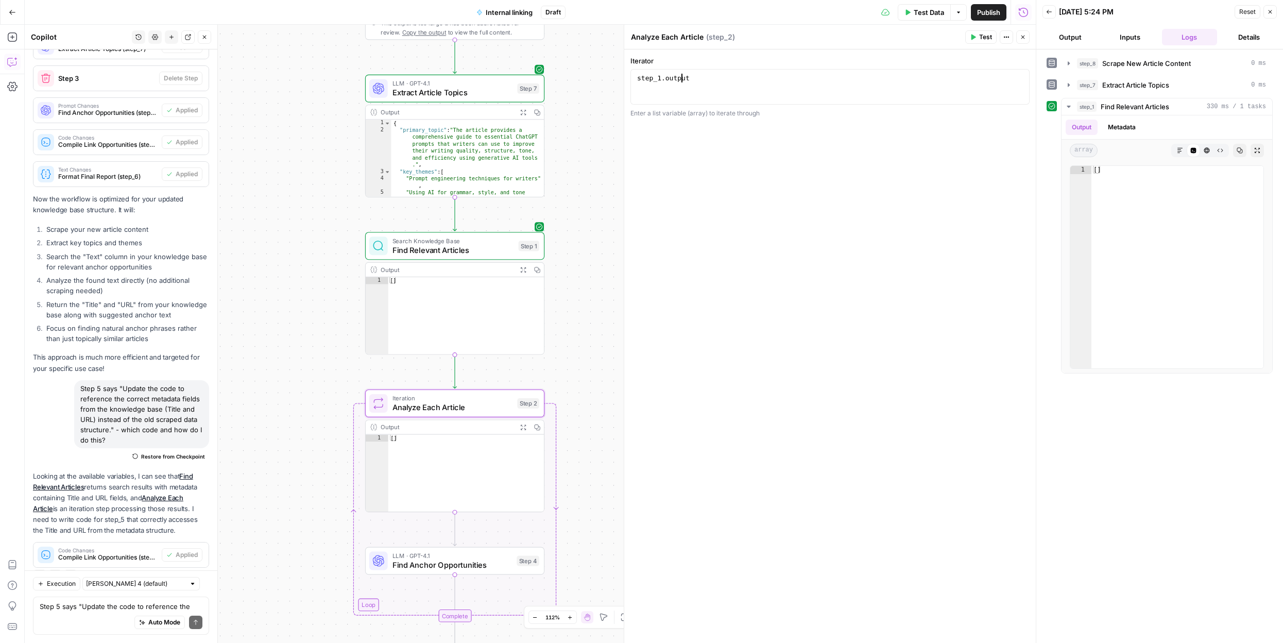
click at [680, 75] on div "step_1 . output" at bounding box center [830, 96] width 390 height 44
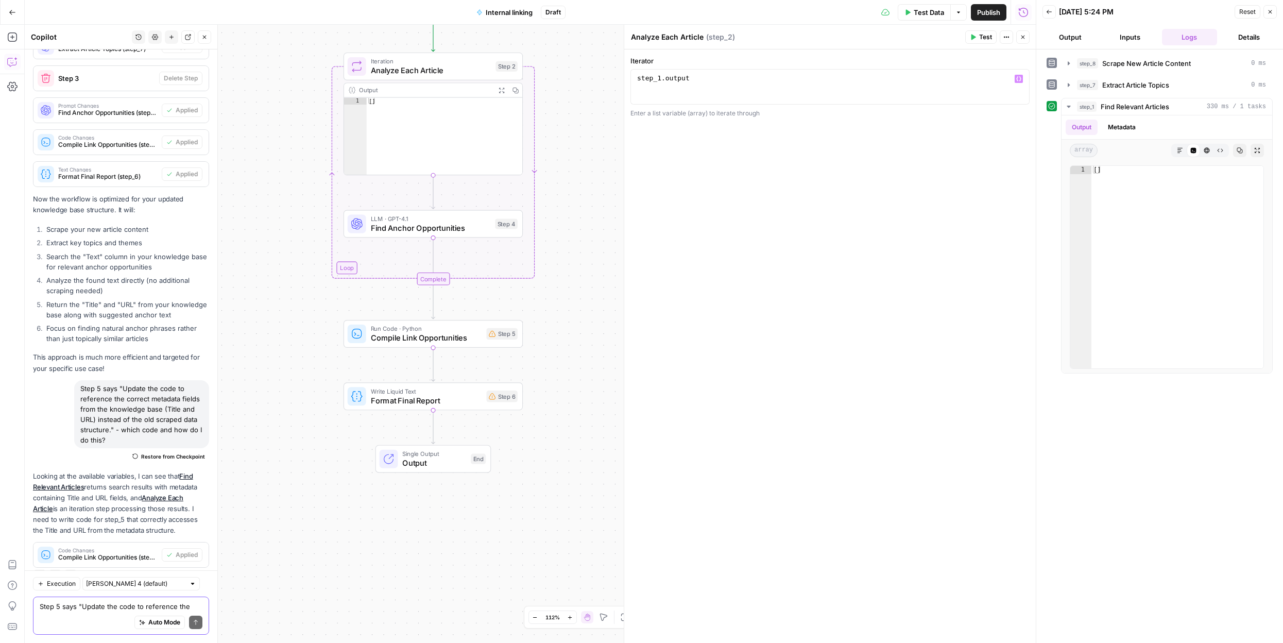
click at [74, 609] on textarea "Step 5 says "Update the code to reference the correct metadata fields from the …" at bounding box center [121, 606] width 163 height 10
click at [108, 611] on div "Auto Mode Send" at bounding box center [121, 622] width 163 height 23
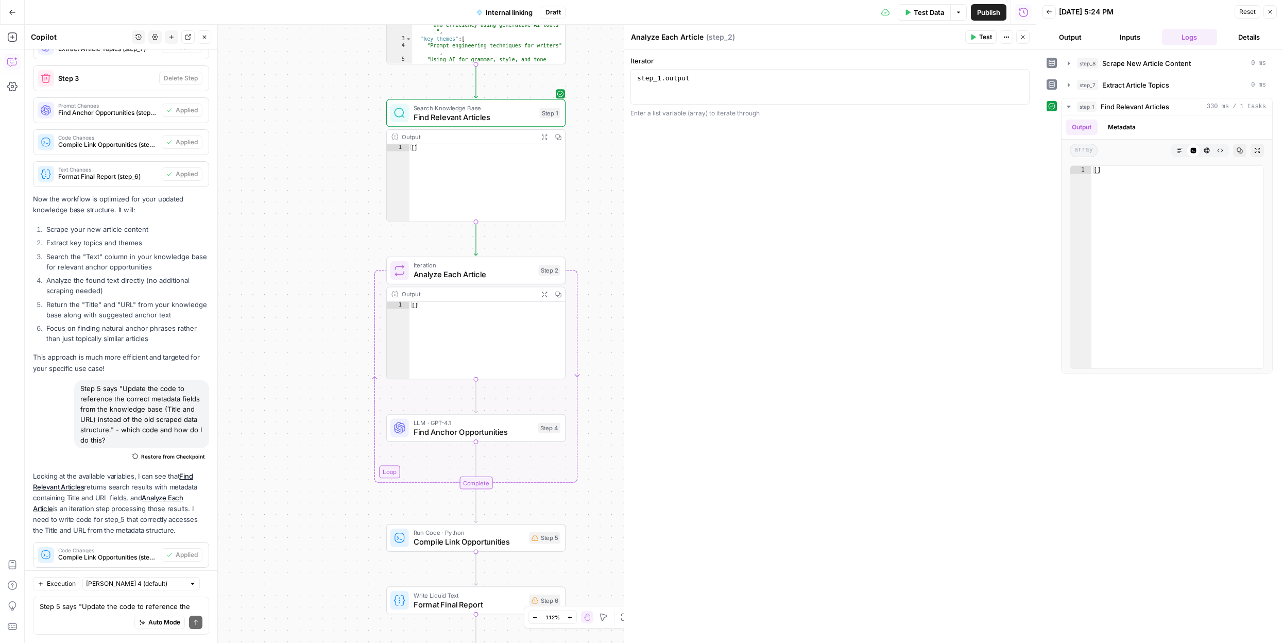
drag, startPoint x: 281, startPoint y: 409, endPoint x: 328, endPoint y: 621, distance: 216.3
click at [327, 618] on div "**********" at bounding box center [530, 334] width 1011 height 618
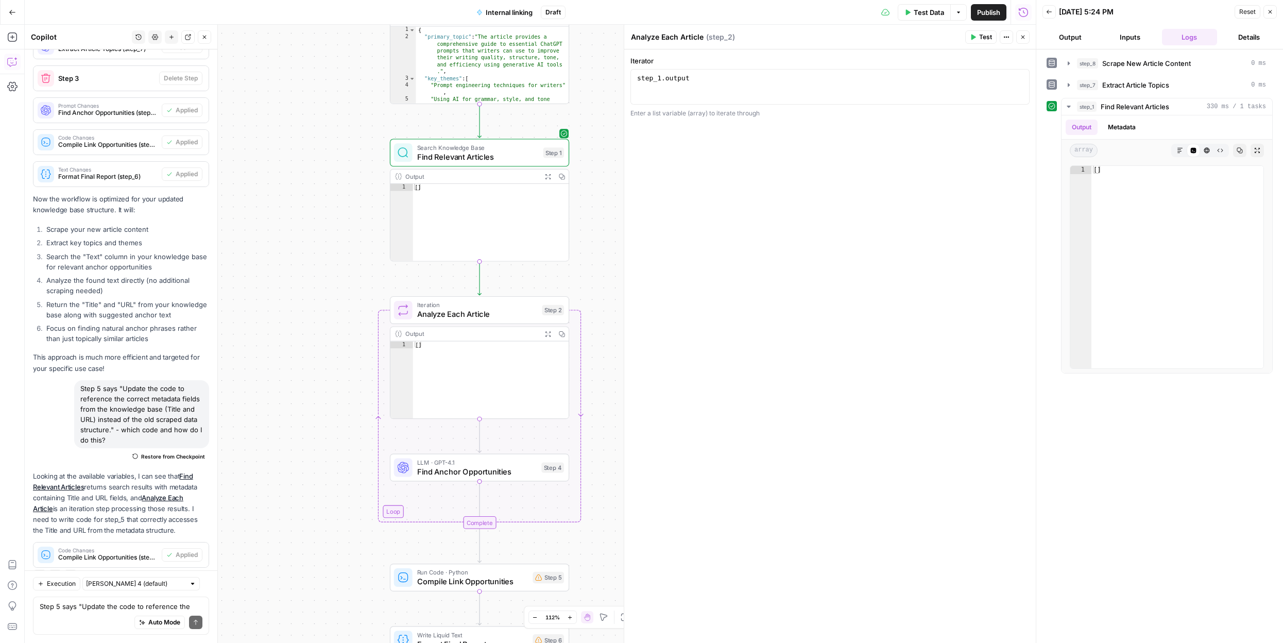
drag, startPoint x: 320, startPoint y: 355, endPoint x: 320, endPoint y: 387, distance: 32.4
click at [320, 387] on div "**********" at bounding box center [530, 334] width 1011 height 618
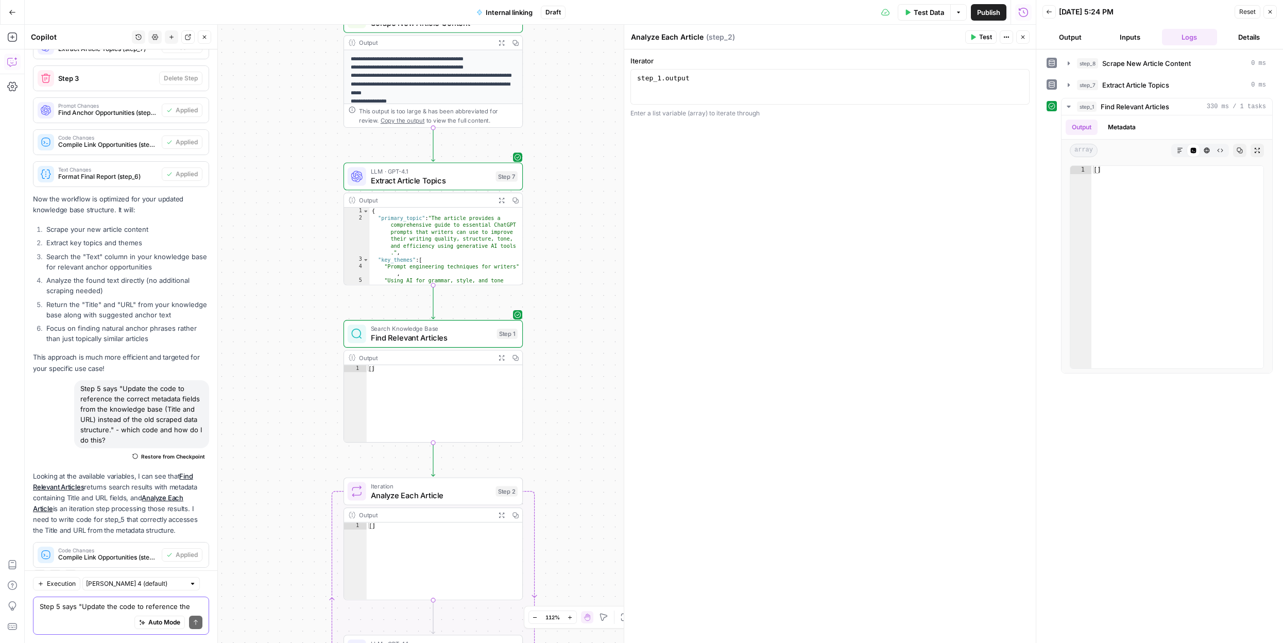
click at [86, 609] on textarea "Step 5 says "Update the code to reference the correct metadata fields from the …" at bounding box center [121, 606] width 163 height 10
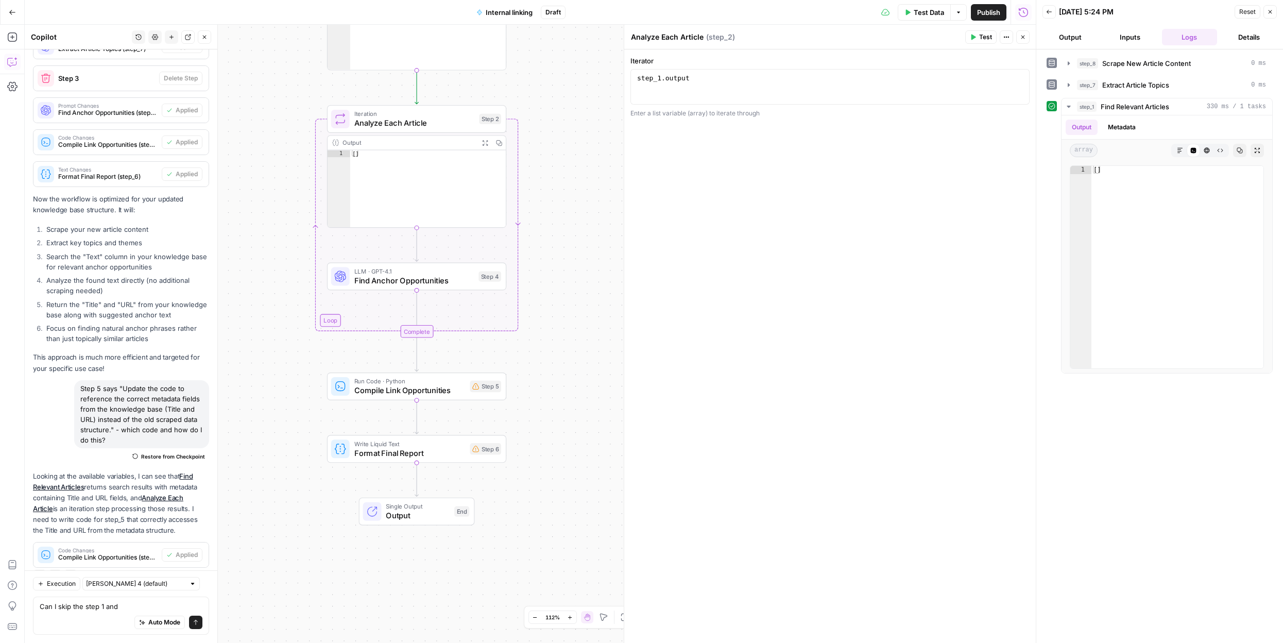
drag, startPoint x: 572, startPoint y: 400, endPoint x: 537, endPoint y: 558, distance: 161.4
click at [537, 558] on div "**********" at bounding box center [530, 334] width 1011 height 618
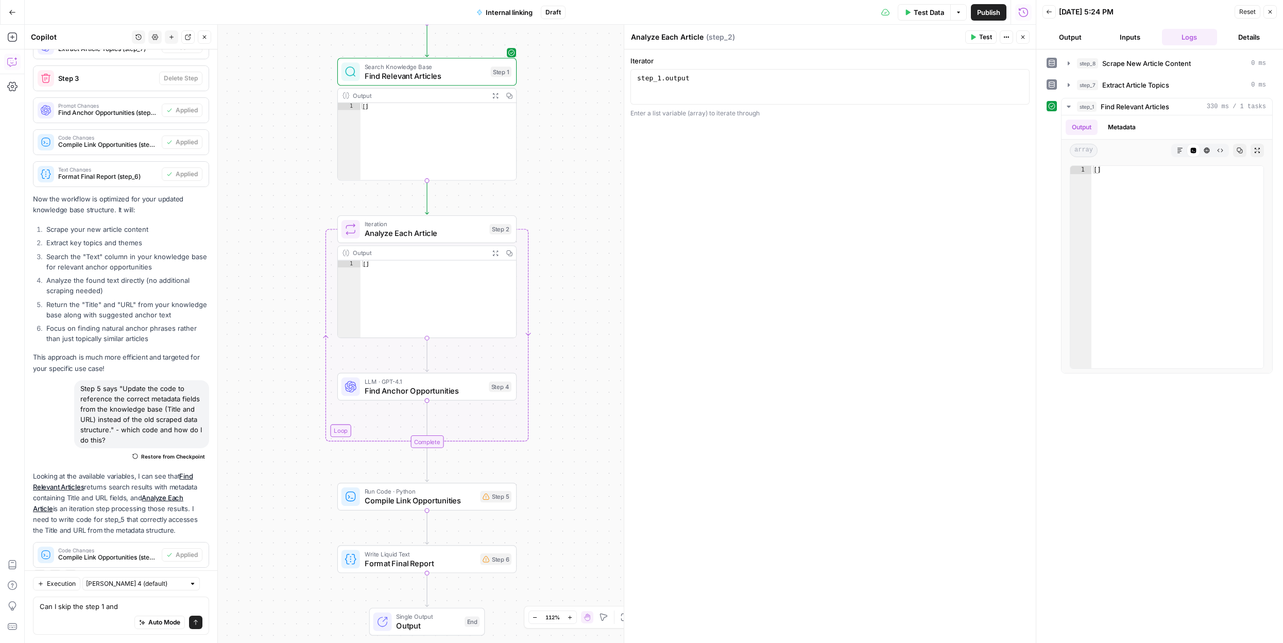
drag, startPoint x: 298, startPoint y: 343, endPoint x: 292, endPoint y: 504, distance: 160.8
click at [292, 504] on div "**********" at bounding box center [530, 334] width 1011 height 618
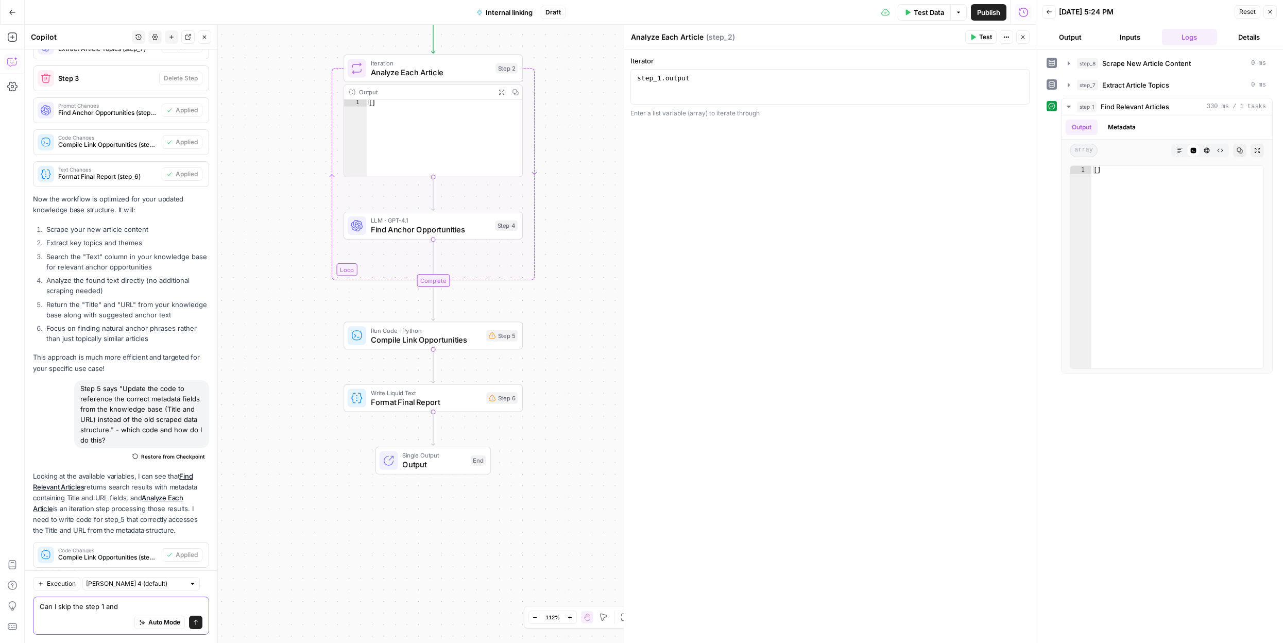
click at [126, 602] on textarea "Can I skip the step 1 and" at bounding box center [121, 606] width 163 height 10
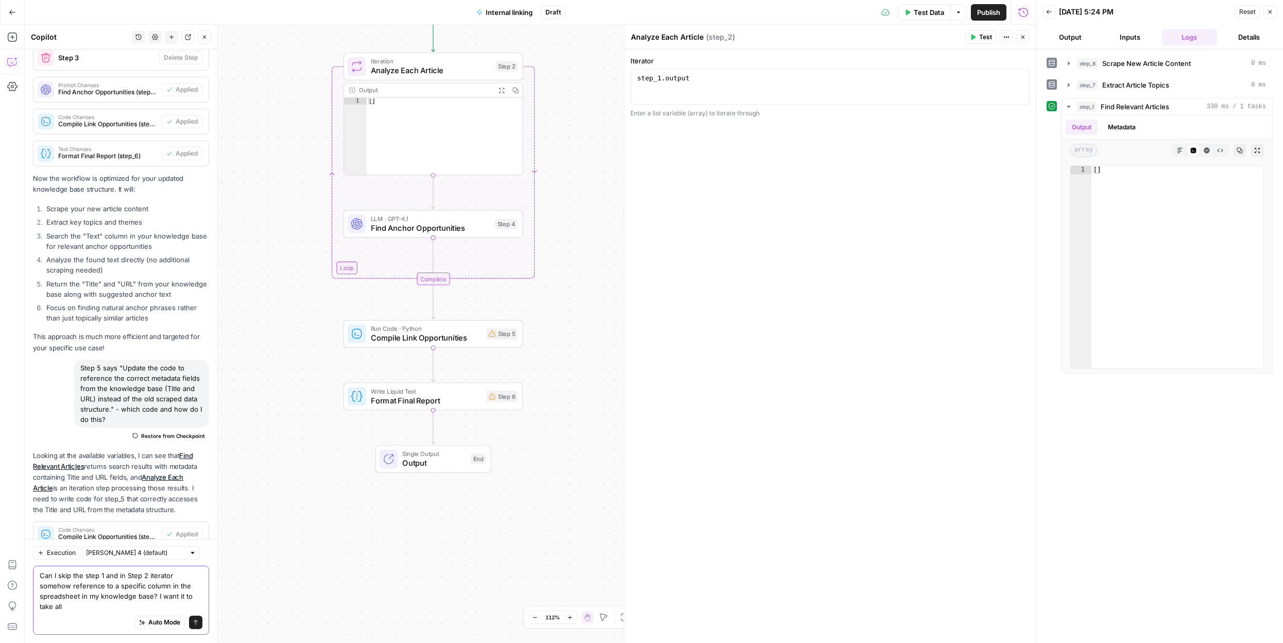
scroll to position [3645, 0]
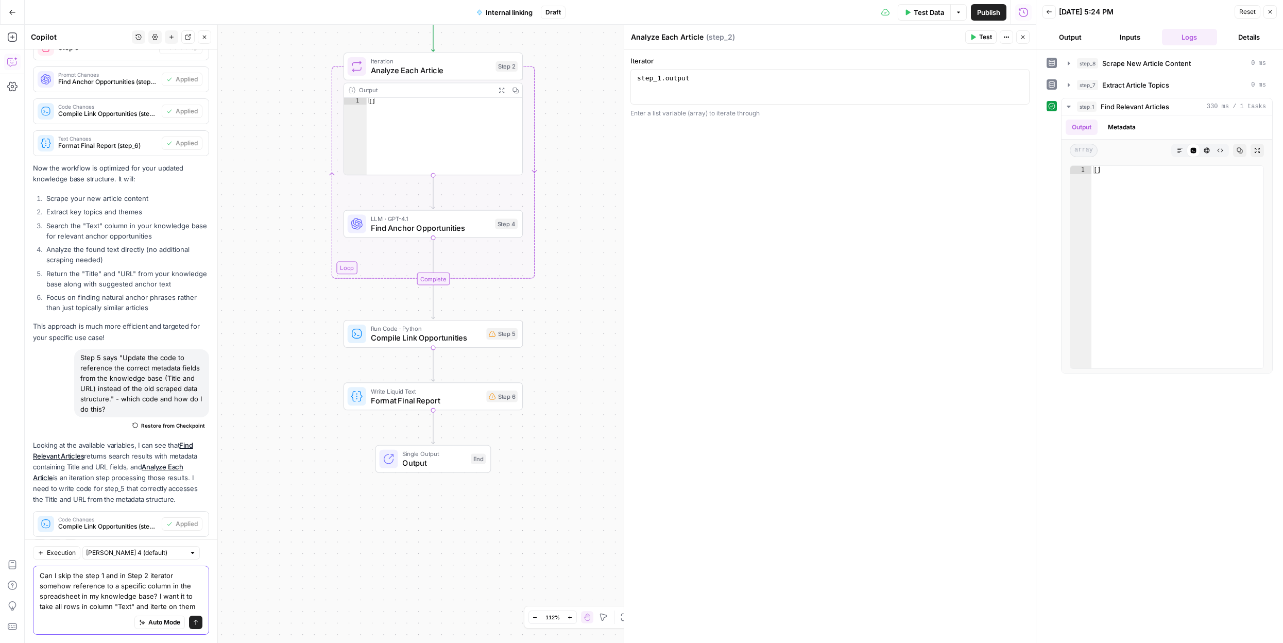
type textarea "Can I skip the step 1 and in Step 2 iterator somehow reference to a specific co…"
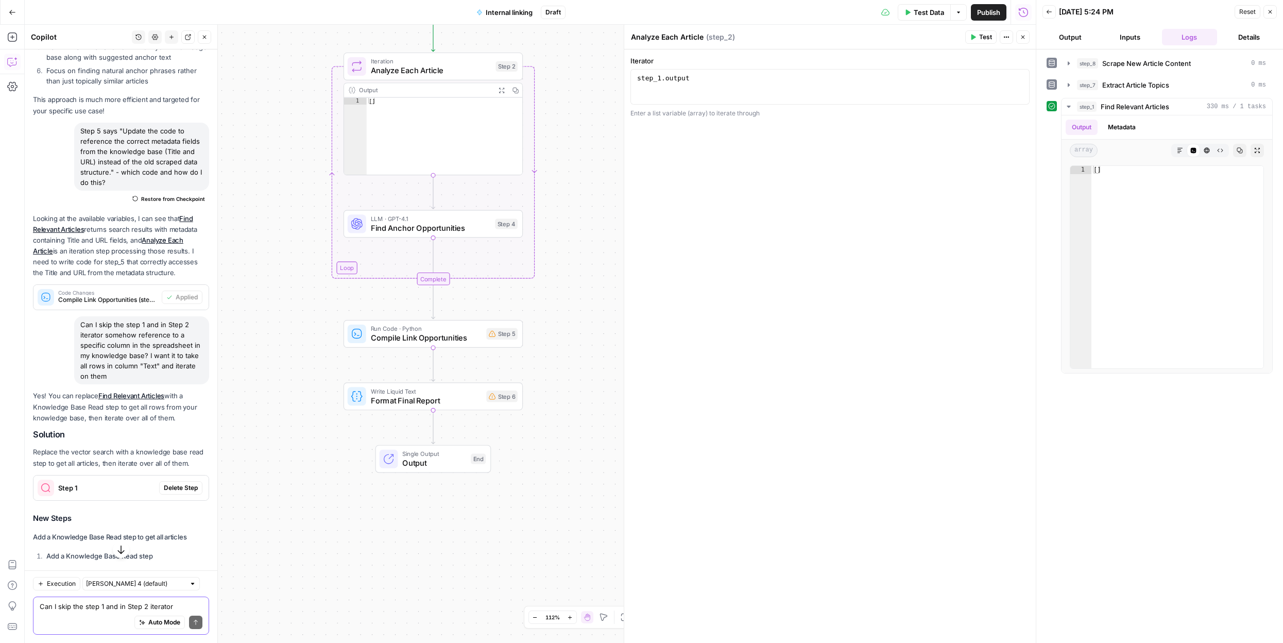
scroll to position [3881, 0]
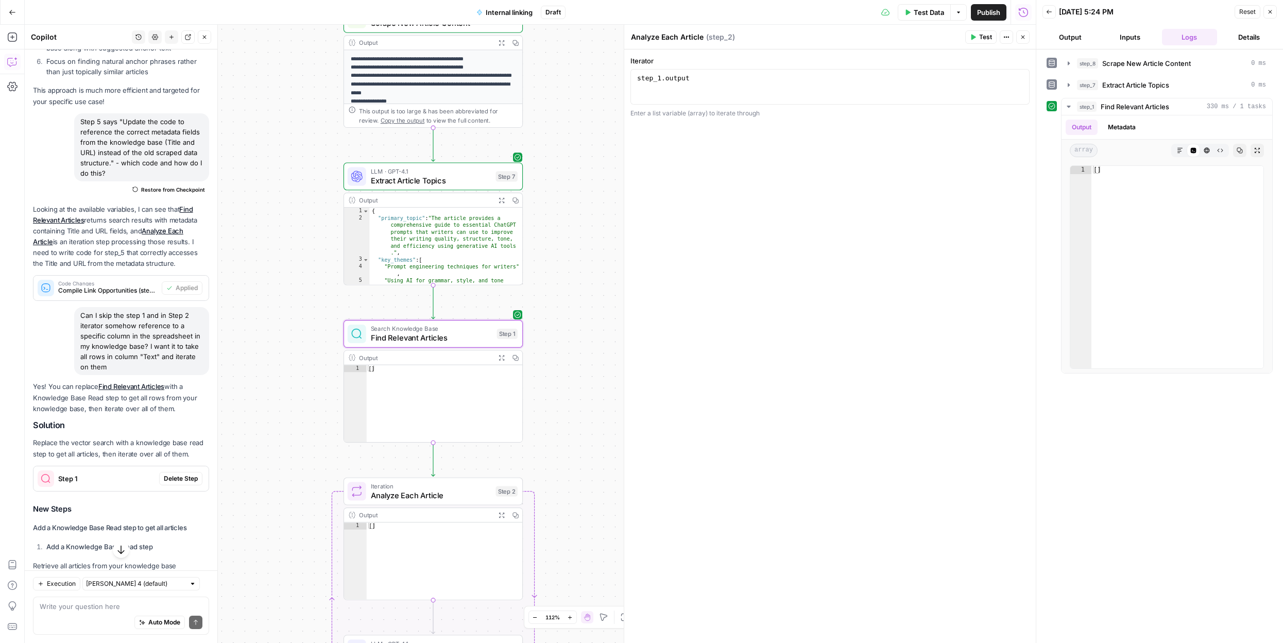
click at [179, 474] on span "Delete Step" at bounding box center [181, 478] width 34 height 9
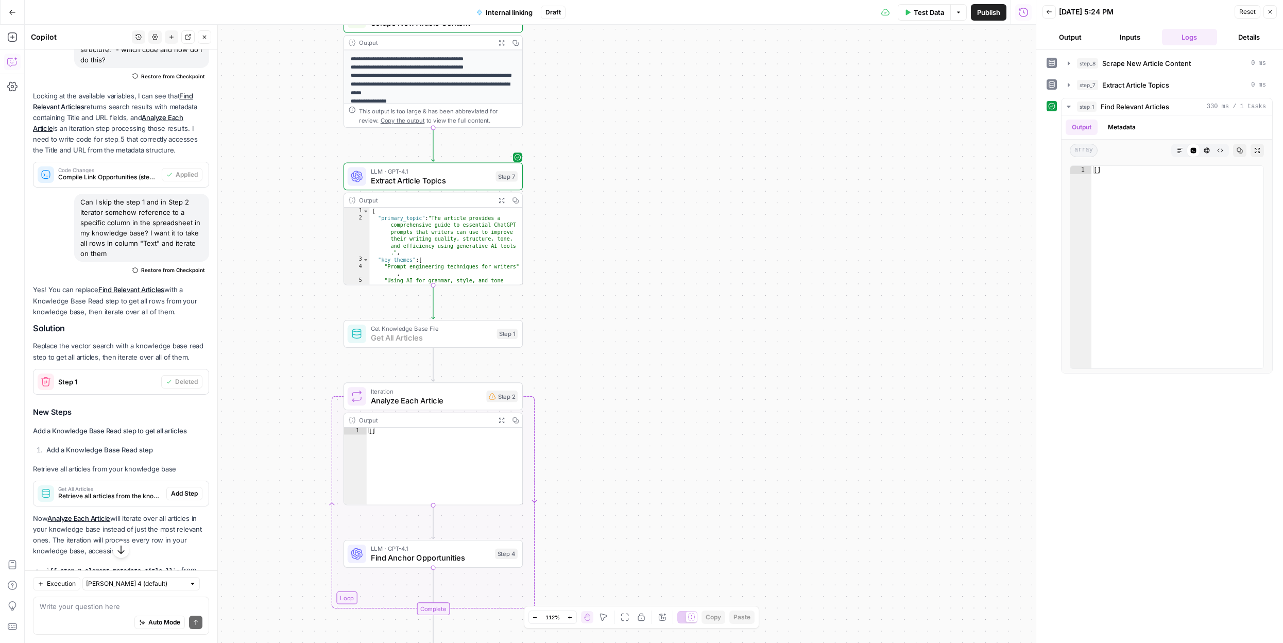
scroll to position [4000, 0]
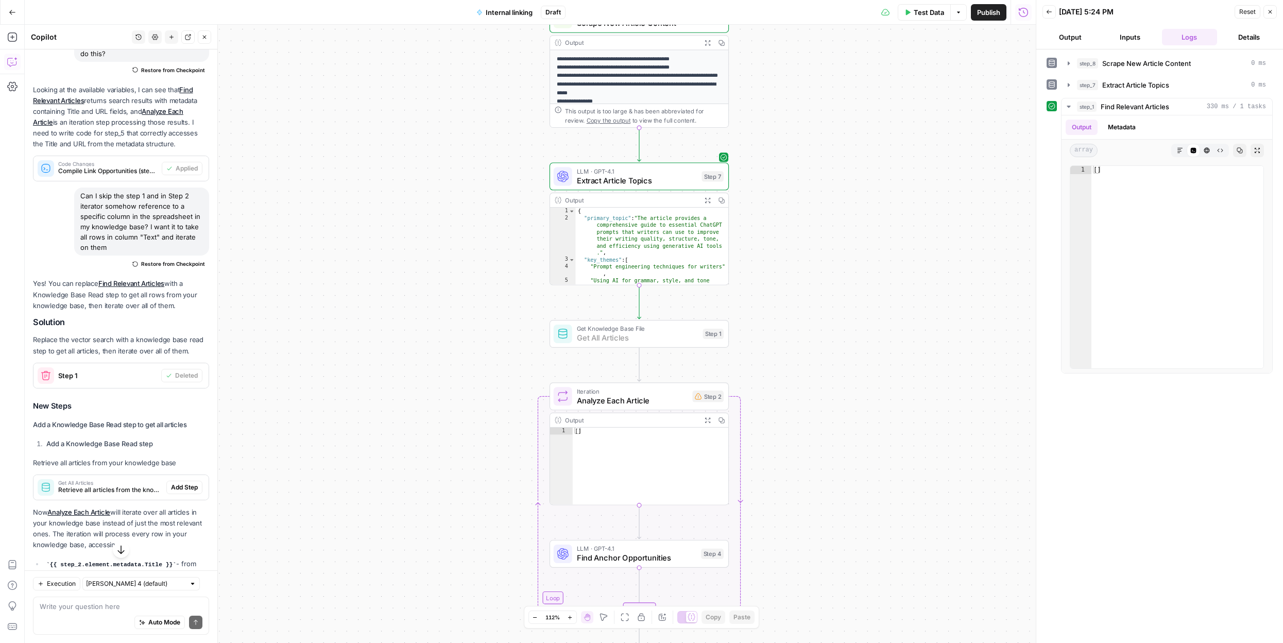
click at [183, 483] on span "Add Step" at bounding box center [184, 487] width 27 height 9
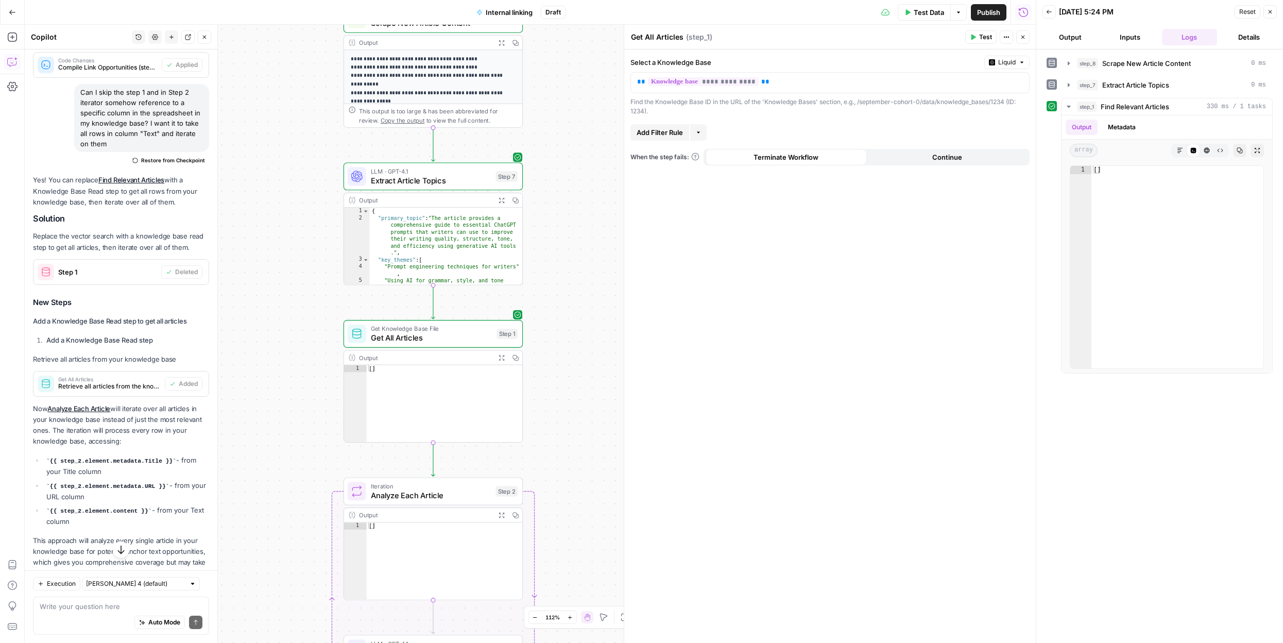
scroll to position [4112, 0]
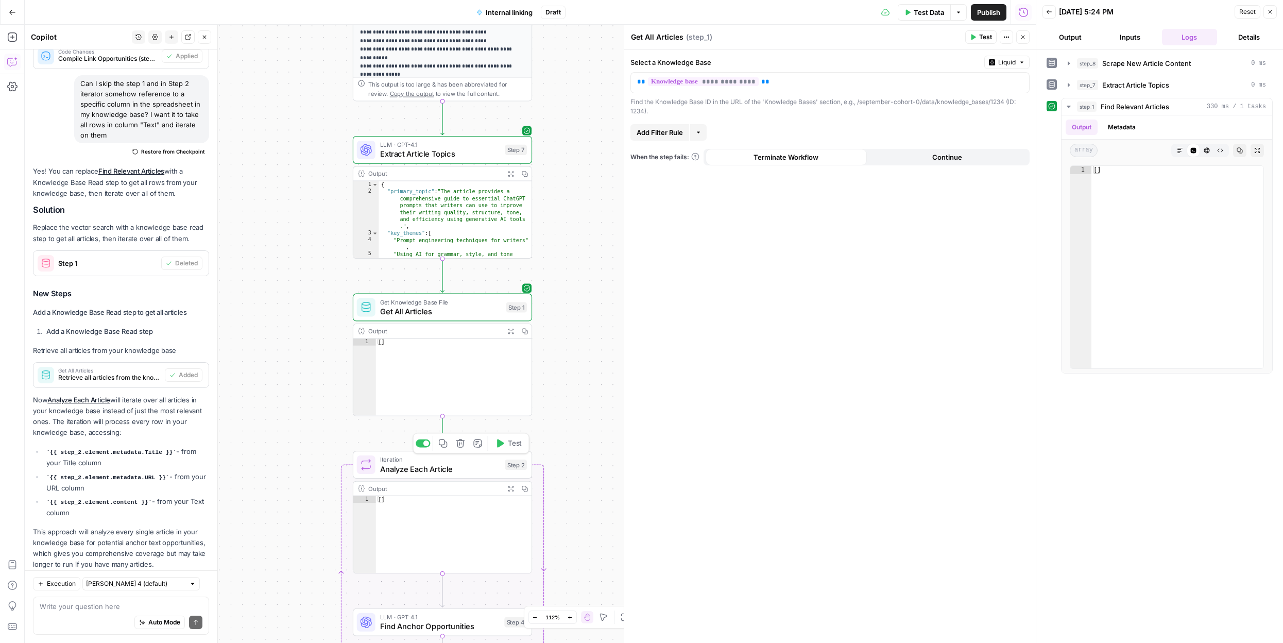
click at [420, 473] on span "Analyze Each Article" at bounding box center [440, 468] width 120 height 11
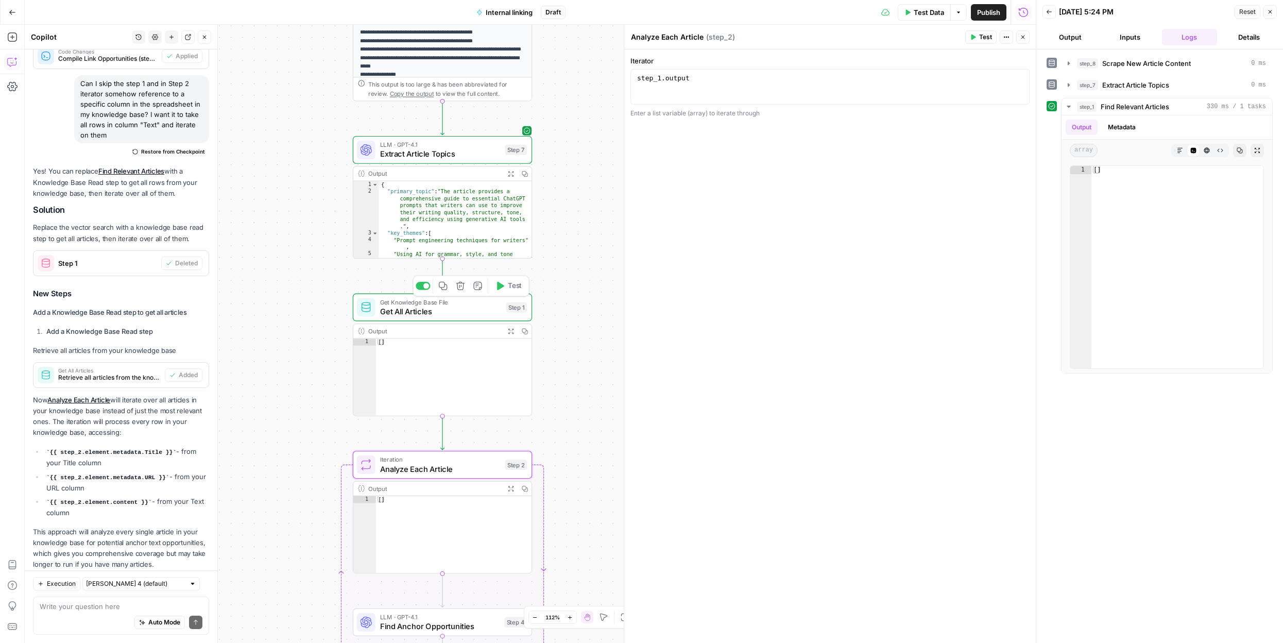
click at [430, 322] on div "Get Knowledge Base File Get All Articles Step 1 Copy step Delete step Add Note …" at bounding box center [442, 355] width 179 height 123
click at [449, 314] on span "Get All Articles" at bounding box center [441, 311] width 122 height 11
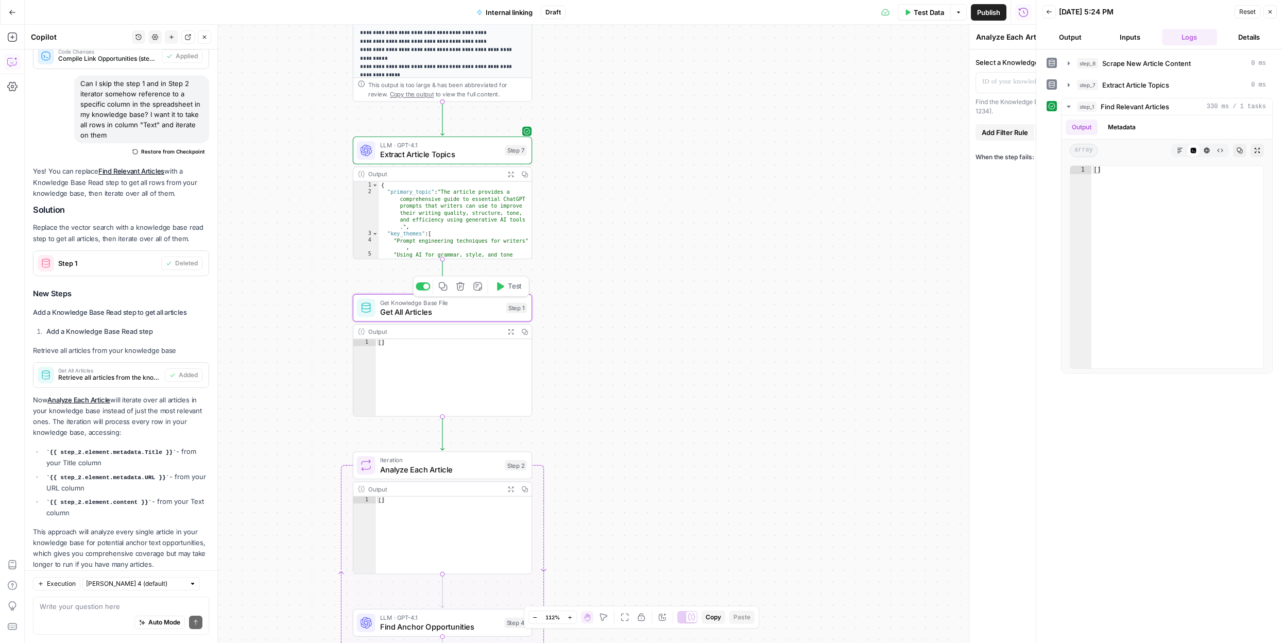
type textarea "Get All Articles"
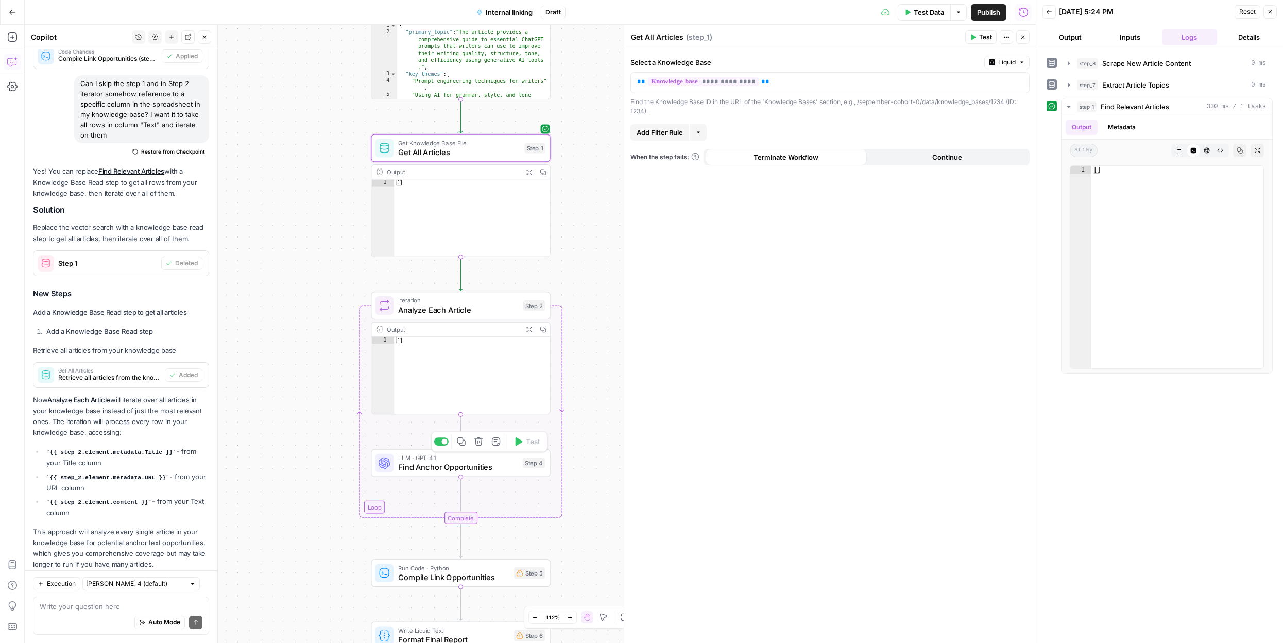
click at [469, 468] on span "Find Anchor Opportunities" at bounding box center [458, 466] width 120 height 11
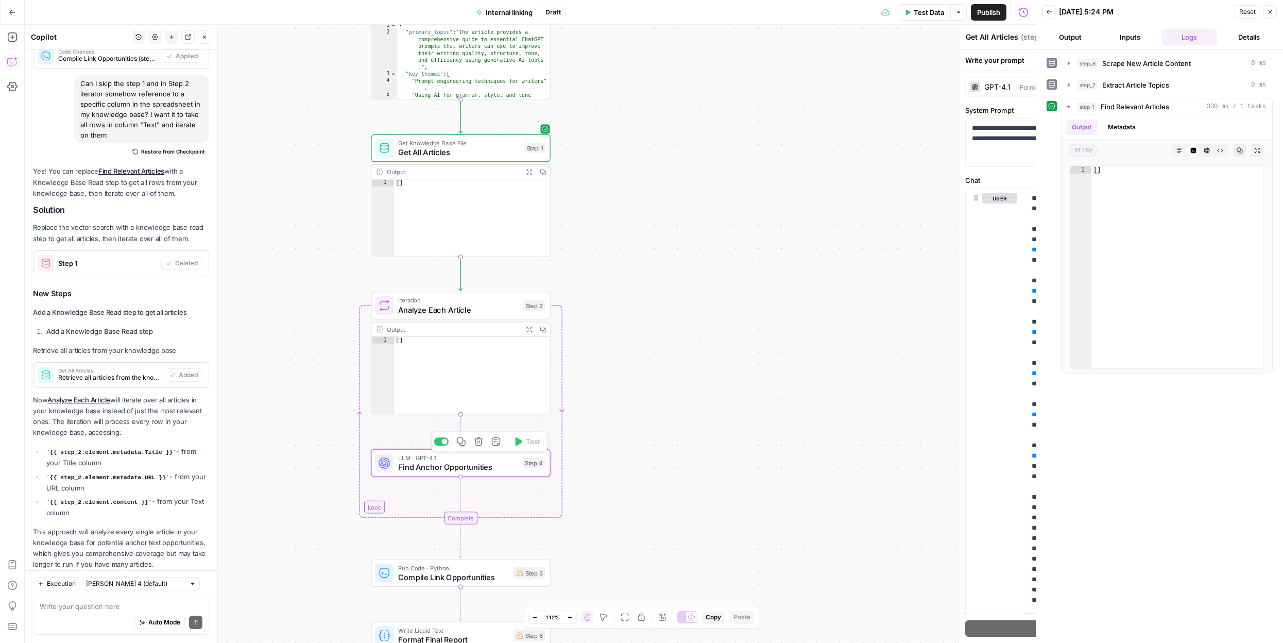
type textarea "Find Anchor Opportunities"
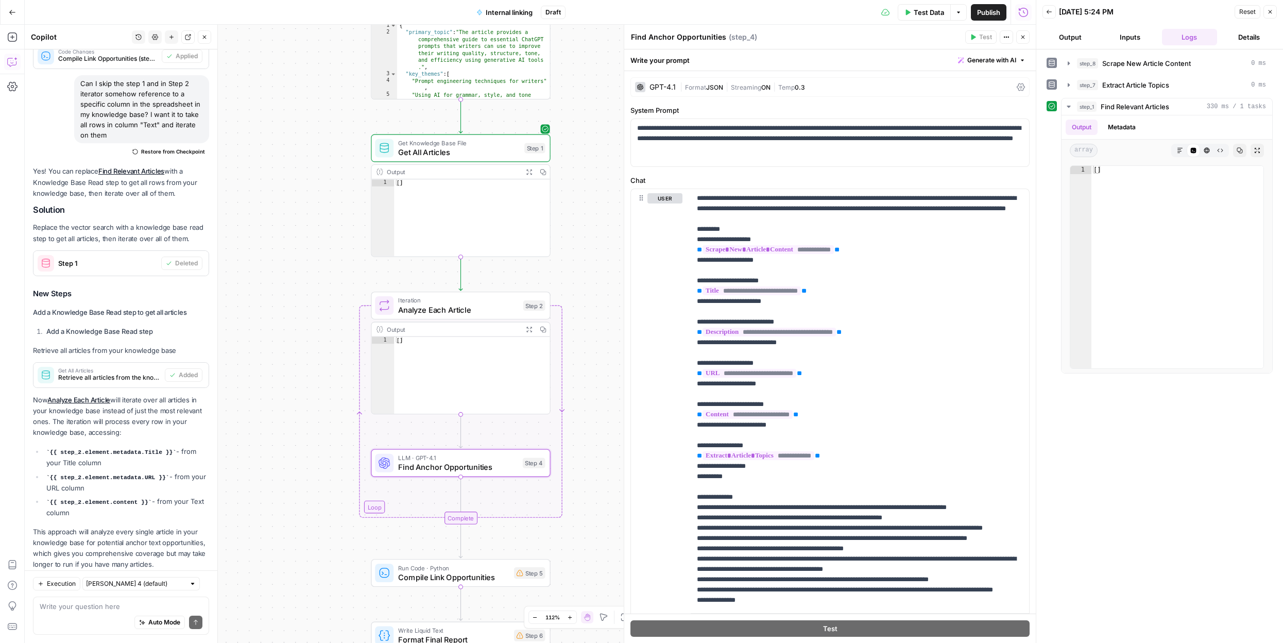
click at [498, 148] on span "Get All Articles" at bounding box center [459, 151] width 122 height 11
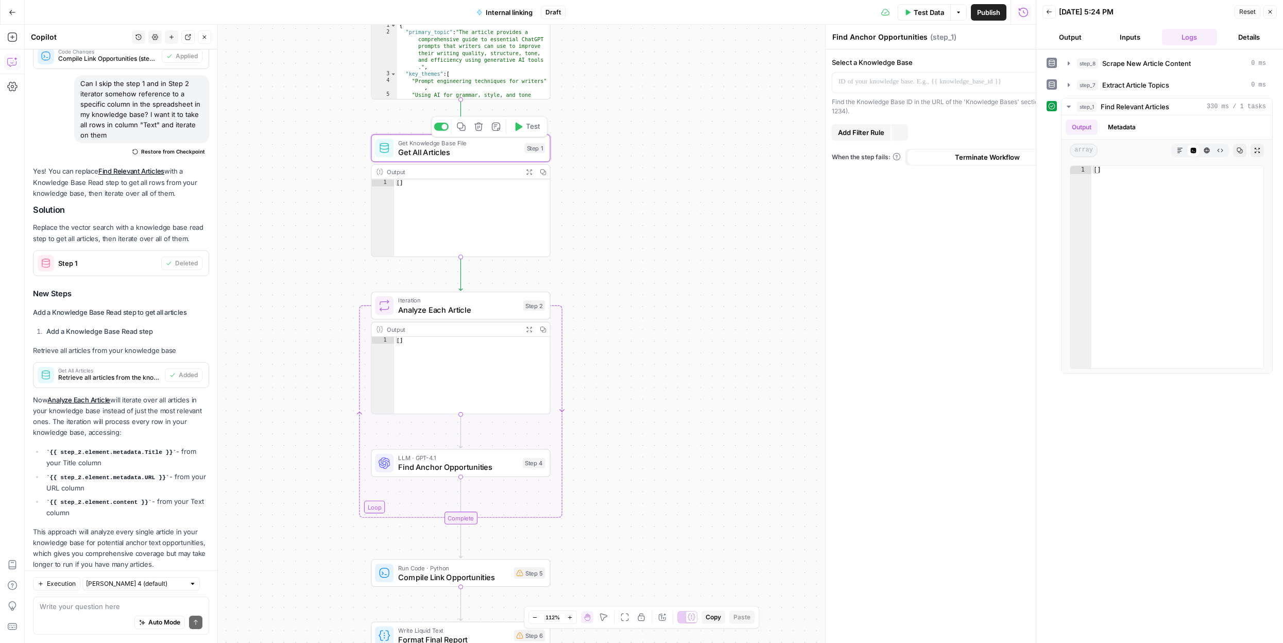
type textarea "Get All Articles"
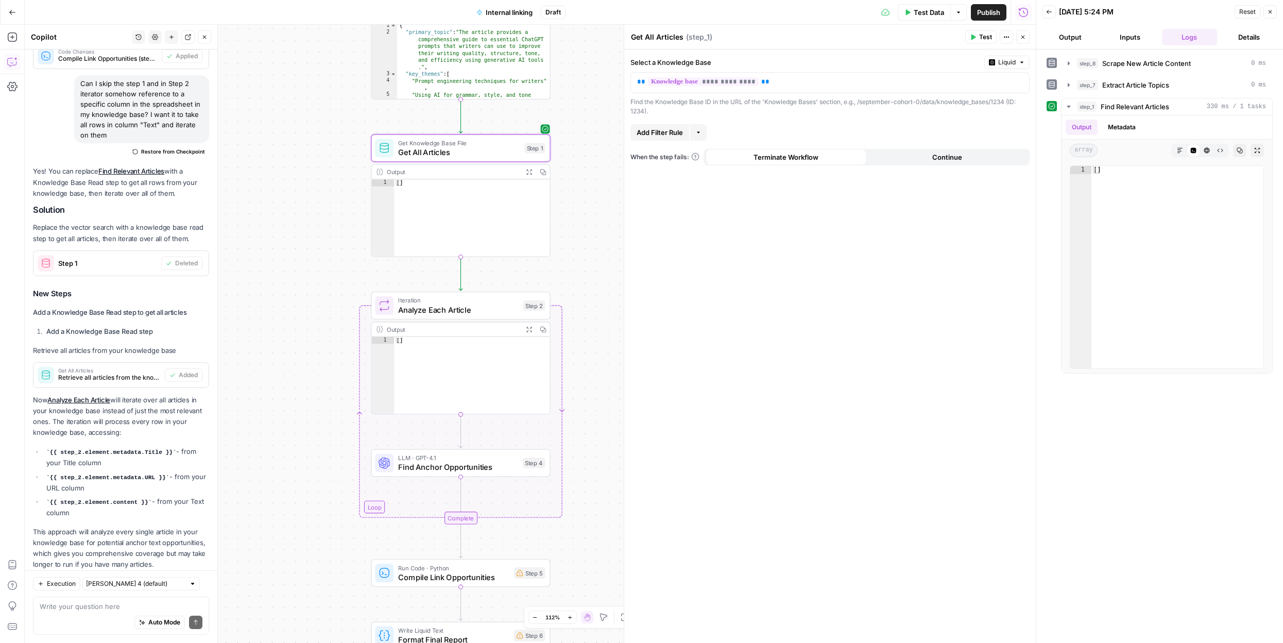
click at [983, 32] on span "Test" at bounding box center [985, 36] width 13 height 9
click at [976, 37] on button "Test" at bounding box center [980, 36] width 31 height 13
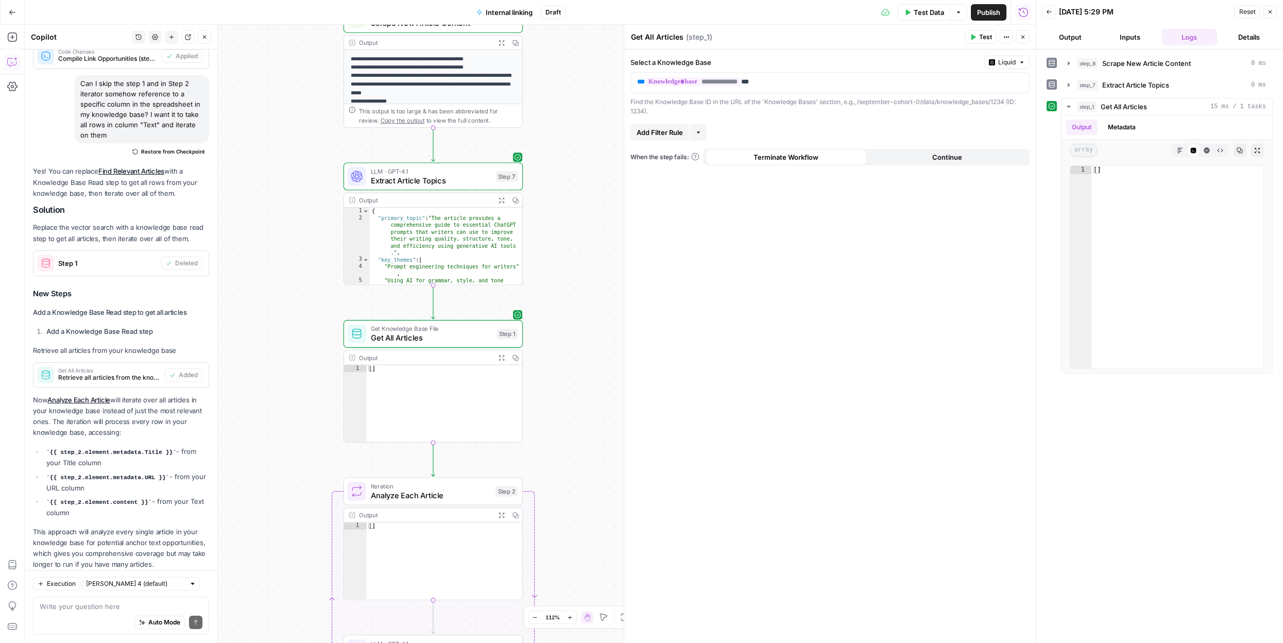
click at [79, 621] on div "Auto Mode Send" at bounding box center [121, 622] width 163 height 23
type textarea "why step 1 returns nothing?"
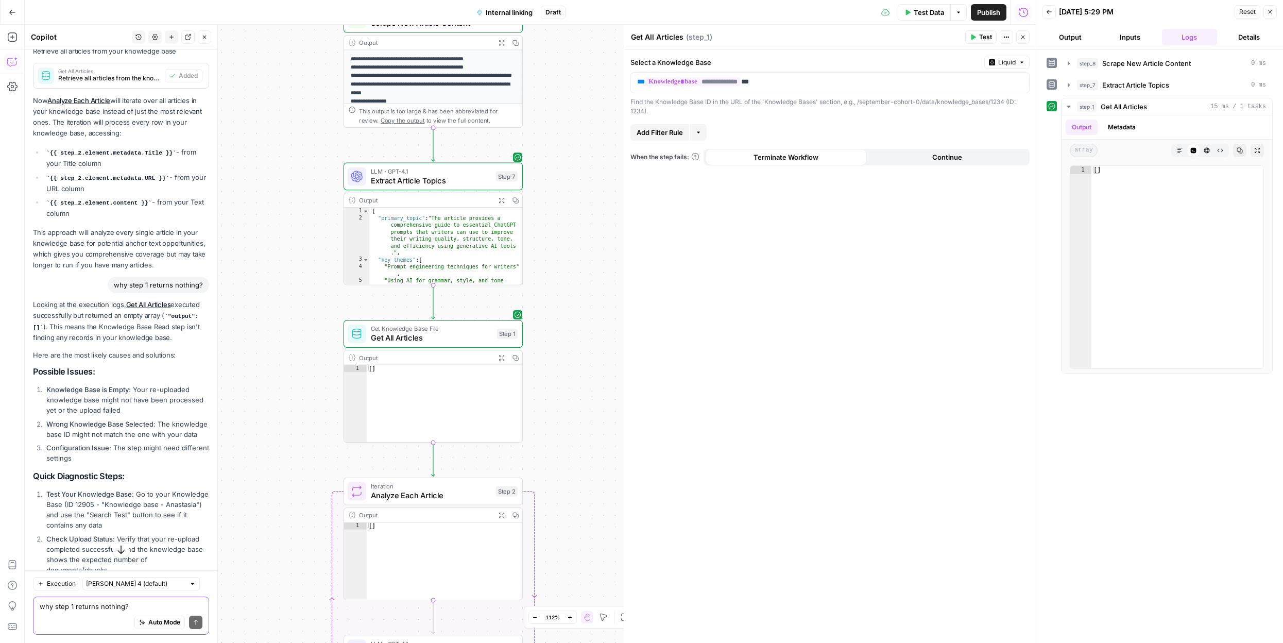
scroll to position [4425, 0]
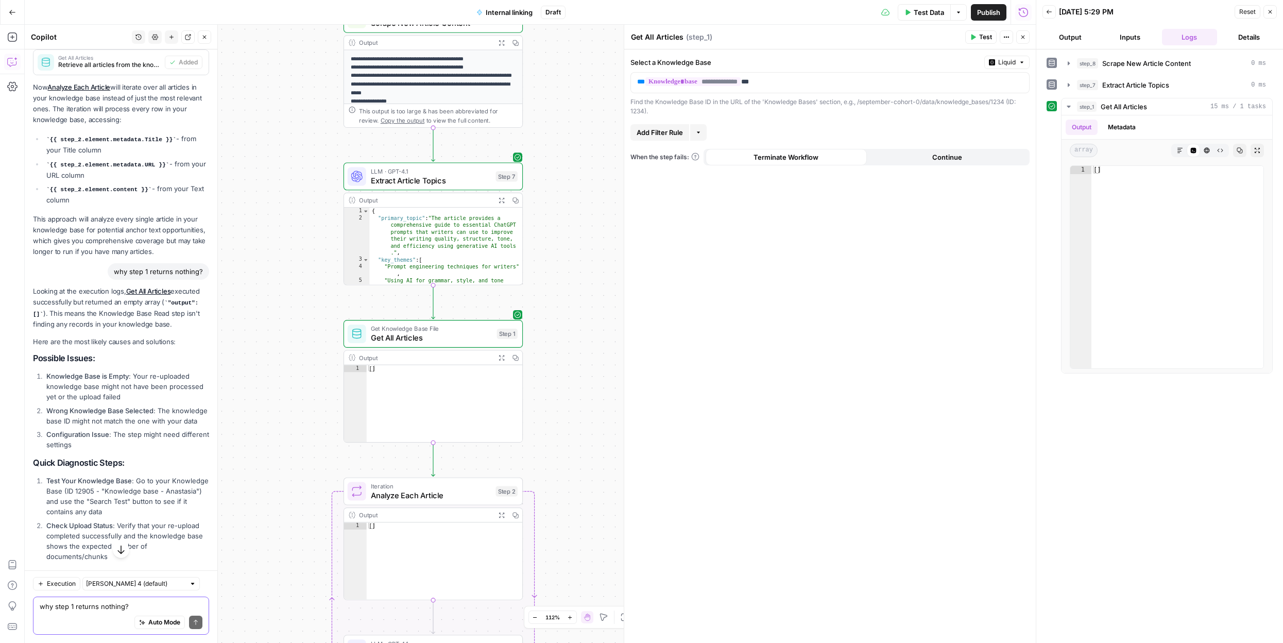
click at [75, 611] on div "Auto Mode Send" at bounding box center [121, 622] width 163 height 23
paste textarea "UNKNOWN:Error received from peer {created_time:"2025-10-04T14:18:02.557308521+0…"
click at [92, 604] on textarea "Error while uploading knowledge base - UNKNOWN:Error received from peer {create…" at bounding box center [121, 575] width 163 height 72
type textarea "Error while uploading knowledge base - UNKNOWN:Error received from peer {create…"
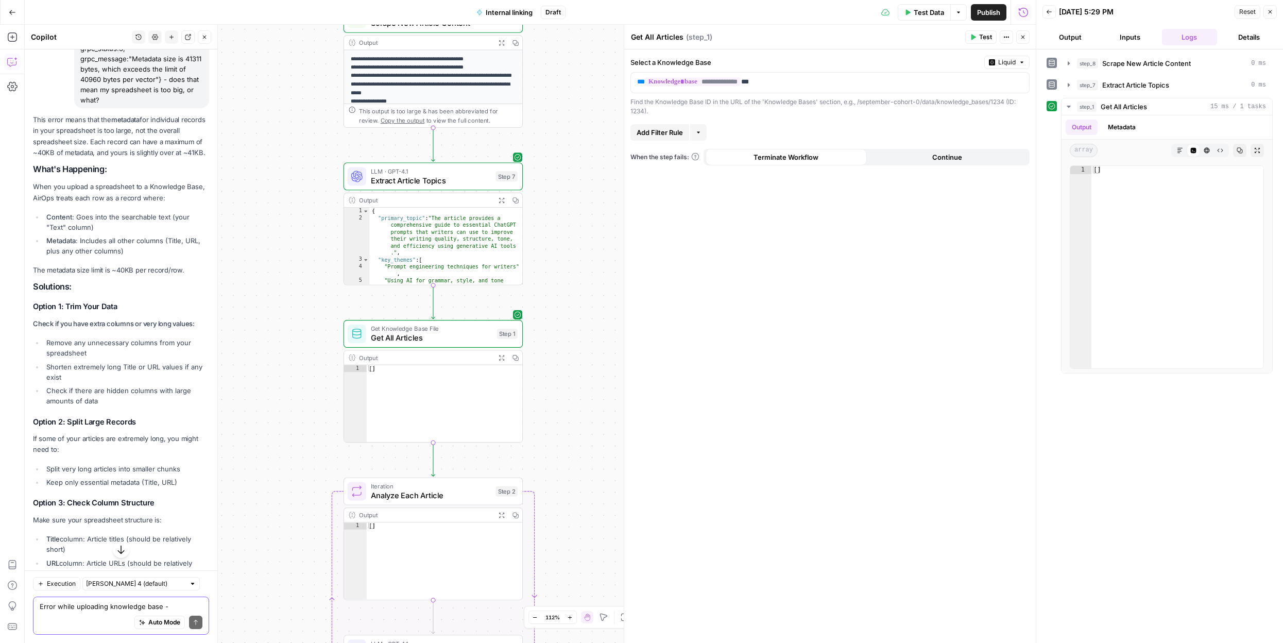
scroll to position [5201, 0]
type textarea "of course i have very long values, since one column containg full texts of arti…"
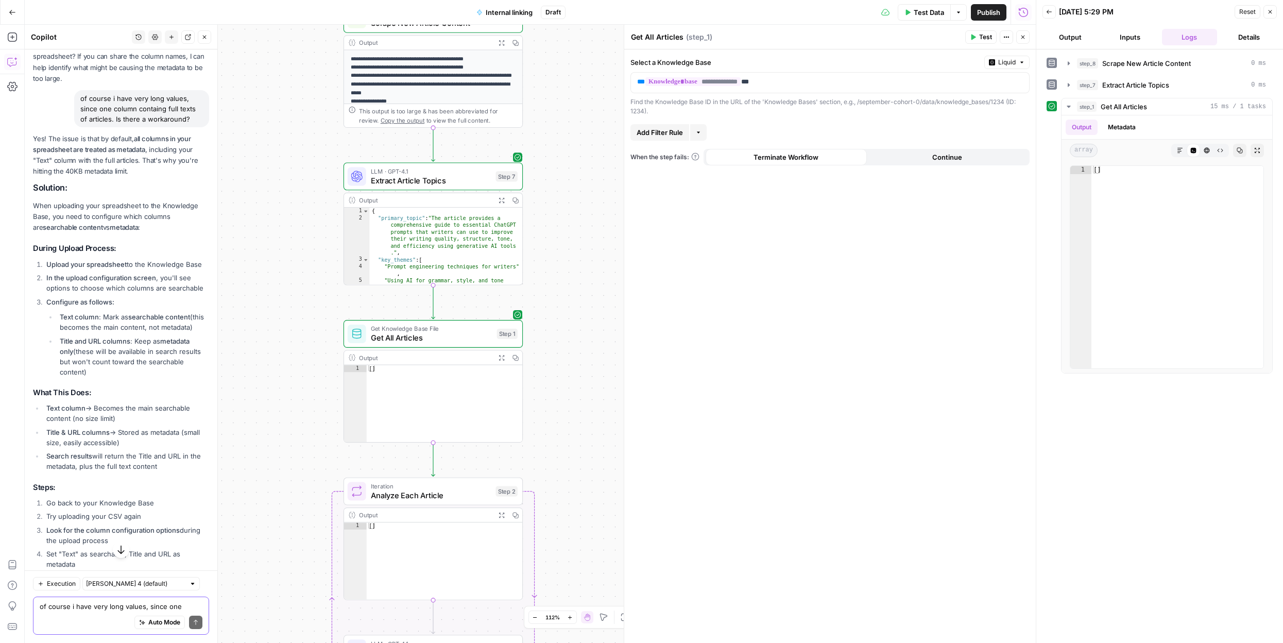
scroll to position [5936, 0]
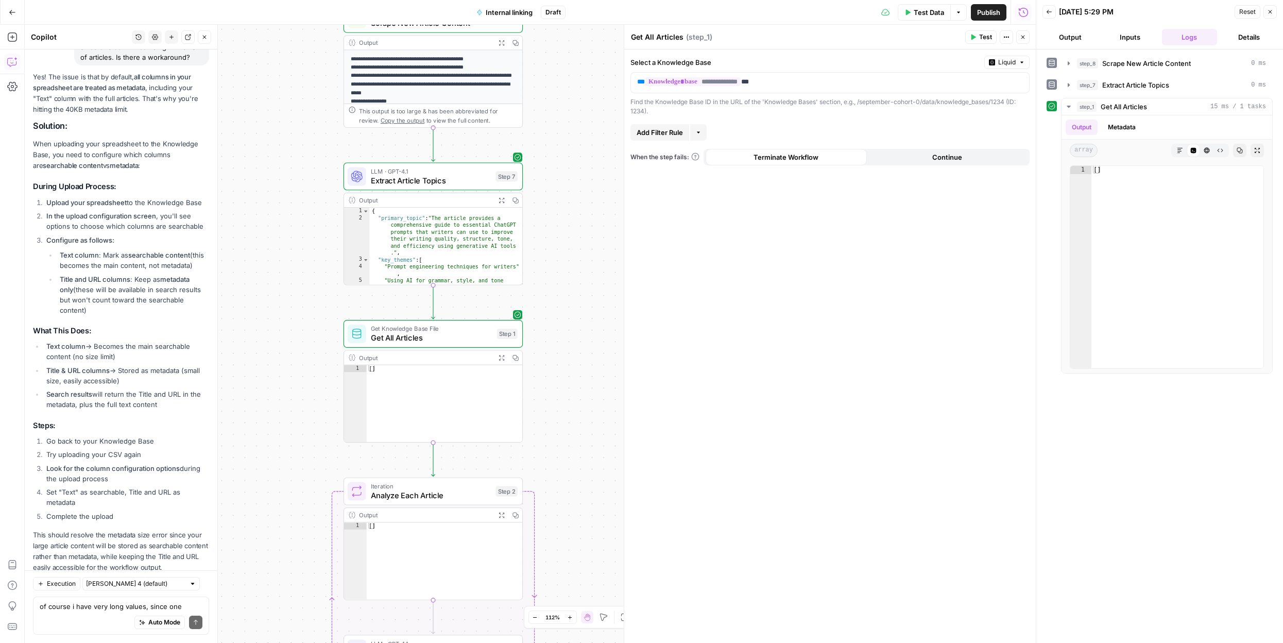
click at [74, 235] on li "Configure as follows: Text column : Mark as searchable content (this becomes th…" at bounding box center [126, 275] width 165 height 80
click at [101, 609] on textarea "of course i have very long values, since one column containg full texts of arti…" at bounding box center [121, 606] width 163 height 10
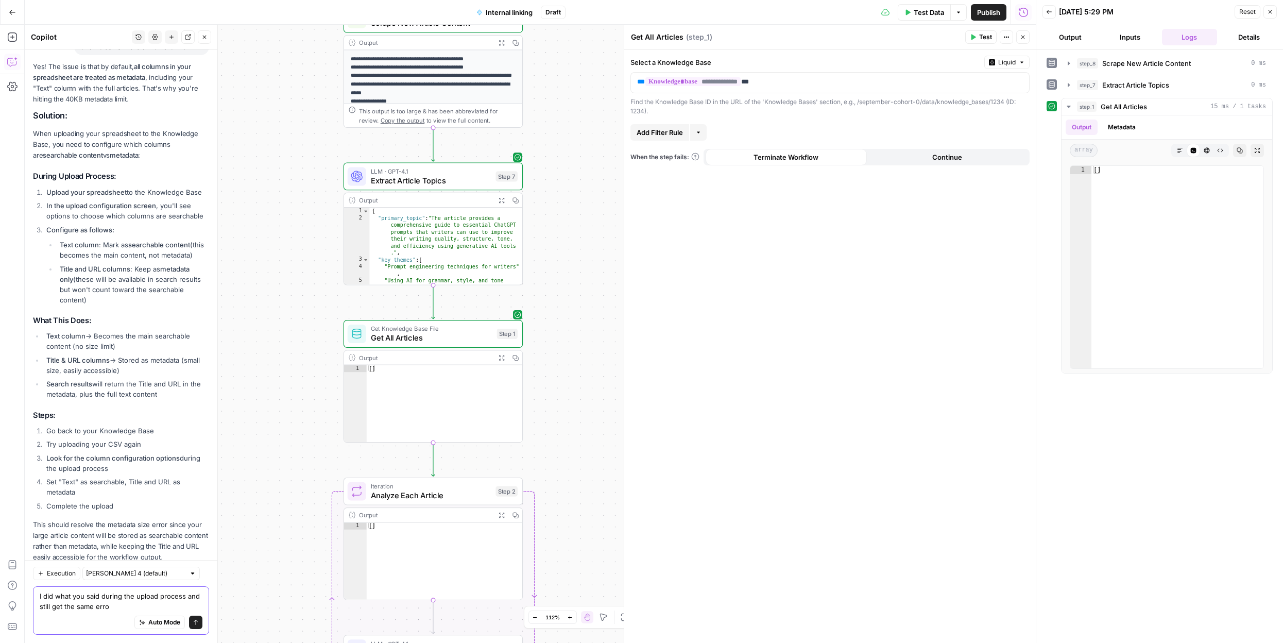
type textarea "I did what you said during the upload process and still get the same error"
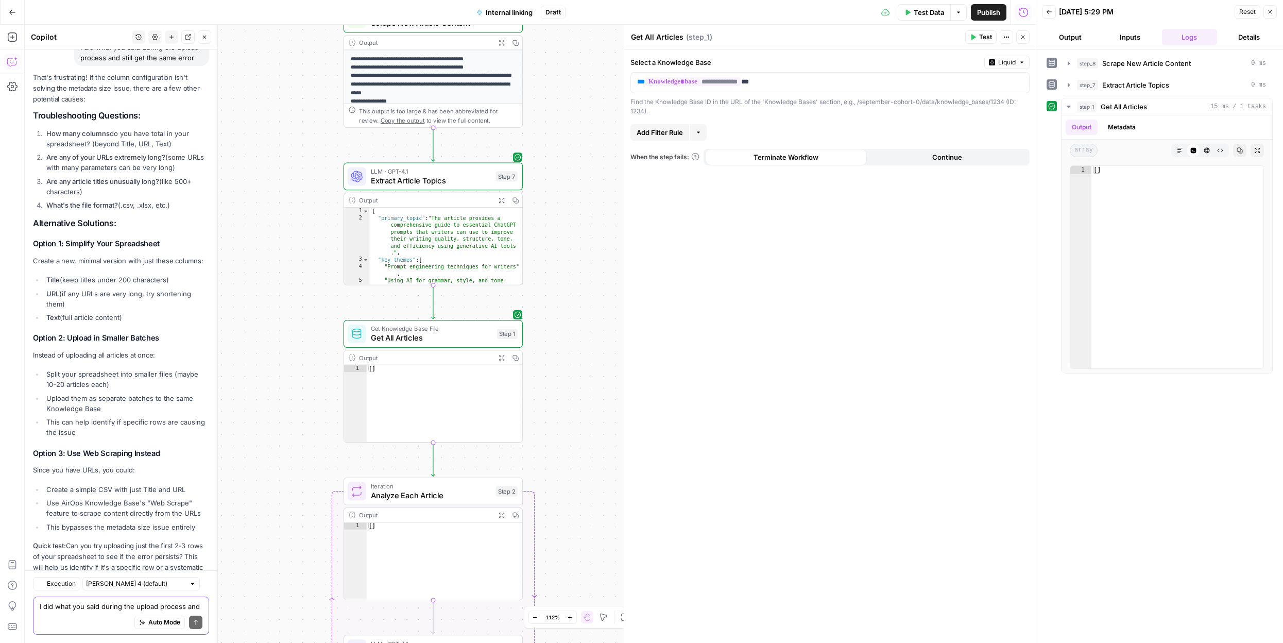
scroll to position [6494, 0]
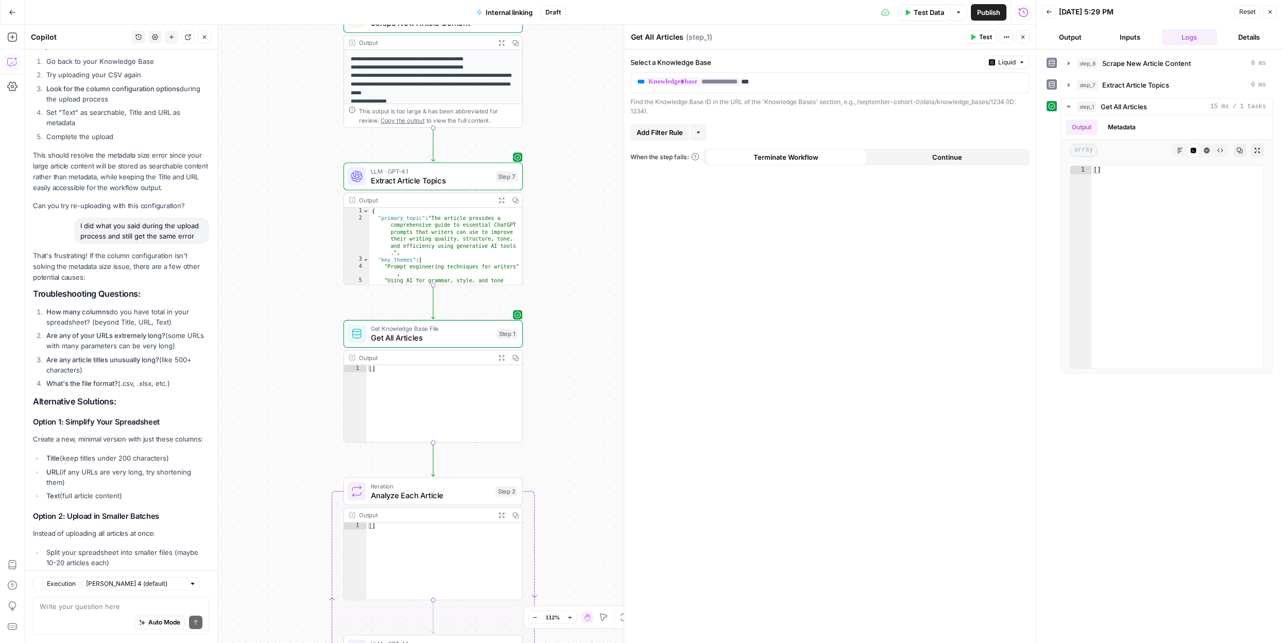
scroll to position [6494, 0]
